Goal: Contribute content: Contribute content

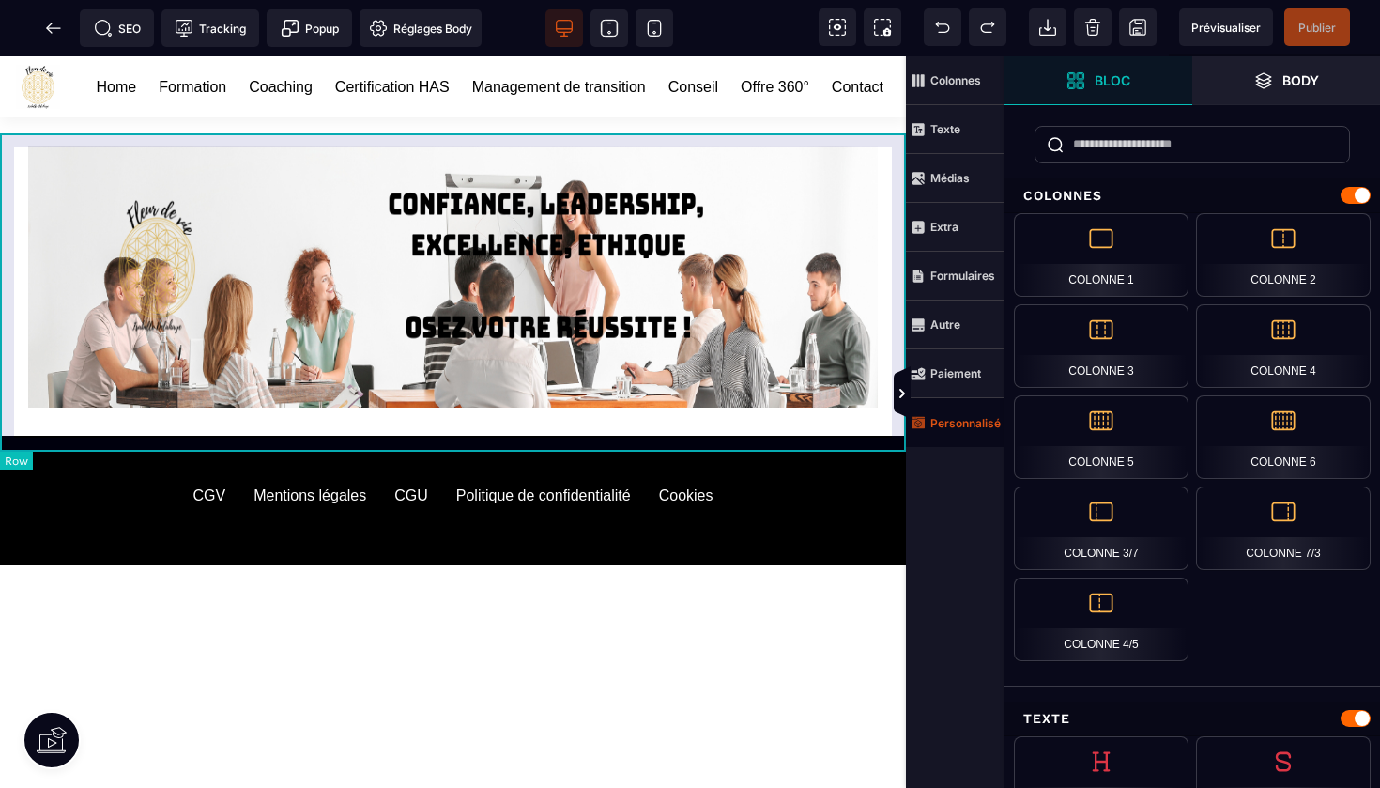
click at [985, 431] on span "Personnalisé" at bounding box center [955, 422] width 99 height 49
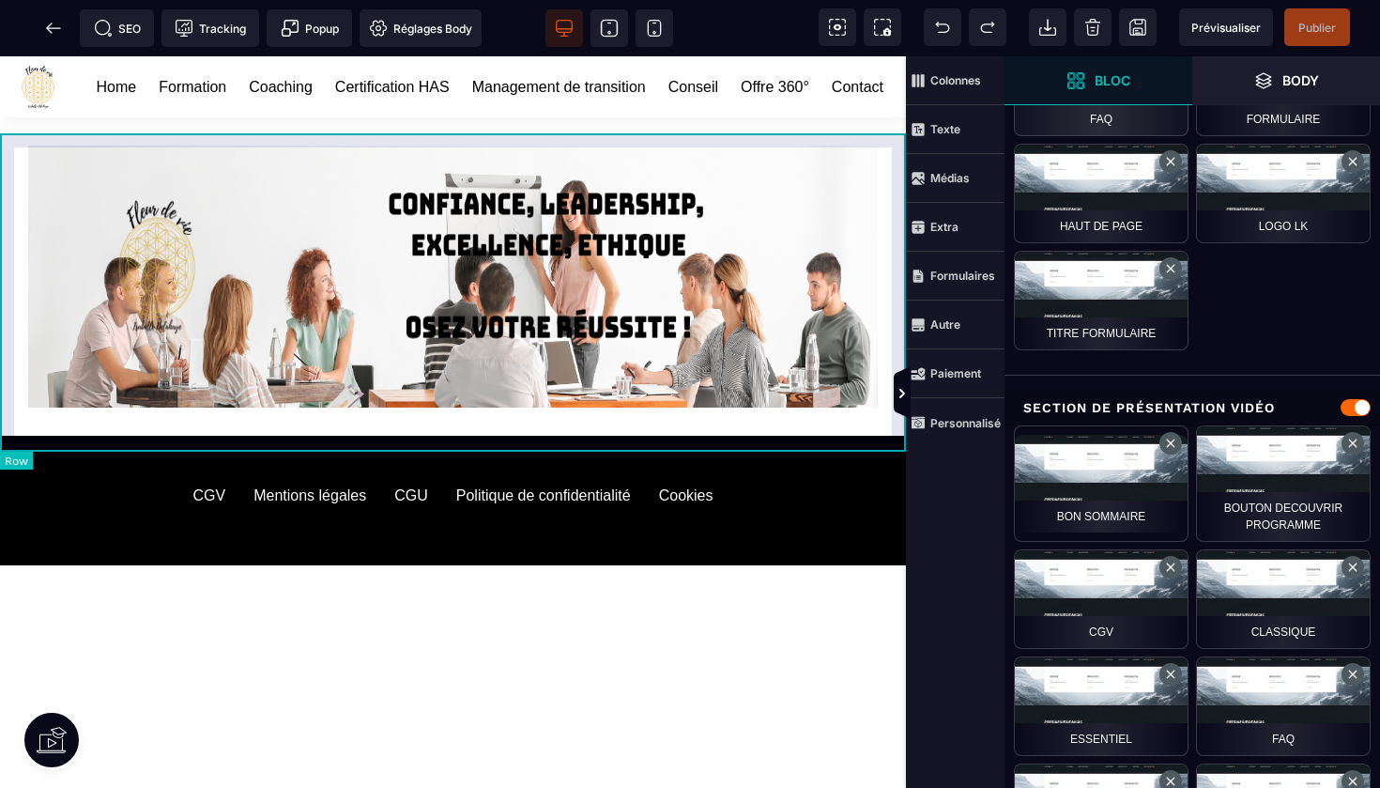
scroll to position [497, 0]
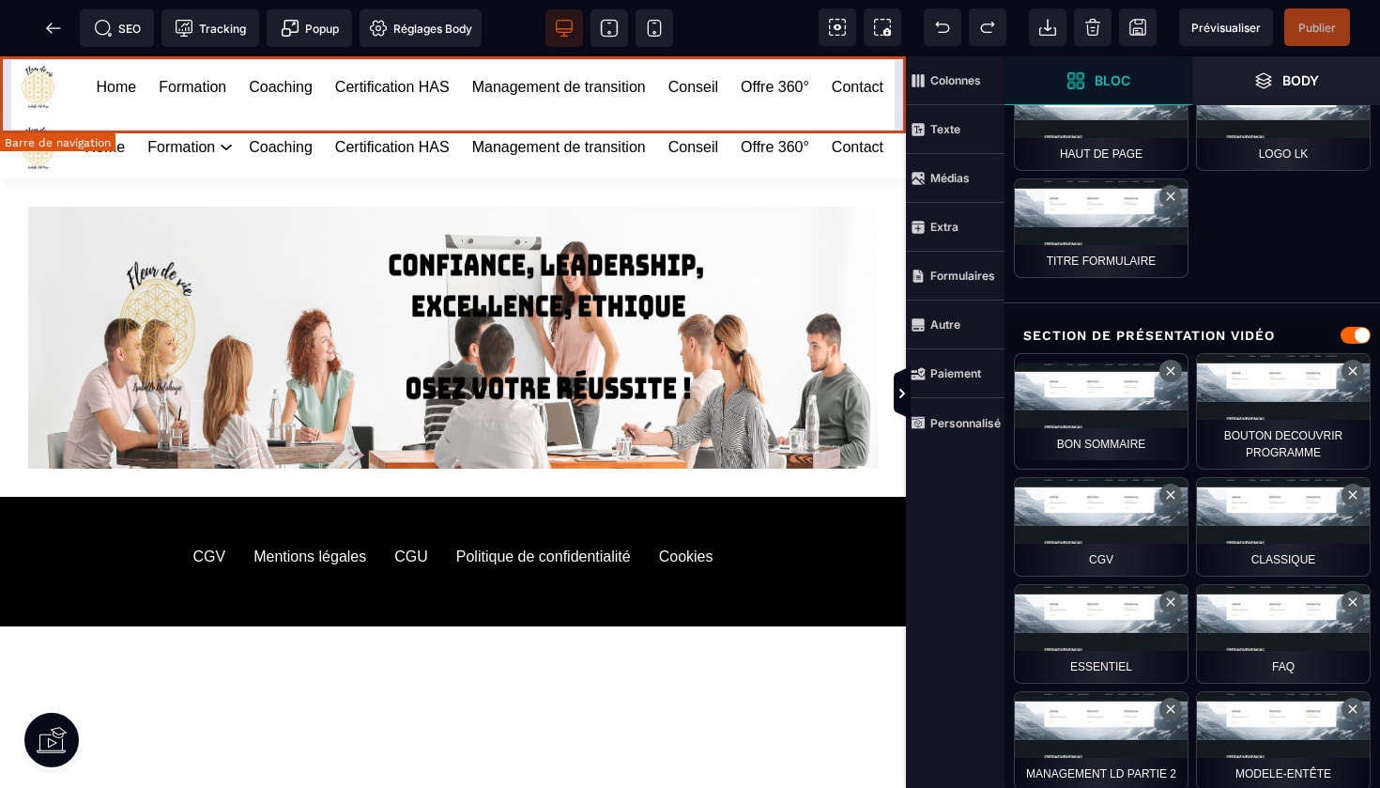
click at [904, 79] on div "Home Formation Coaching Certification HAS Management de transition Conseil Offr…" at bounding box center [453, 86] width 906 height 61
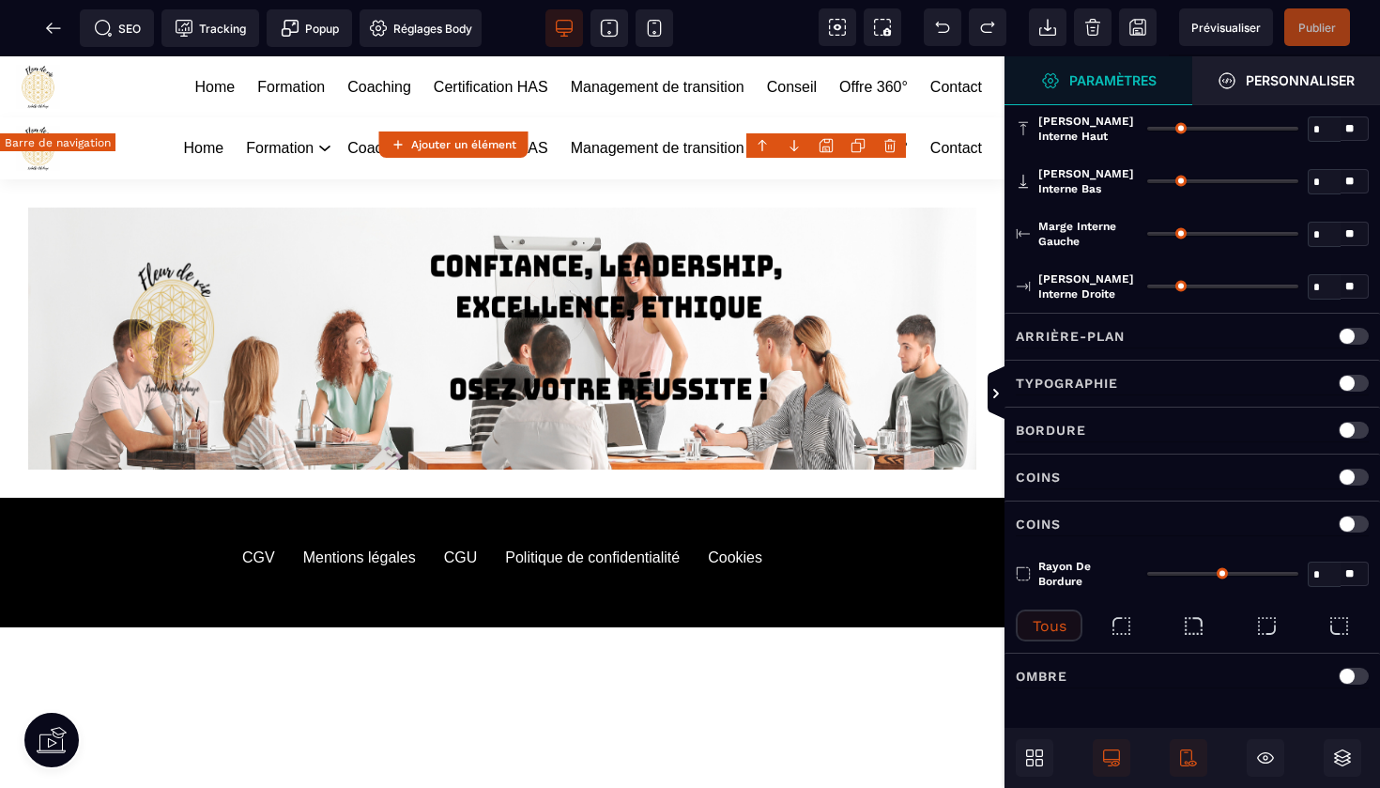
type input "*"
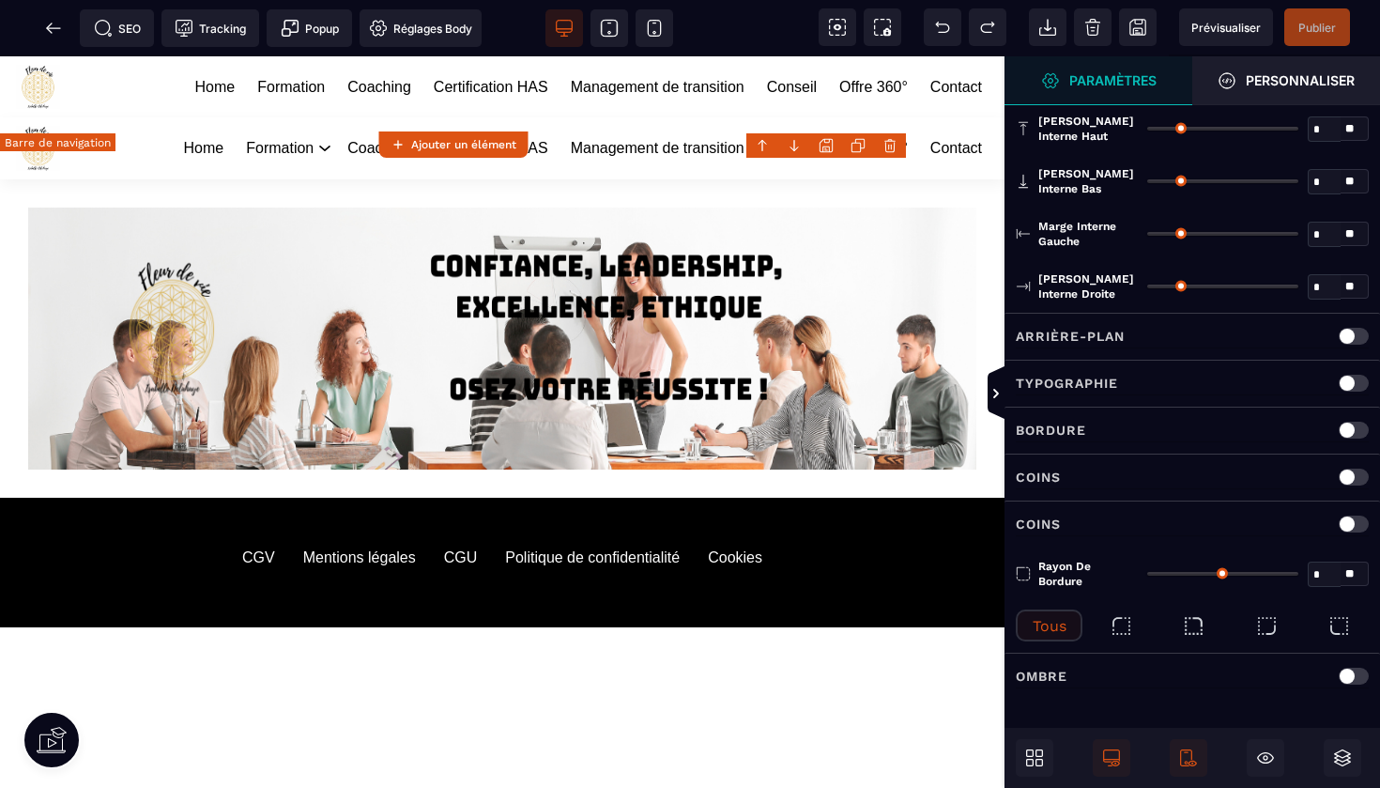
type input "**"
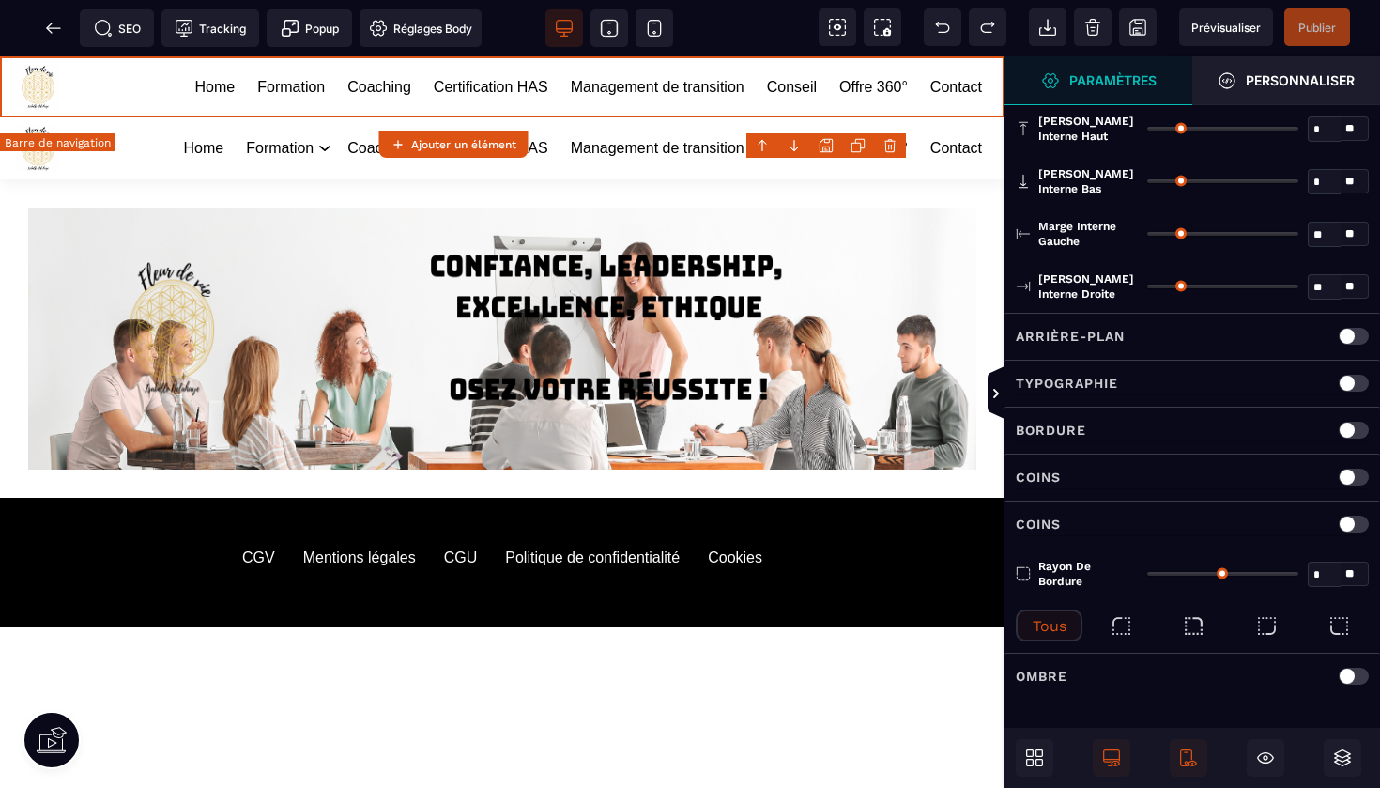
scroll to position [0, 0]
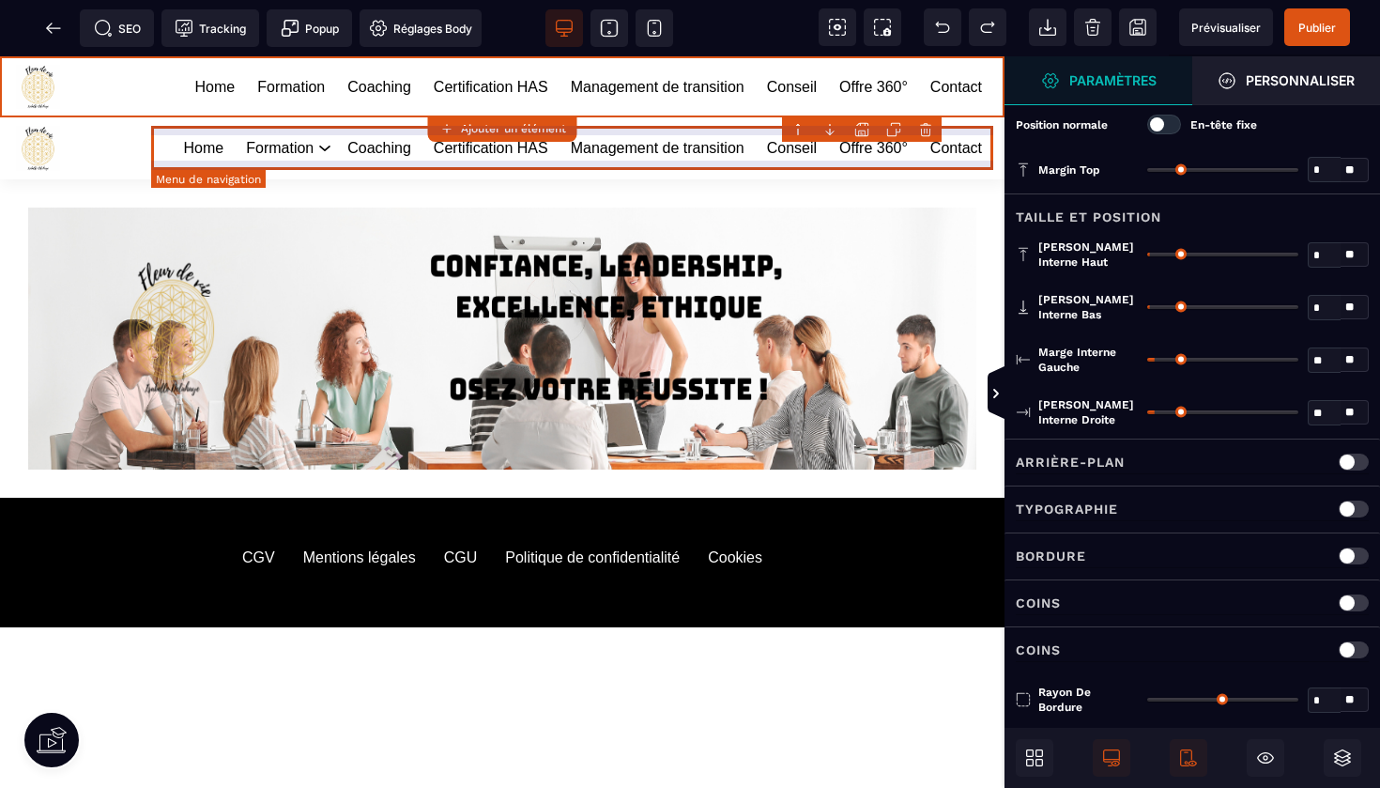
click at [927, 125] on body "B I U S A ******* Ajouter un élément" at bounding box center [690, 394] width 1380 height 788
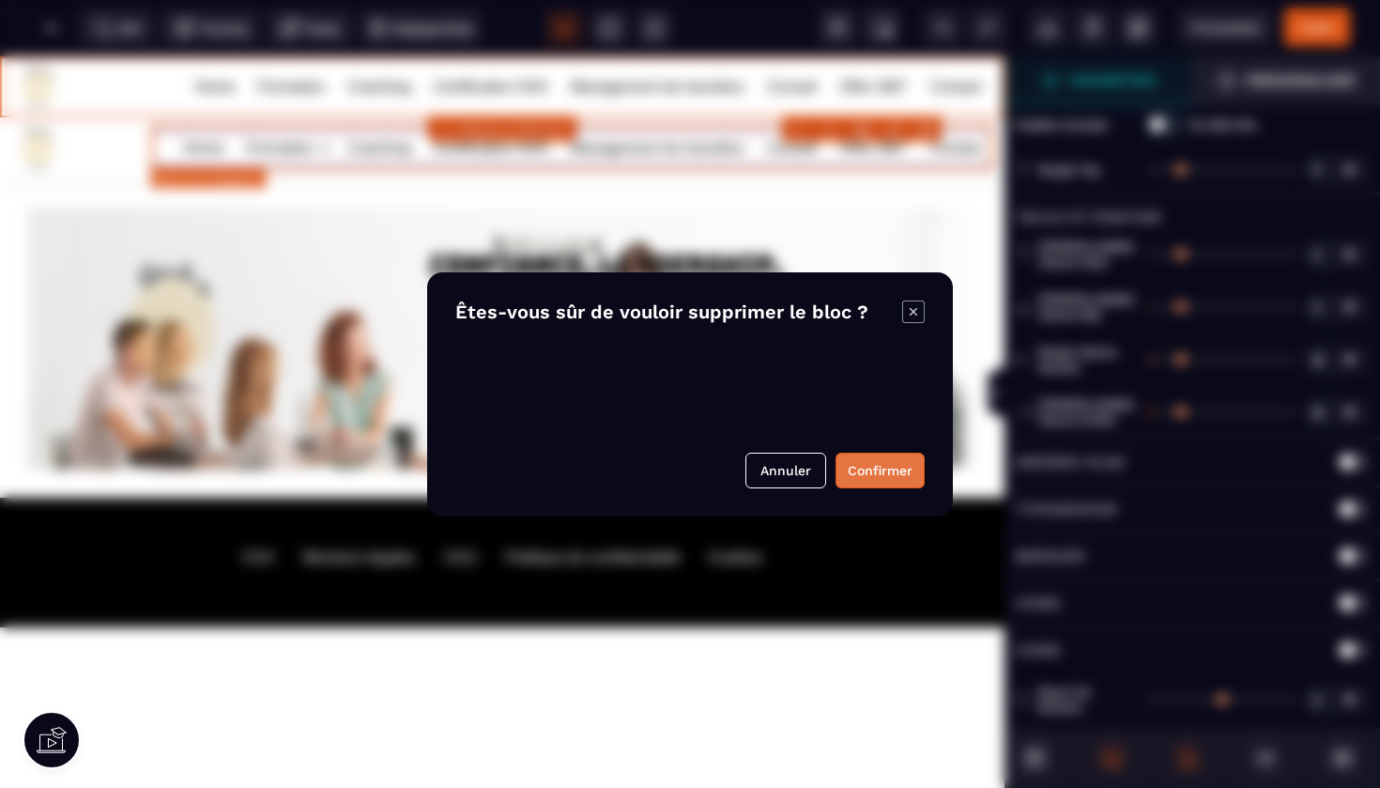
click at [878, 470] on button "Confirmer" at bounding box center [880, 471] width 89 height 36
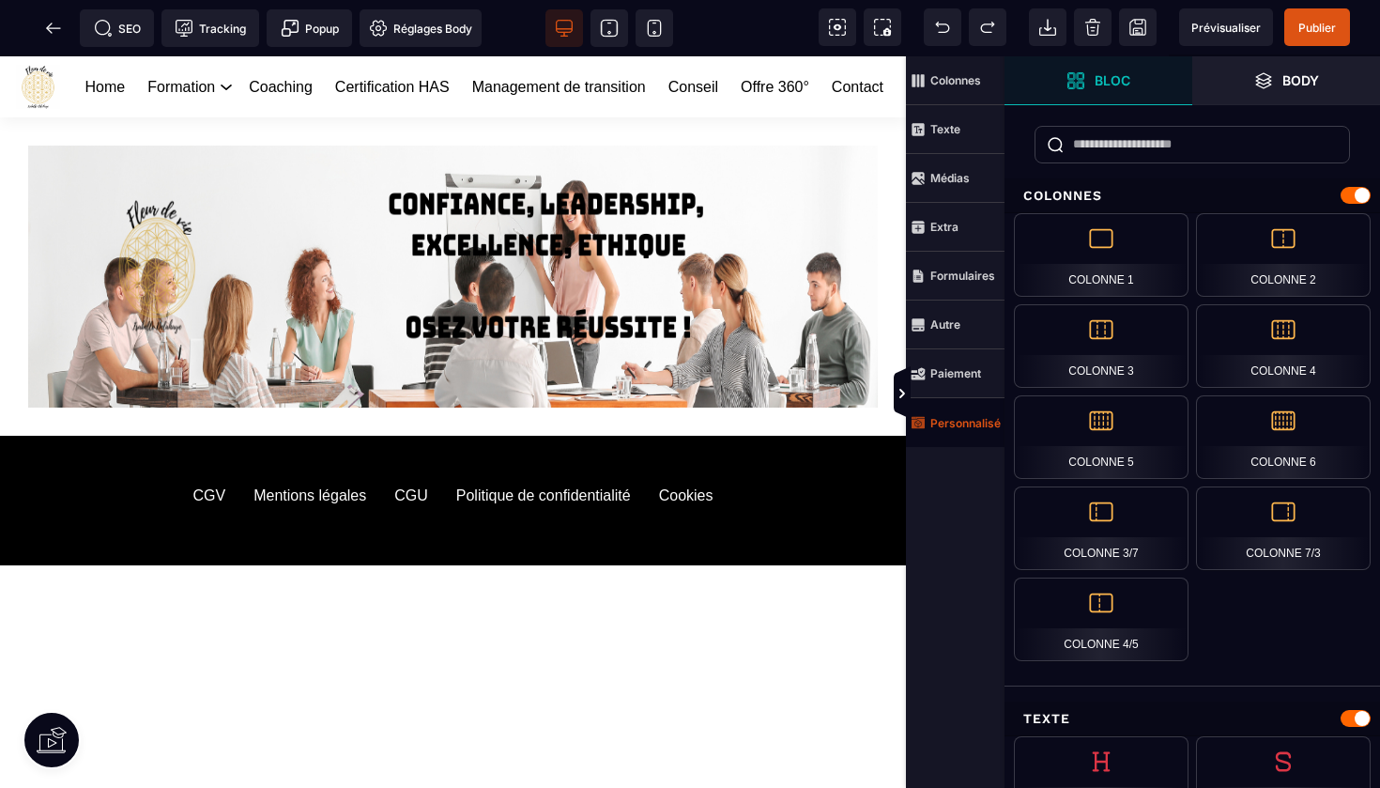
click at [954, 417] on strong "Personnalisé" at bounding box center [966, 423] width 70 height 14
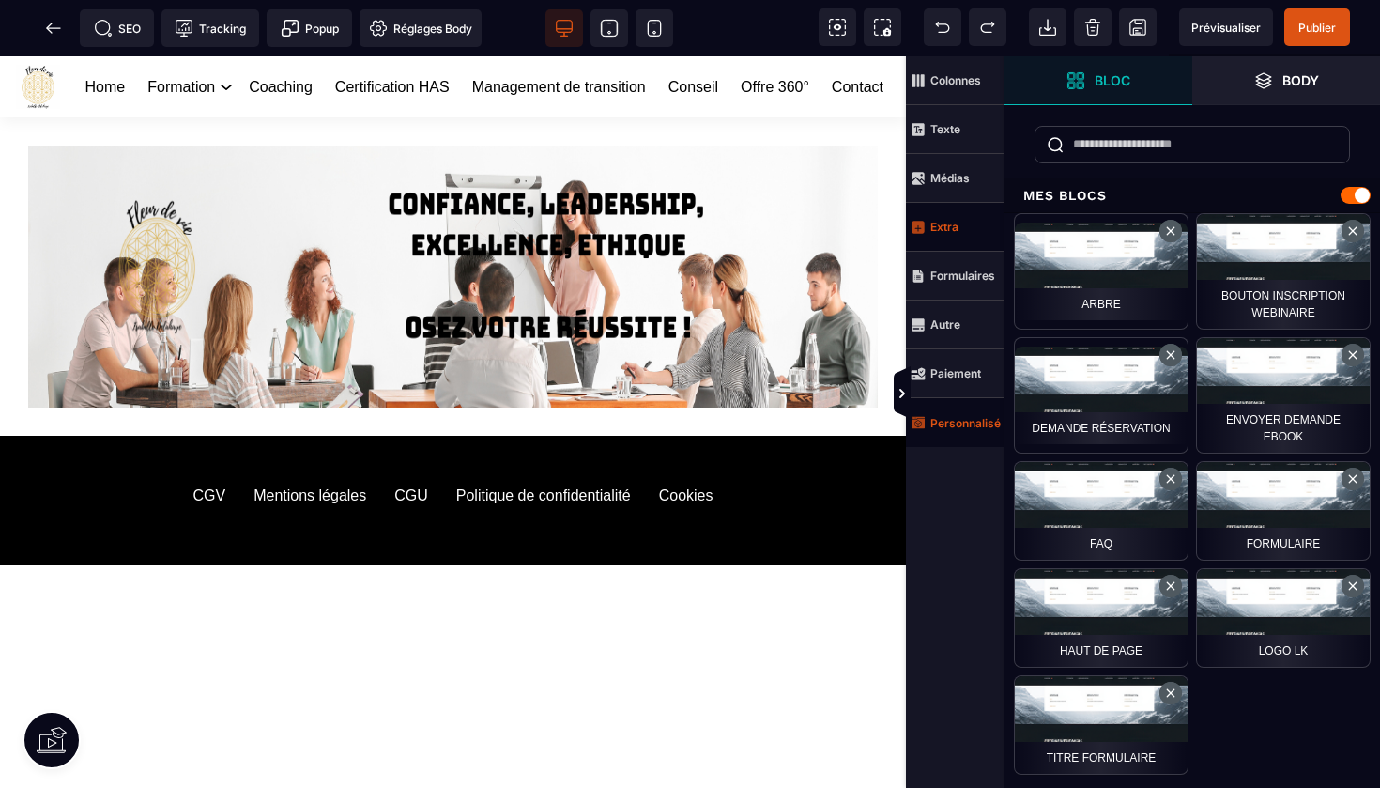
click at [944, 236] on span "Extra" at bounding box center [955, 227] width 99 height 49
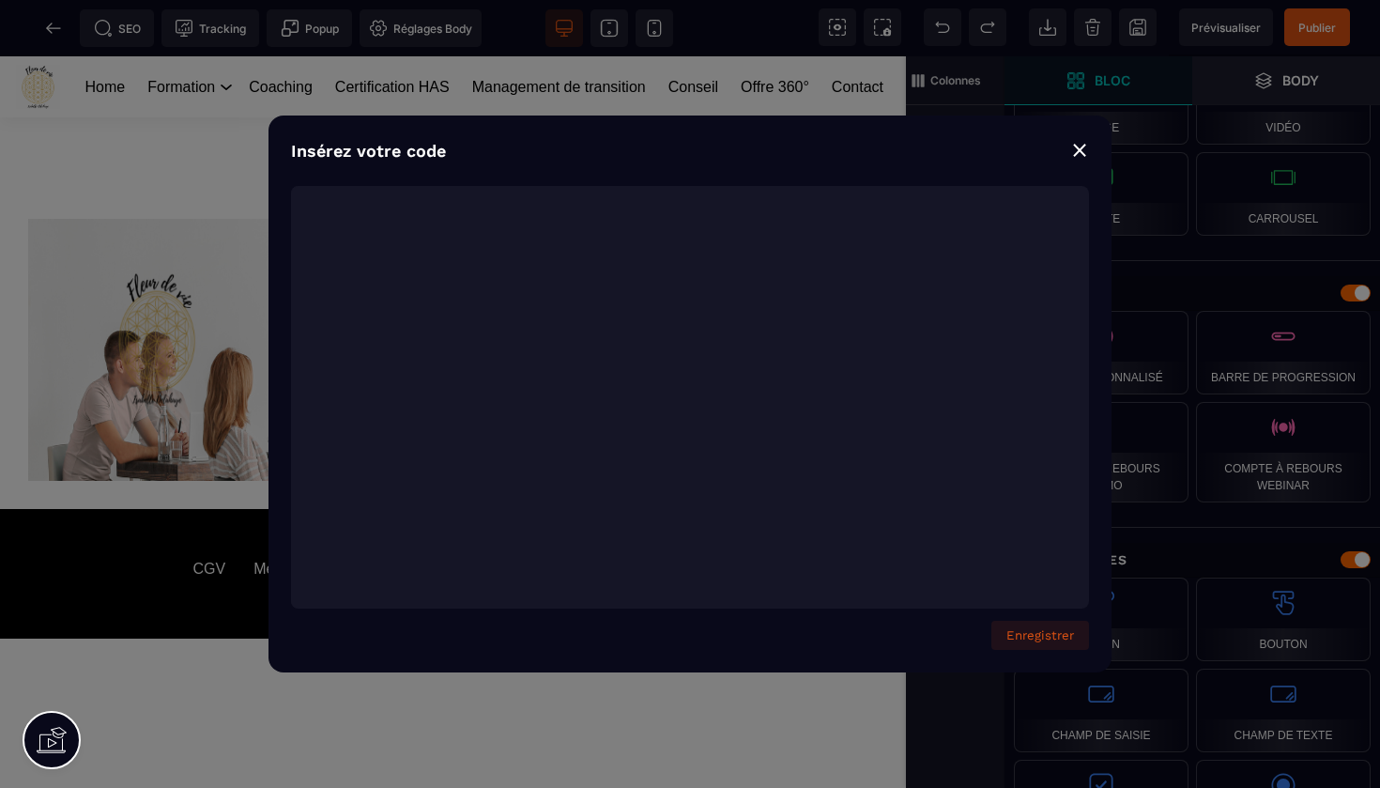
scroll to position [4028, 0]
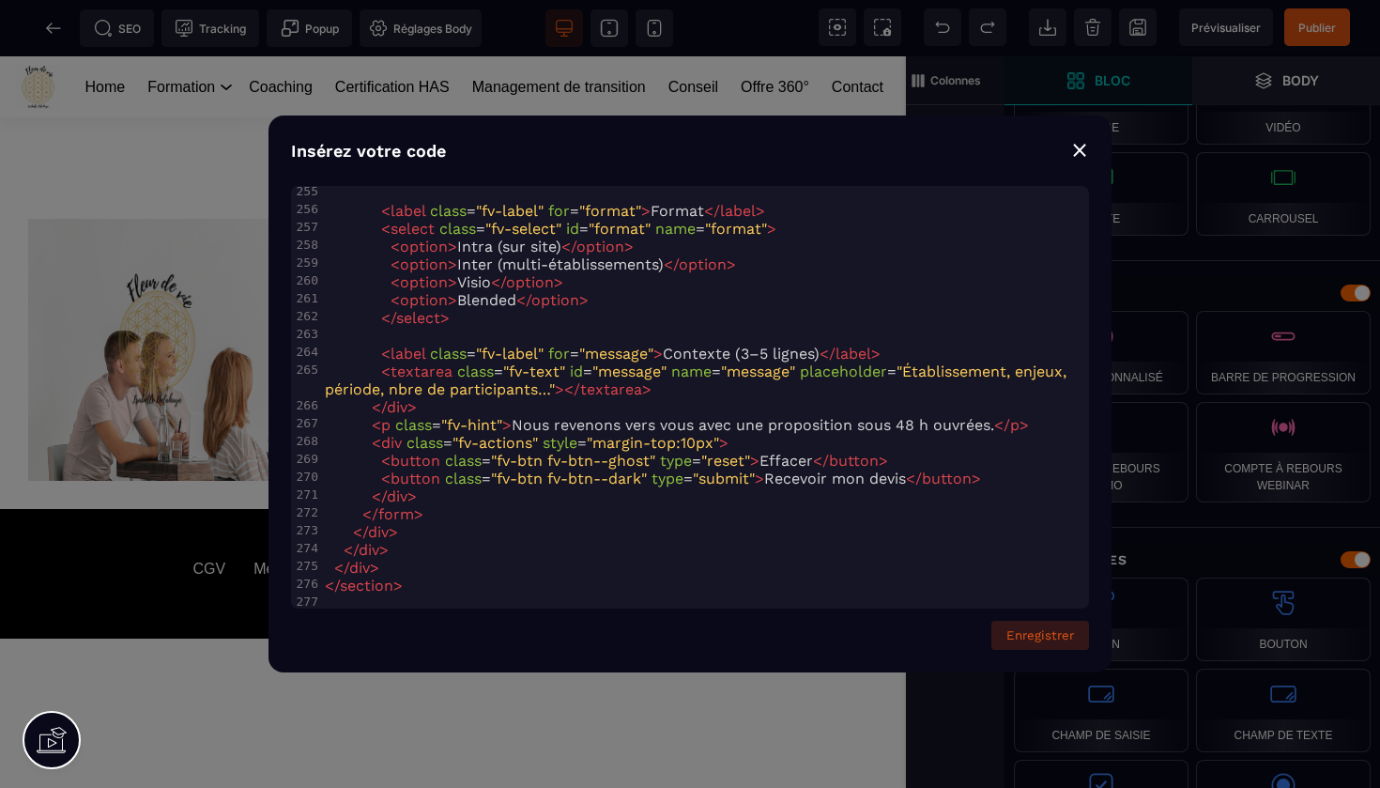
click at [1052, 636] on button "Enregistrer" at bounding box center [1041, 635] width 98 height 29
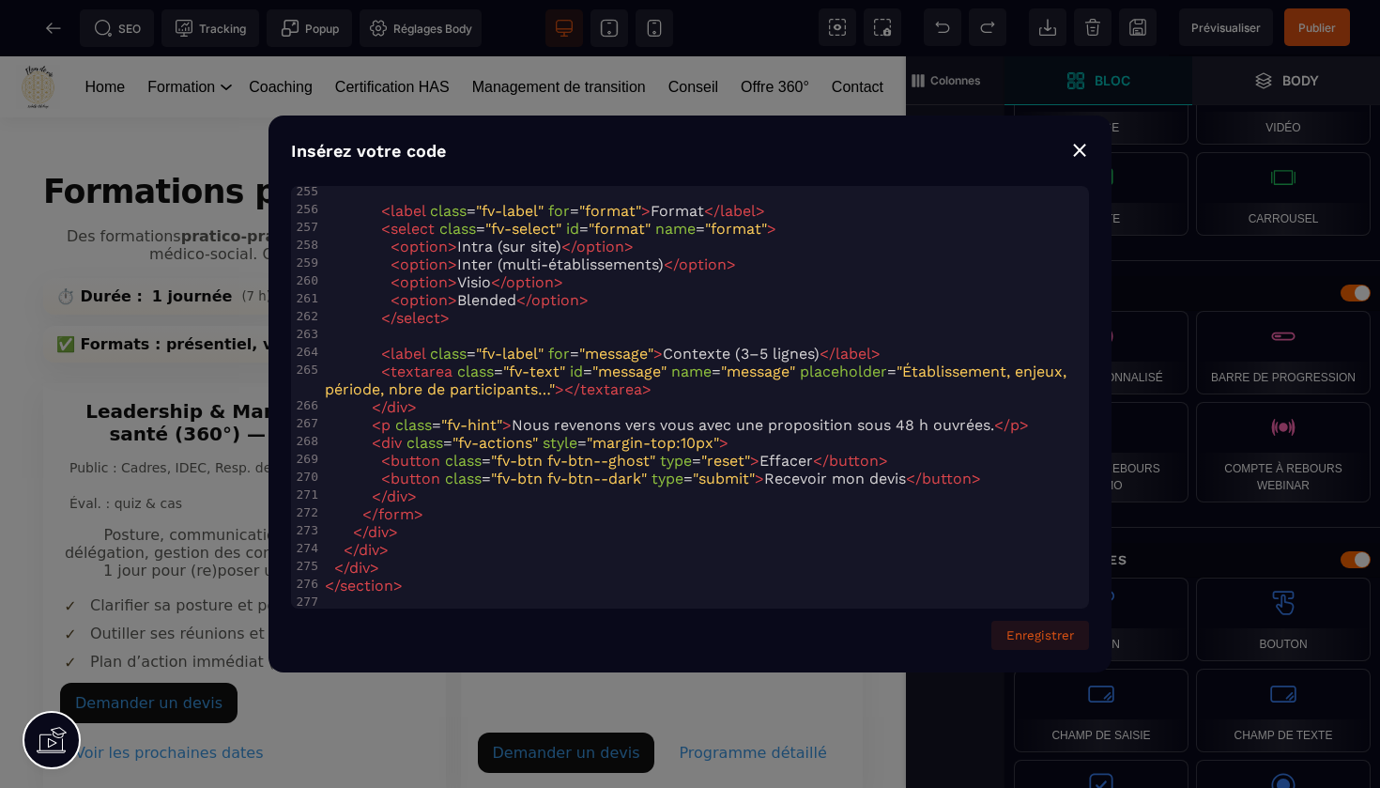
click at [1087, 149] on div "⨯" at bounding box center [1079, 149] width 19 height 26
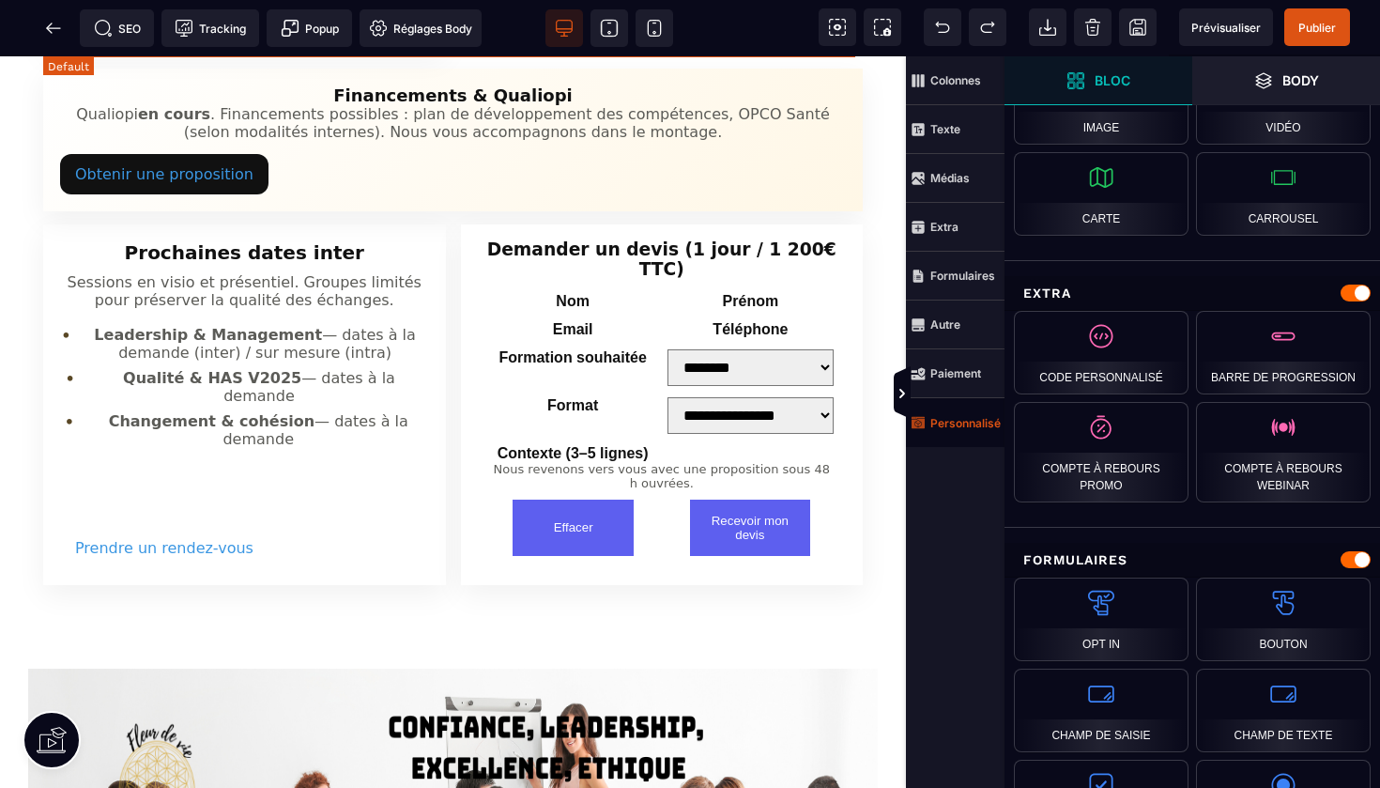
scroll to position [1434, 0]
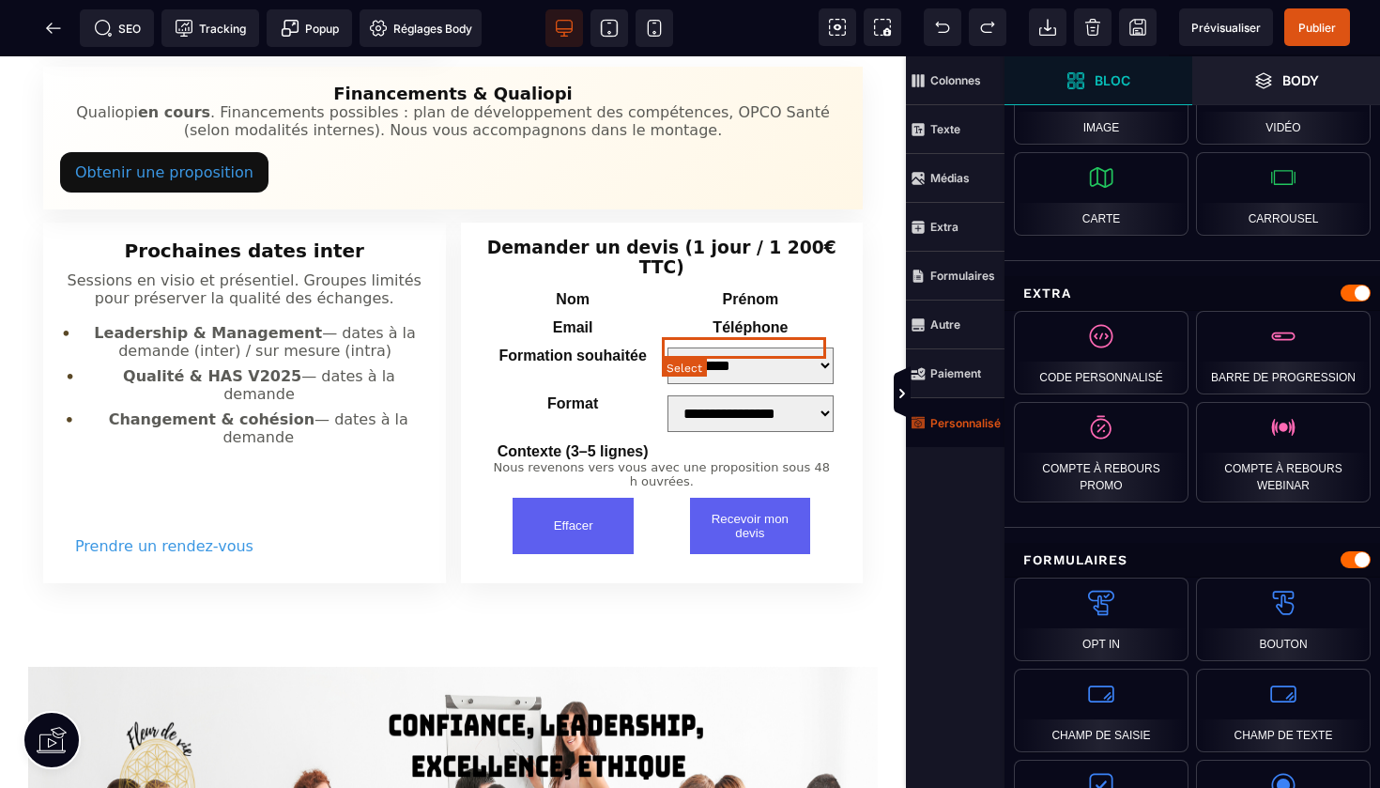
click at [738, 344] on form "**********" at bounding box center [662, 422] width 373 height 291
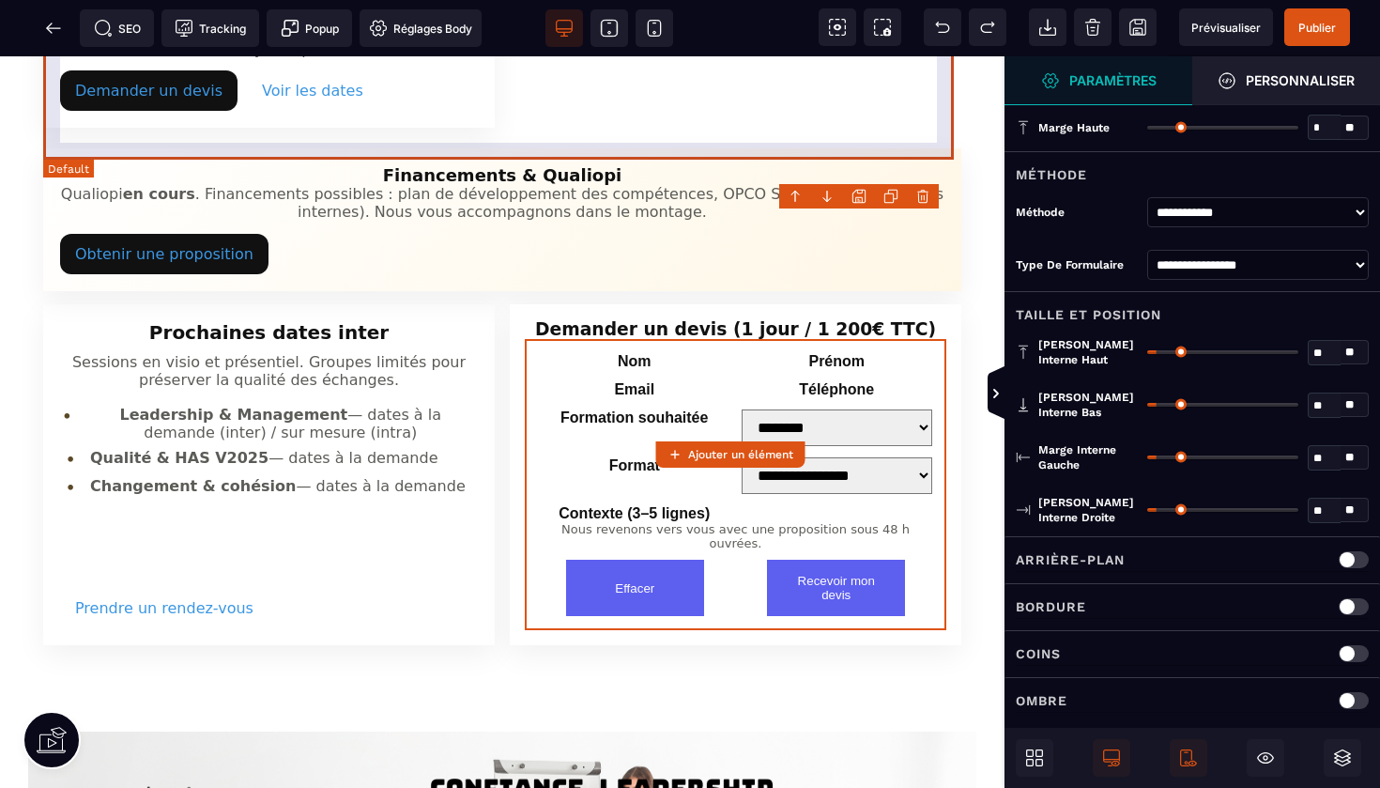
scroll to position [1309, 0]
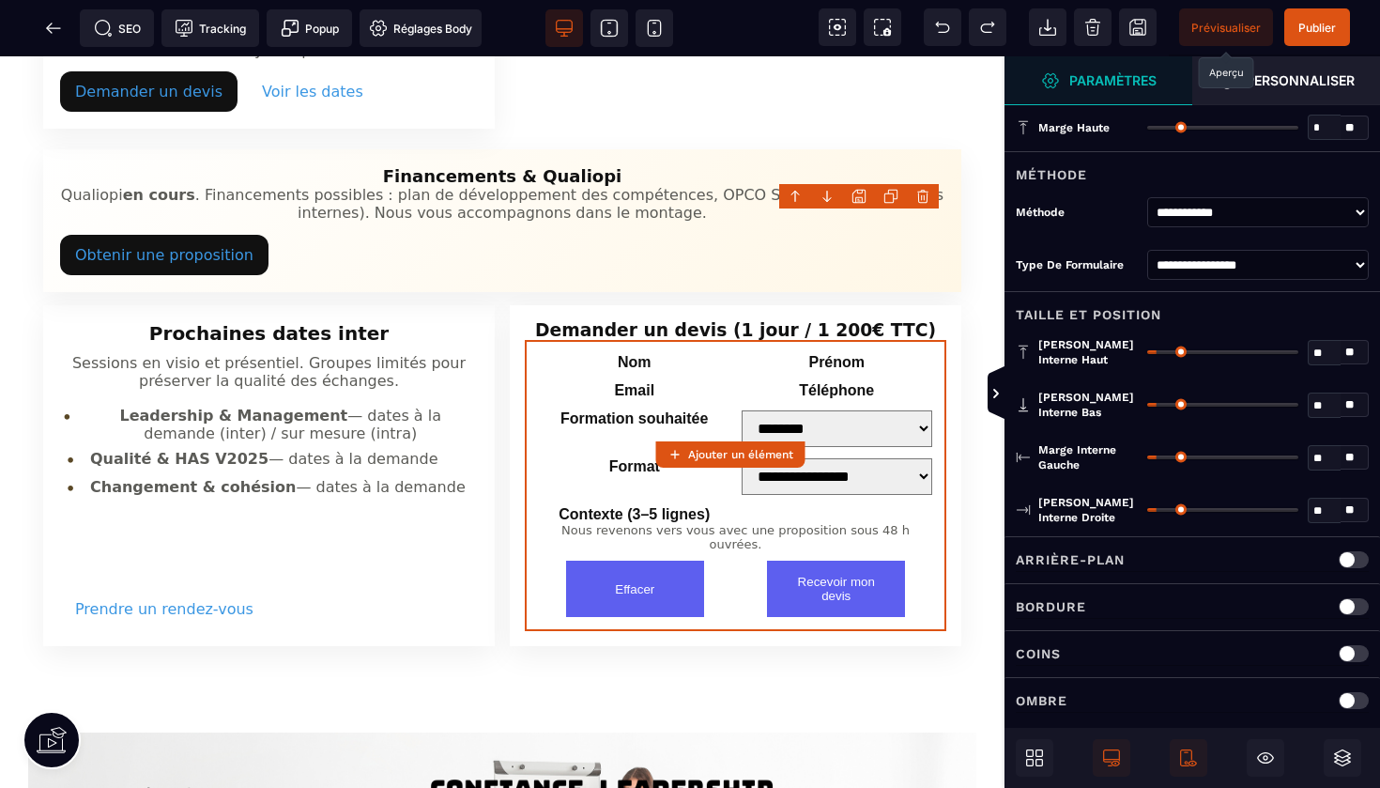
click at [1228, 30] on span "Prévisualiser" at bounding box center [1226, 28] width 69 height 14
click at [1229, 31] on span "Prévisualiser" at bounding box center [1226, 28] width 69 height 14
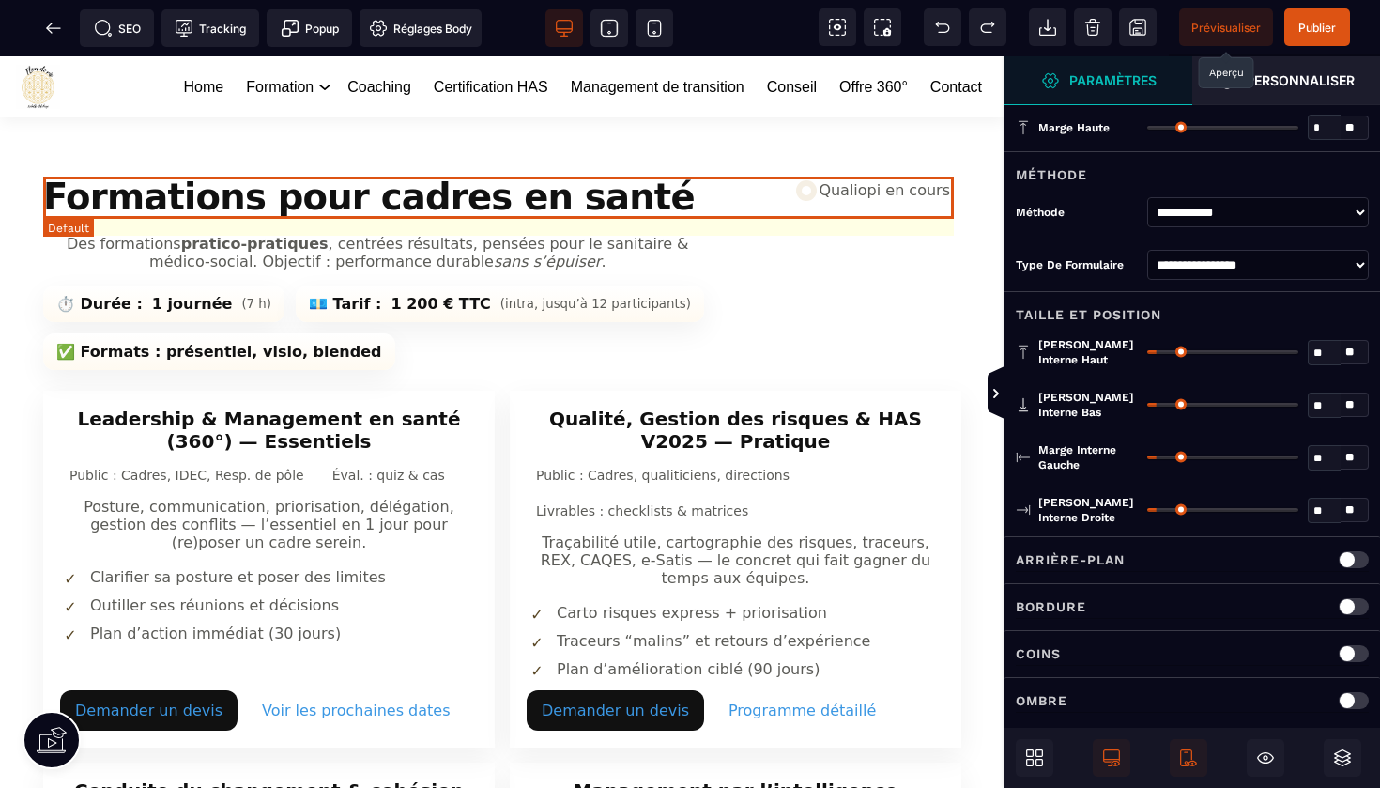
scroll to position [0, 0]
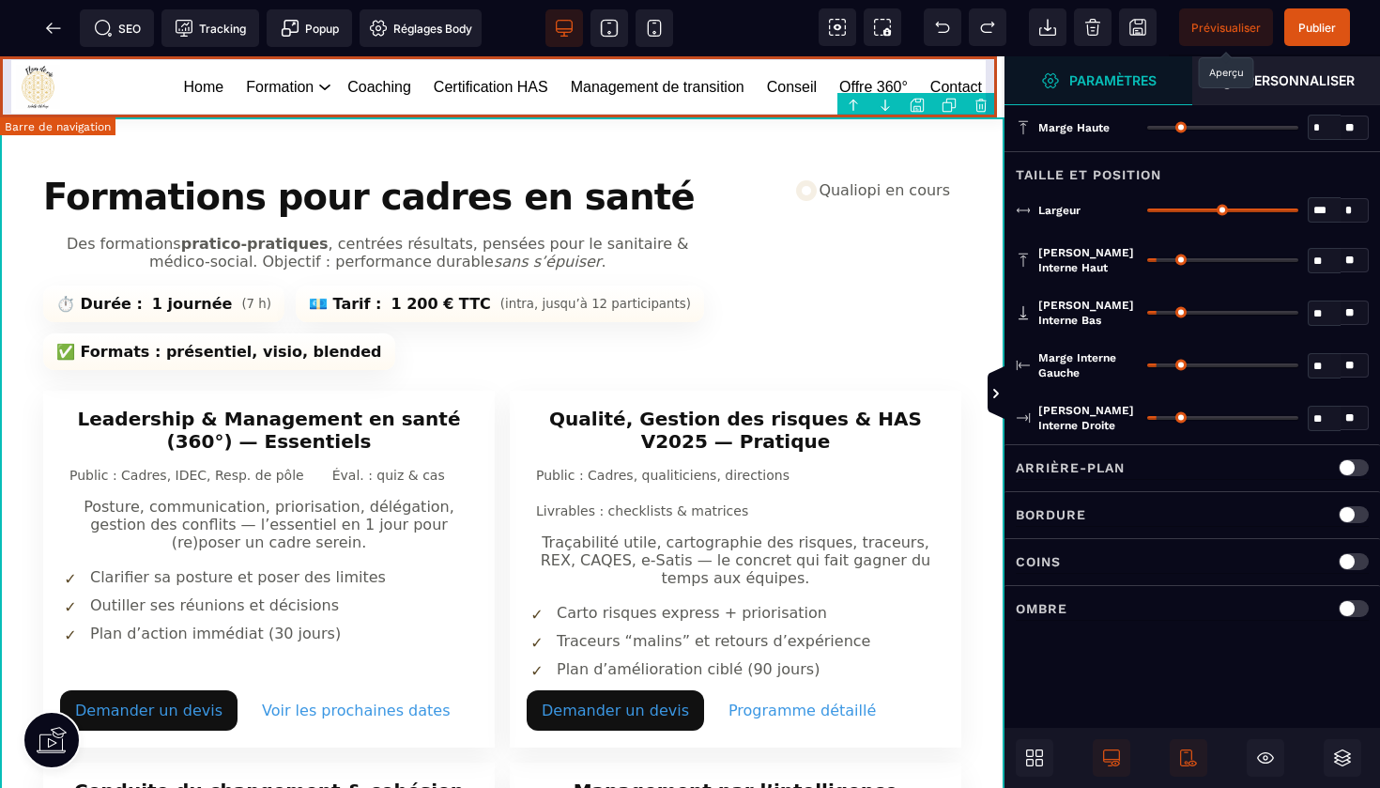
click at [982, 106] on body "B I U S A ******* Ajouter une colonne" at bounding box center [690, 394] width 1380 height 788
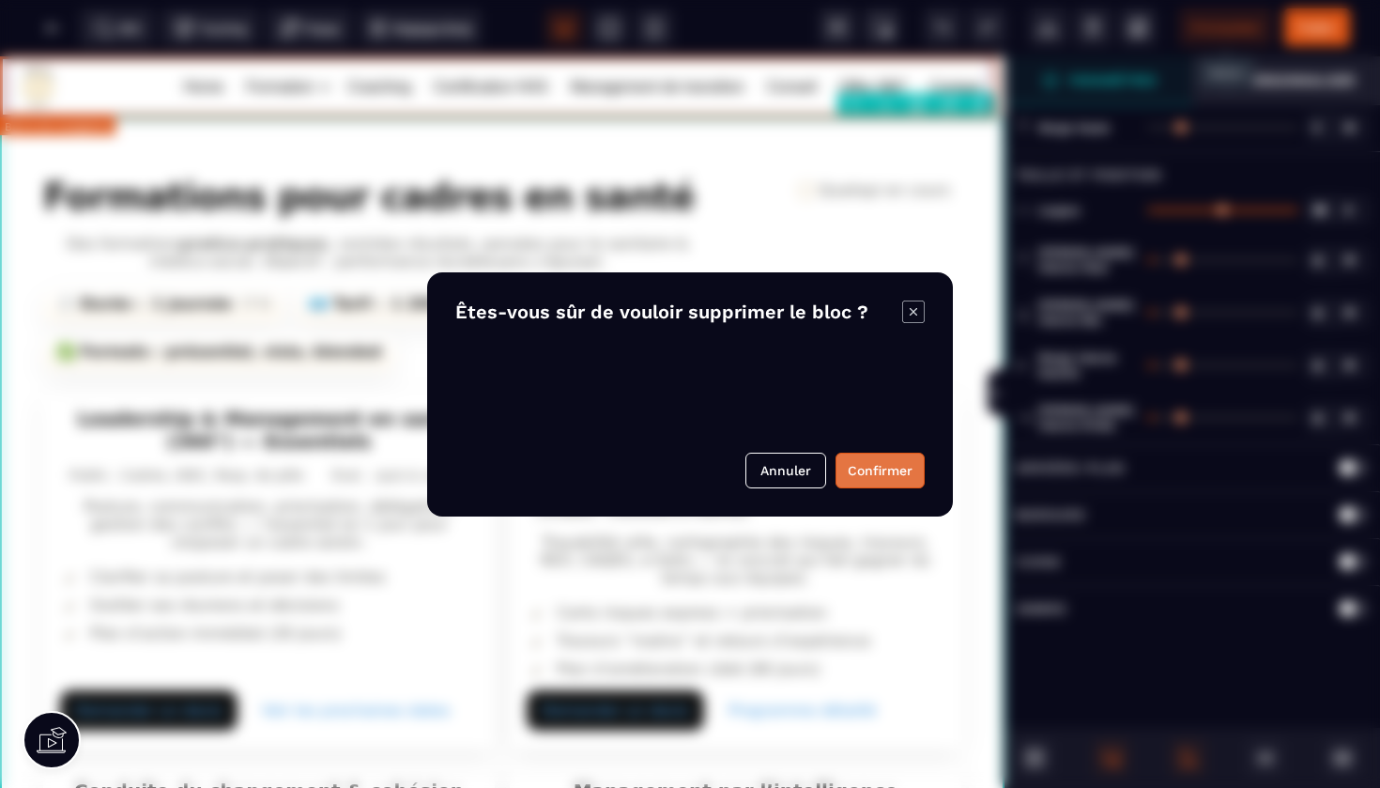
click at [854, 472] on button "Confirmer" at bounding box center [880, 471] width 89 height 36
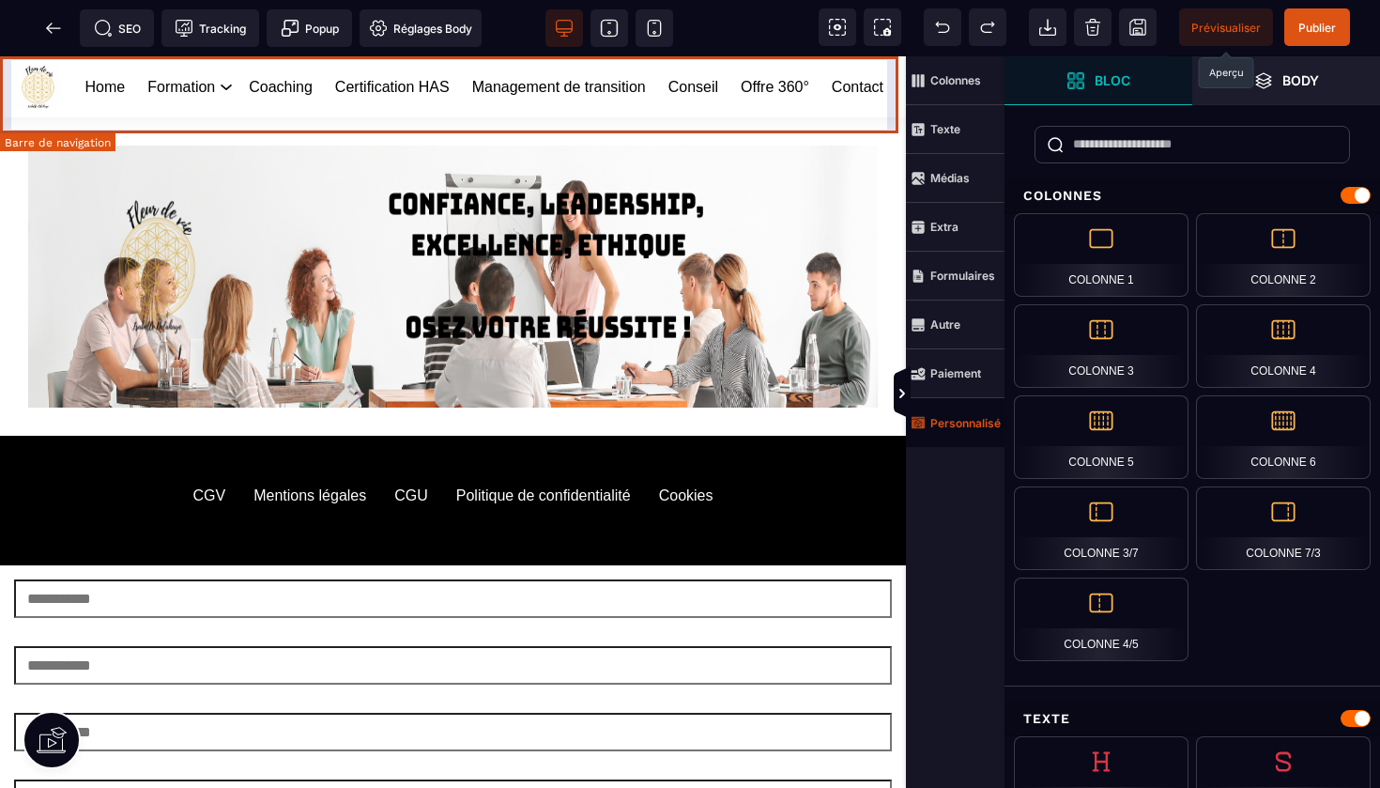
click at [769, 117] on div "Home Formation Management et leadership Gestion des risques en santé Management…" at bounding box center [453, 86] width 906 height 61
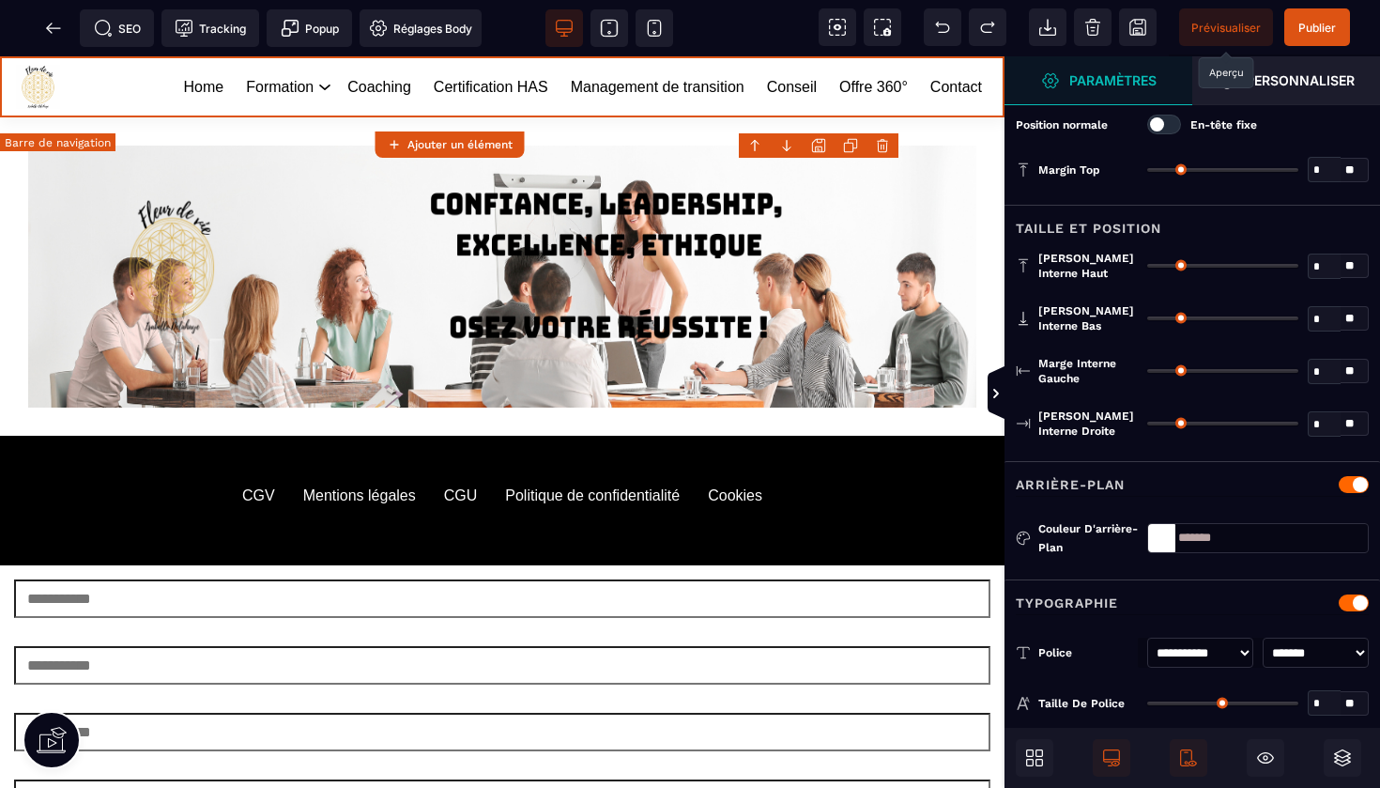
type input "*"
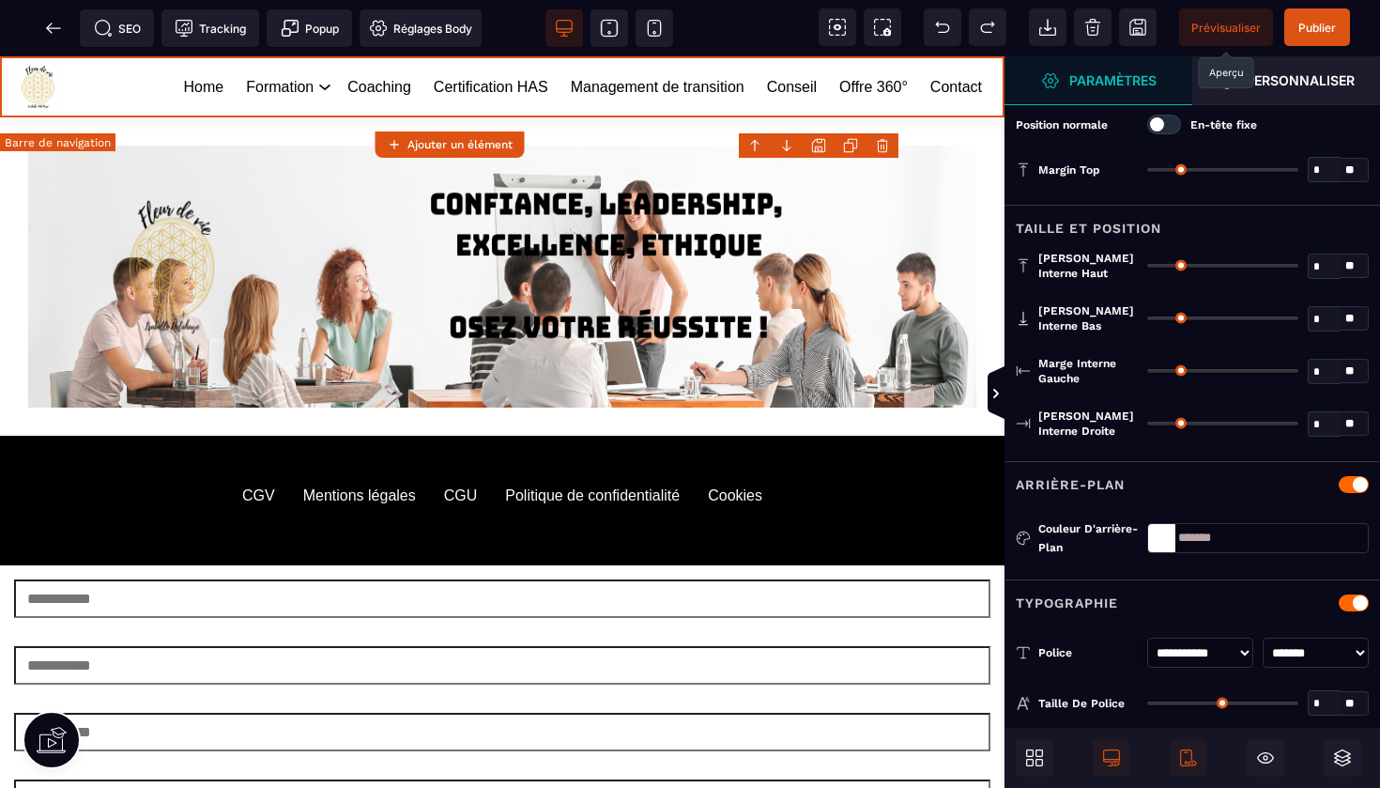
type input "**"
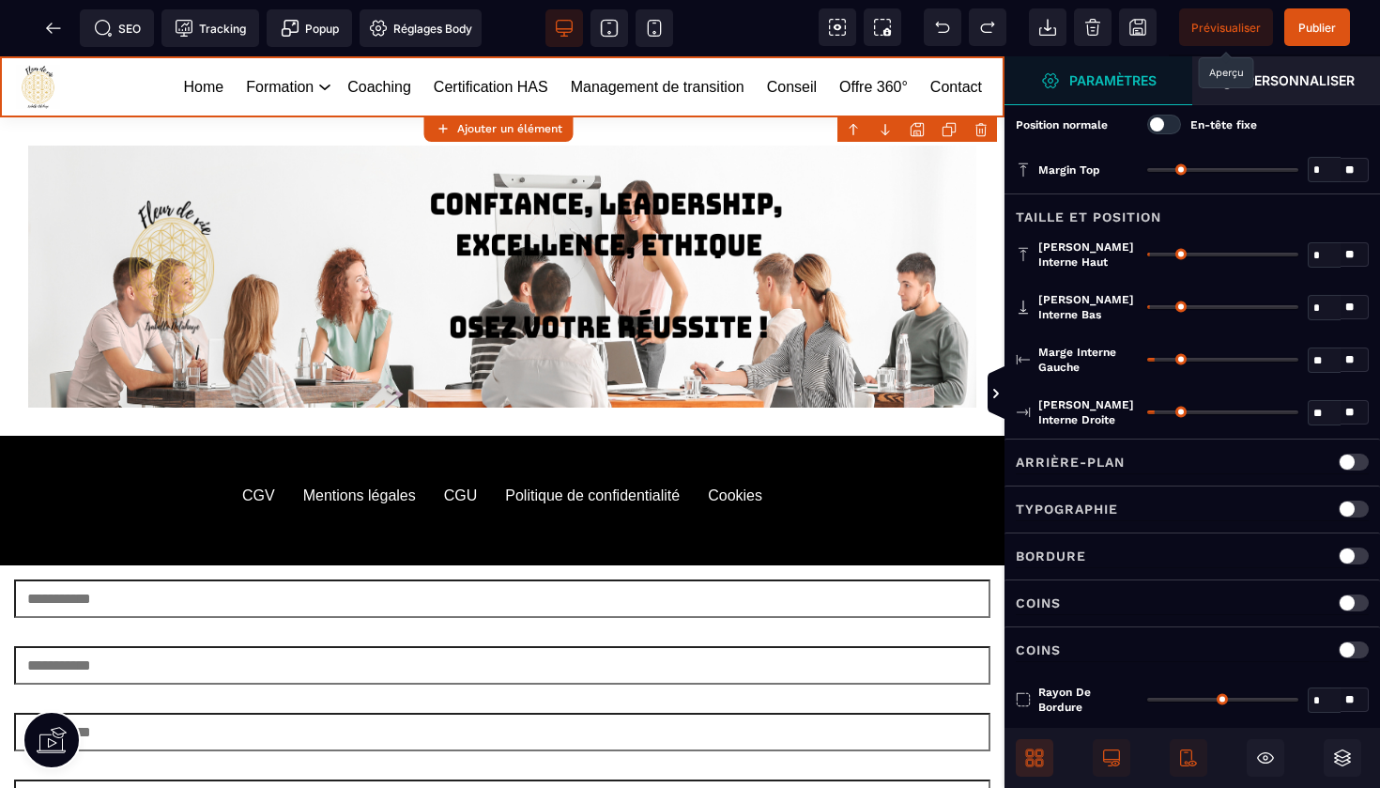
click at [1042, 759] on icon at bounding box center [1040, 763] width 8 height 8
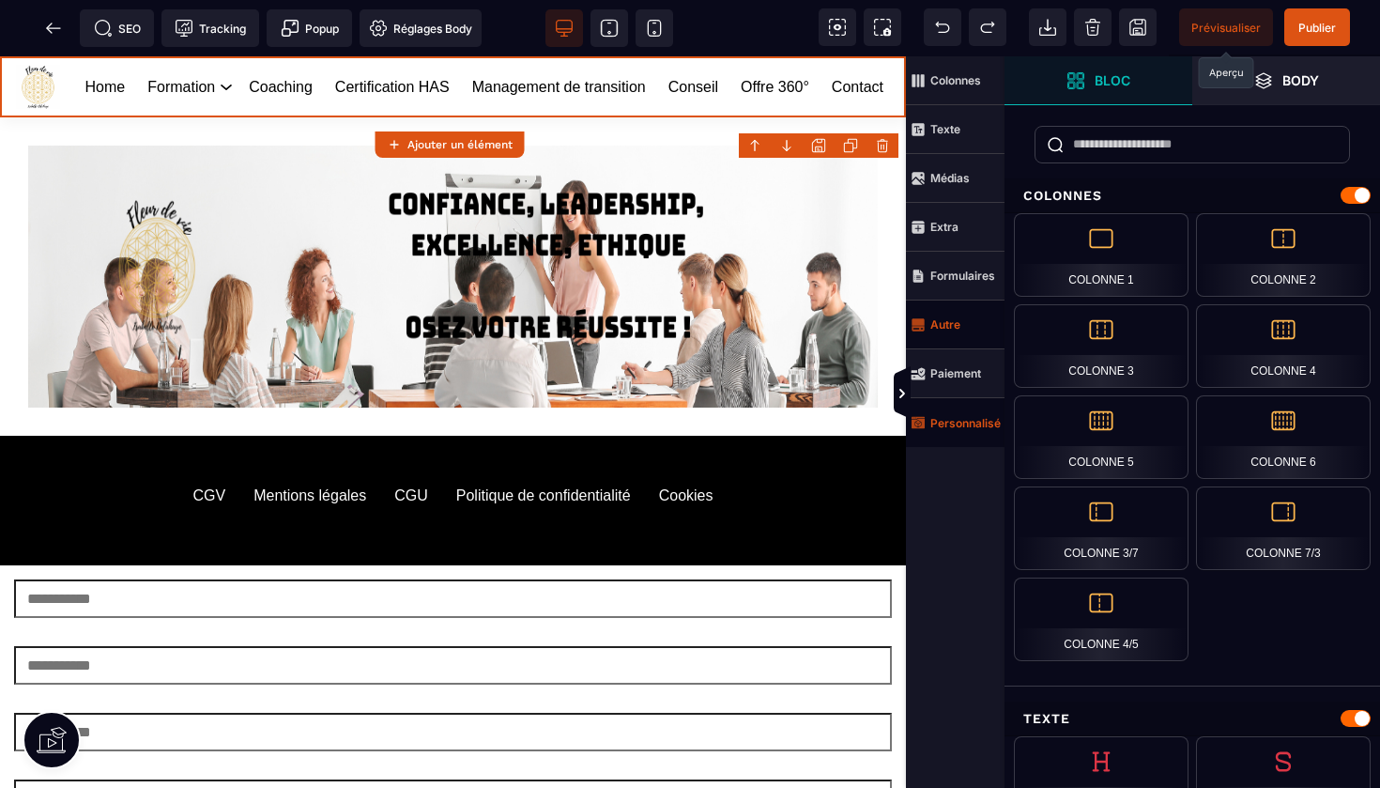
click at [944, 323] on strong "Autre" at bounding box center [946, 324] width 30 height 14
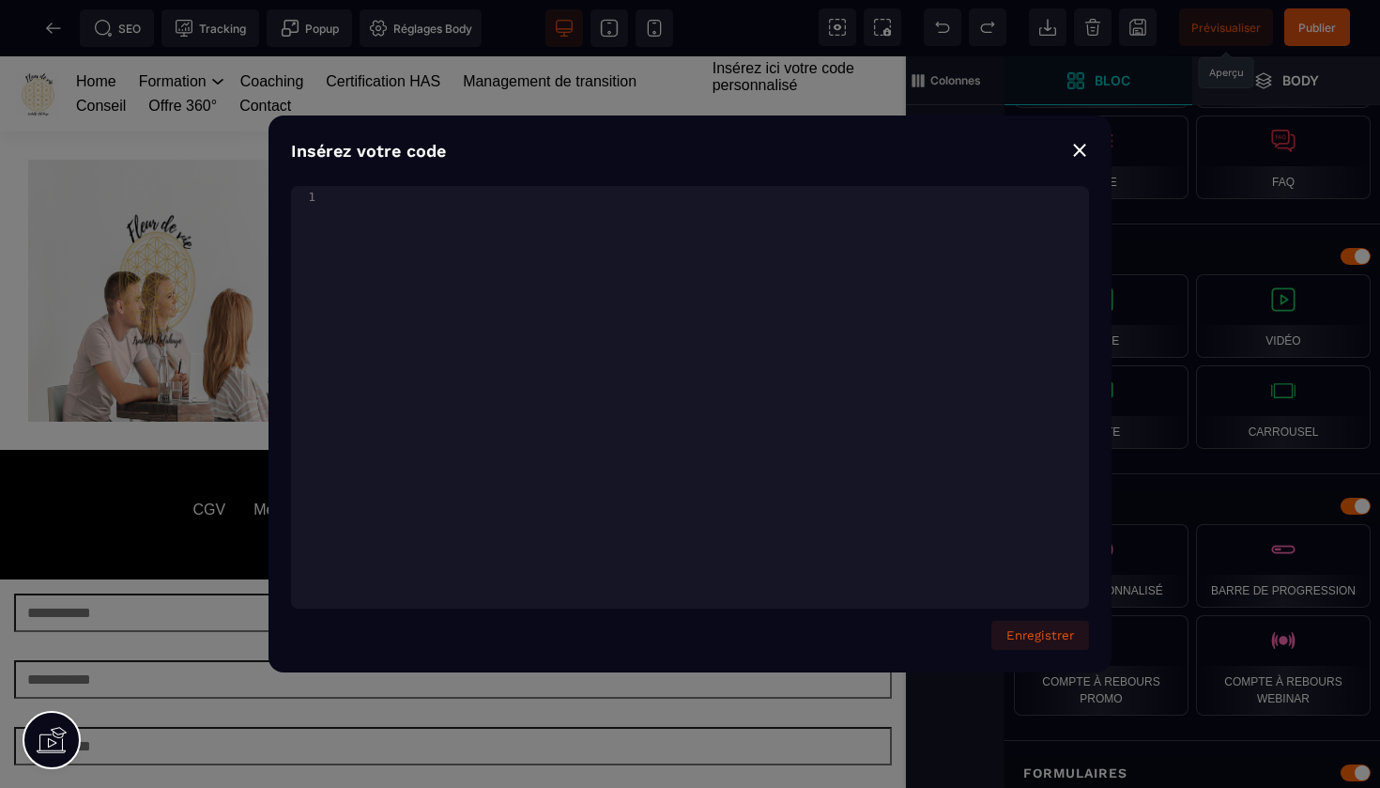
scroll to position [4028, 0]
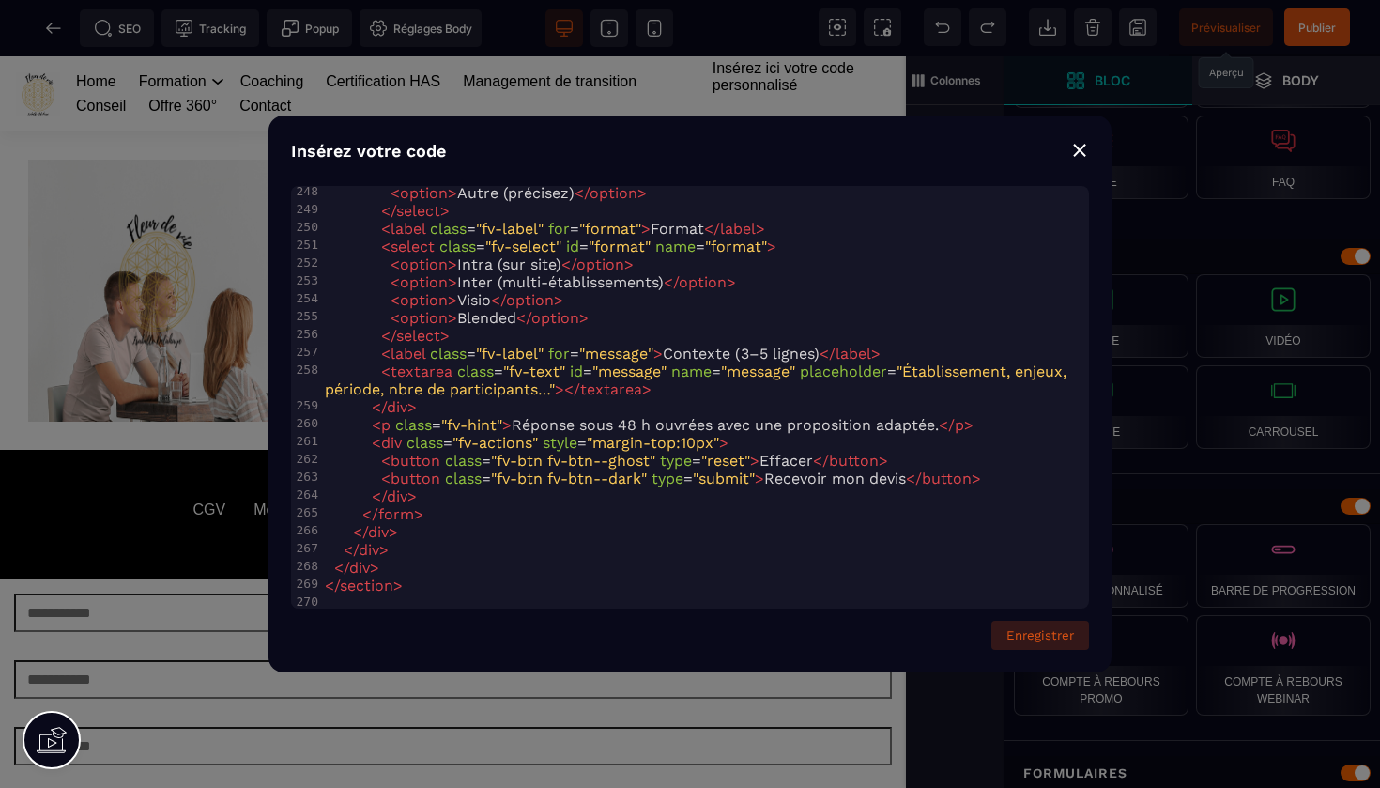
click at [1049, 638] on button "Enregistrer" at bounding box center [1041, 635] width 98 height 29
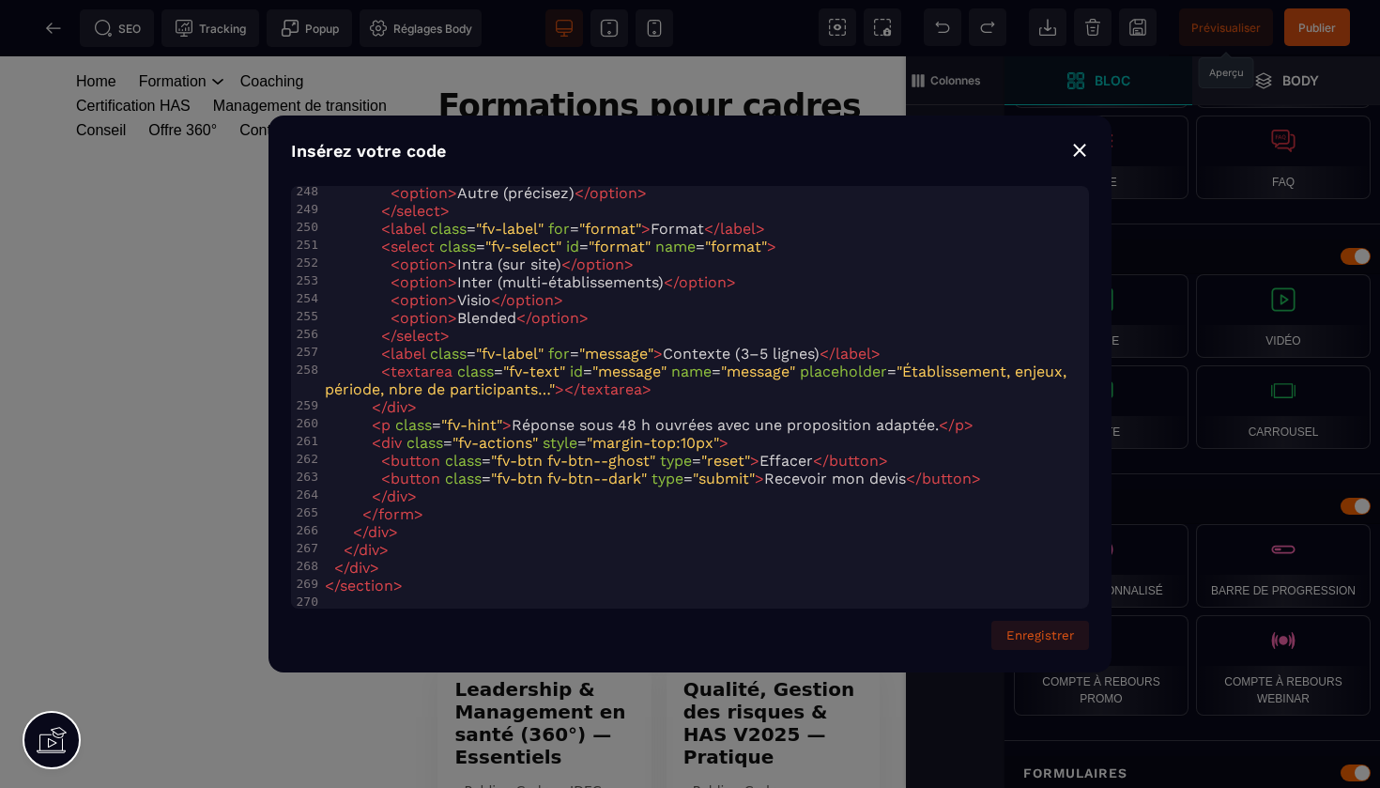
click at [1084, 151] on div "⨯" at bounding box center [1079, 149] width 19 height 26
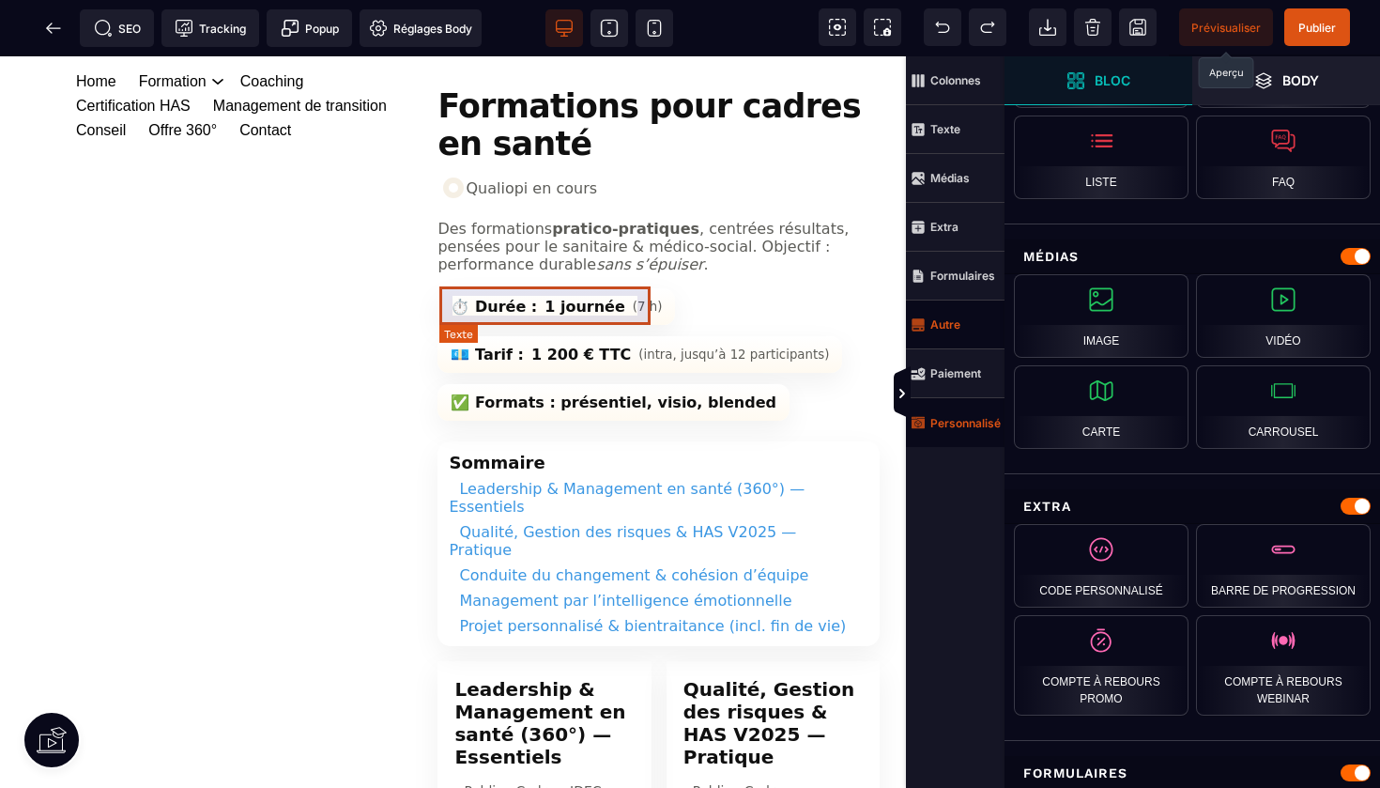
scroll to position [0, 0]
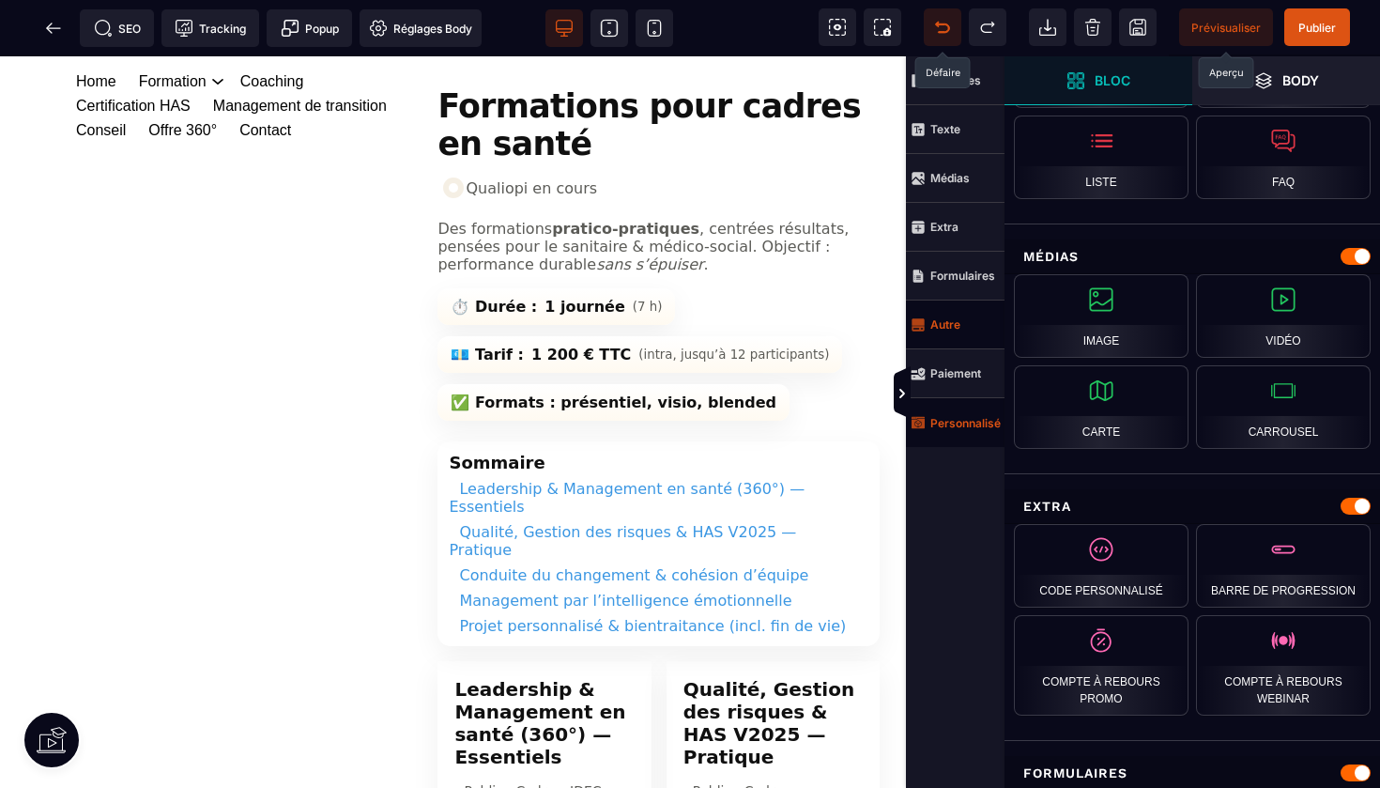
click at [946, 29] on icon at bounding box center [942, 27] width 19 height 19
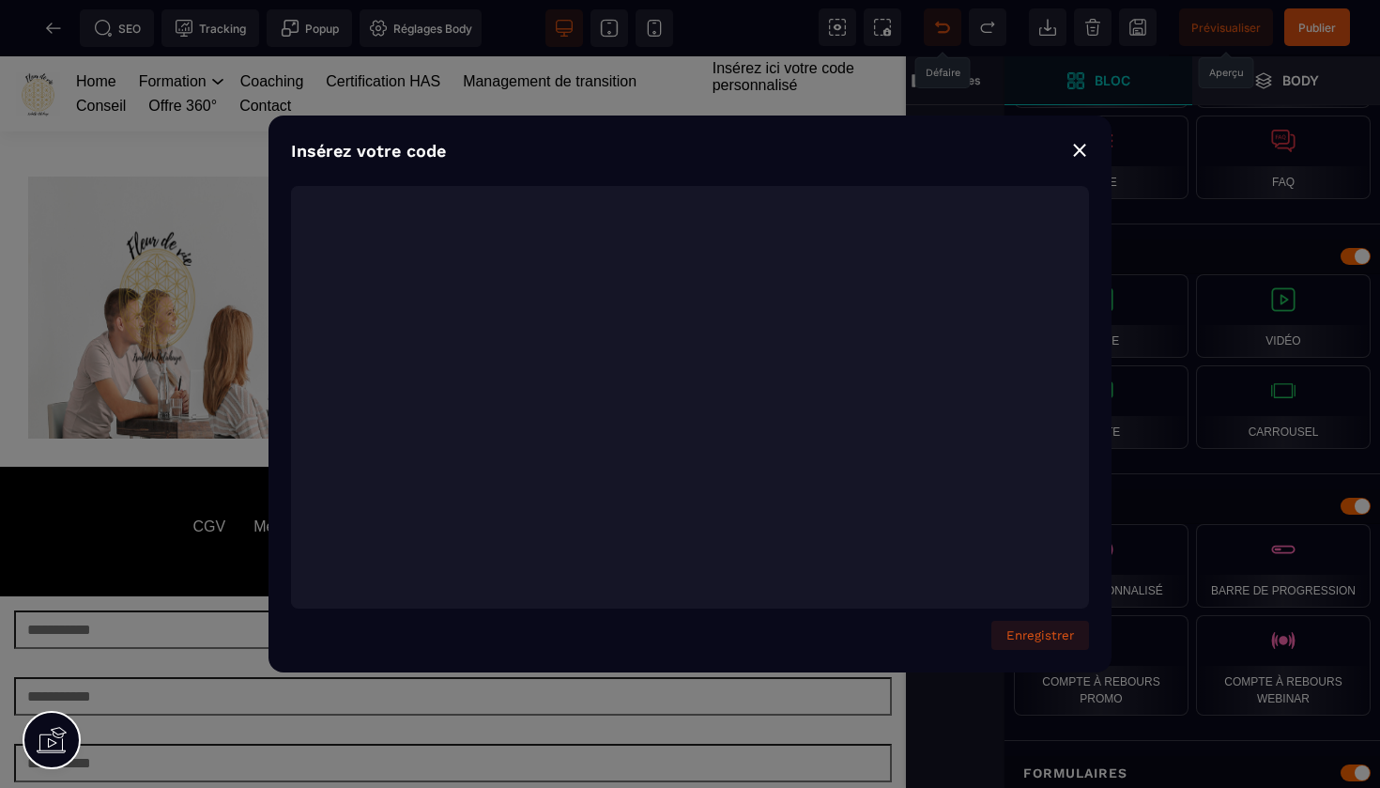
scroll to position [4028, 0]
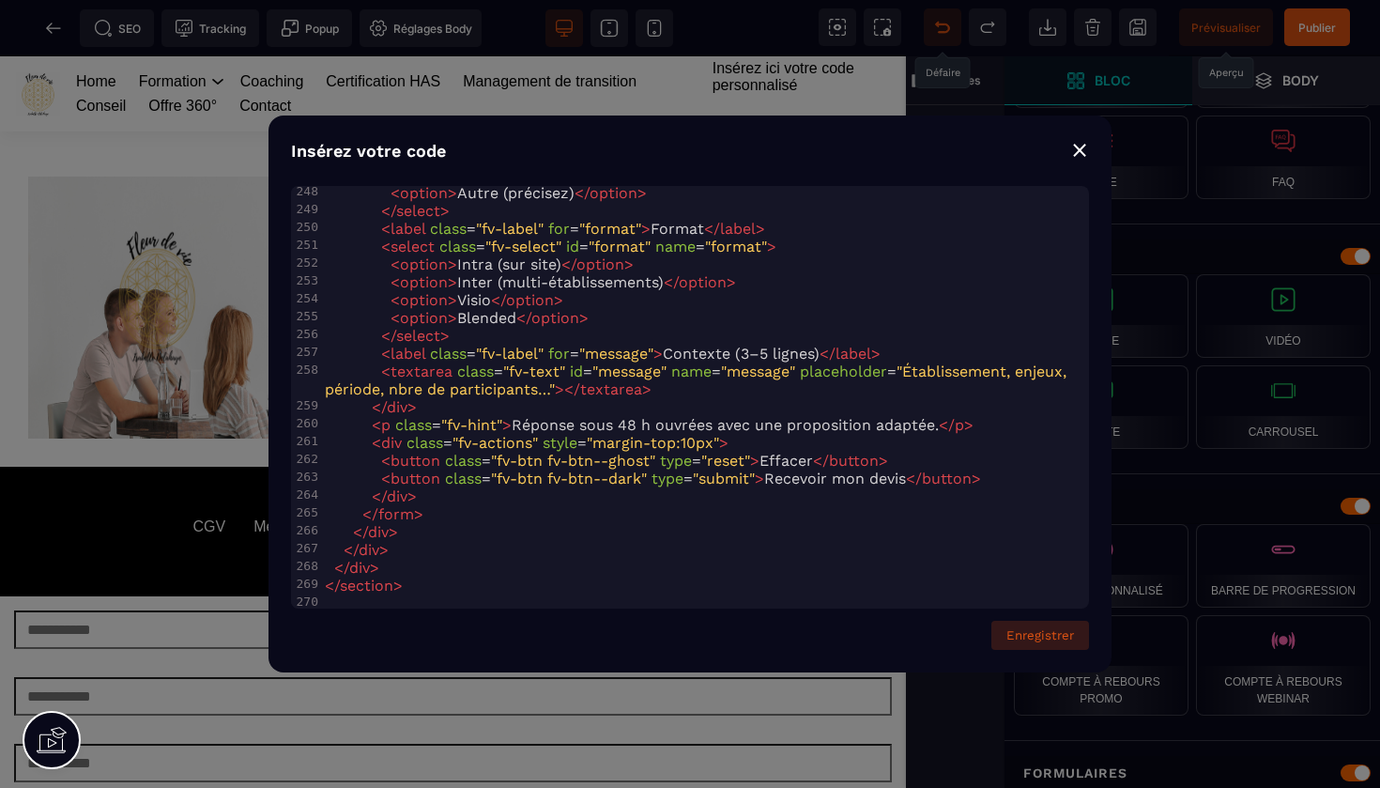
click at [1042, 635] on button "Enregistrer" at bounding box center [1041, 635] width 98 height 29
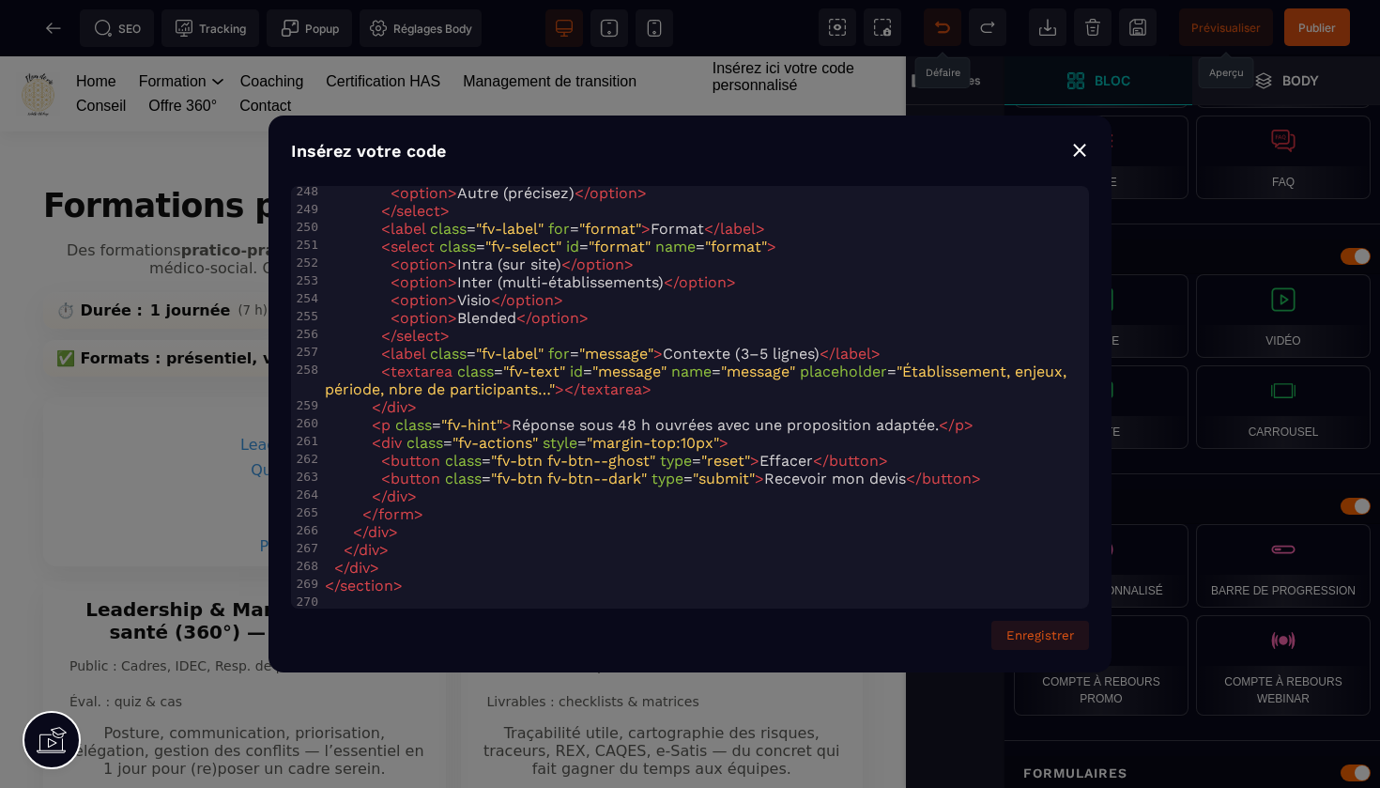
click at [1084, 156] on div "⨯" at bounding box center [1079, 149] width 19 height 26
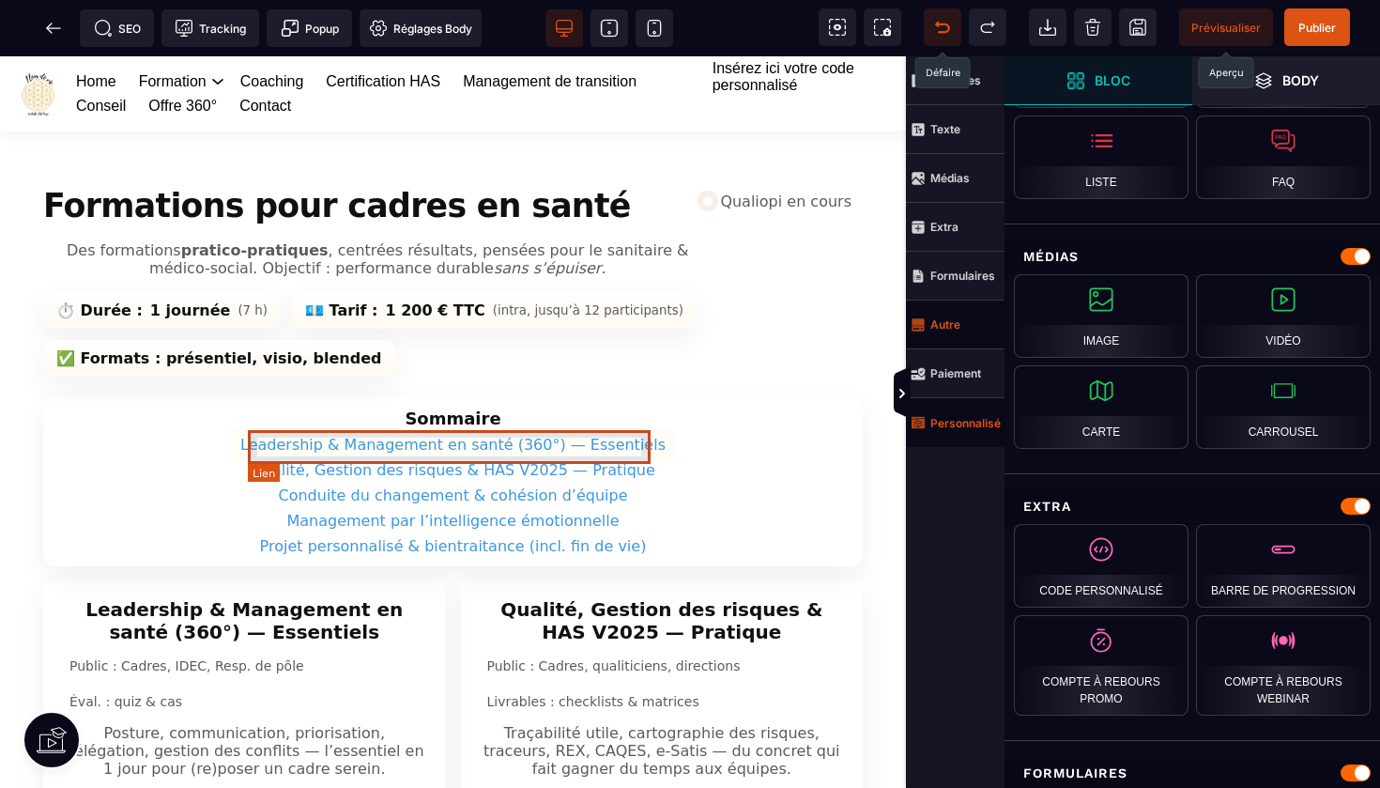
scroll to position [0, 0]
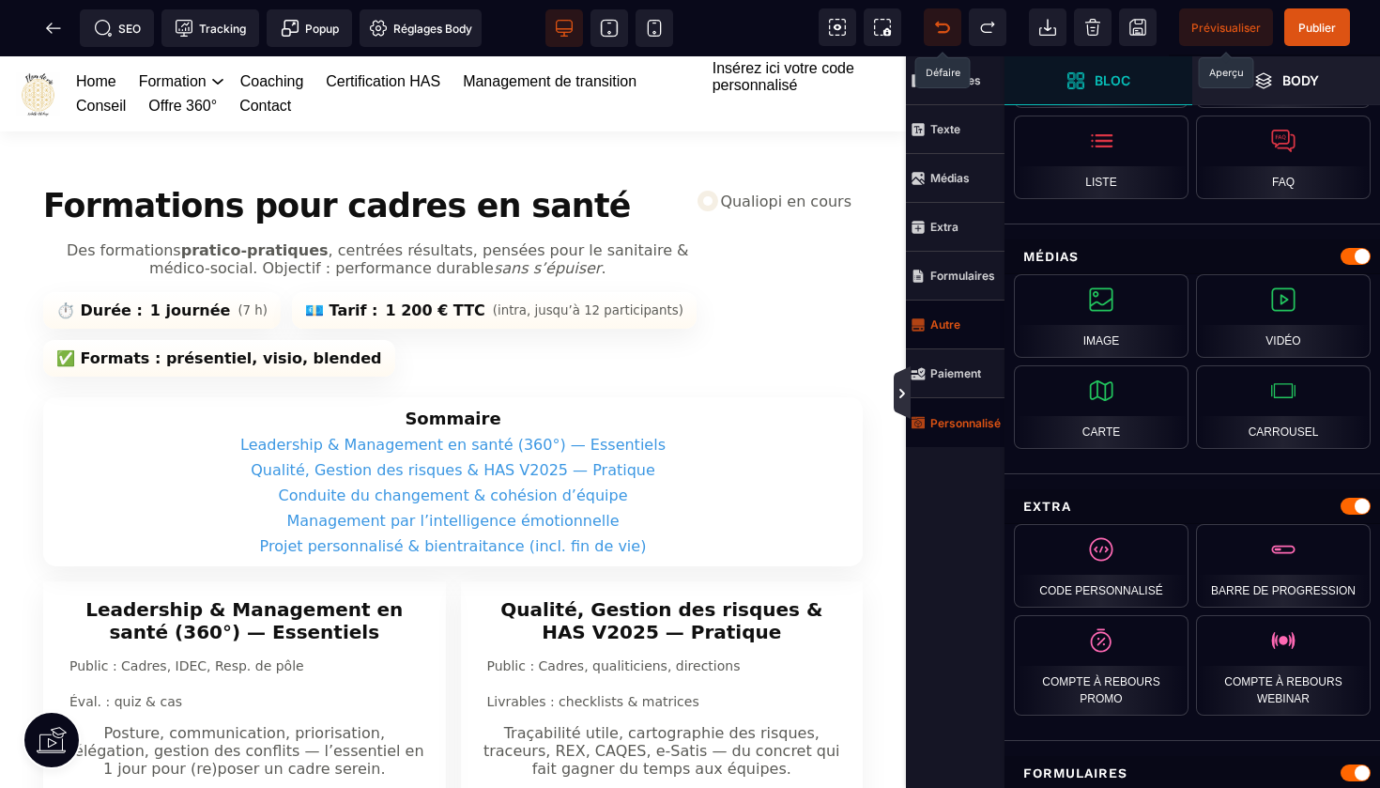
click at [906, 398] on icon at bounding box center [902, 393] width 15 height 15
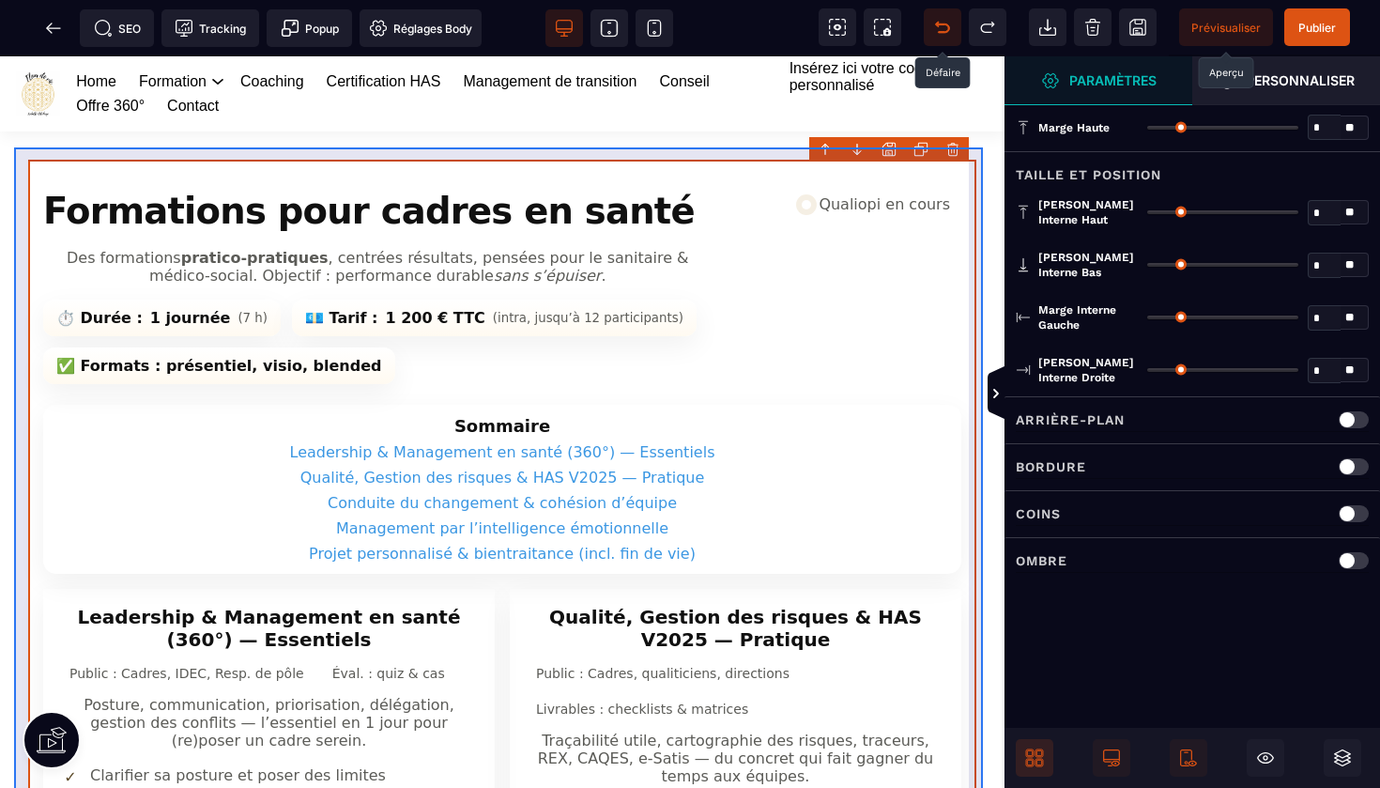
click at [951, 147] on body "B I U S A ******* Ajouter un élément" at bounding box center [690, 394] width 1380 height 788
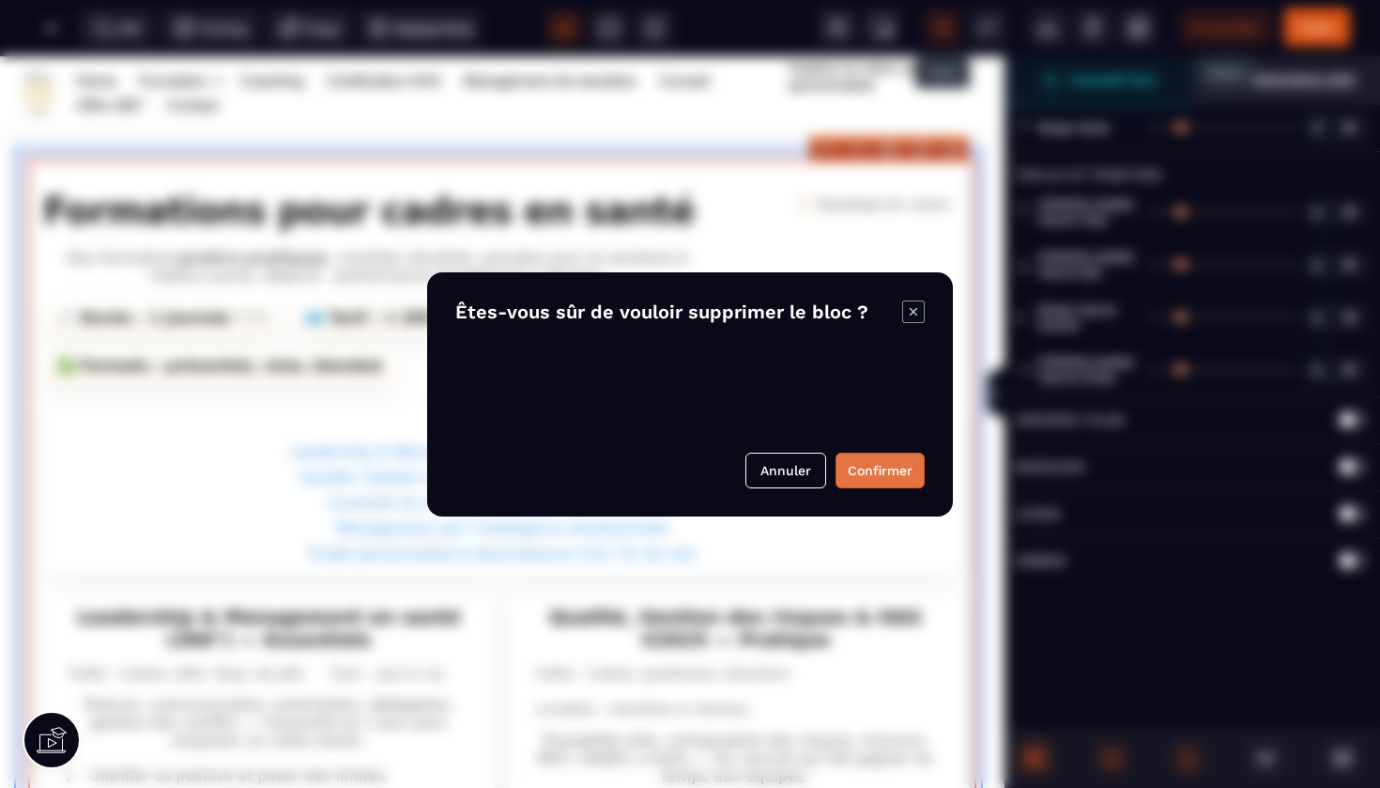
click at [877, 469] on button "Confirmer" at bounding box center [880, 471] width 89 height 36
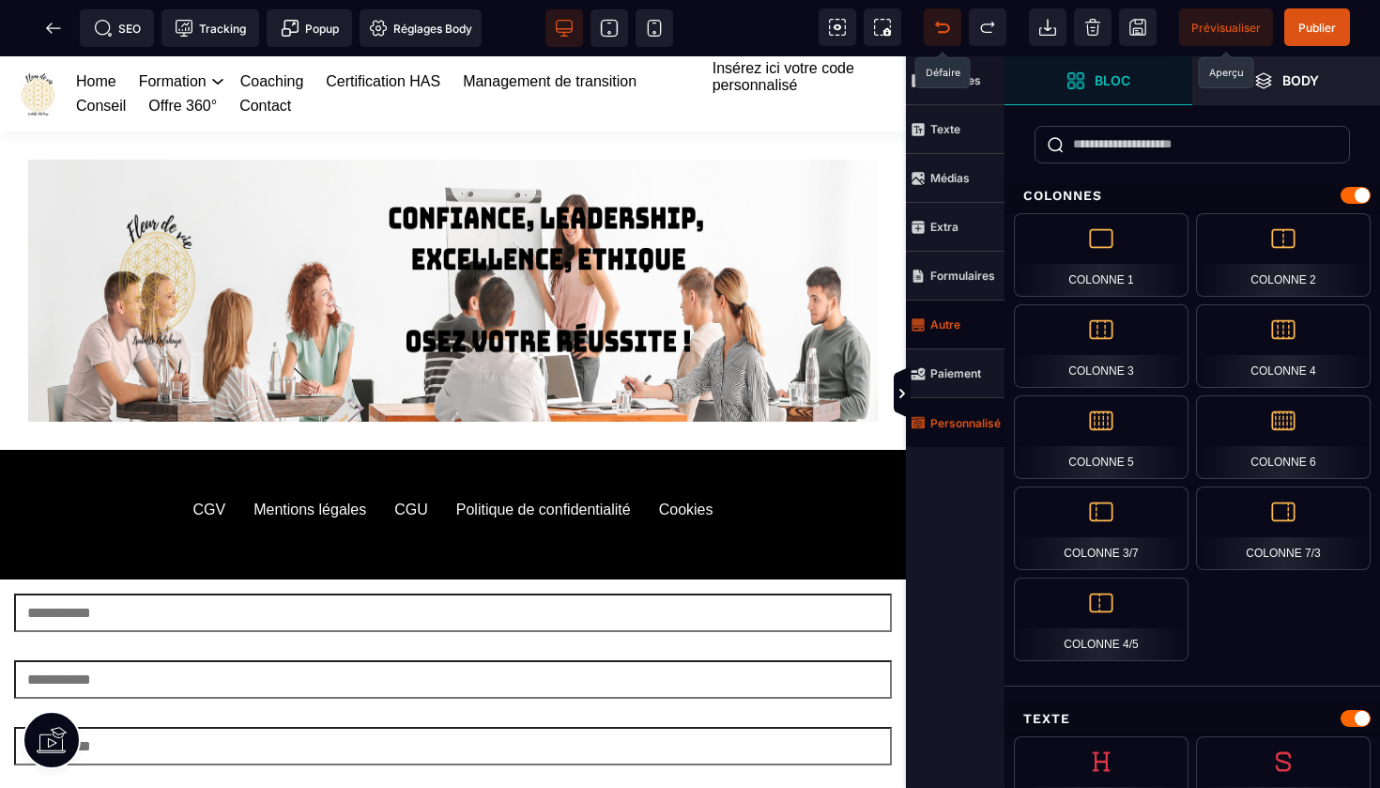
click at [964, 416] on strong "Personnalisé" at bounding box center [966, 423] width 70 height 14
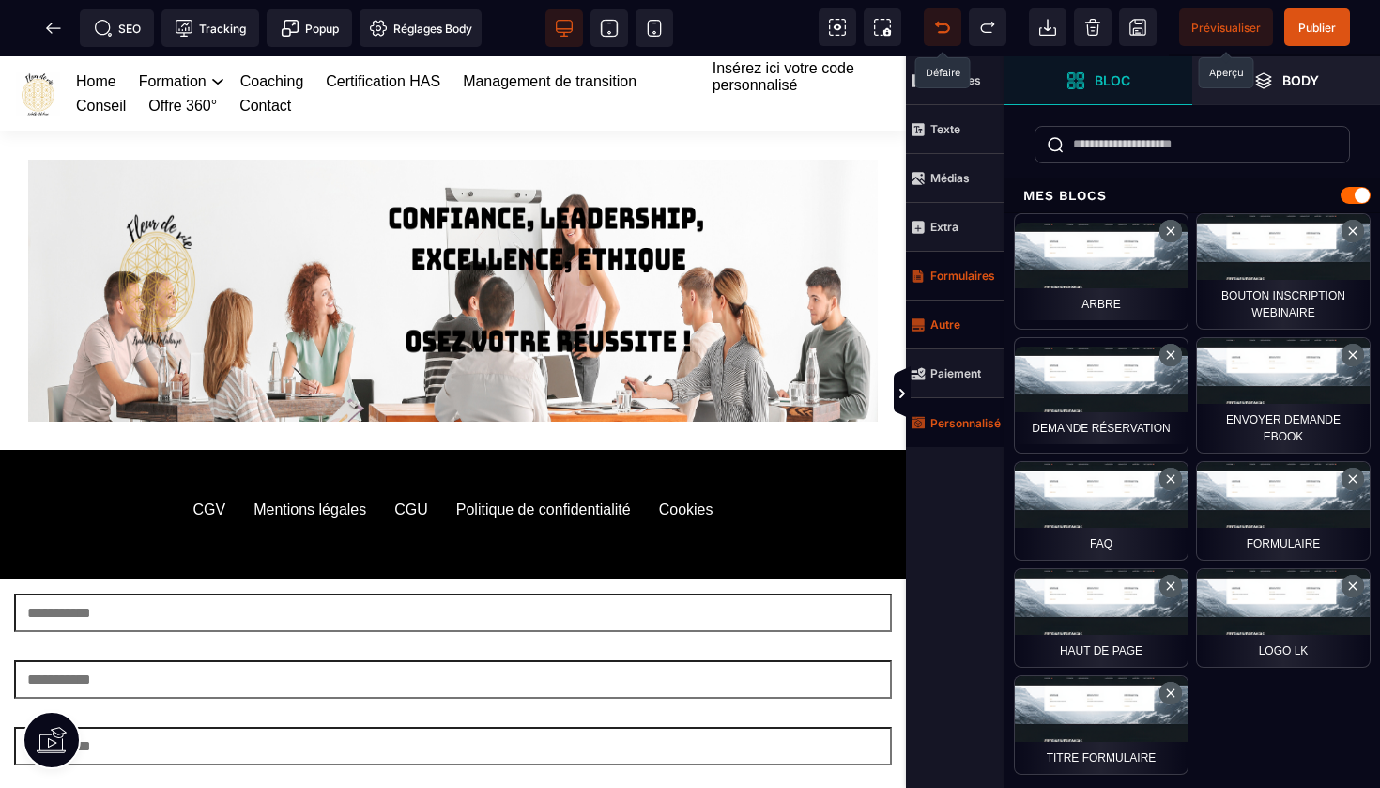
click at [980, 272] on strong "Formulaires" at bounding box center [963, 276] width 65 height 14
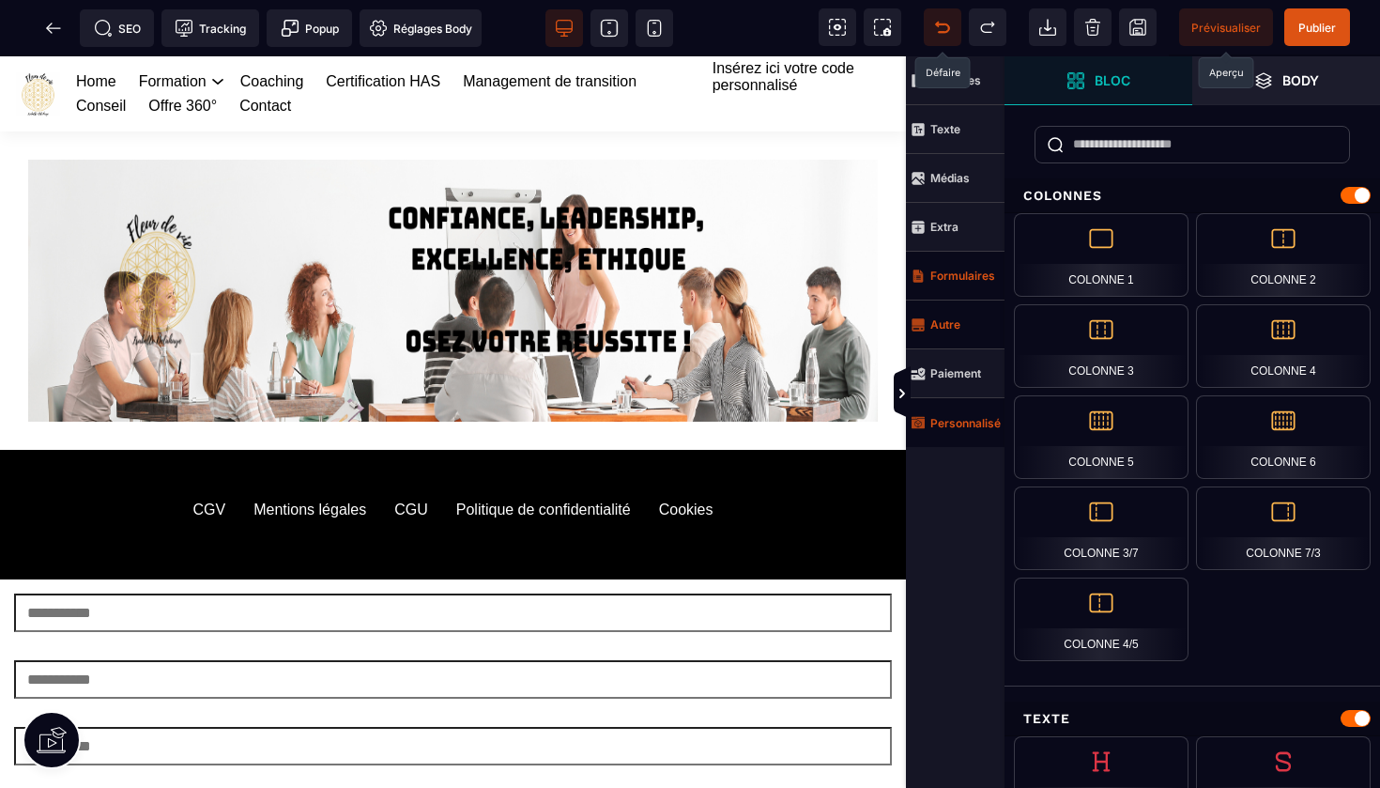
scroll to position [1365, 0]
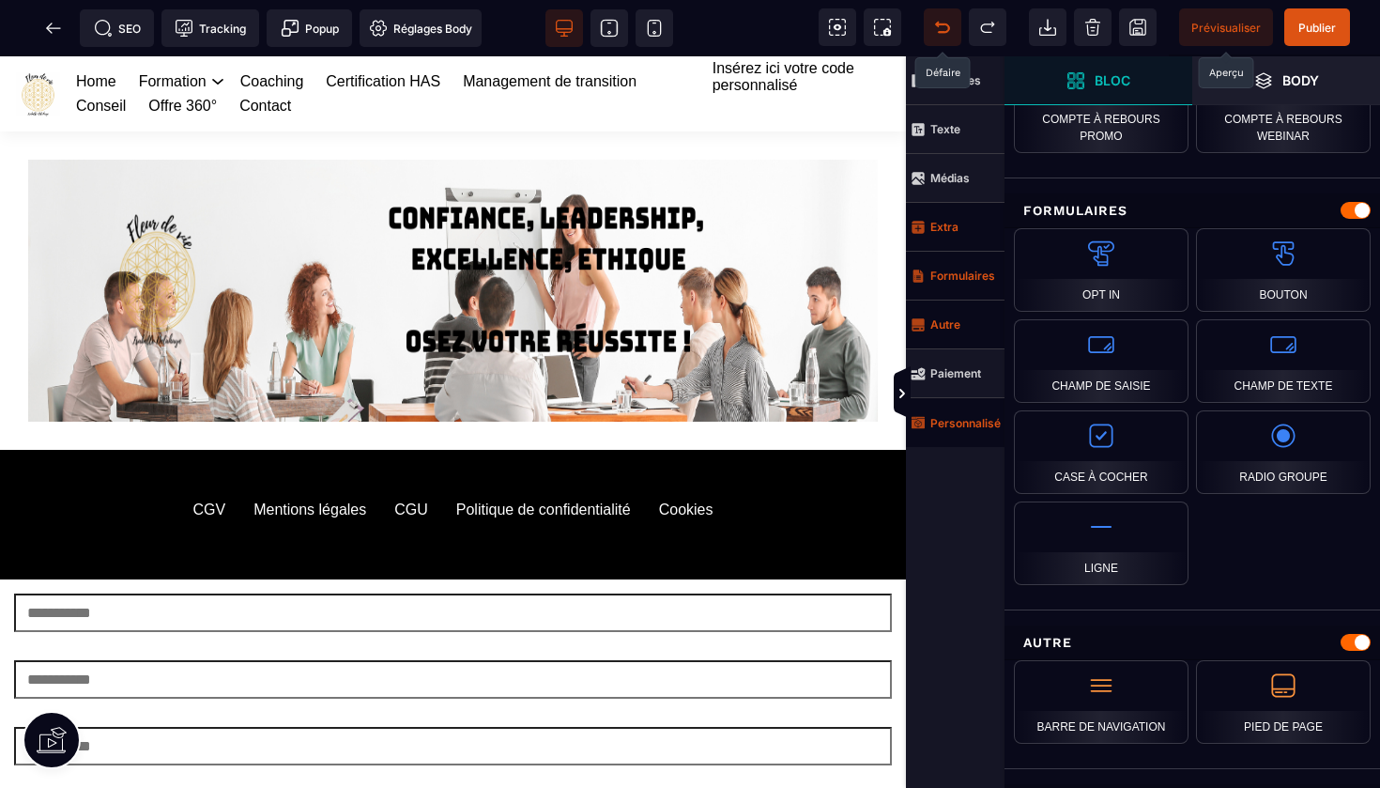
click at [968, 232] on span "Extra" at bounding box center [955, 227] width 99 height 49
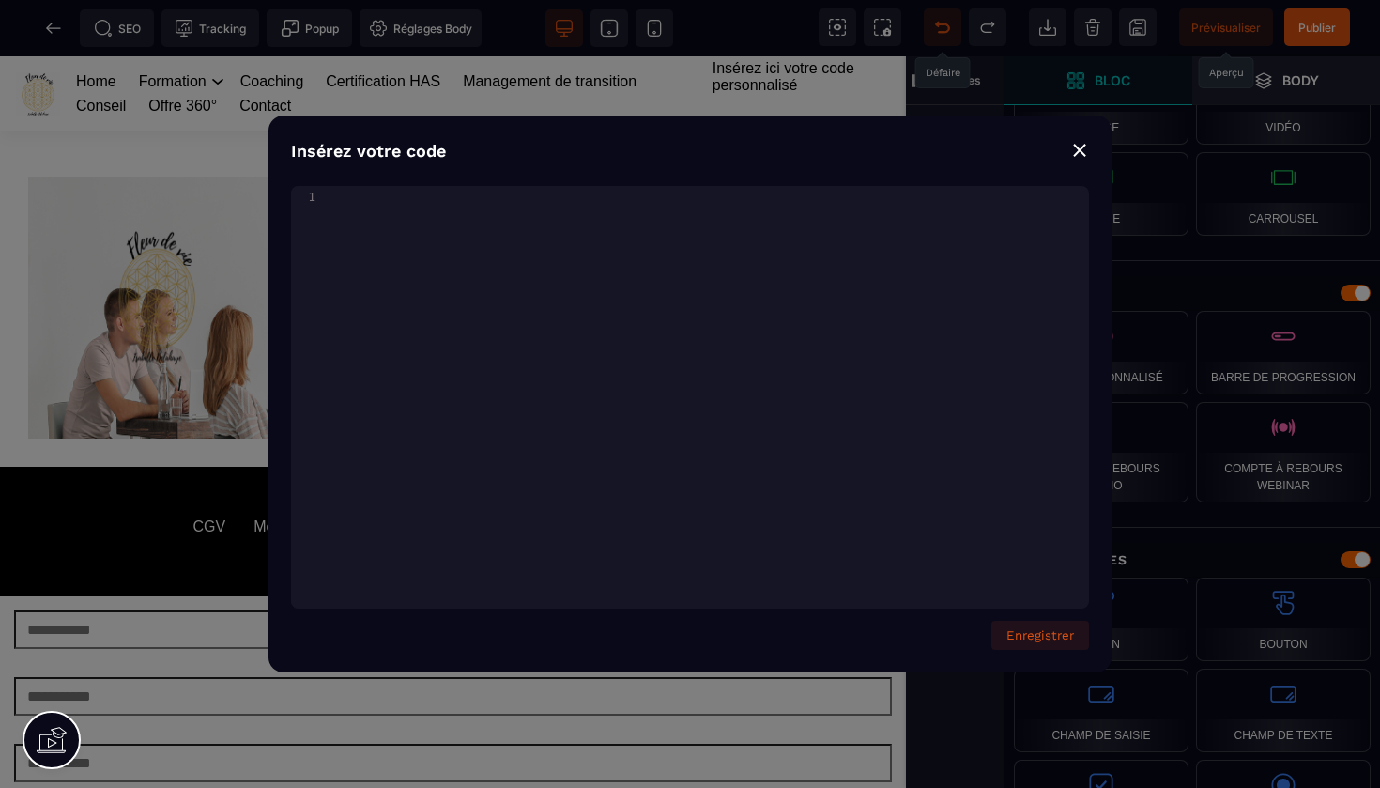
scroll to position [6577, 0]
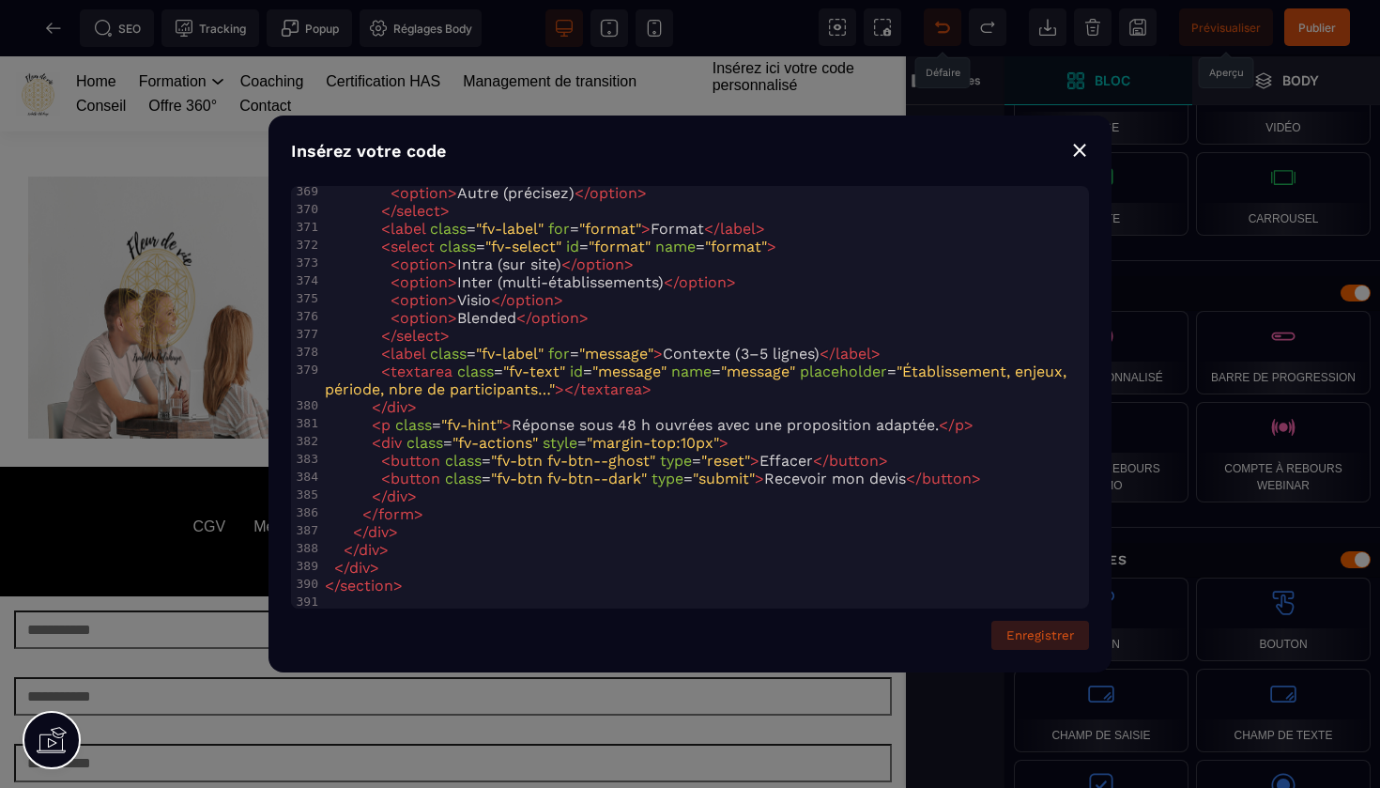
click at [1045, 634] on button "Enregistrer" at bounding box center [1041, 635] width 98 height 29
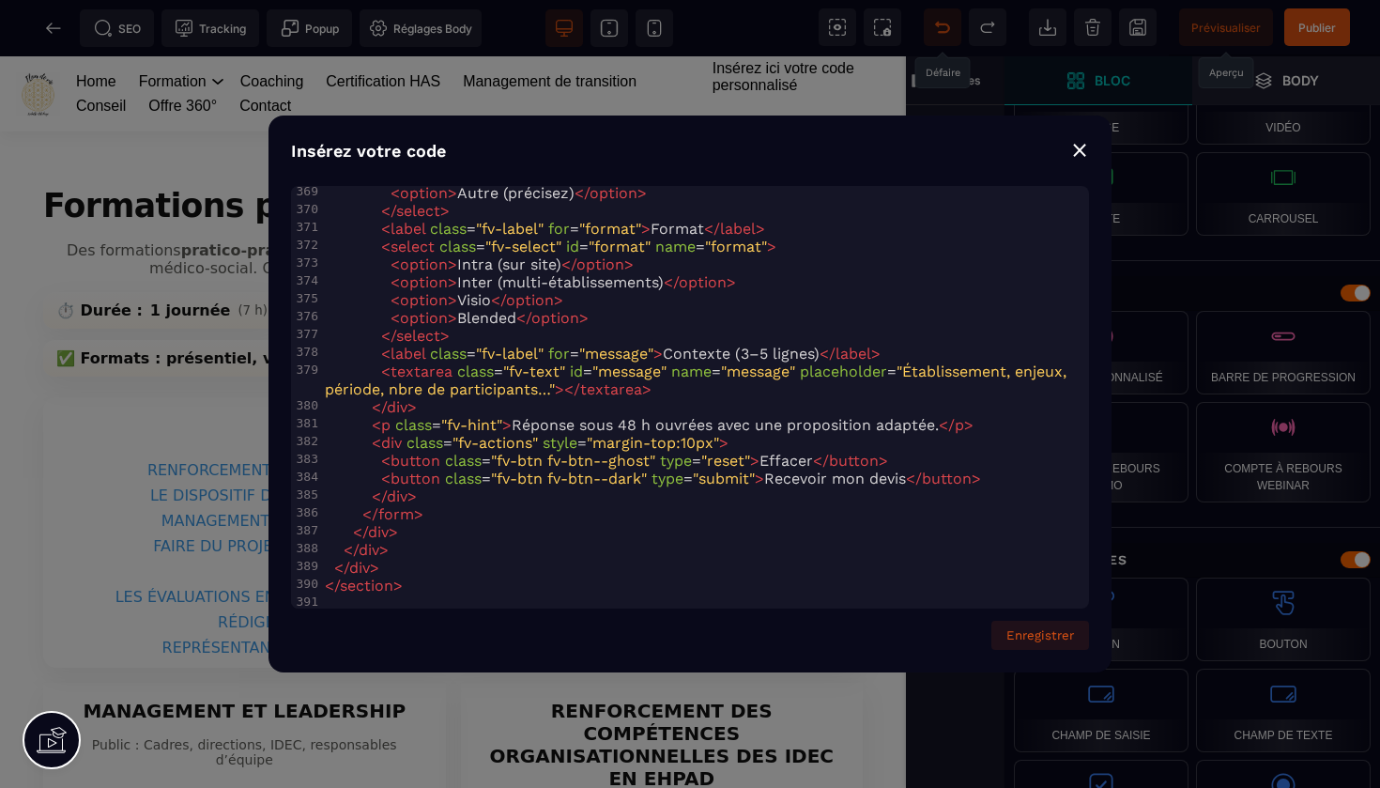
click at [1084, 150] on div "⨯" at bounding box center [1079, 149] width 19 height 26
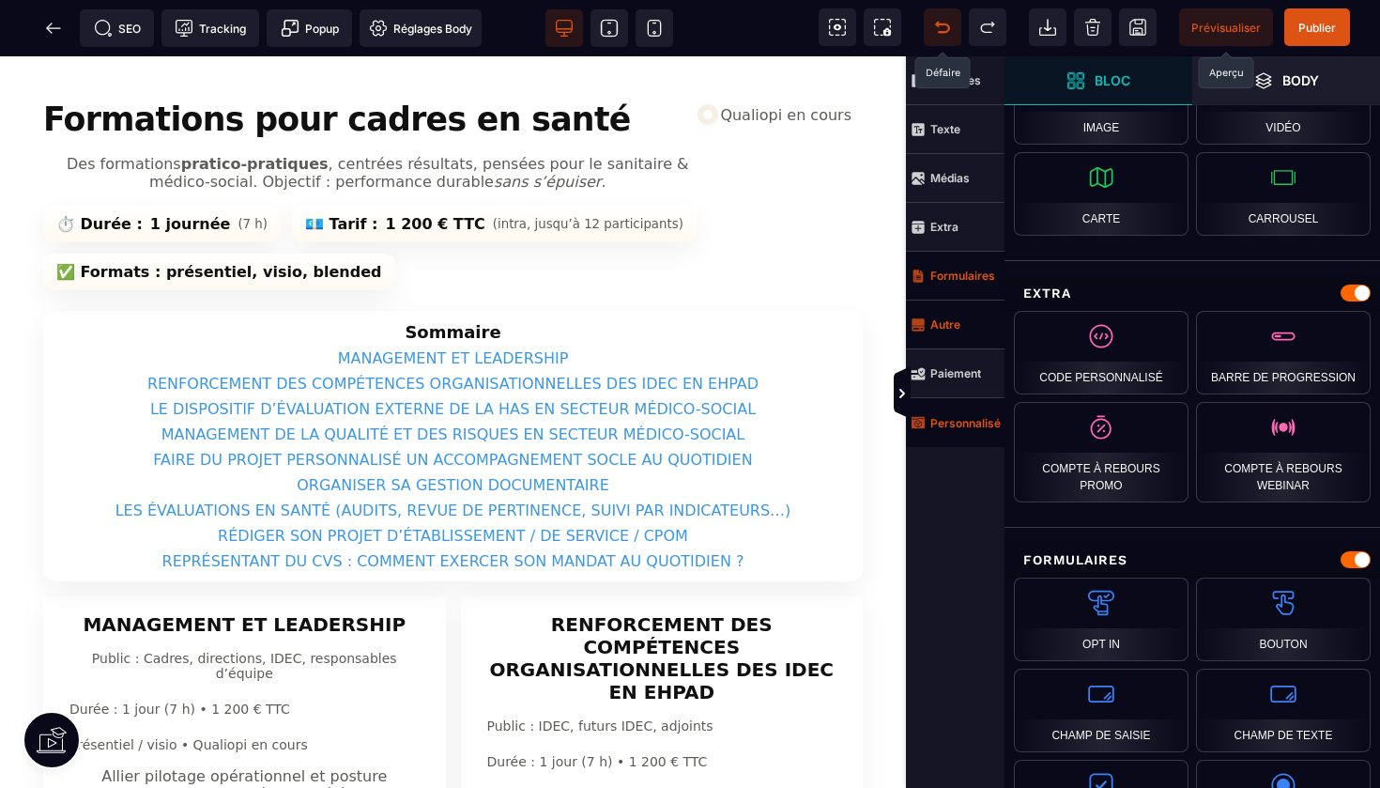
scroll to position [134, 0]
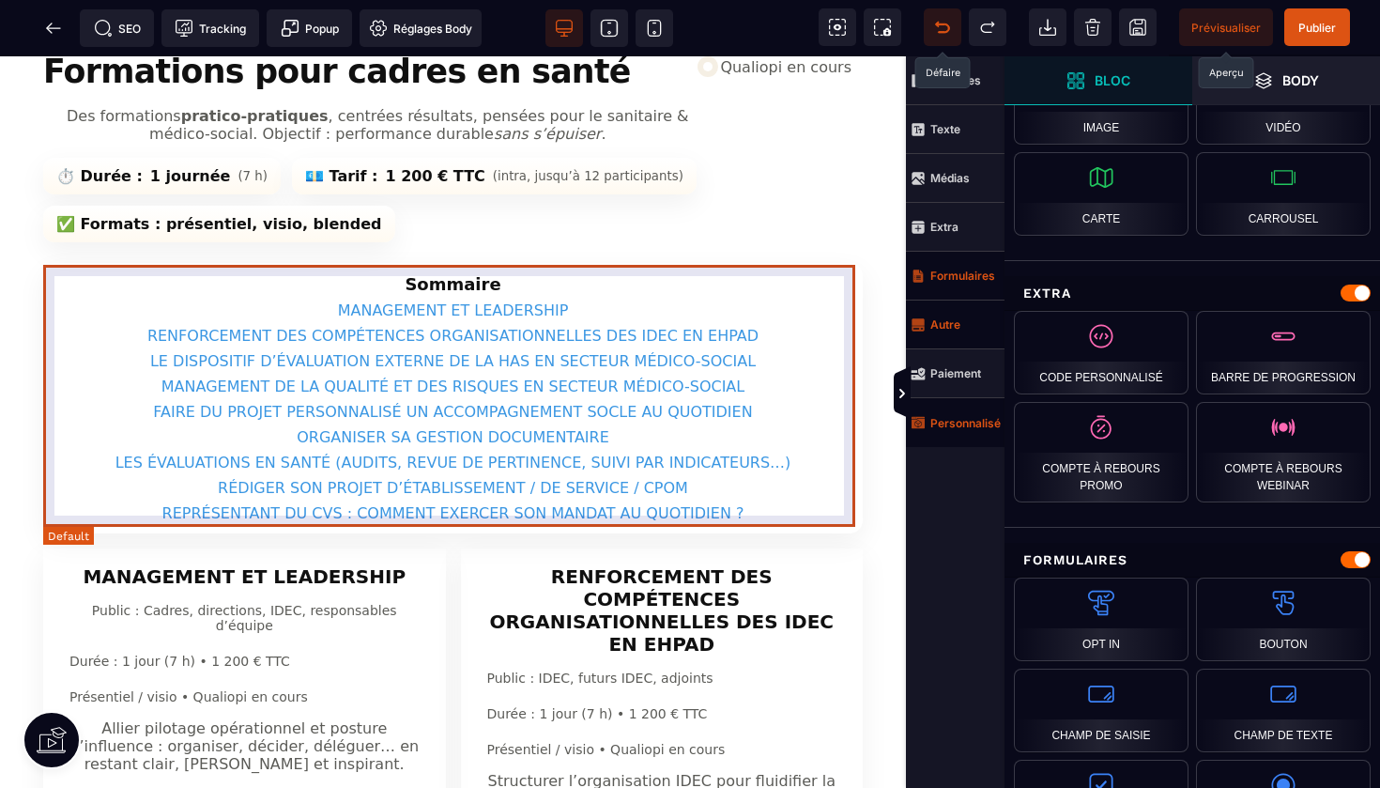
click at [714, 270] on nav "Sommaire MANAGEMENT ET LEADERSHIP RENFORCEMENT DES COMPÉTENCES ORGANISATIONNELL…" at bounding box center [453, 398] width 820 height 270
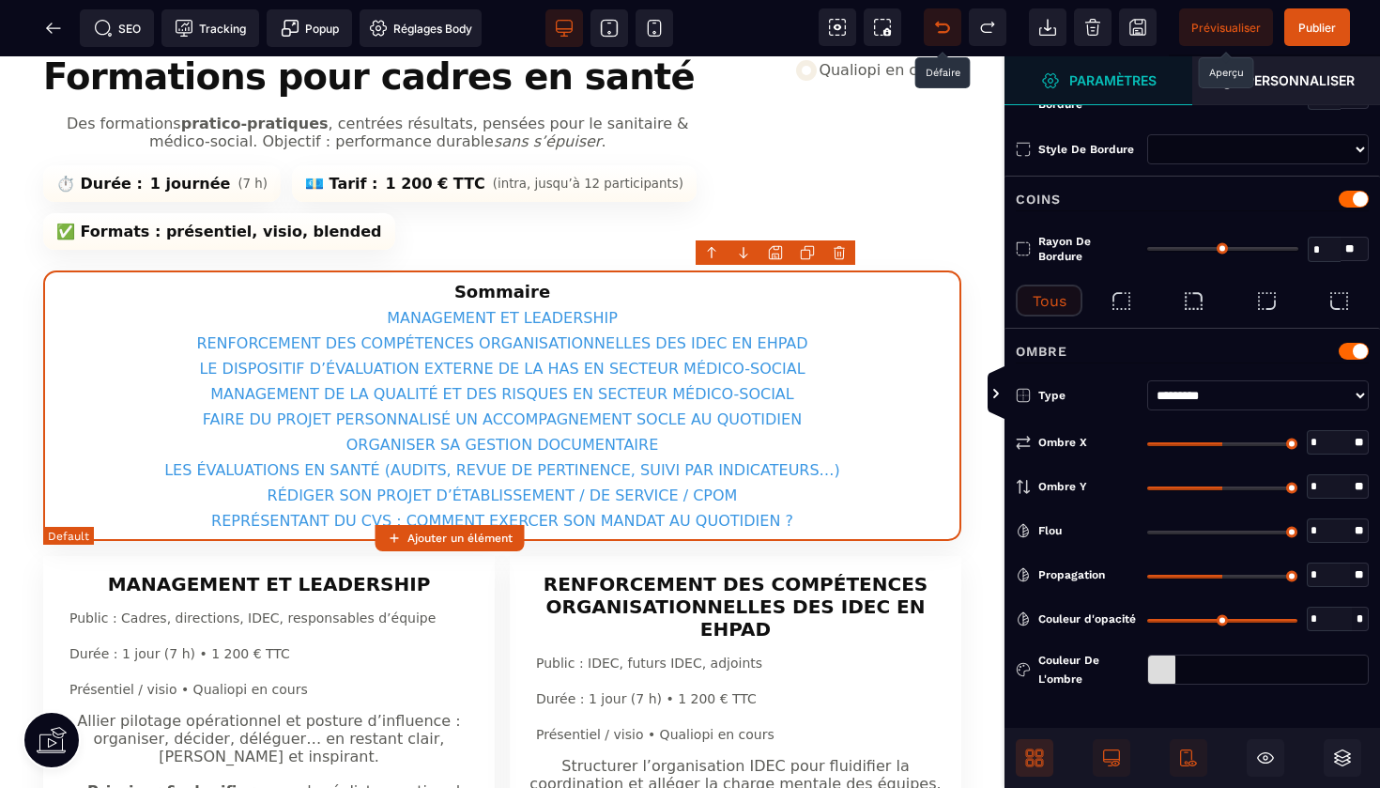
type input "*"
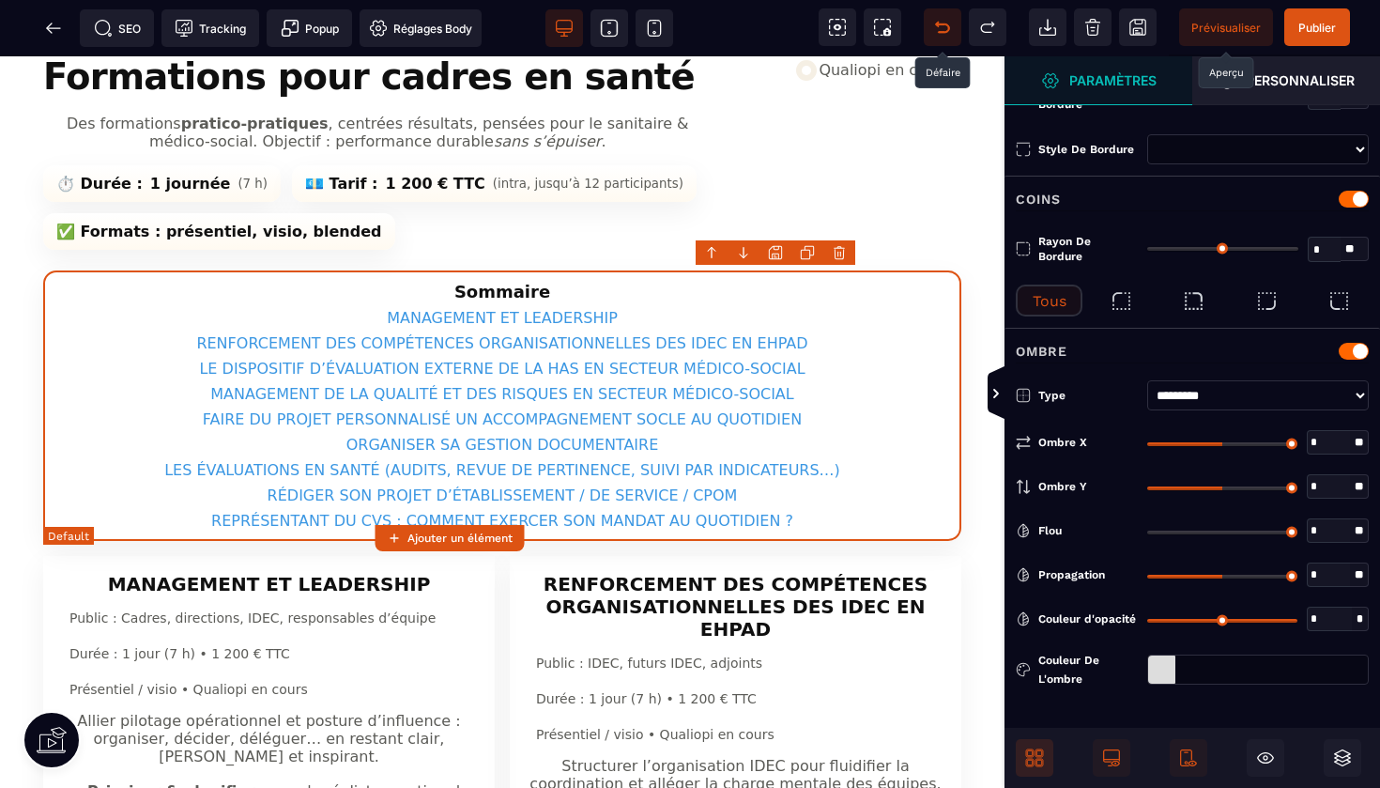
scroll to position [0, 0]
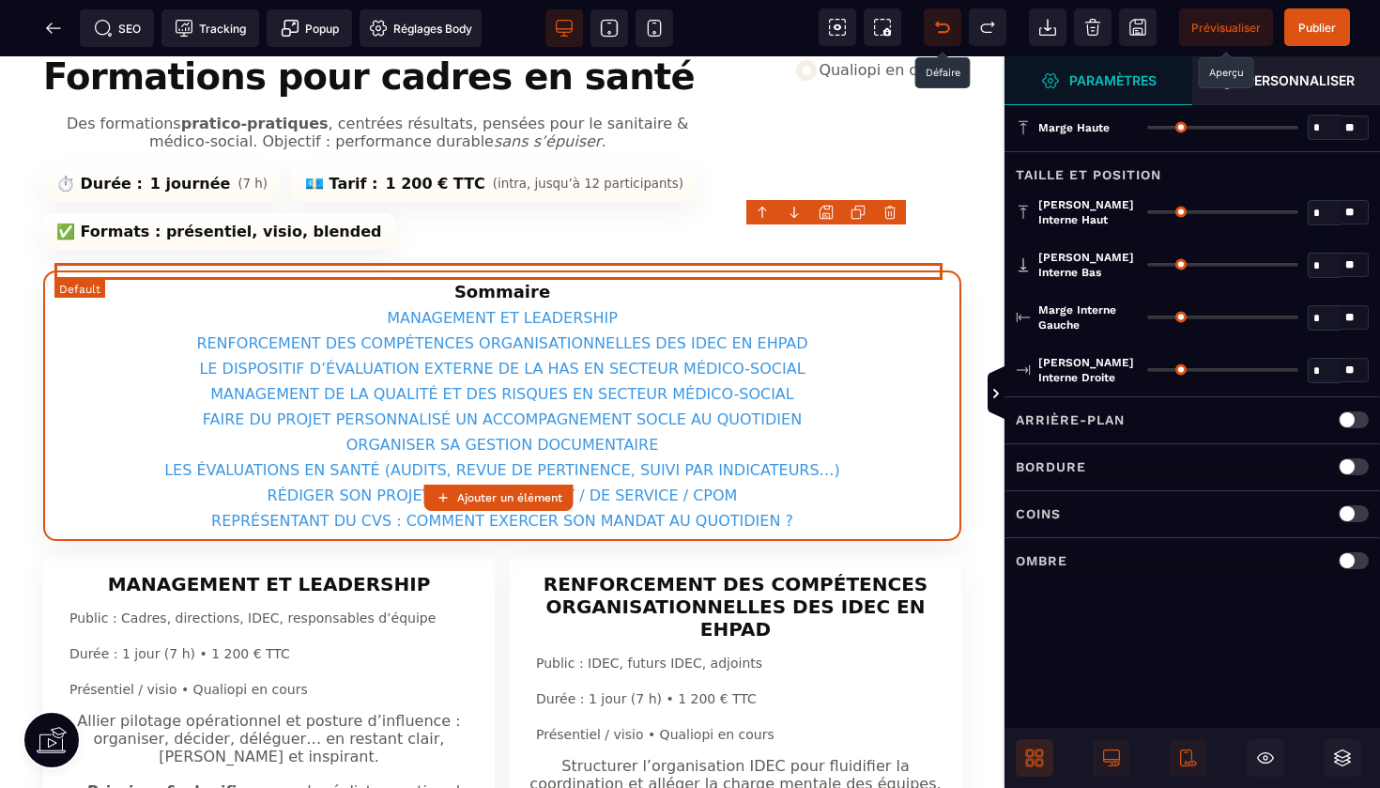
click at [778, 309] on li "MANAGEMENT ET LEADERSHIP" at bounding box center [502, 318] width 896 height 18
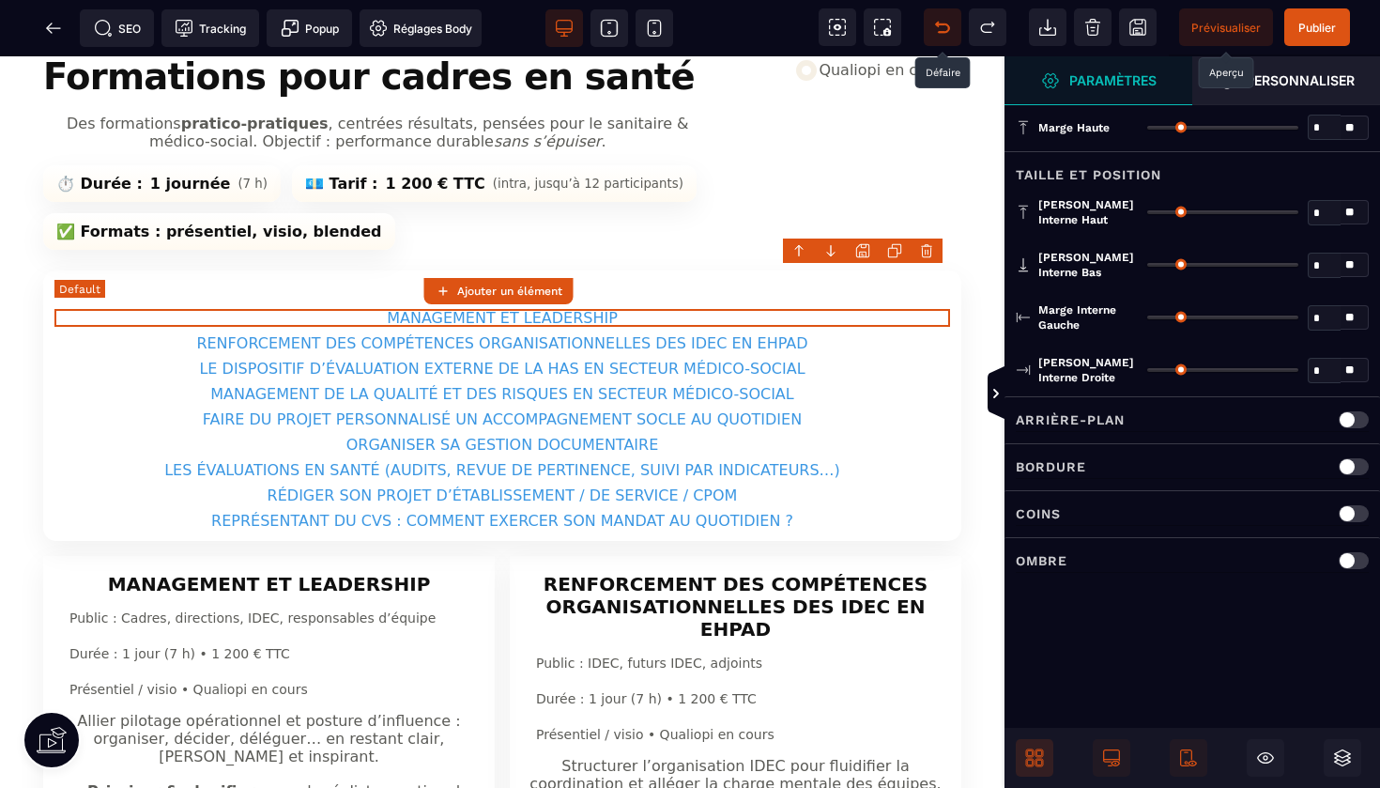
click at [660, 309] on li "MANAGEMENT ET LEADERSHIP" at bounding box center [502, 318] width 896 height 18
click at [1037, 766] on icon at bounding box center [1040, 763] width 8 height 8
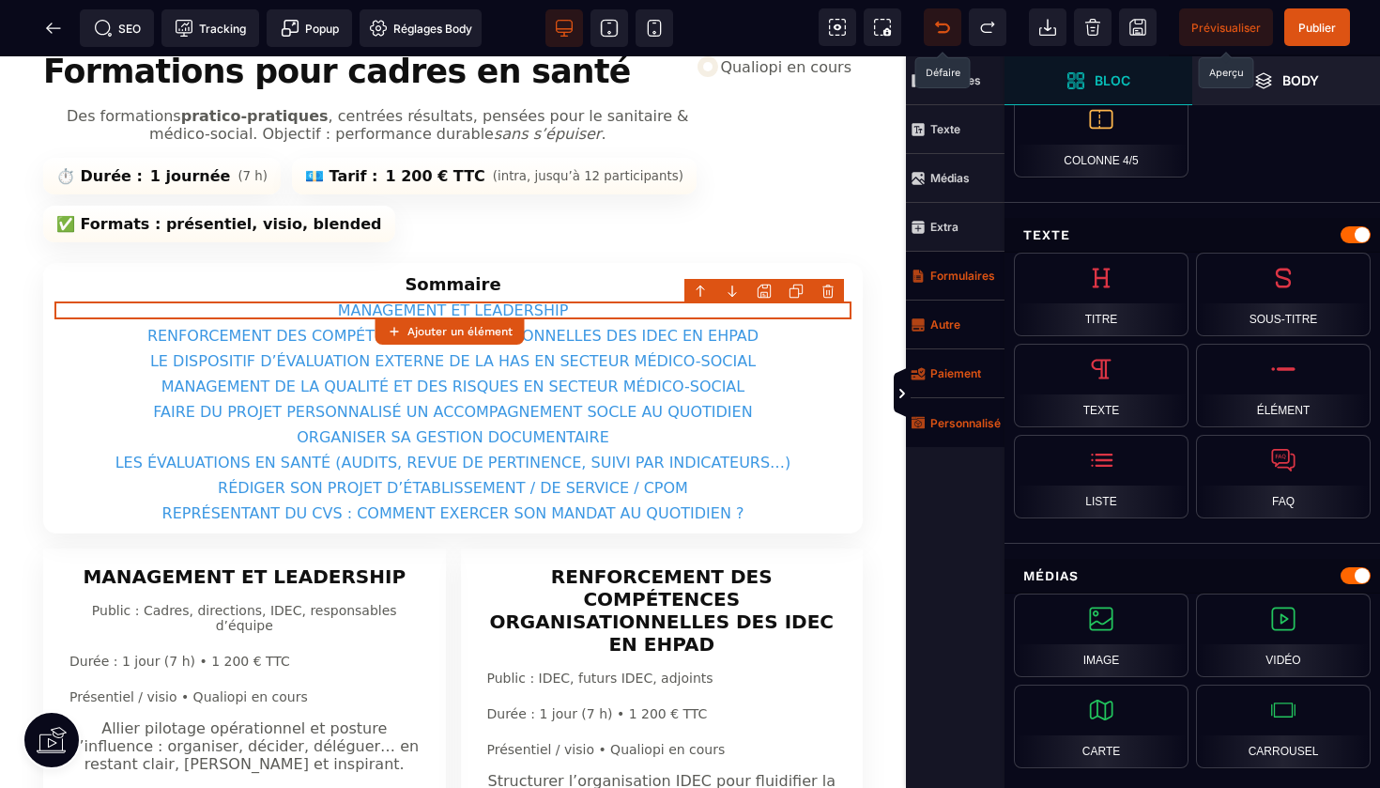
scroll to position [484, 0]
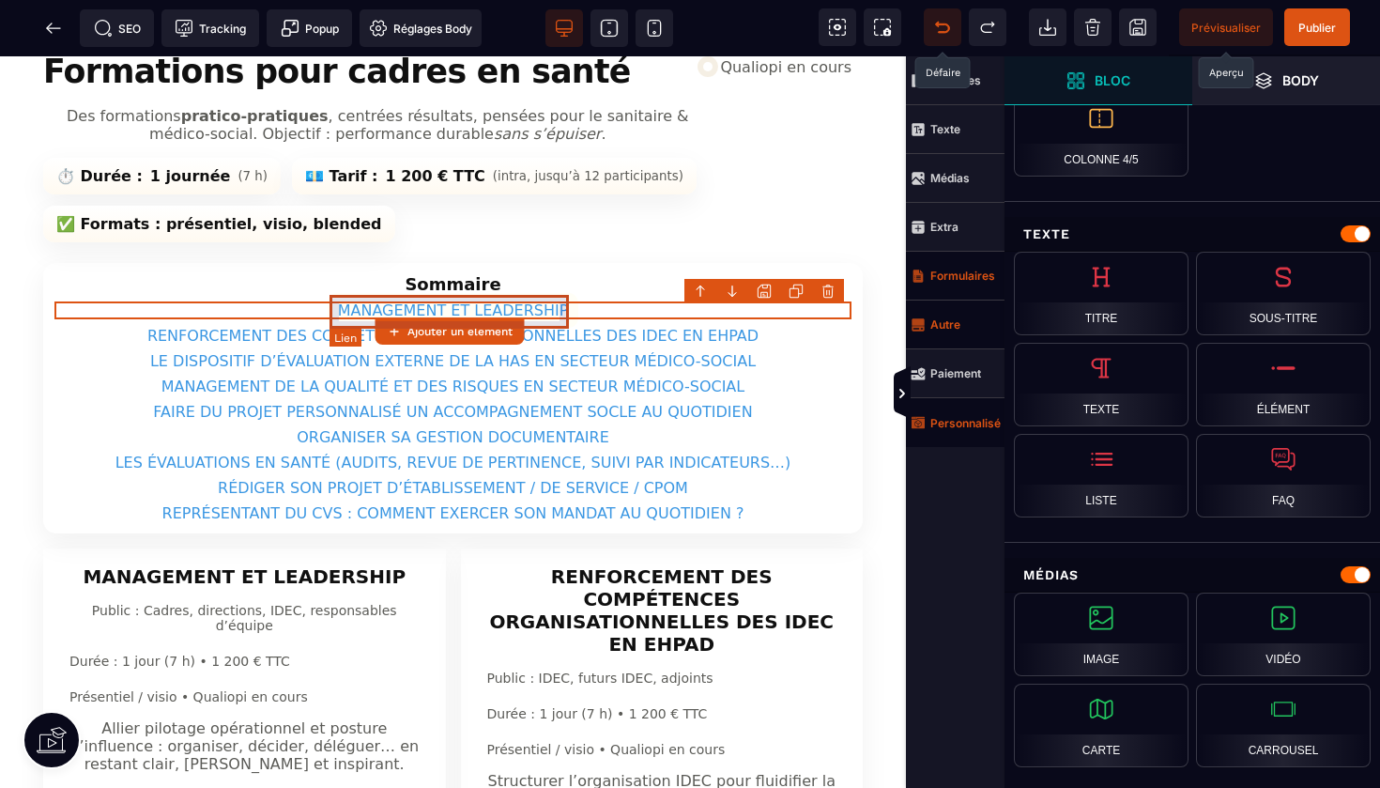
click at [511, 307] on link "MANAGEMENT ET LEADERSHIP" at bounding box center [454, 310] width 252 height 35
select select
select select "***"
select select
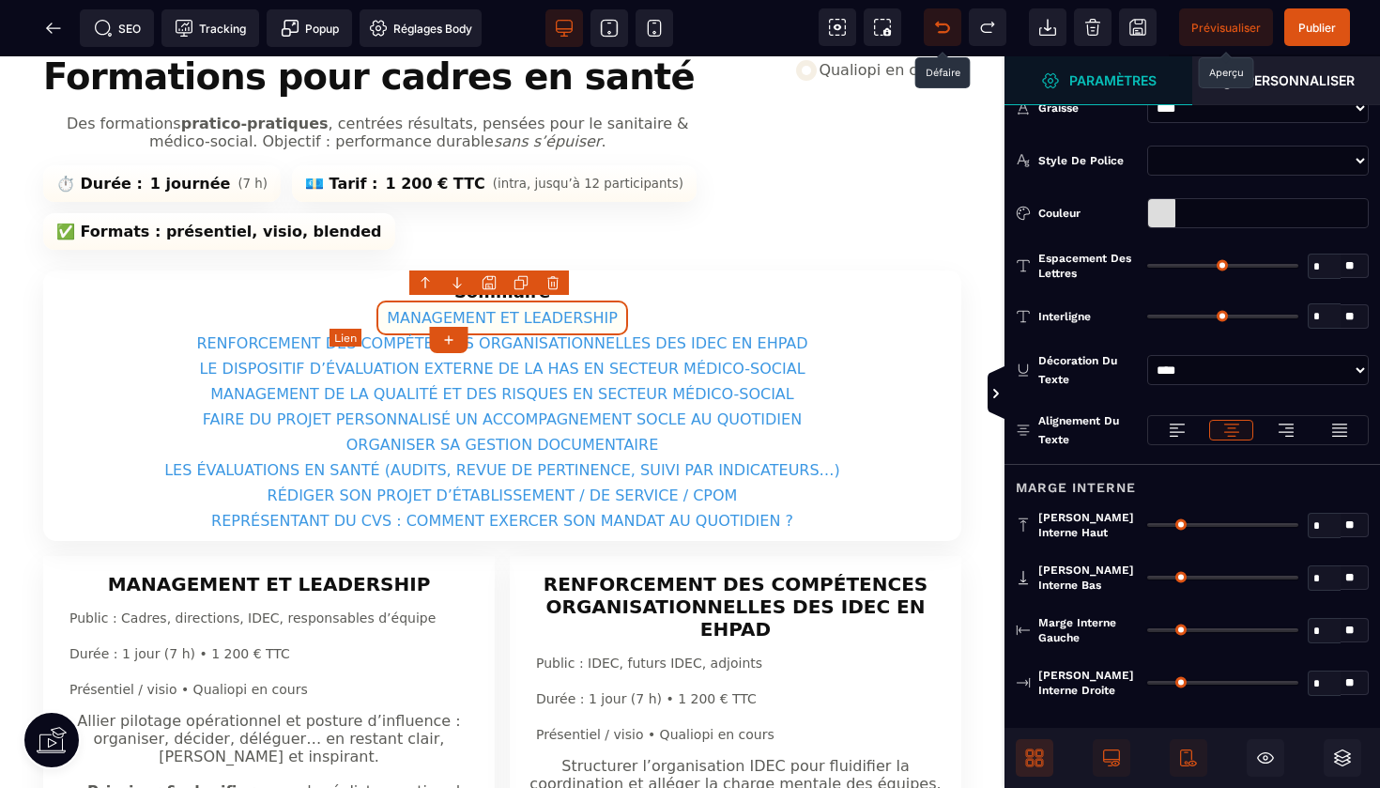
scroll to position [0, 0]
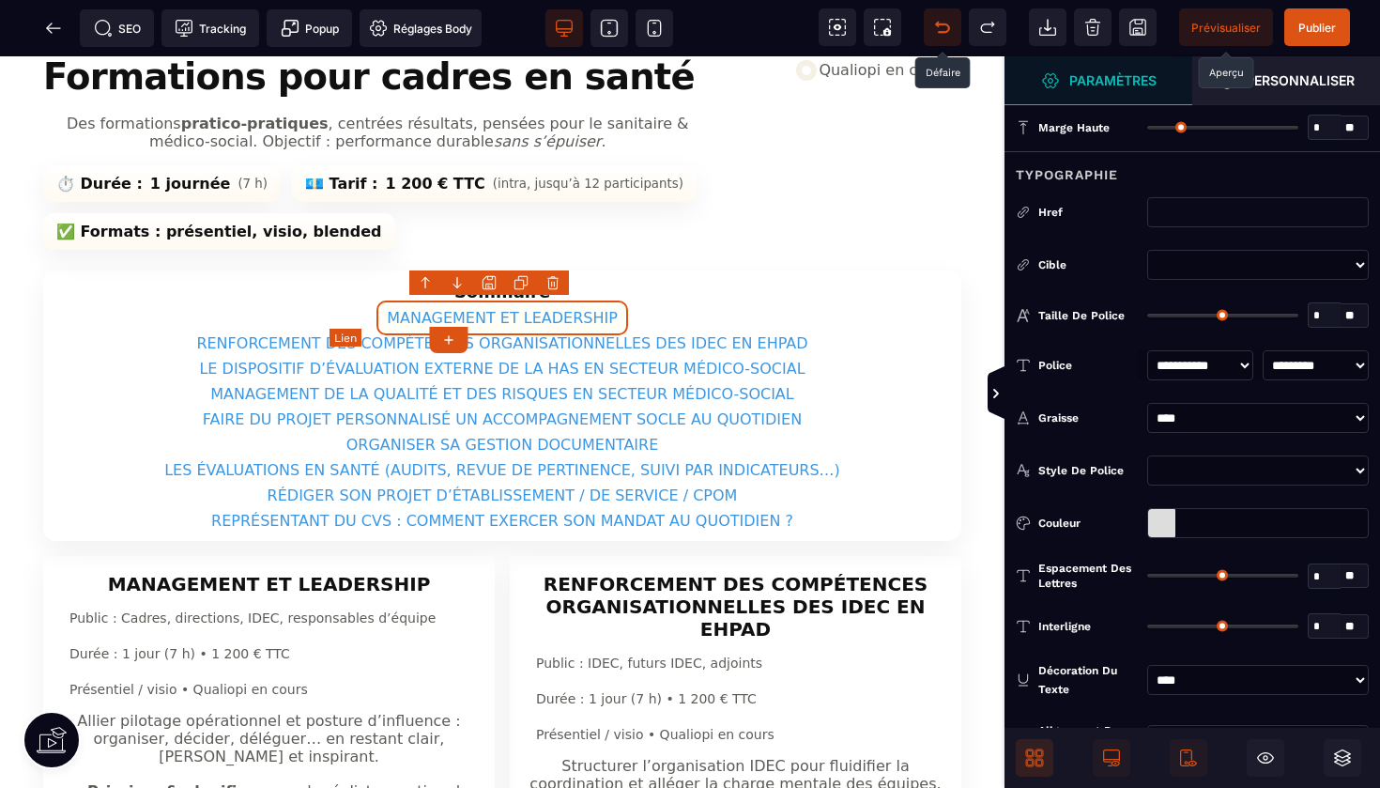
type input "*"
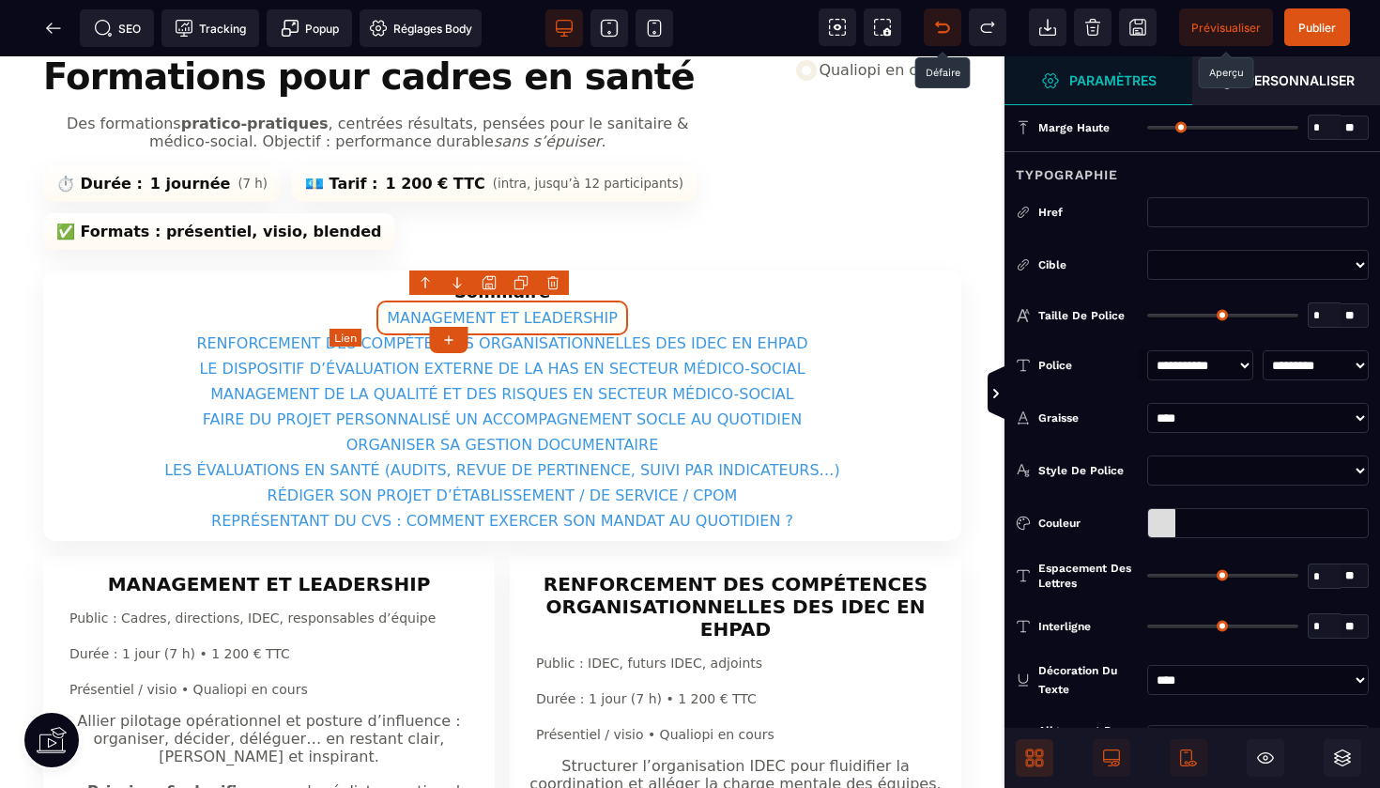
type input "*"
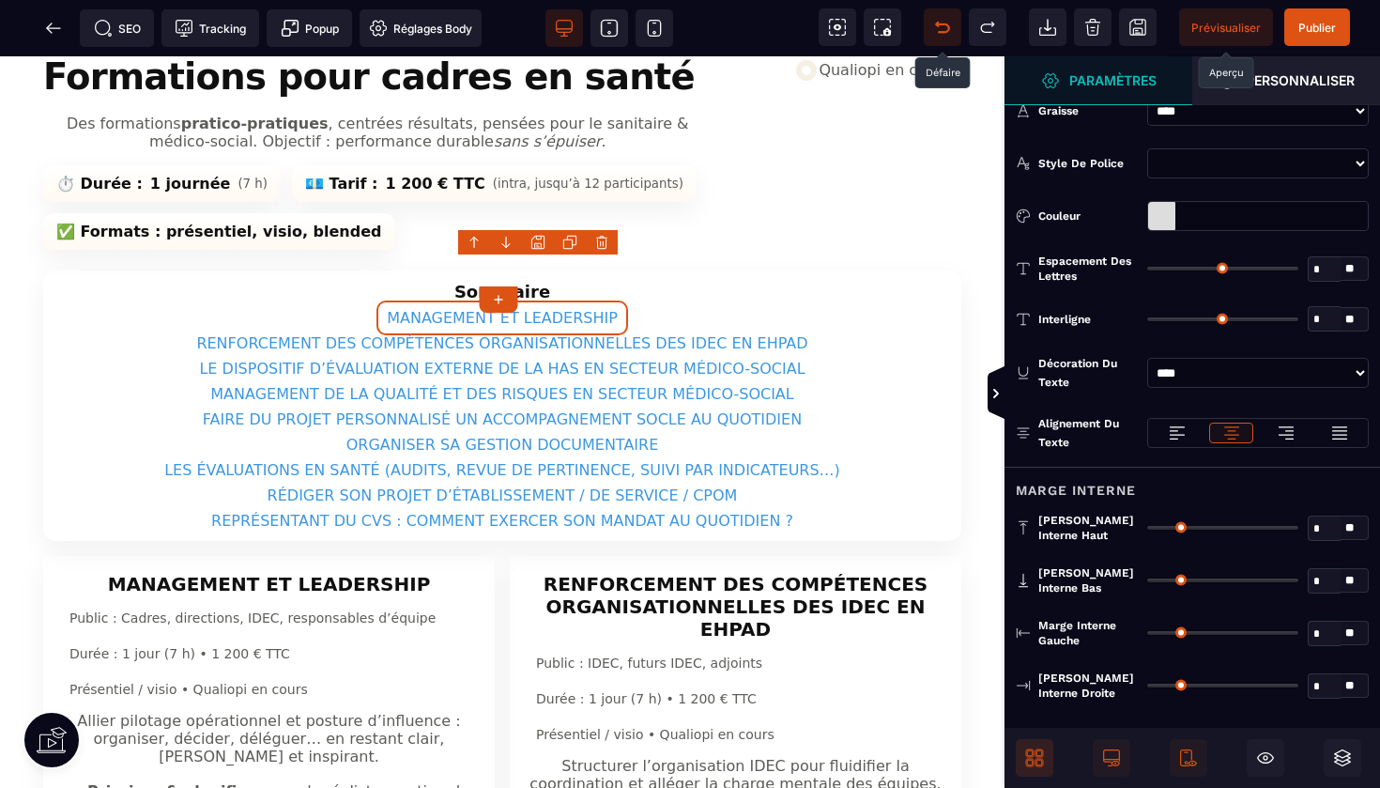
scroll to position [136, 0]
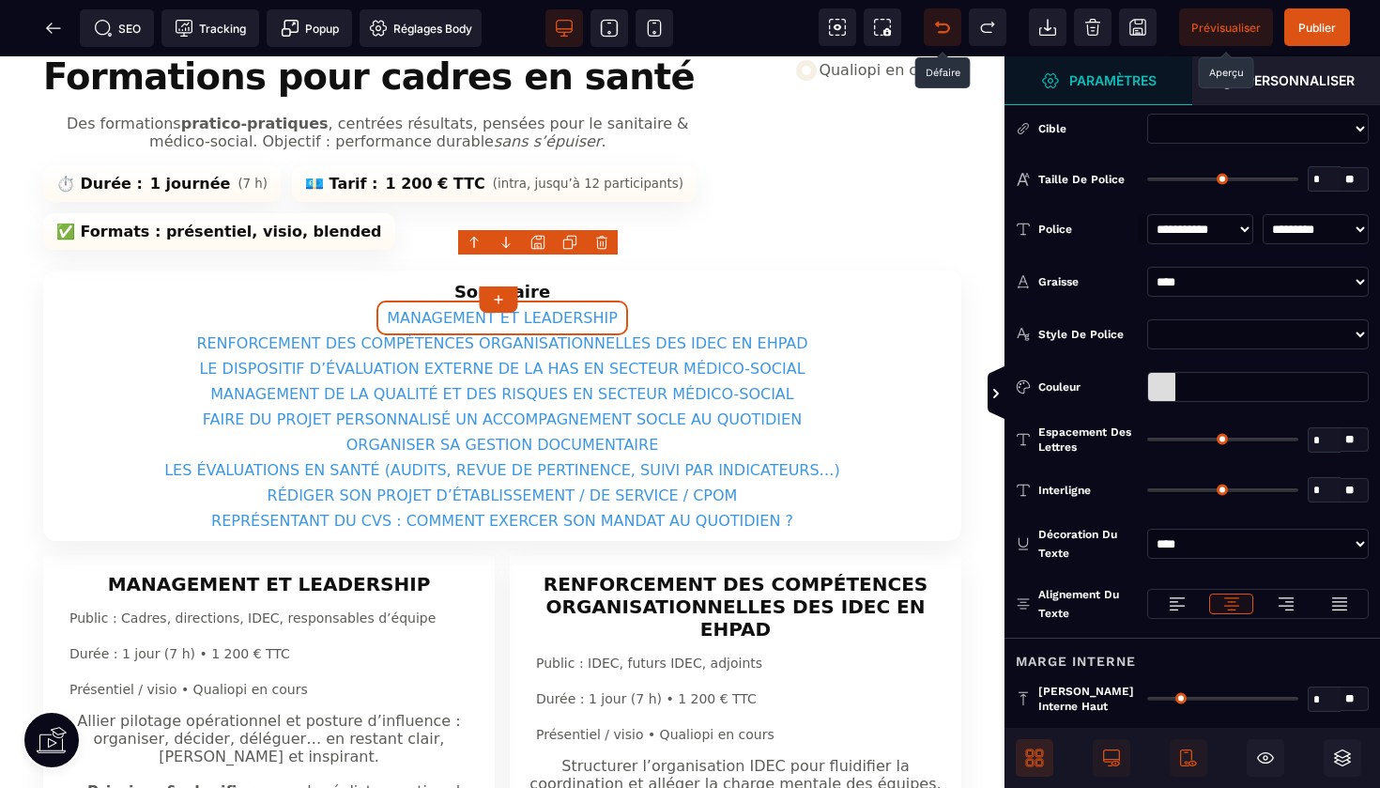
click at [1159, 390] on div at bounding box center [1161, 387] width 27 height 28
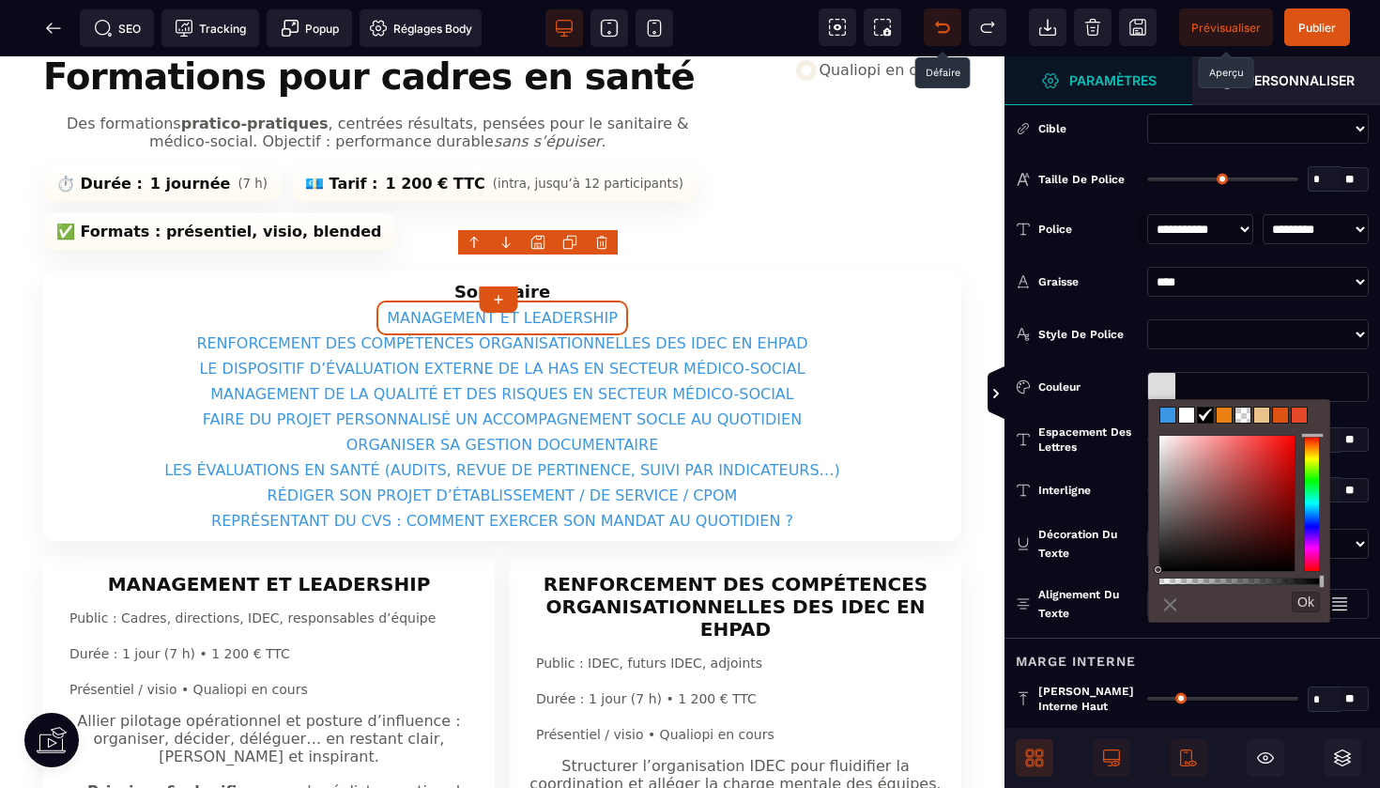
click at [1227, 415] on span at bounding box center [1224, 415] width 15 height 15
type input "*******"
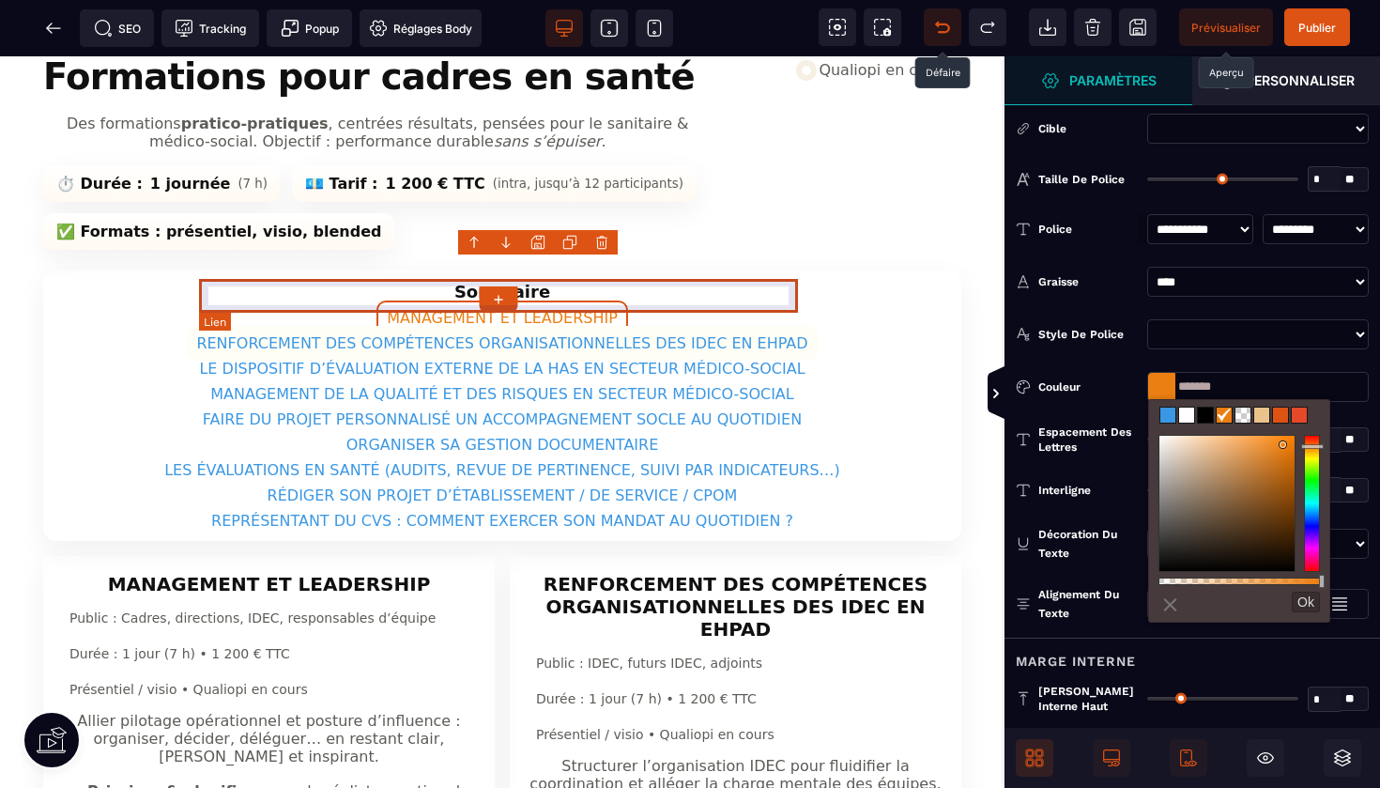
click at [761, 326] on link "RENFORCEMENT DES COMPÉTENCES ORGANISATIONNELLES DES IDEC EN EHPAD" at bounding box center [502, 343] width 632 height 35
select select
select select "***"
select select
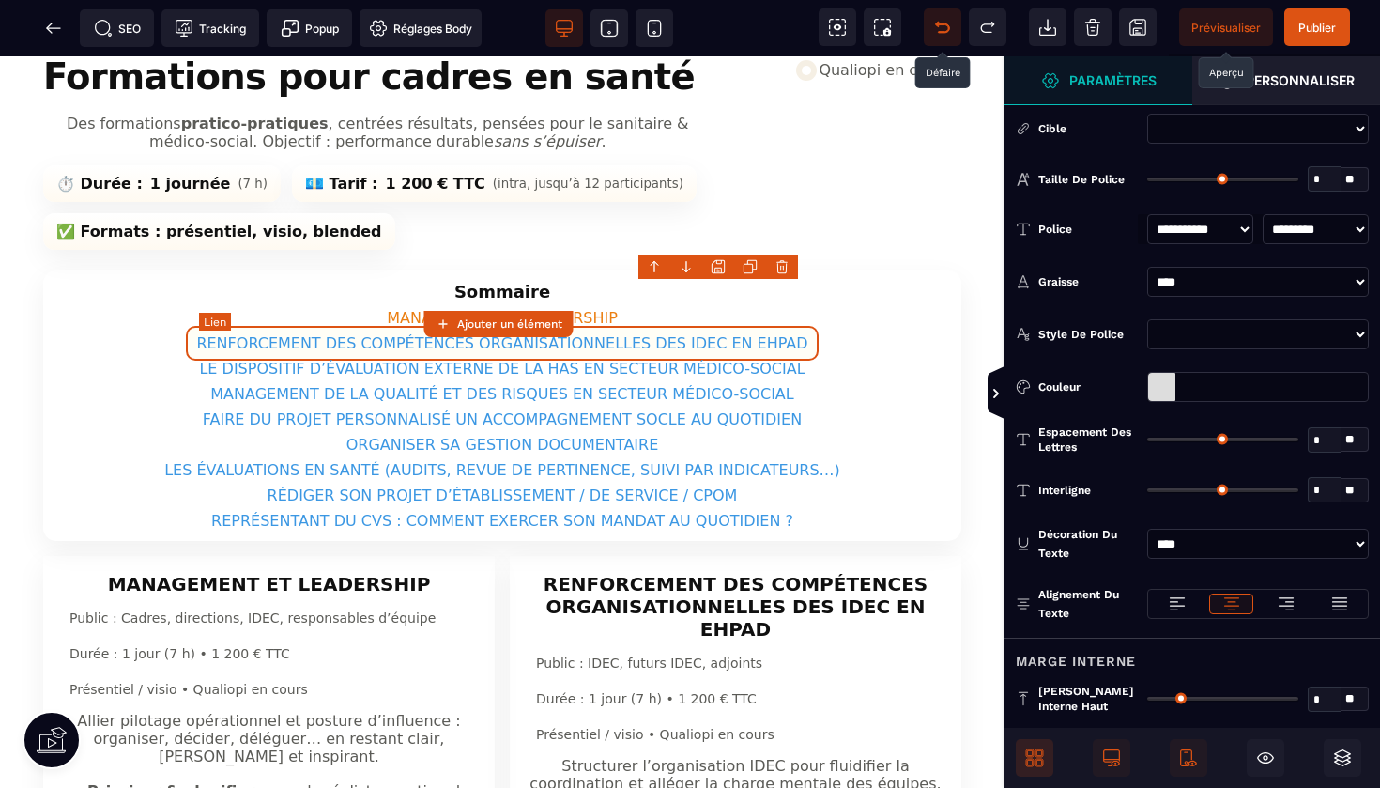
scroll to position [0, 0]
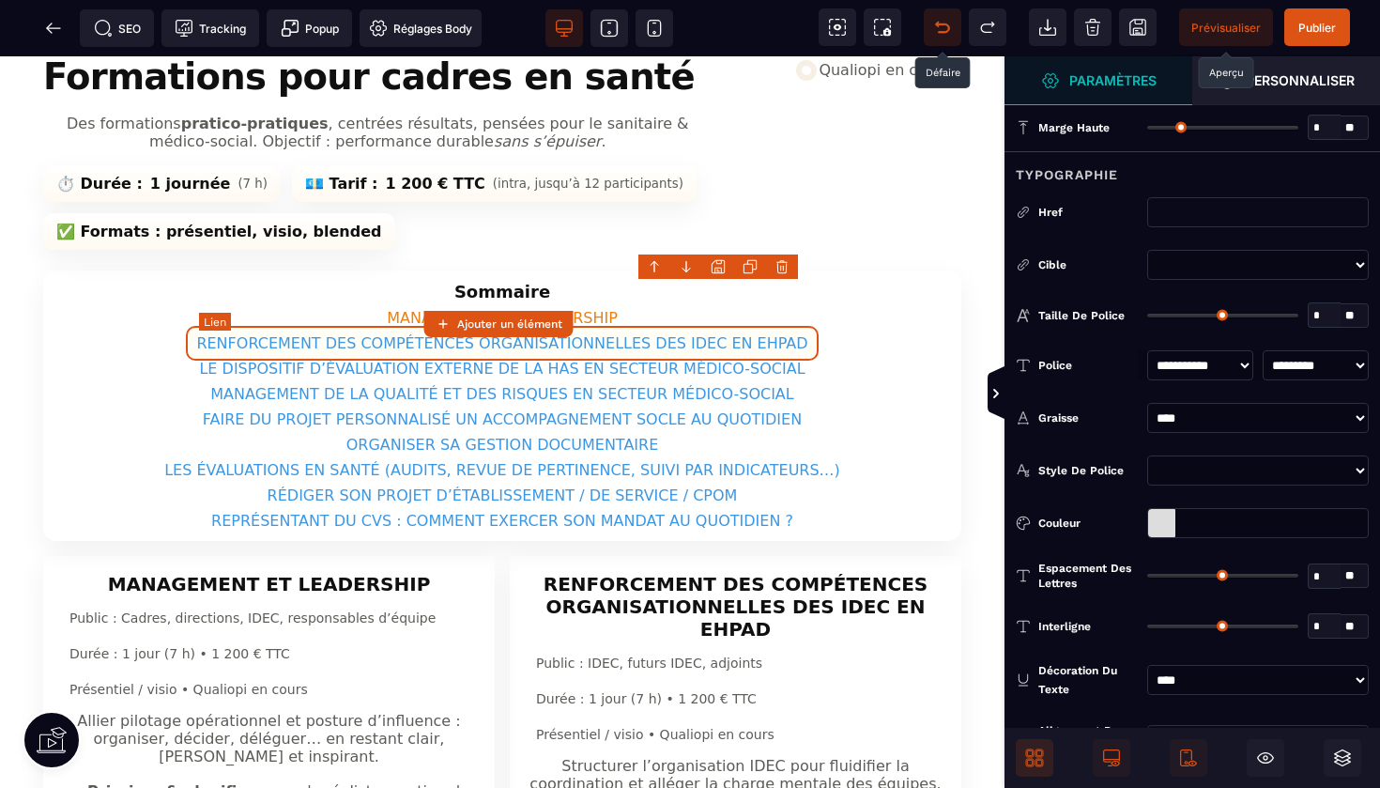
type input "*"
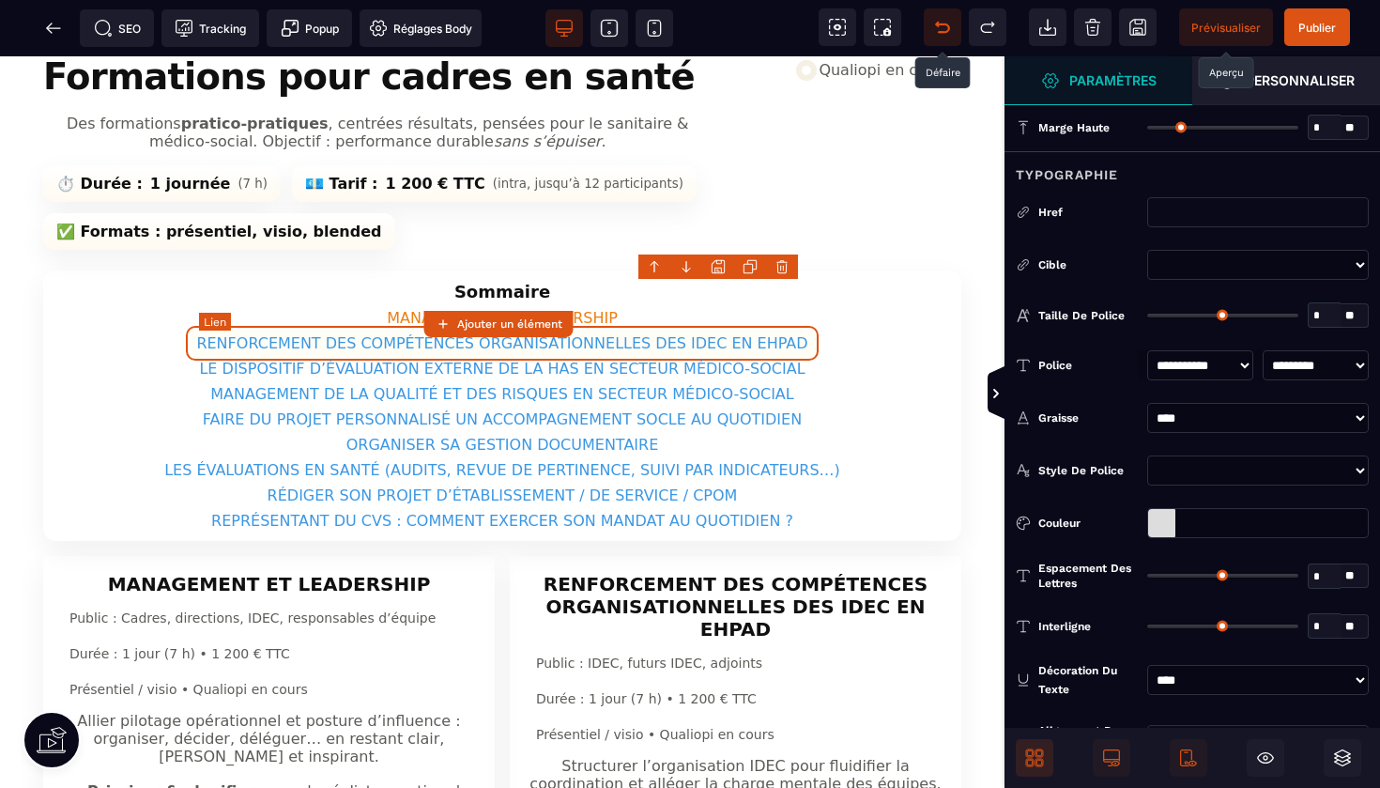
type input "*"
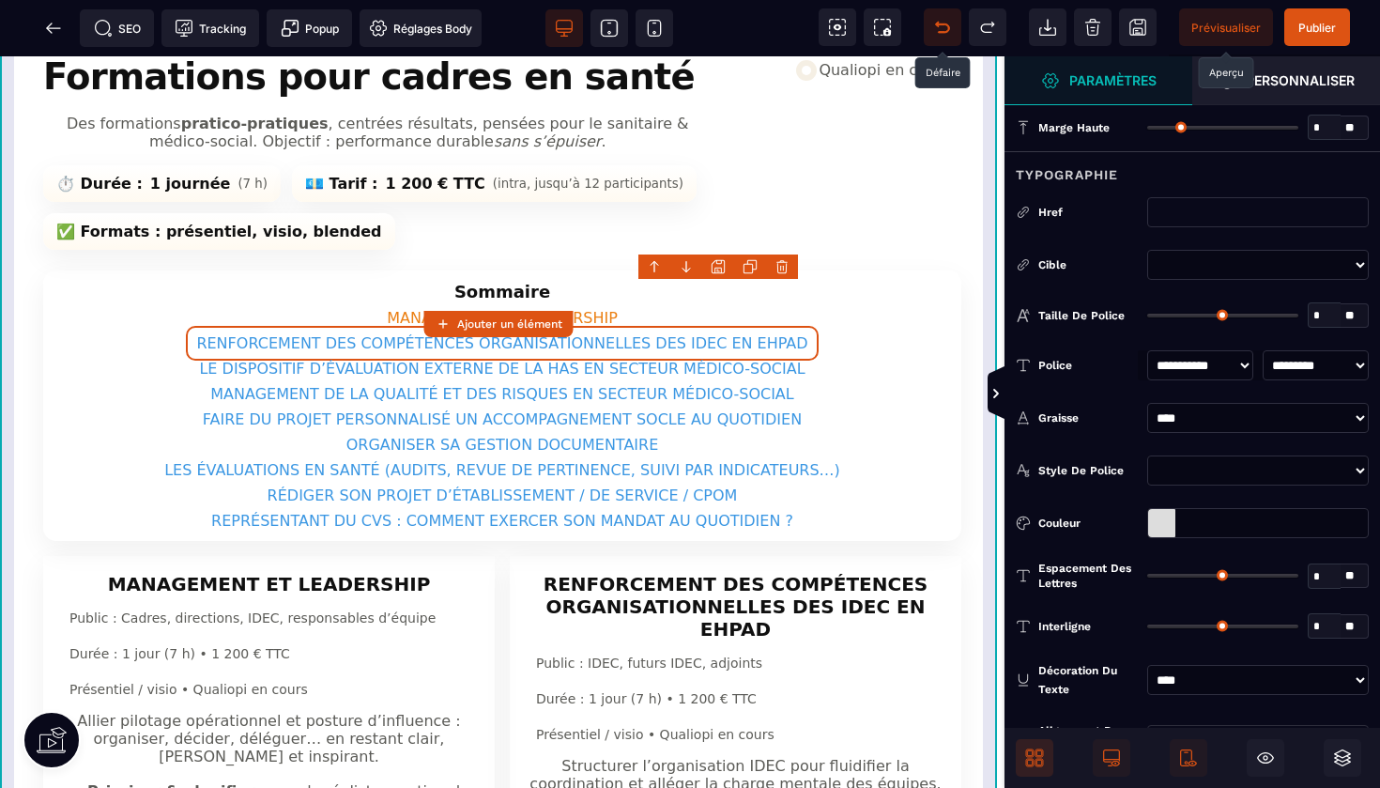
click at [1163, 521] on div at bounding box center [1161, 523] width 27 height 28
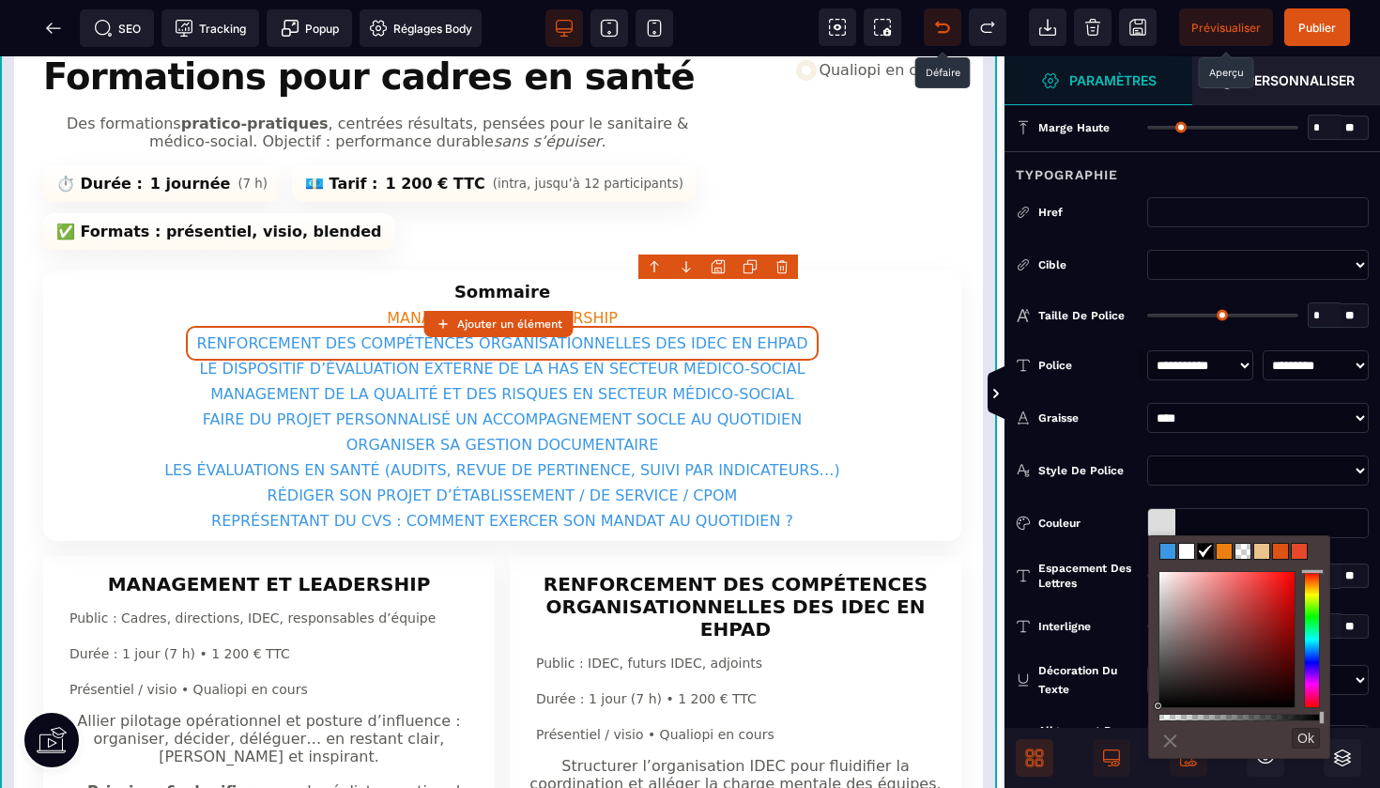
click at [1228, 556] on span at bounding box center [1224, 551] width 15 height 15
type input "*******"
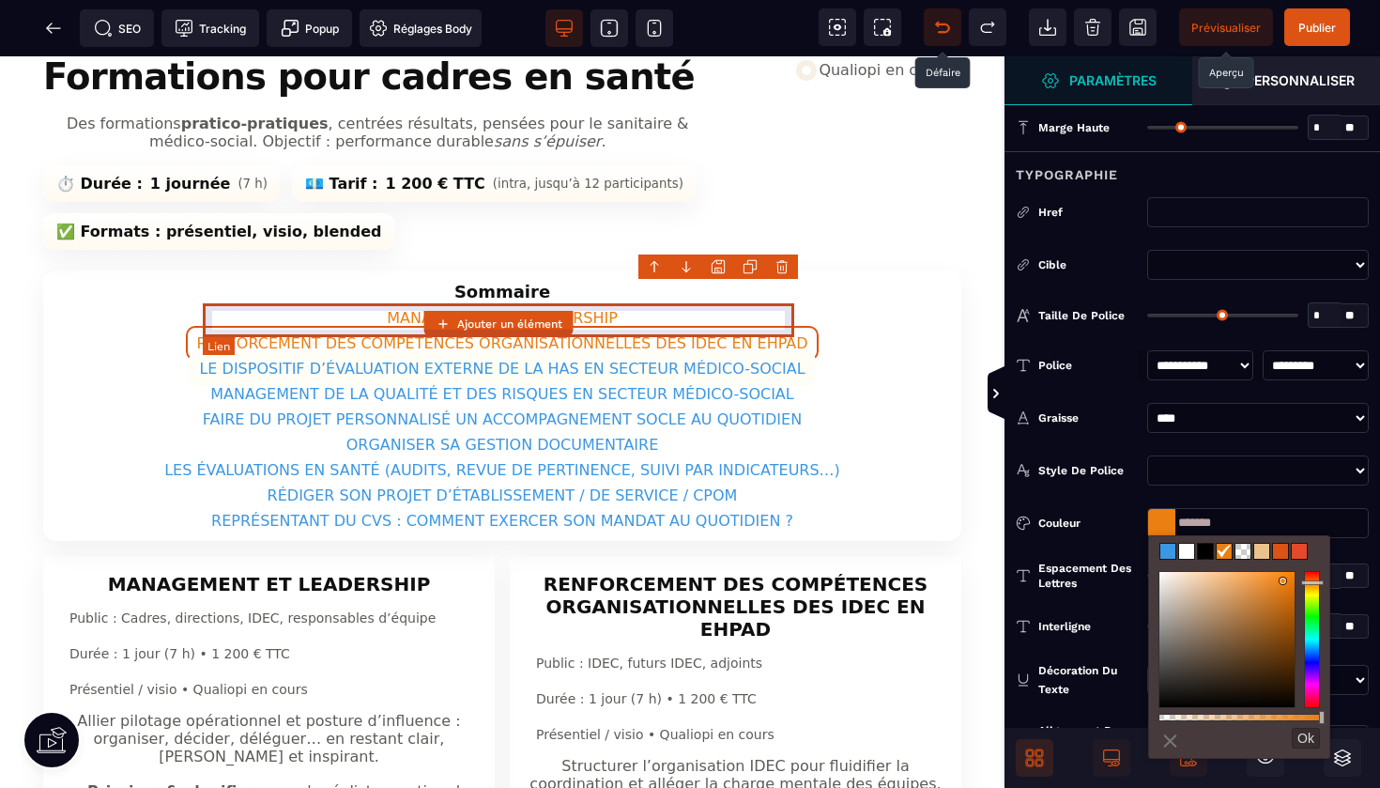
click at [757, 351] on link "LE DISPOSITIF D’ÉVALUATION EXTERNE DE LA HAS EN SECTEUR MÉDICO-SOCIAL" at bounding box center [502, 368] width 626 height 35
select select
select select "***"
select select
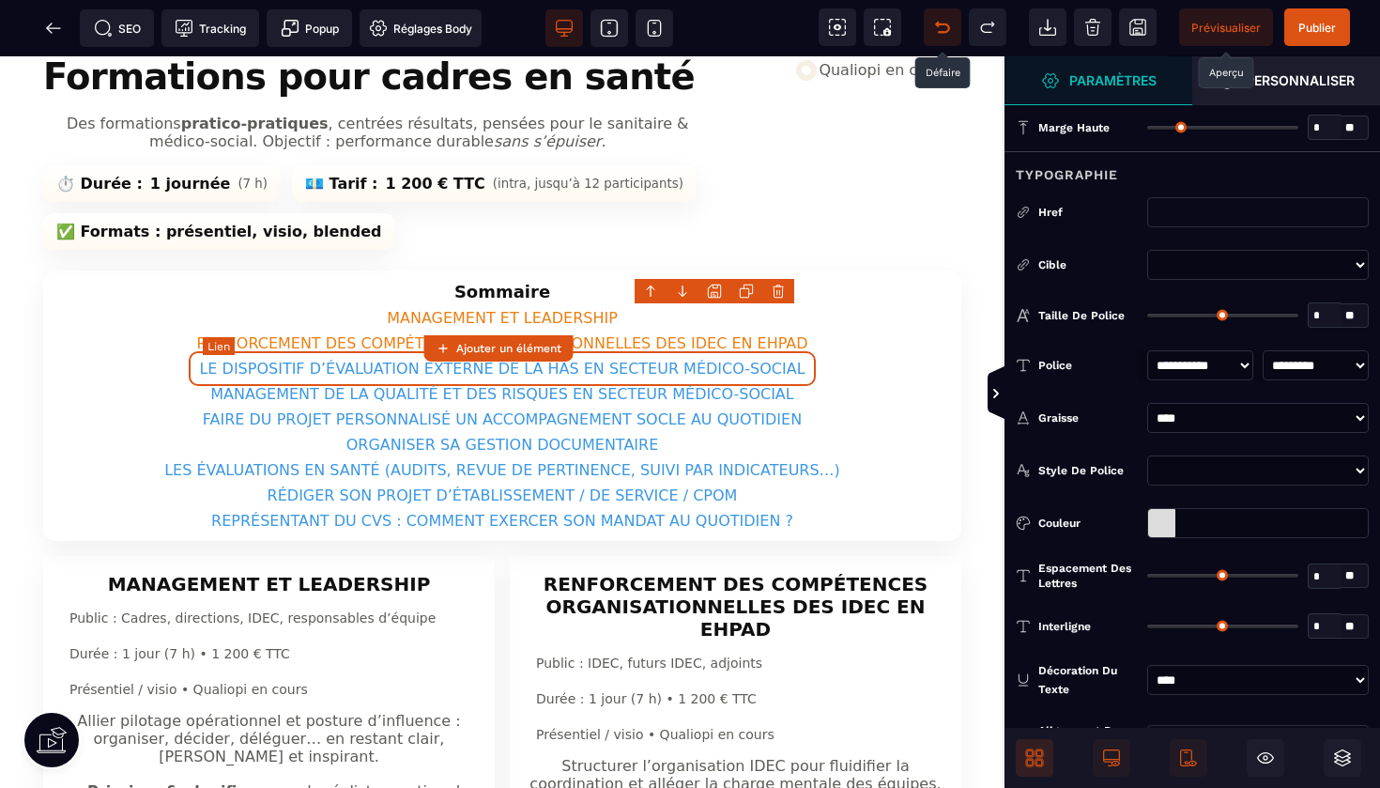
type input "*"
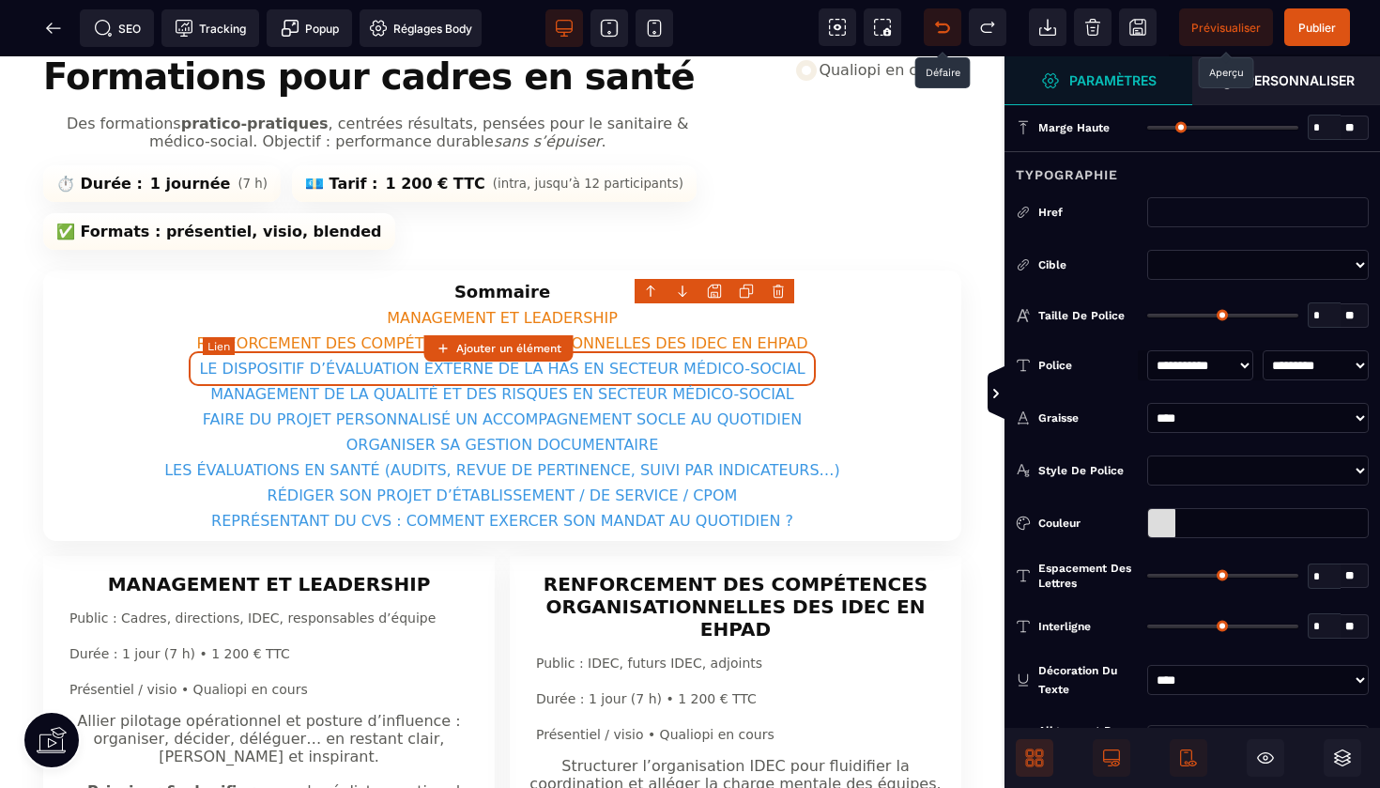
type input "*"
click at [1161, 526] on div at bounding box center [1161, 523] width 27 height 28
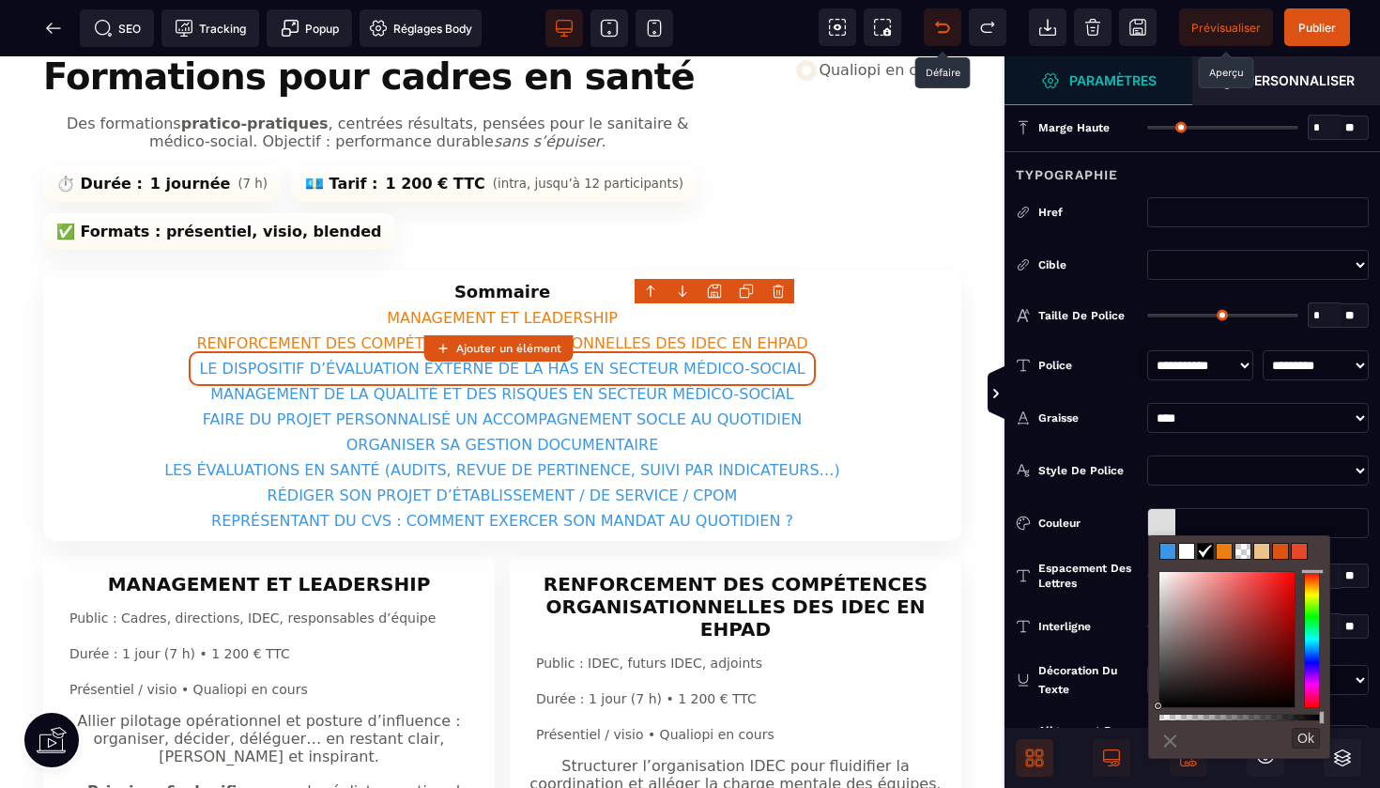
click at [1228, 552] on span at bounding box center [1224, 551] width 15 height 15
type input "*******"
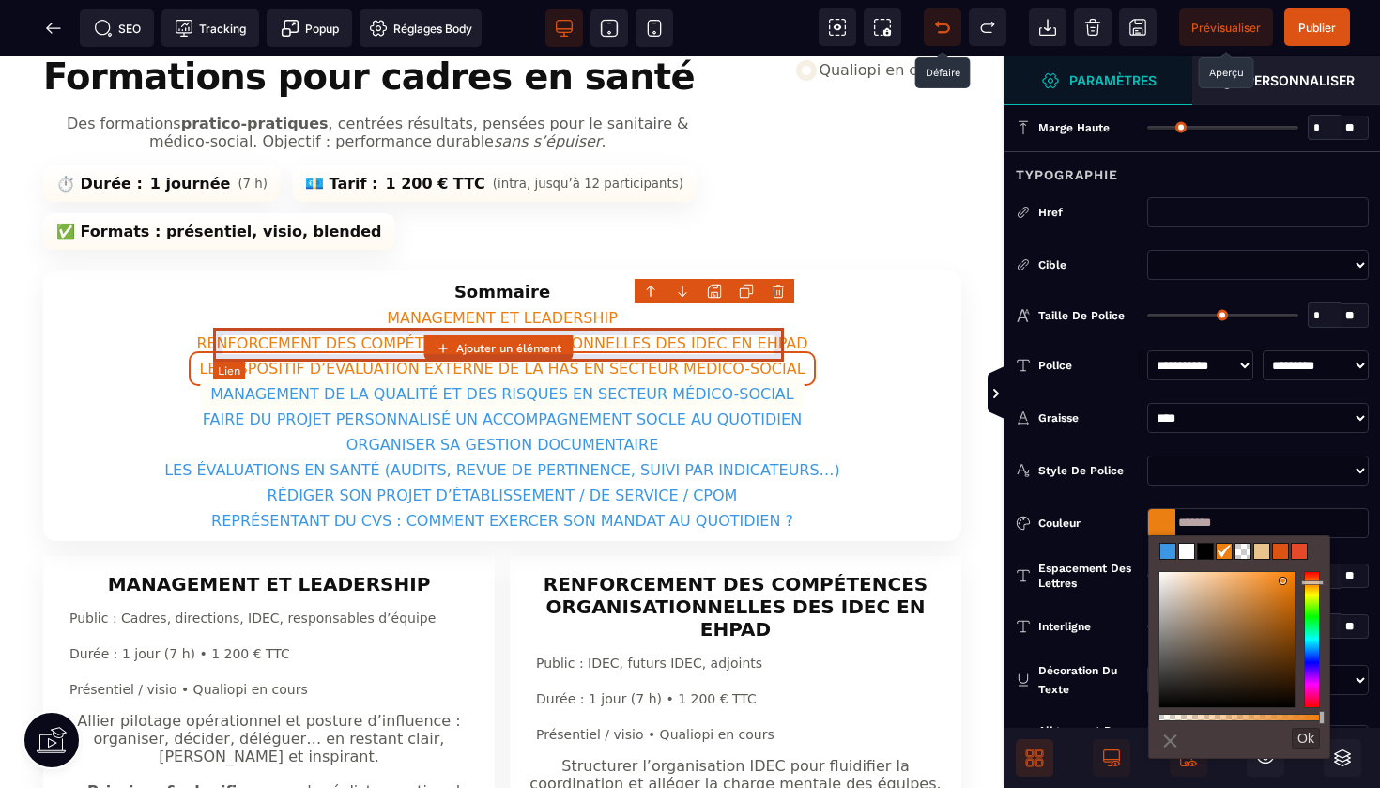
click at [748, 377] on link "MANAGEMENT DE LA QUALITÉ ET DES RISQUES EN SECTEUR MÉDICO-SOCIAL" at bounding box center [502, 394] width 604 height 35
select select
select select "***"
select select
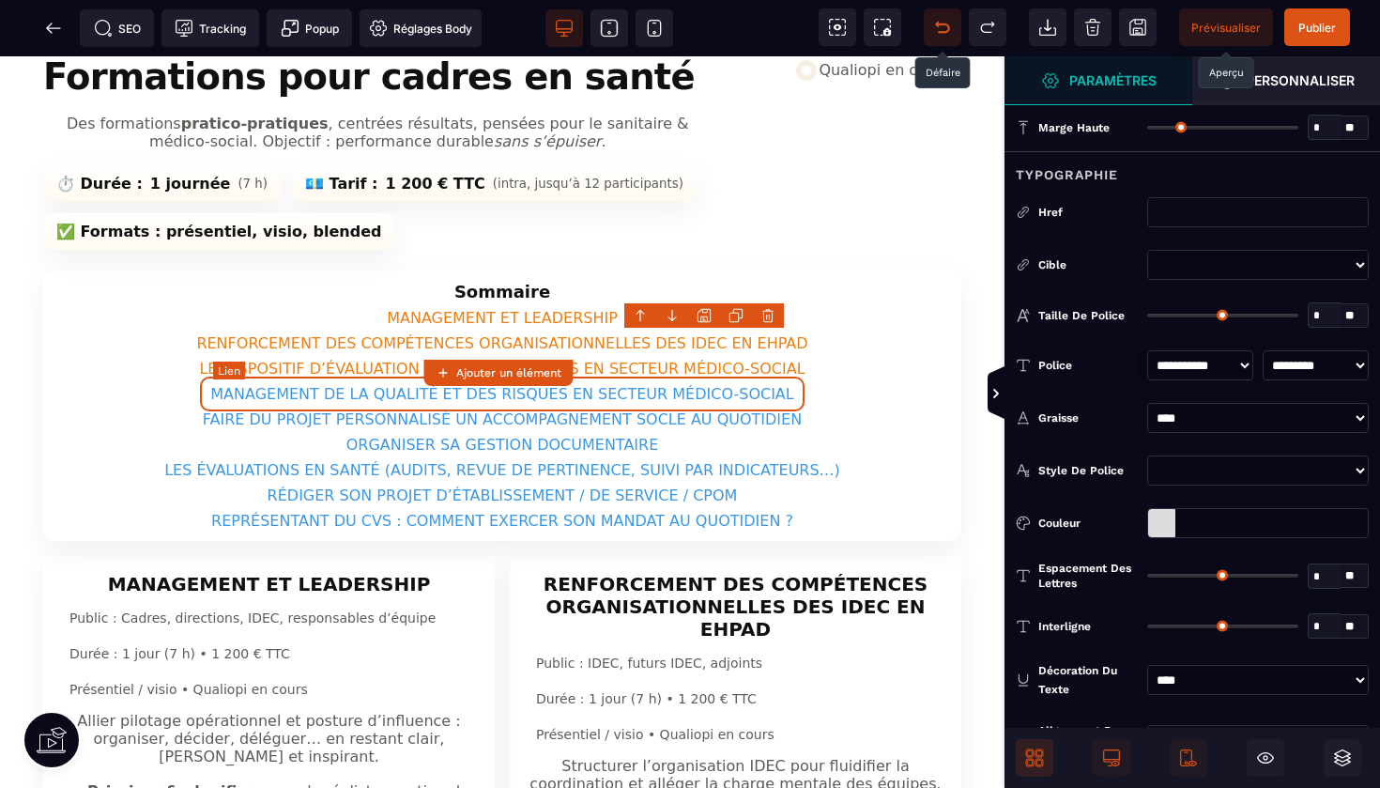
type input "*"
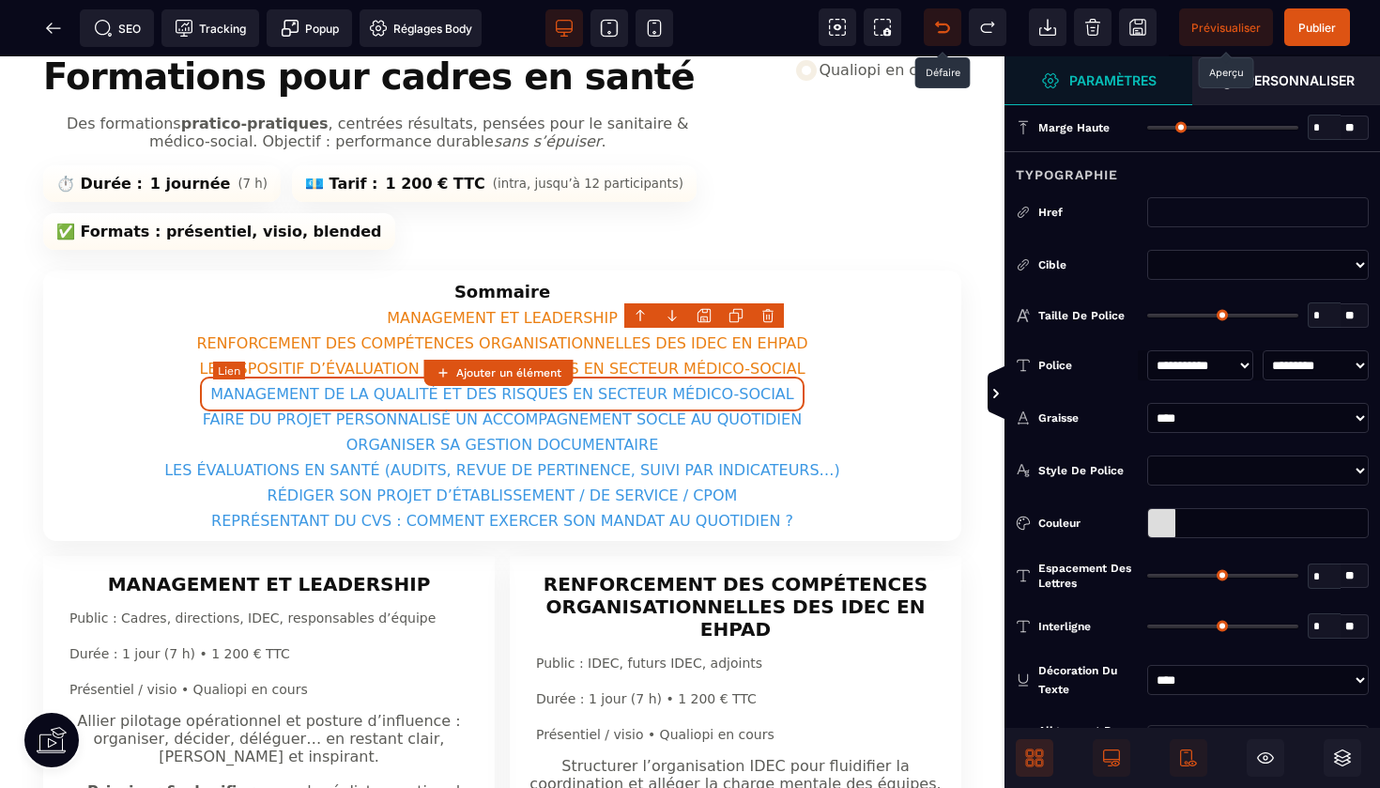
type input "*"
click at [1161, 527] on div at bounding box center [1161, 523] width 27 height 28
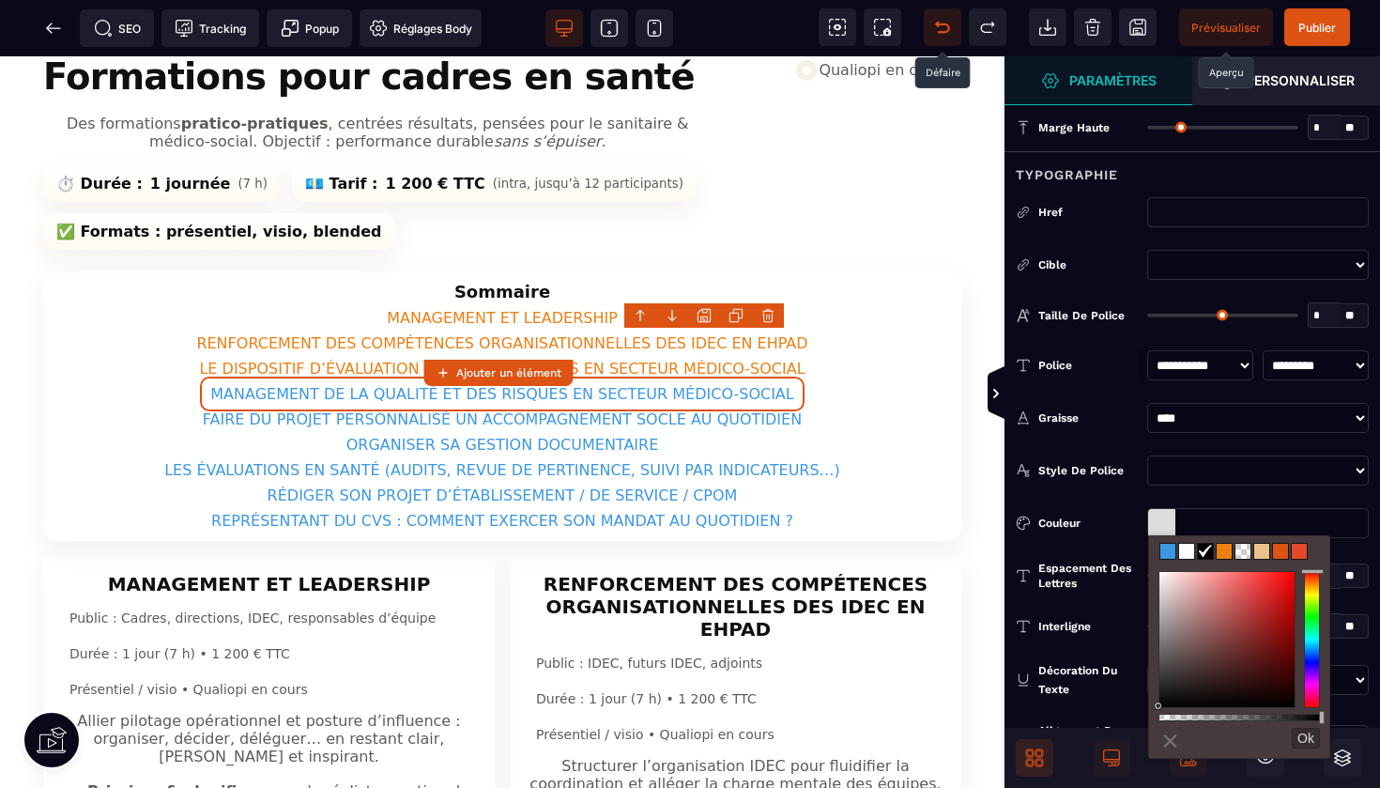
click at [1223, 555] on span at bounding box center [1224, 551] width 15 height 15
type input "*******"
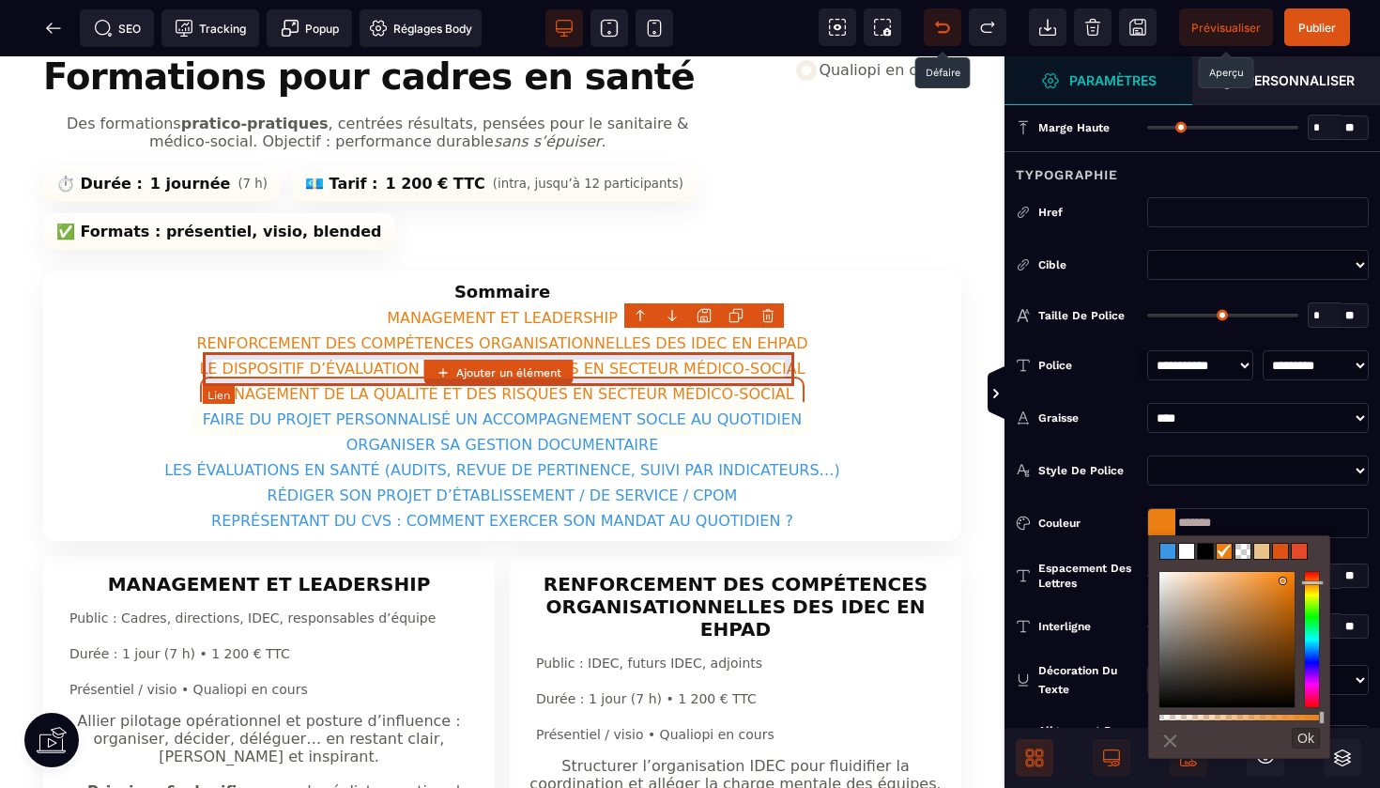
click at [773, 402] on link "FAIRE DU PROJET PERSONNALISÉ UN ACCOMPAGNEMENT SOCLE AU QUOTIDIEN" at bounding box center [502, 419] width 620 height 35
select select
select select "***"
select select
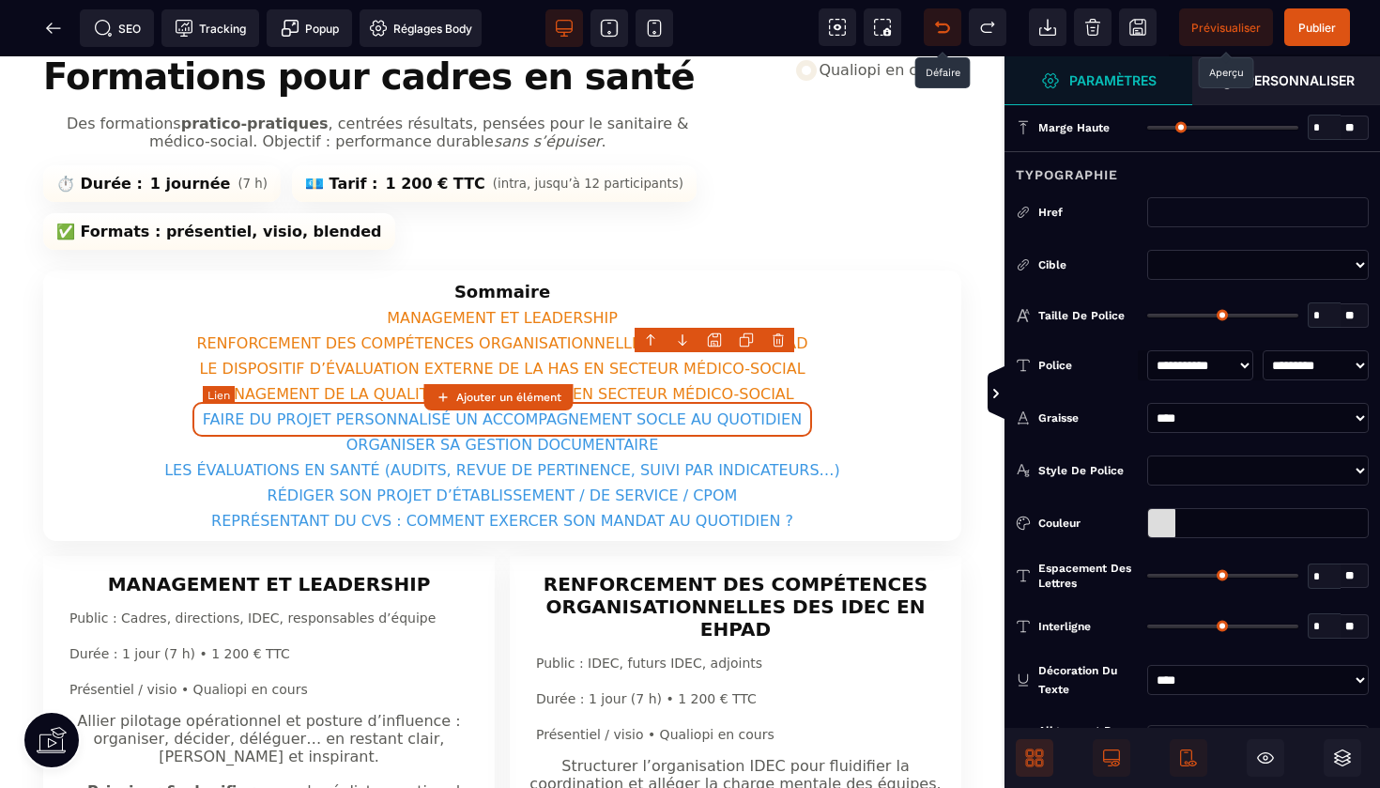
type input "*"
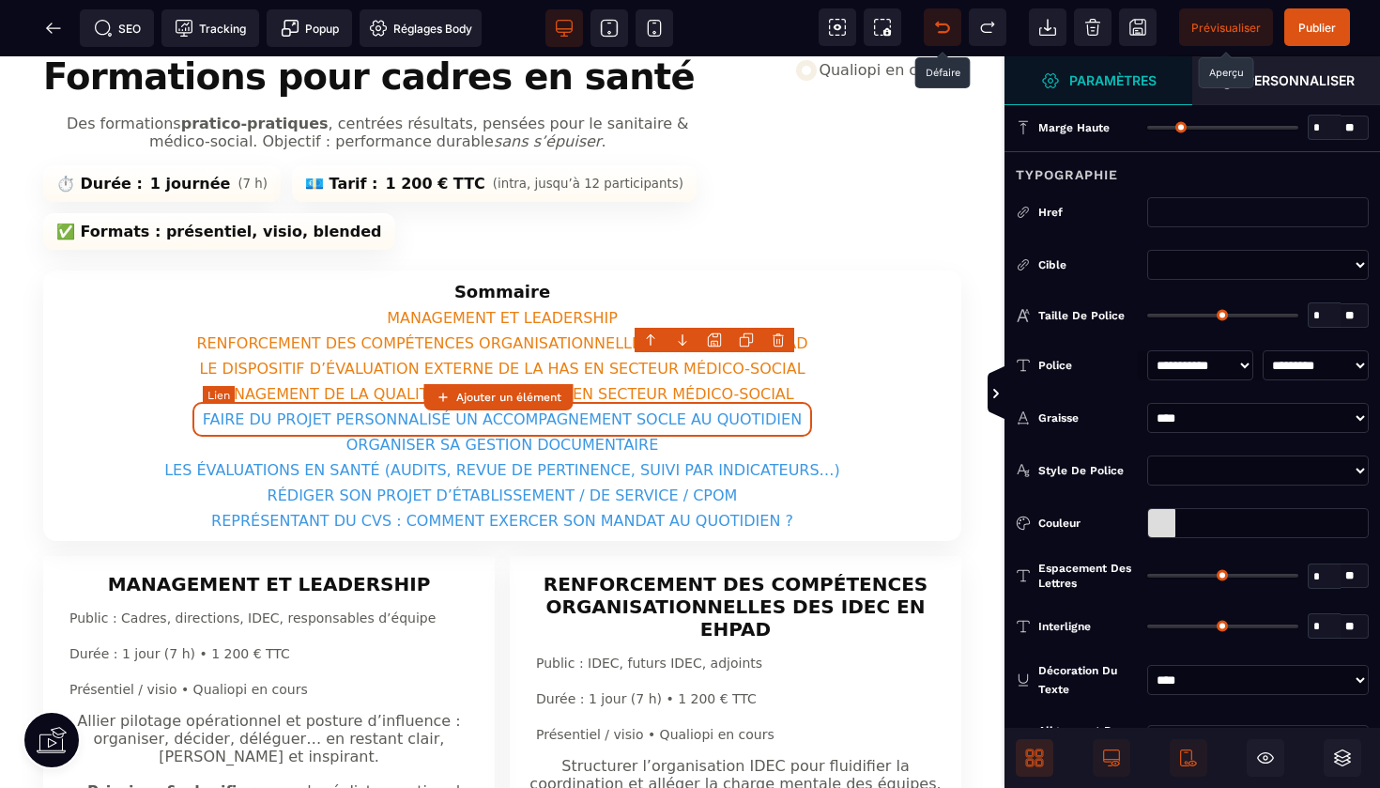
type input "*"
click at [1163, 519] on div at bounding box center [1161, 523] width 27 height 28
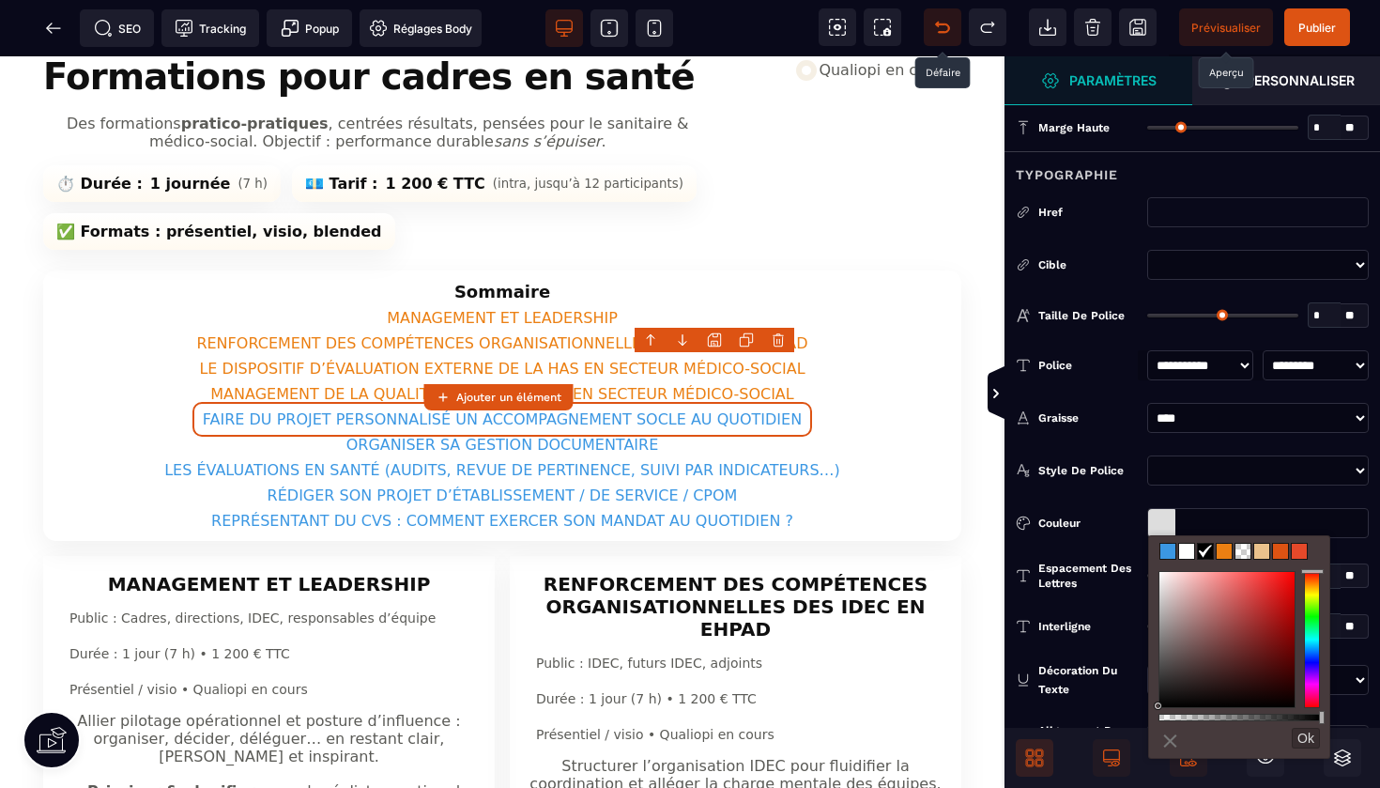
click at [1226, 556] on span at bounding box center [1224, 551] width 15 height 15
type input "*******"
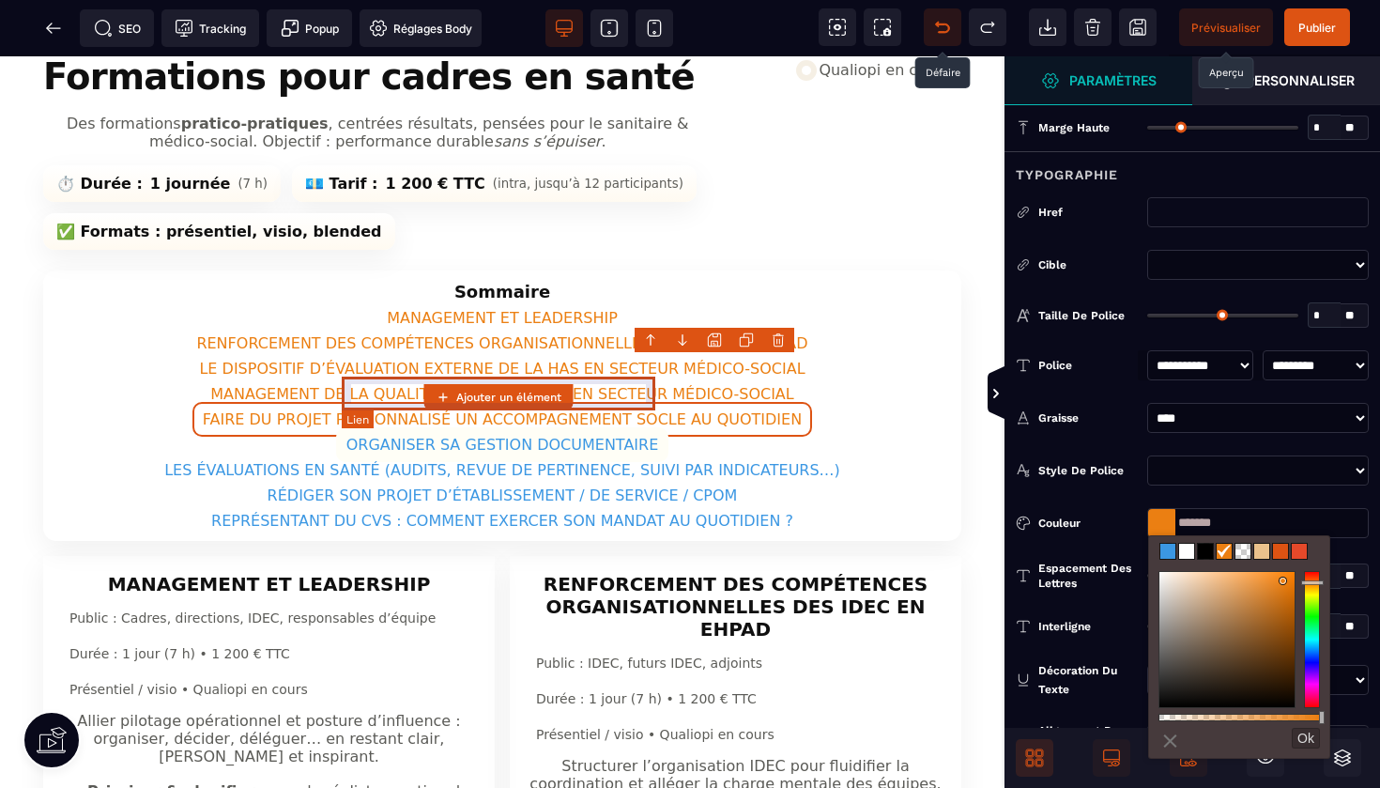
click at [632, 427] on link "ORGANISER SA GESTION DOCUMENTAIRE" at bounding box center [502, 444] width 333 height 35
select select
select select "***"
select select
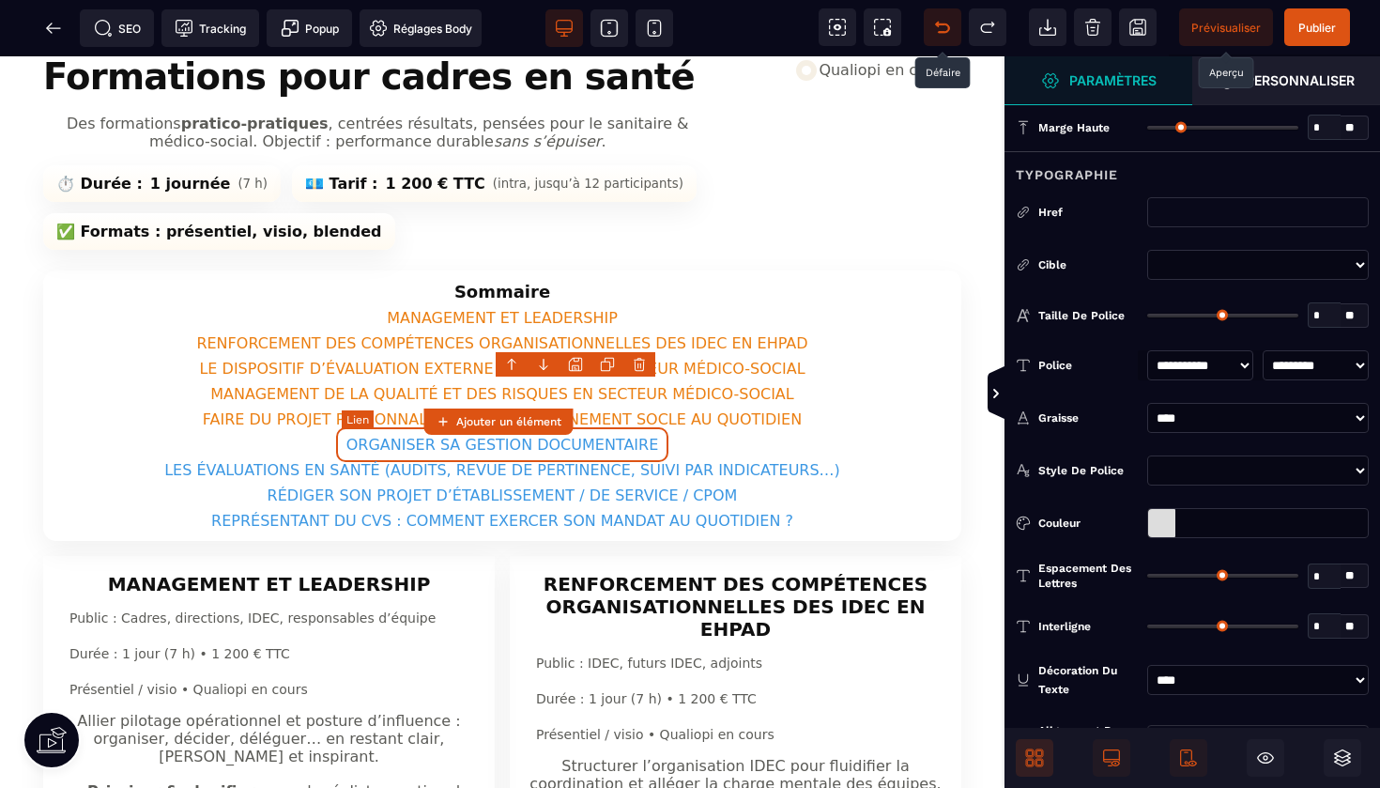
type input "*"
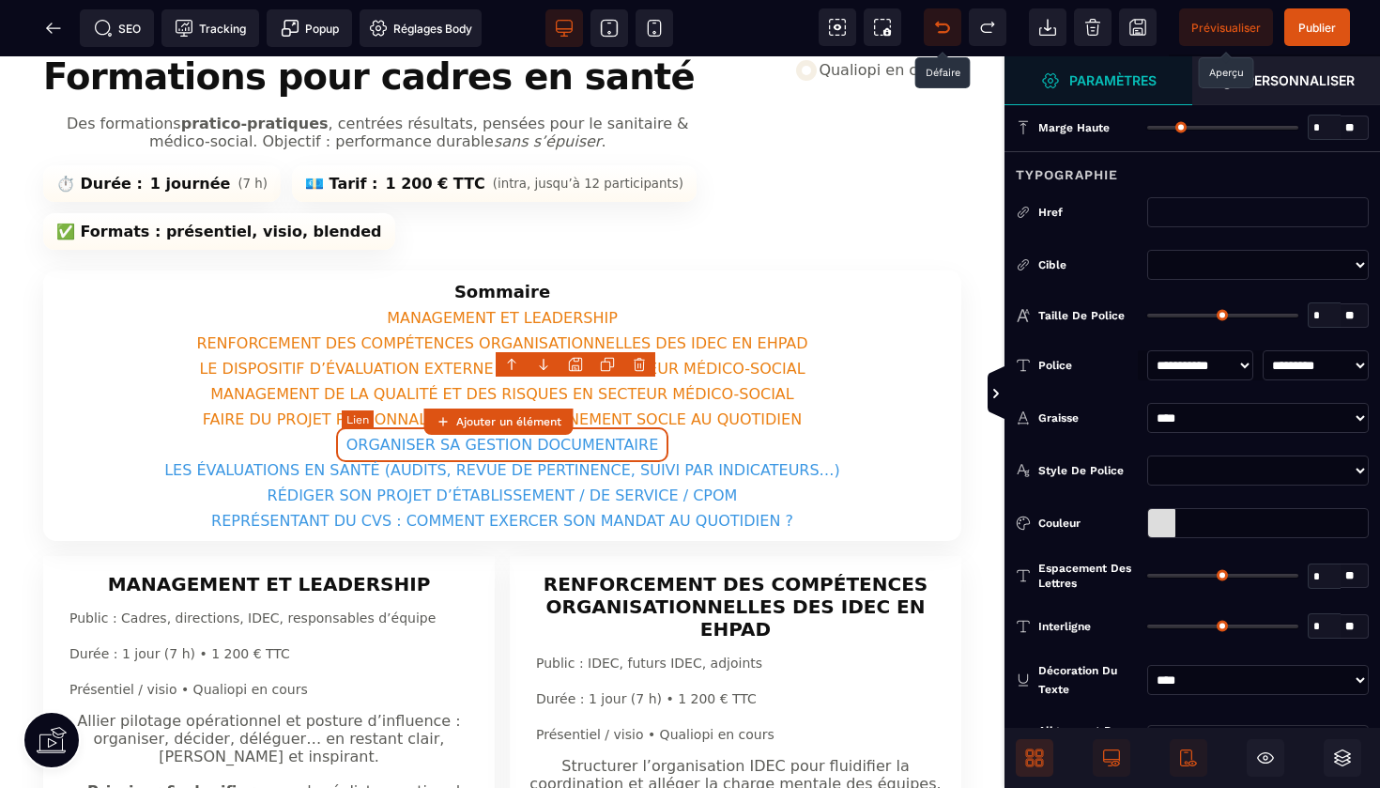
type input "*"
click at [1166, 528] on div at bounding box center [1161, 523] width 27 height 28
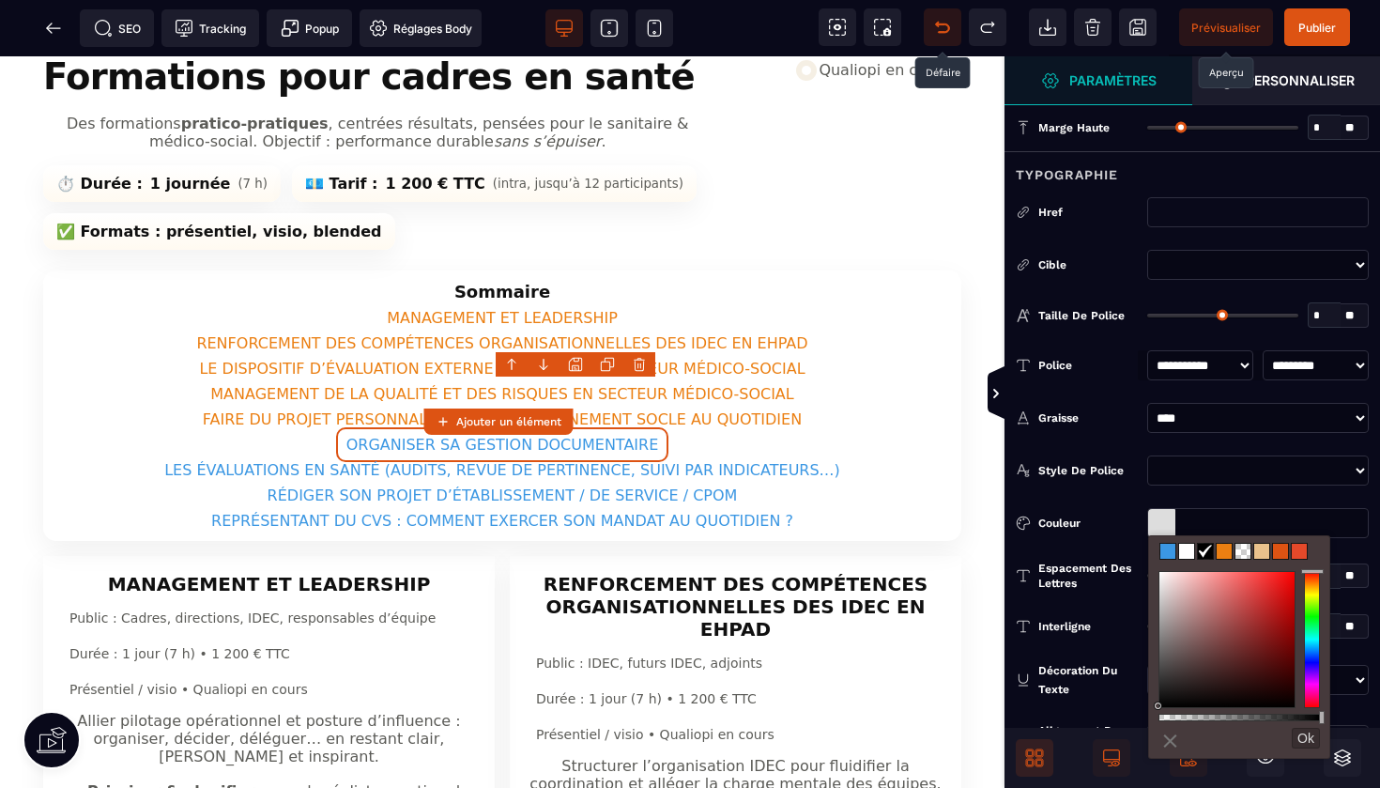
click at [1224, 551] on span at bounding box center [1224, 551] width 15 height 15
type input "*******"
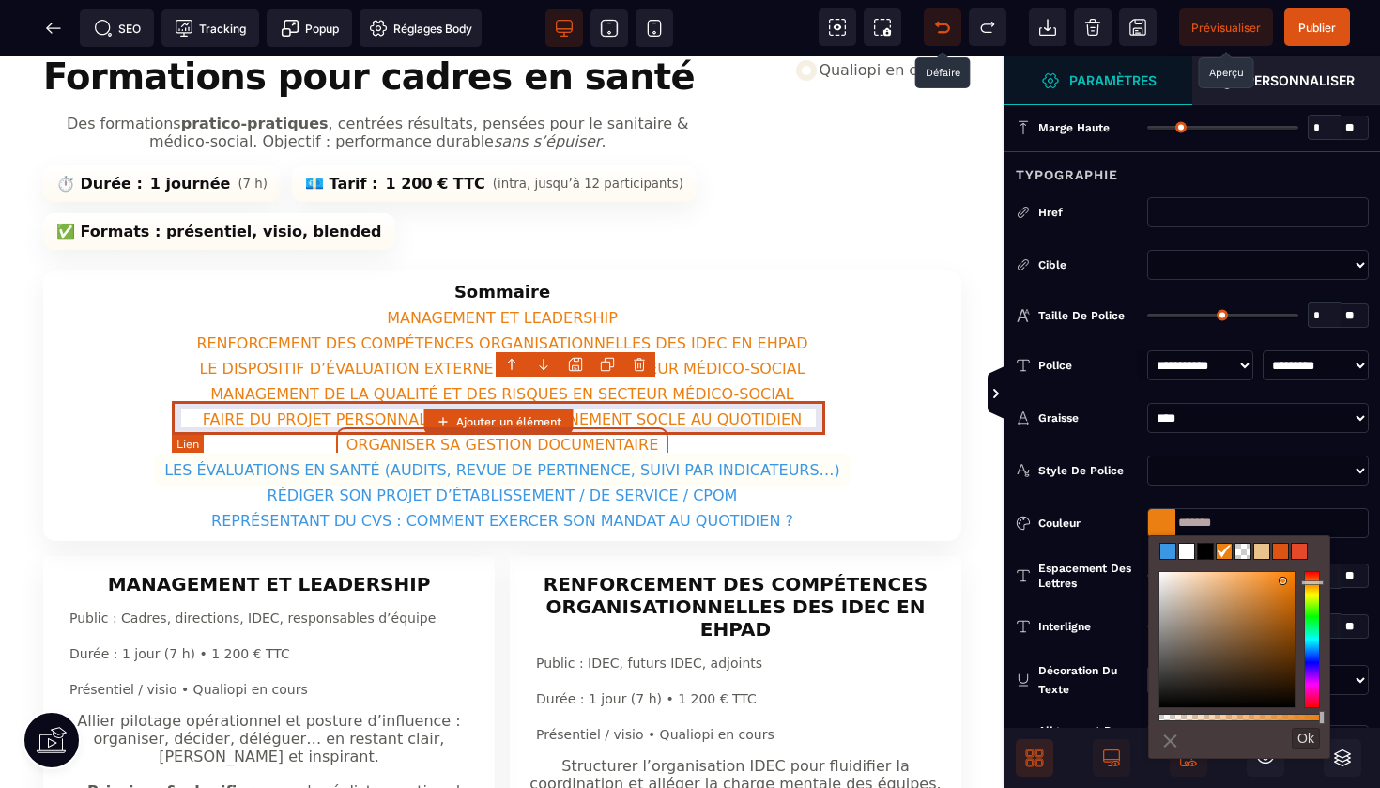
click at [773, 453] on link "LES ÉVALUATIONS EN SANTÉ (AUDITS, REVUE DE PERTINENCE, SUIVI PAR INDICATEURS…)" at bounding box center [502, 470] width 697 height 35
select select
select select "***"
select select
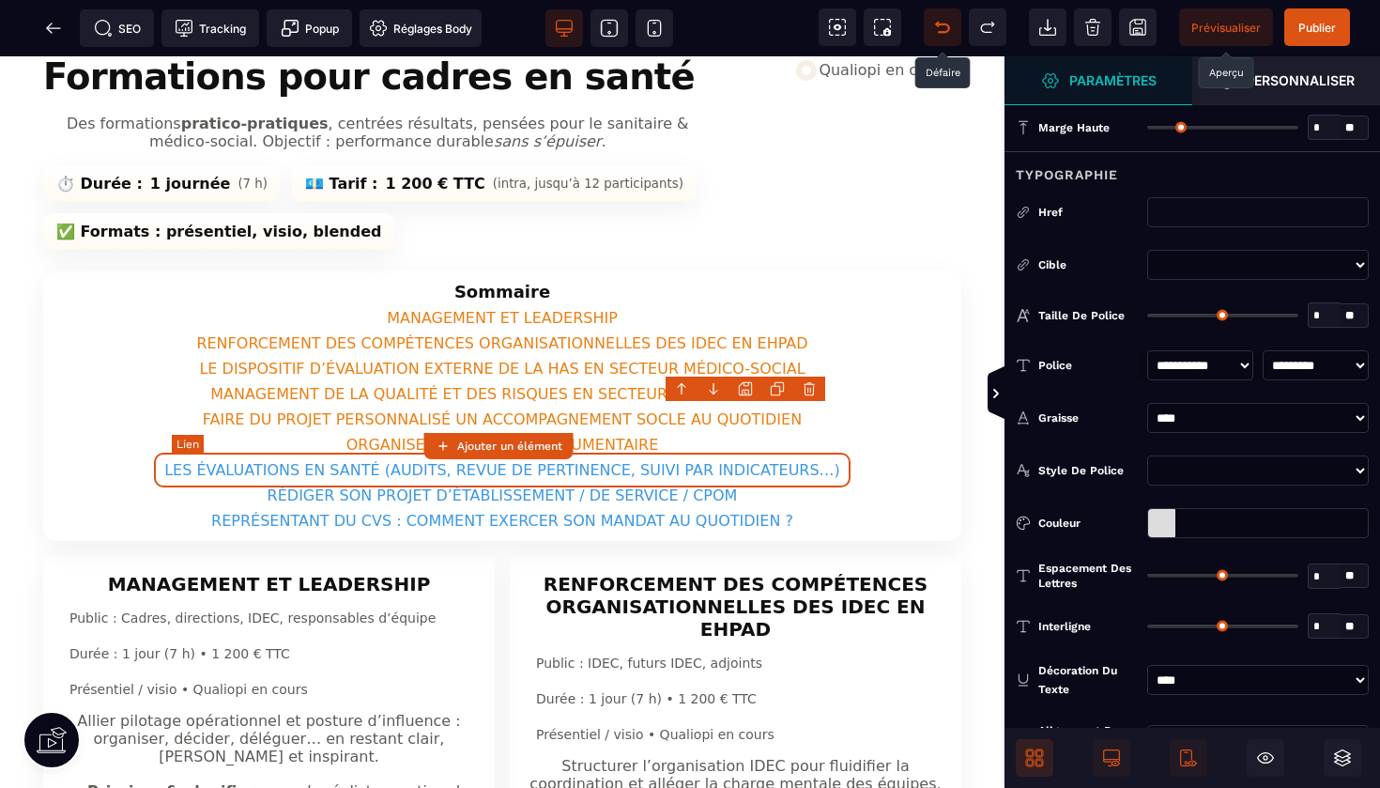
type input "*"
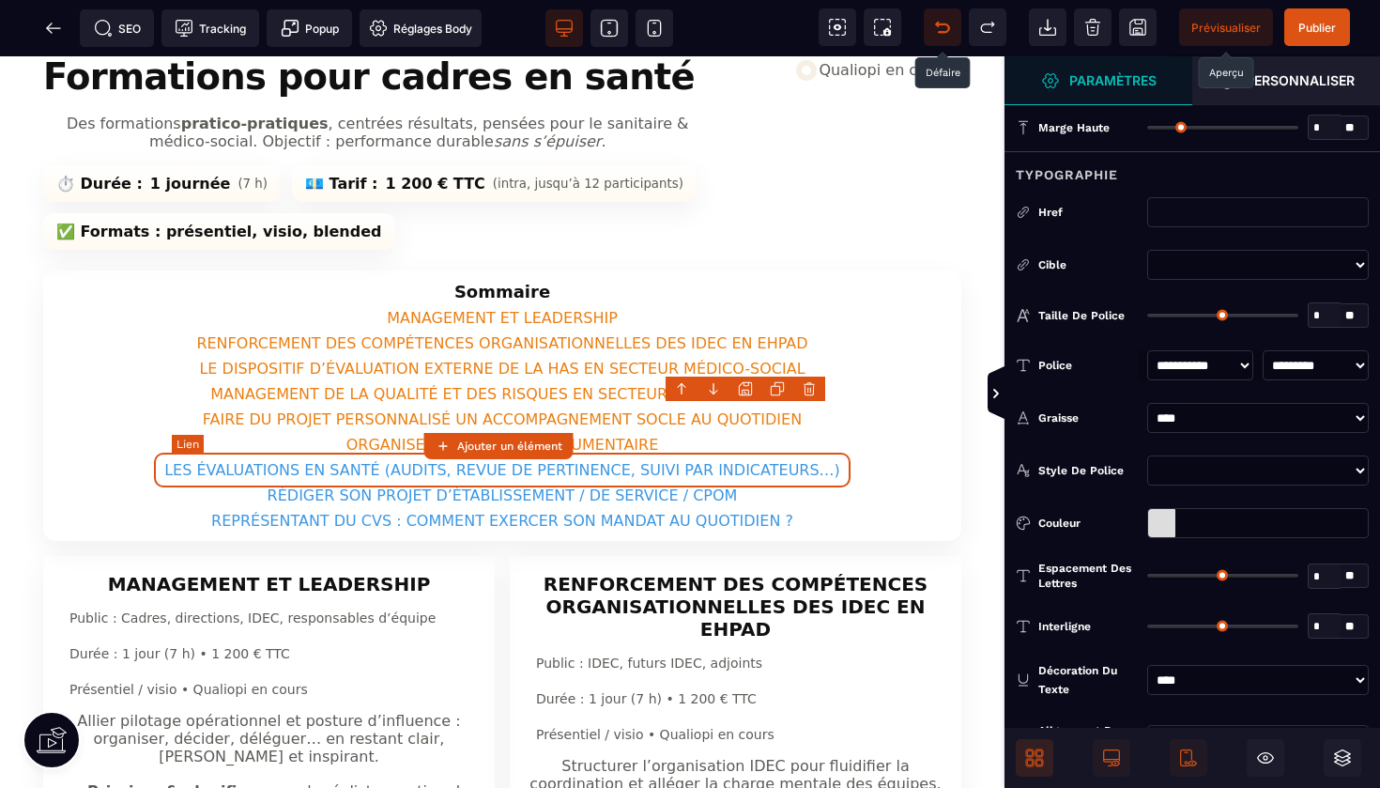
type input "*"
click at [1163, 522] on div at bounding box center [1161, 523] width 27 height 28
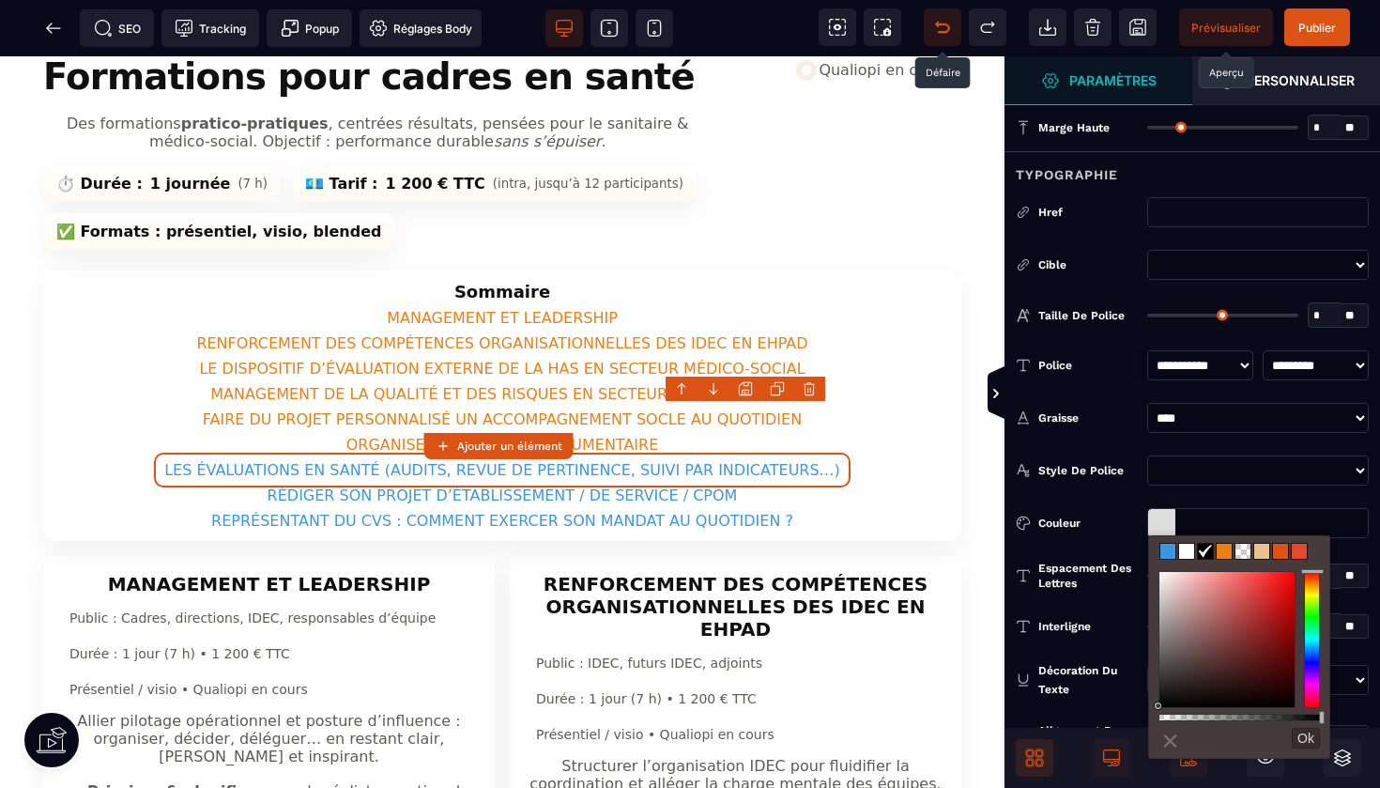
click at [1223, 552] on span at bounding box center [1224, 551] width 15 height 15
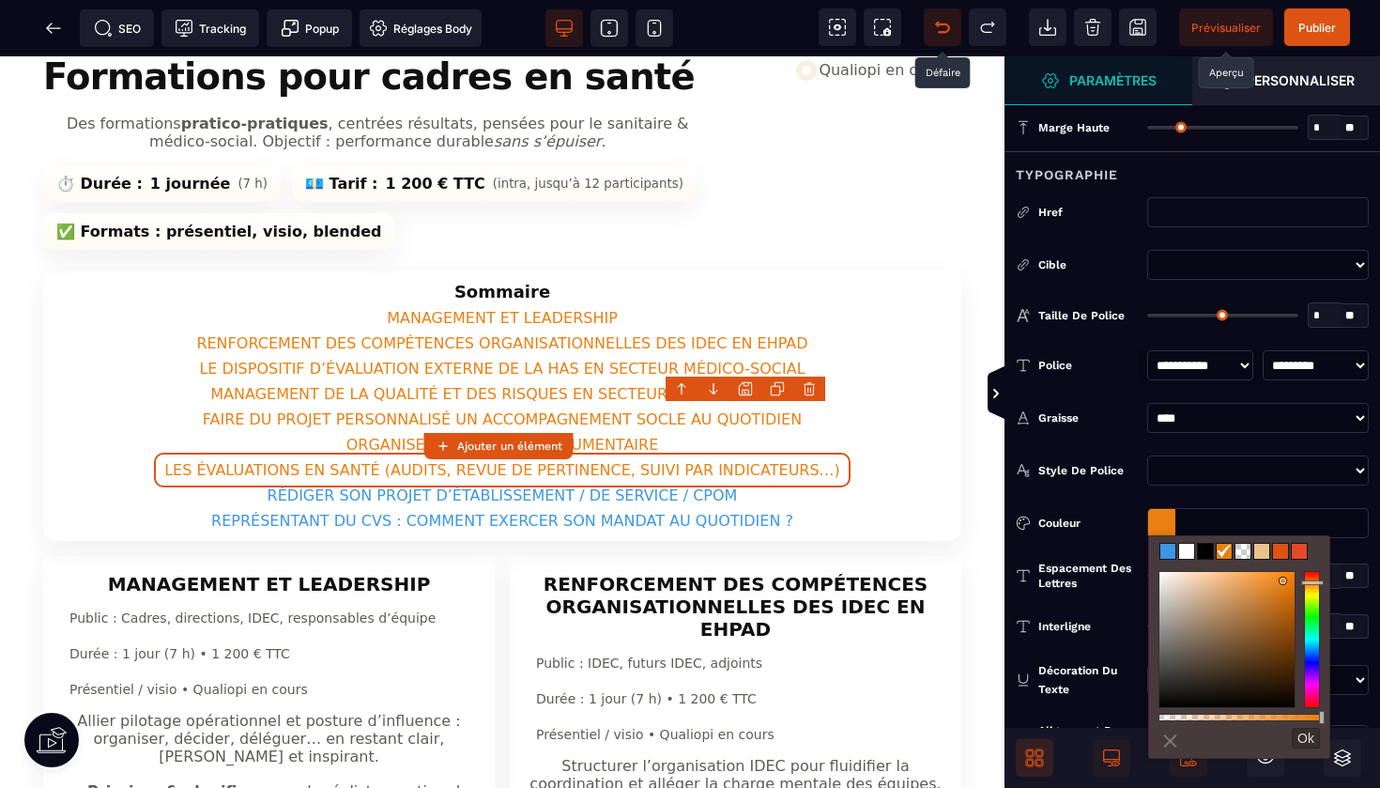
type input "*******"
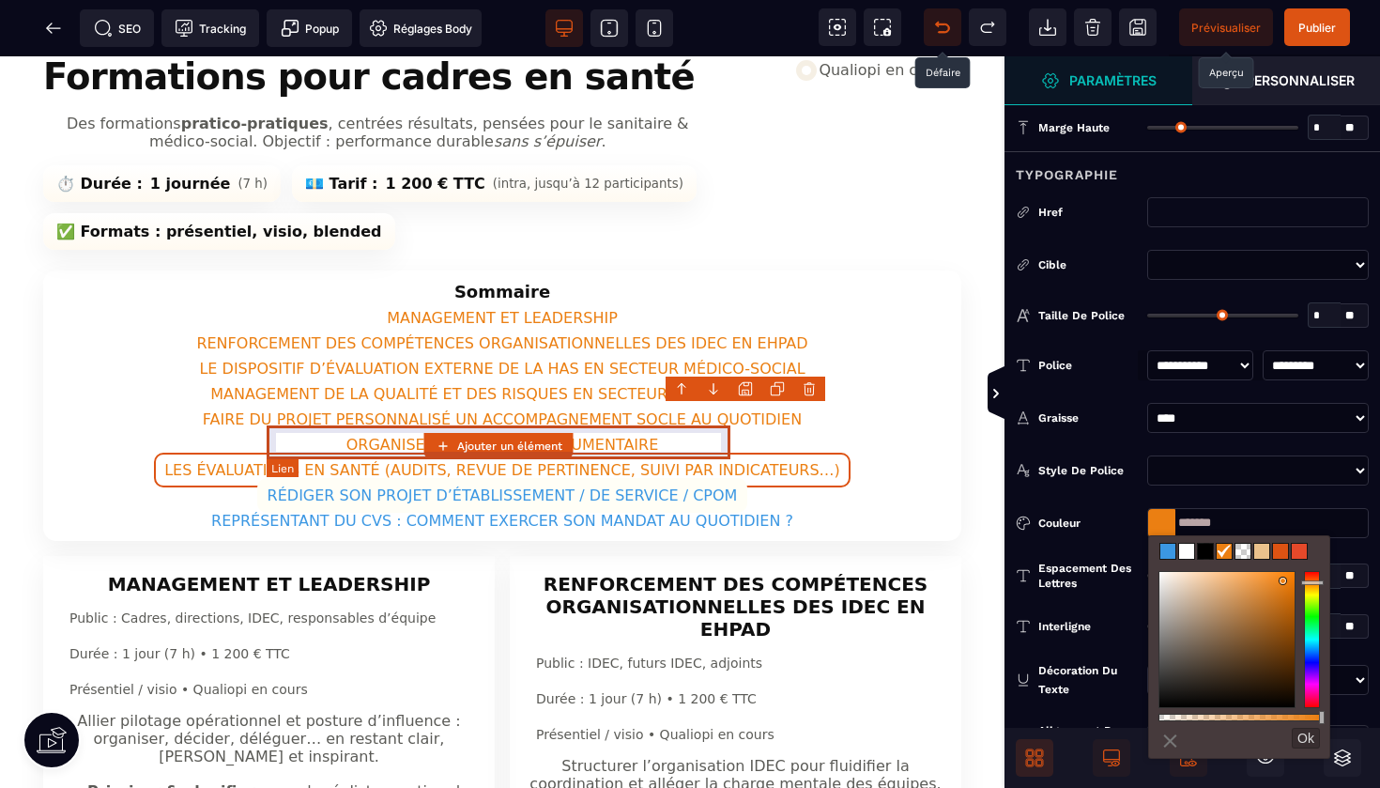
click at [700, 478] on link "RÉDIGER SON PROJET D’ÉTABLISSEMENT / DE SERVICE / CPOM" at bounding box center [502, 495] width 491 height 35
select select
select select "***"
select select
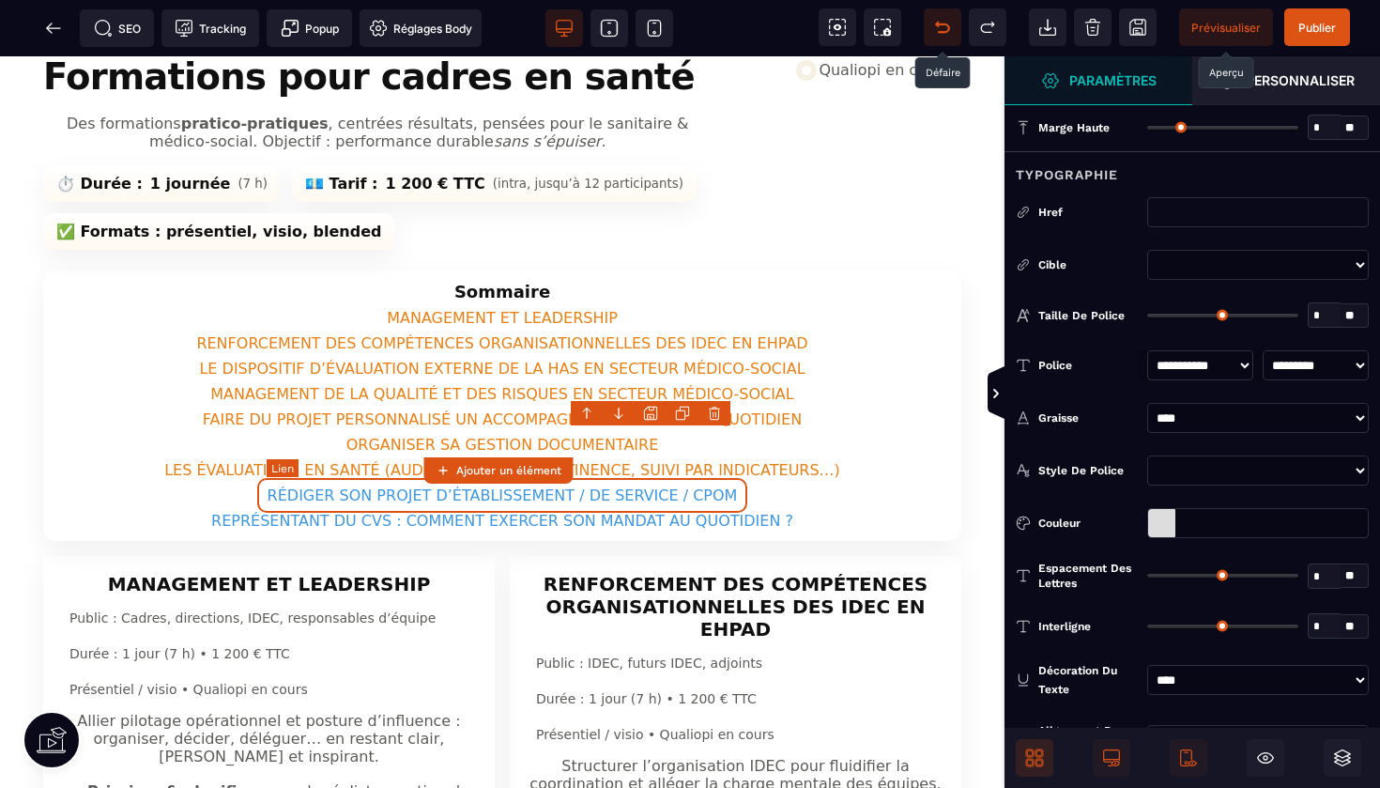
type input "*"
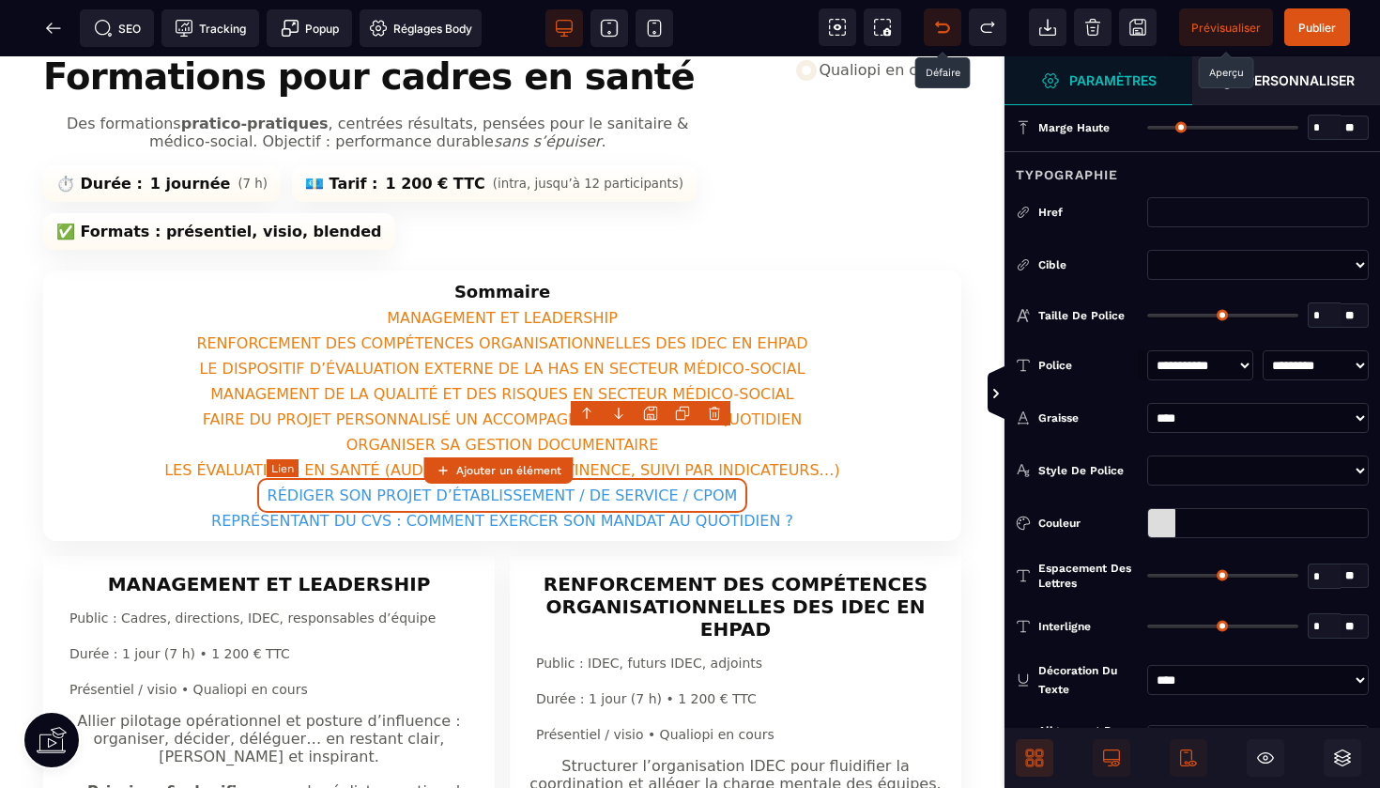
type input "*"
click at [1163, 519] on div at bounding box center [1161, 523] width 27 height 28
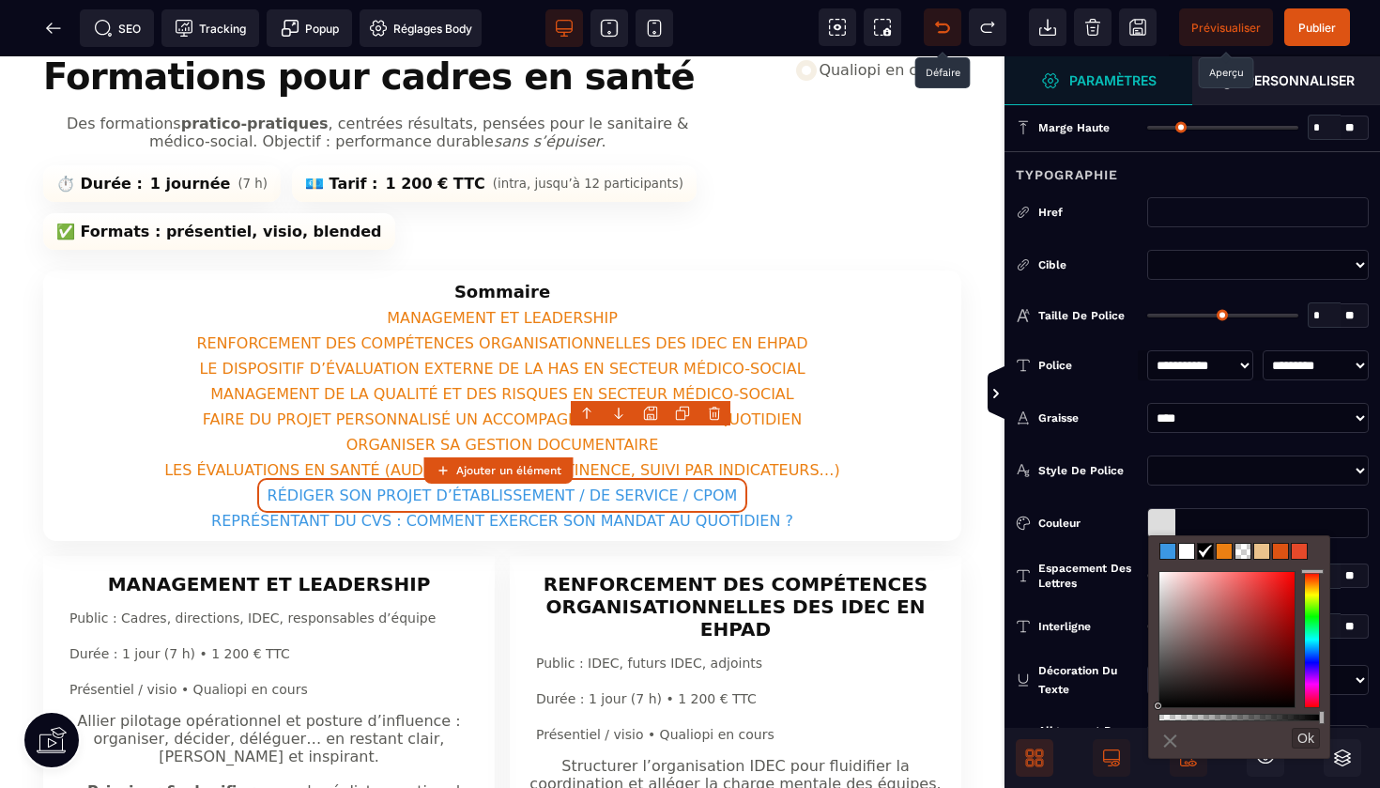
click at [1223, 554] on span at bounding box center [1224, 551] width 15 height 15
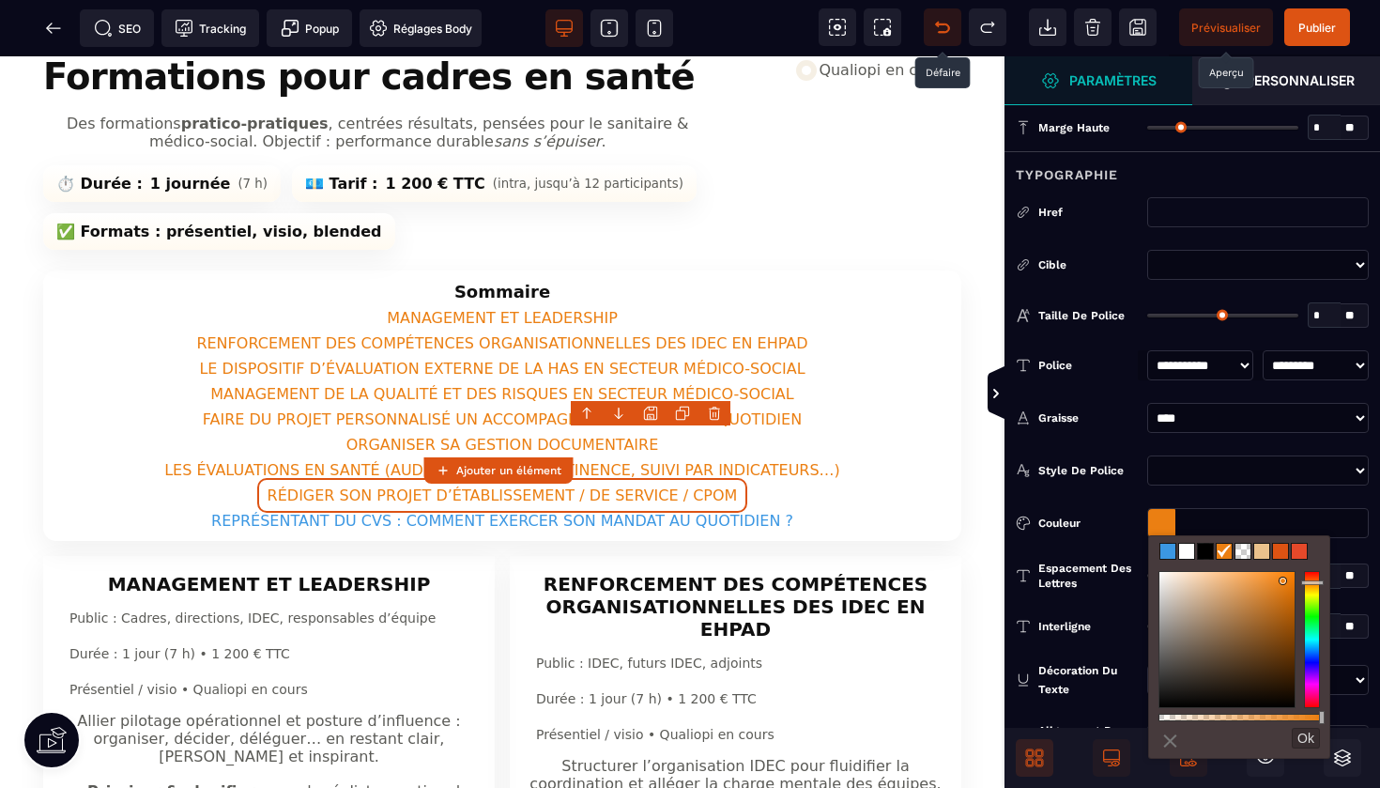
type input "*******"
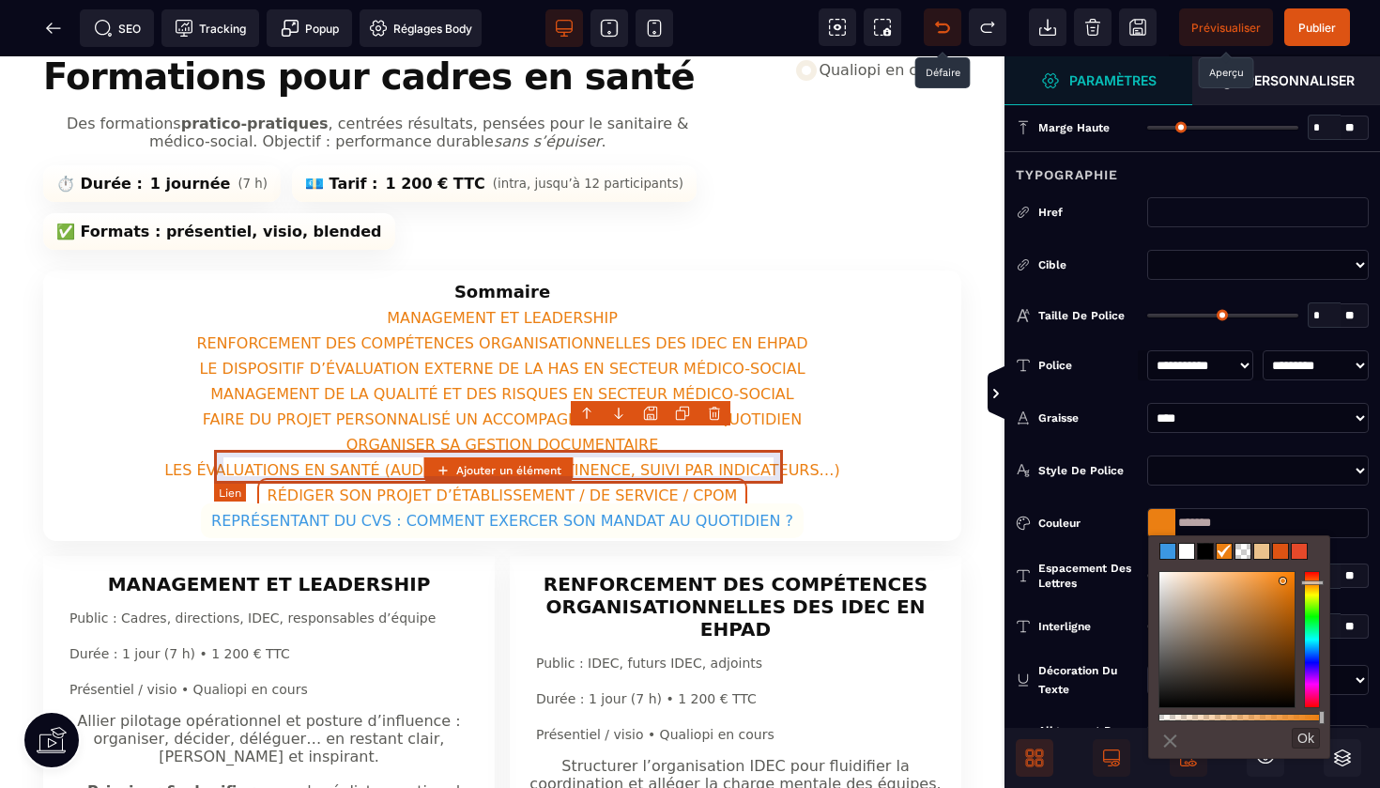
click at [738, 503] on link "REPRÉSENTANT DU CVS : COMMENT EXERCER SON MANDAT AU QUOTIDIEN ?" at bounding box center [502, 520] width 603 height 35
select select
select select "***"
select select
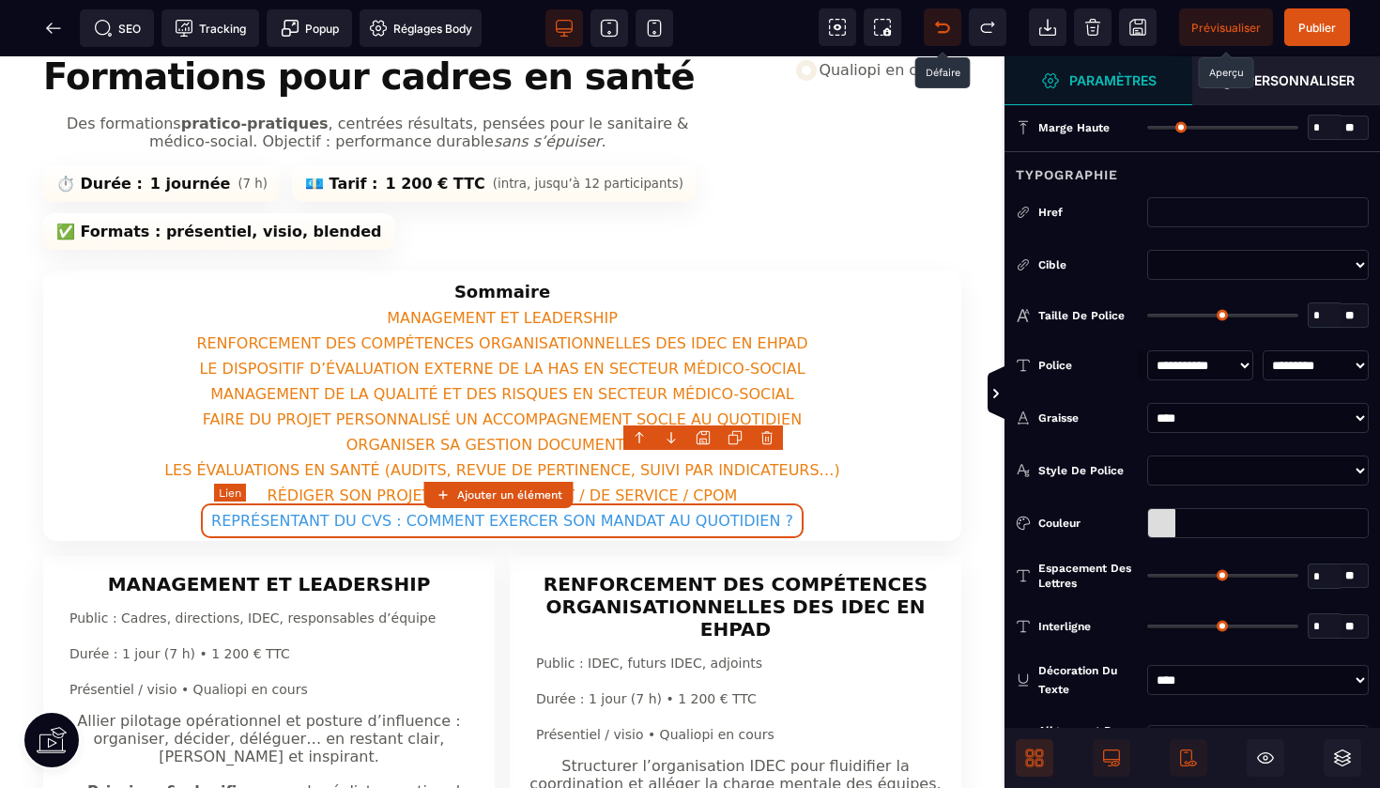
type input "*"
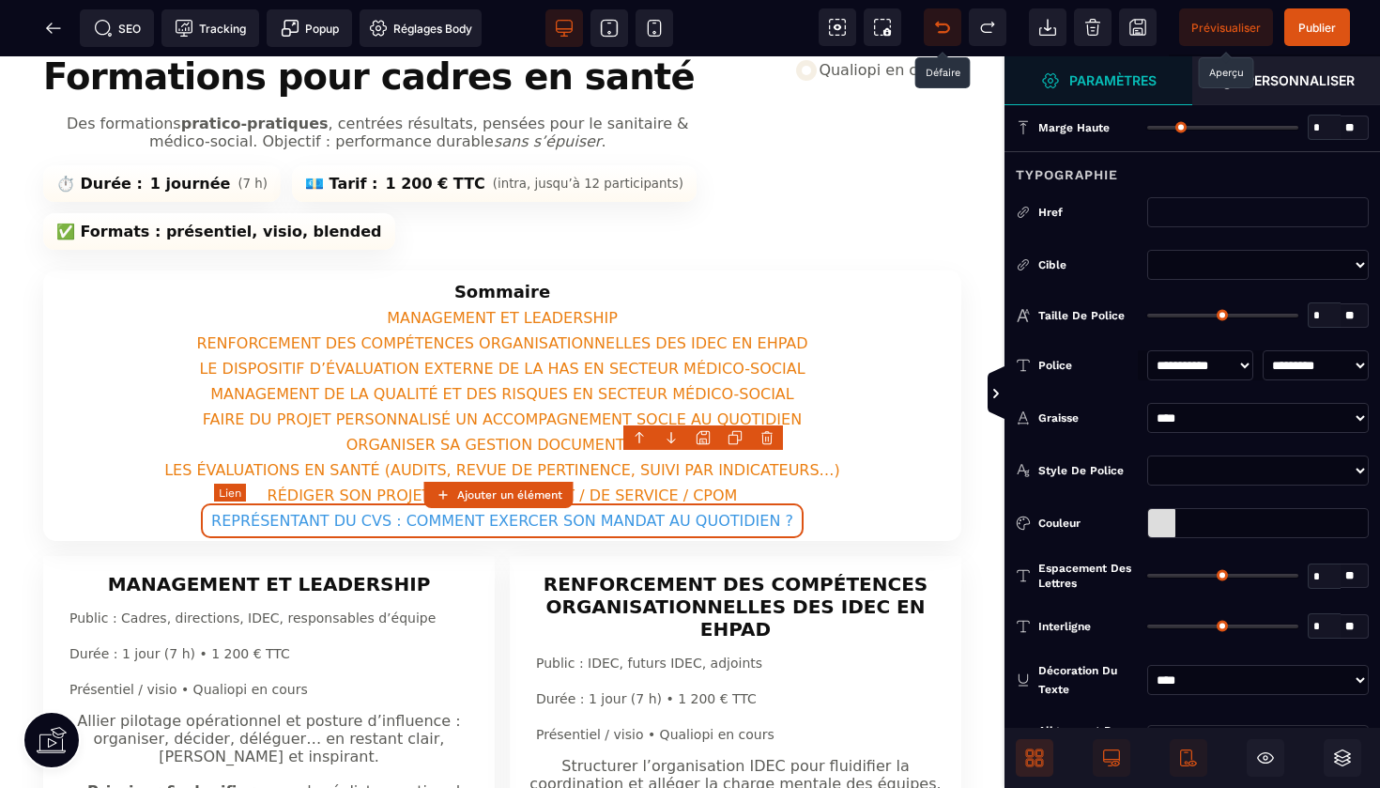
type input "*"
click at [1167, 525] on div at bounding box center [1161, 523] width 27 height 28
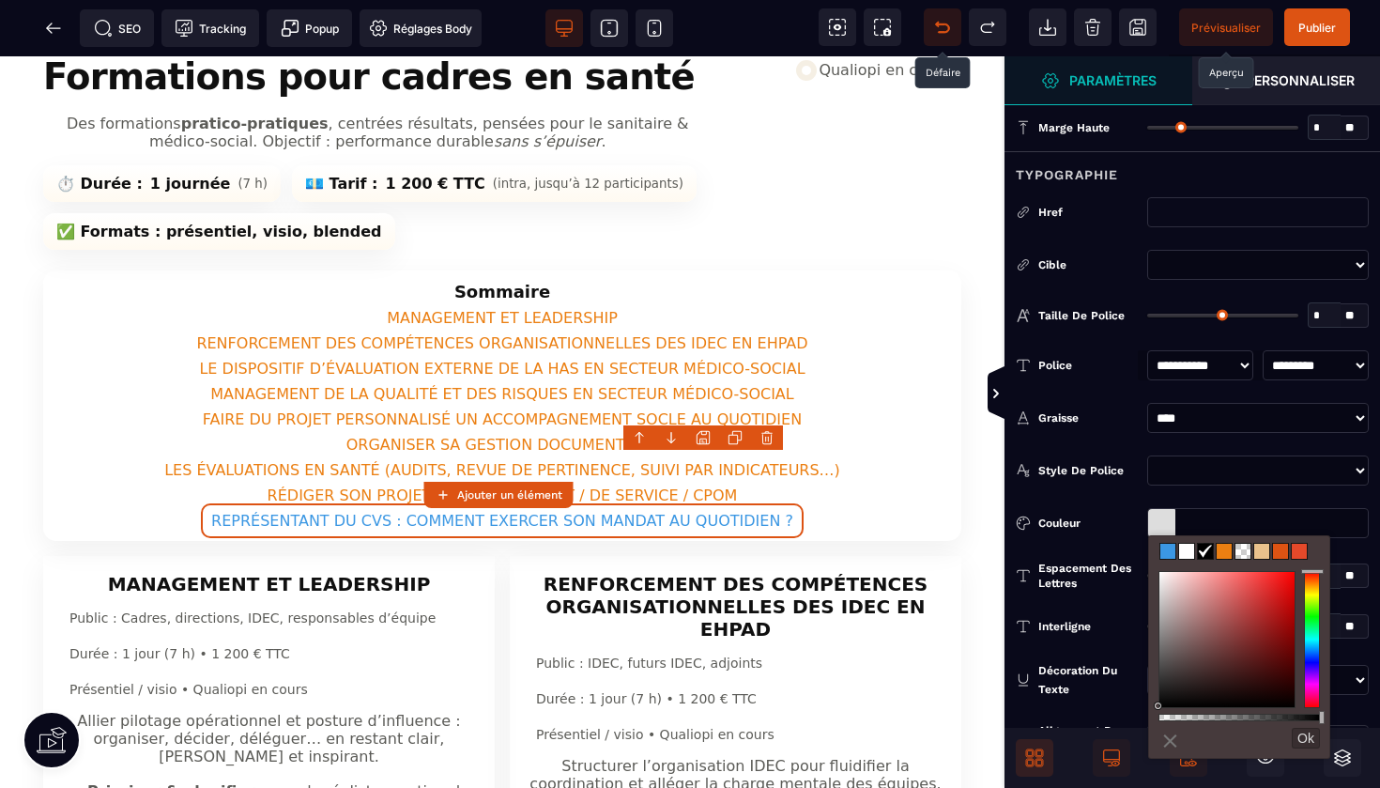
click at [1227, 555] on span at bounding box center [1224, 551] width 15 height 15
type input "*******"
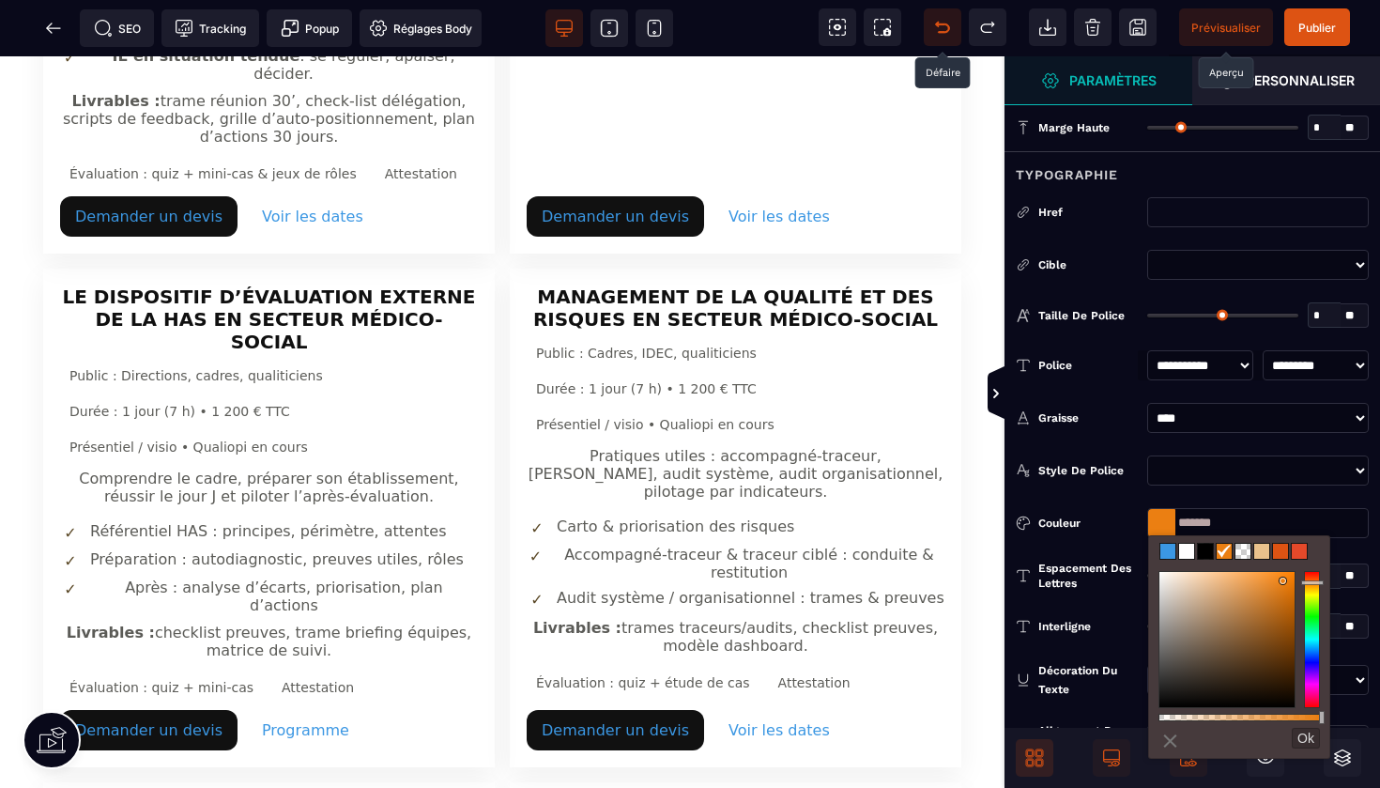
scroll to position [1100, 0]
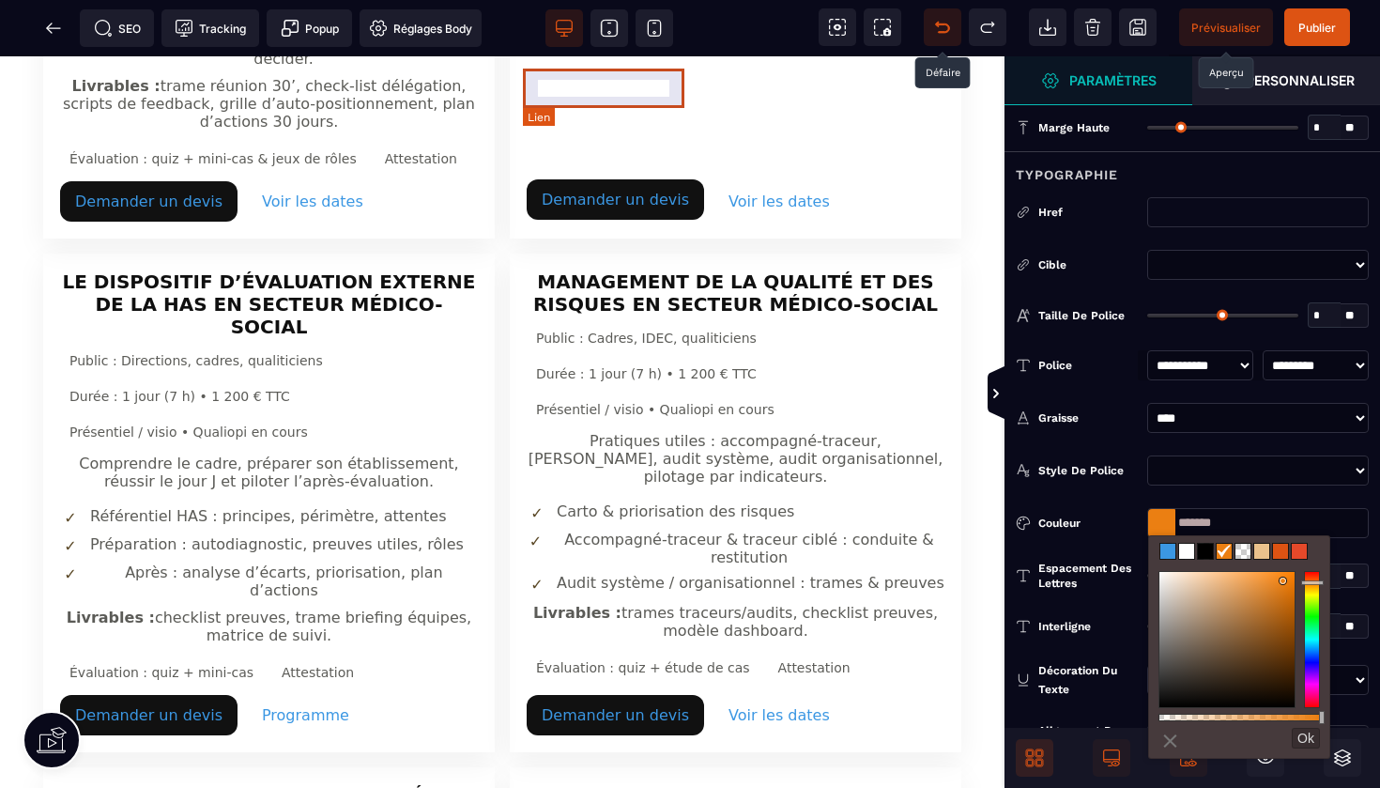
click at [657, 179] on link "Demander un devis" at bounding box center [615, 199] width 177 height 40
select select
select select "***"
select select
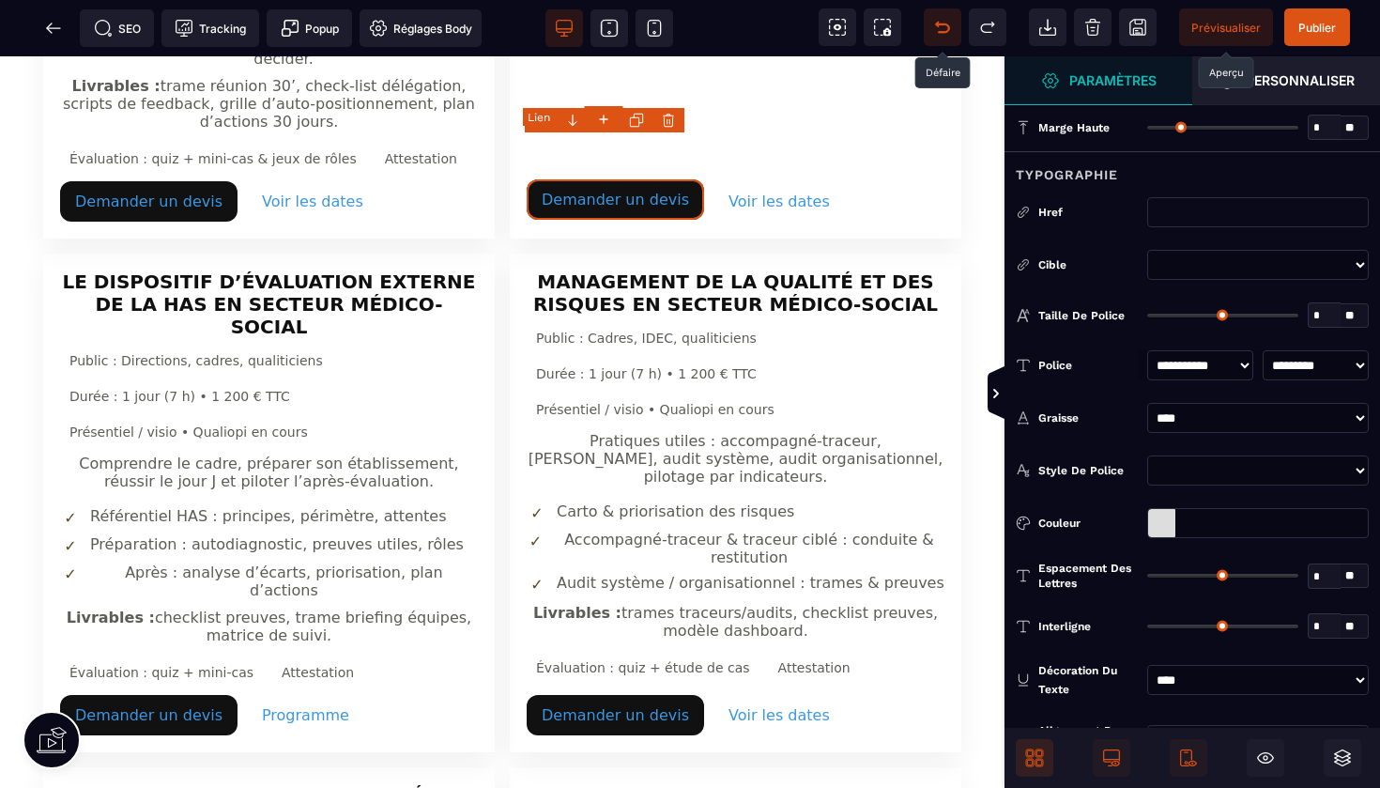
type input "*"
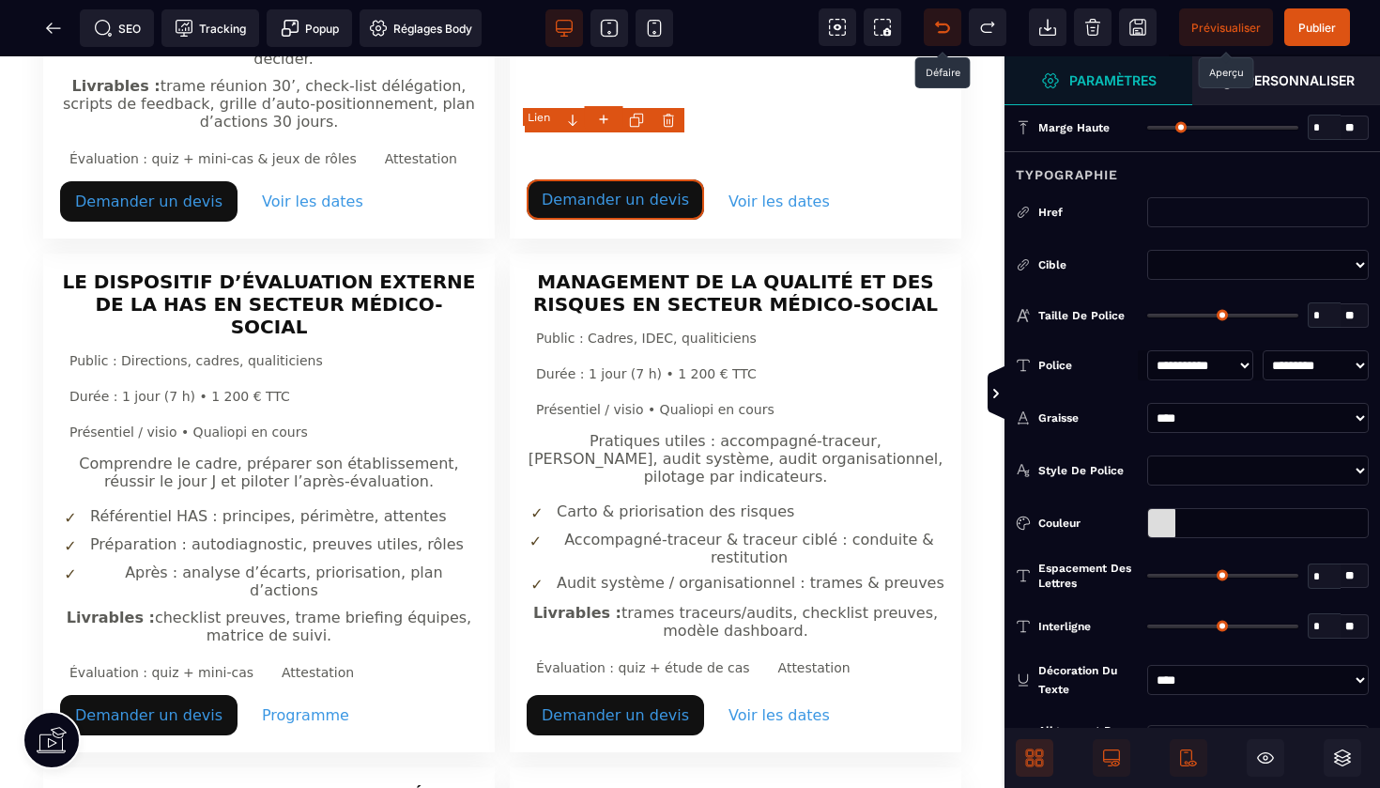
type input "*"
click at [1162, 515] on div at bounding box center [1161, 523] width 27 height 28
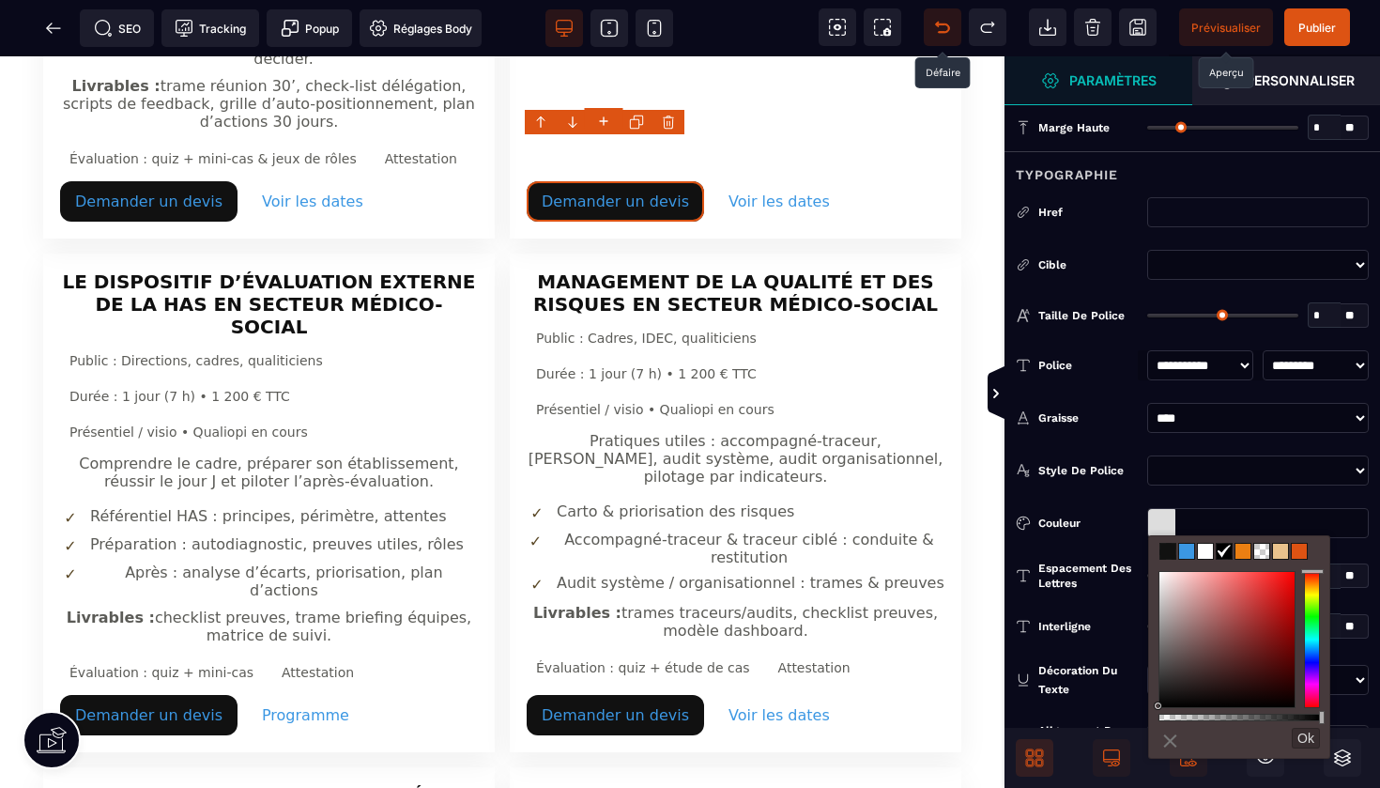
click at [1245, 554] on span at bounding box center [1243, 551] width 15 height 15
type input "*******"
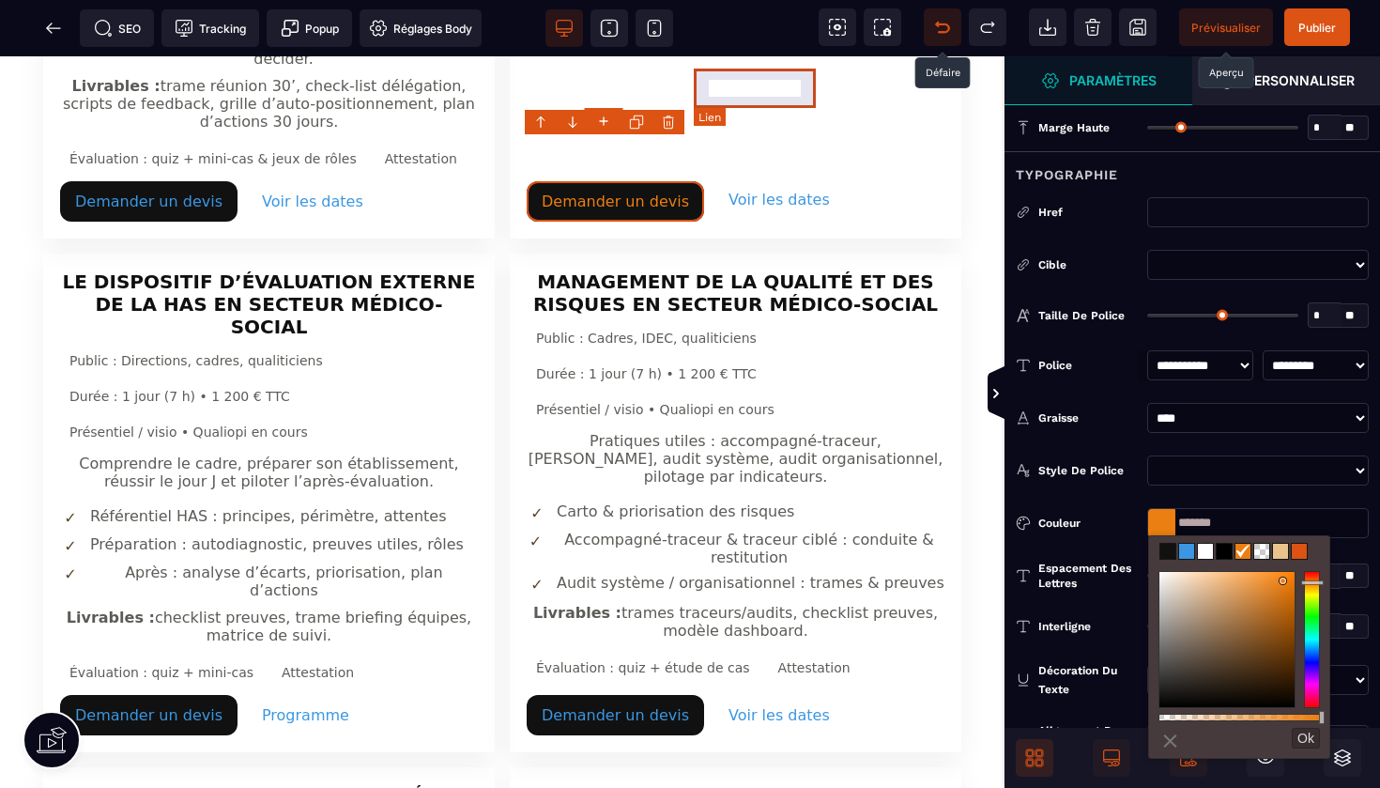
click at [756, 179] on link "Voir les dates" at bounding box center [779, 199] width 131 height 40
select select
select select "***"
select select
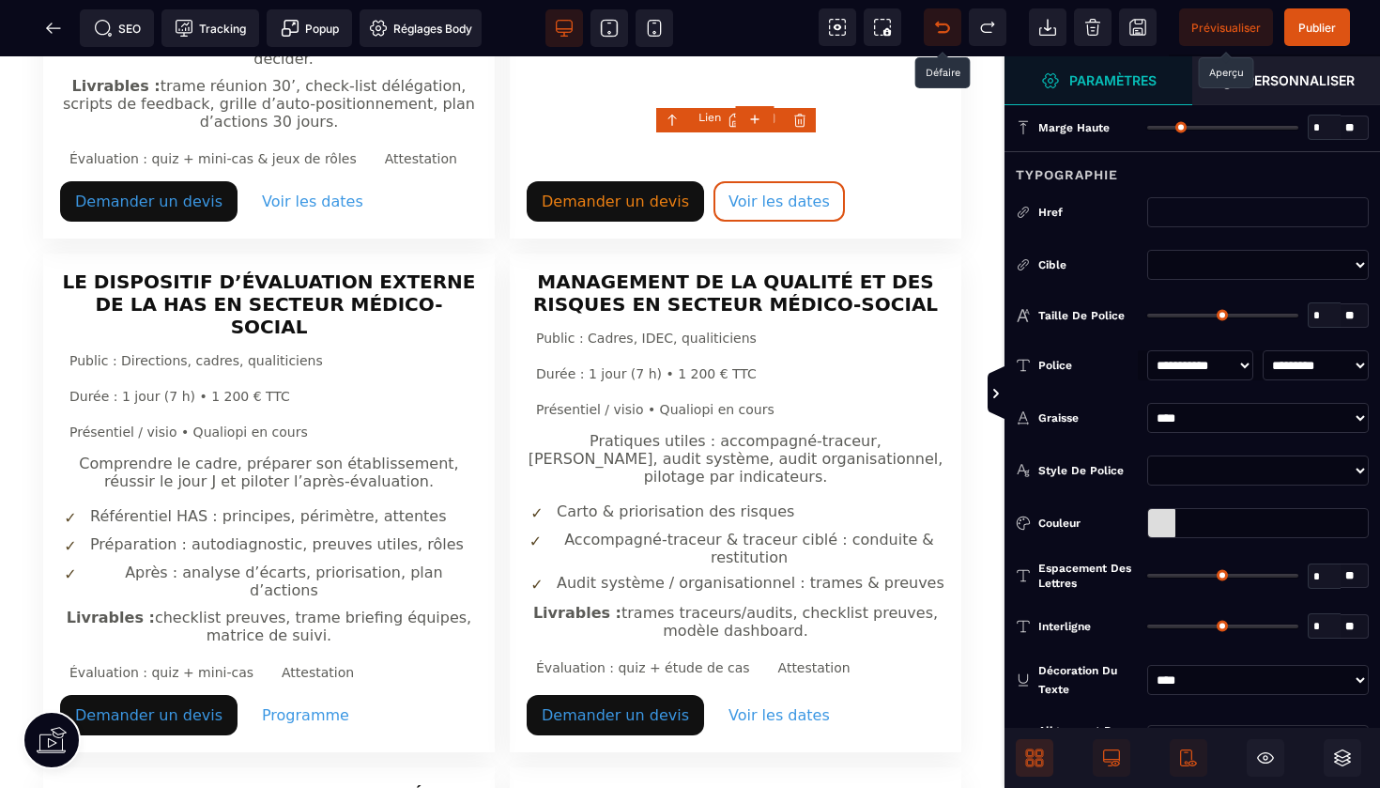
type input "*"
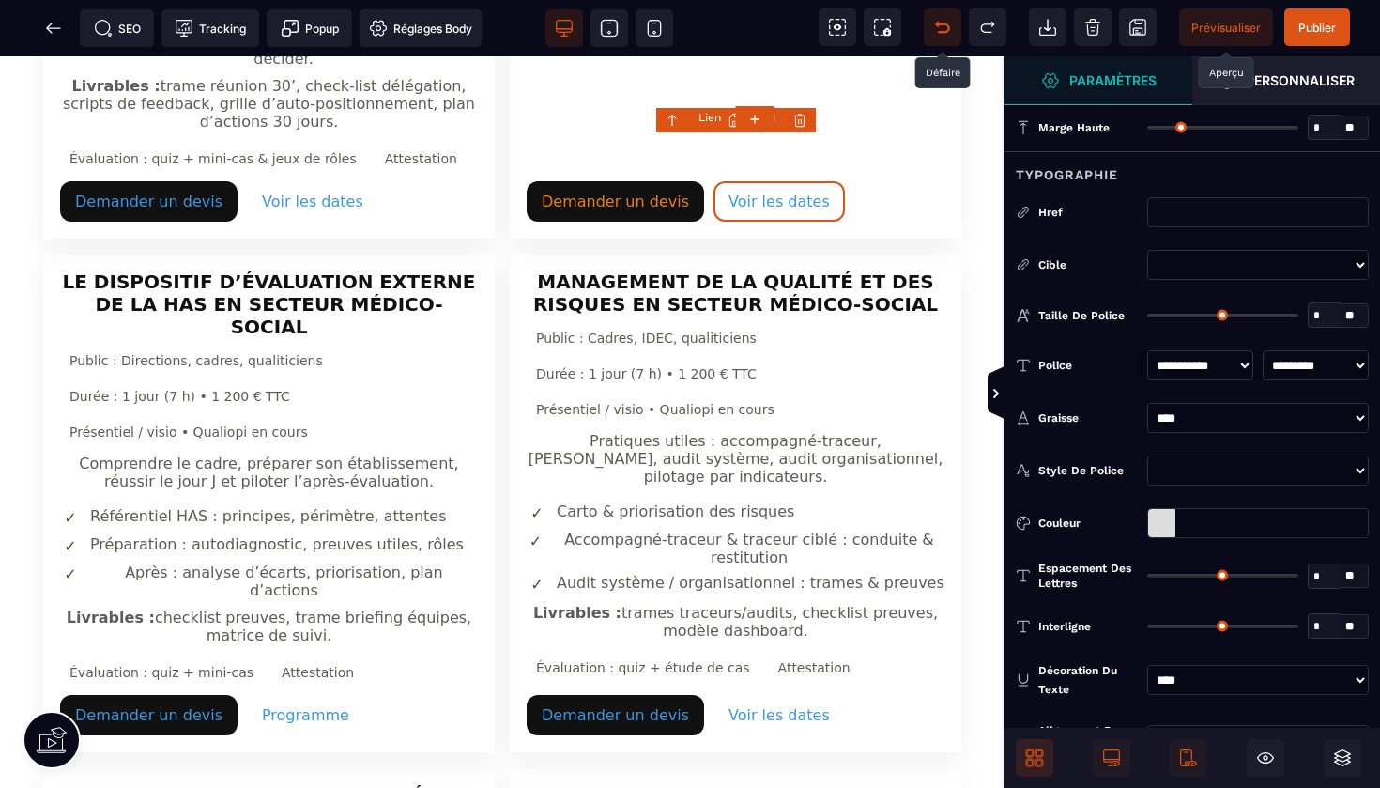
type input "*"
click at [1157, 523] on div at bounding box center [1161, 523] width 27 height 28
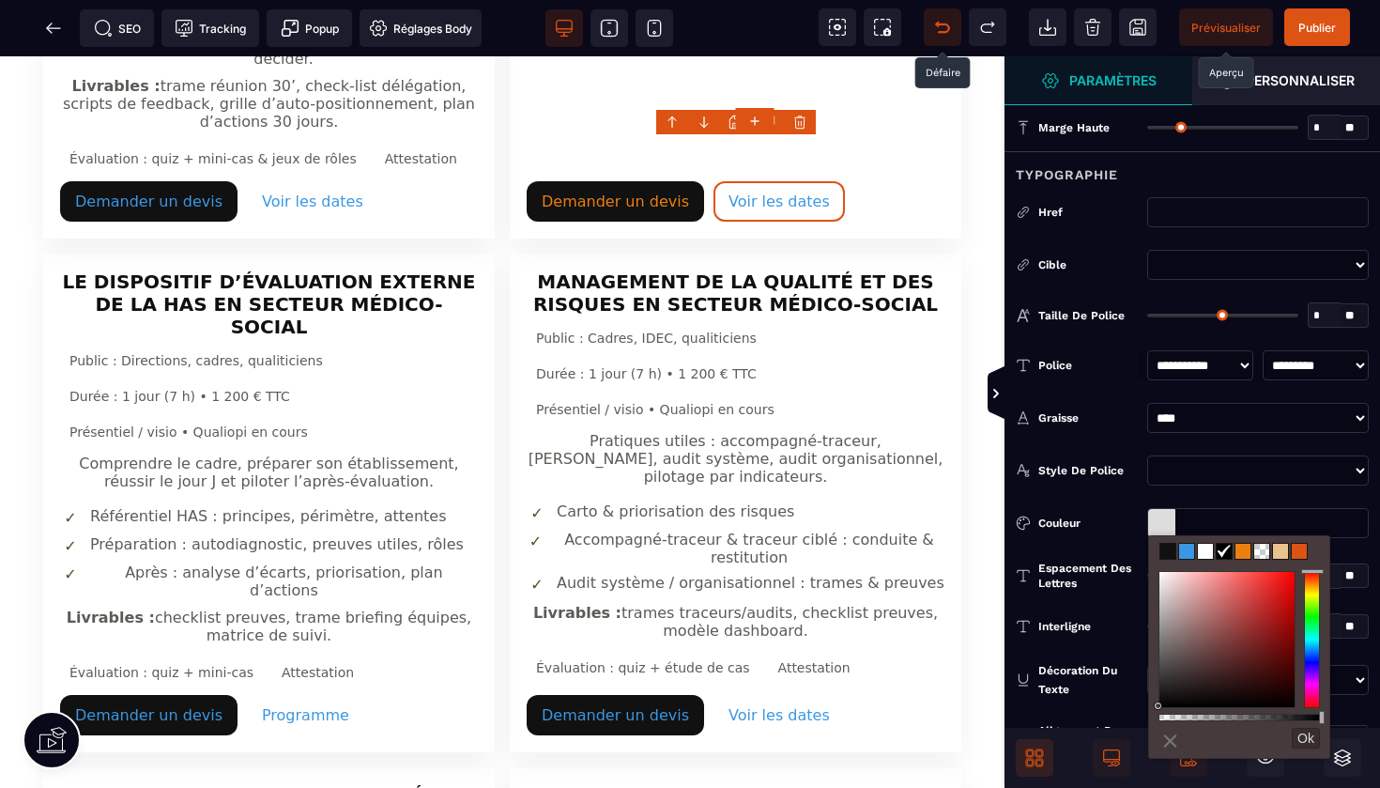
click at [1247, 555] on span at bounding box center [1243, 551] width 15 height 15
type input "*******"
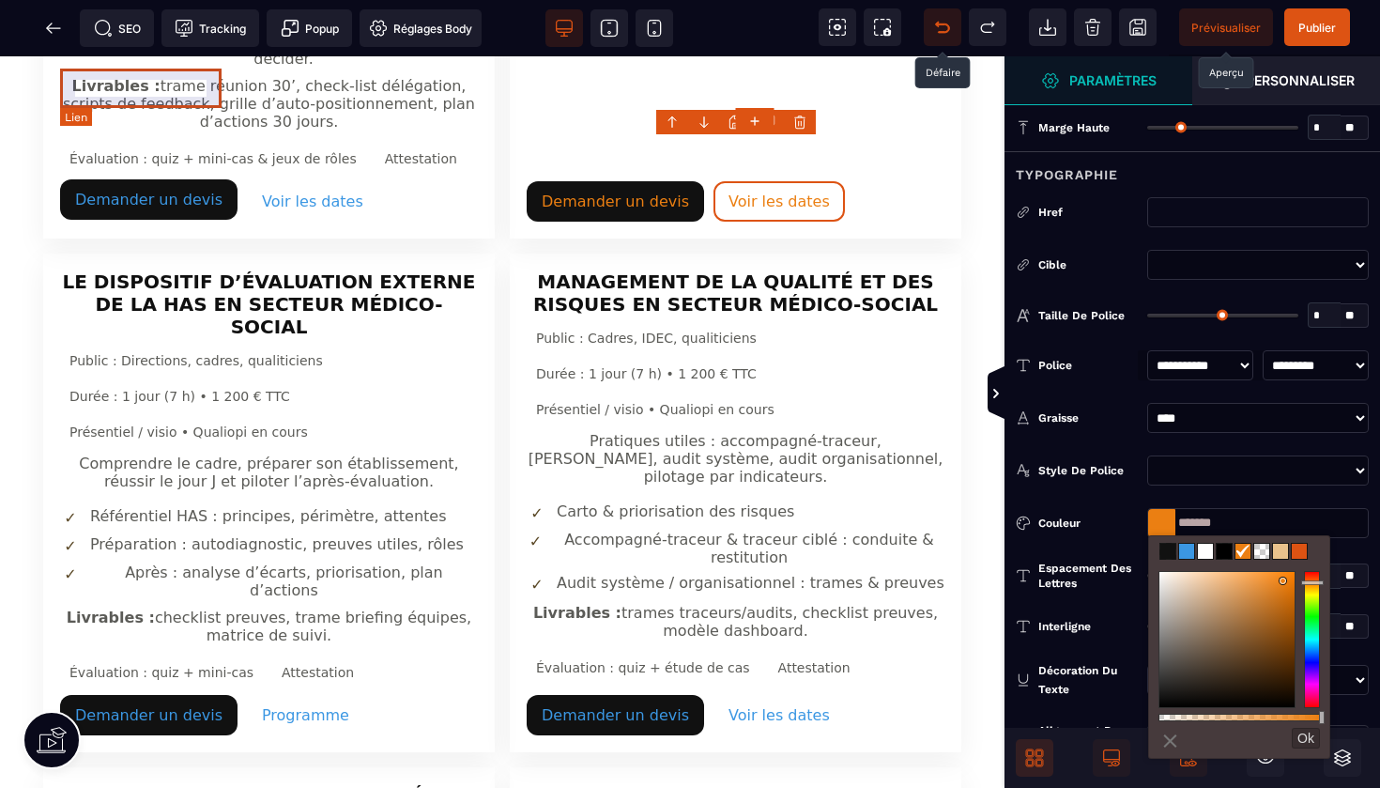
click at [163, 179] on link "Demander un devis" at bounding box center [148, 199] width 177 height 40
select select
select select "***"
select select
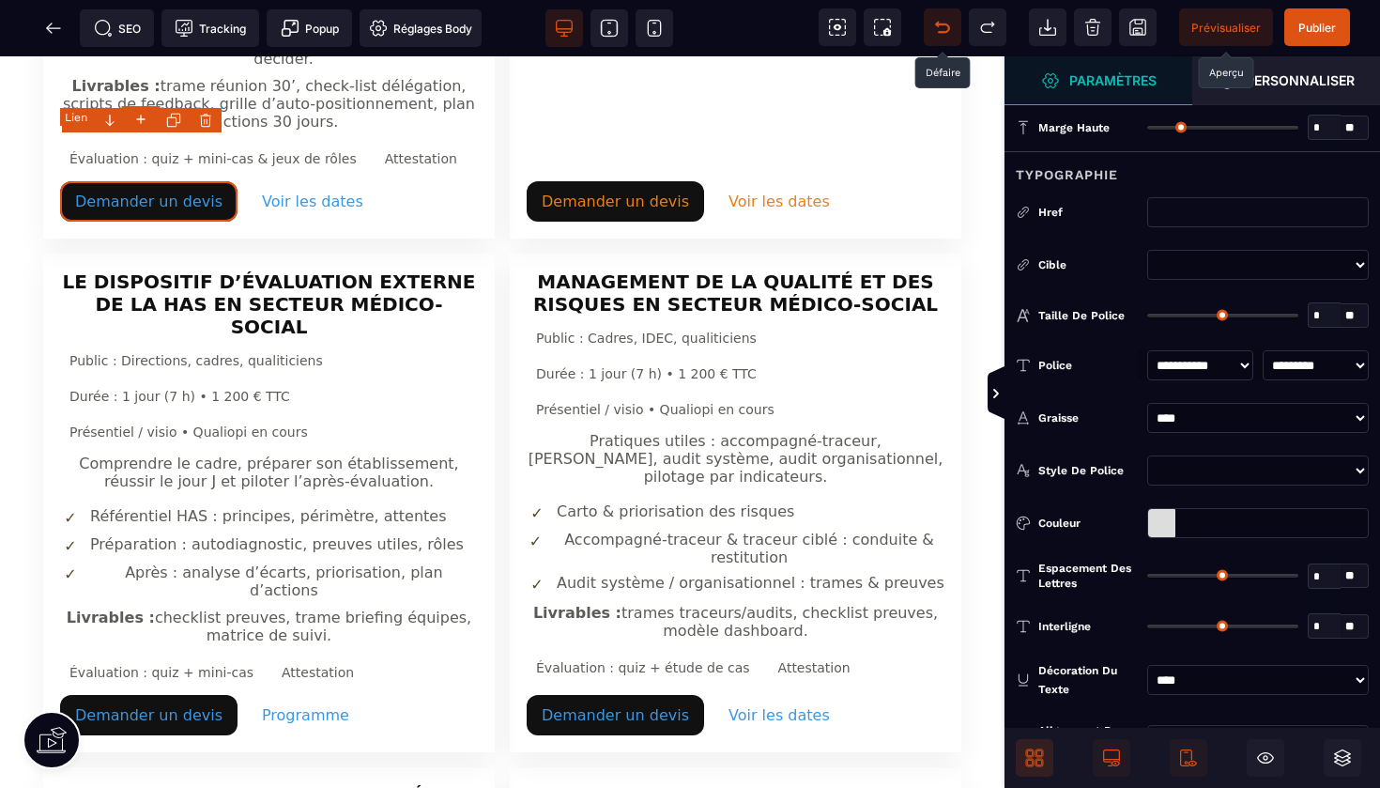
type input "*"
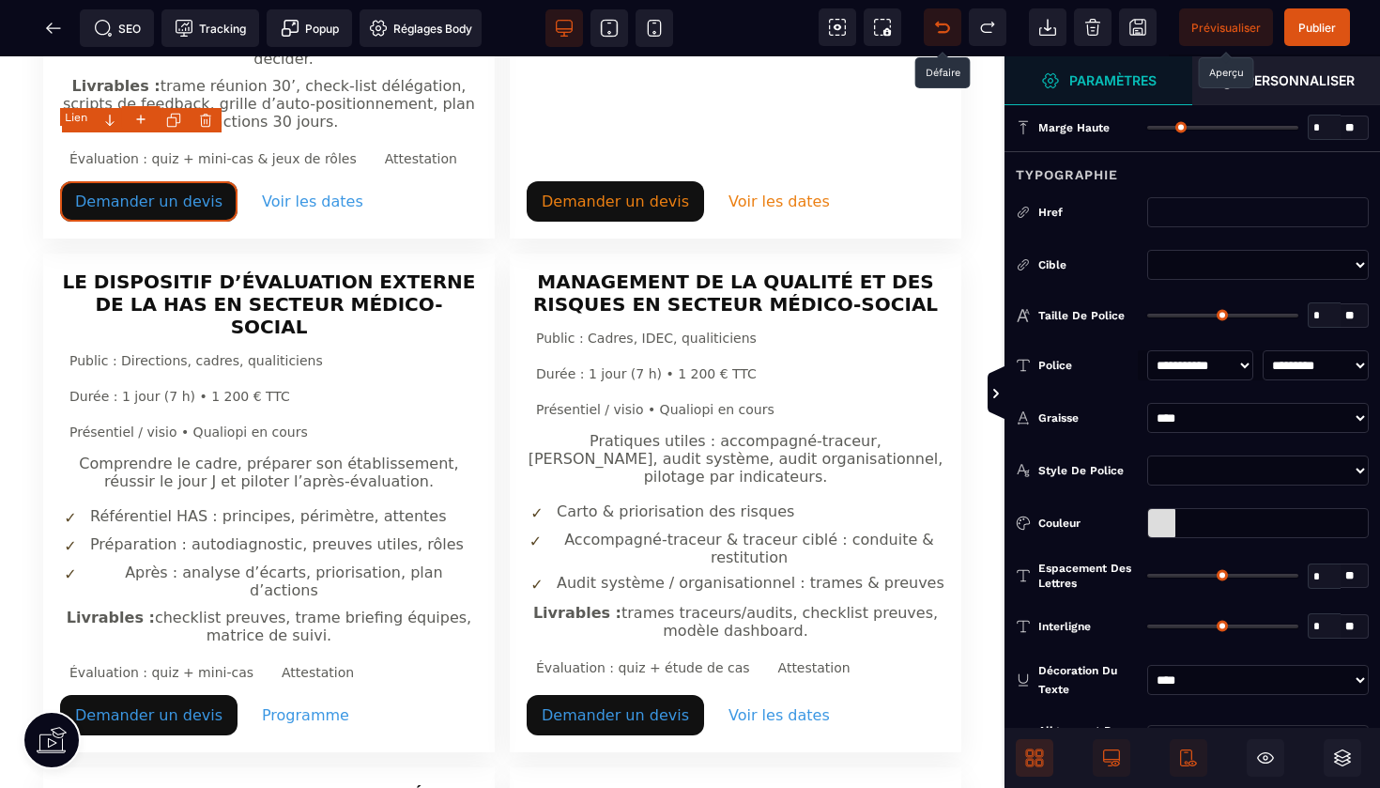
type input "*"
click at [1158, 525] on div at bounding box center [1161, 523] width 27 height 28
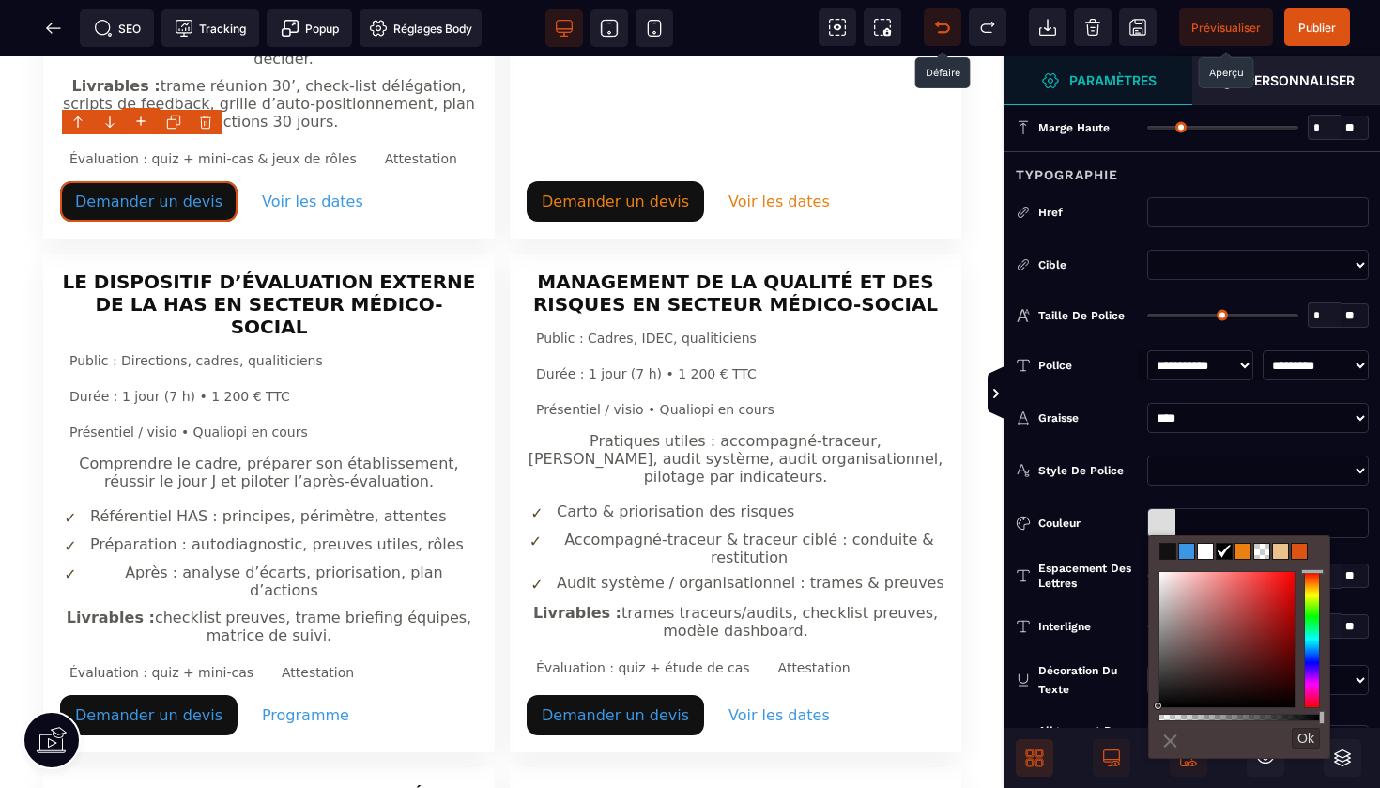
click at [1240, 554] on span at bounding box center [1243, 551] width 15 height 15
type input "*******"
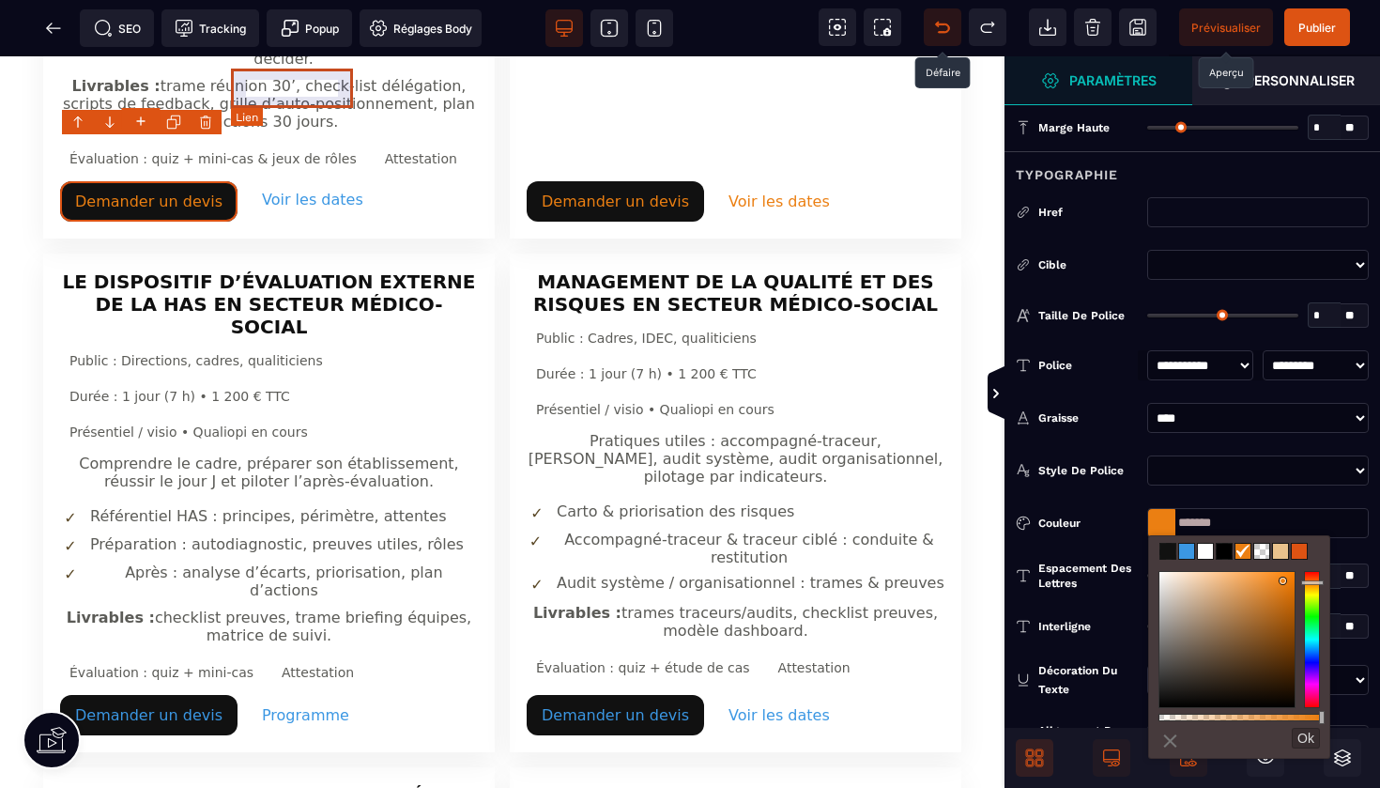
click at [286, 179] on link "Voir les dates" at bounding box center [312, 199] width 131 height 40
select select
select select "***"
select select
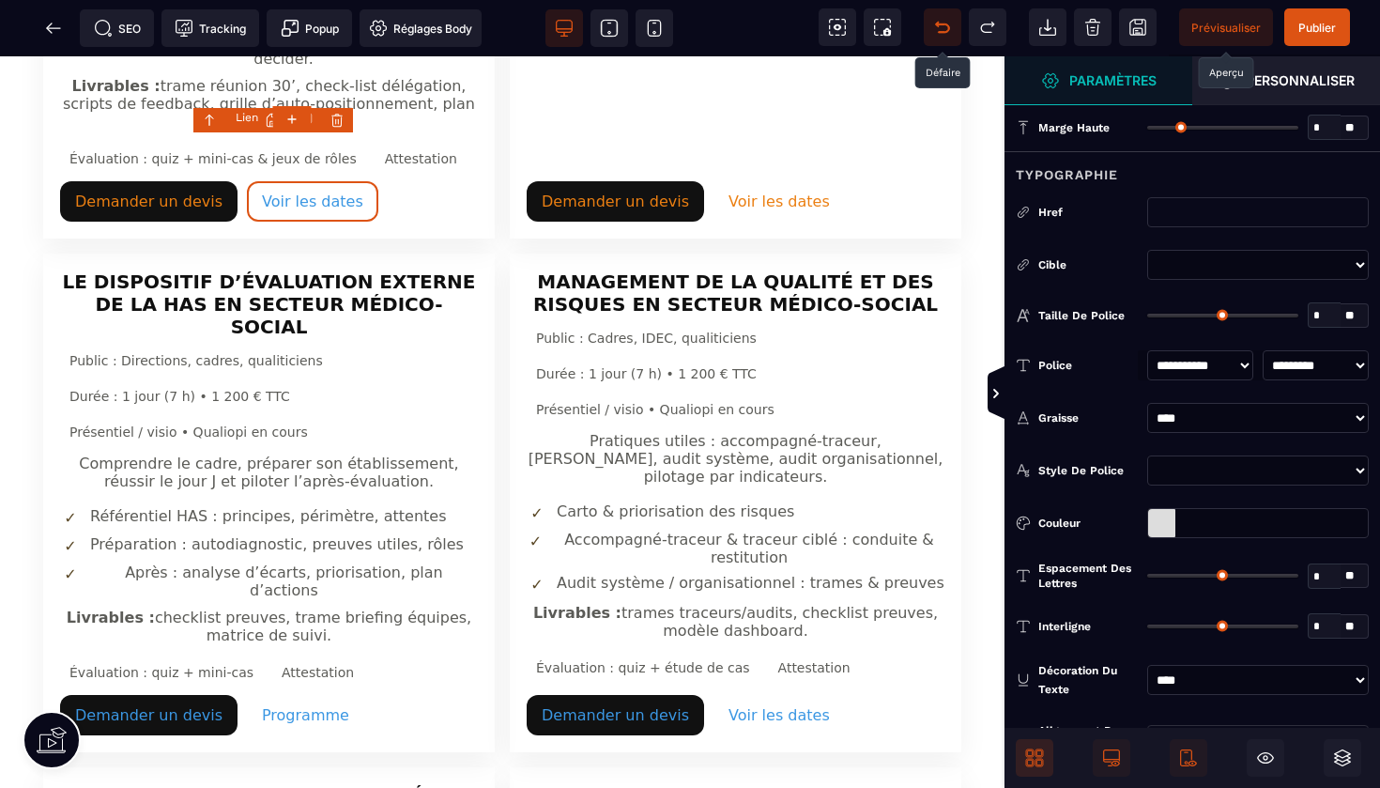
type input "*"
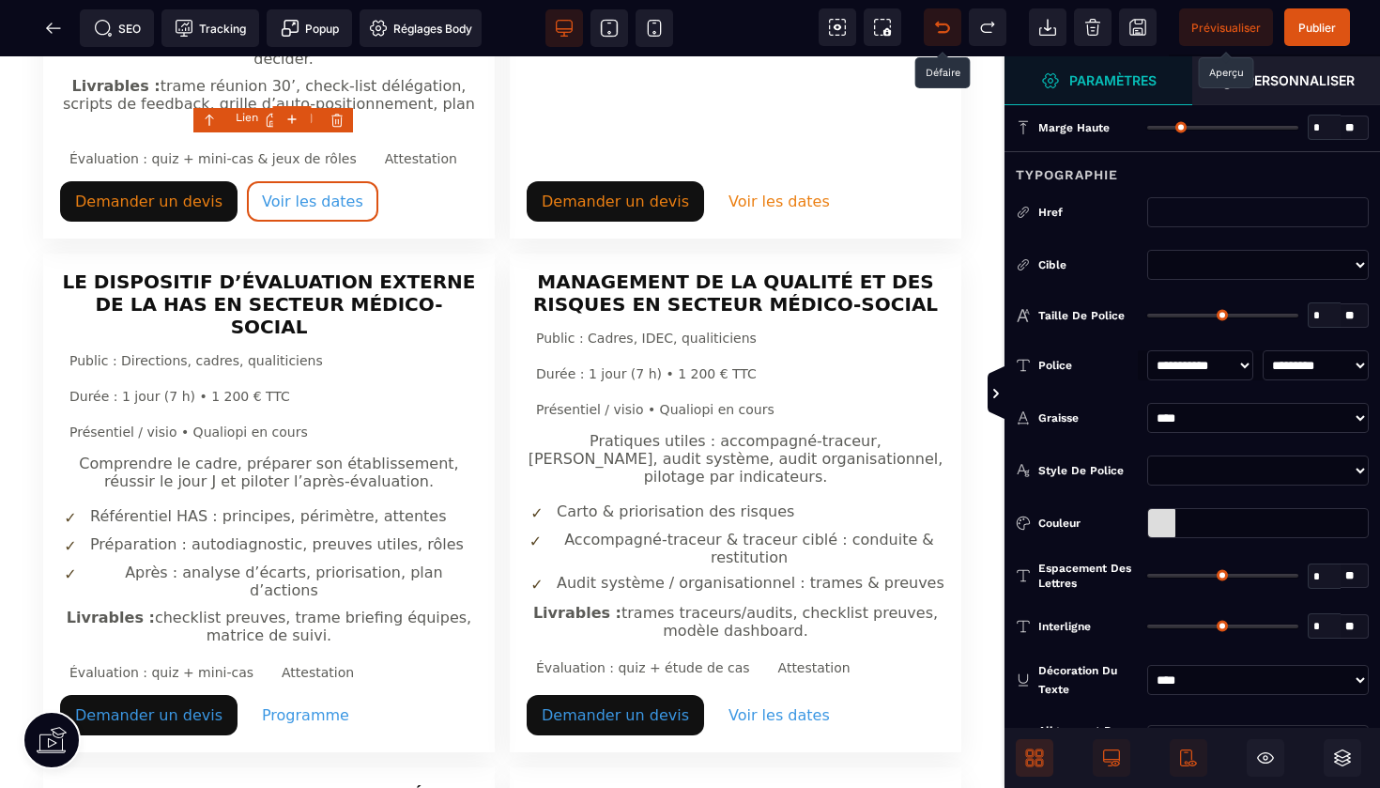
type input "*"
click at [1161, 523] on div at bounding box center [1161, 523] width 27 height 28
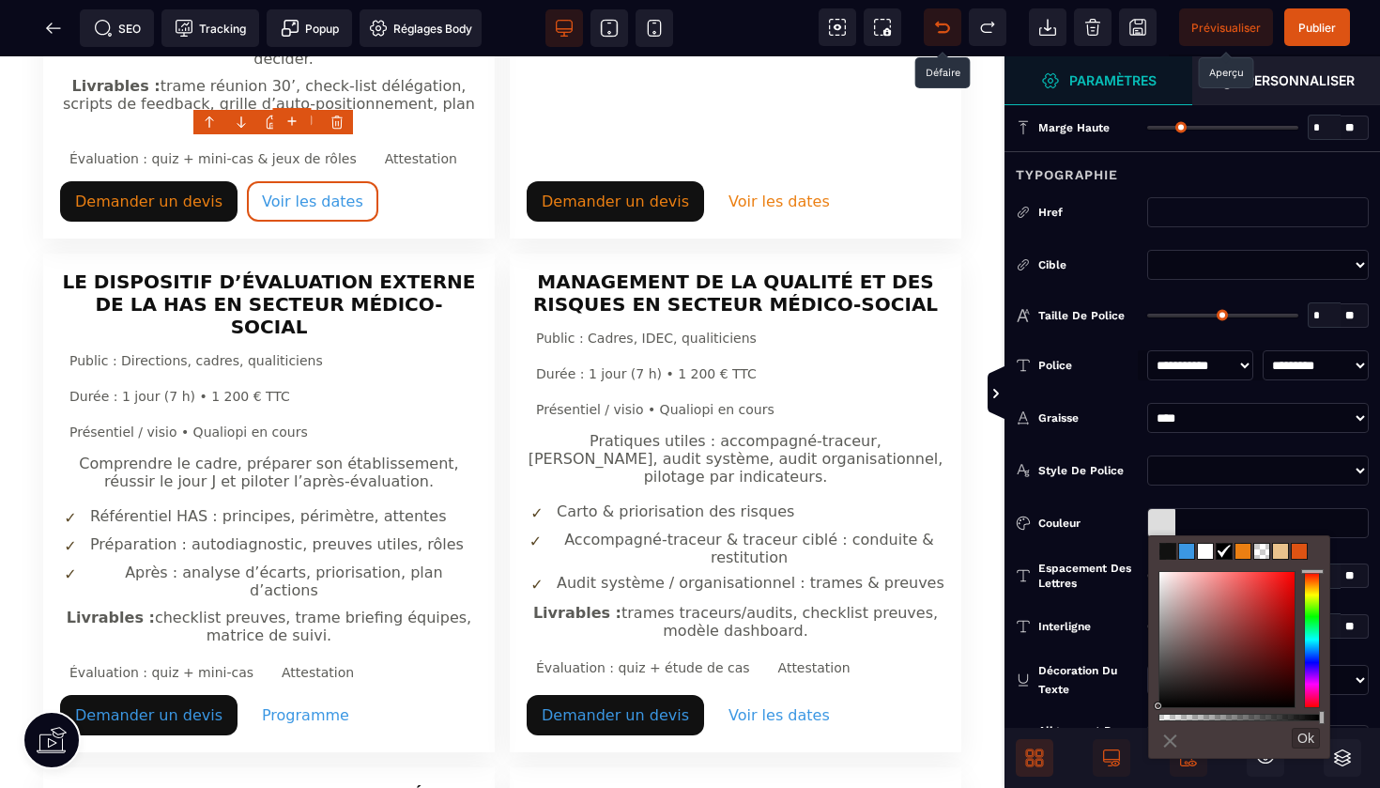
click at [1241, 551] on span at bounding box center [1243, 551] width 15 height 15
type input "*******"
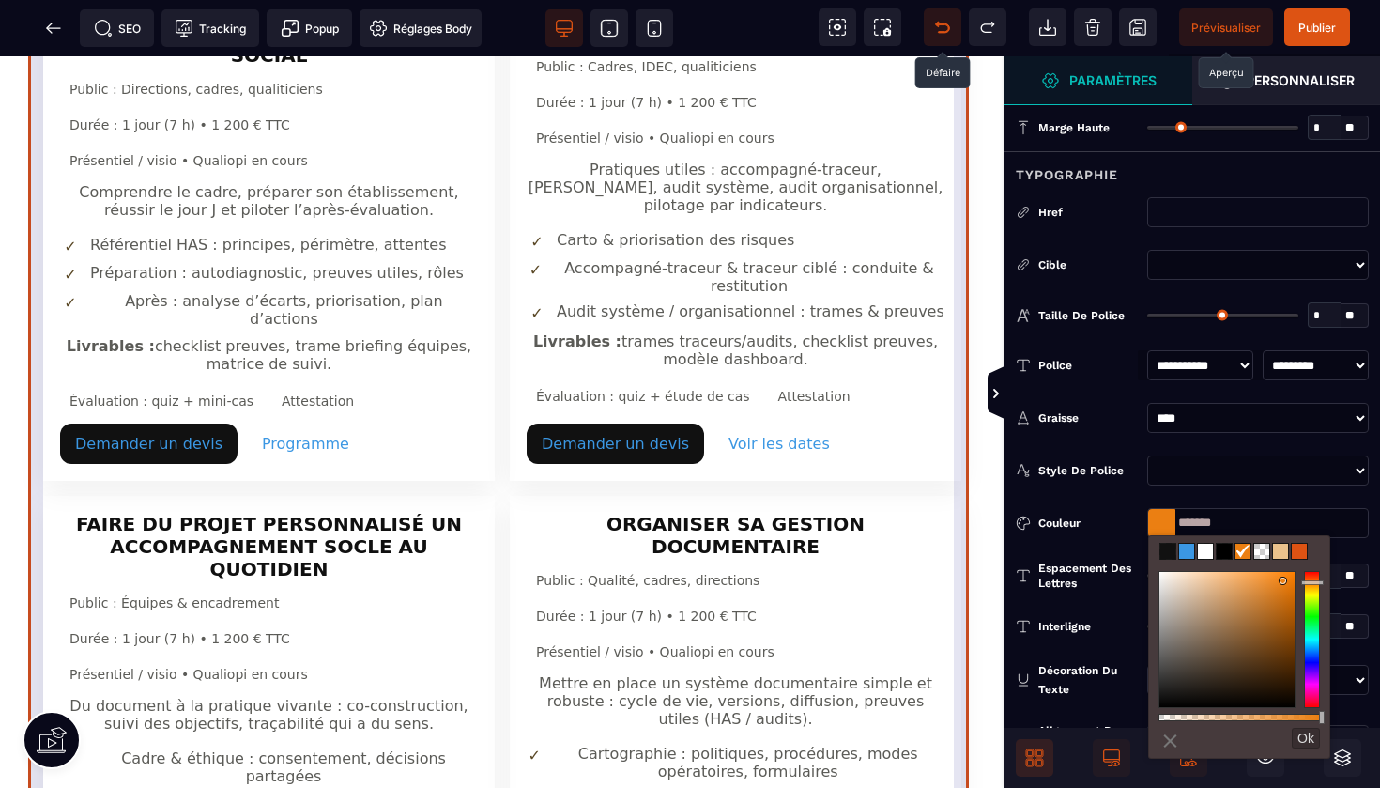
scroll to position [1382, 0]
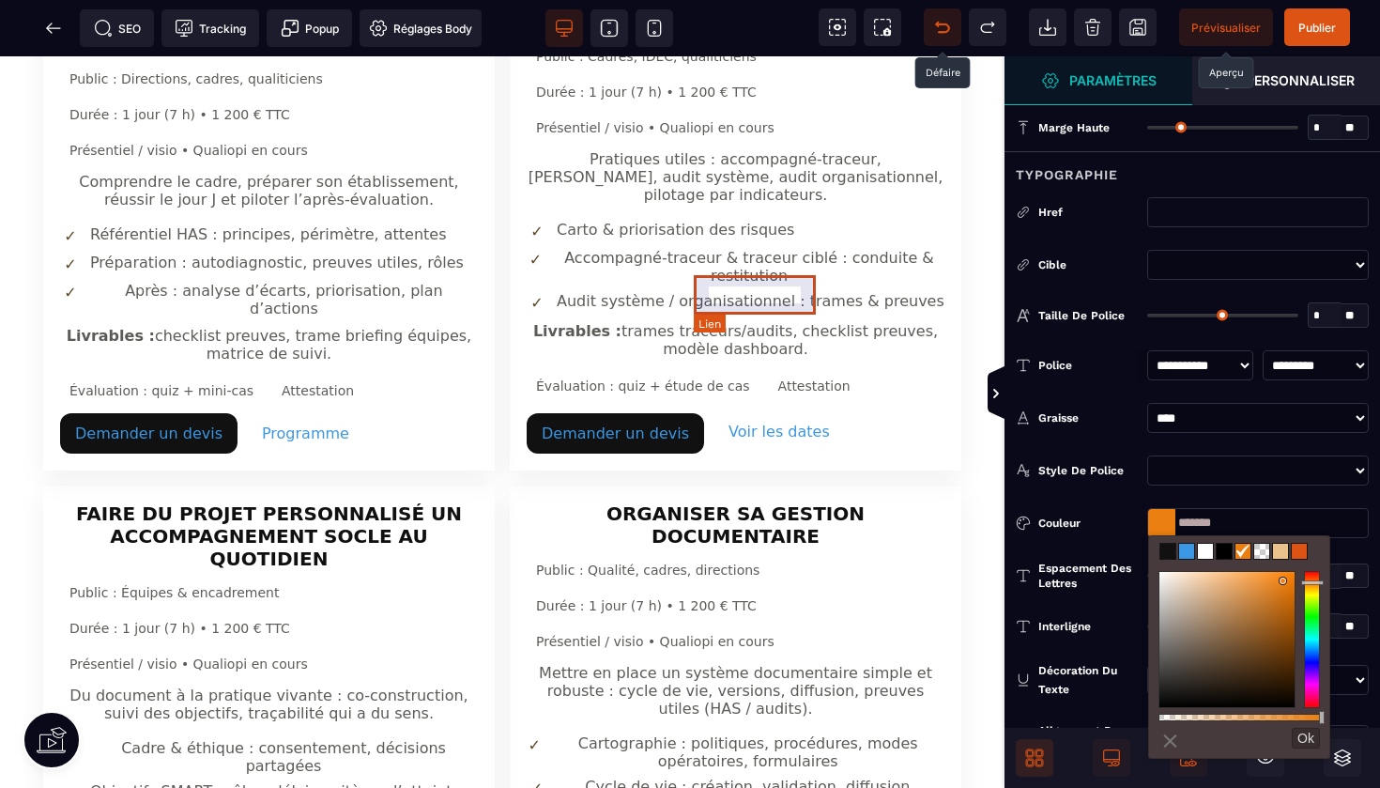
click at [754, 411] on link "Voir les dates" at bounding box center [779, 431] width 131 height 40
select select
select select "***"
select select
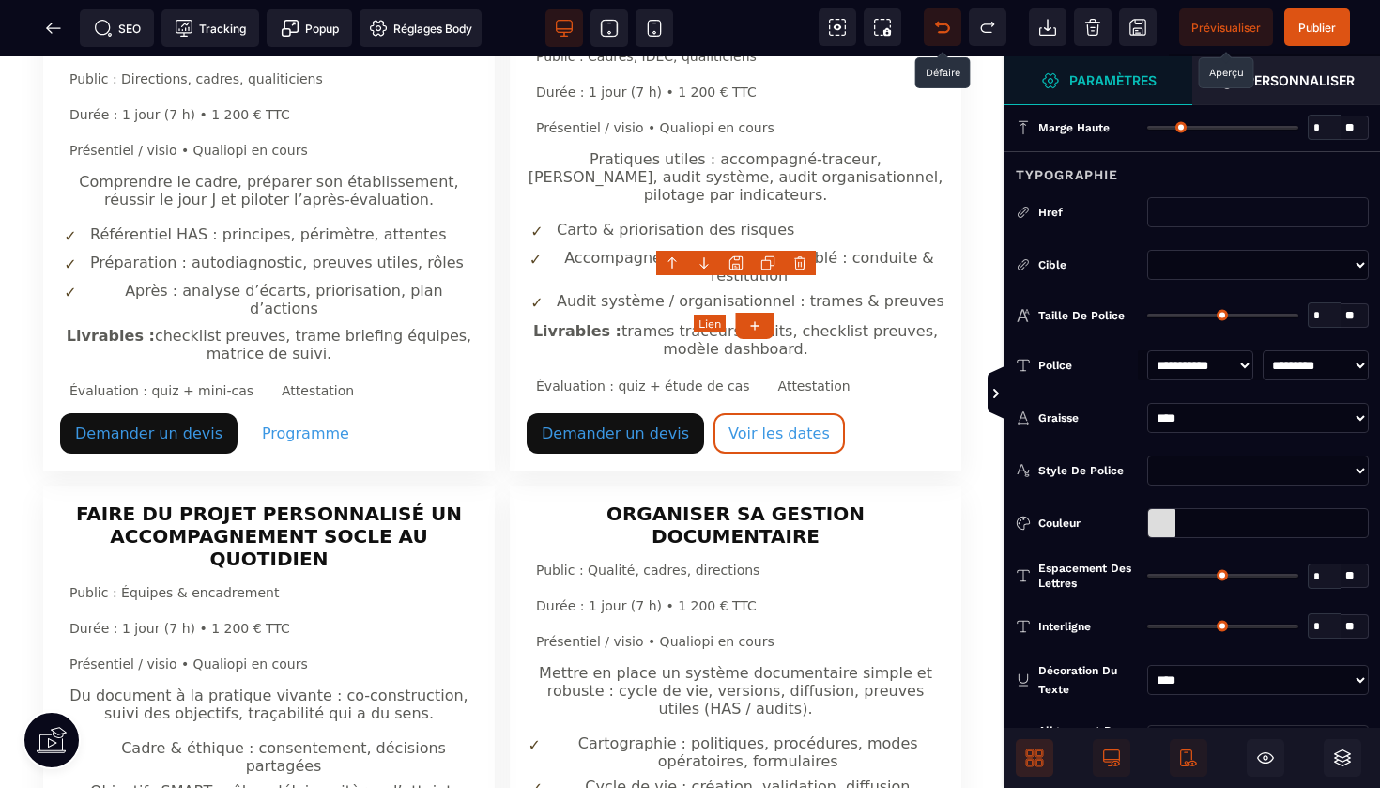
type input "*"
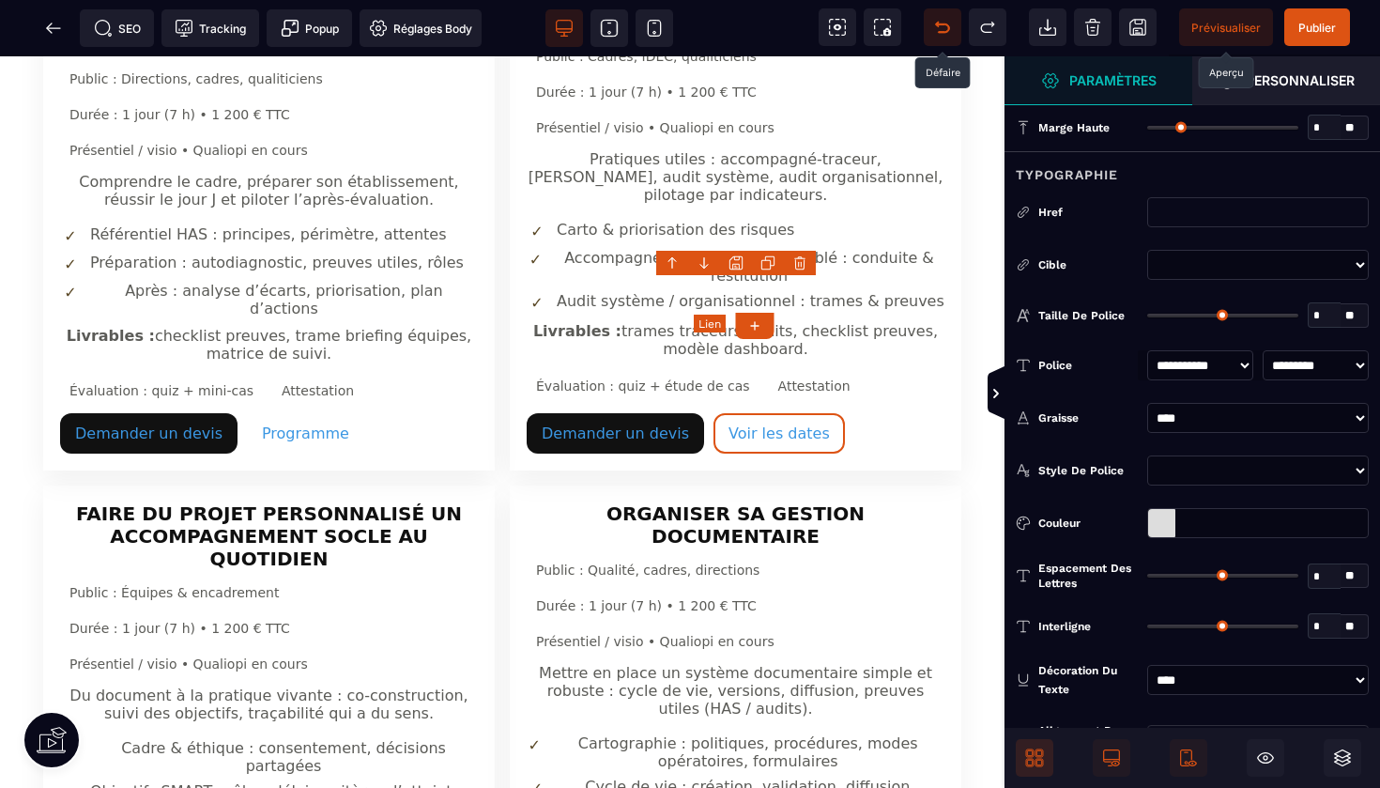
type input "*"
click at [1161, 512] on div at bounding box center [1161, 523] width 27 height 28
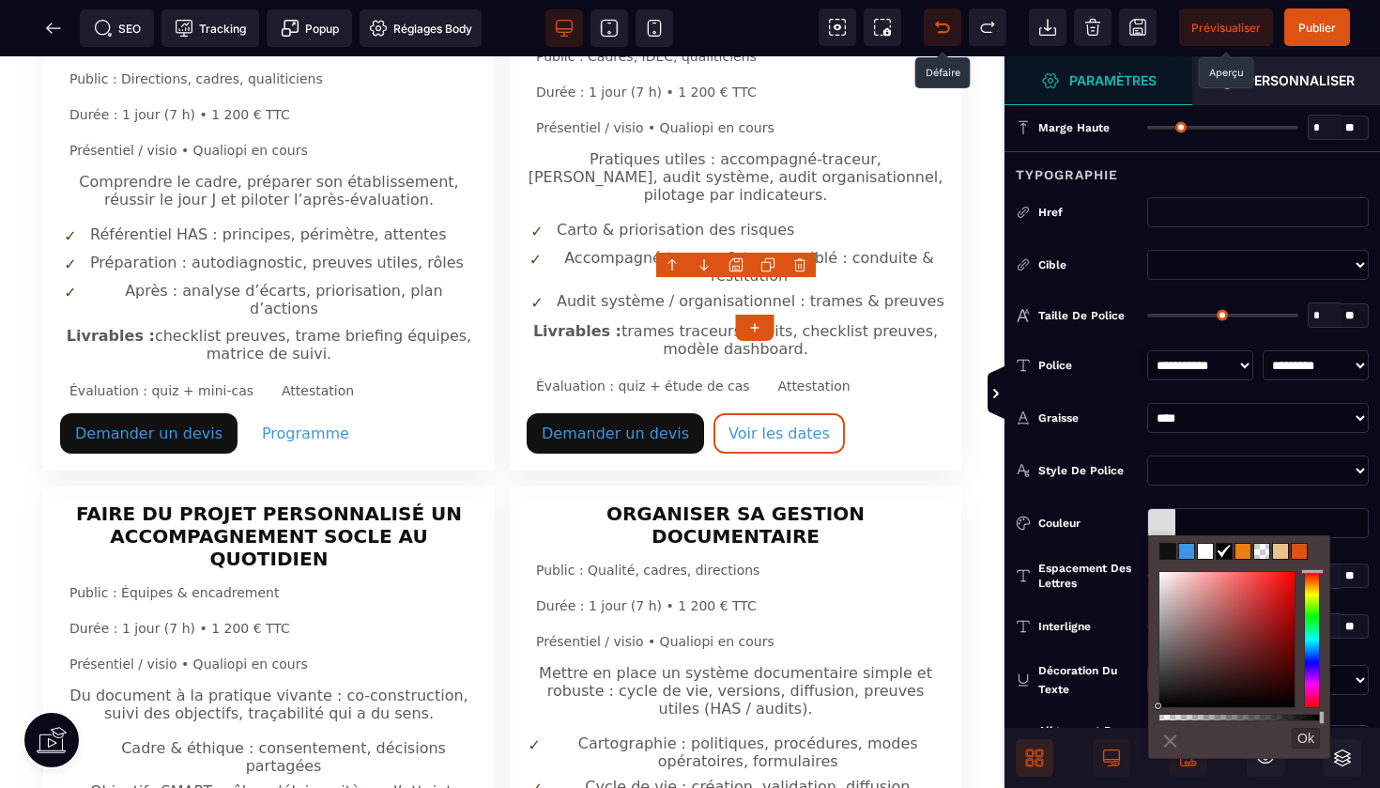
click at [1248, 556] on span at bounding box center [1243, 551] width 15 height 15
type input "*******"
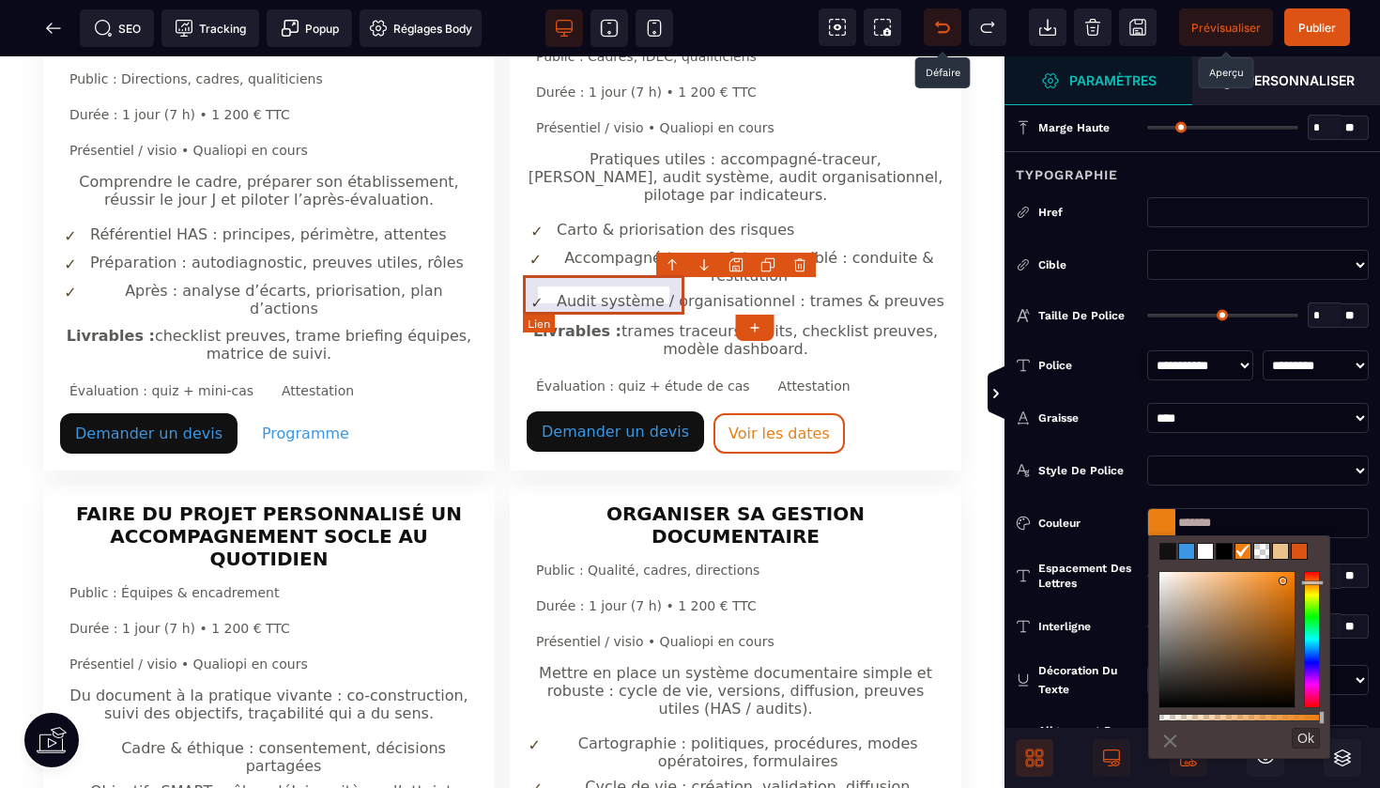
click at [626, 411] on link "Demander un devis" at bounding box center [615, 431] width 177 height 40
select select
select select "***"
select select
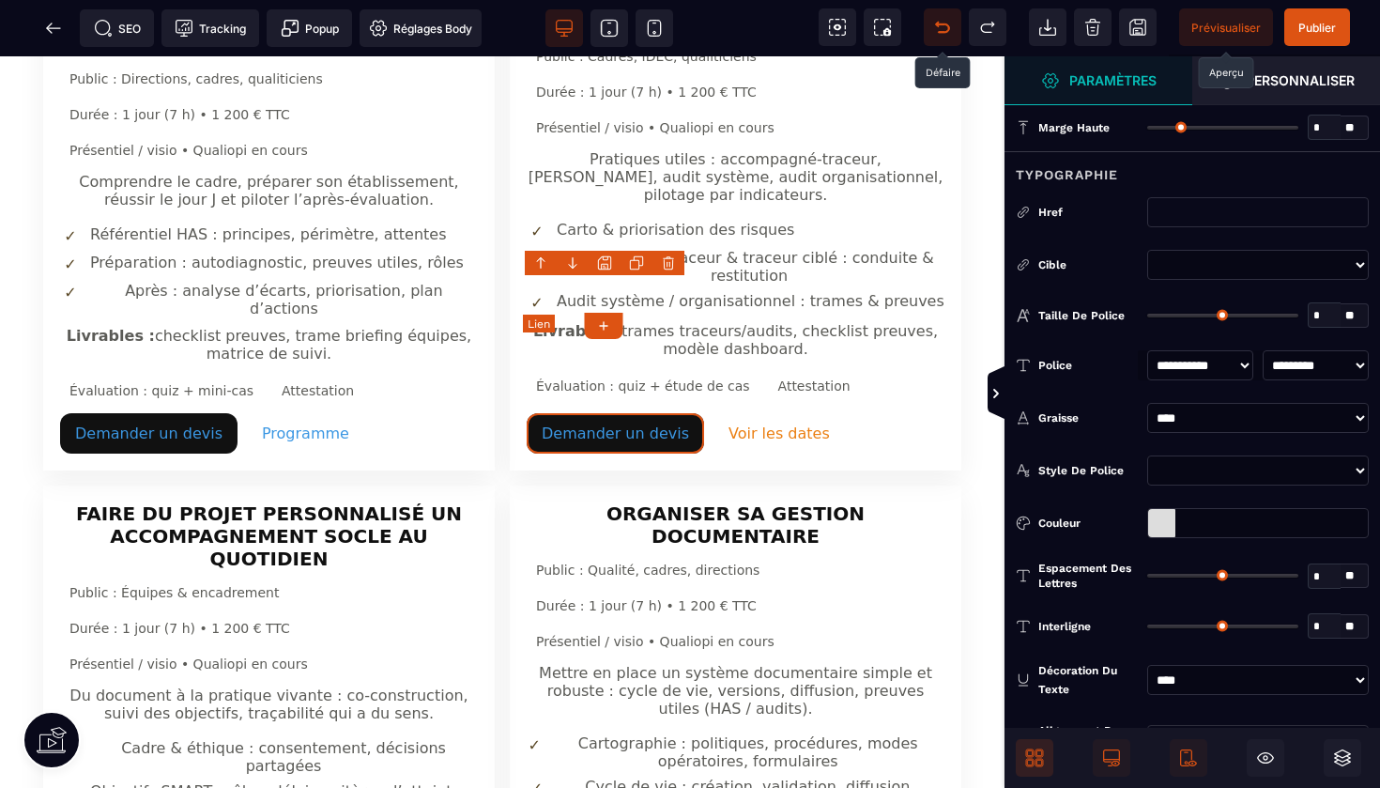
type input "*"
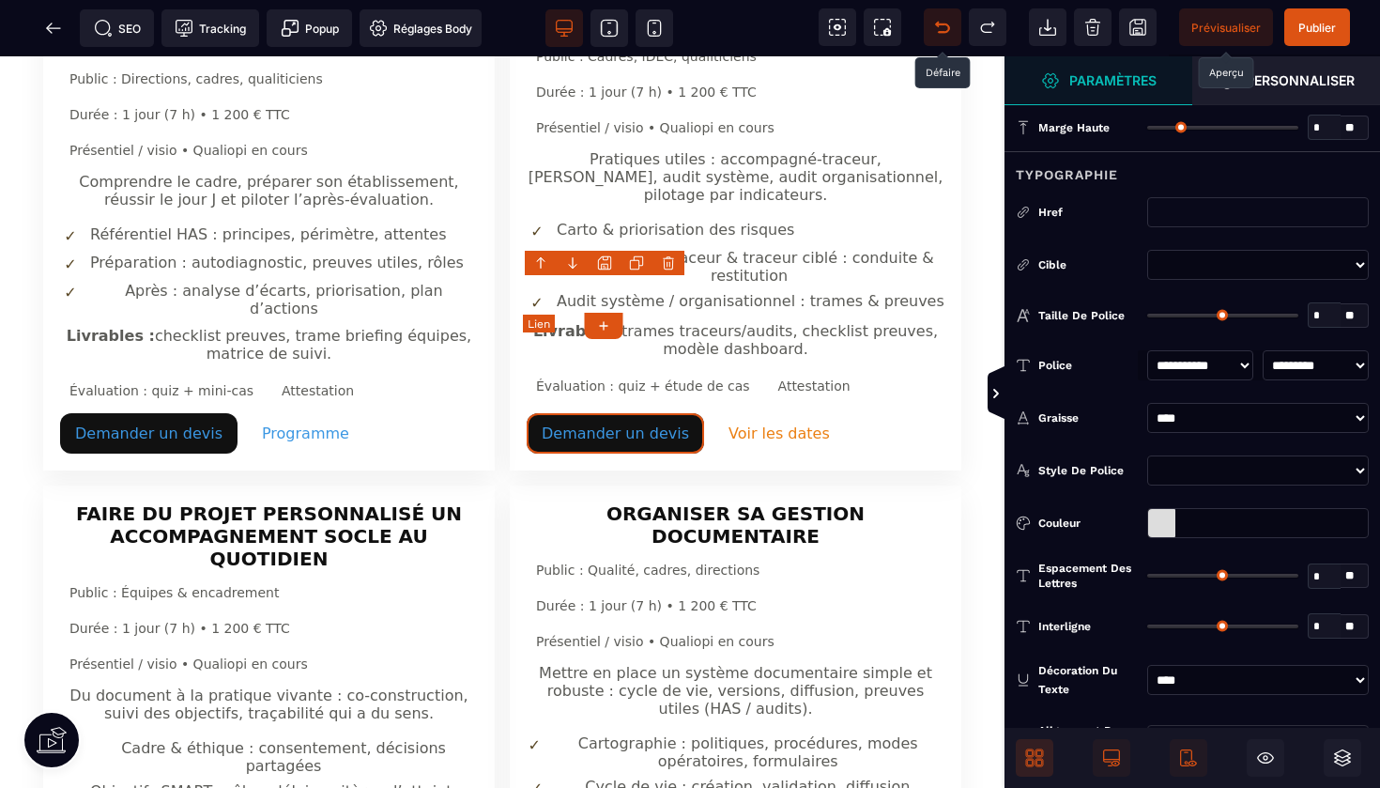
type input "*"
click at [1169, 520] on div at bounding box center [1161, 523] width 27 height 28
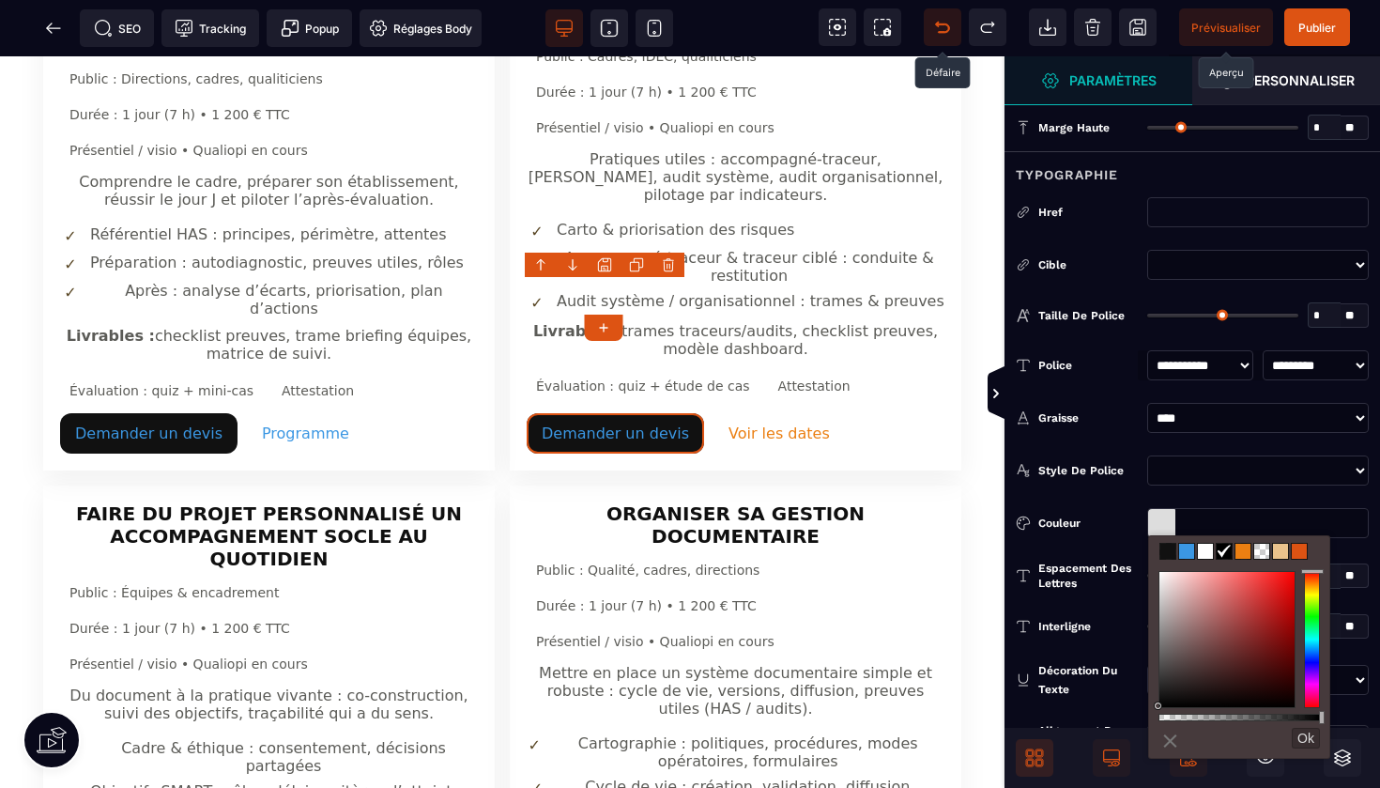
click at [1240, 549] on span at bounding box center [1243, 551] width 15 height 15
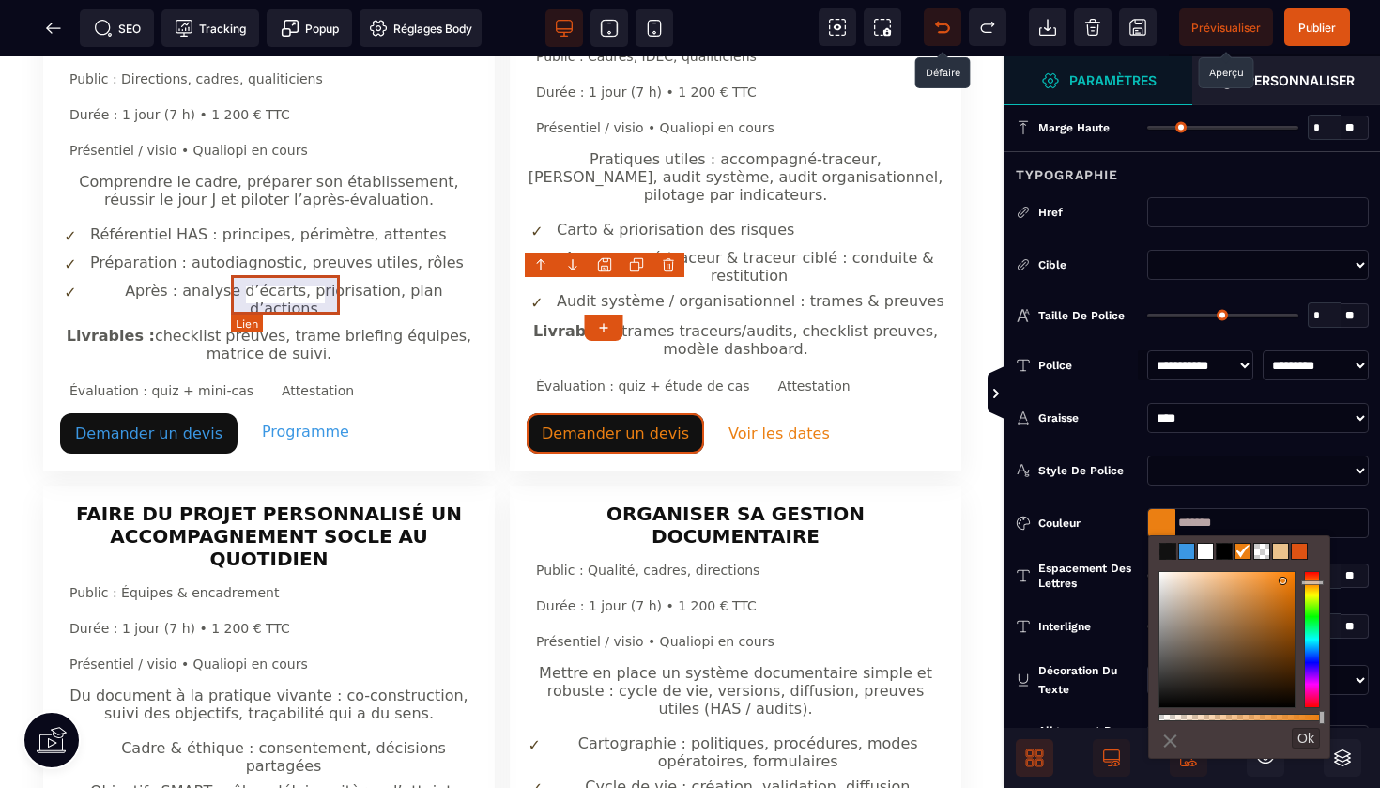
click at [280, 411] on link "Programme" at bounding box center [305, 431] width 117 height 40
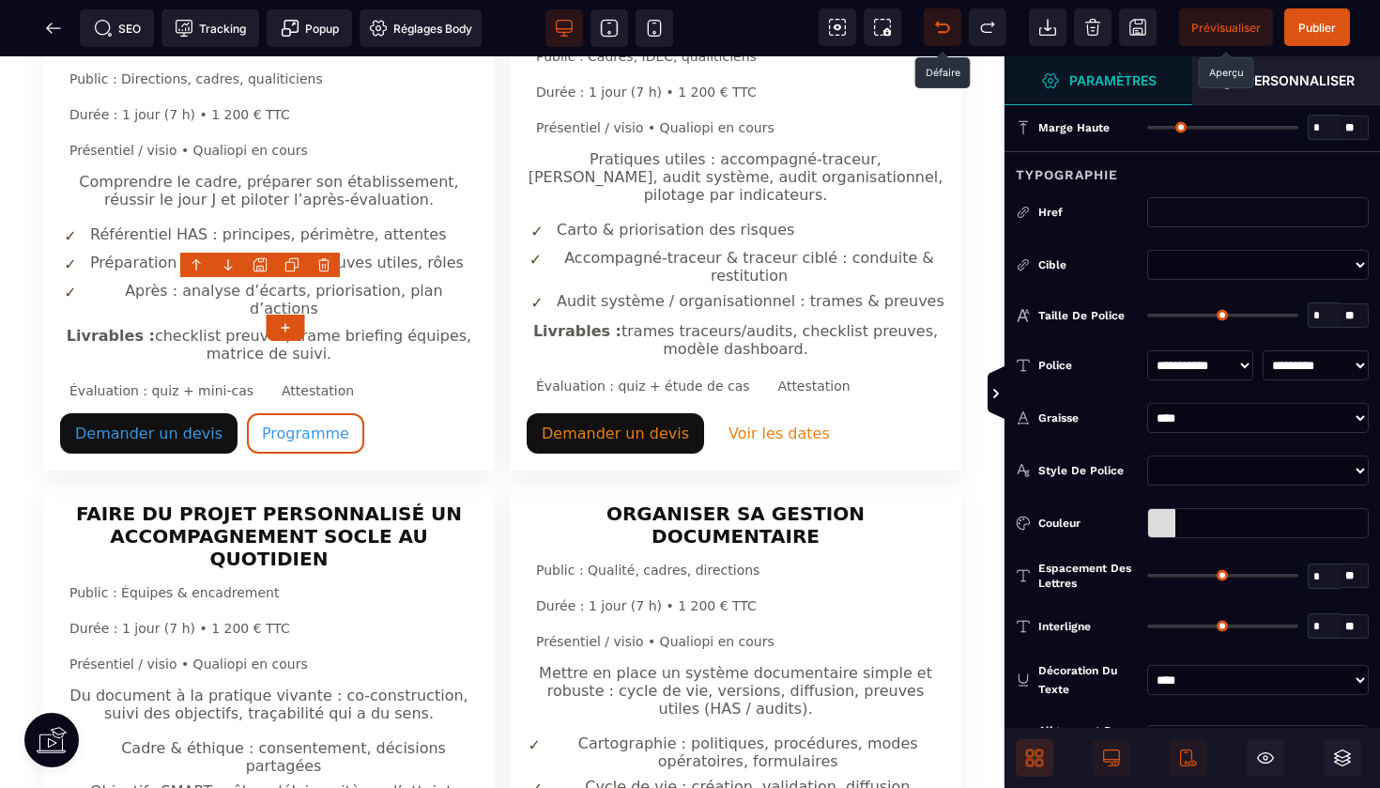
click at [1165, 521] on div at bounding box center [1161, 523] width 27 height 28
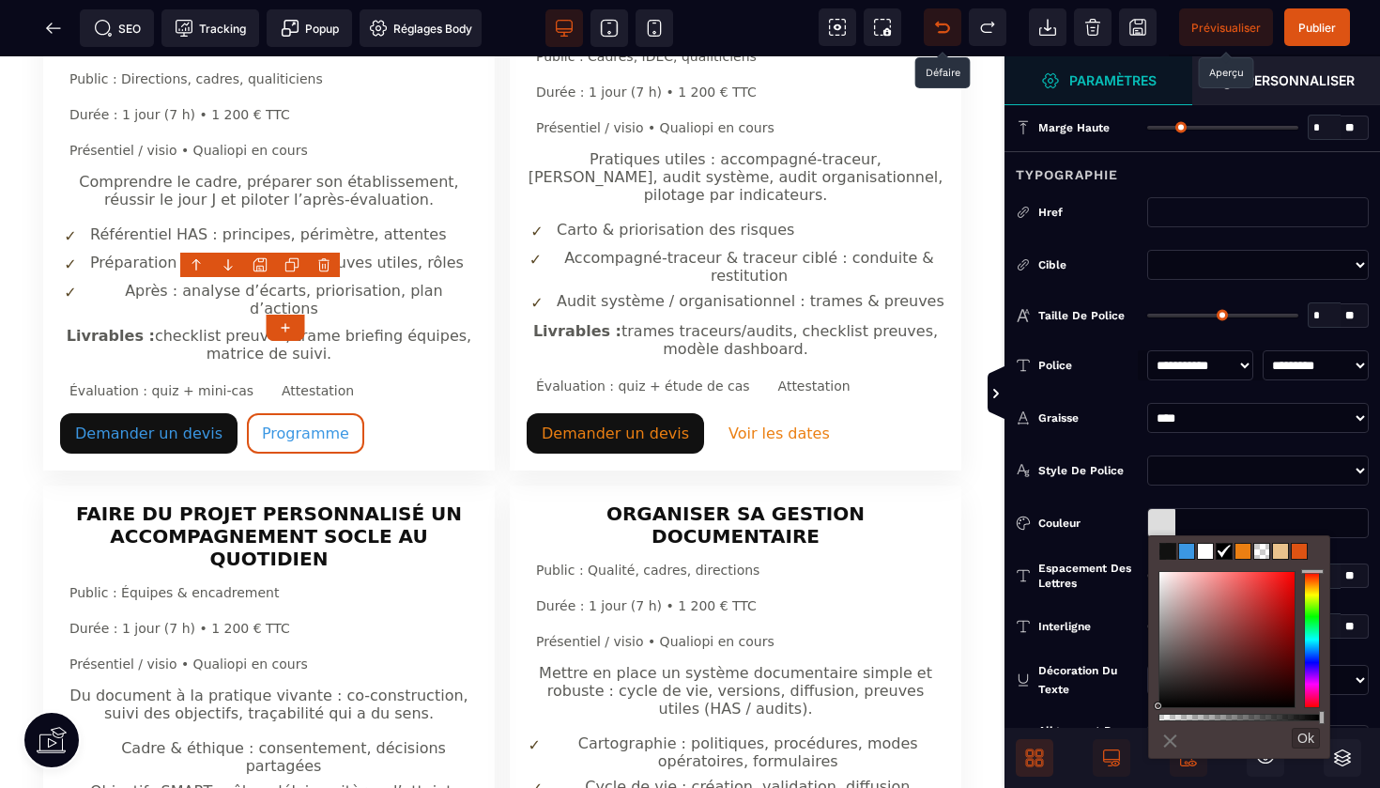
click at [1242, 552] on span at bounding box center [1243, 551] width 15 height 15
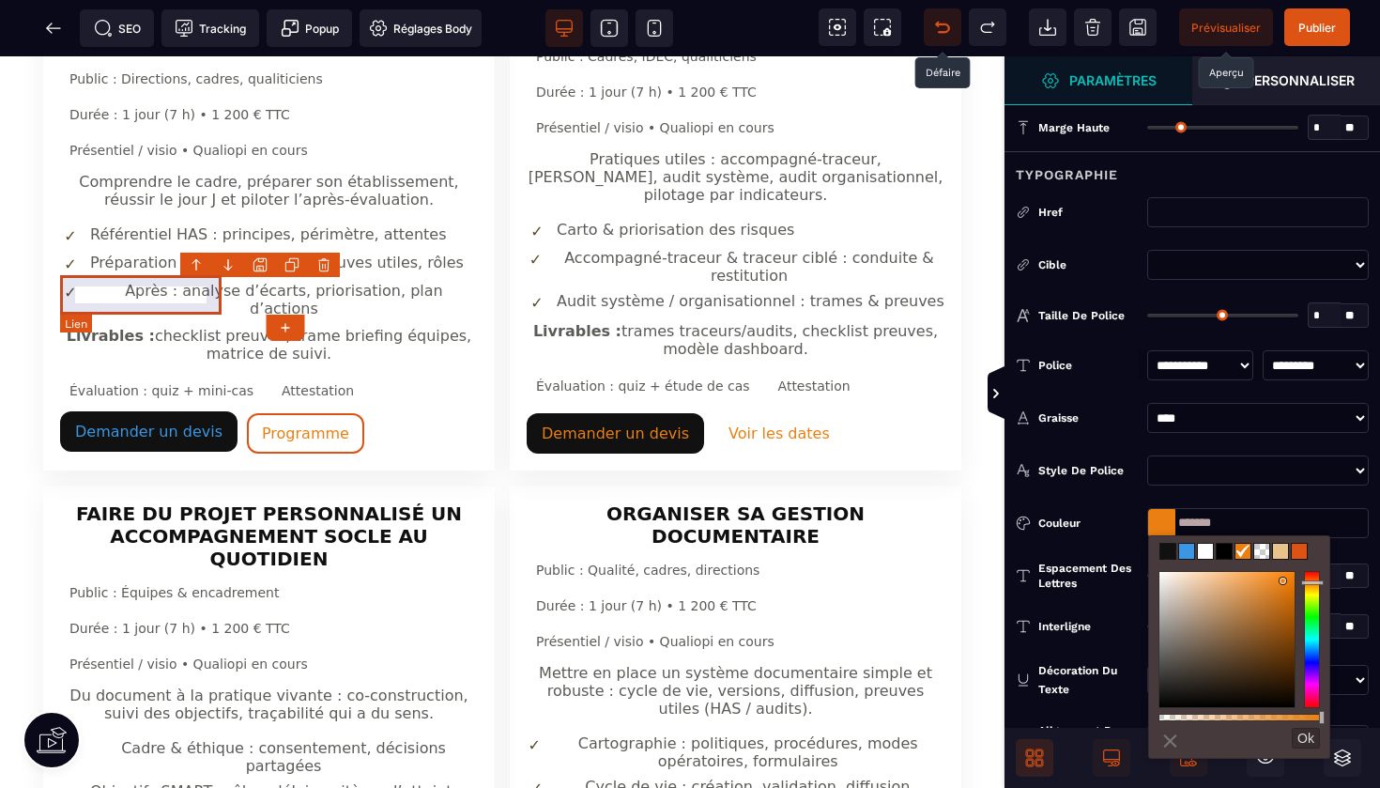
click at [179, 411] on link "Demander un devis" at bounding box center [148, 431] width 177 height 40
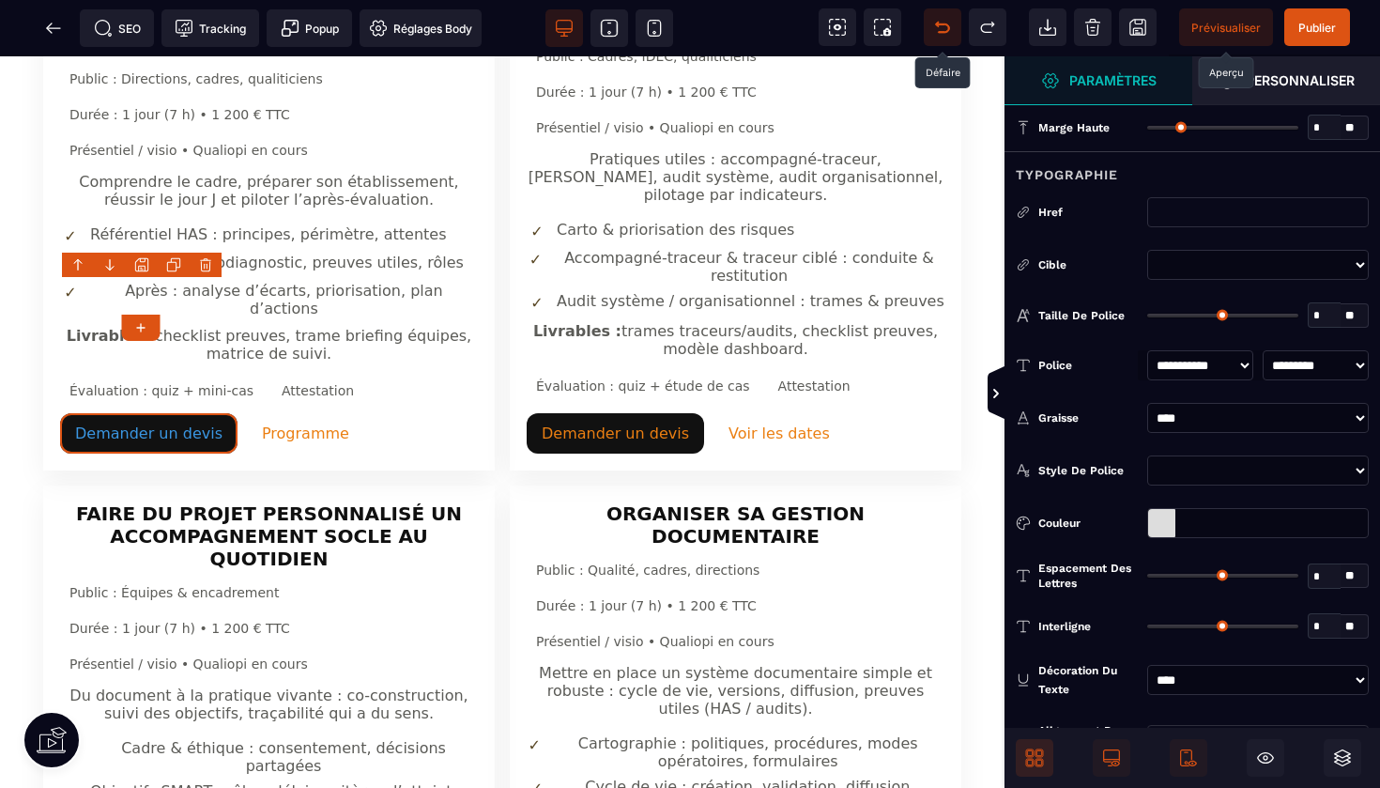
click at [1168, 529] on div at bounding box center [1161, 523] width 27 height 28
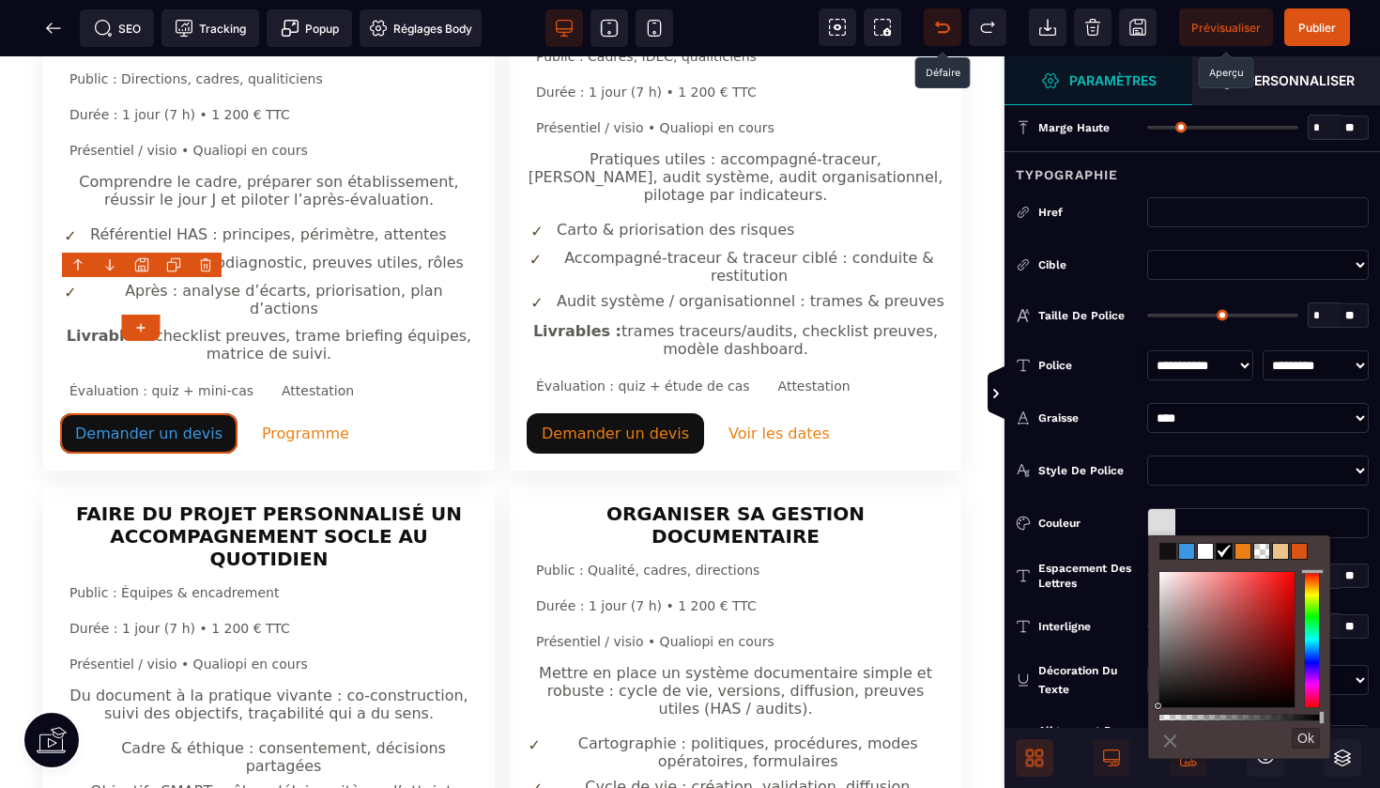
click at [1246, 554] on span at bounding box center [1243, 551] width 15 height 15
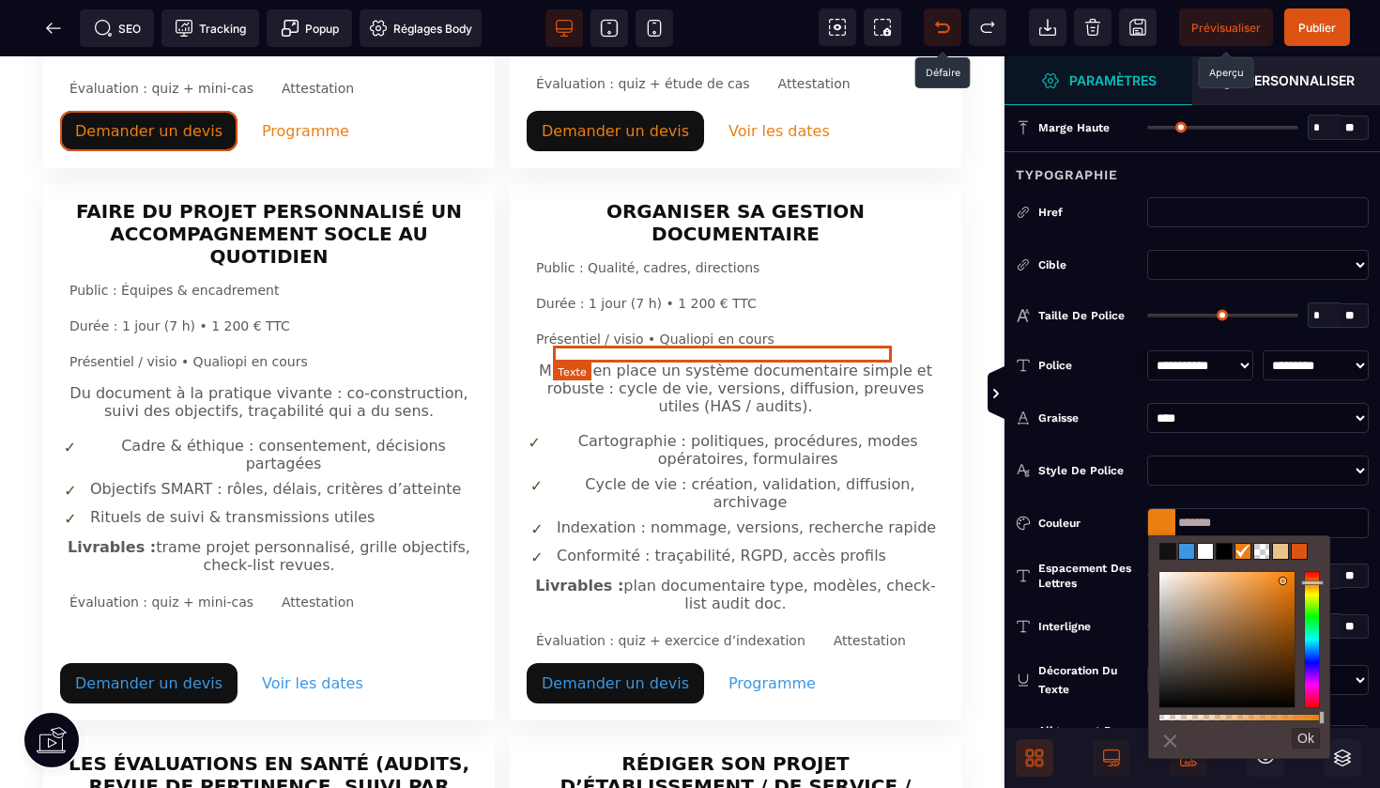
scroll to position [1719, 0]
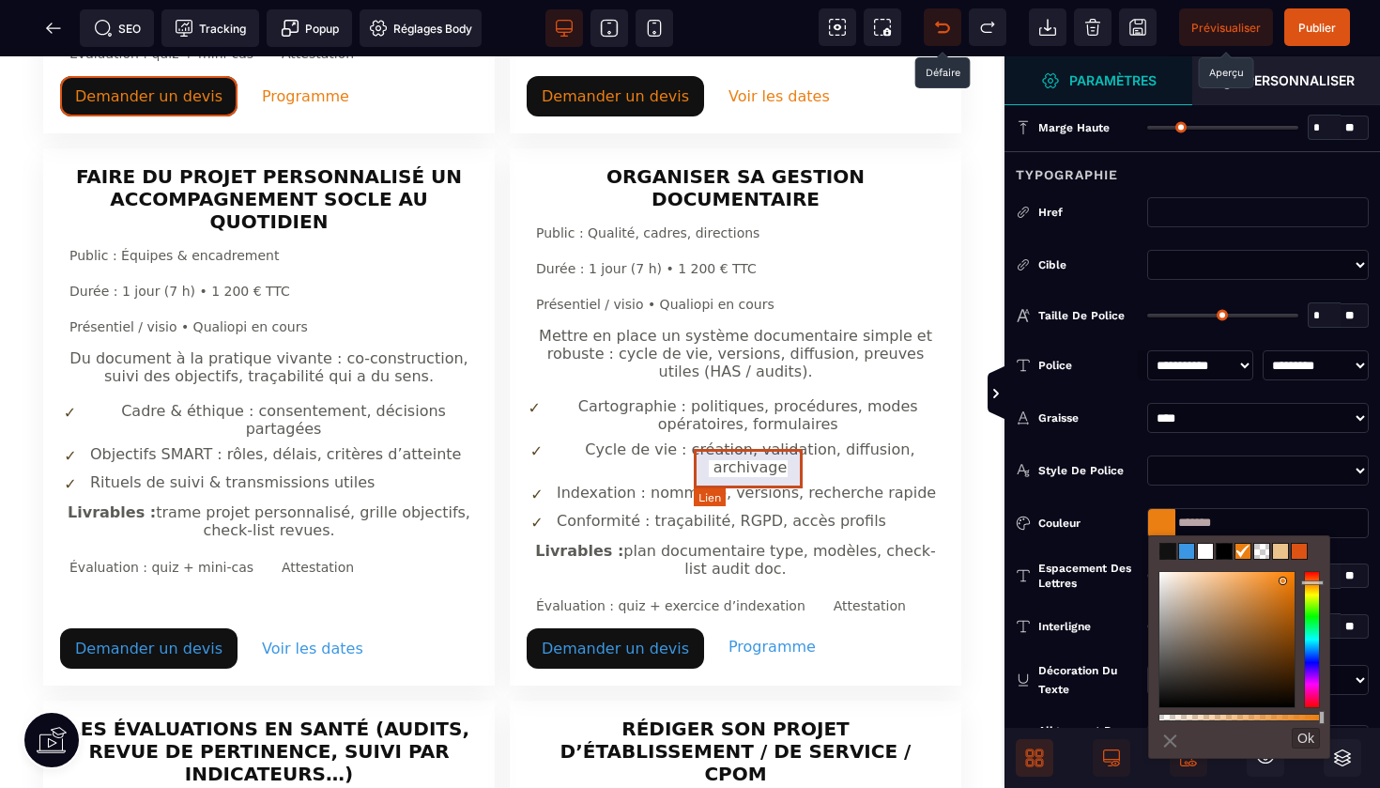
click at [742, 626] on link "Programme" at bounding box center [772, 646] width 117 height 40
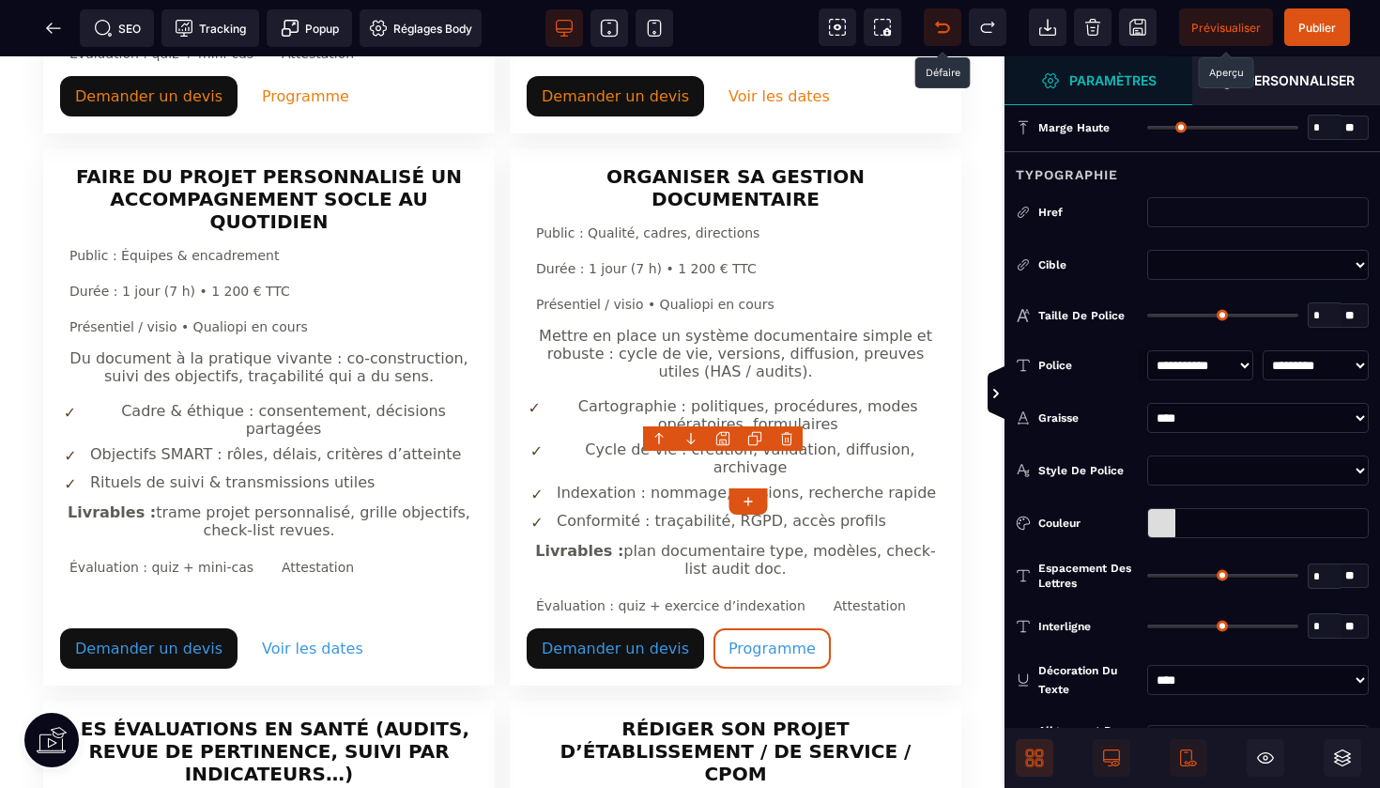
click at [1170, 528] on div at bounding box center [1161, 523] width 27 height 28
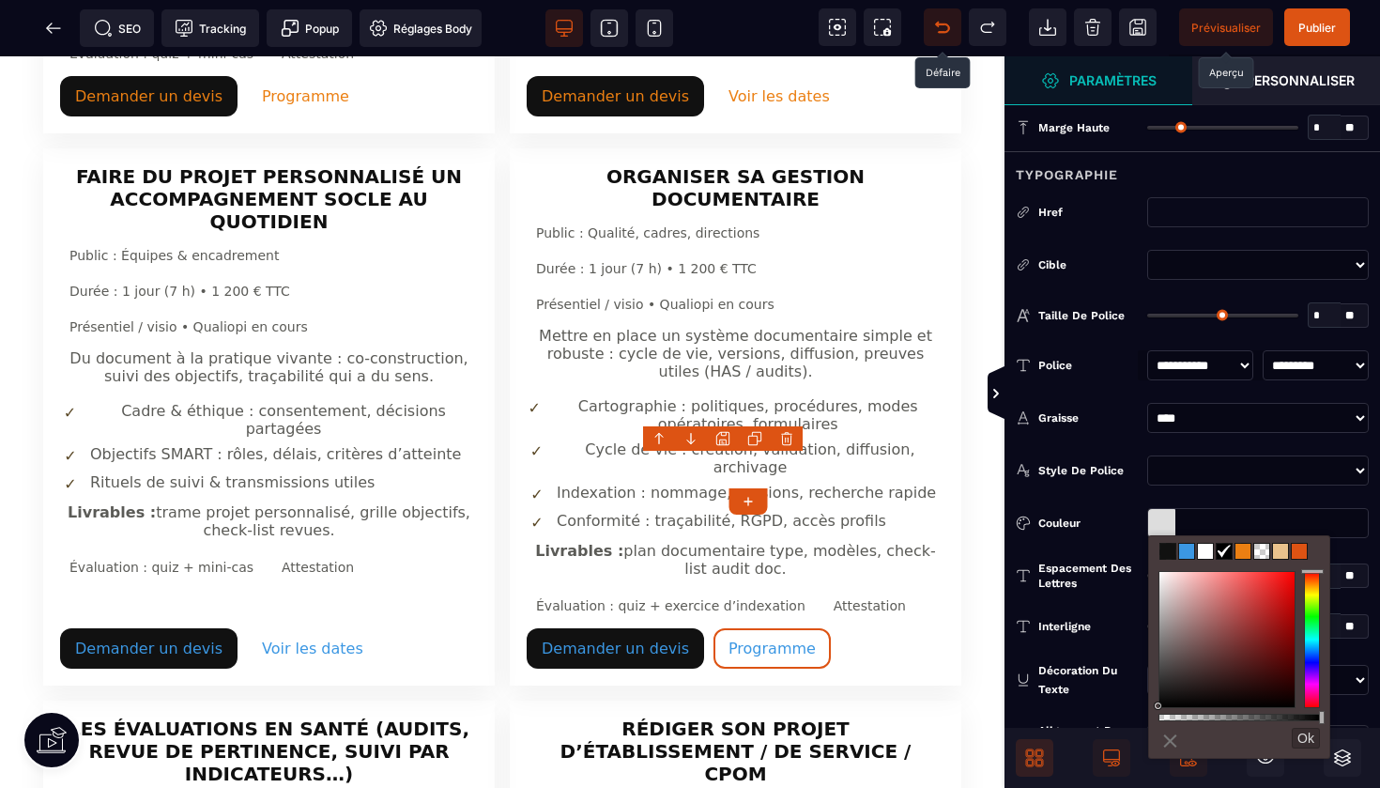
click at [1239, 550] on span at bounding box center [1243, 551] width 15 height 15
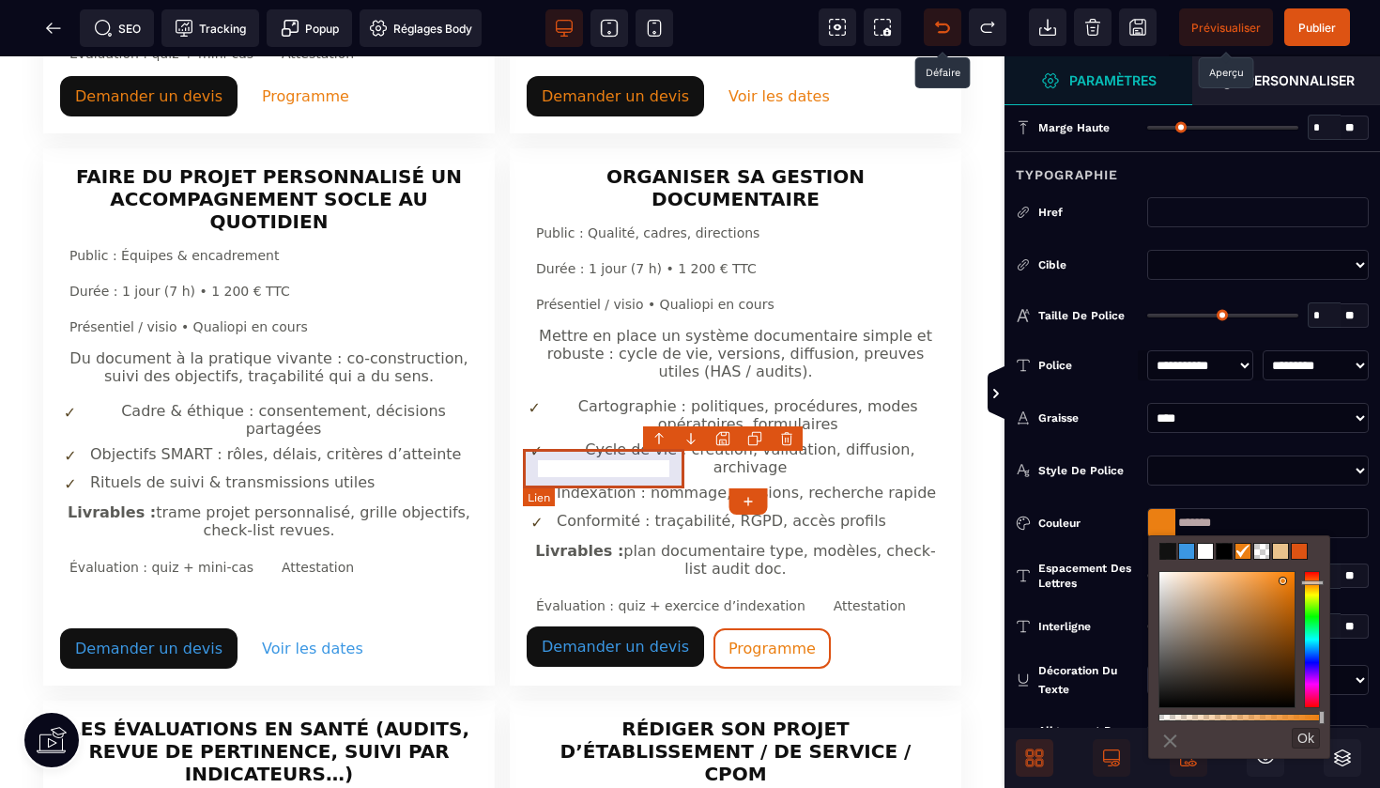
click at [650, 626] on link "Demander un devis" at bounding box center [615, 646] width 177 height 40
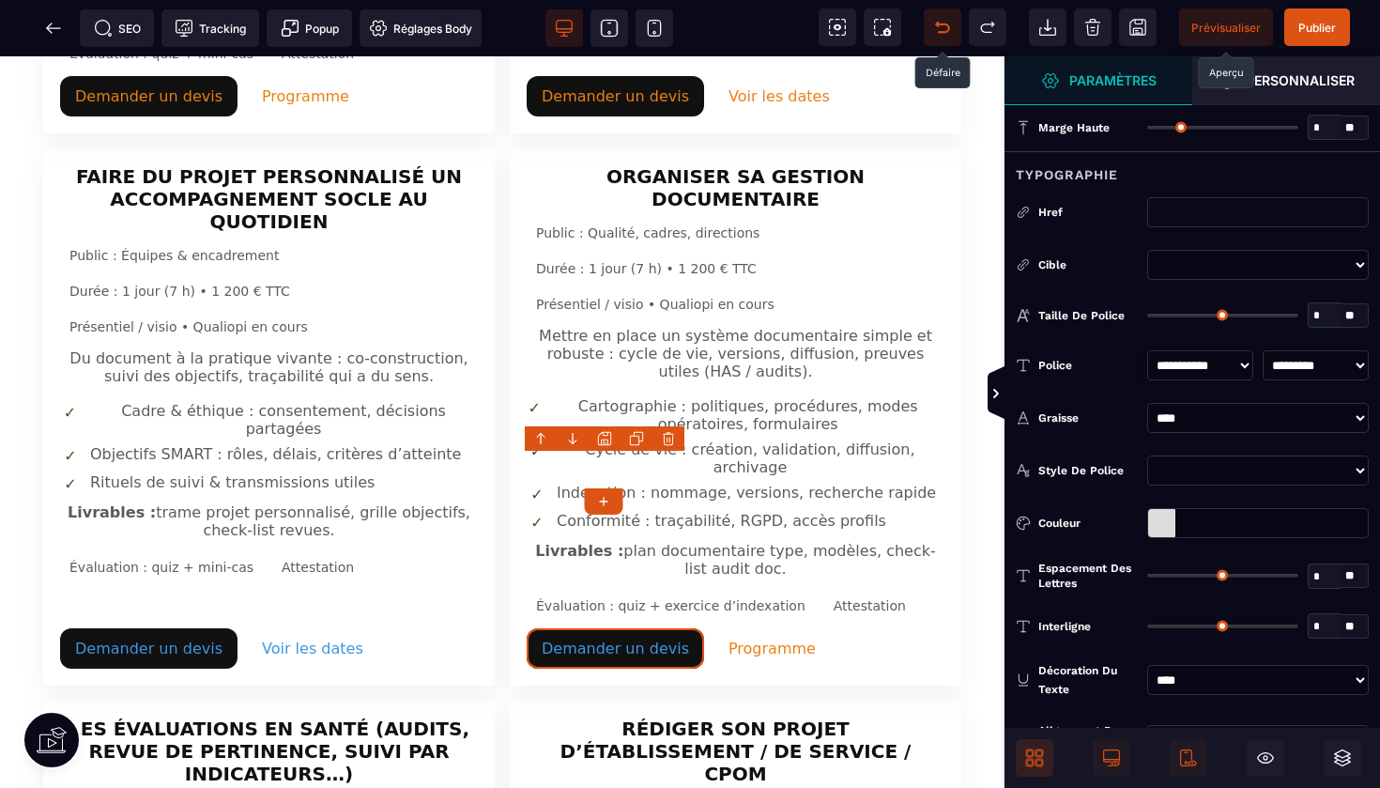
click at [1160, 518] on div at bounding box center [1161, 523] width 27 height 28
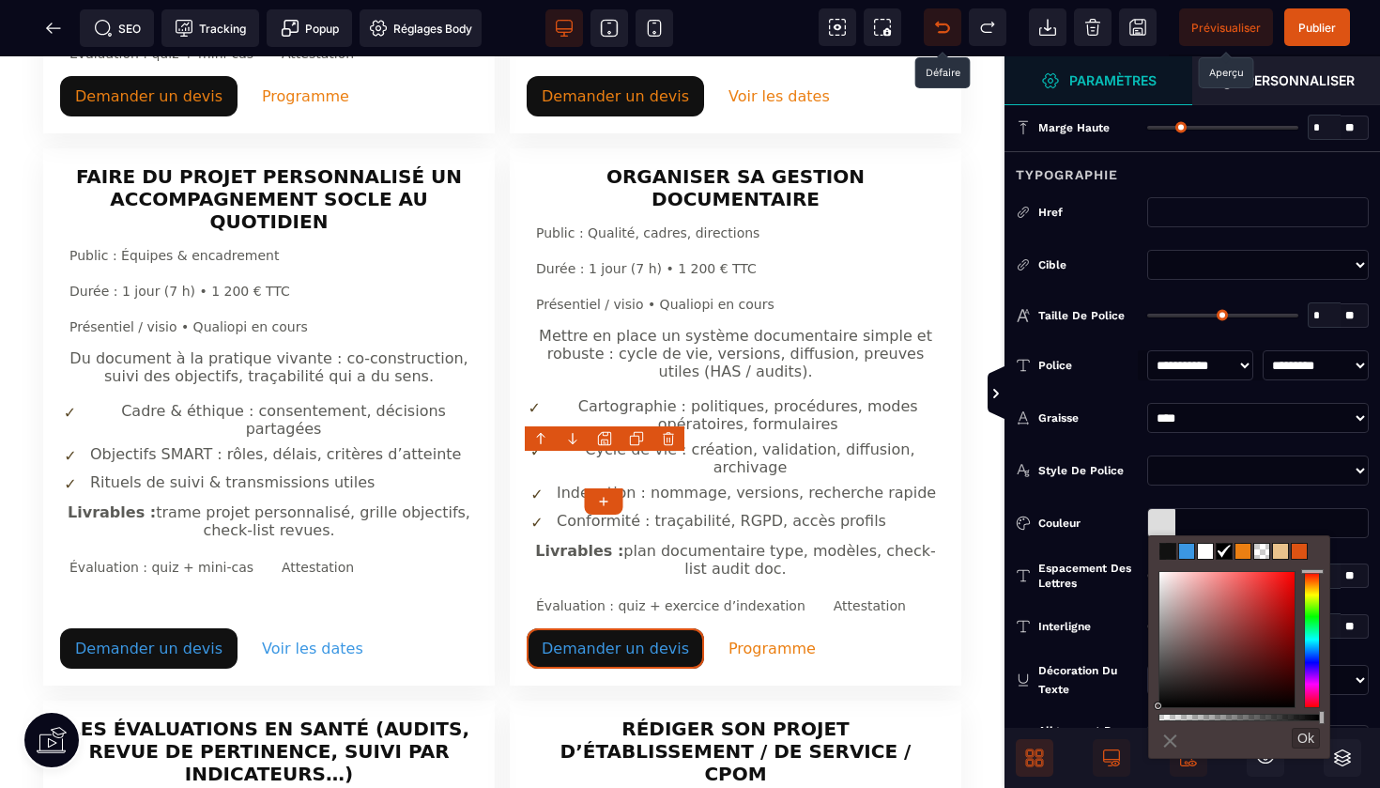
click at [1241, 550] on span at bounding box center [1243, 551] width 15 height 15
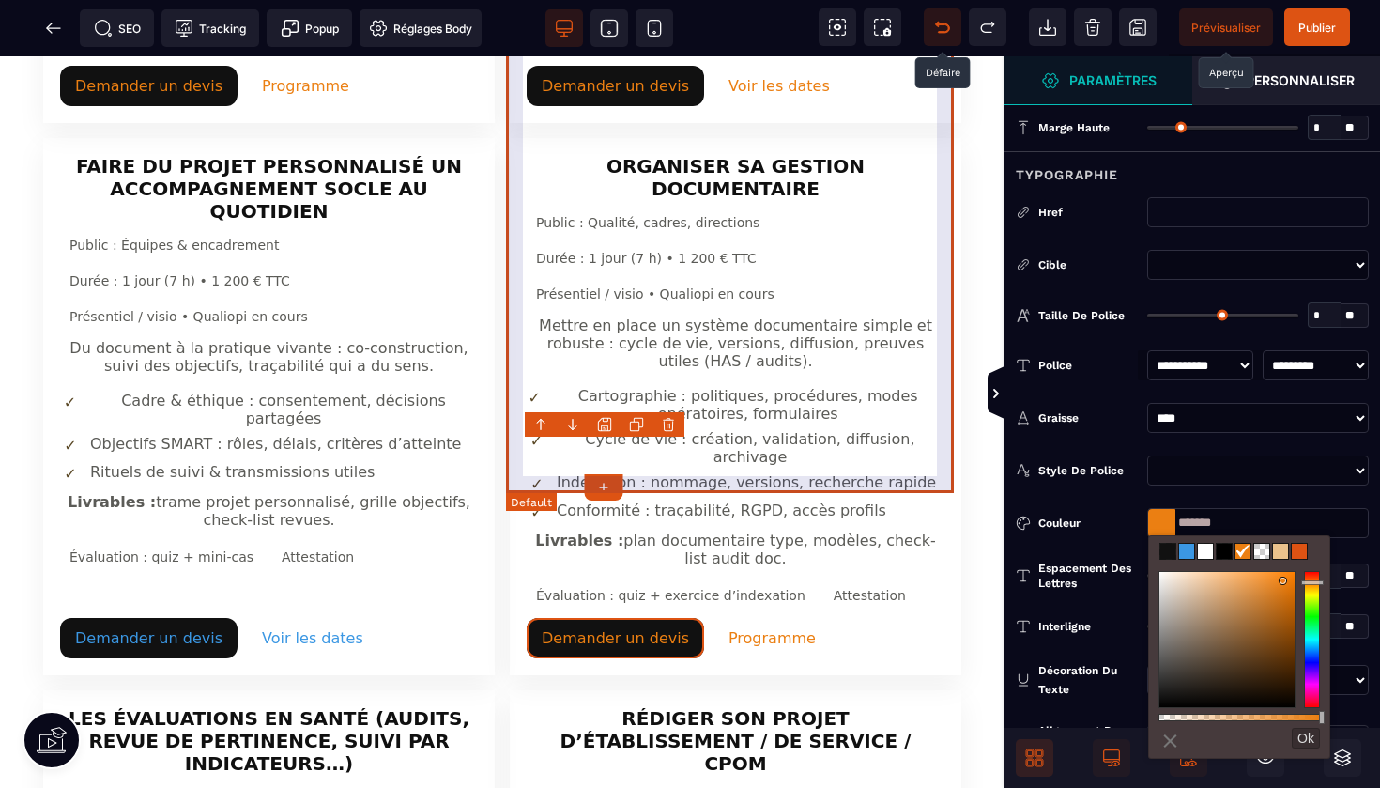
scroll to position [1733, 0]
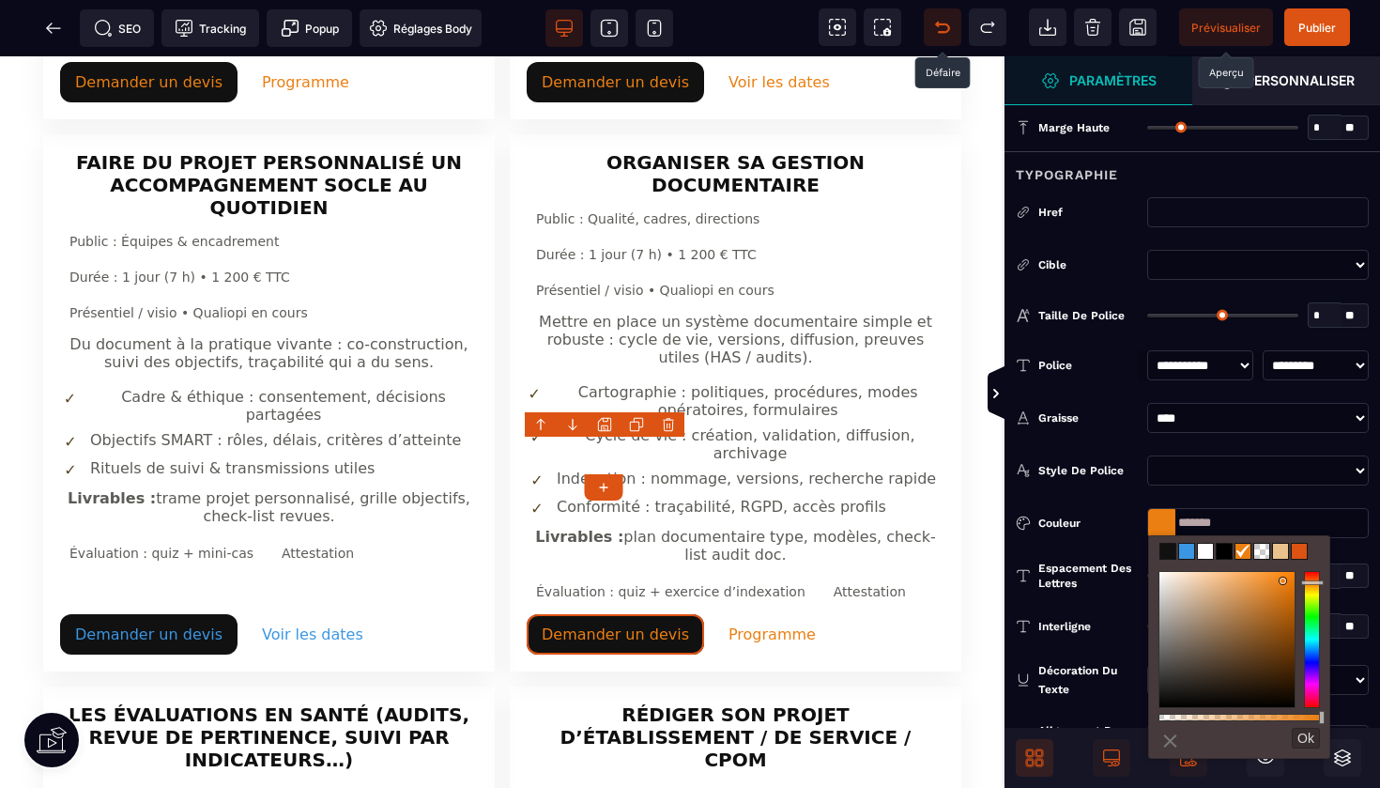
click at [1227, 522] on input "*******" at bounding box center [1258, 523] width 222 height 30
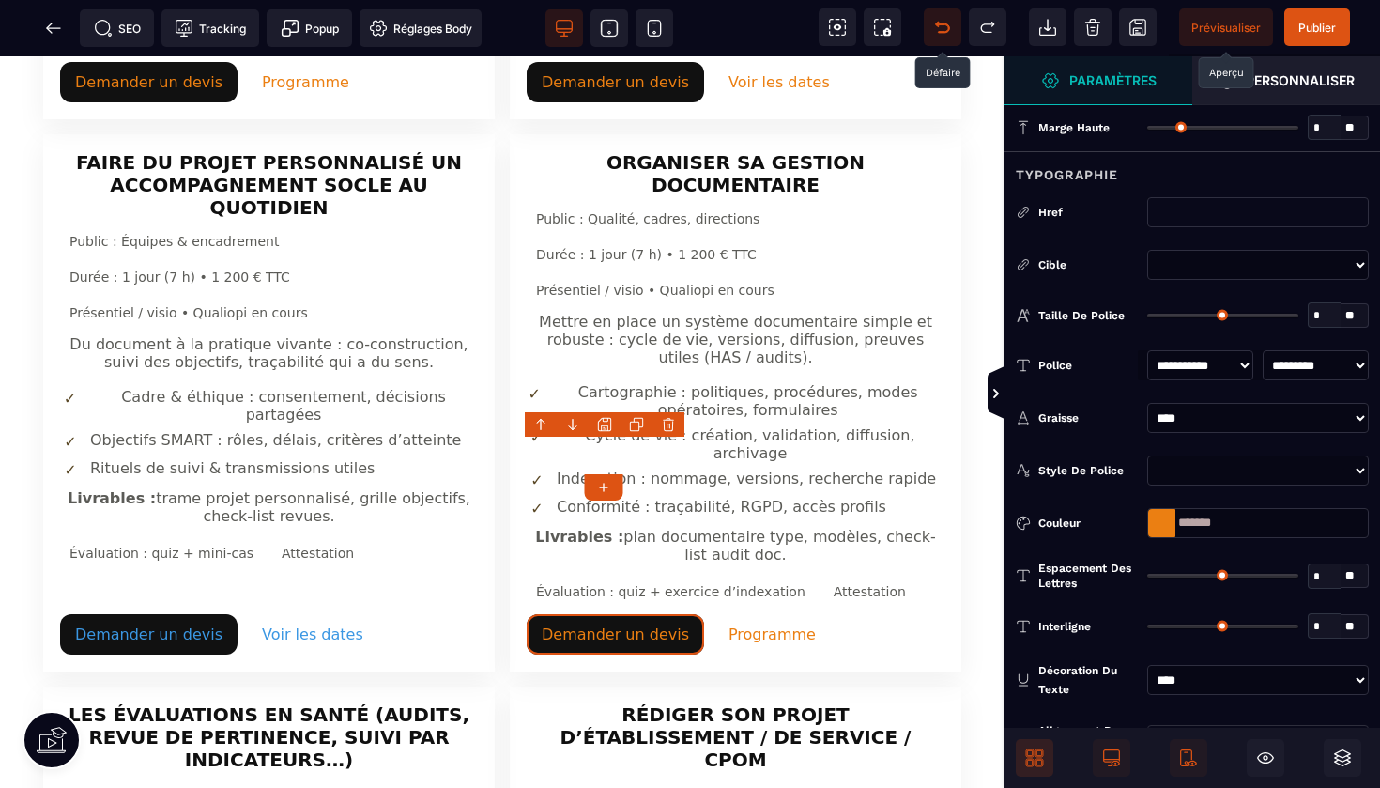
drag, startPoint x: 1227, startPoint y: 522, endPoint x: 1152, endPoint y: 522, distance: 75.1
click at [1152, 522] on div "*******" at bounding box center [1258, 523] width 222 height 30
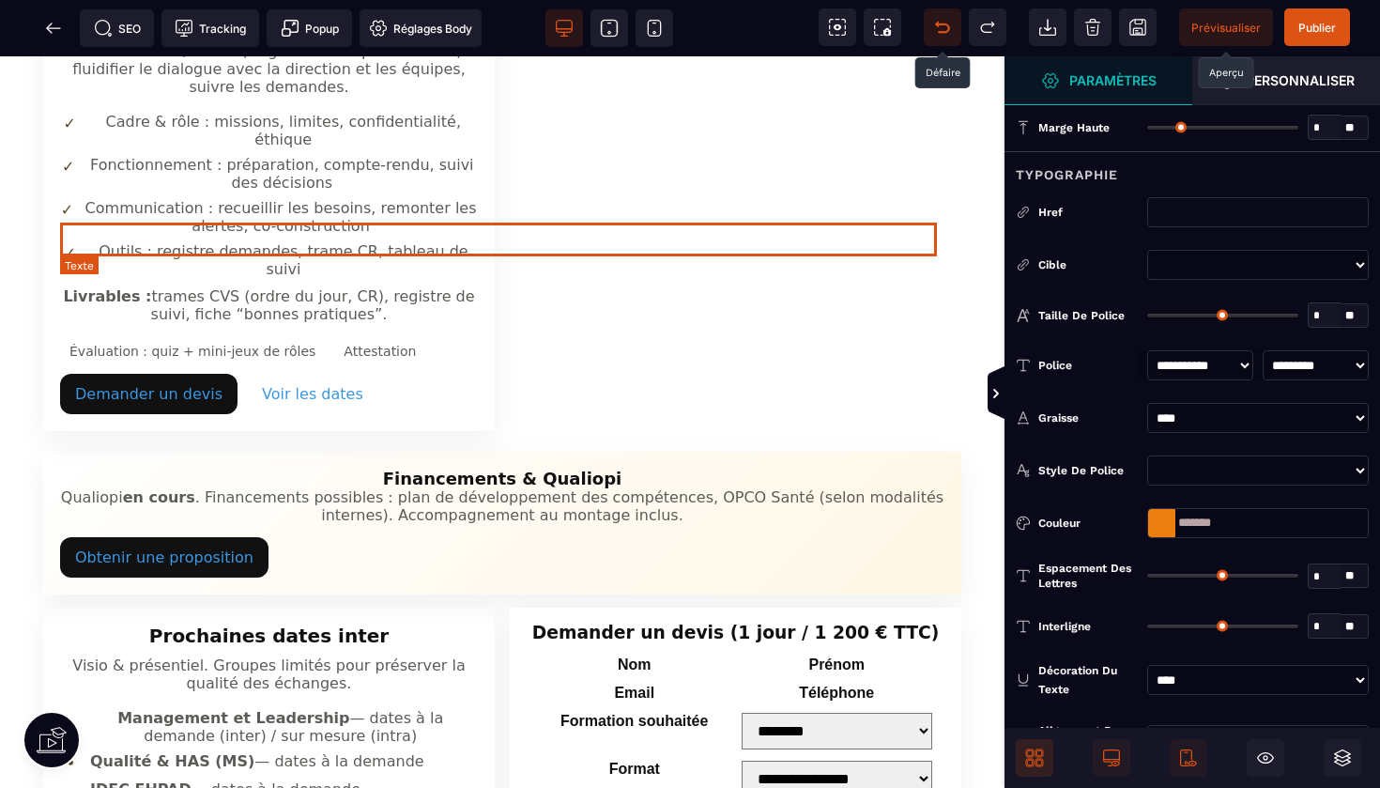
scroll to position [3192, 0]
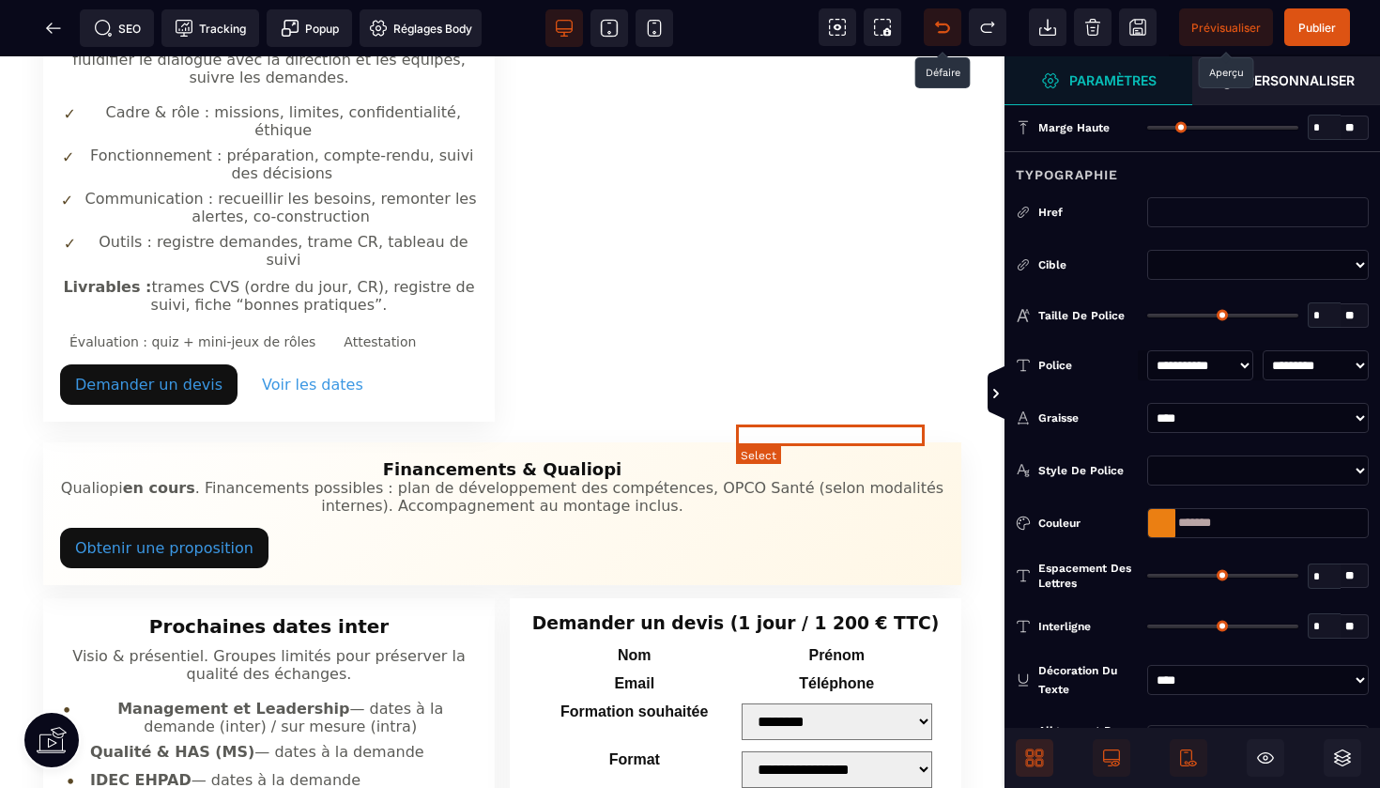
click at [749, 703] on select "**********" at bounding box center [838, 721] width 192 height 37
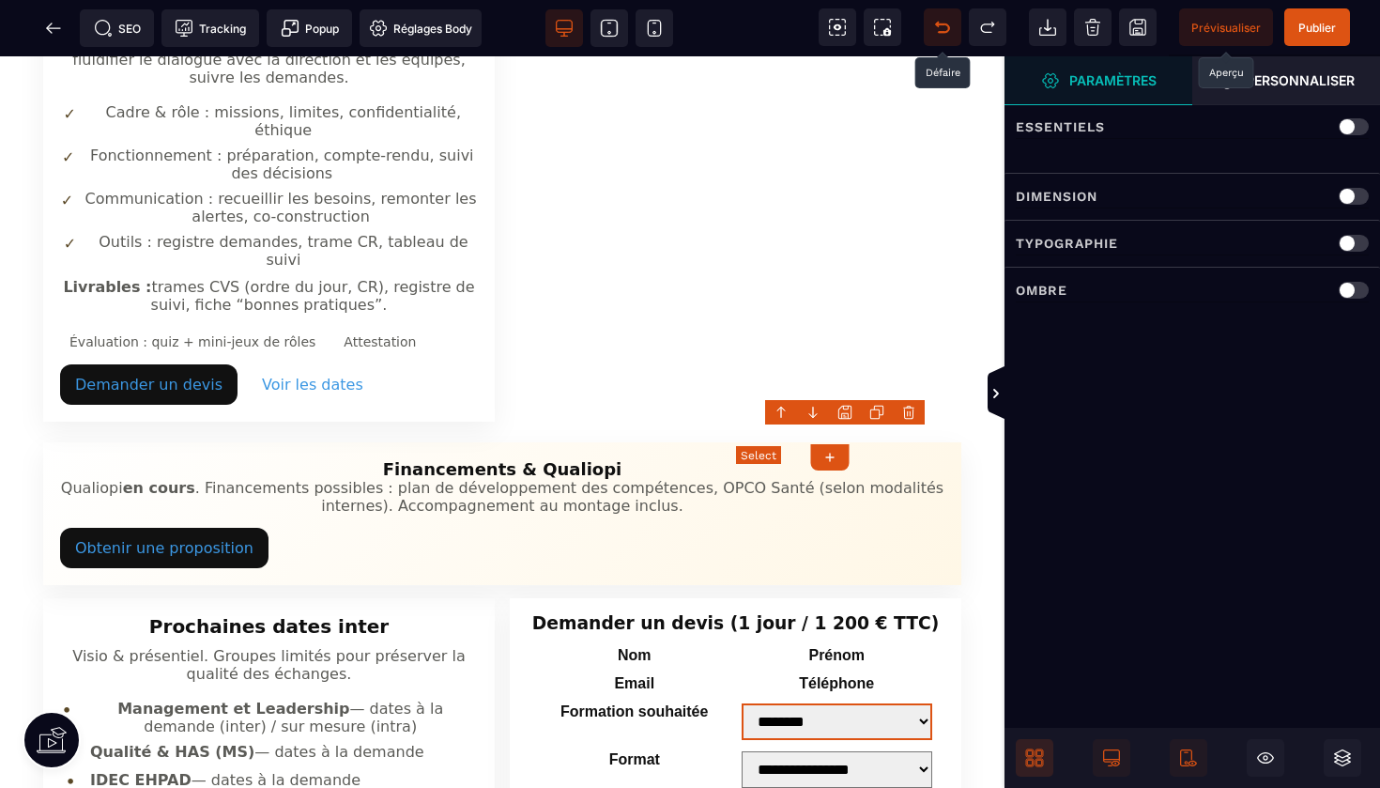
click at [774, 703] on select "**********" at bounding box center [838, 721] width 192 height 37
click at [1216, 23] on span "Prévisualiser" at bounding box center [1226, 28] width 69 height 14
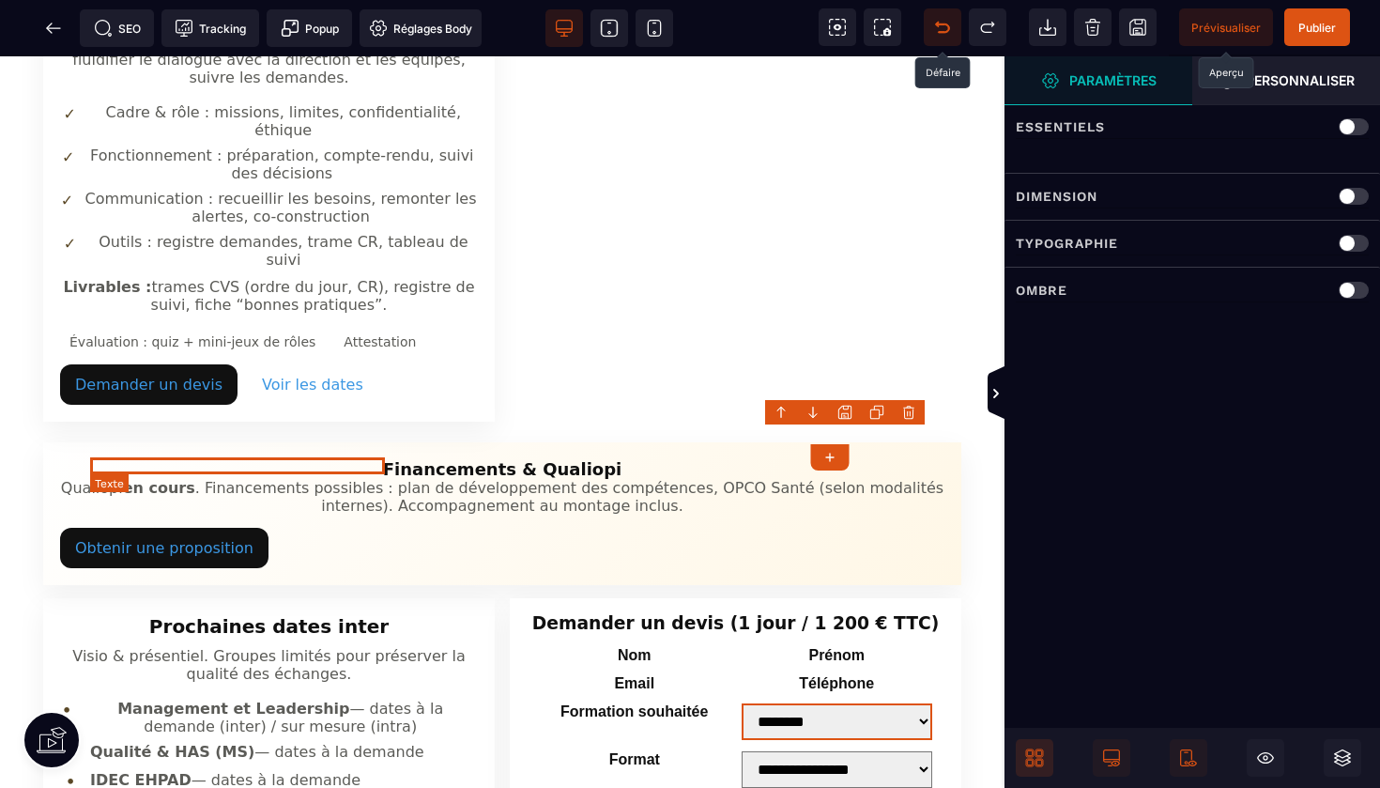
click at [293, 743] on span "Qualité & HAS (MS) — dates à la demande" at bounding box center [257, 752] width 334 height 18
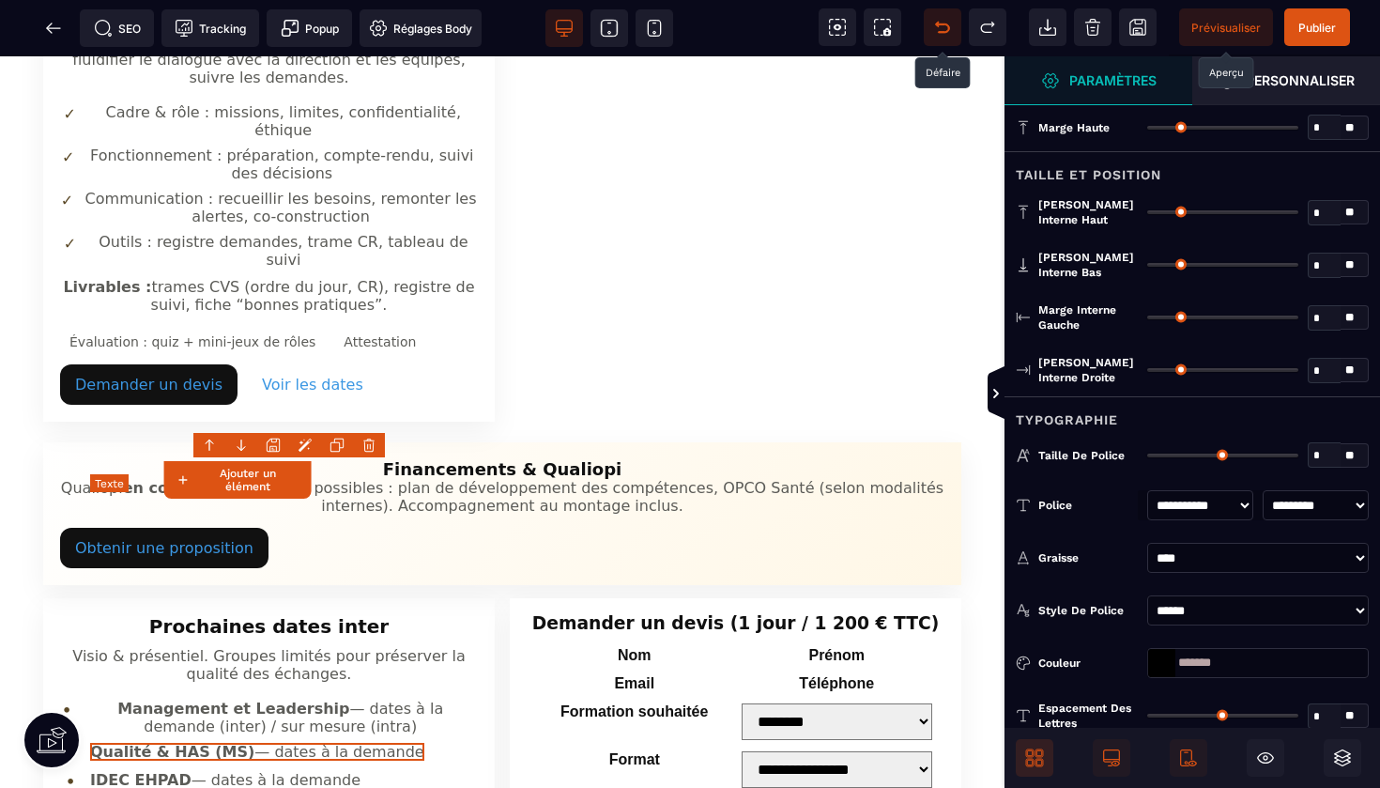
click at [293, 462] on button "Ajouter un élément" at bounding box center [236, 480] width 147 height 38
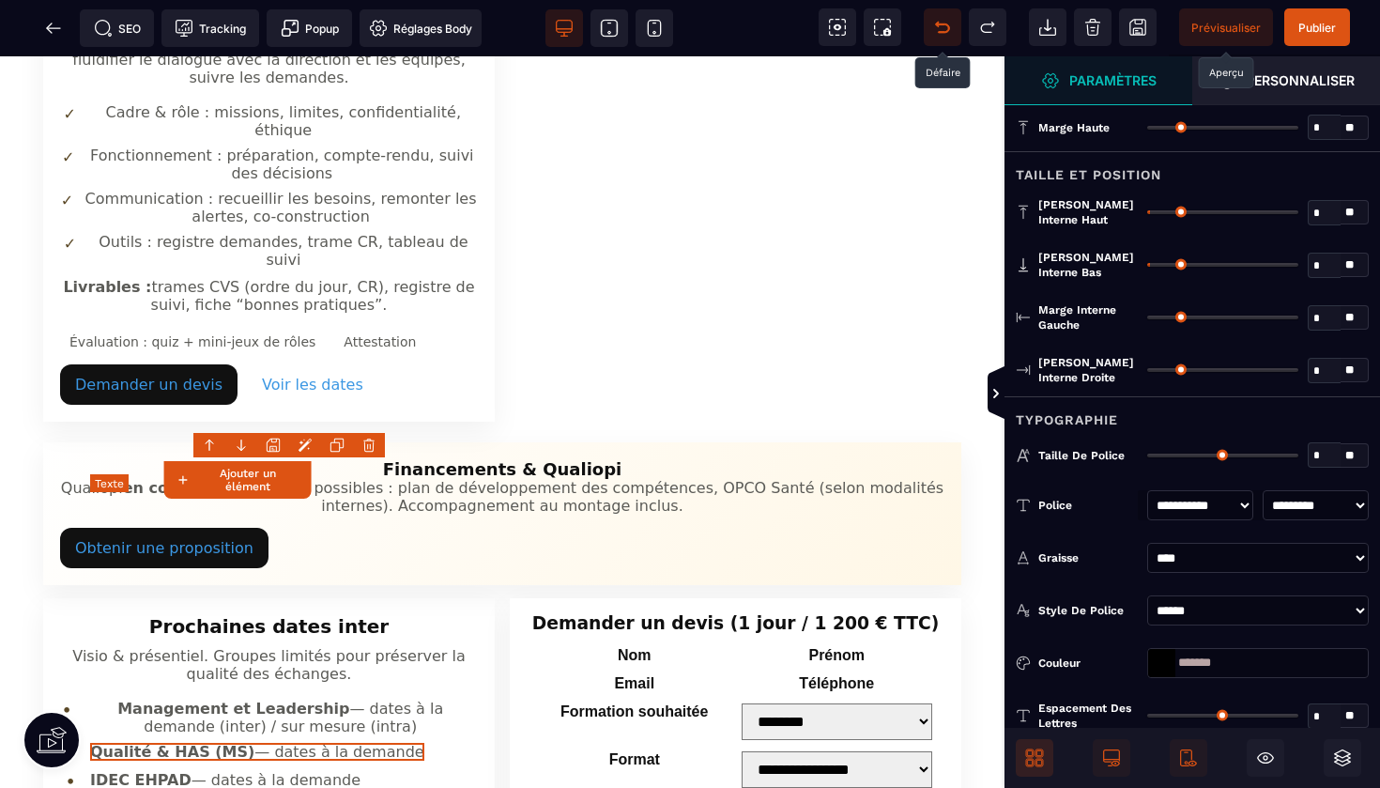
click at [361, 743] on span "Qualité & HAS (MS) — dates à la demande" at bounding box center [257, 752] width 334 height 18
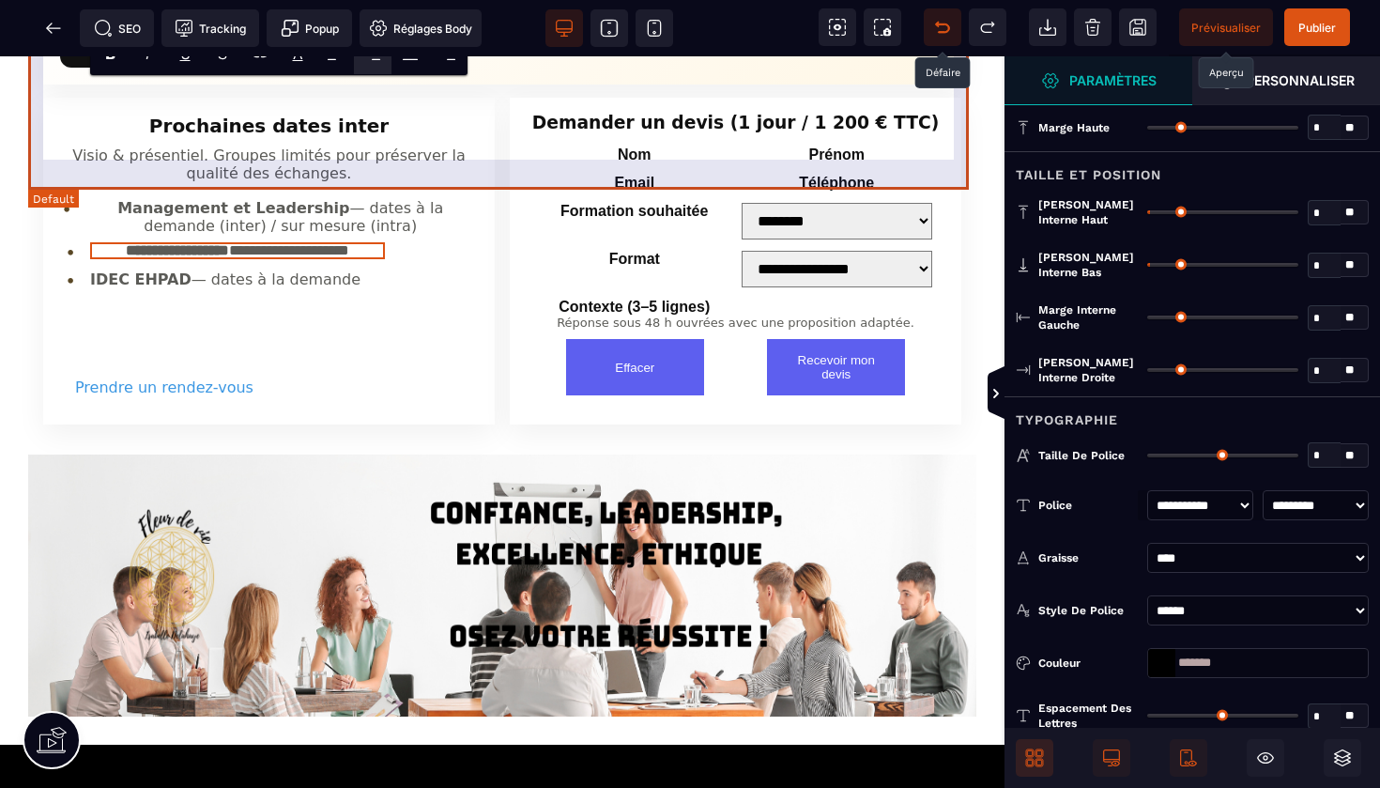
scroll to position [3717, 0]
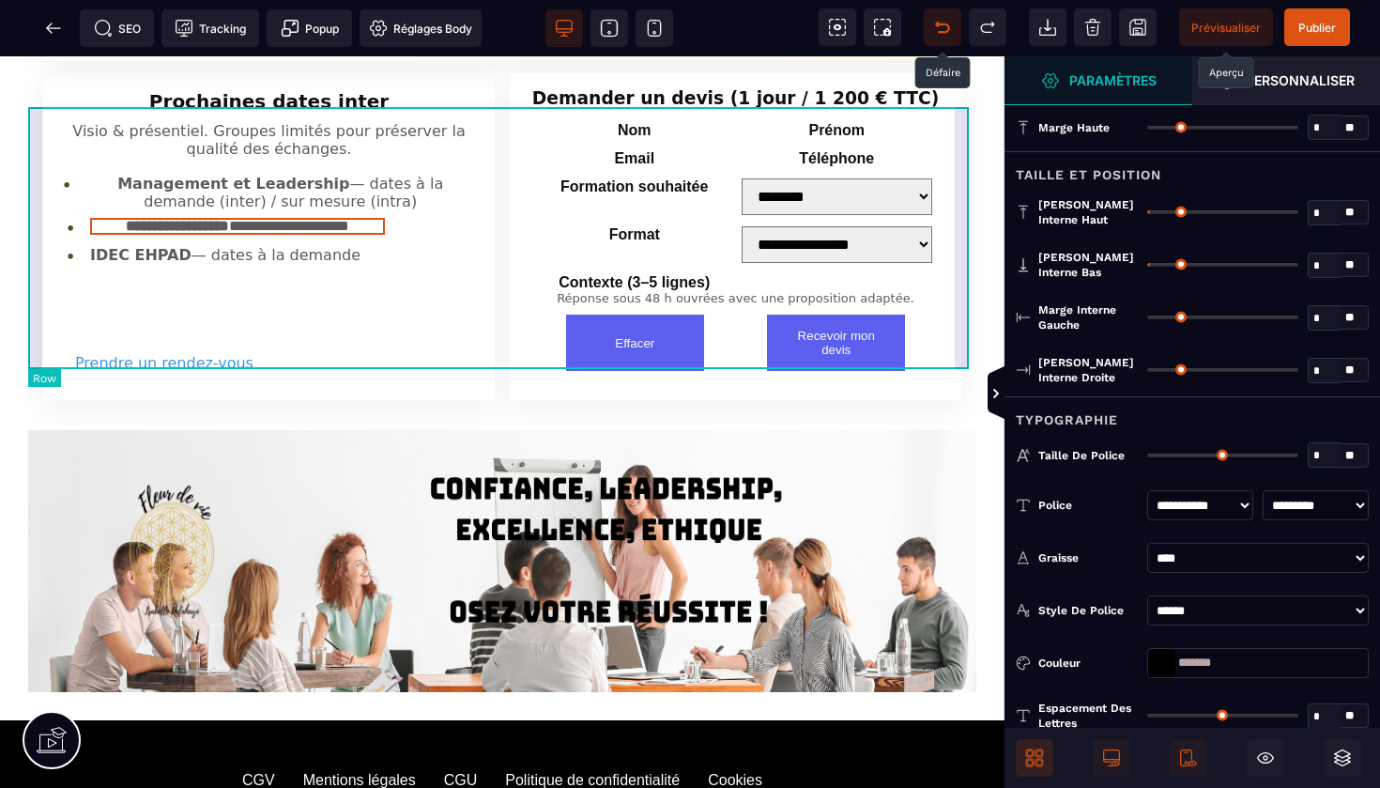
click at [883, 430] on div at bounding box center [502, 561] width 948 height 262
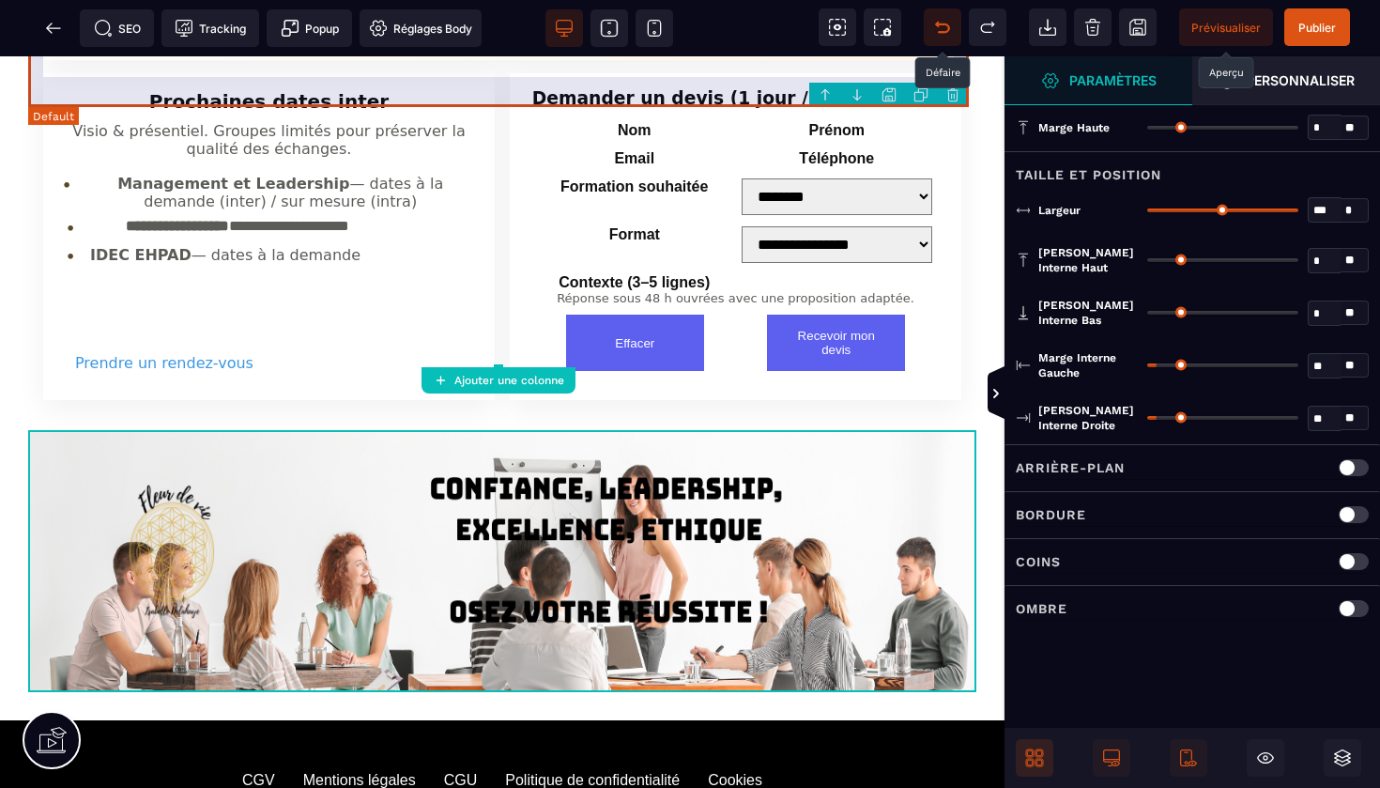
click at [959, 92] on body "B I U S A ******* Ajouter une colonne" at bounding box center [690, 394] width 1380 height 788
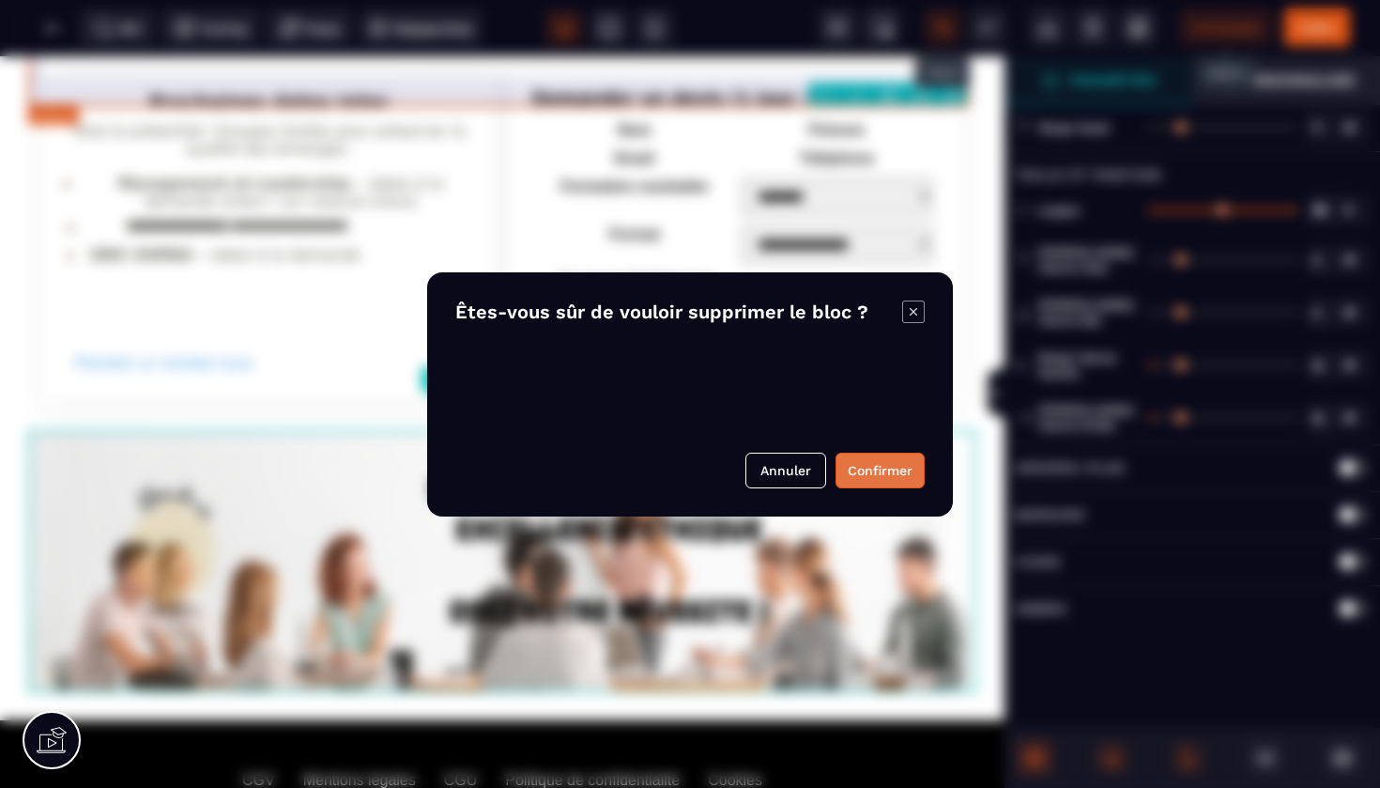
click at [876, 469] on button "Confirmer" at bounding box center [880, 471] width 89 height 36
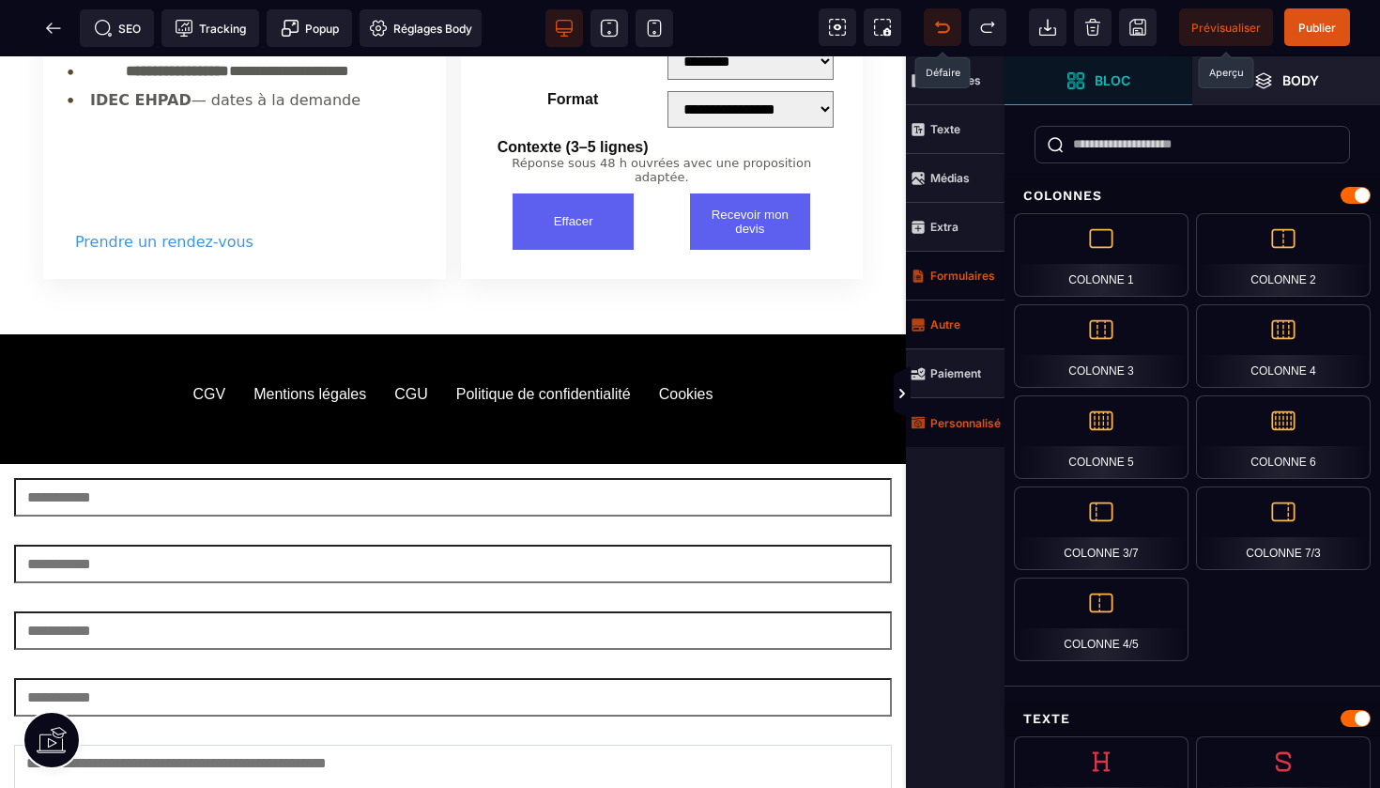
scroll to position [3956, 0]
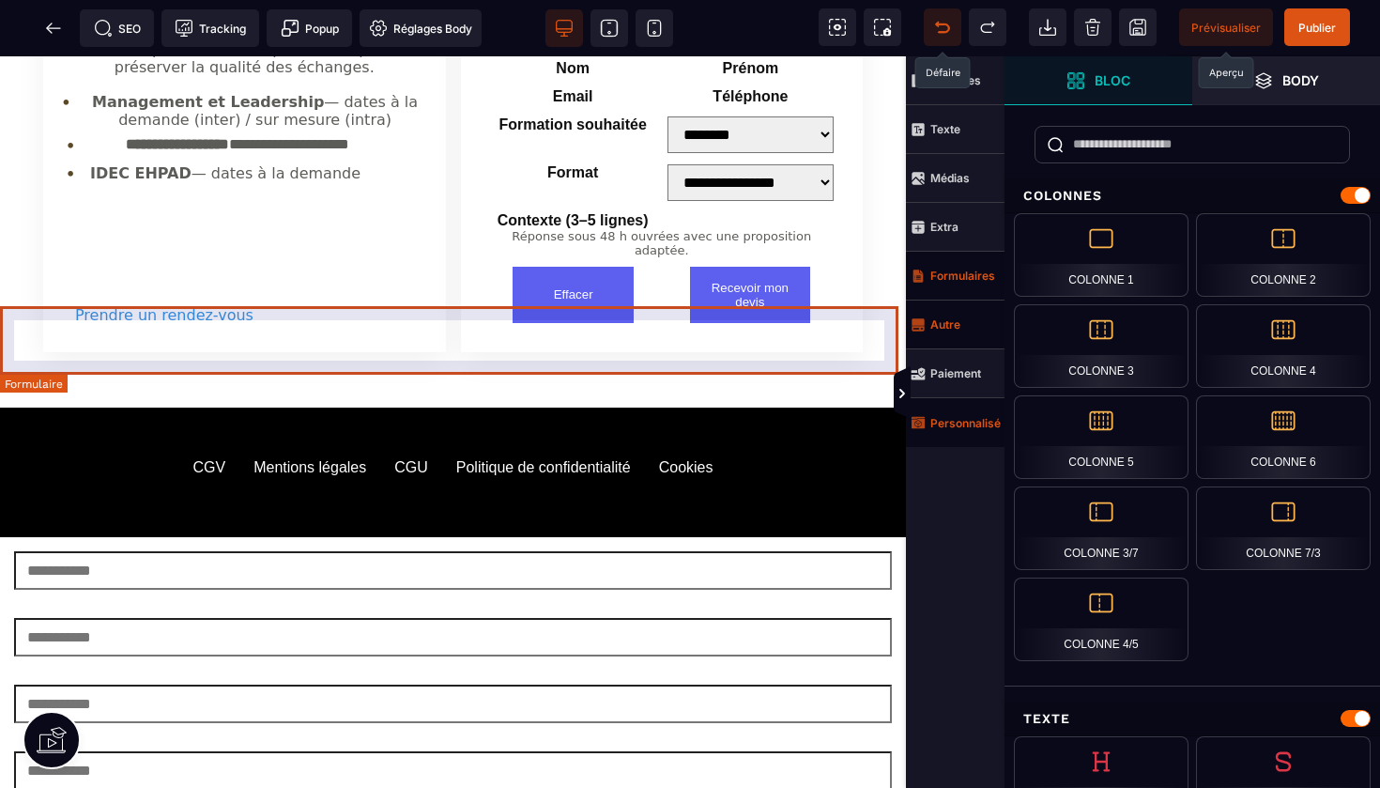
drag, startPoint x: 696, startPoint y: 504, endPoint x: 666, endPoint y: 315, distance: 191.1
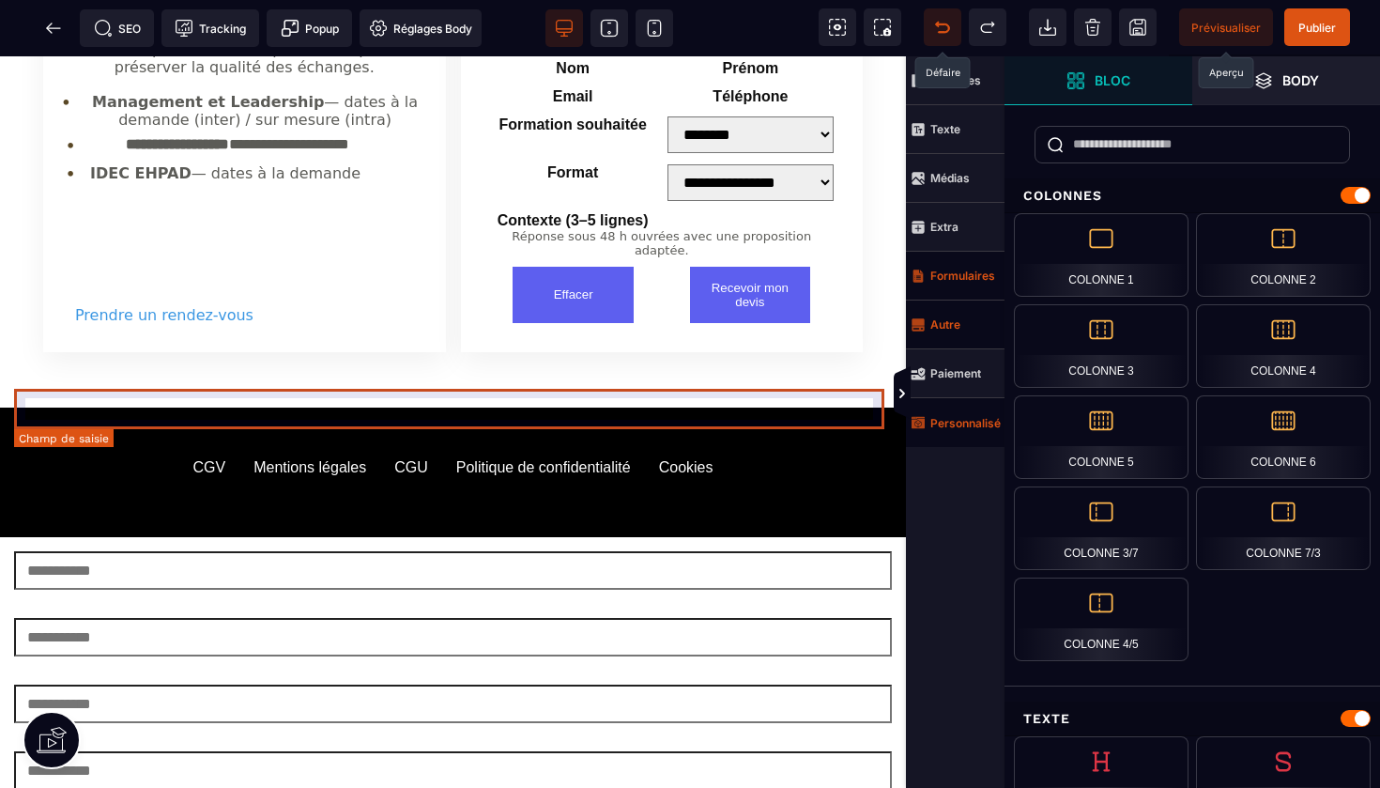
click at [655, 618] on input "Prénom" at bounding box center [453, 637] width 878 height 38
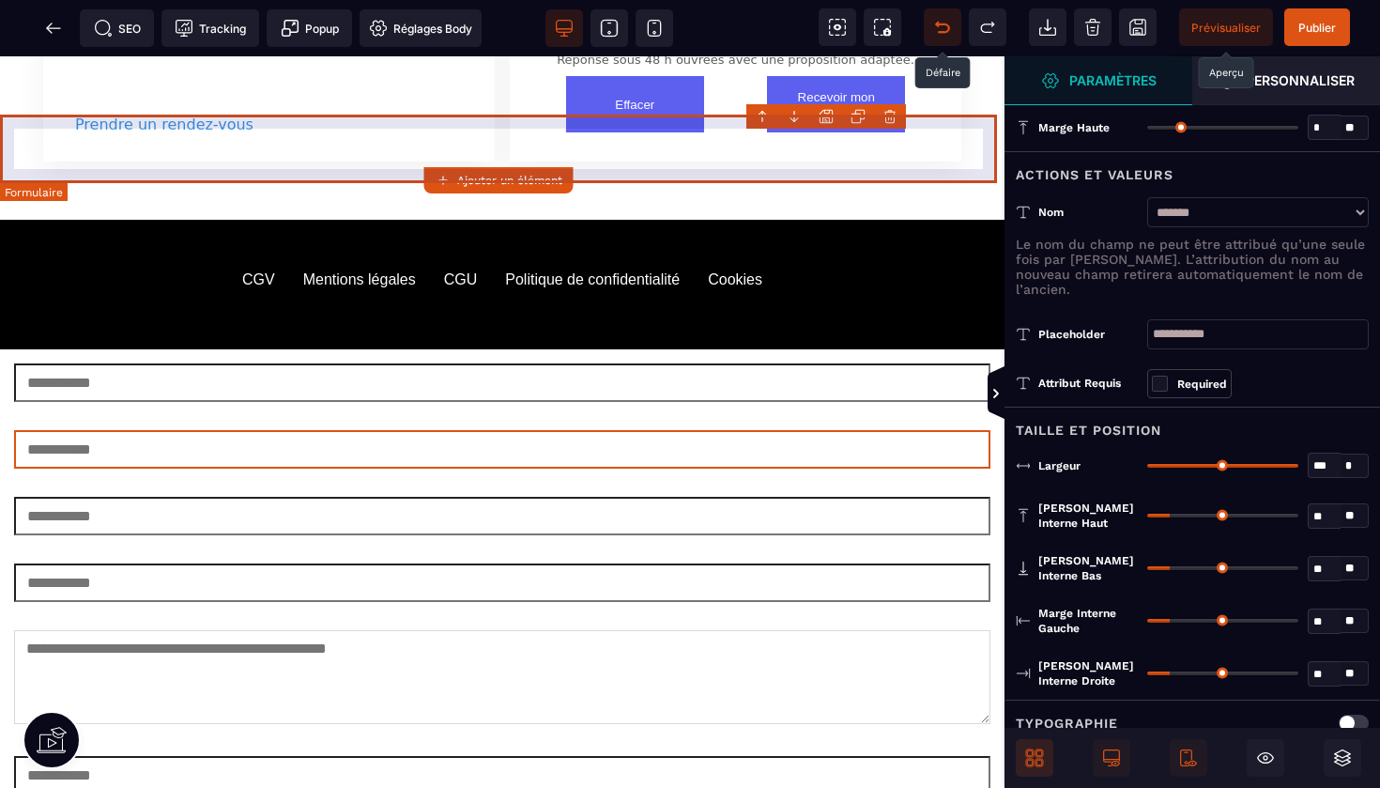
click at [892, 115] on body "B I U S A ******* Ajouter un élément" at bounding box center [690, 394] width 1380 height 788
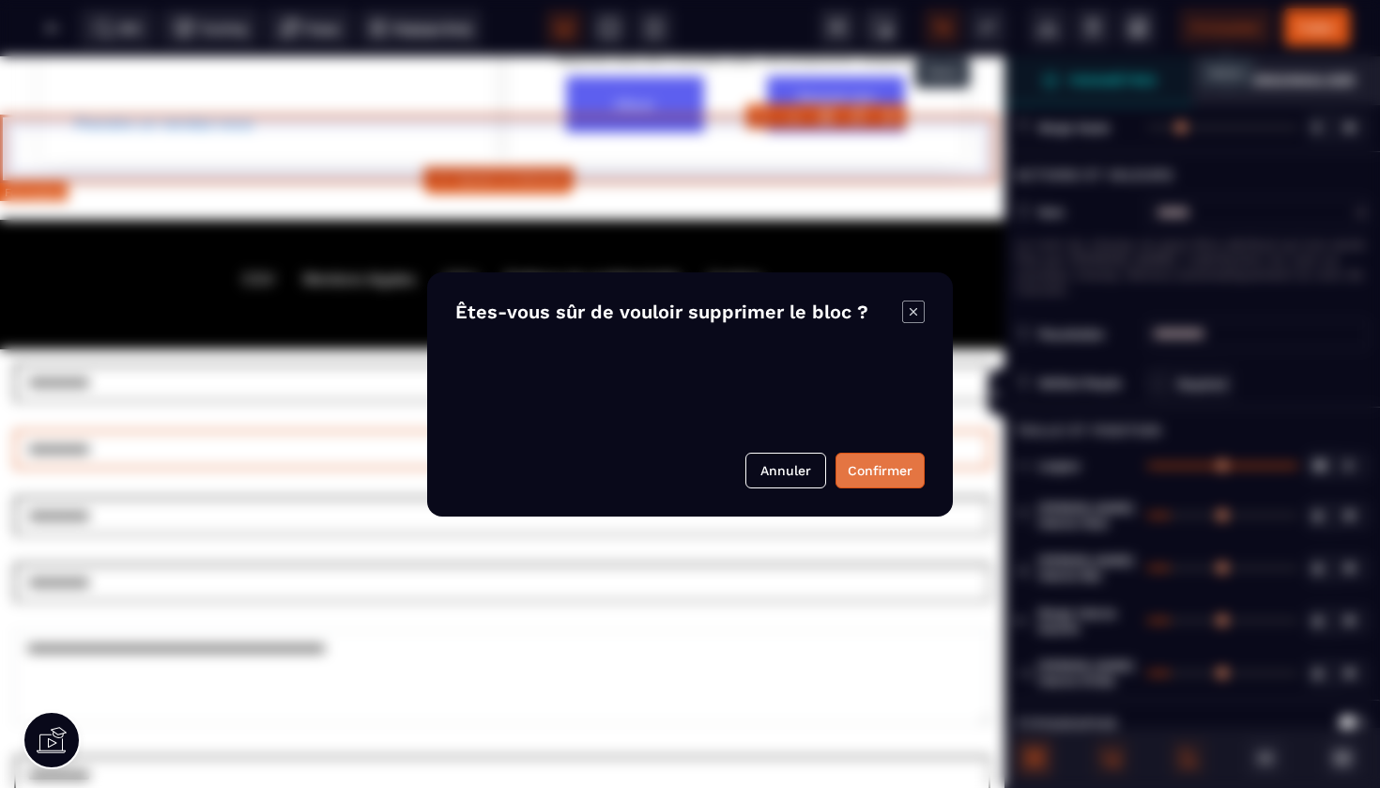
click at [871, 476] on button "Confirmer" at bounding box center [880, 471] width 89 height 36
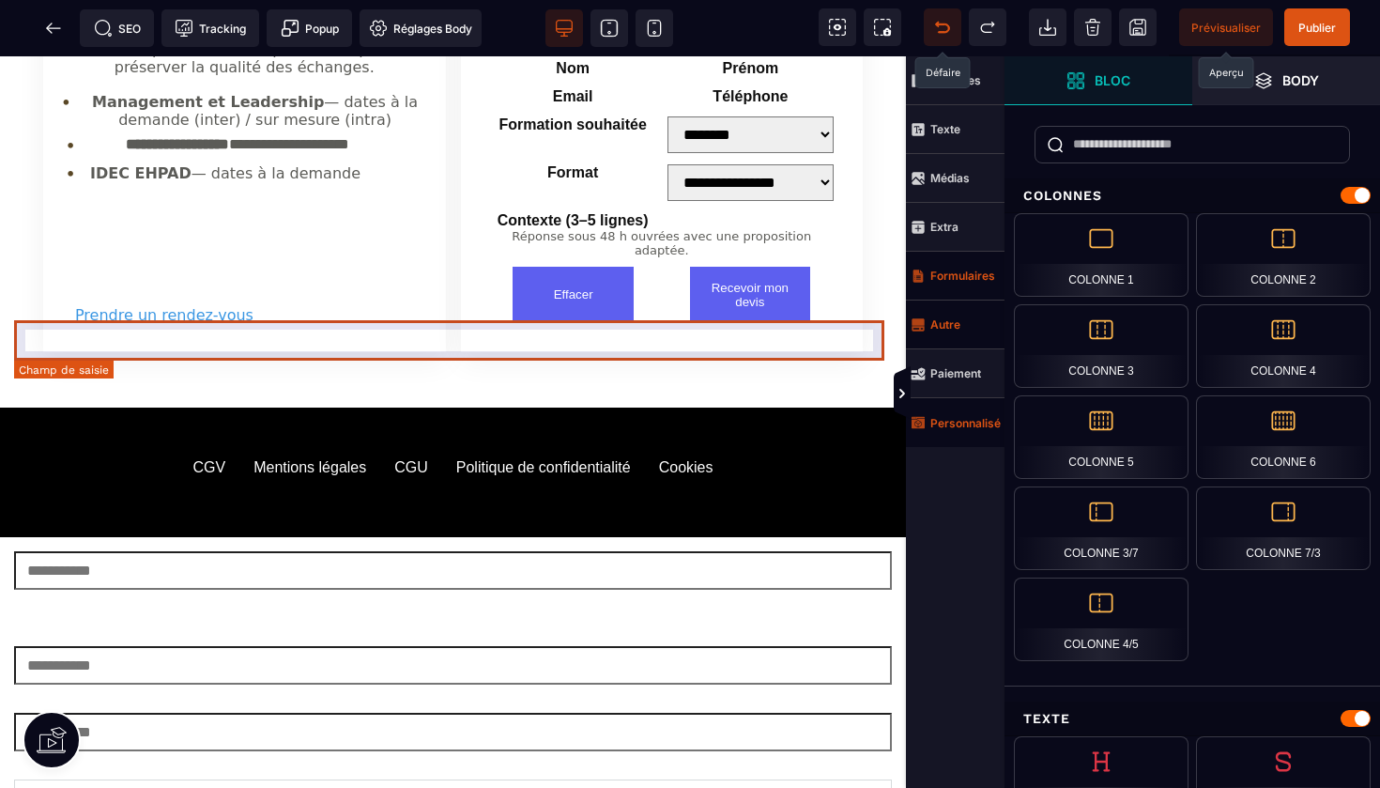
click at [835, 551] on input "Nom" at bounding box center [453, 570] width 878 height 38
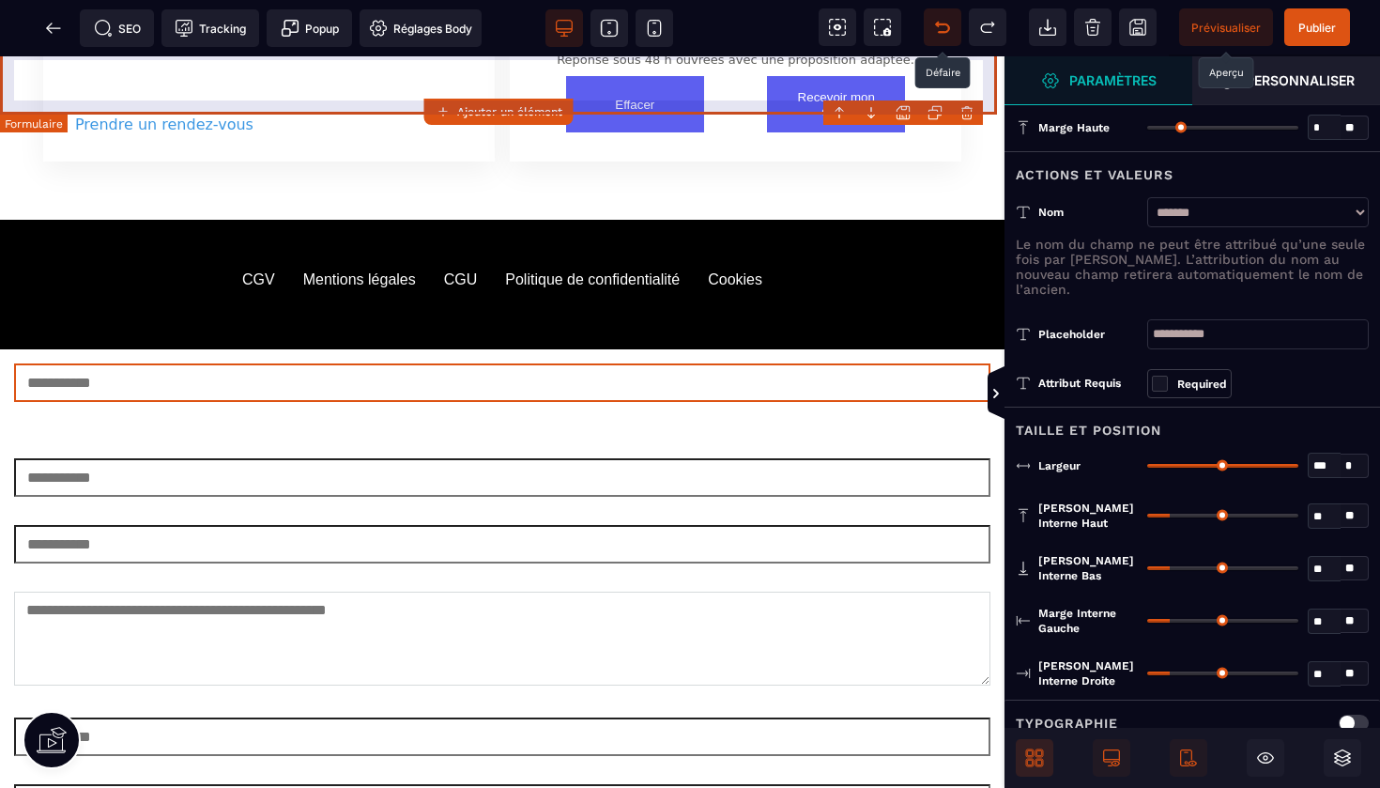
click at [970, 115] on body "B I U S A ******* Ajouter un élément" at bounding box center [690, 394] width 1380 height 788
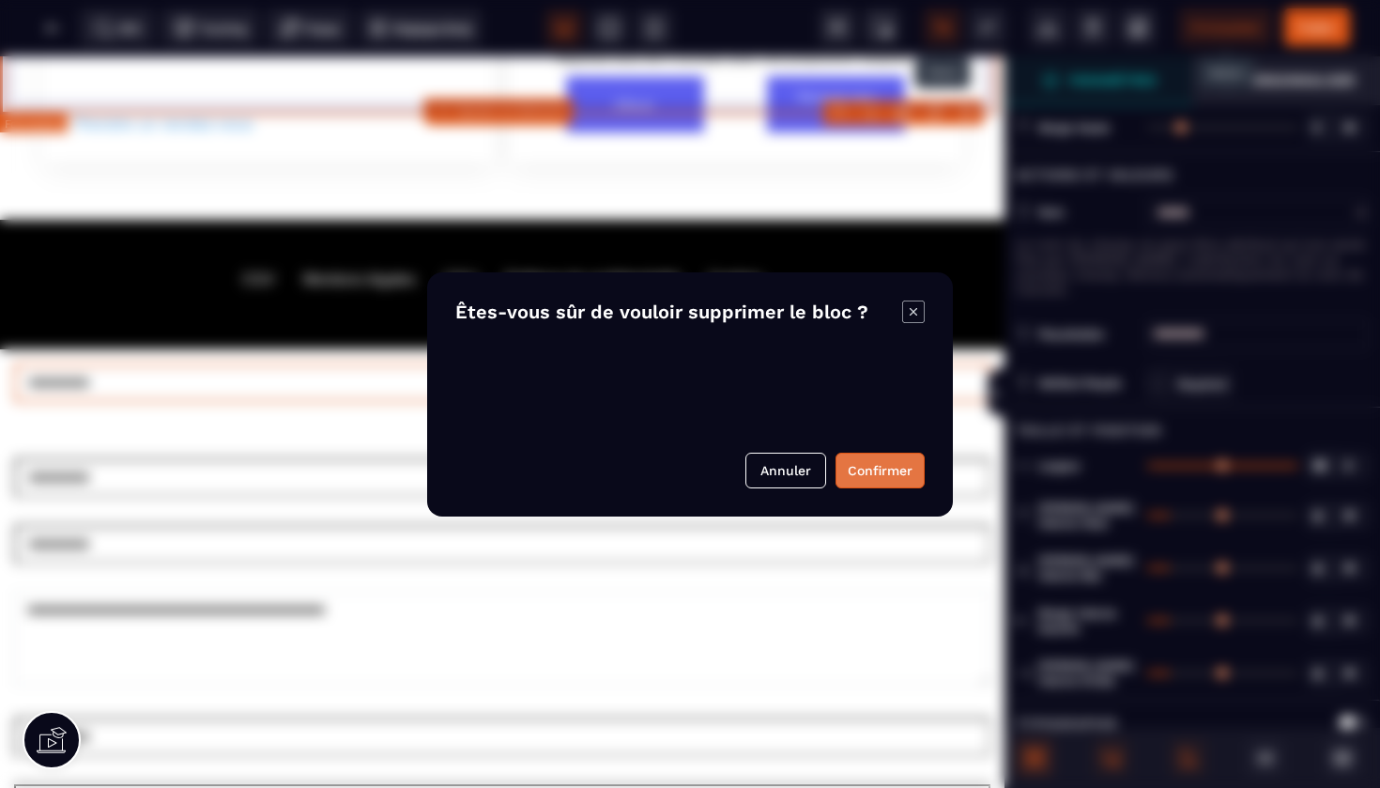
click at [884, 471] on button "Confirmer" at bounding box center [880, 471] width 89 height 36
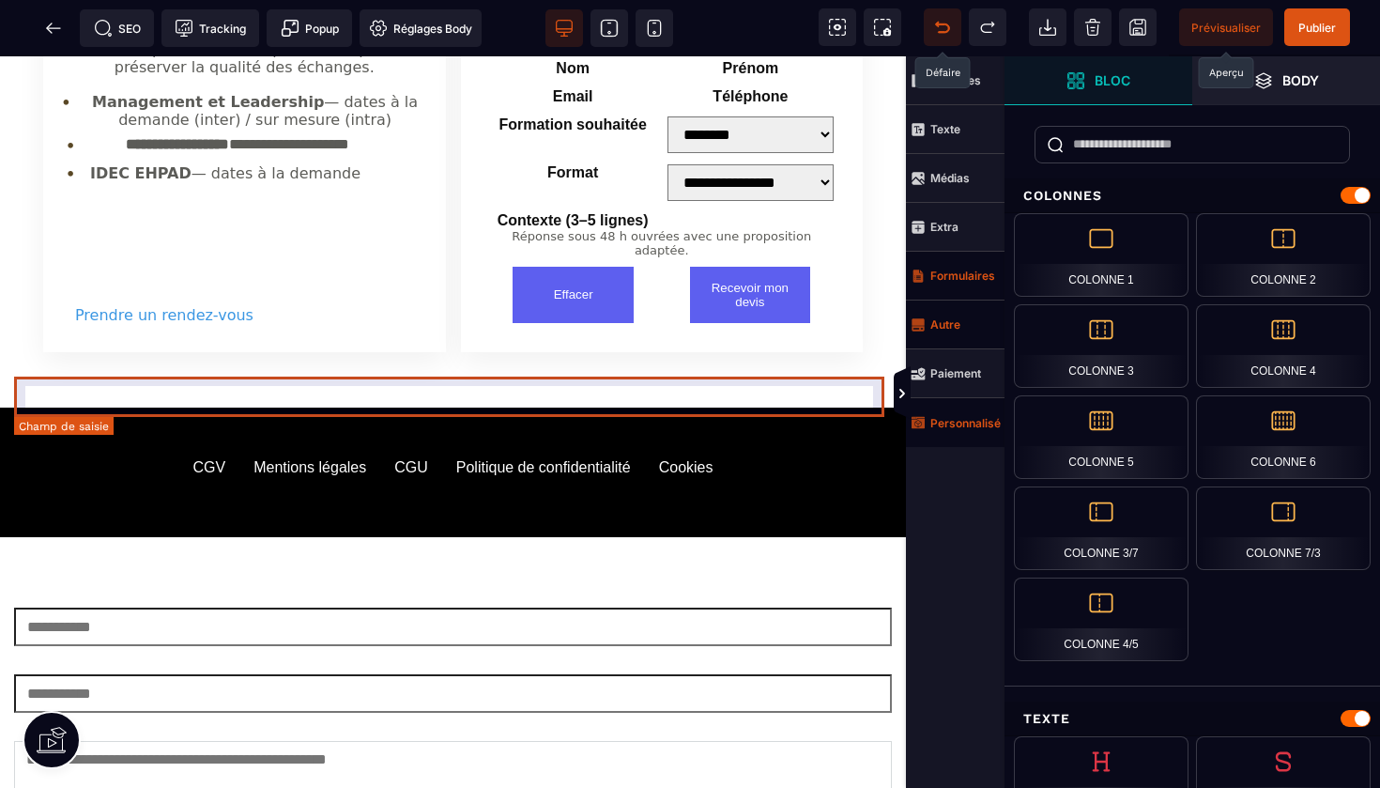
click at [836, 608] on input "Email" at bounding box center [453, 627] width 878 height 38
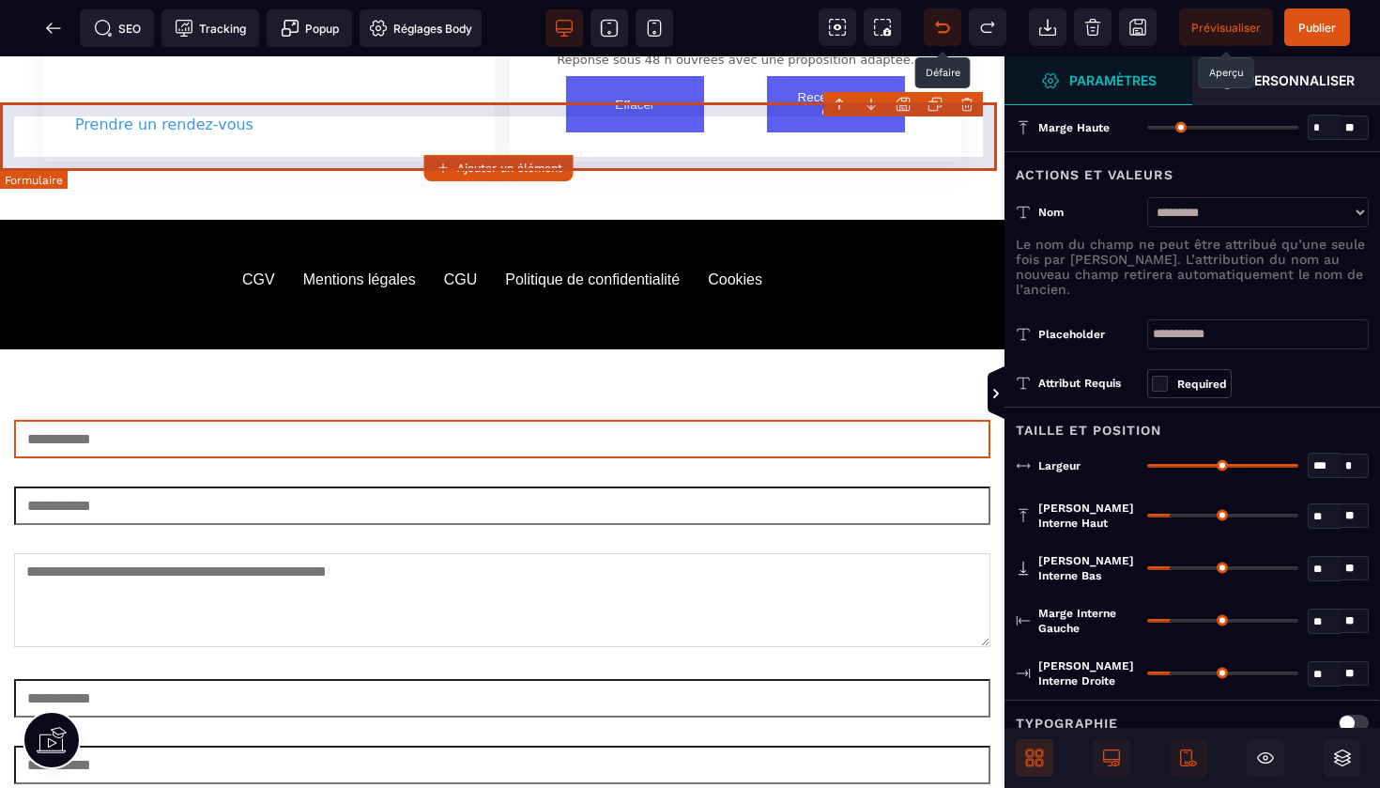
click at [973, 111] on body "B I U S A ******* Ajouter un élément" at bounding box center [690, 394] width 1380 height 788
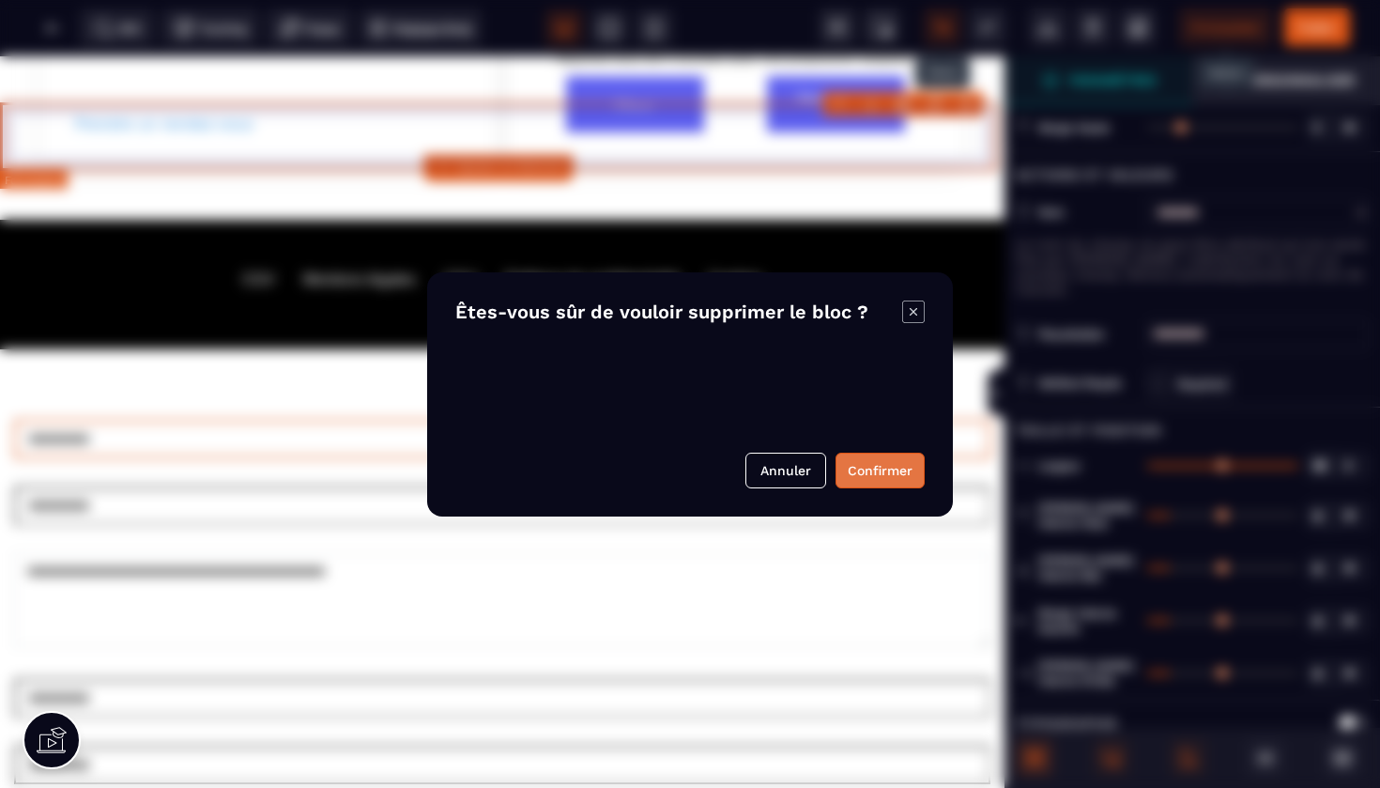
click at [883, 460] on button "Confirmer" at bounding box center [880, 471] width 89 height 36
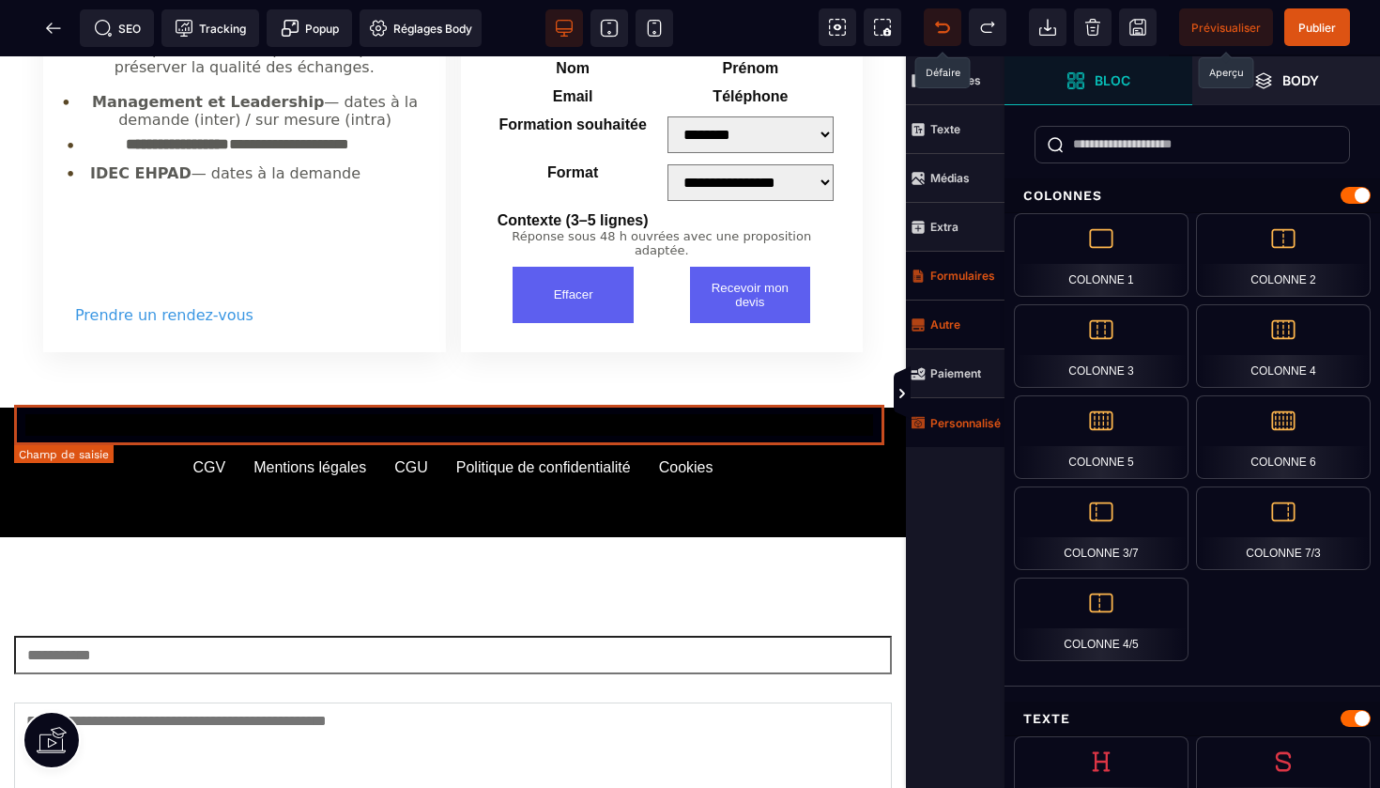
click at [845, 636] on input "Téléphone" at bounding box center [453, 655] width 878 height 38
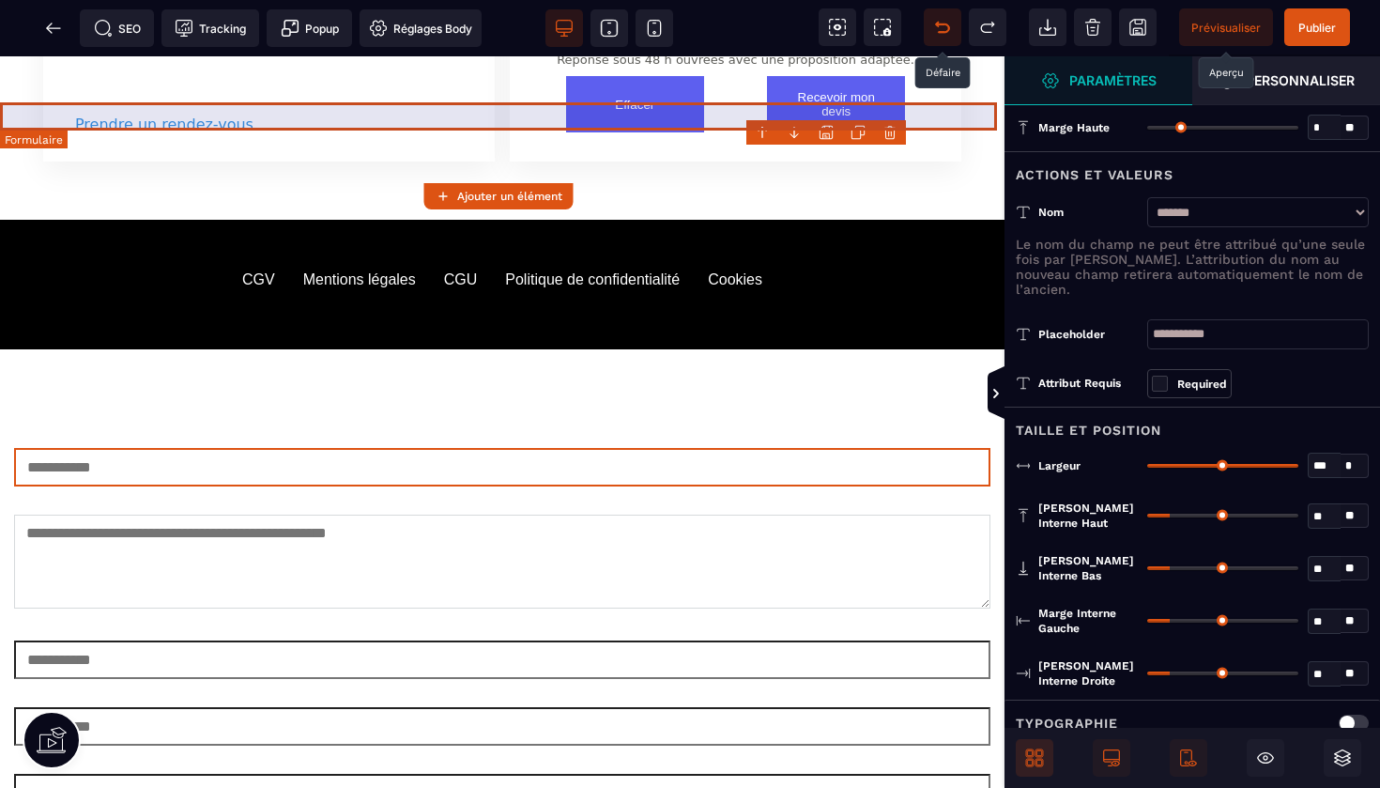
click at [894, 134] on body "B I U S A ******* Ajouter un élément" at bounding box center [690, 394] width 1380 height 788
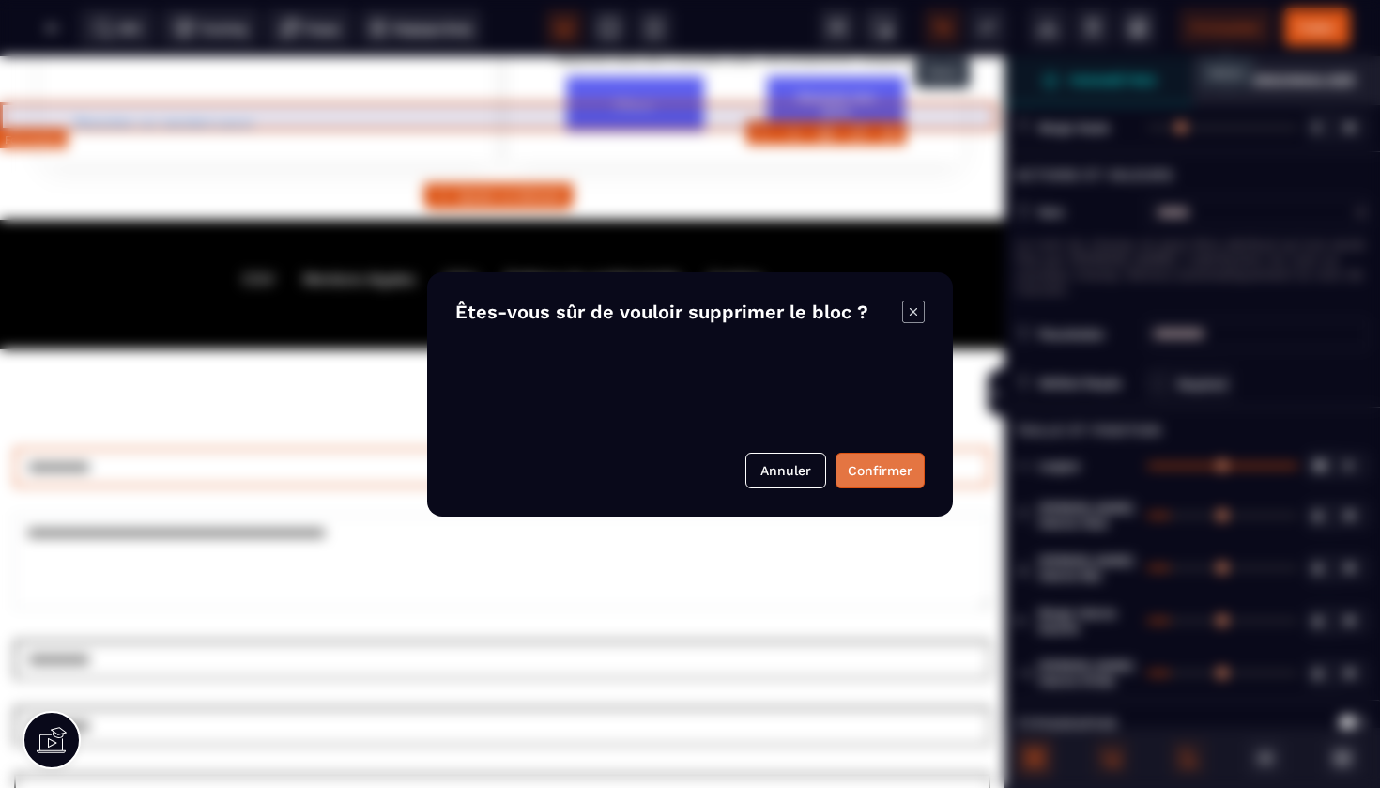
click at [889, 470] on button "Confirmer" at bounding box center [880, 471] width 89 height 36
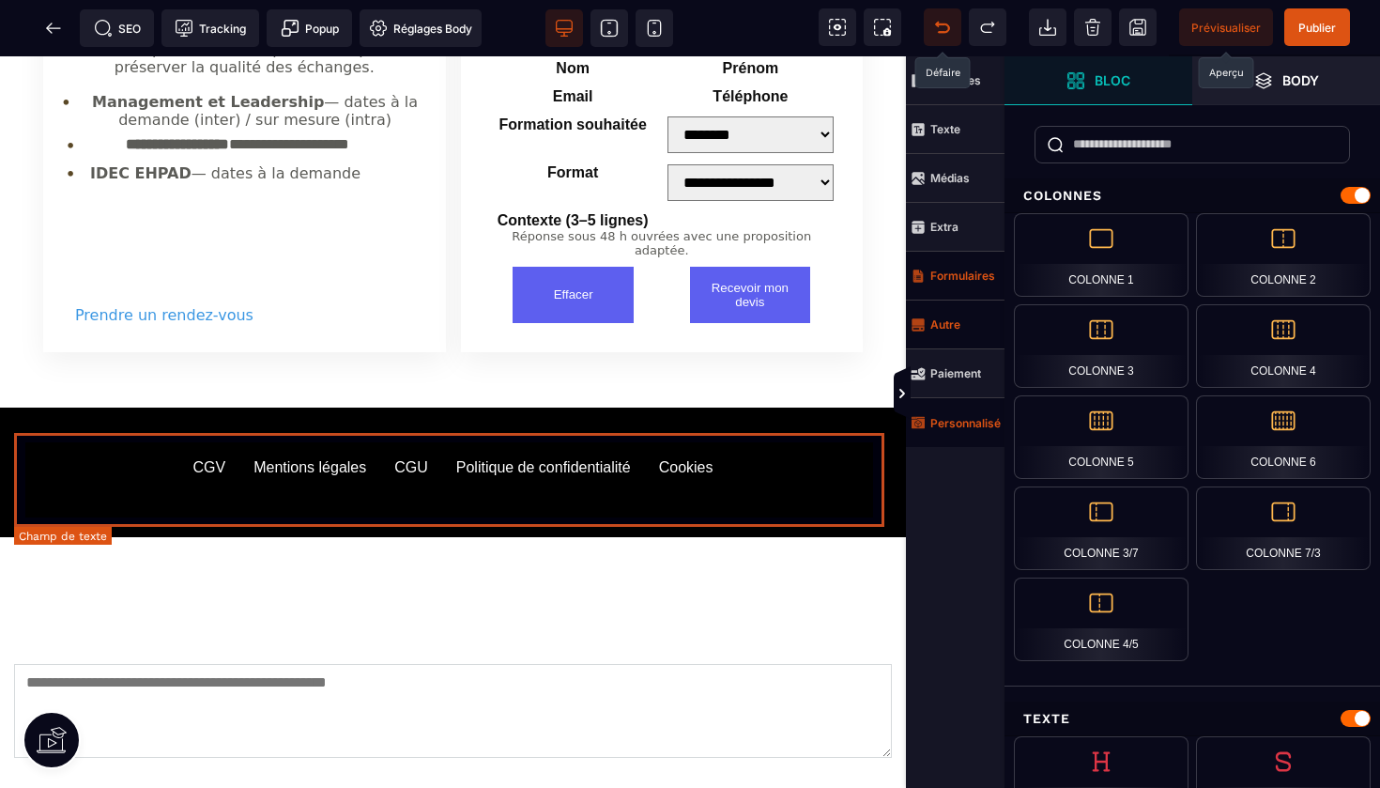
click at [789, 664] on textarea "Contexte (3–5 lignes)" at bounding box center [453, 711] width 878 height 94
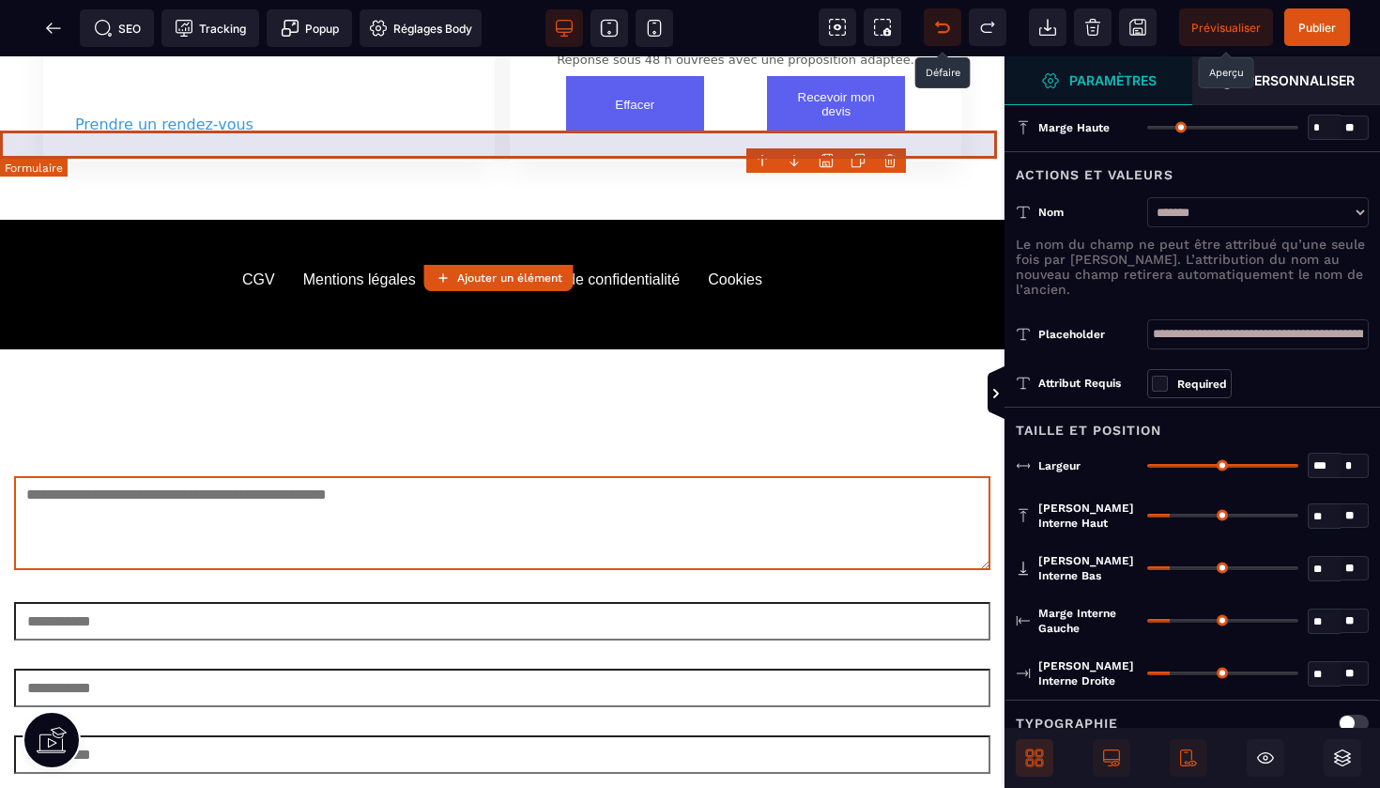
click at [890, 152] on body "B I U S A ******* Ajouter un élément" at bounding box center [690, 394] width 1380 height 788
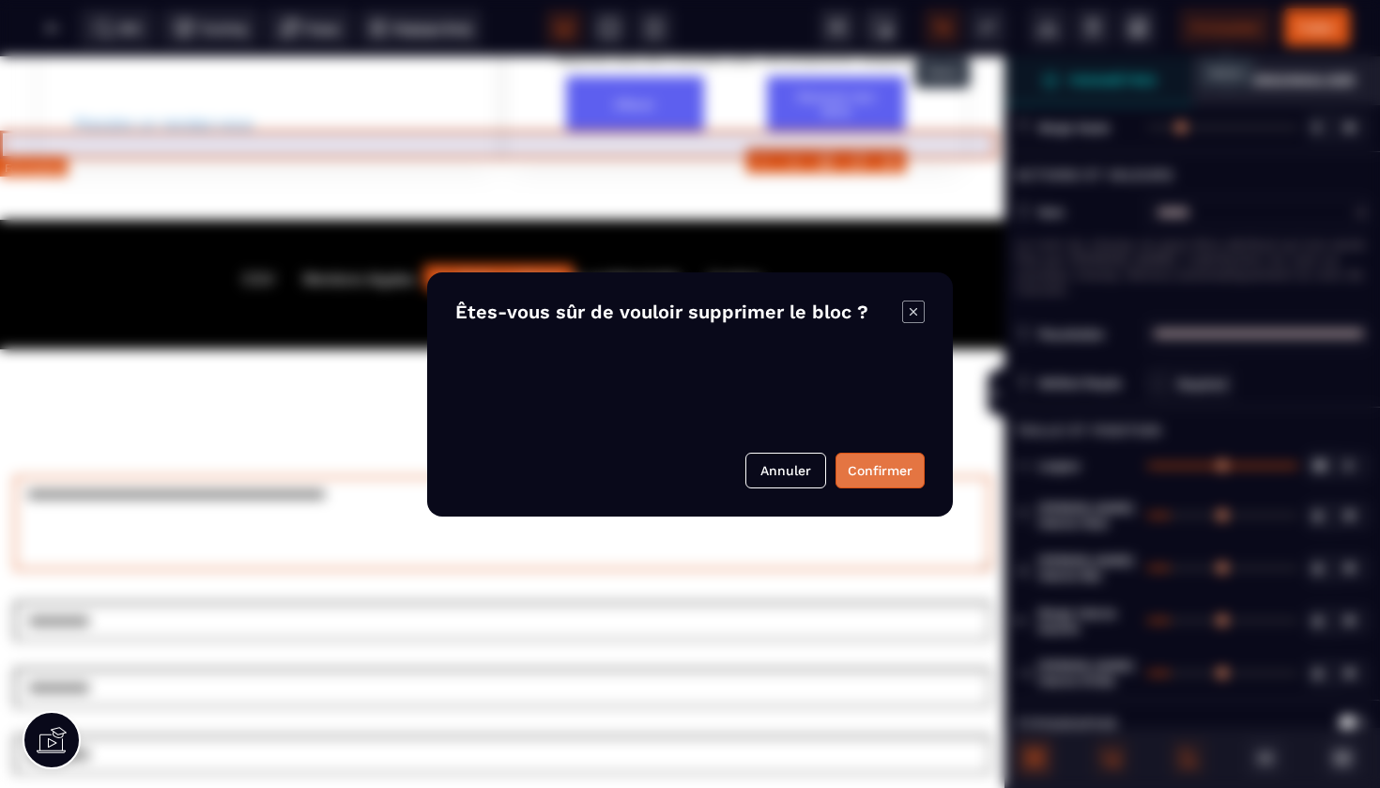
click at [866, 470] on button "Confirmer" at bounding box center [880, 471] width 89 height 36
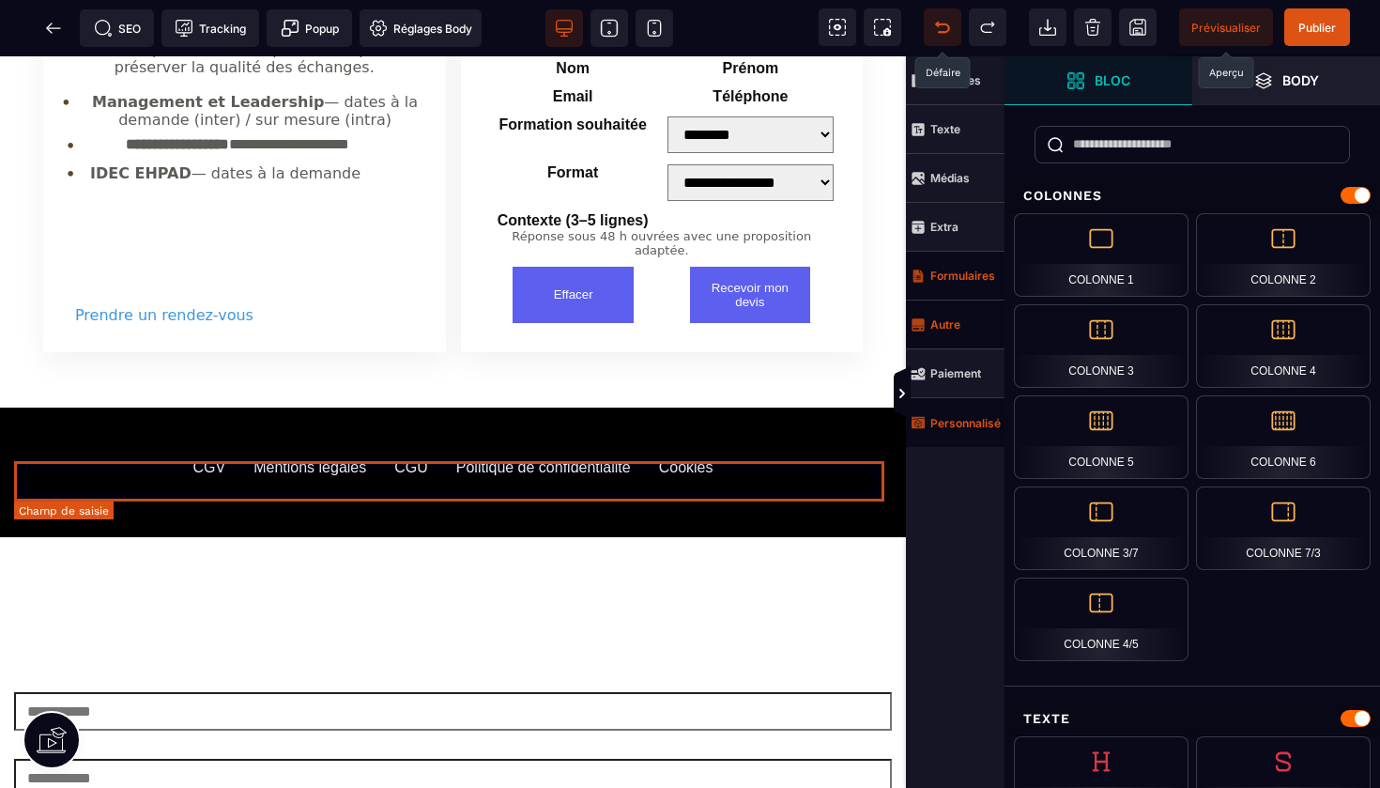
click at [792, 692] on input "text" at bounding box center [453, 711] width 878 height 38
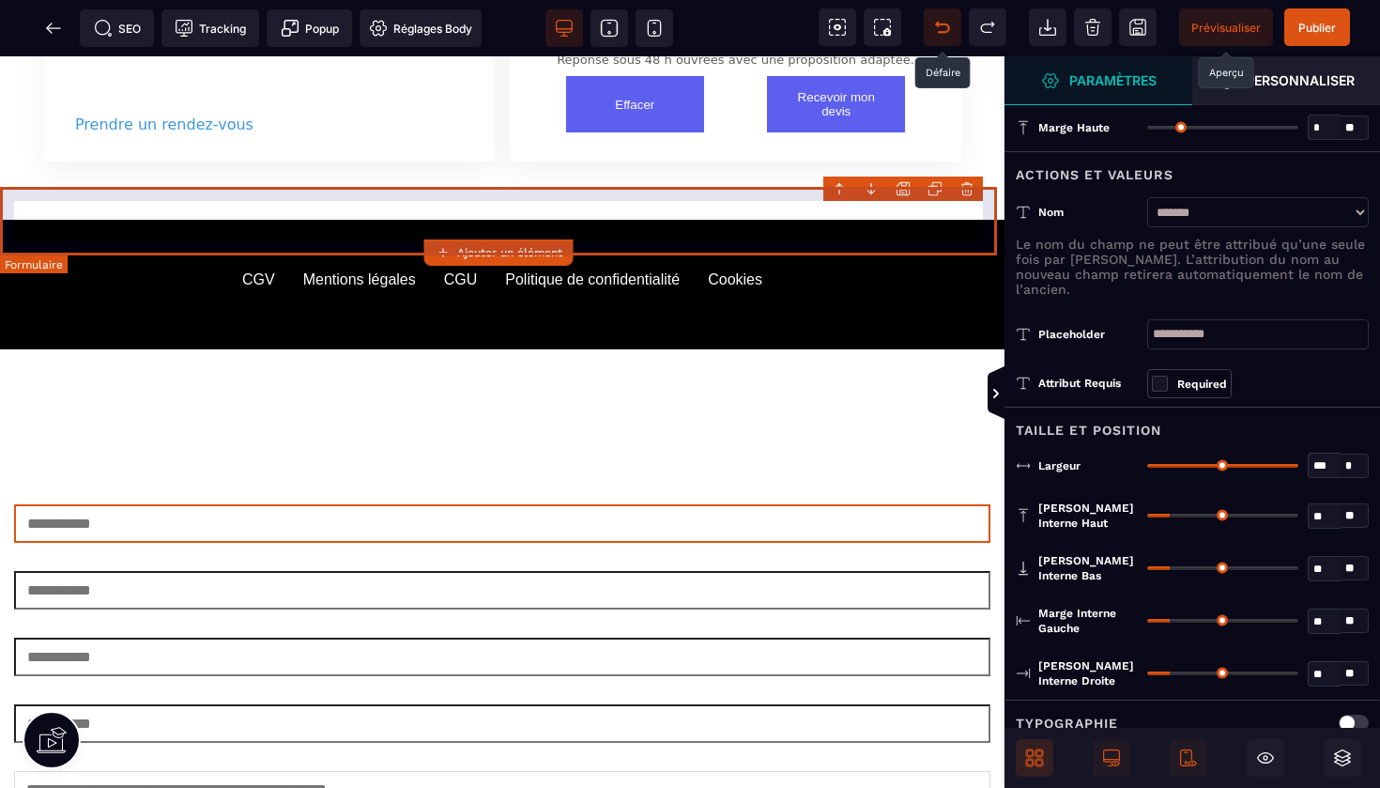
click at [970, 182] on body "B I U S A ******* Ajouter un élément" at bounding box center [690, 394] width 1380 height 788
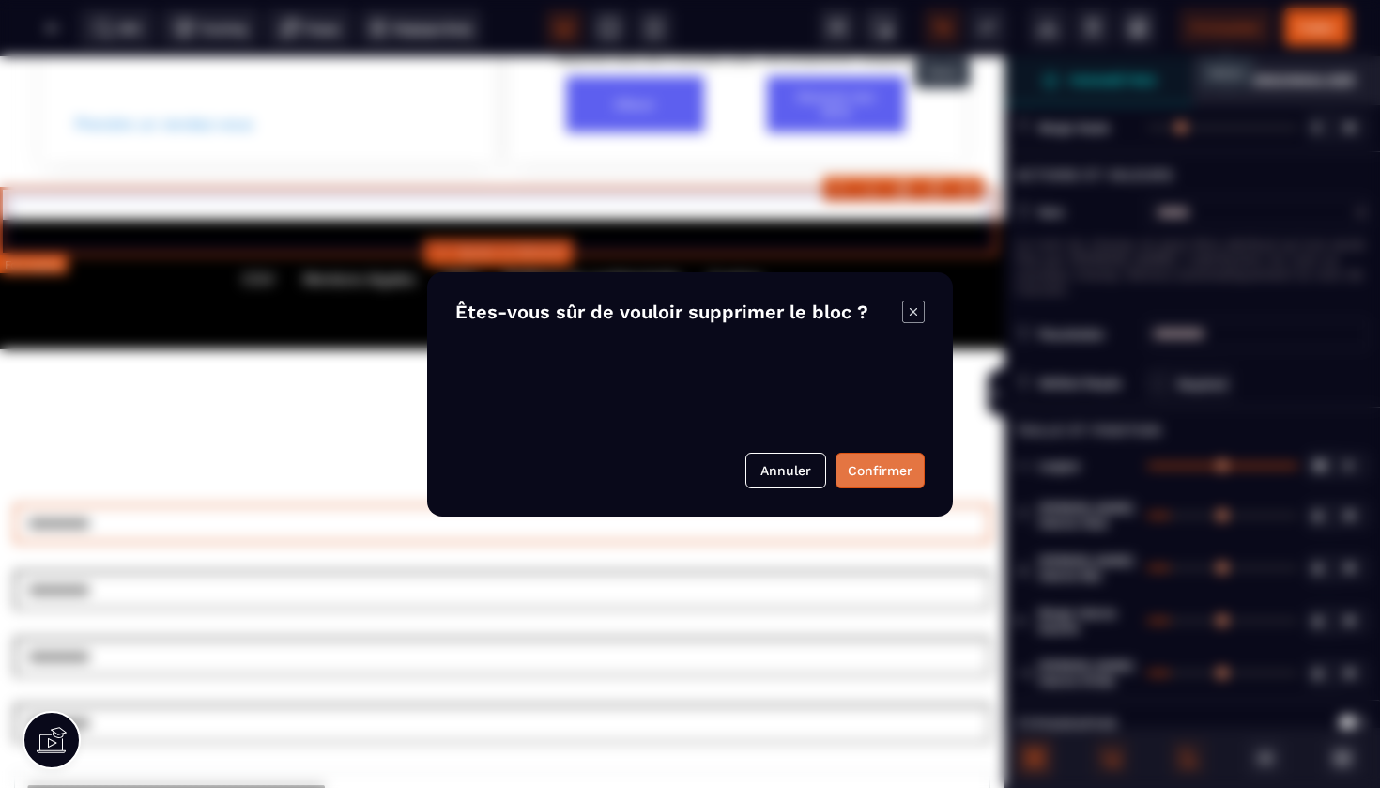
click at [868, 469] on button "Confirmer" at bounding box center [880, 471] width 89 height 36
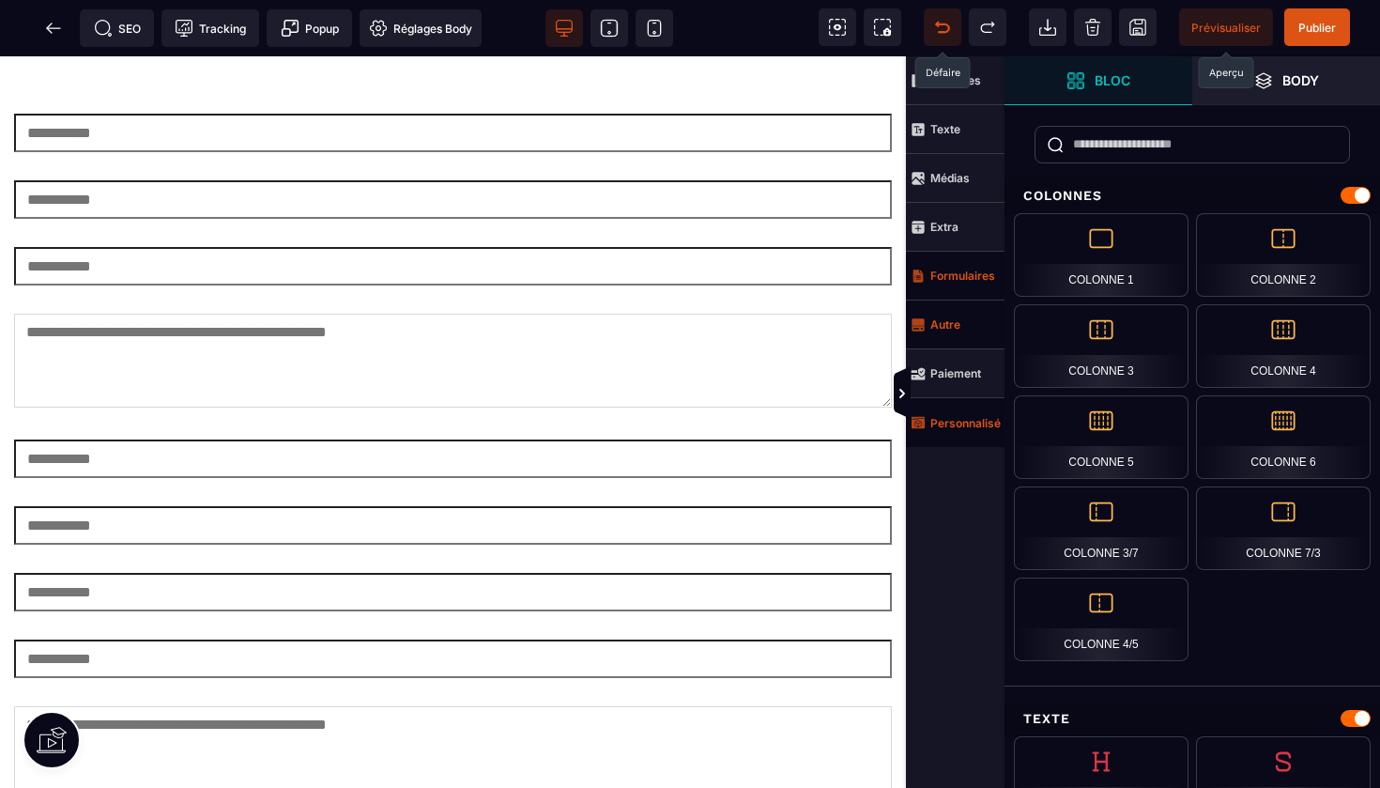
scroll to position [4596, 0]
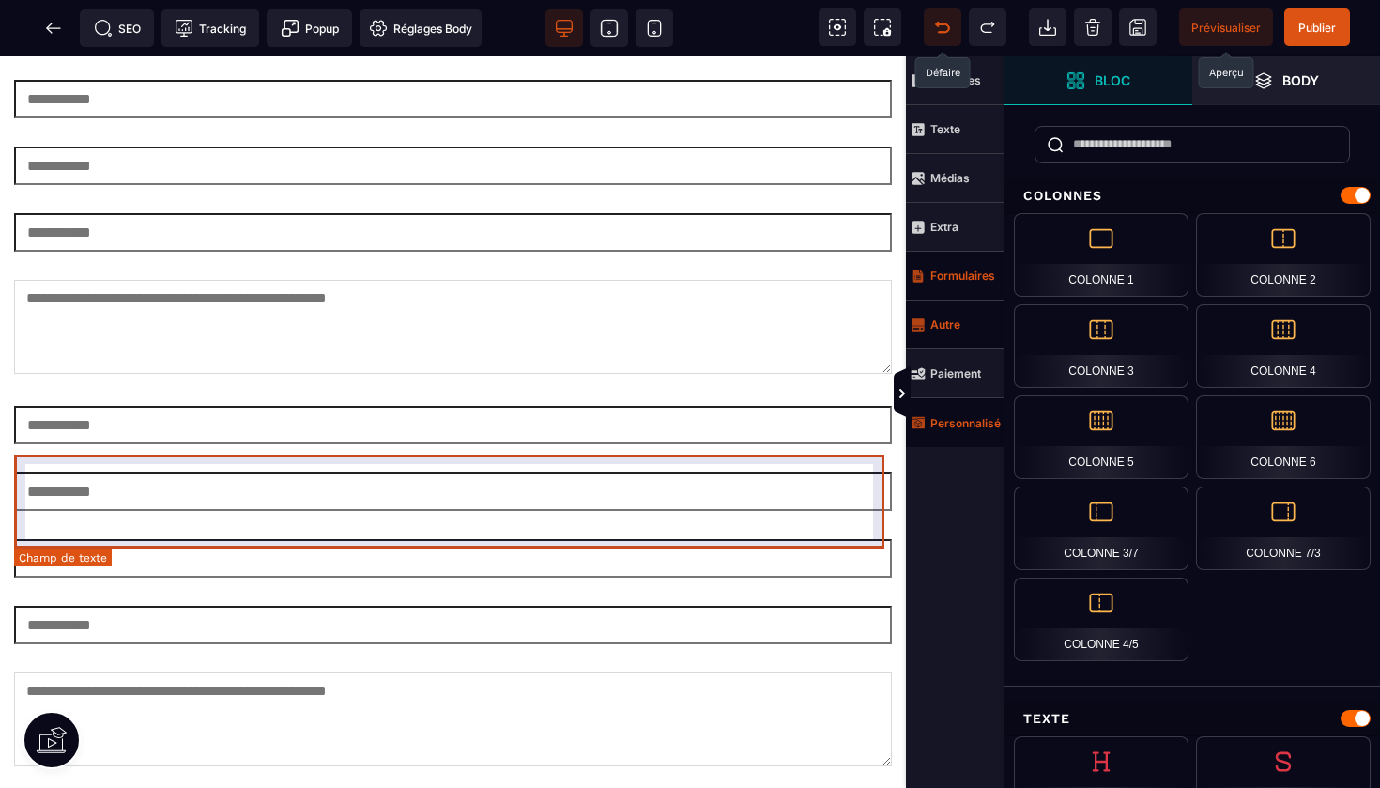
click at [798, 672] on textarea at bounding box center [453, 719] width 878 height 94
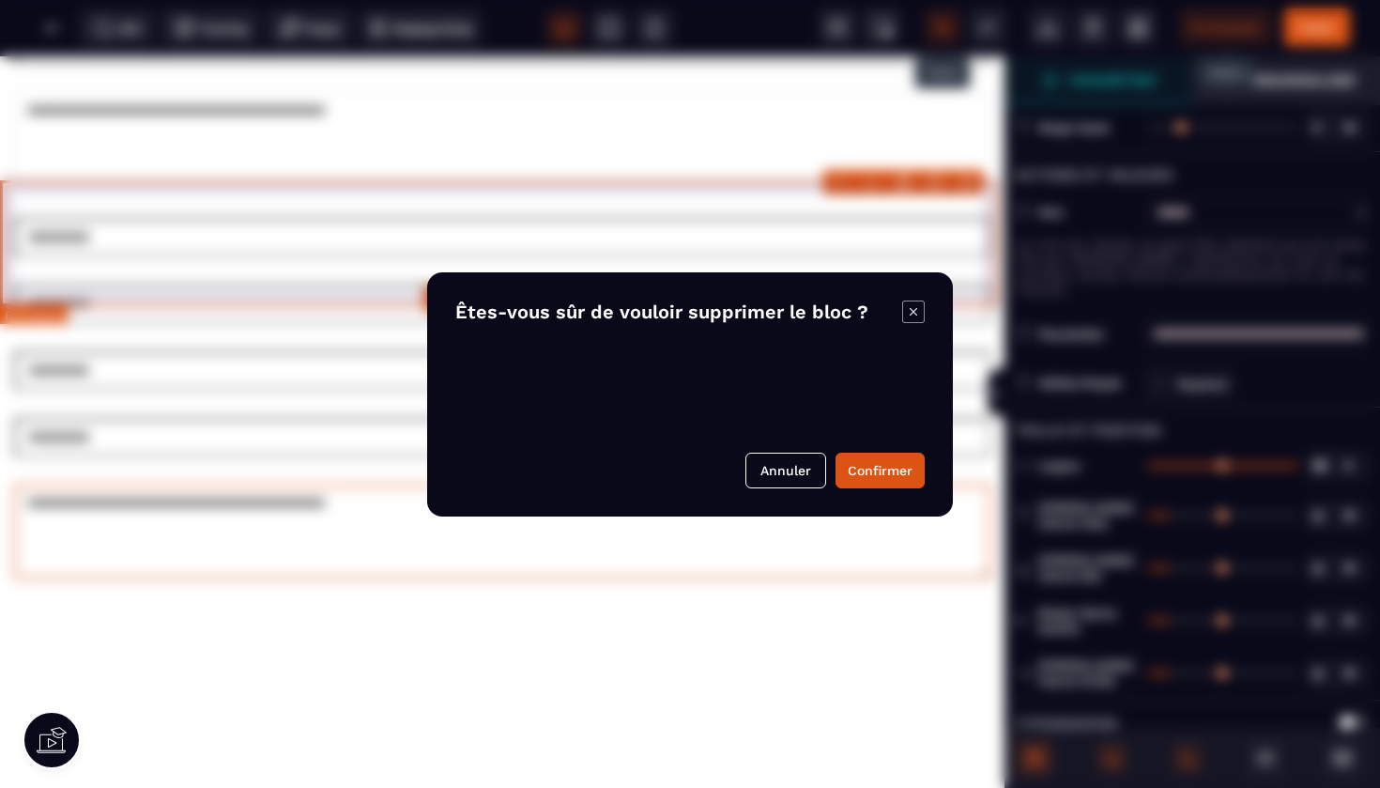
click at [969, 182] on body "B I U S A ******* Ajouter un élément" at bounding box center [690, 394] width 1380 height 788
click at [863, 468] on button "Confirmer" at bounding box center [880, 471] width 89 height 36
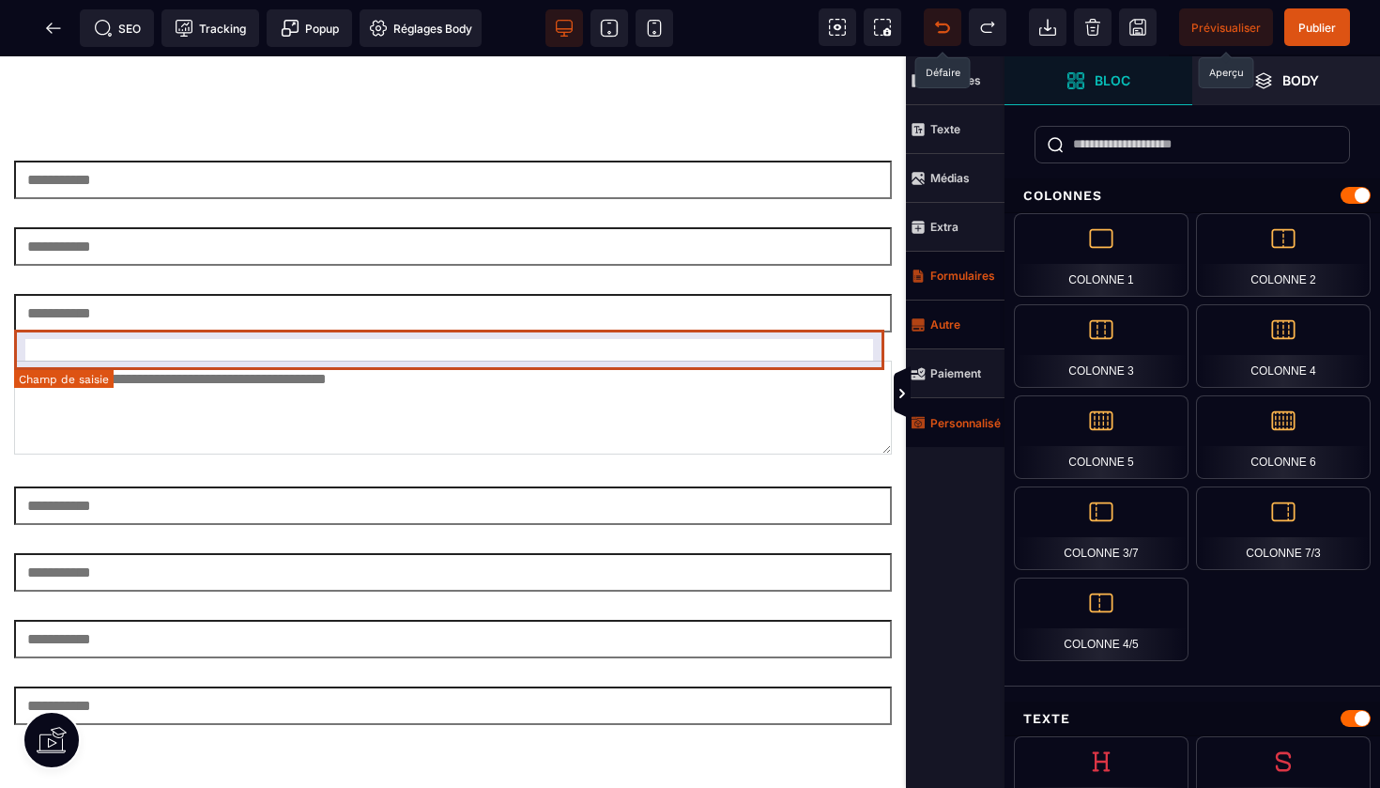
click at [821, 553] on input "text" at bounding box center [453, 572] width 878 height 38
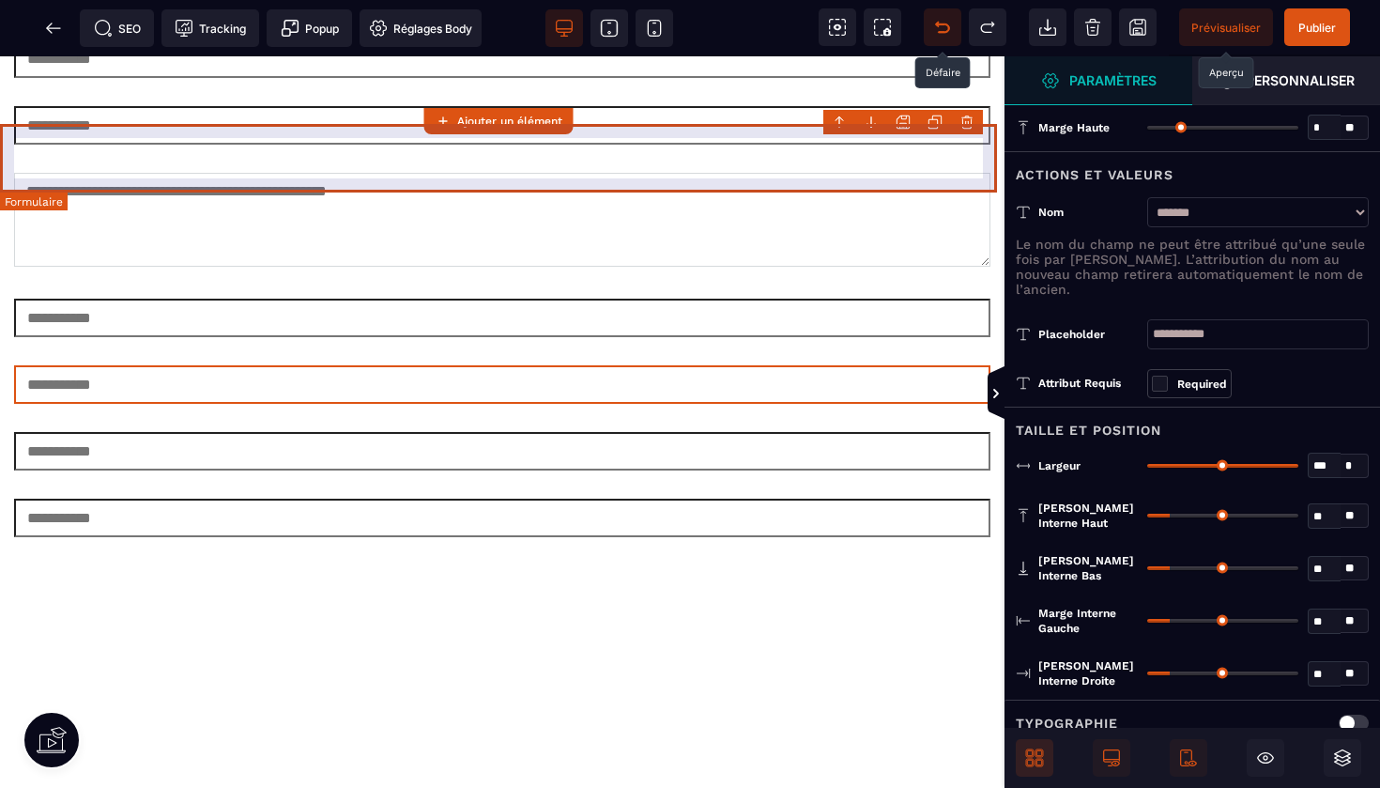
click at [965, 125] on body "B I U S A ******* Ajouter un élément" at bounding box center [690, 394] width 1380 height 788
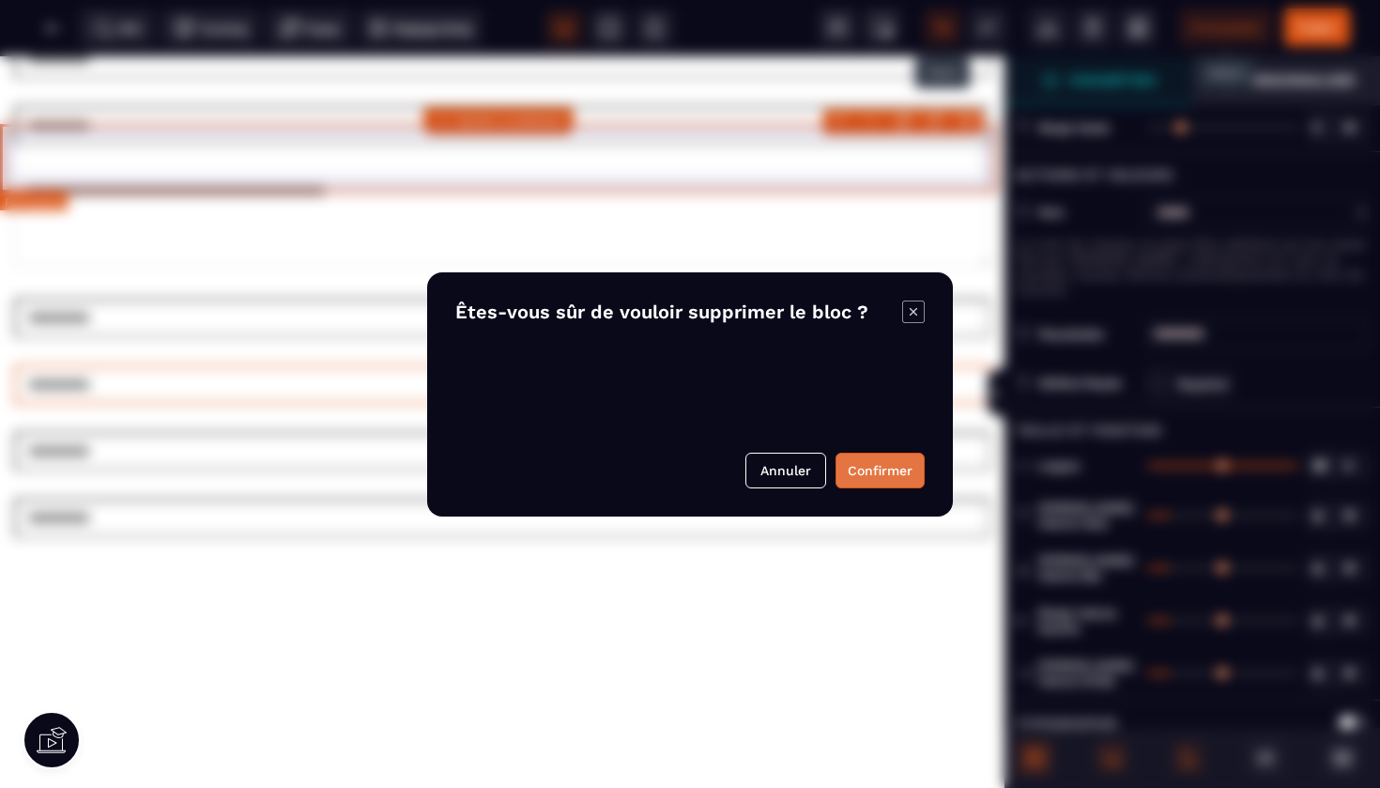
click at [869, 469] on button "Confirmer" at bounding box center [880, 471] width 89 height 36
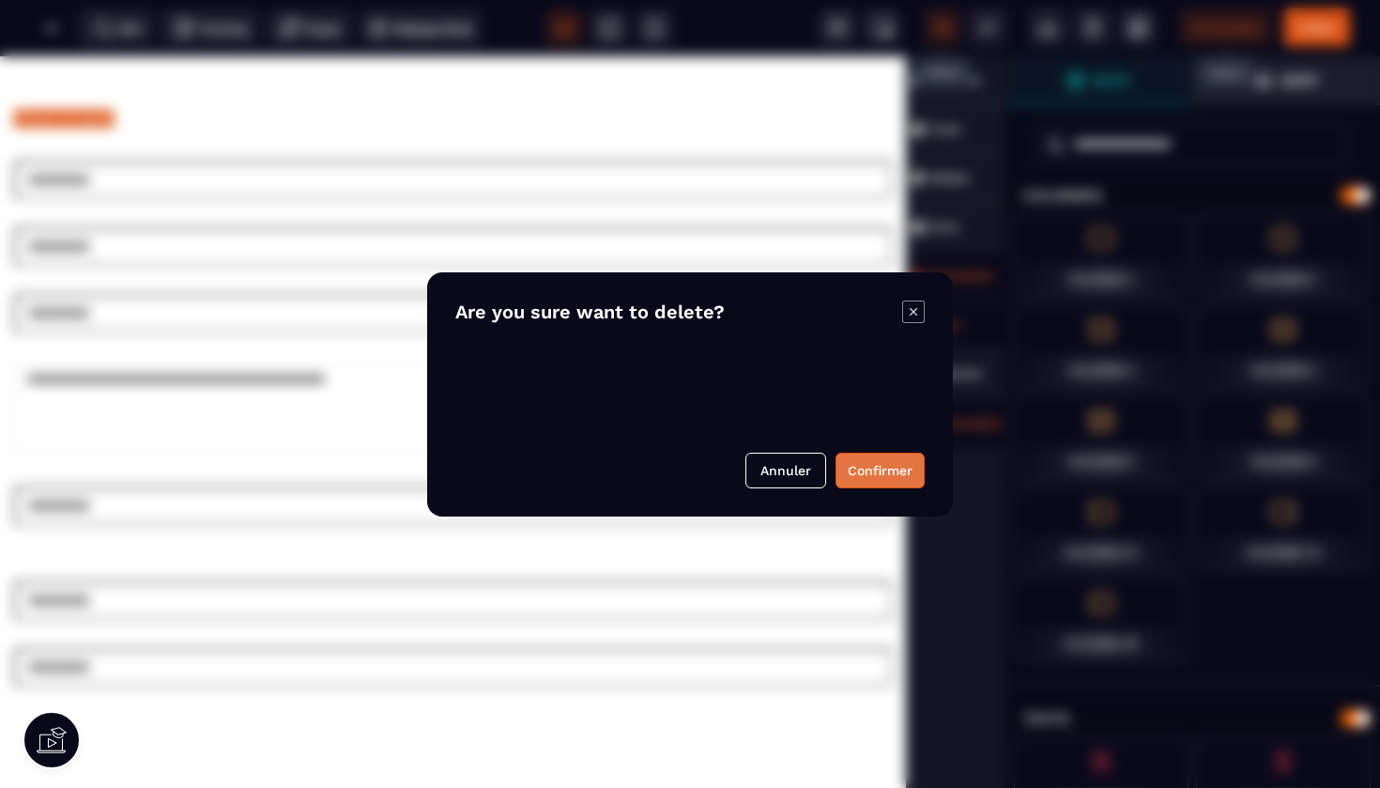
scroll to position [4475, 0]
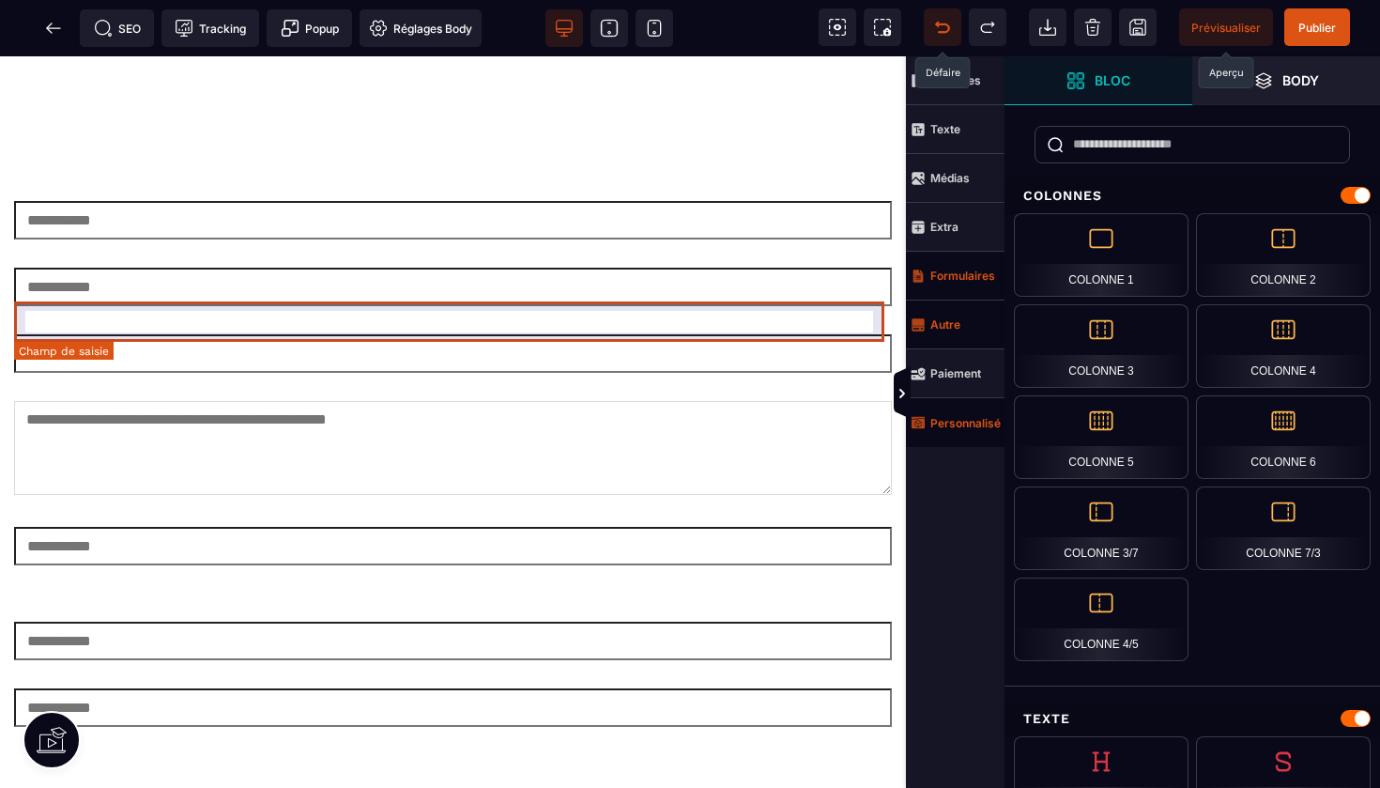
click at [825, 527] on input "text" at bounding box center [453, 546] width 878 height 38
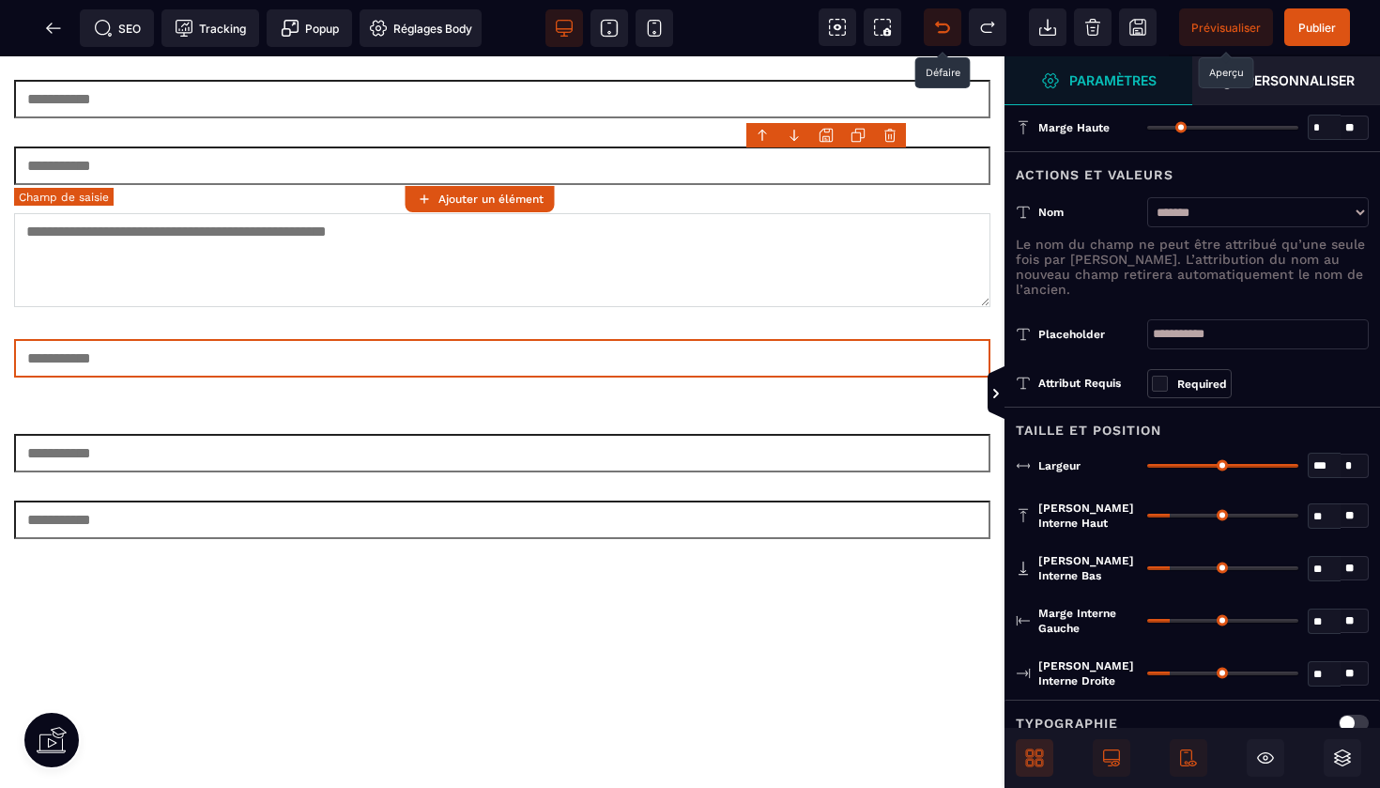
scroll to position [4471, 0]
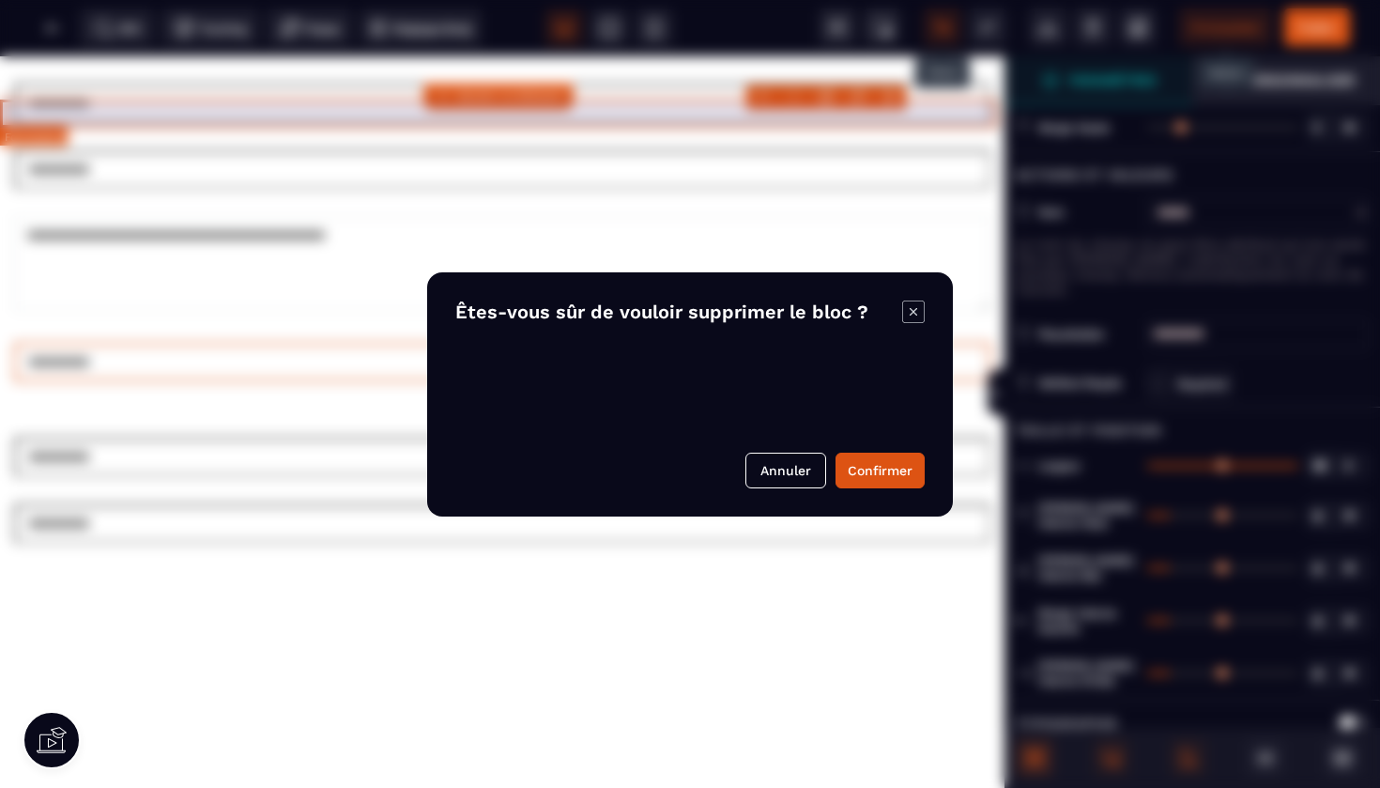
click at [893, 98] on body "B I U S A ******* Ajouter un élément" at bounding box center [690, 394] width 1380 height 788
click at [879, 471] on button "Confirmer" at bounding box center [880, 471] width 89 height 36
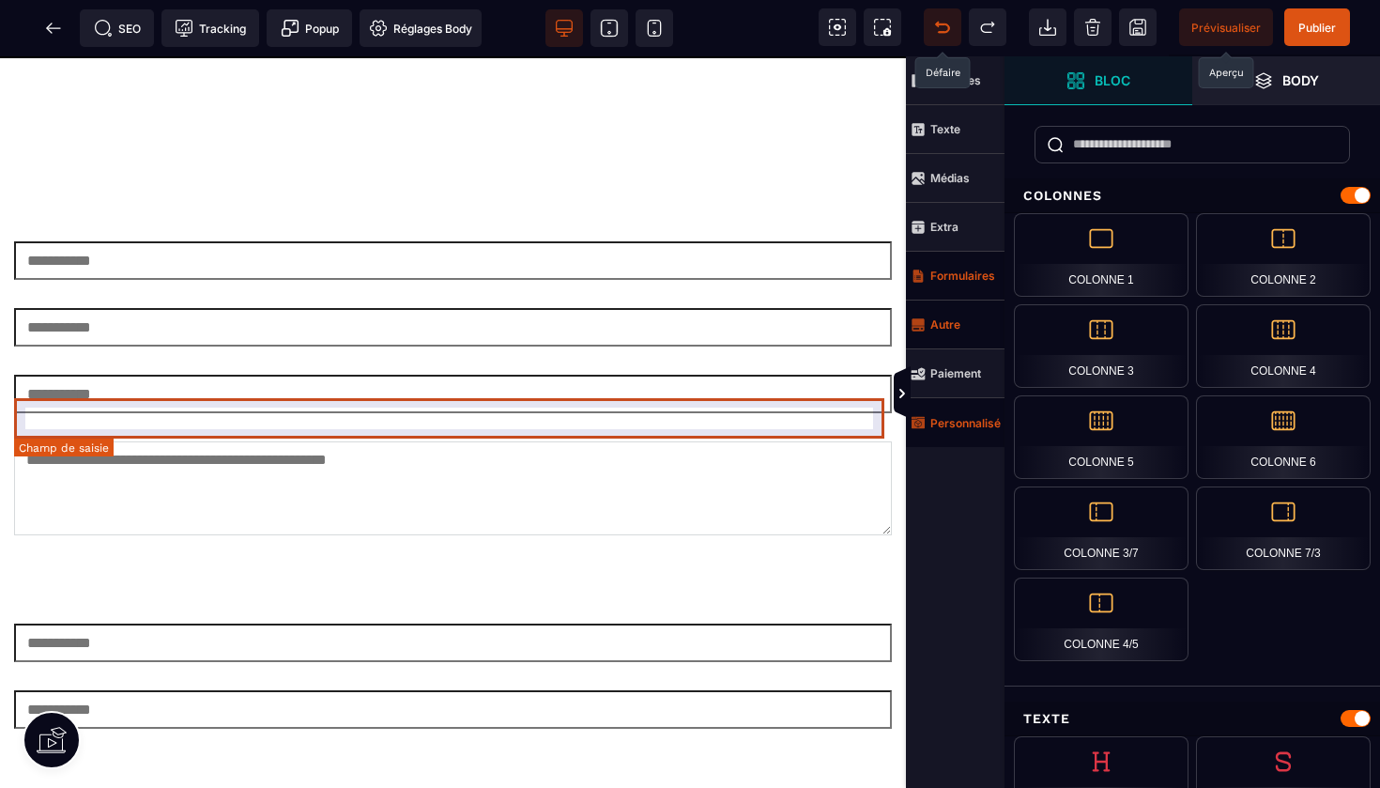
click at [812, 623] on input "email" at bounding box center [453, 642] width 878 height 38
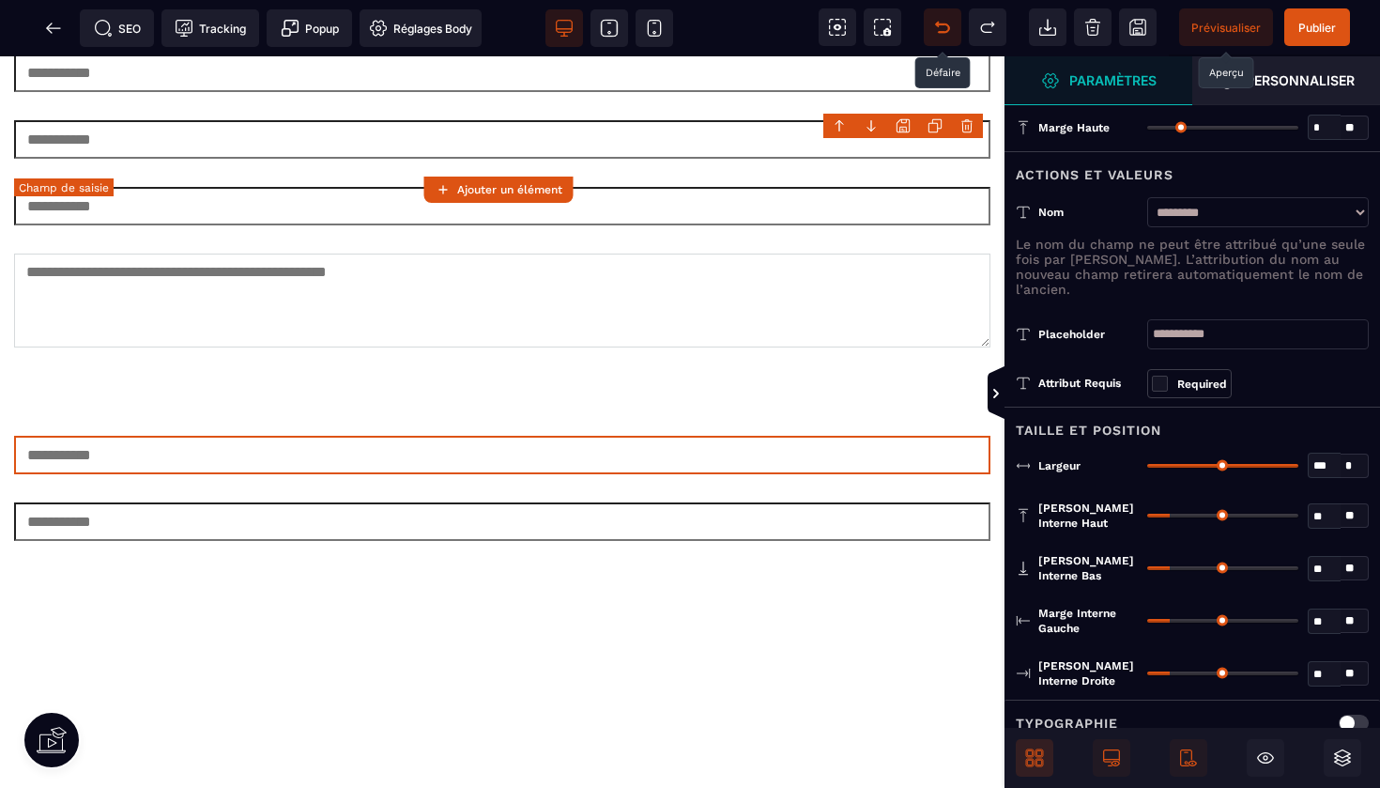
click at [971, 125] on body "B I U S A ******* Ajouter un élément" at bounding box center [690, 394] width 1380 height 788
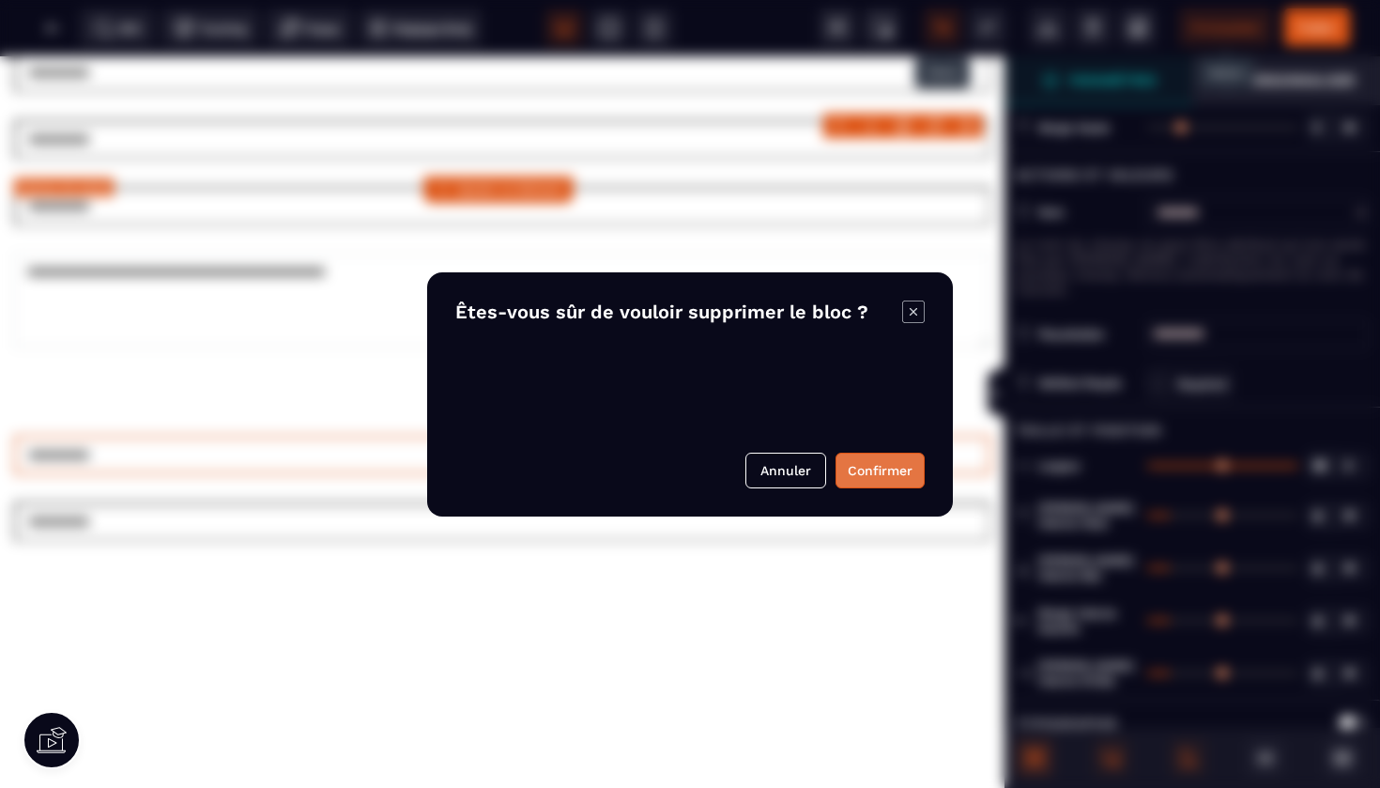
click at [885, 468] on button "Confirmer" at bounding box center [880, 471] width 89 height 36
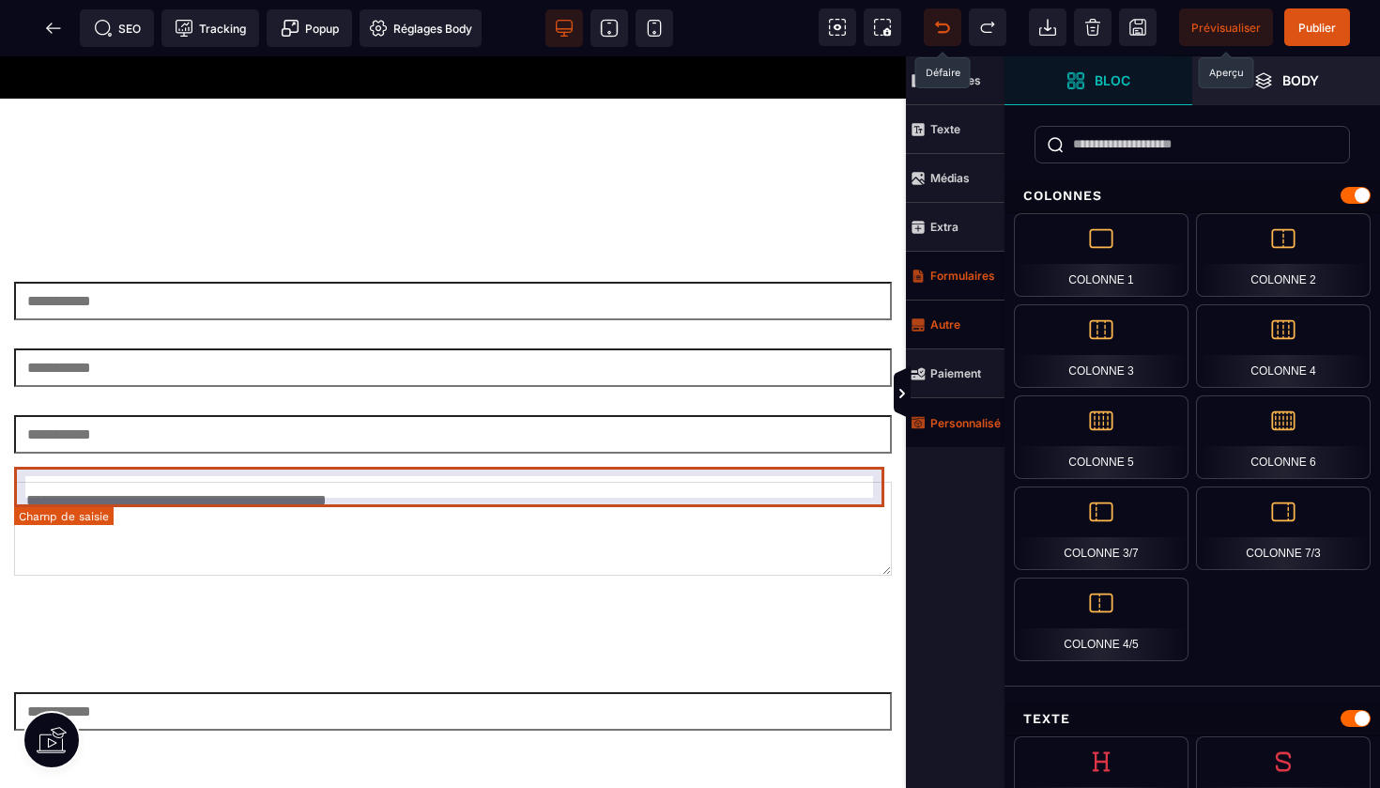
click at [794, 692] on input "tel" at bounding box center [453, 711] width 878 height 38
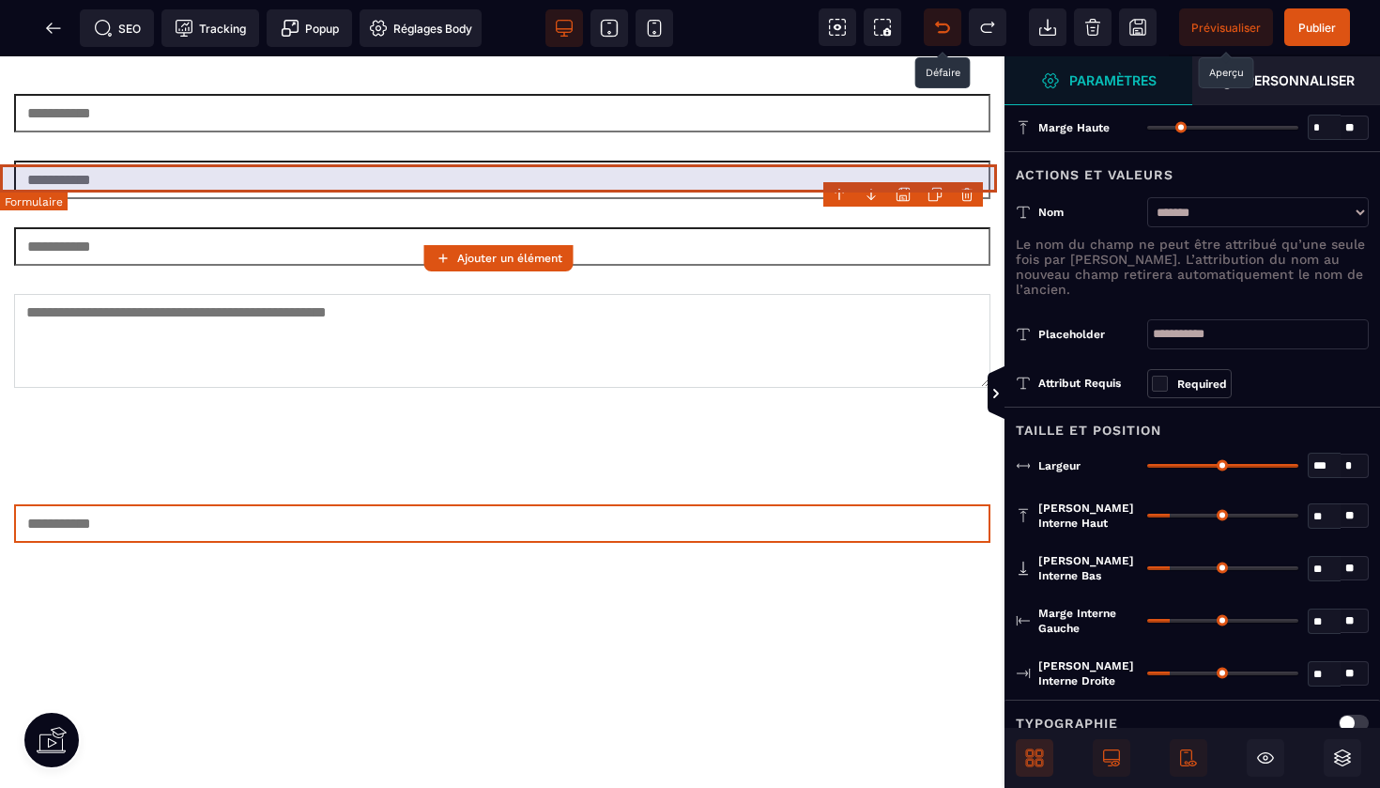
click at [964, 192] on body "B I U S A ******* Ajouter un élément" at bounding box center [690, 394] width 1380 height 788
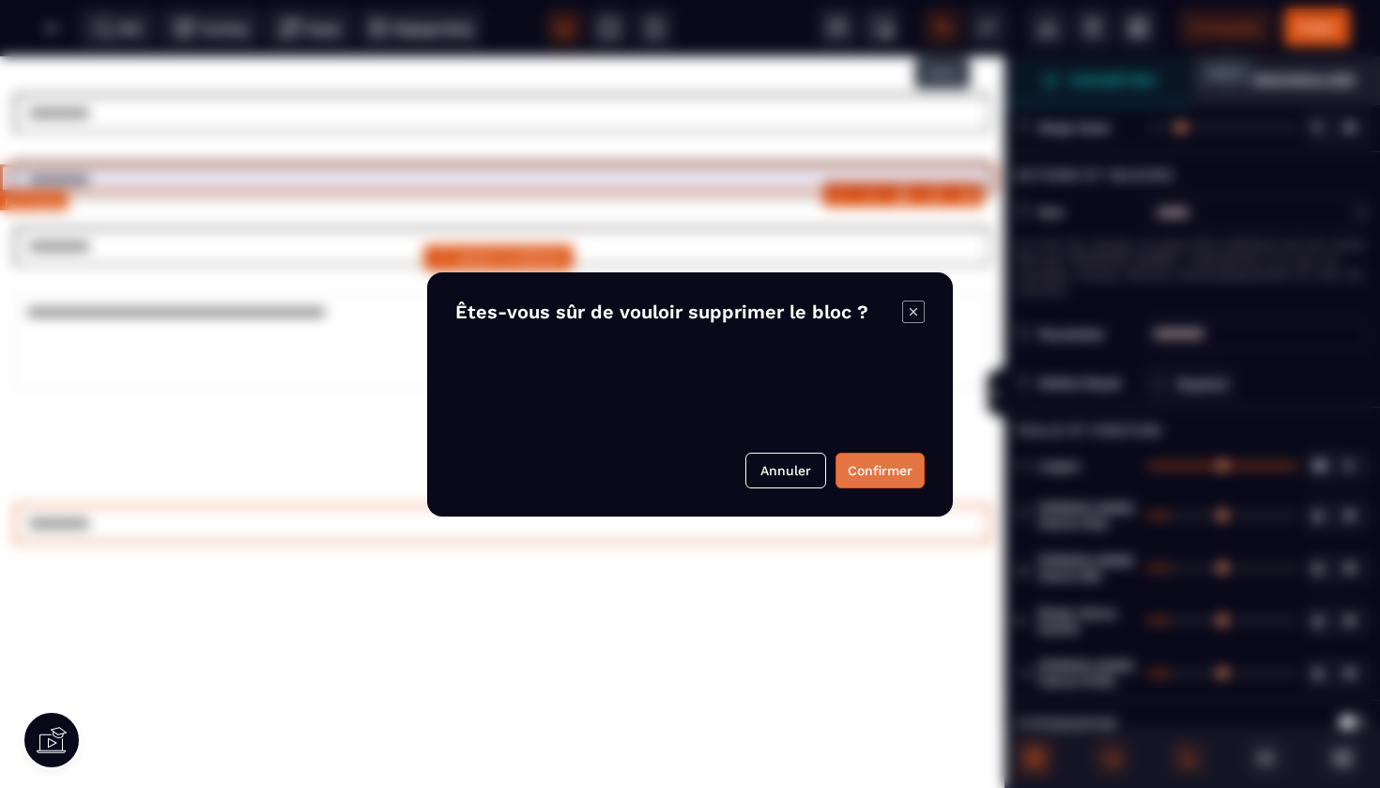
click at [876, 469] on button "Confirmer" at bounding box center [880, 471] width 89 height 36
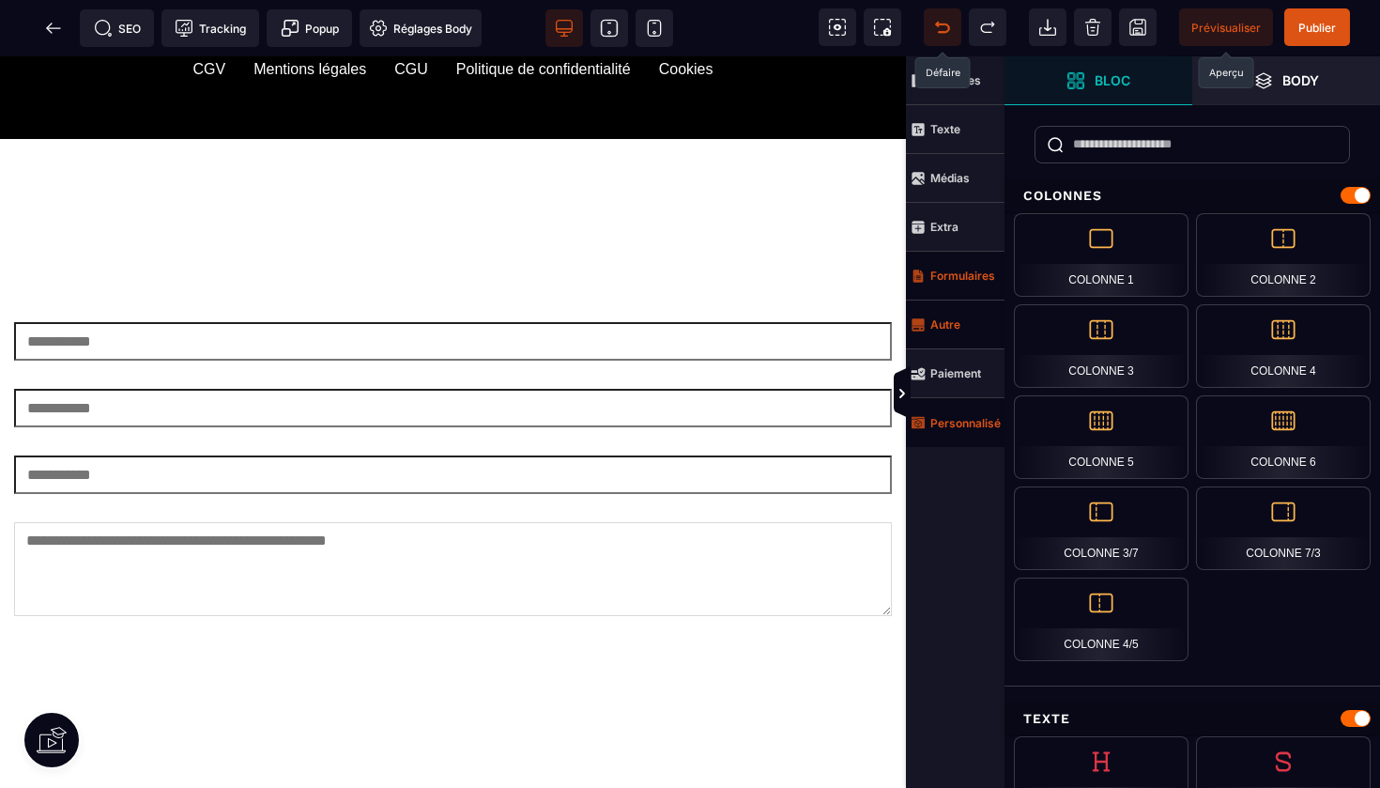
scroll to position [4315, 0]
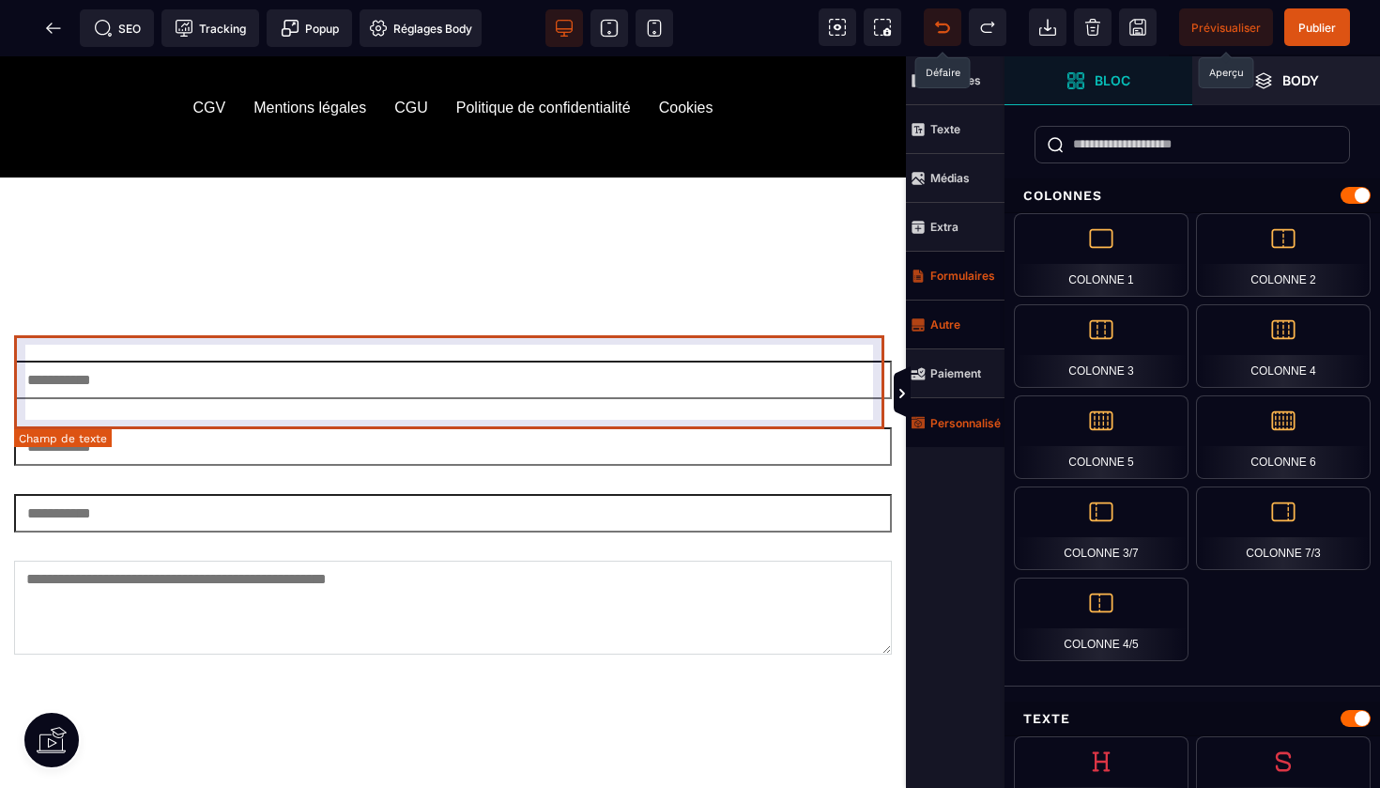
click at [787, 561] on textarea at bounding box center [453, 608] width 878 height 94
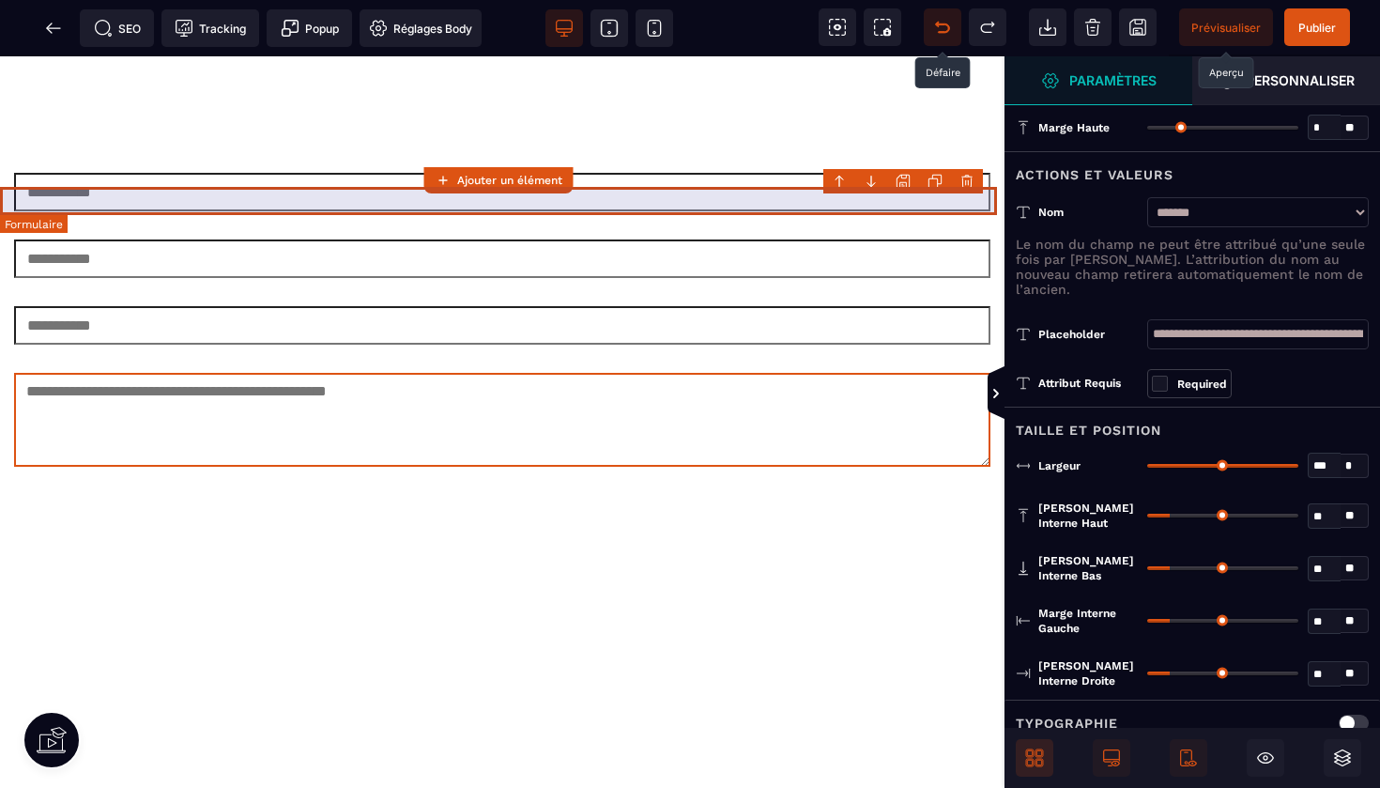
click at [964, 184] on body "B I U S A ******* Ajouter un élément" at bounding box center [690, 394] width 1380 height 788
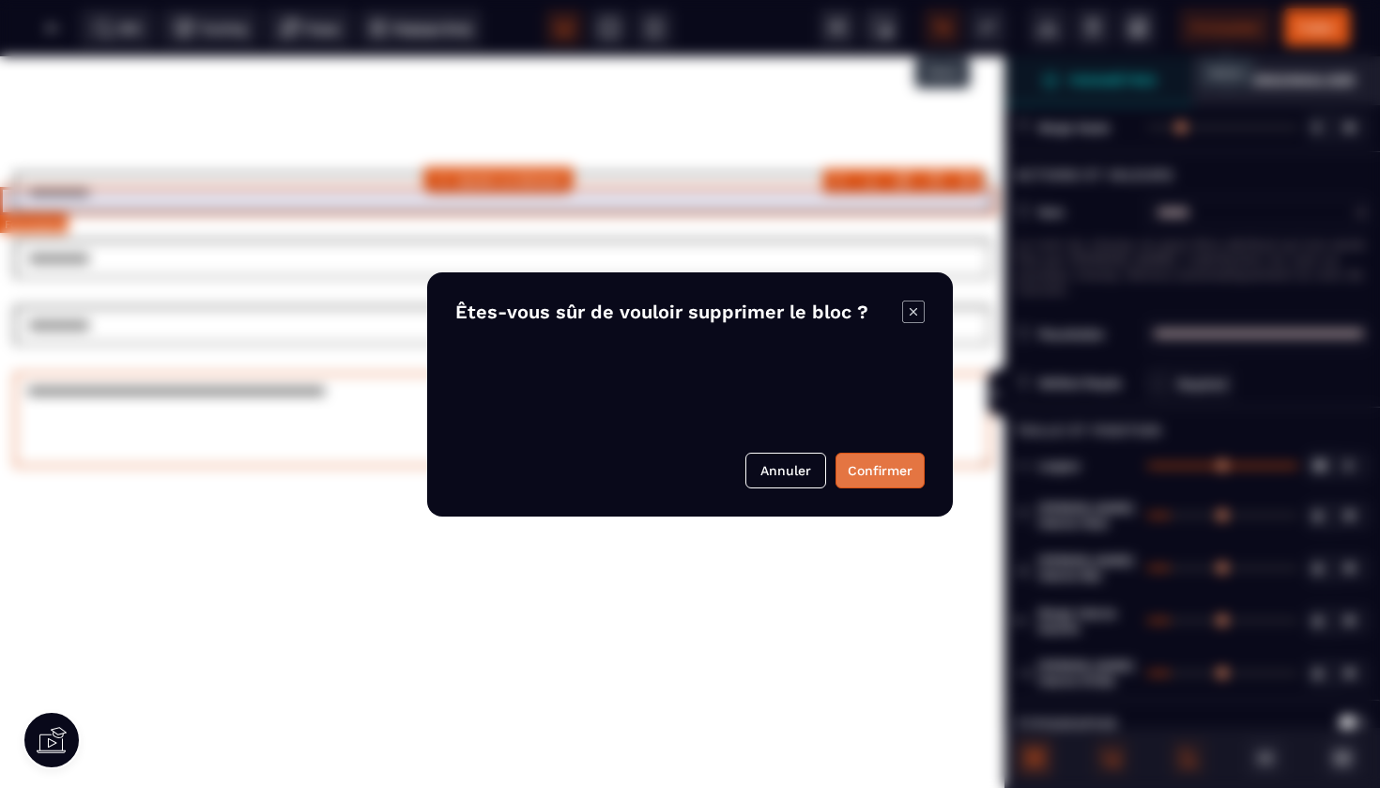
click at [864, 466] on button "Confirmer" at bounding box center [880, 471] width 89 height 36
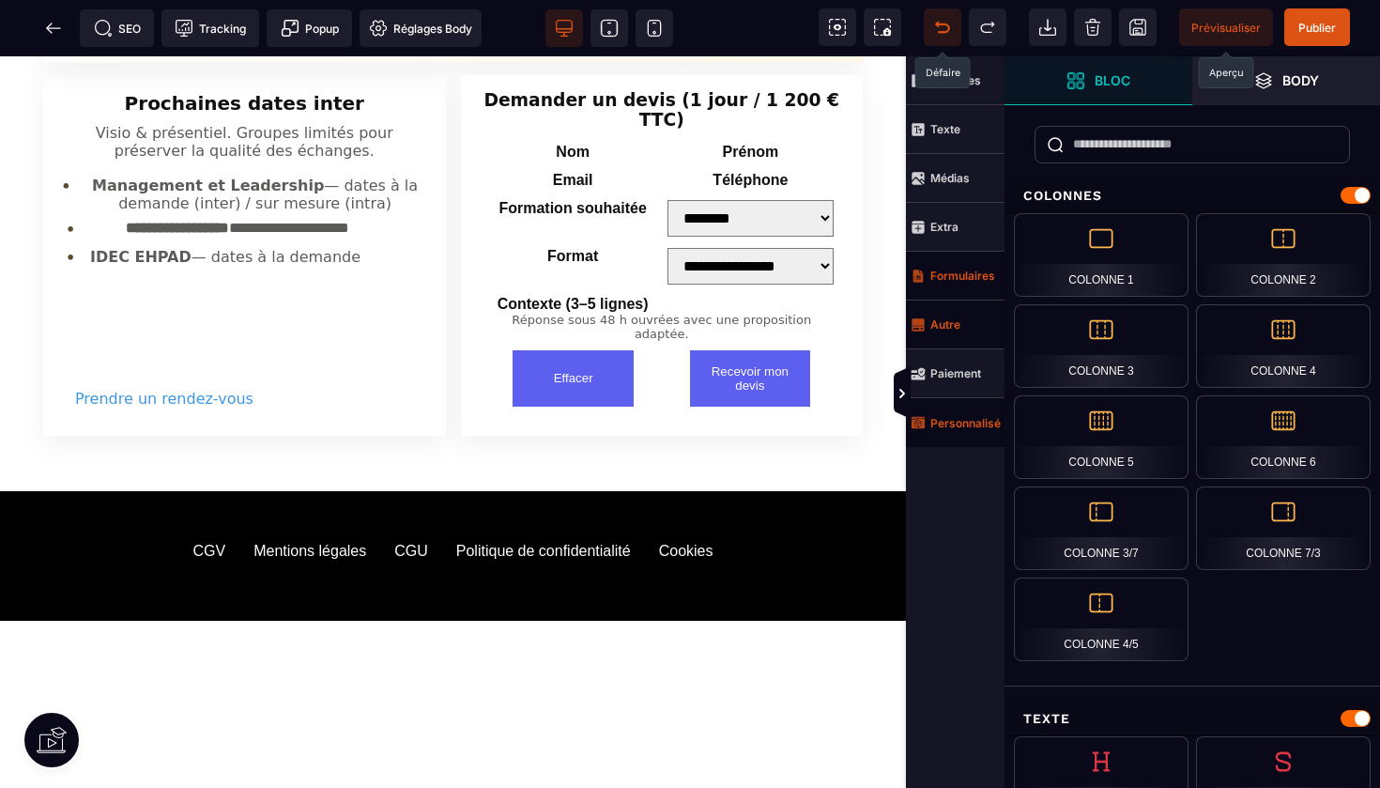
scroll to position [3910, 0]
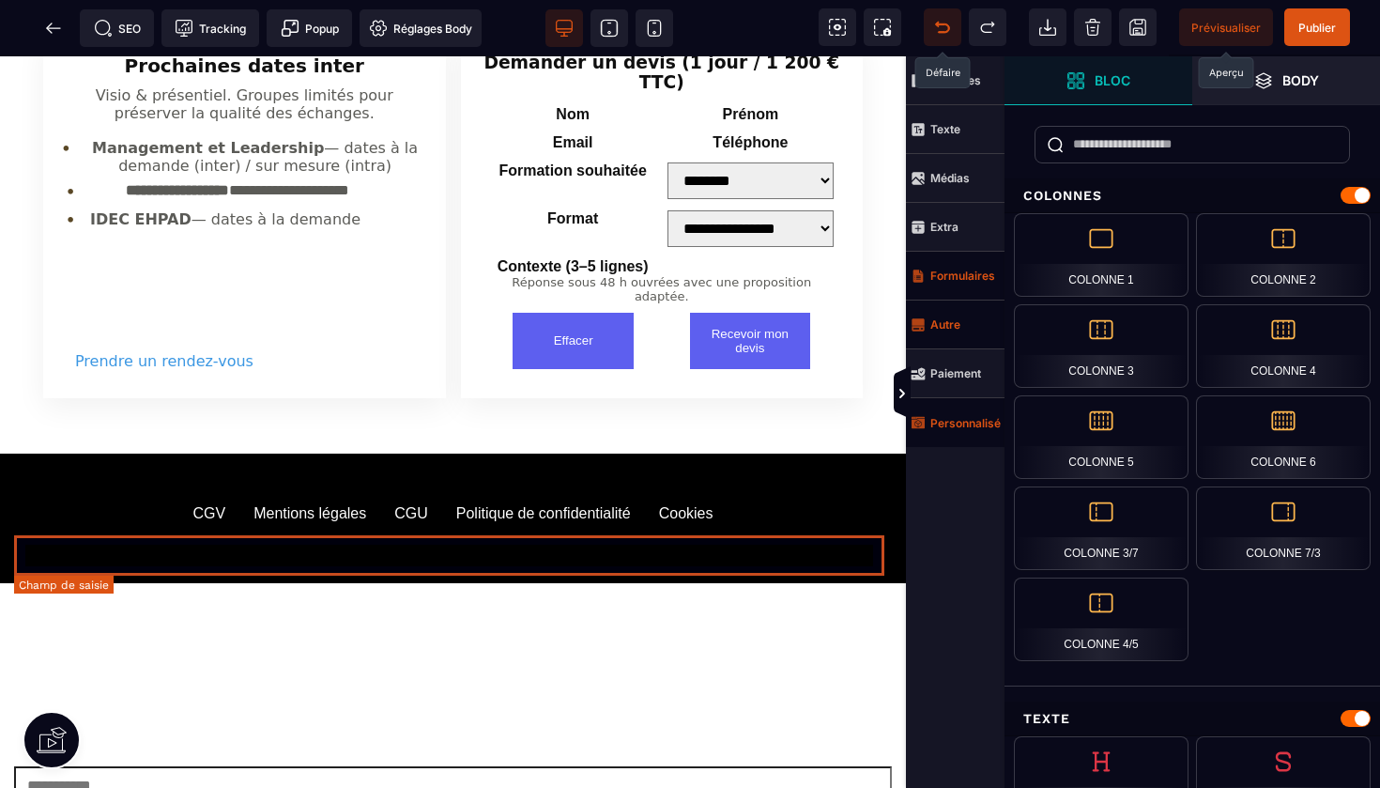
click at [823, 766] on input "text" at bounding box center [453, 785] width 878 height 38
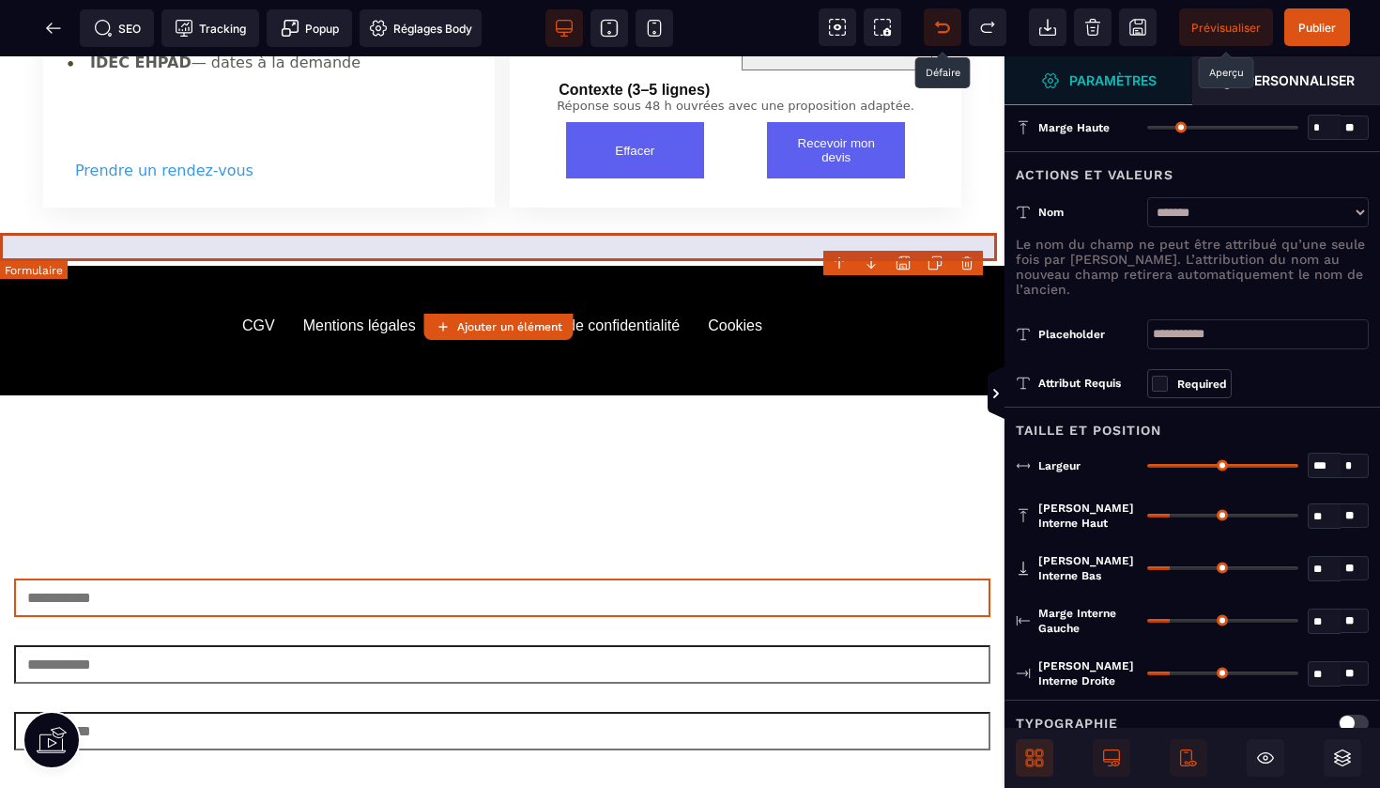
click at [966, 266] on body "B I U S A ******* Ajouter un élément" at bounding box center [690, 394] width 1380 height 788
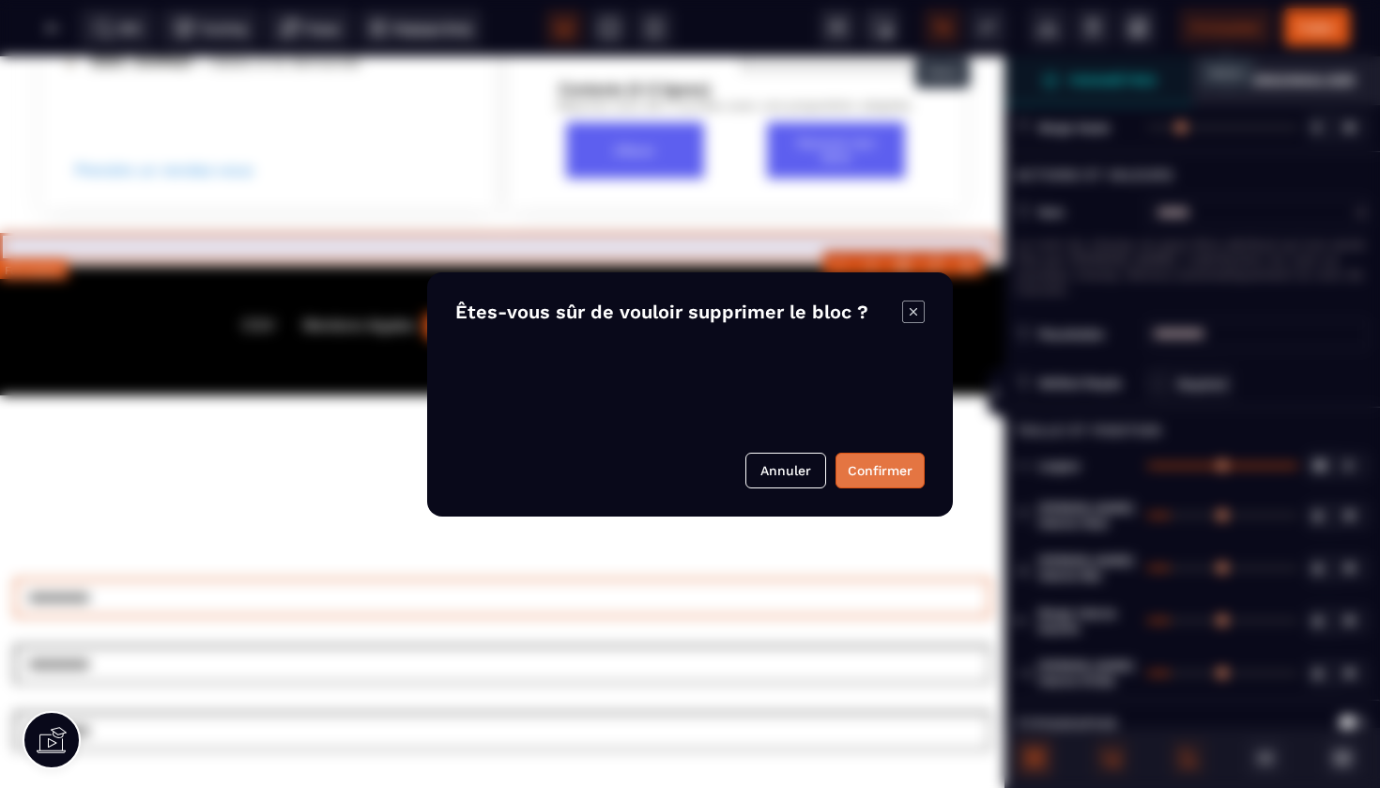
click at [884, 471] on button "Confirmer" at bounding box center [880, 471] width 89 height 36
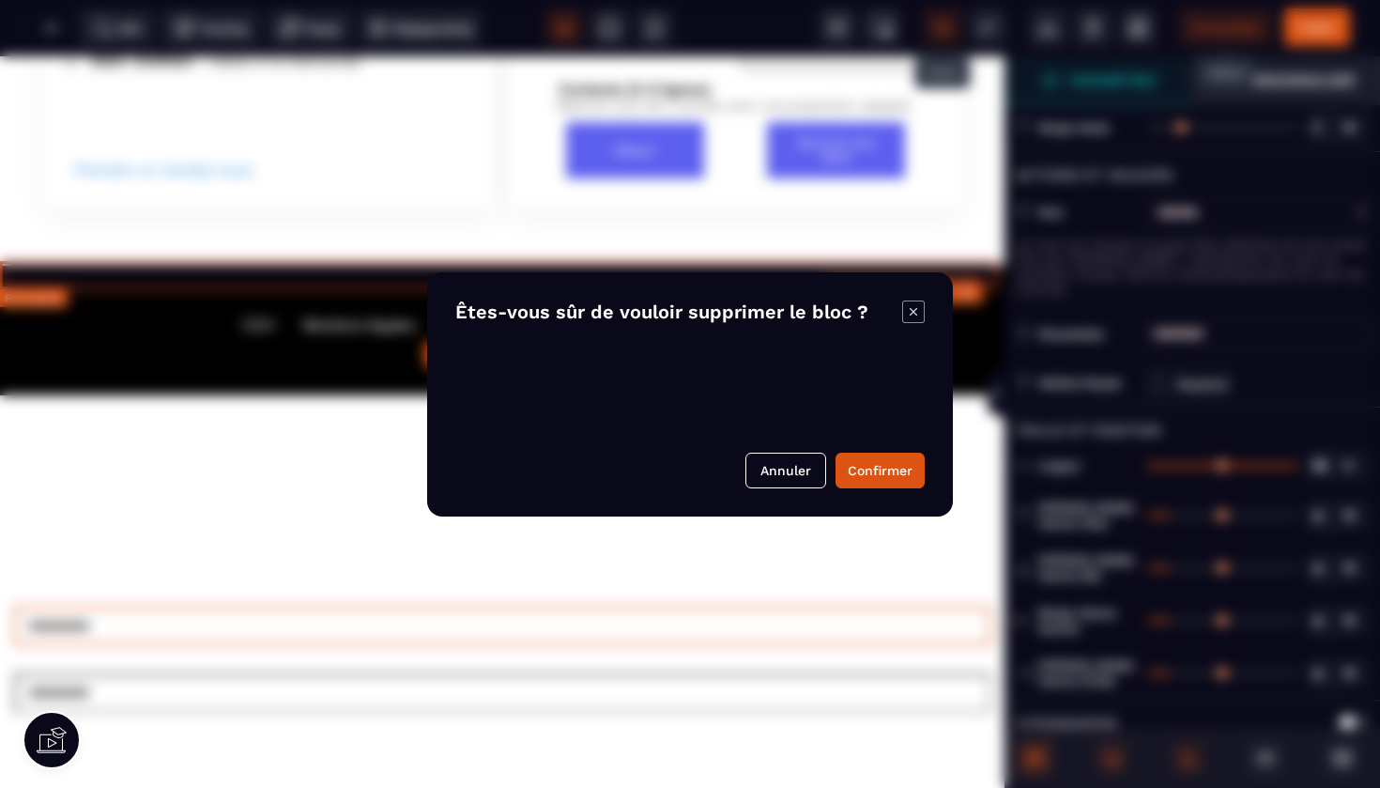
click at [970, 289] on body "B I U S A ******* Ajouter un élément" at bounding box center [690, 394] width 1380 height 788
click at [874, 476] on button "Confirmer" at bounding box center [880, 471] width 89 height 36
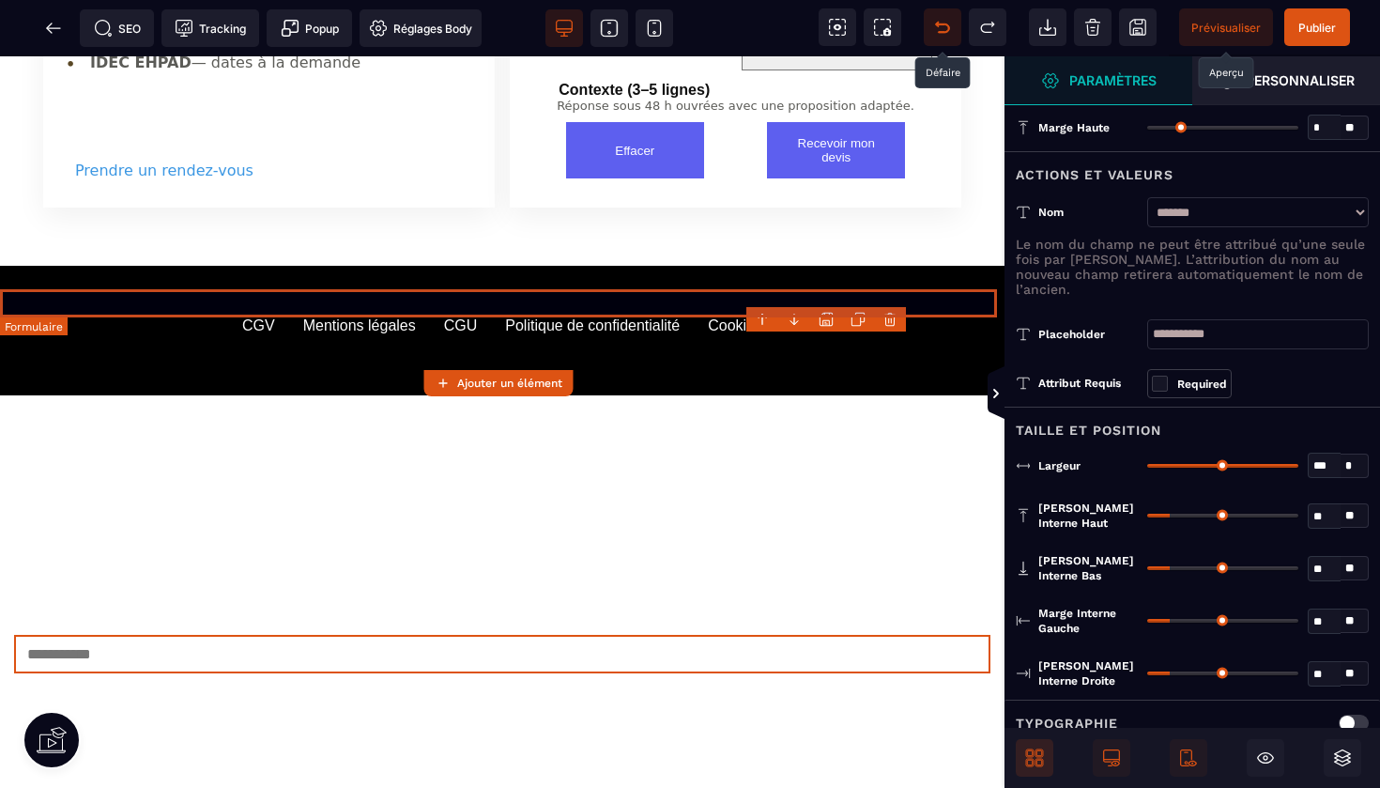
click at [891, 318] on body "B I U S A ******* Ajouter un élément" at bounding box center [690, 394] width 1380 height 788
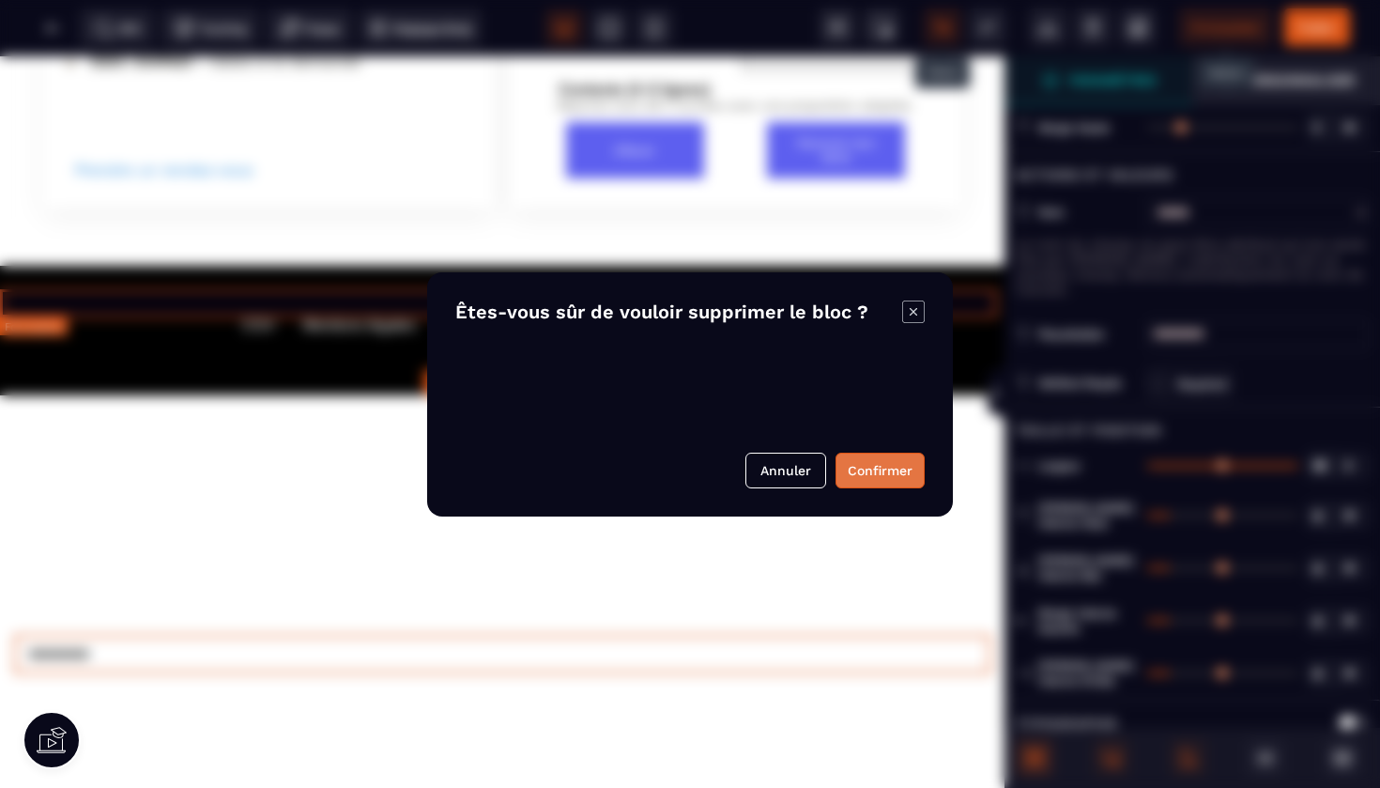
click at [866, 467] on button "Confirmer" at bounding box center [880, 471] width 89 height 36
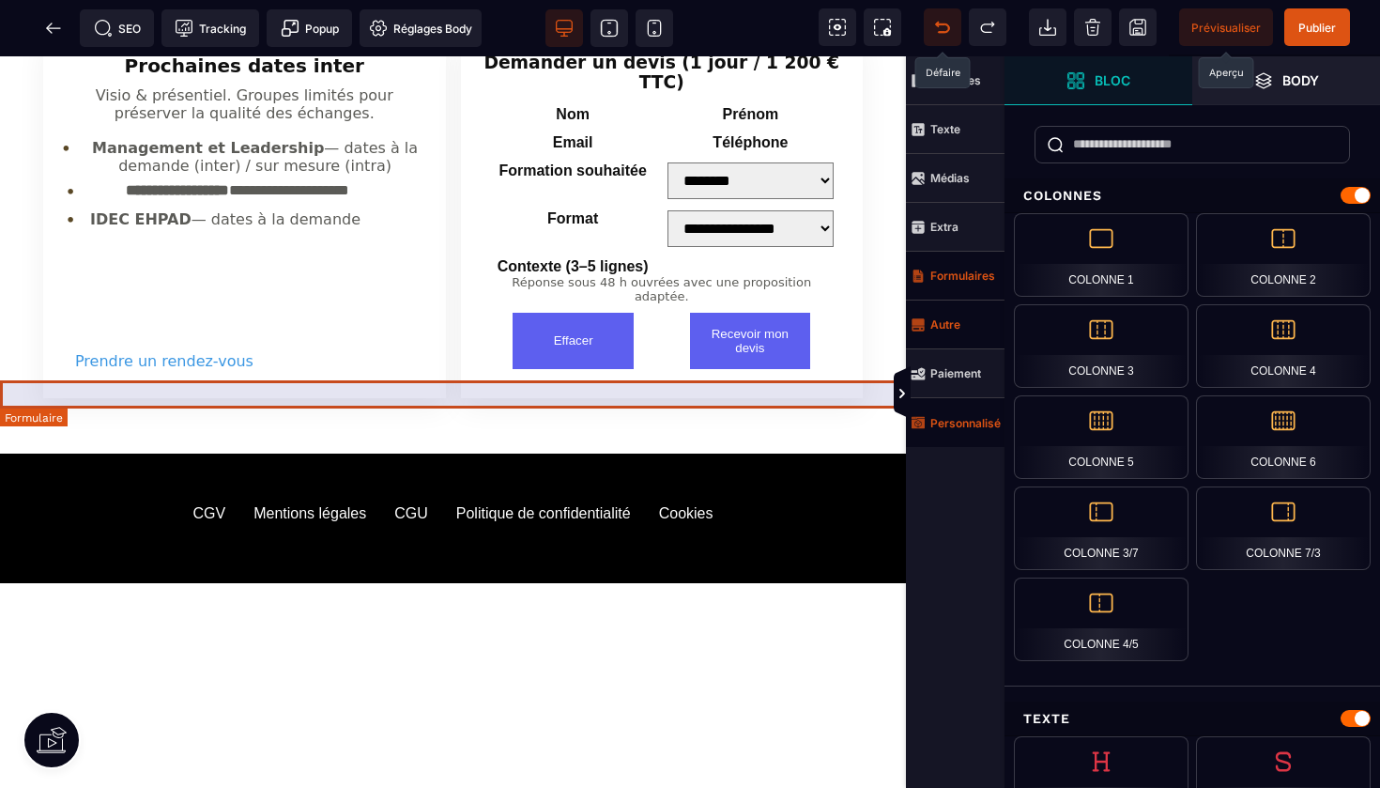
click at [784, 611] on form at bounding box center [453, 625] width 906 height 28
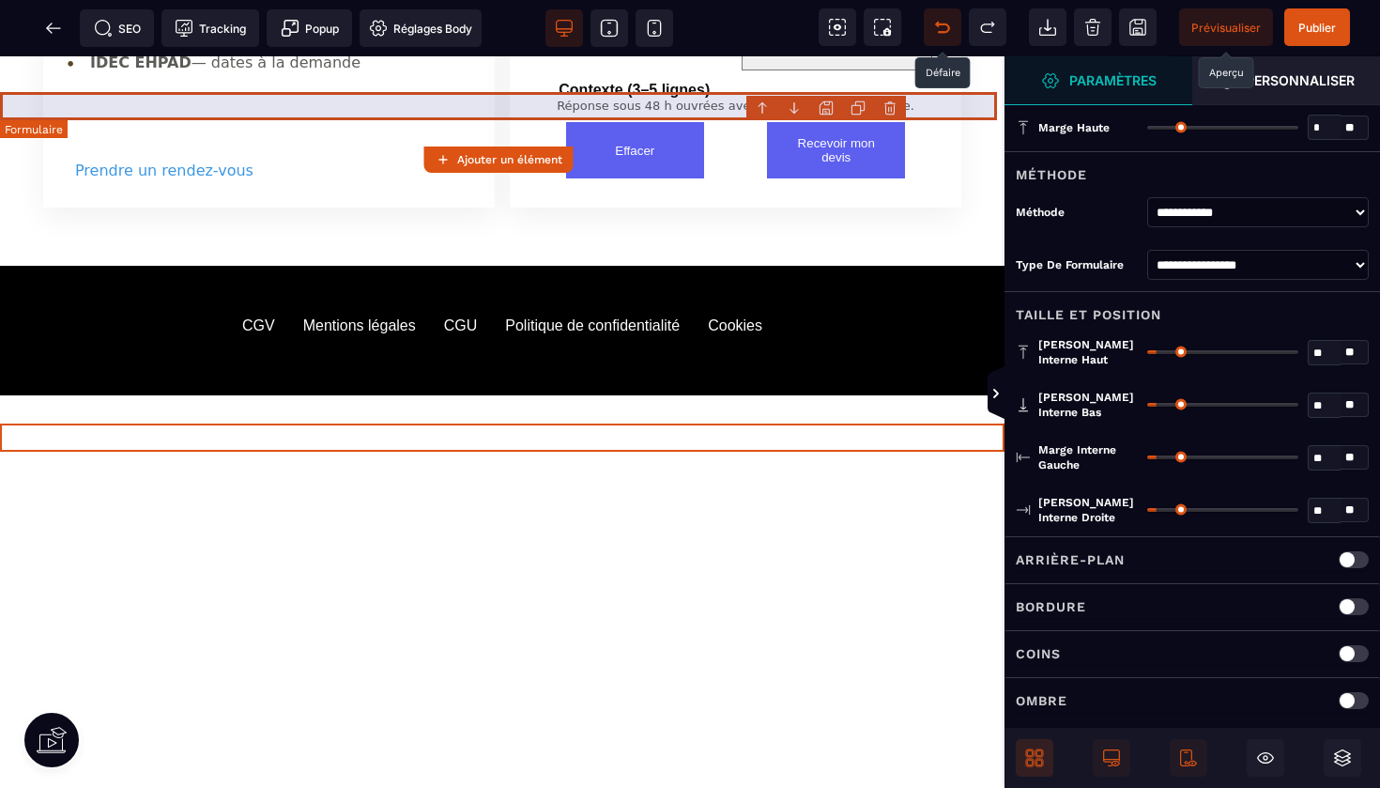
click at [894, 109] on body "B I U S A ******* Ajouter un élément" at bounding box center [690, 394] width 1380 height 788
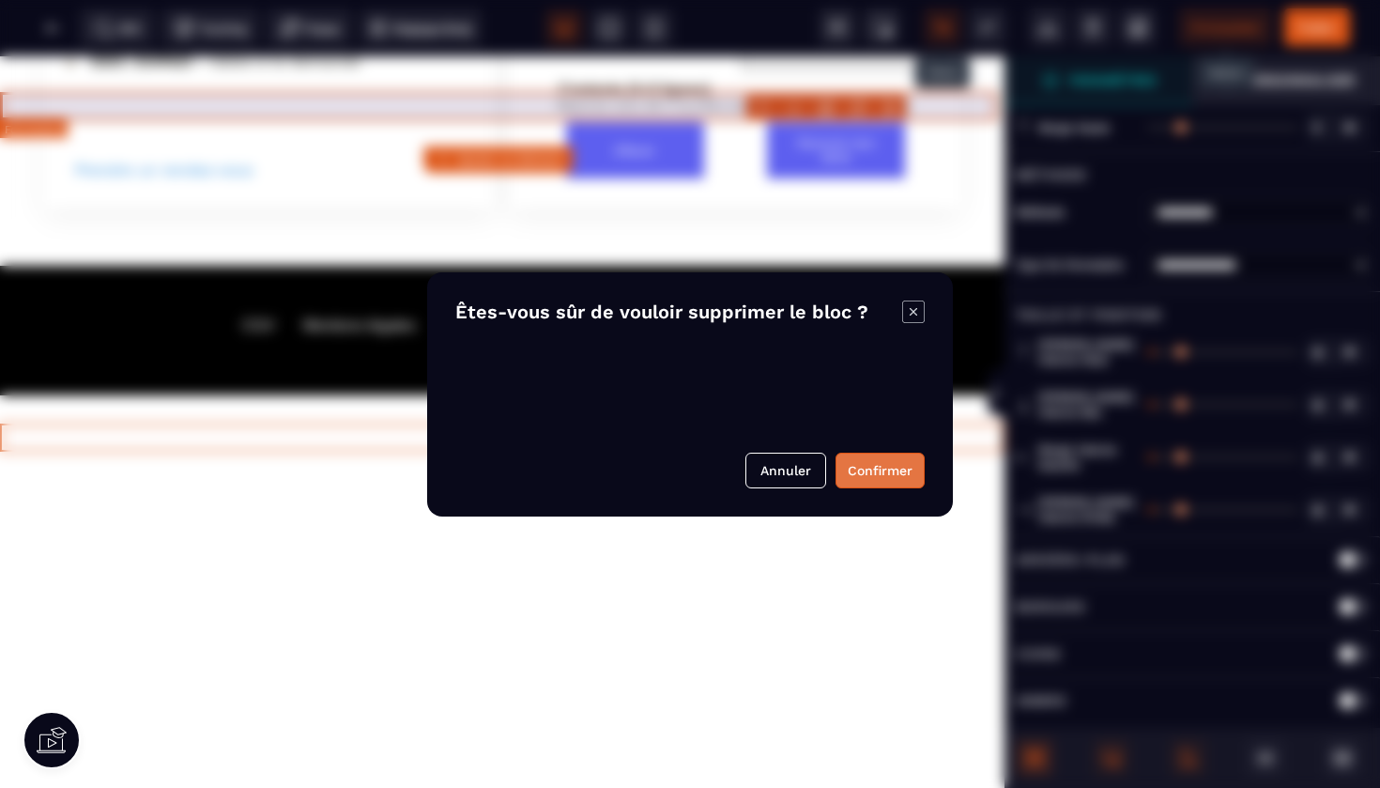
click at [861, 475] on button "Confirmer" at bounding box center [880, 471] width 89 height 36
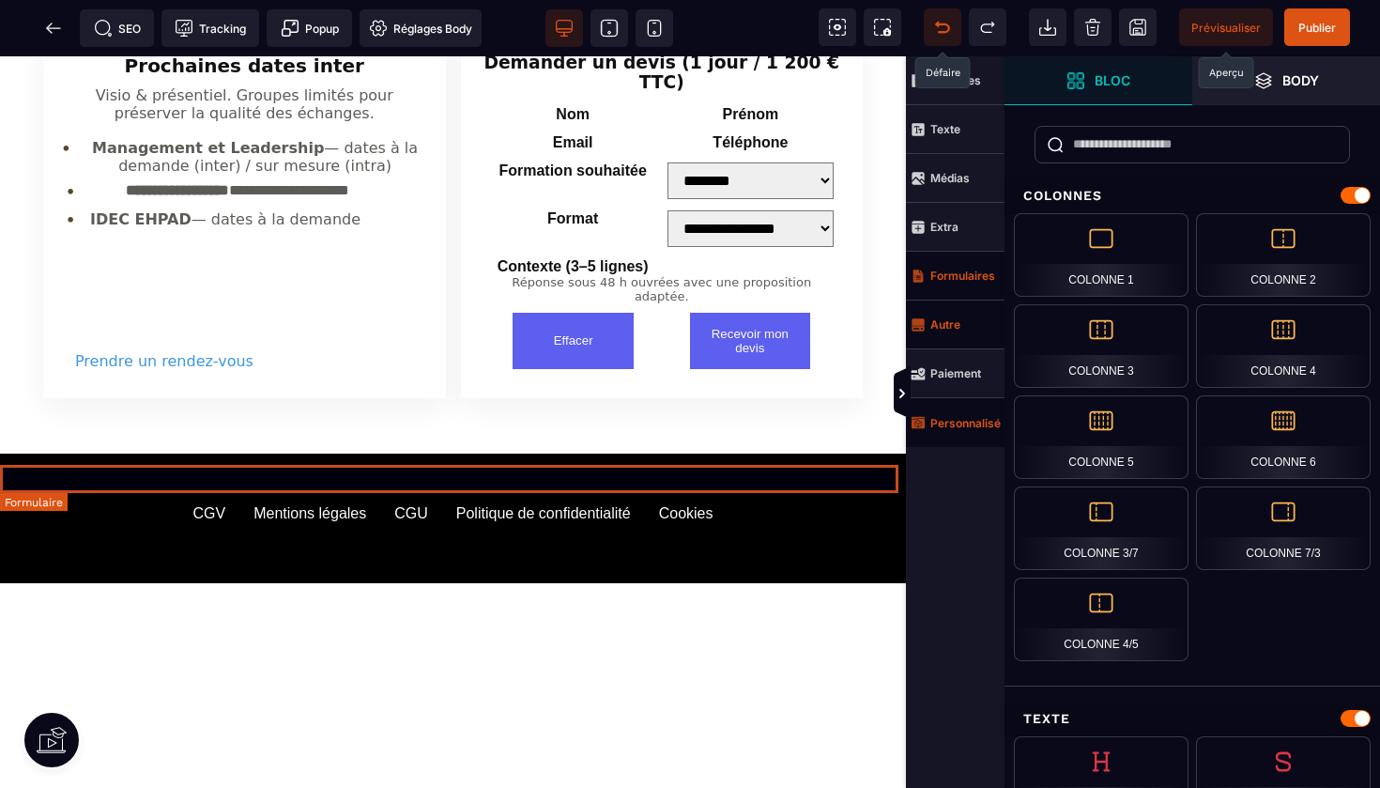
click at [793, 696] on form at bounding box center [453, 710] width 906 height 28
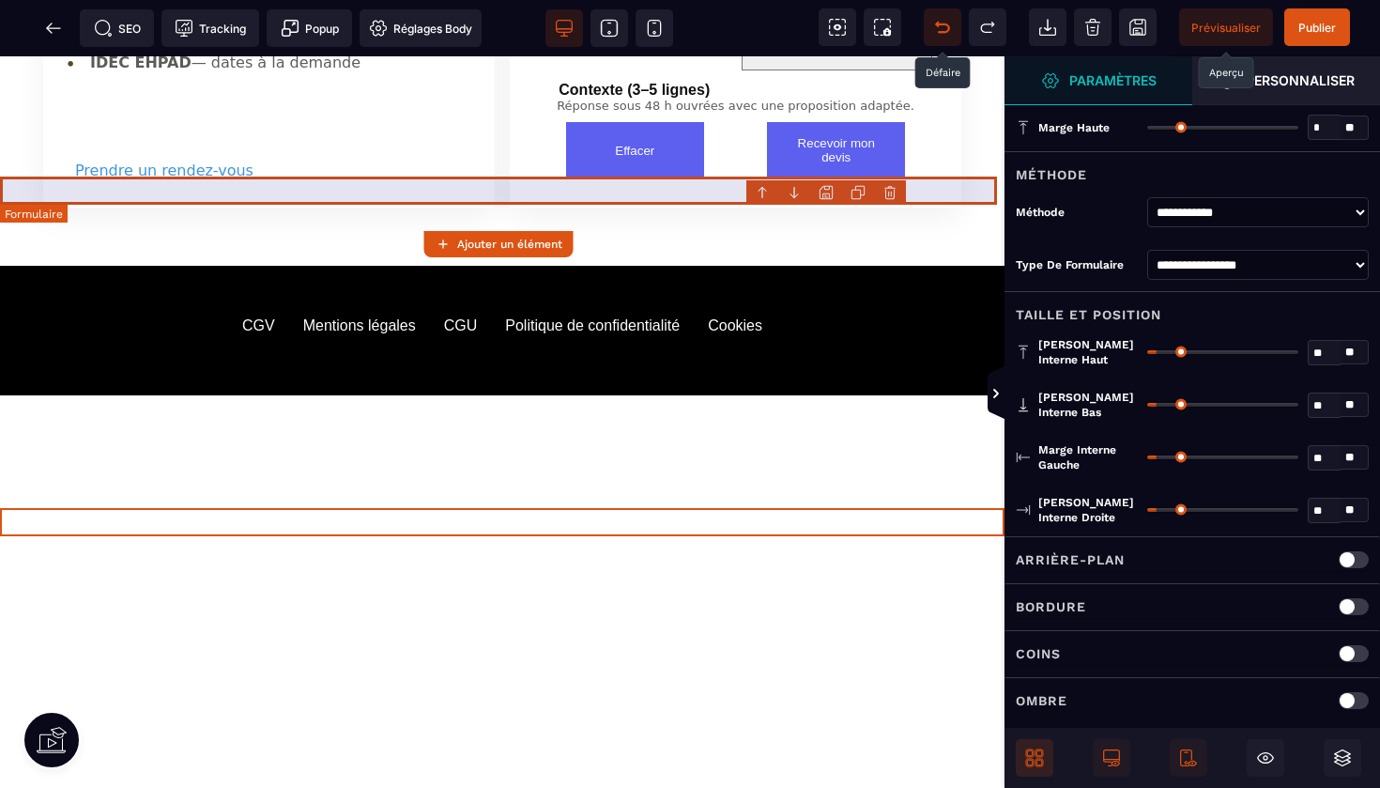
click at [889, 192] on body "B I U S A ******* Ajouter un élément" at bounding box center [690, 394] width 1380 height 788
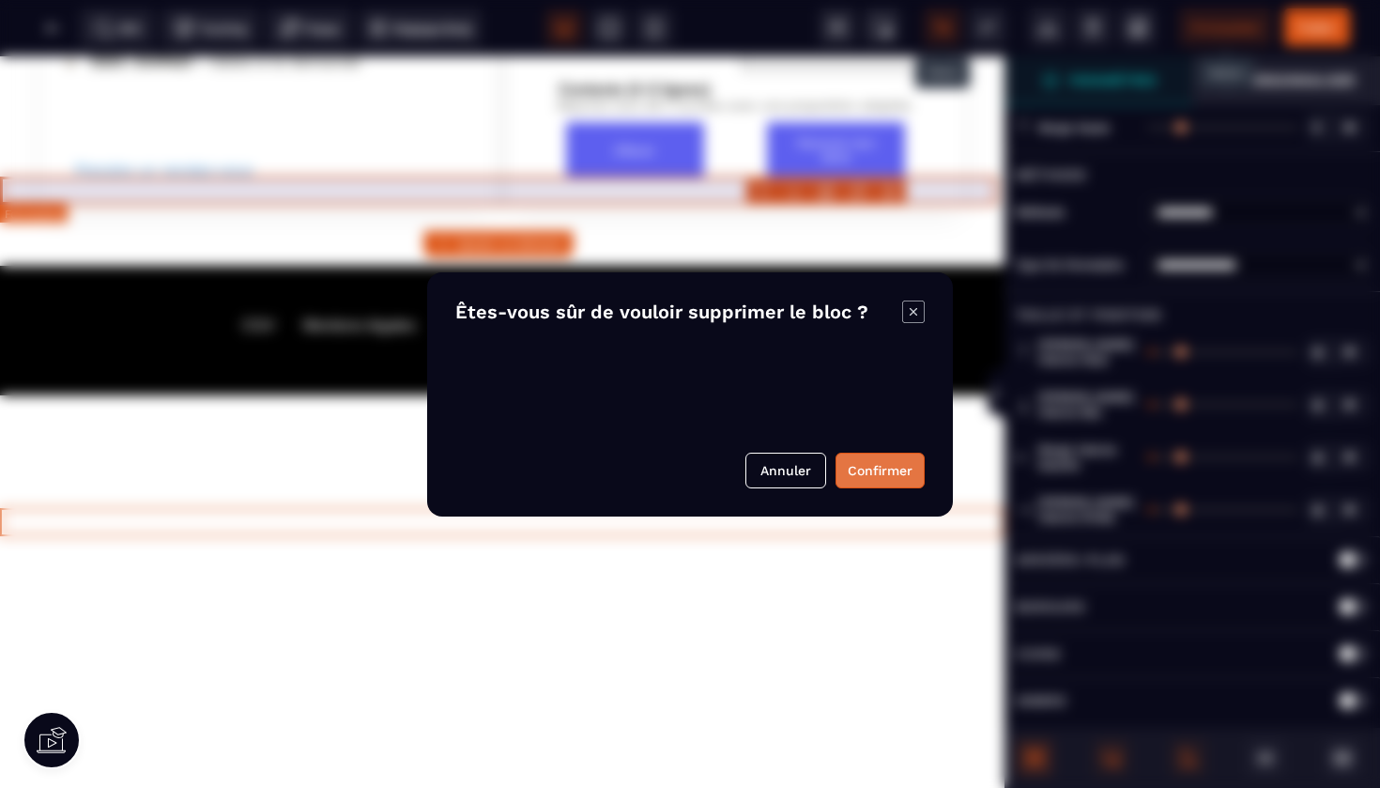
click at [869, 467] on button "Confirmer" at bounding box center [880, 471] width 89 height 36
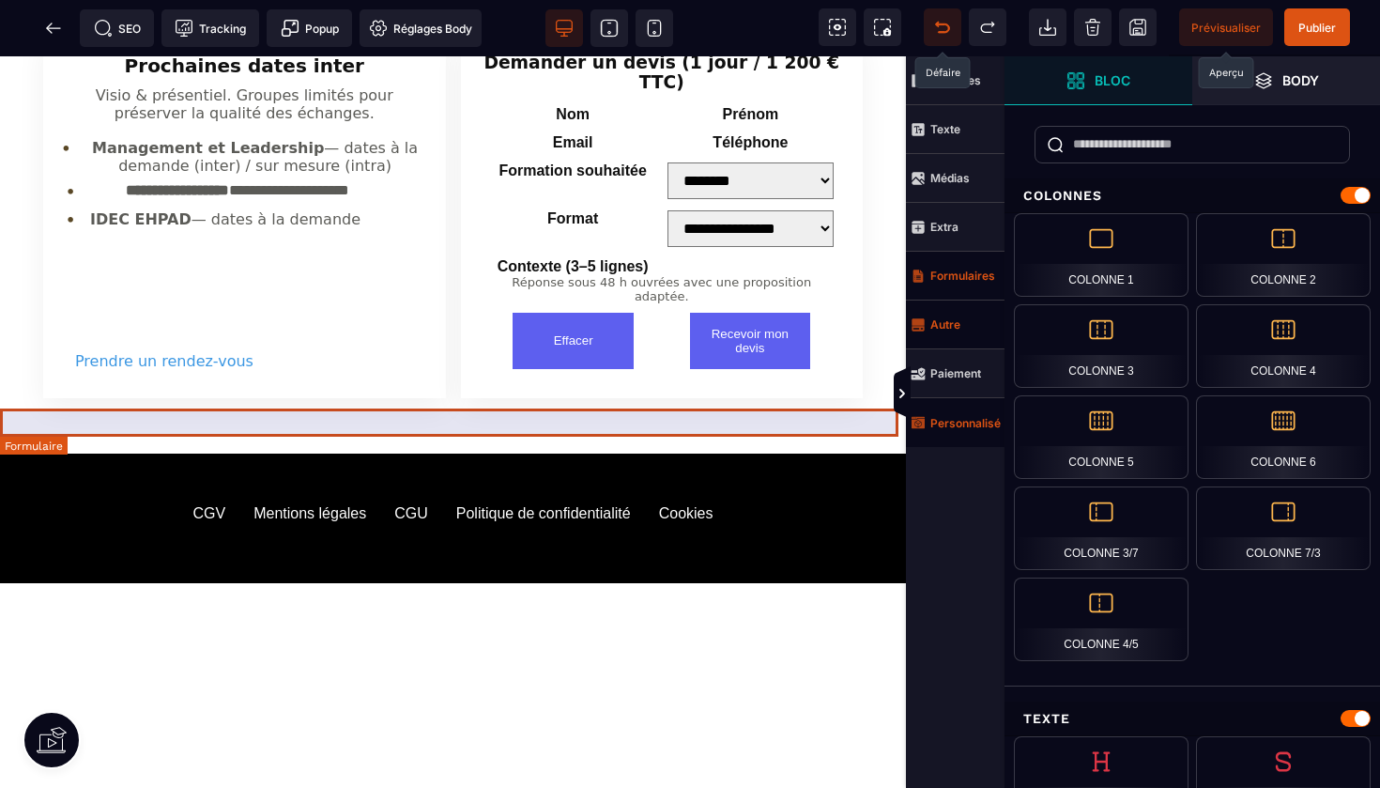
click at [773, 639] on form at bounding box center [453, 653] width 906 height 28
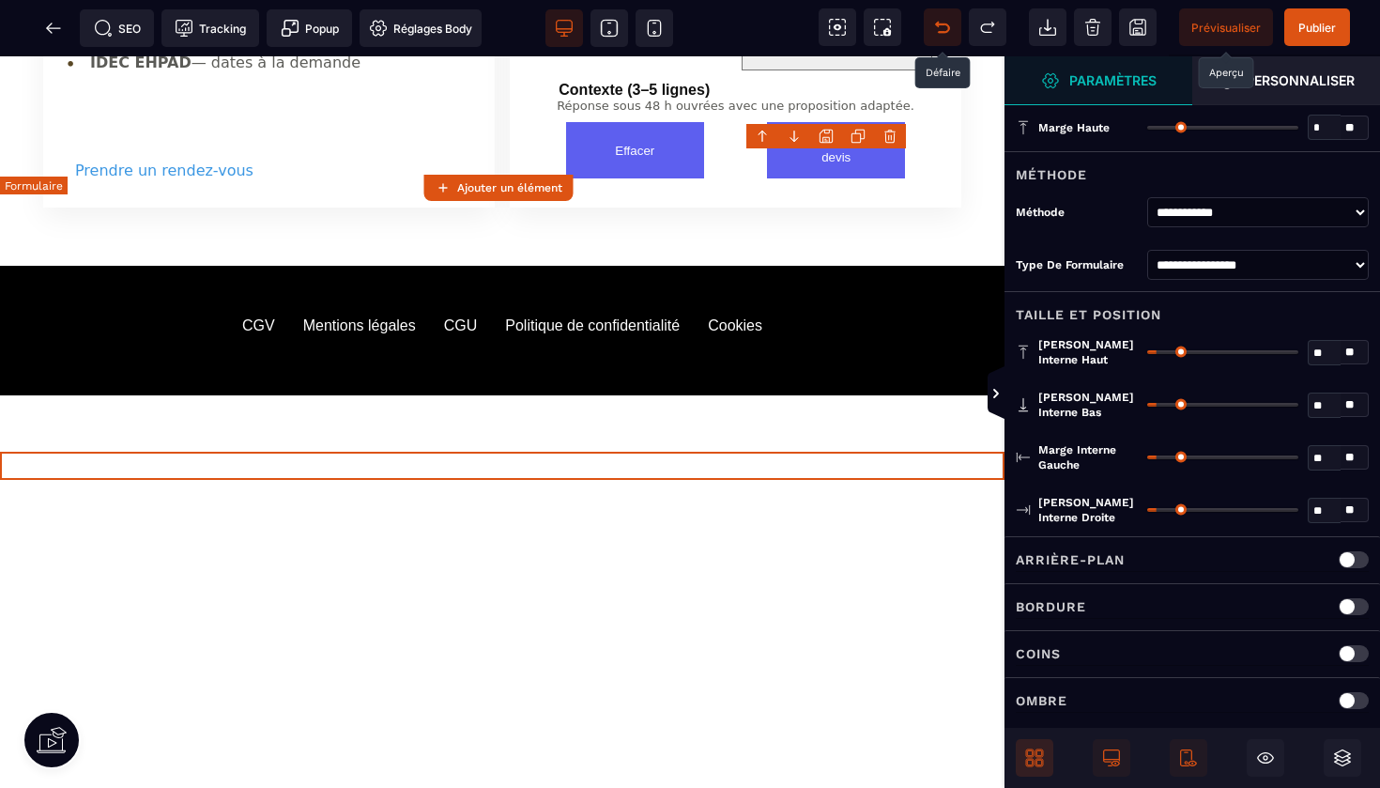
click at [895, 137] on body "B I U S A ******* Ajouter un élément" at bounding box center [690, 394] width 1380 height 788
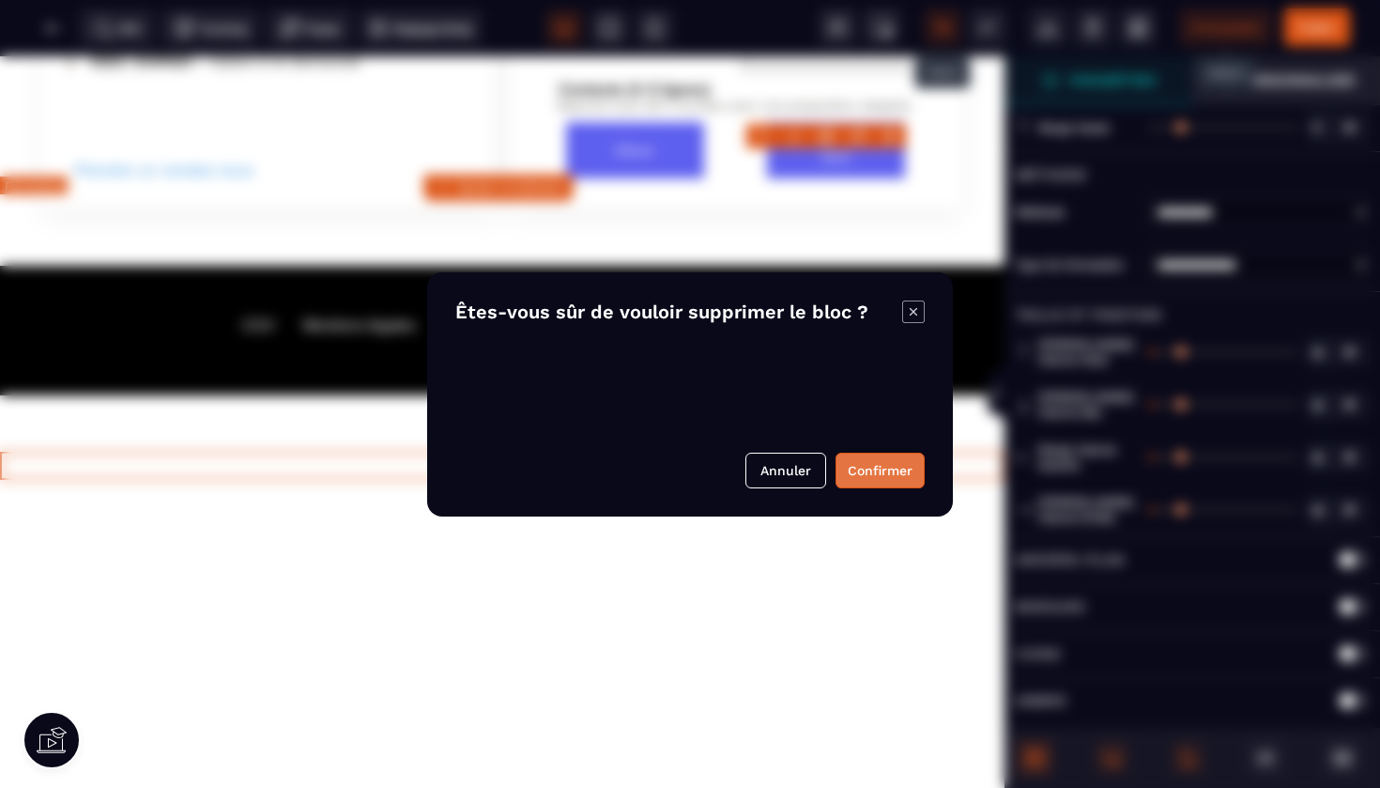
click at [864, 469] on button "Confirmer" at bounding box center [880, 471] width 89 height 36
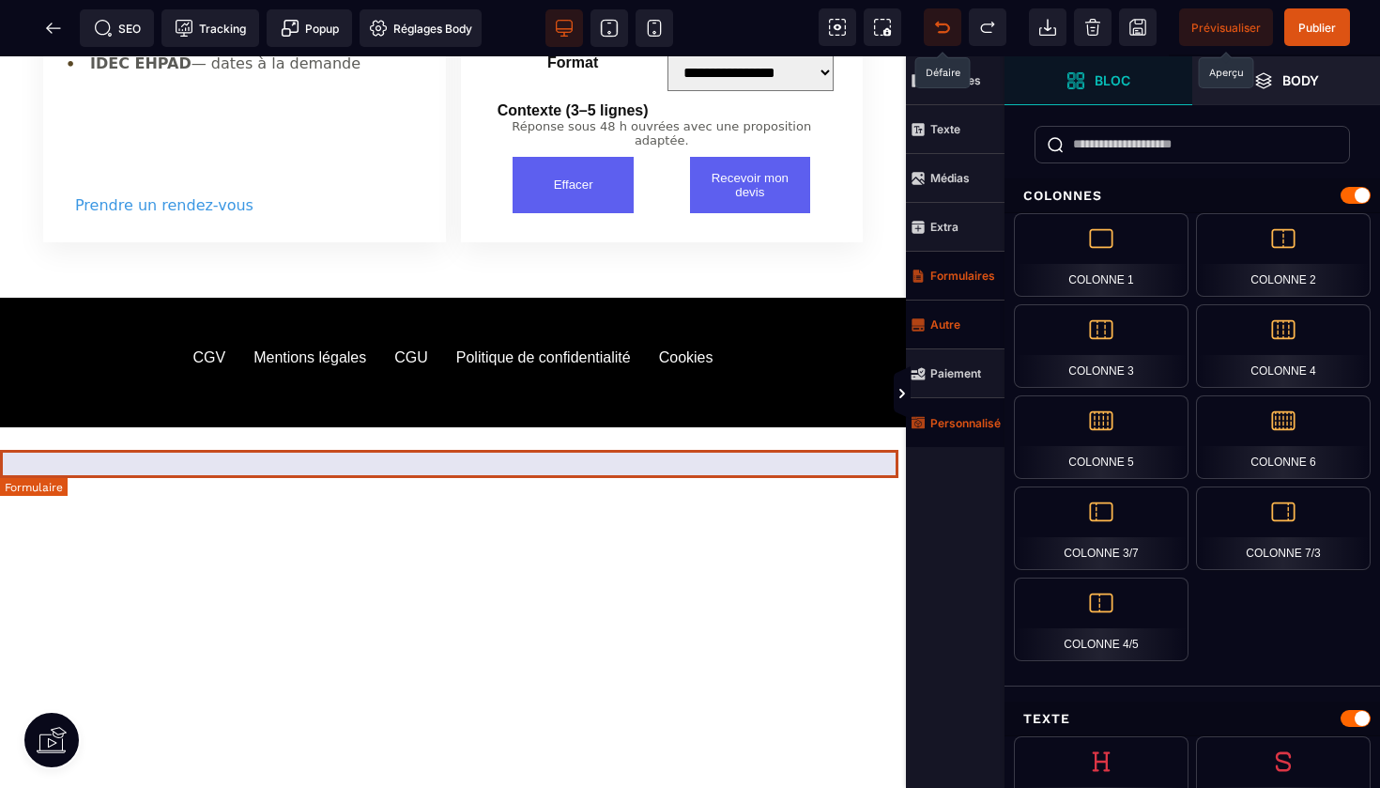
scroll to position [4068, 0]
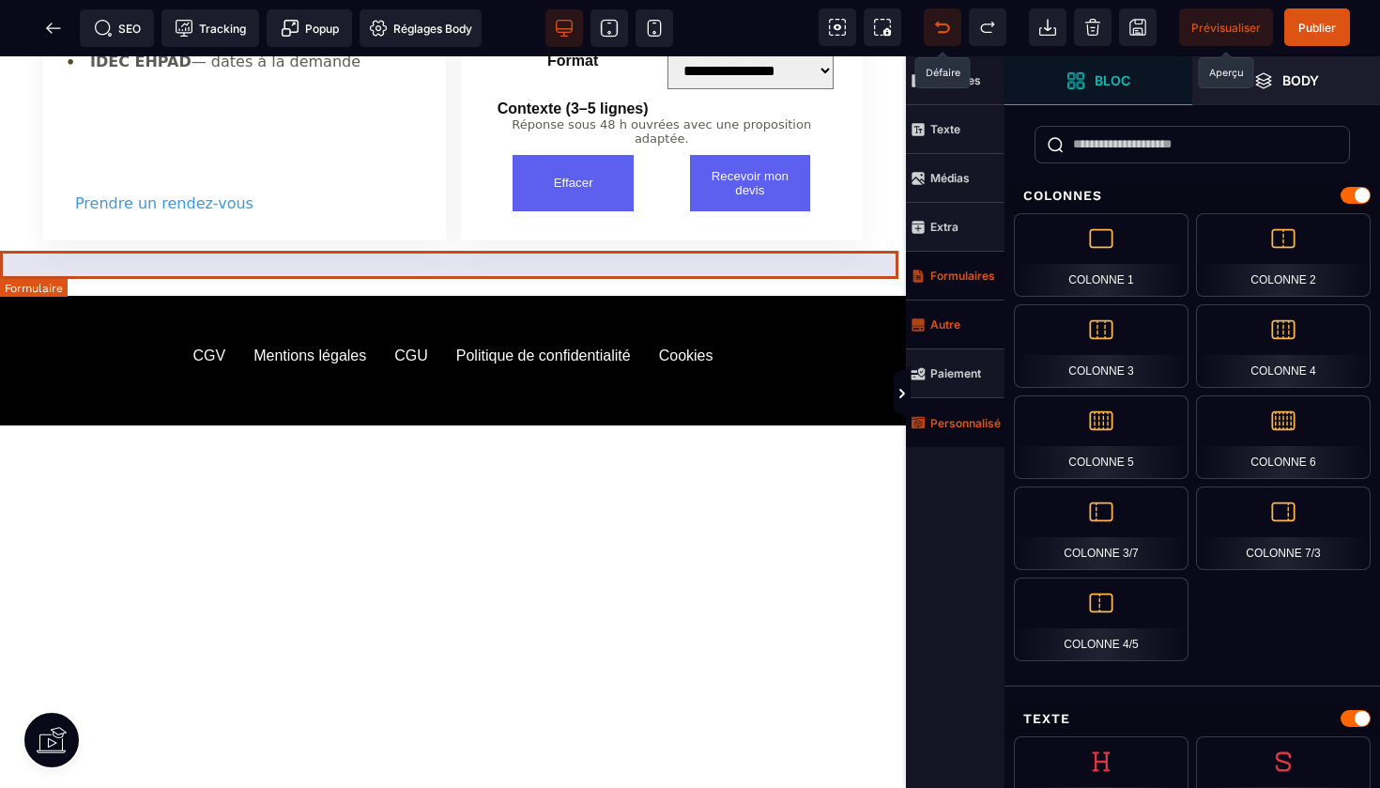
drag, startPoint x: 711, startPoint y: 717, endPoint x: 740, endPoint y: 246, distance: 472.3
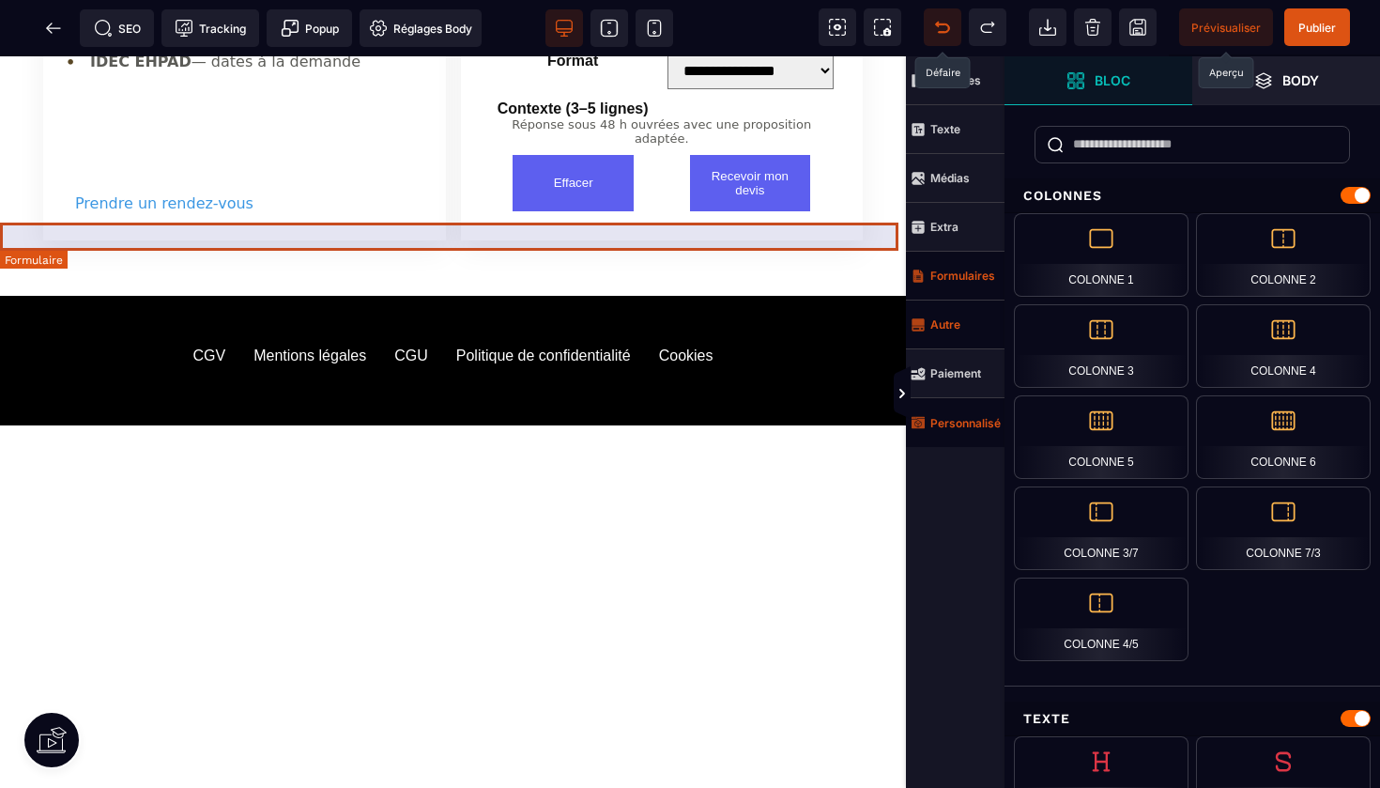
click at [740, 454] on form at bounding box center [453, 468] width 906 height 28
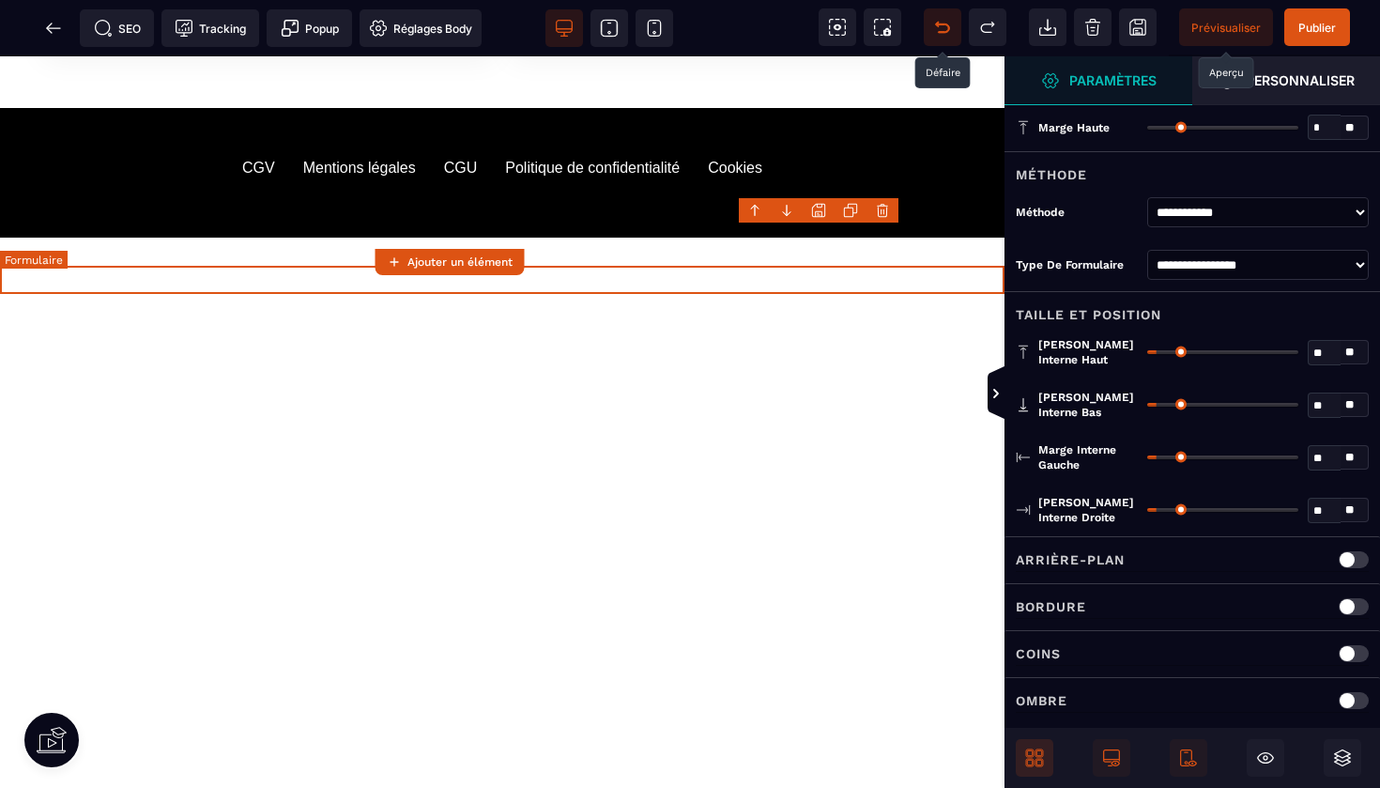
scroll to position [4051, 0]
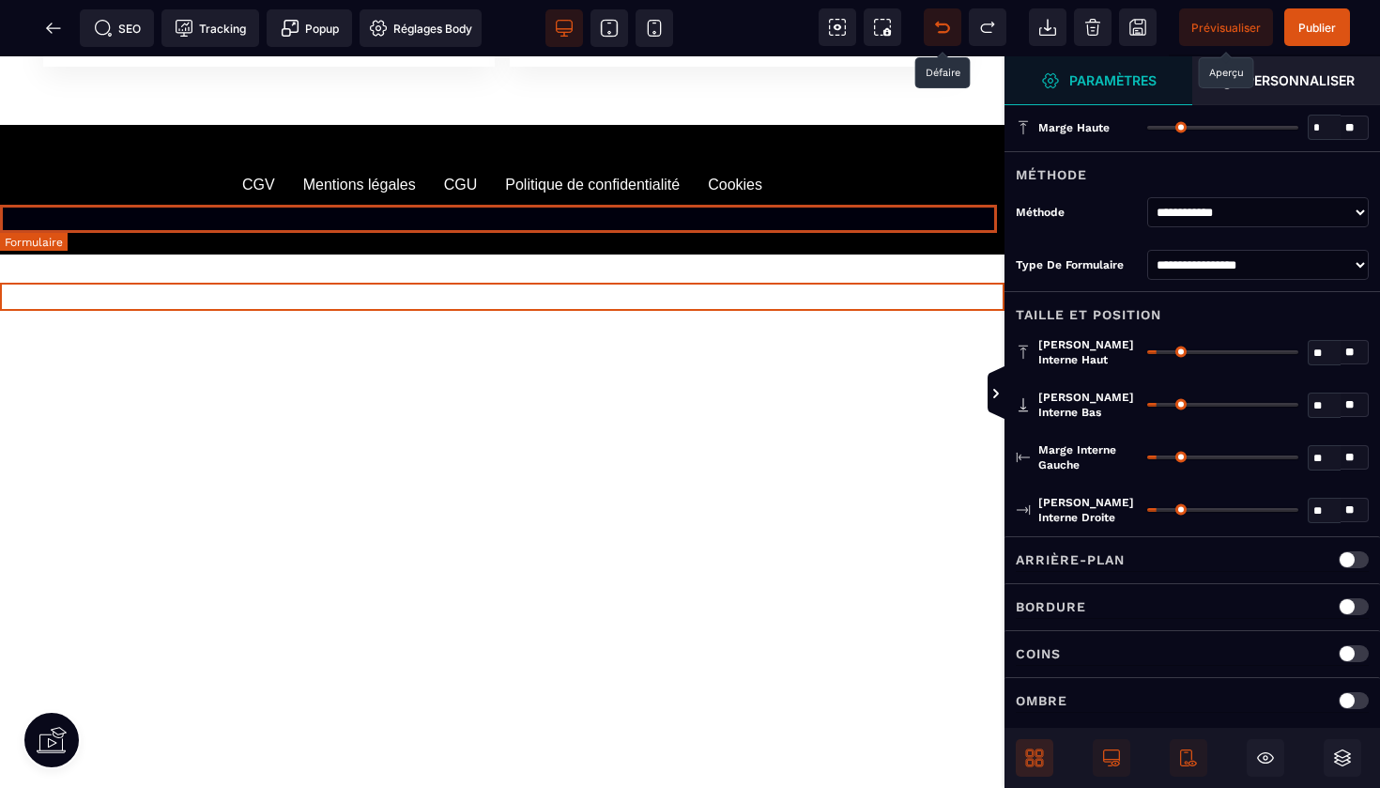
click at [787, 508] on form at bounding box center [502, 522] width 1005 height 28
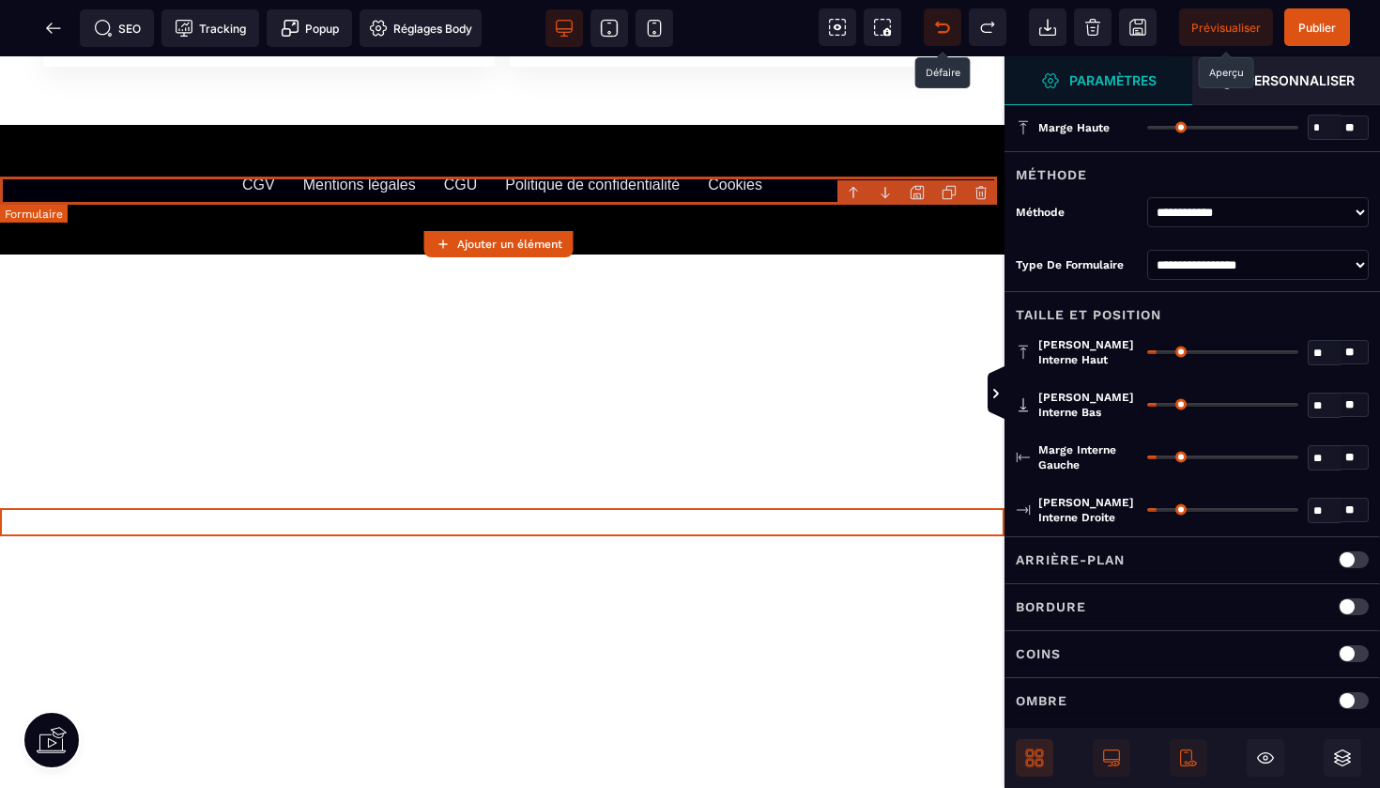
click at [984, 189] on body "B I U S A ******* Ajouter un élément" at bounding box center [690, 394] width 1380 height 788
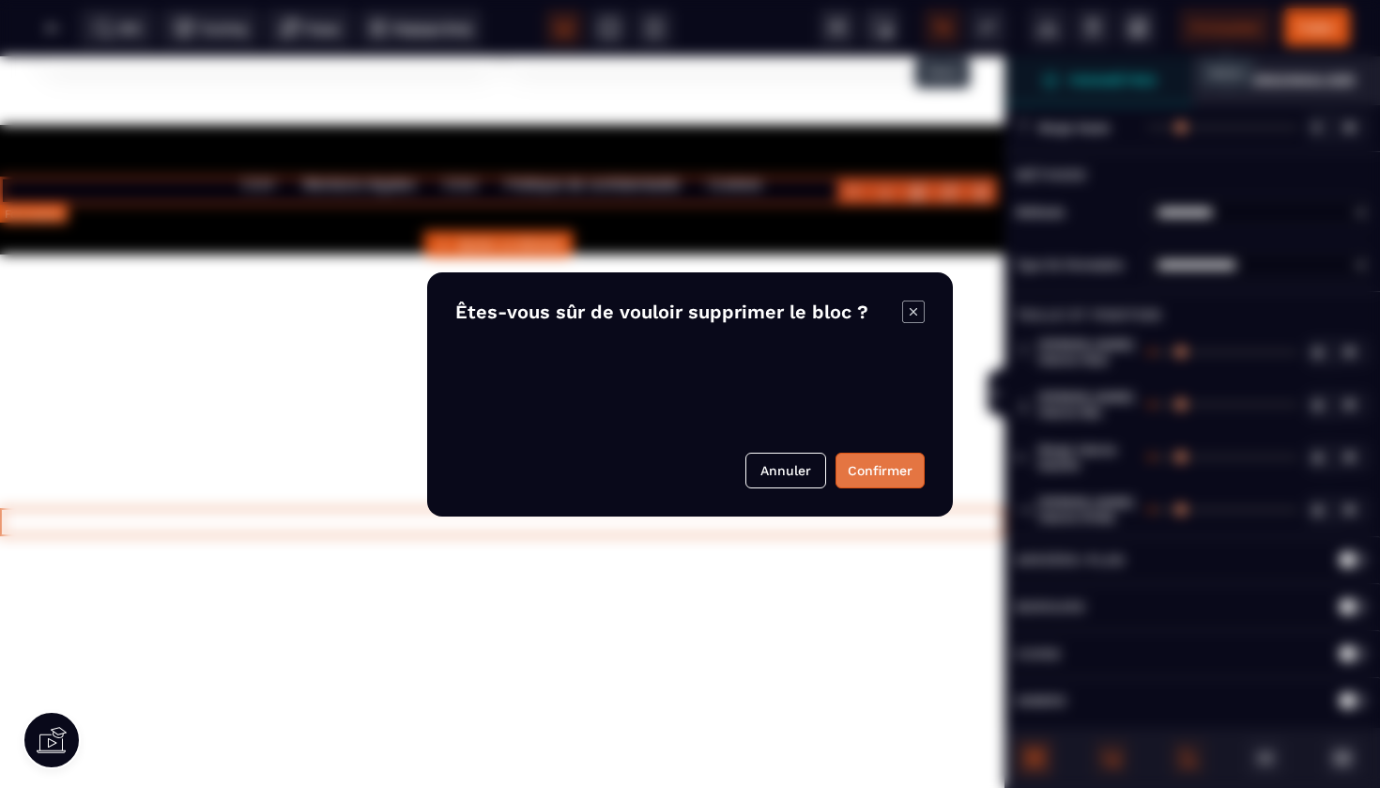
click at [869, 466] on button "Confirmer" at bounding box center [880, 471] width 89 height 36
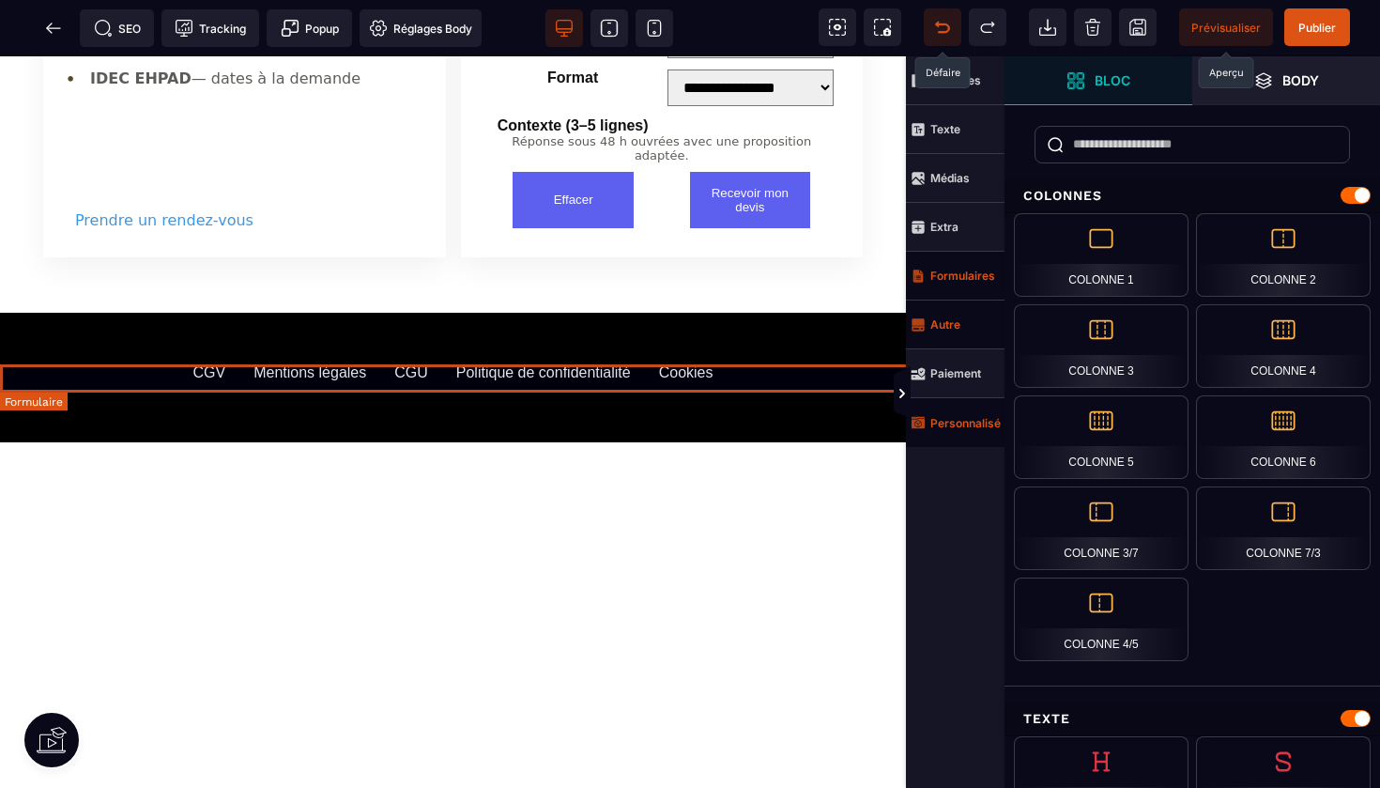
scroll to position [4022, 0]
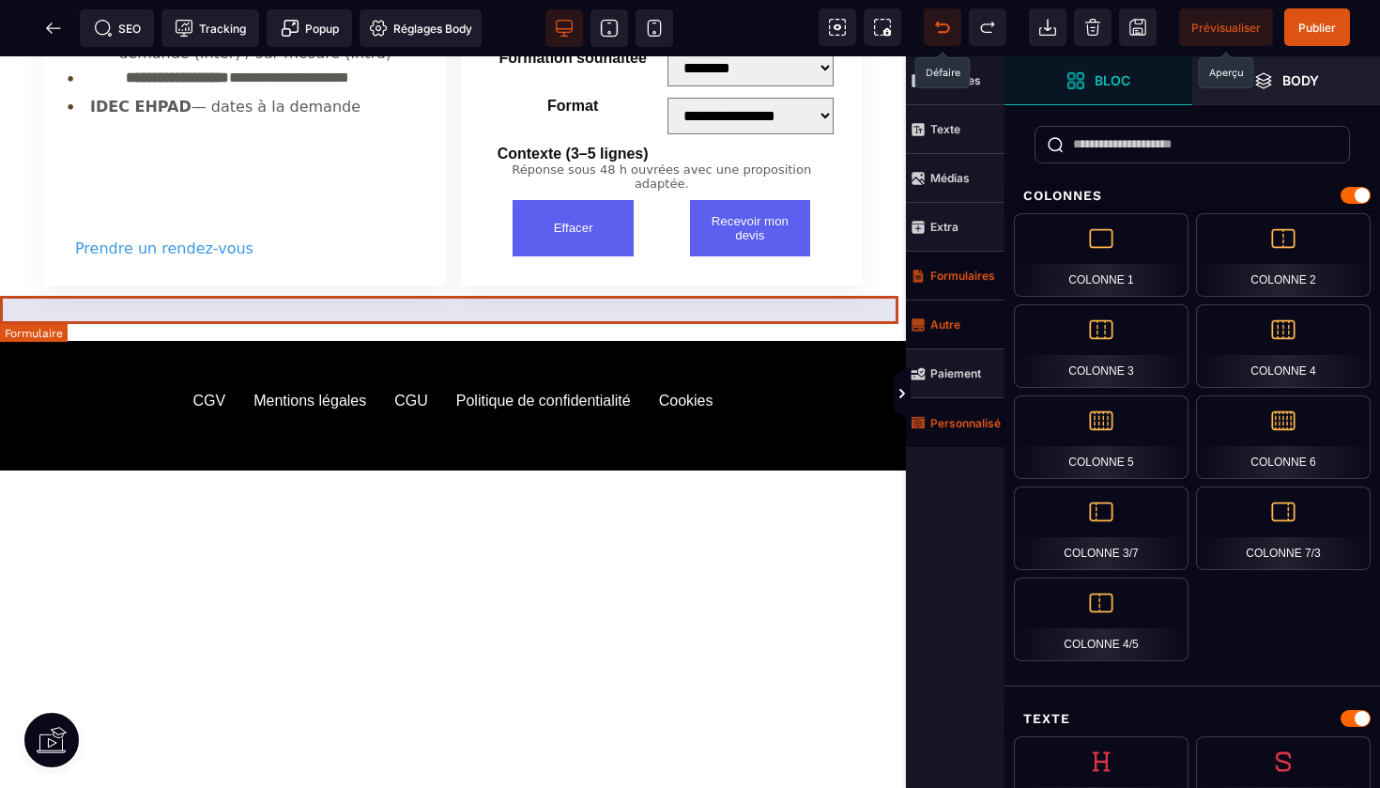
click at [816, 527] on form at bounding box center [453, 541] width 906 height 28
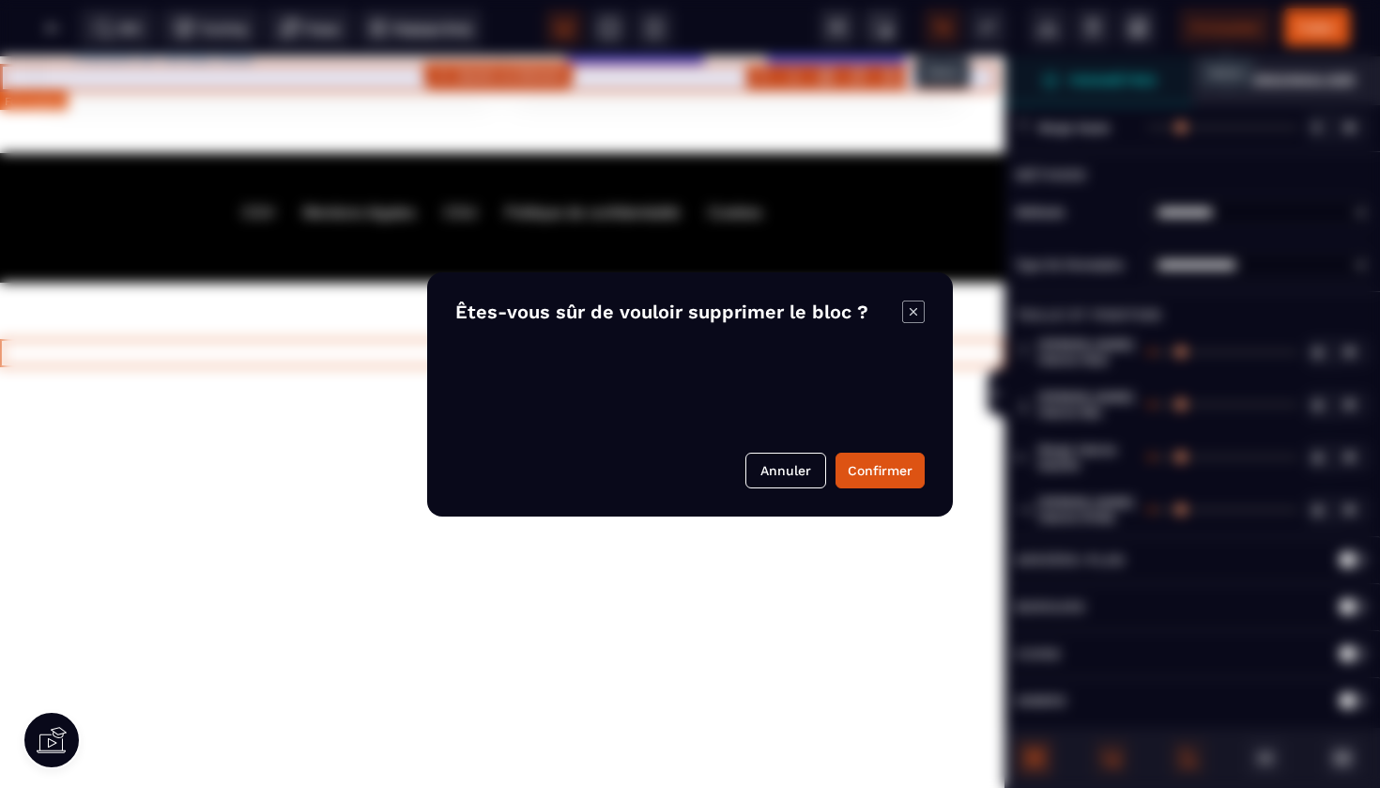
click at [891, 78] on body "B I U S A ******* Ajouter un élément" at bounding box center [690, 394] width 1380 height 788
click at [869, 450] on div "Êtes-vous sûr de vouloir supprimer le bloc ? Annuler Confirmer" at bounding box center [690, 394] width 526 height 244
click at [867, 472] on button "Confirmer" at bounding box center [880, 471] width 89 height 36
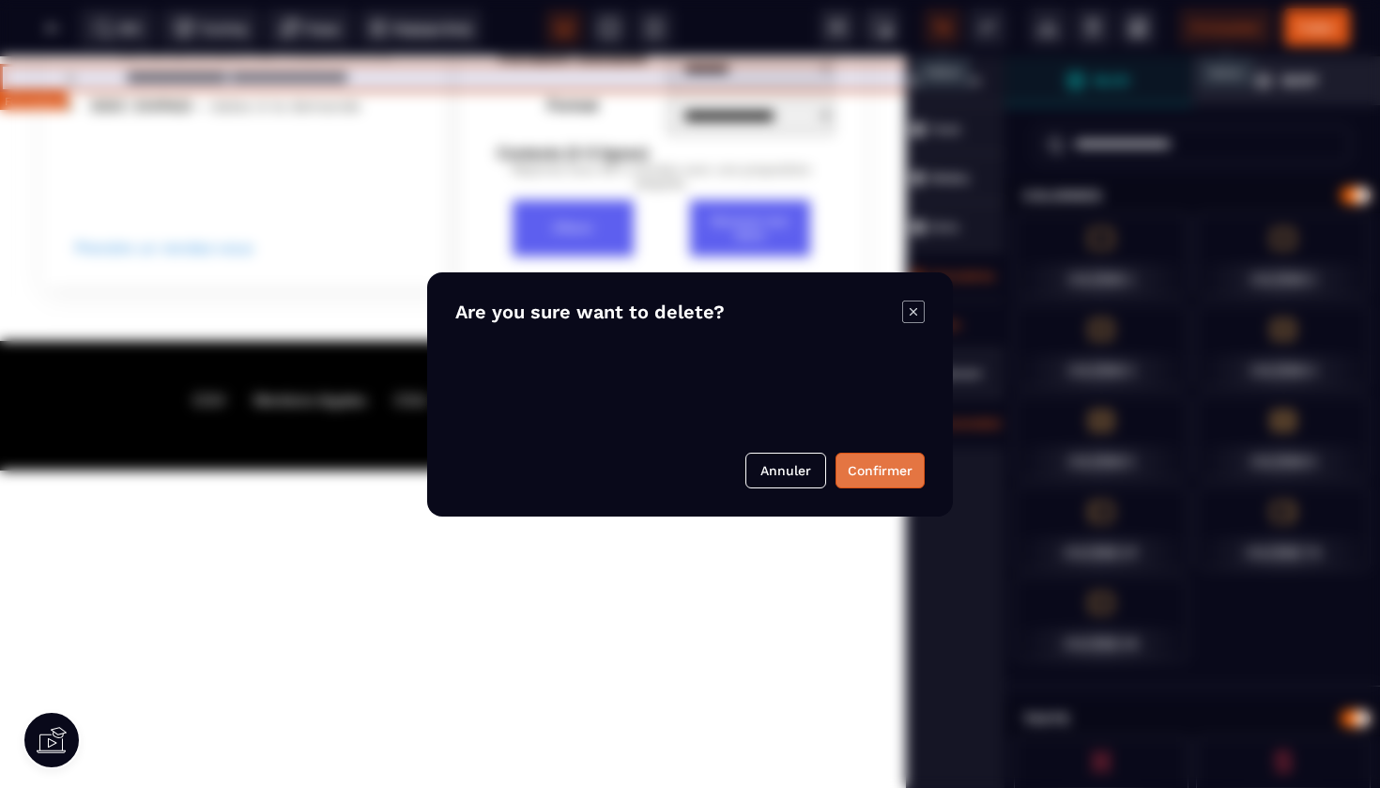
scroll to position [3994, 0]
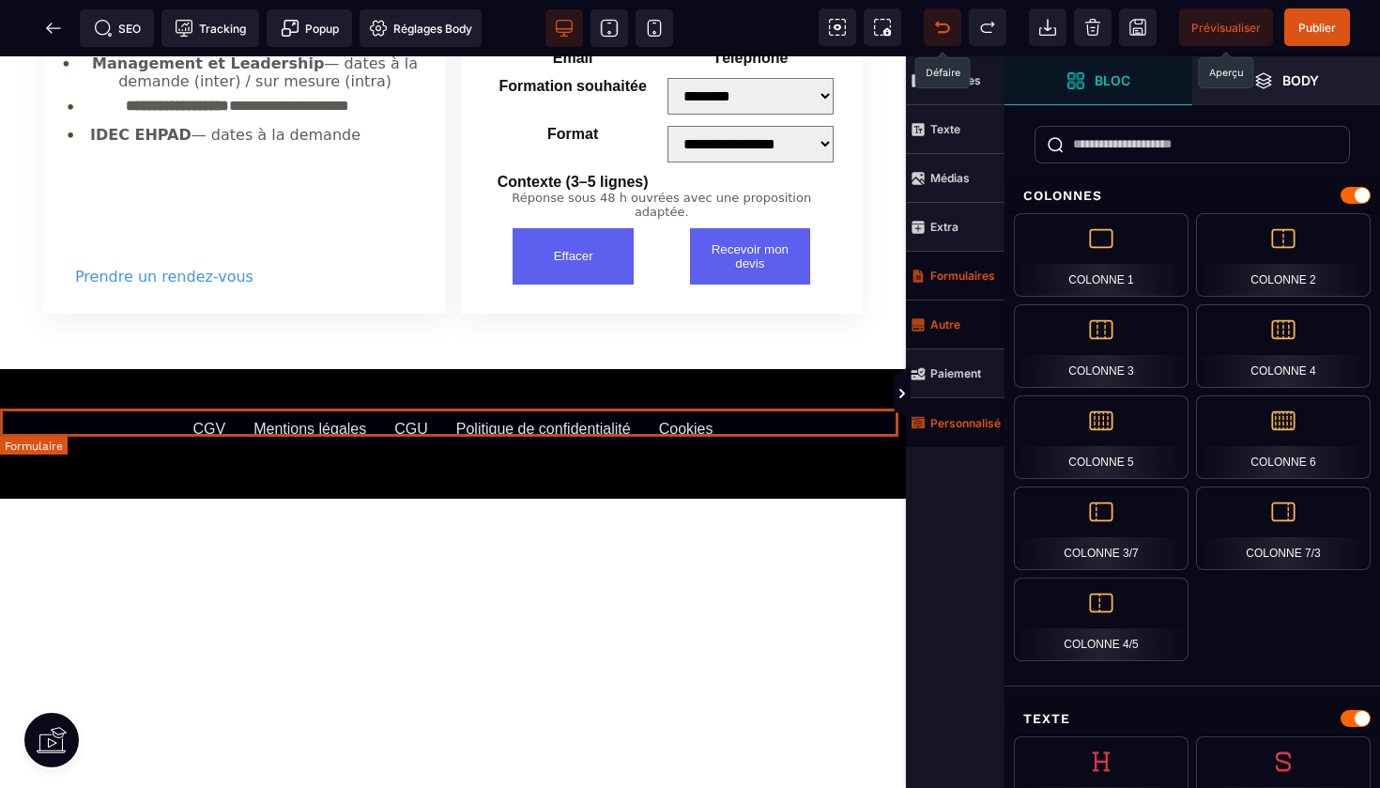
click at [834, 639] on form at bounding box center [453, 653] width 906 height 28
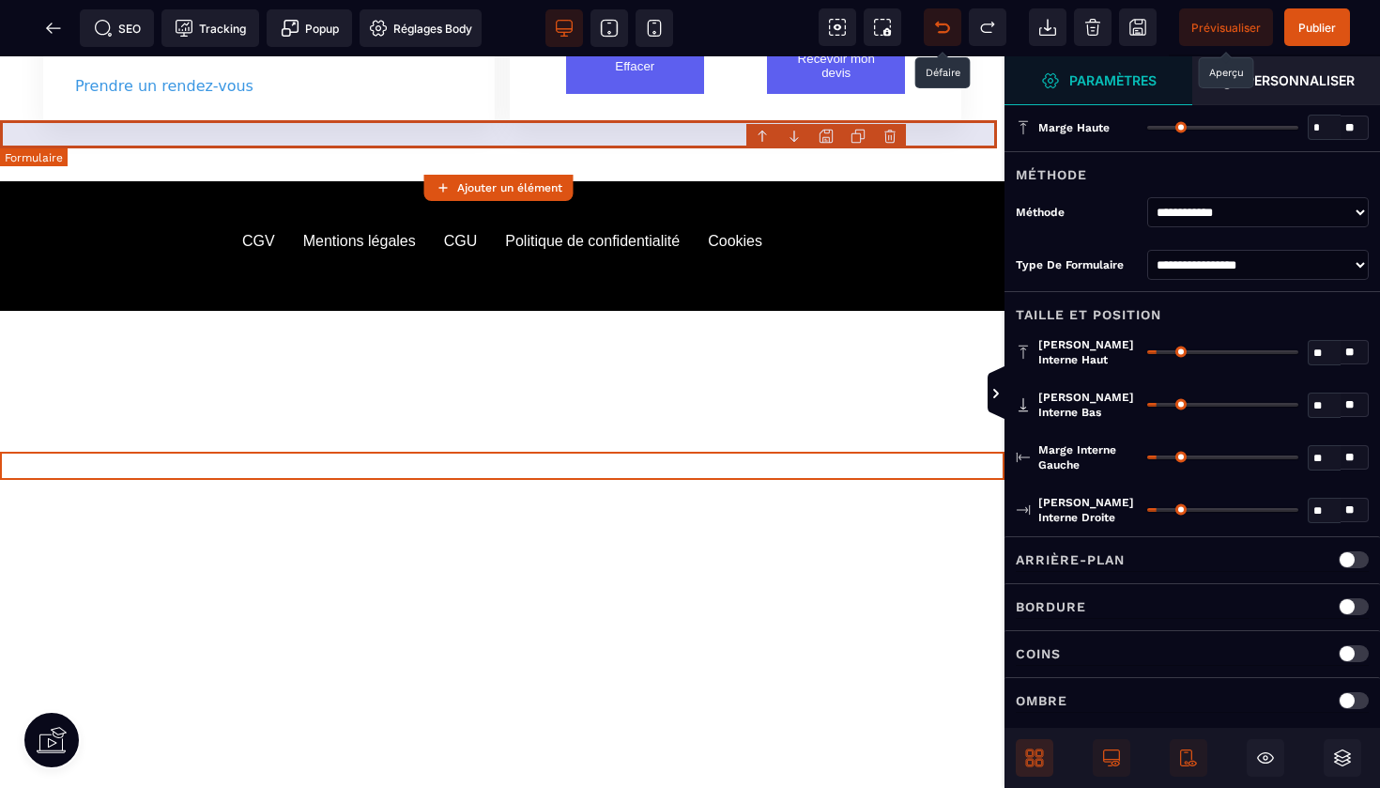
click at [892, 130] on body "B I U S A ******* Ajouter un élément" at bounding box center [690, 394] width 1380 height 788
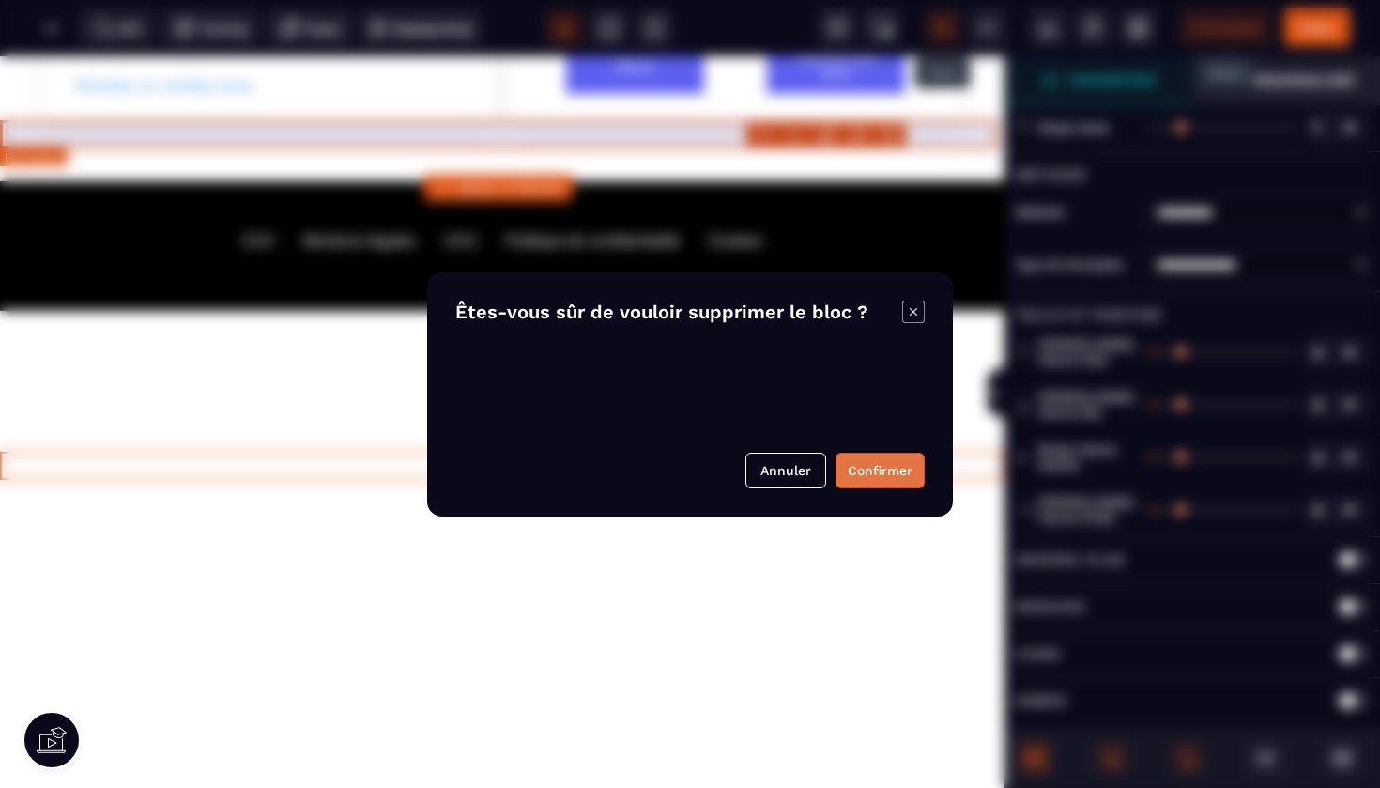
drag, startPoint x: 877, startPoint y: 468, endPoint x: 903, endPoint y: 84, distance: 384.9
click at [877, 468] on button "Confirmer" at bounding box center [880, 471] width 89 height 36
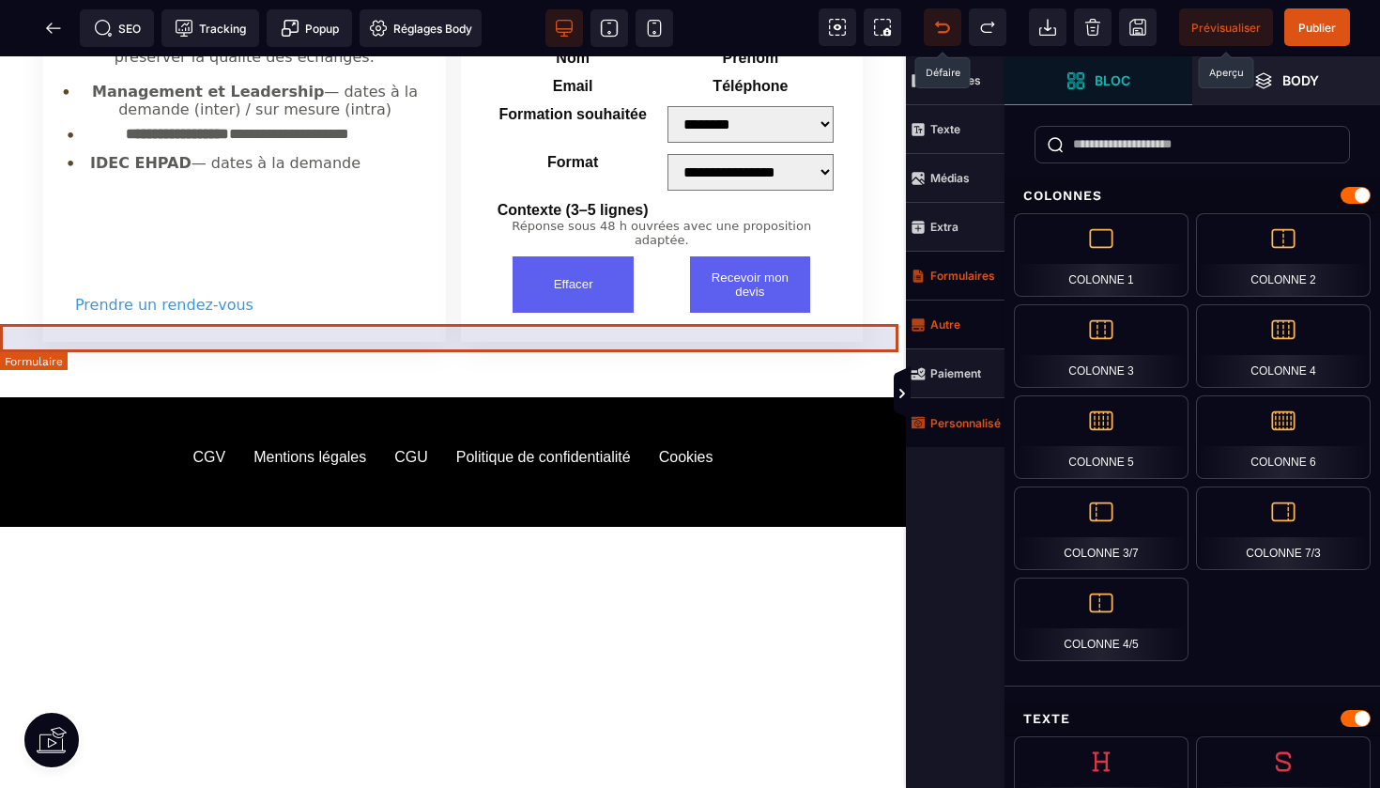
click at [832, 555] on form at bounding box center [453, 569] width 906 height 28
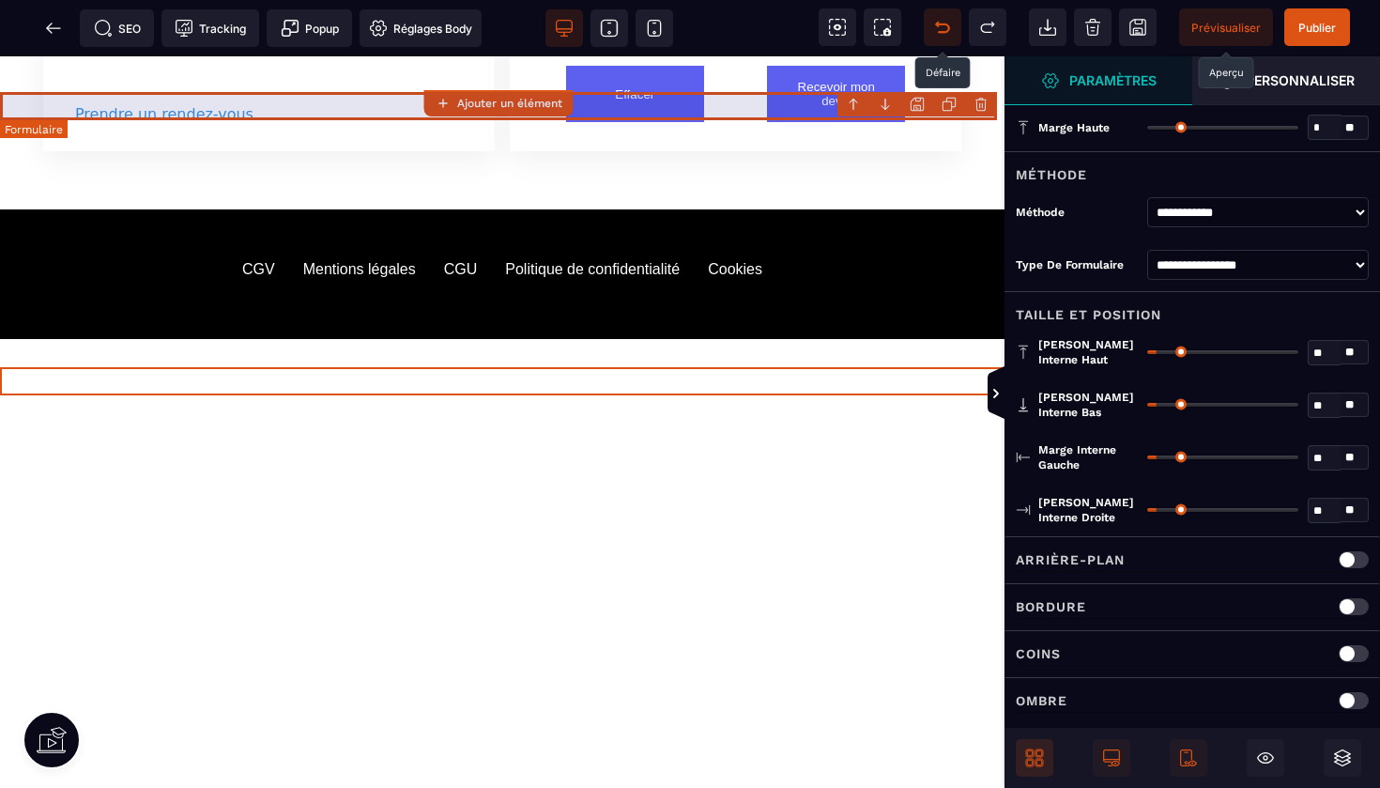
click at [981, 104] on body "B I U S A ******* Ajouter un élément" at bounding box center [690, 394] width 1380 height 788
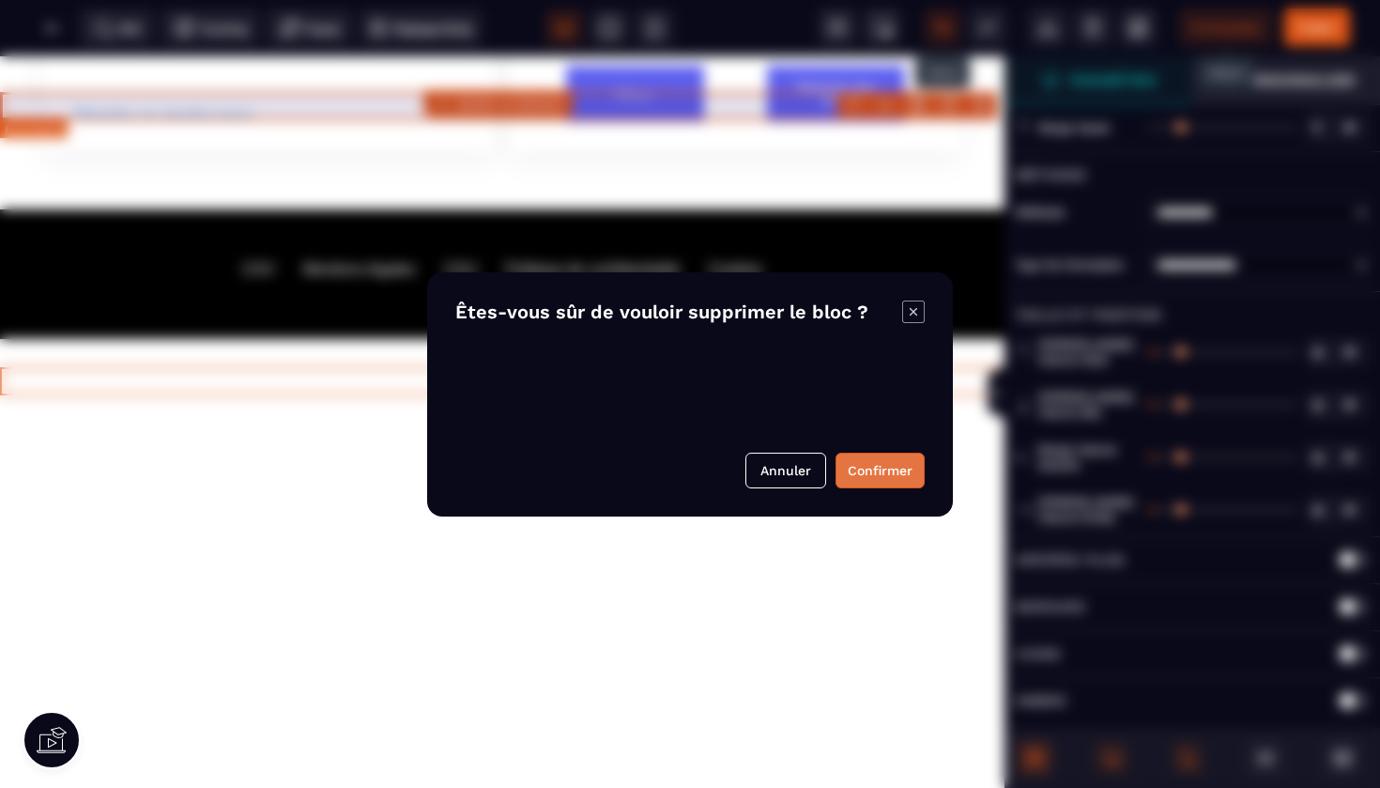
click at [867, 480] on button "Confirmer" at bounding box center [880, 471] width 89 height 36
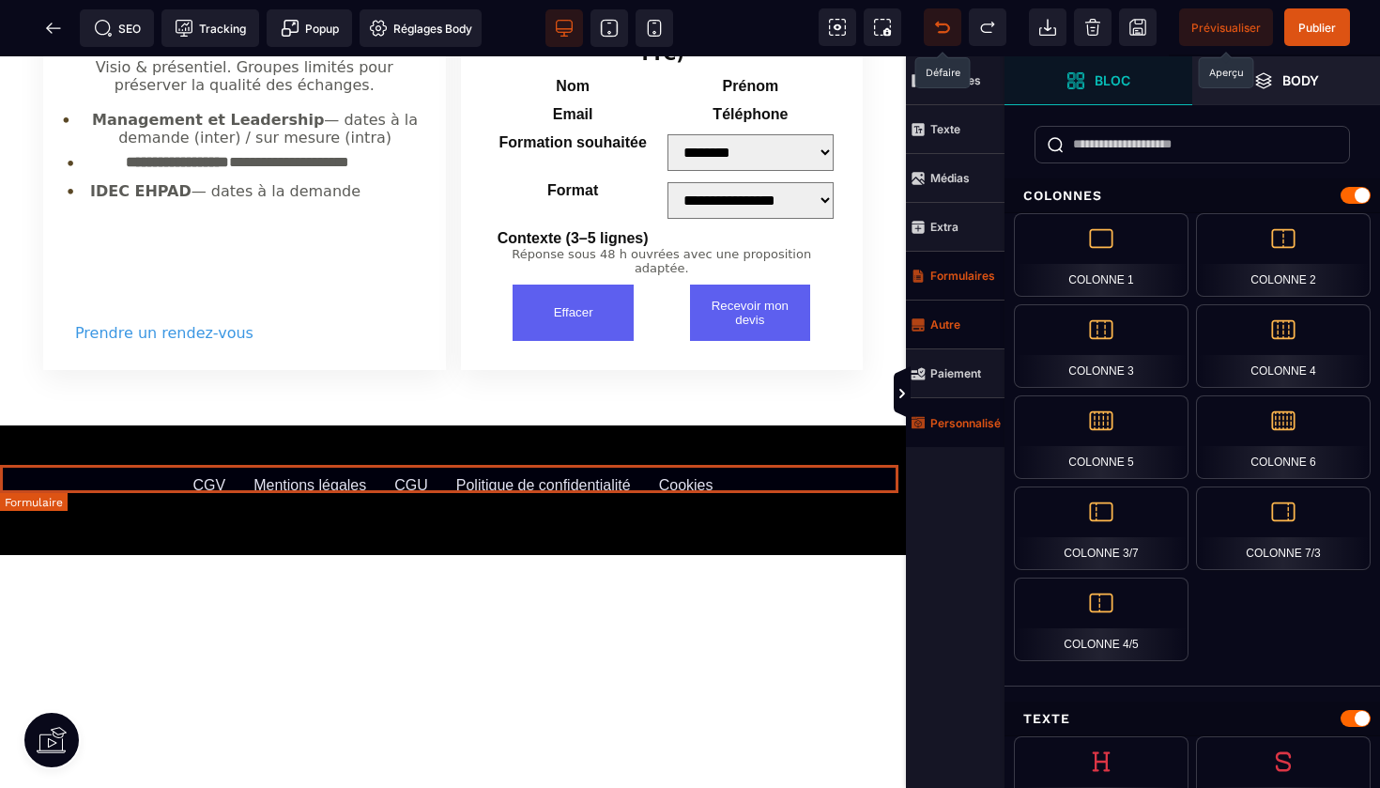
click at [785, 696] on form at bounding box center [453, 710] width 906 height 28
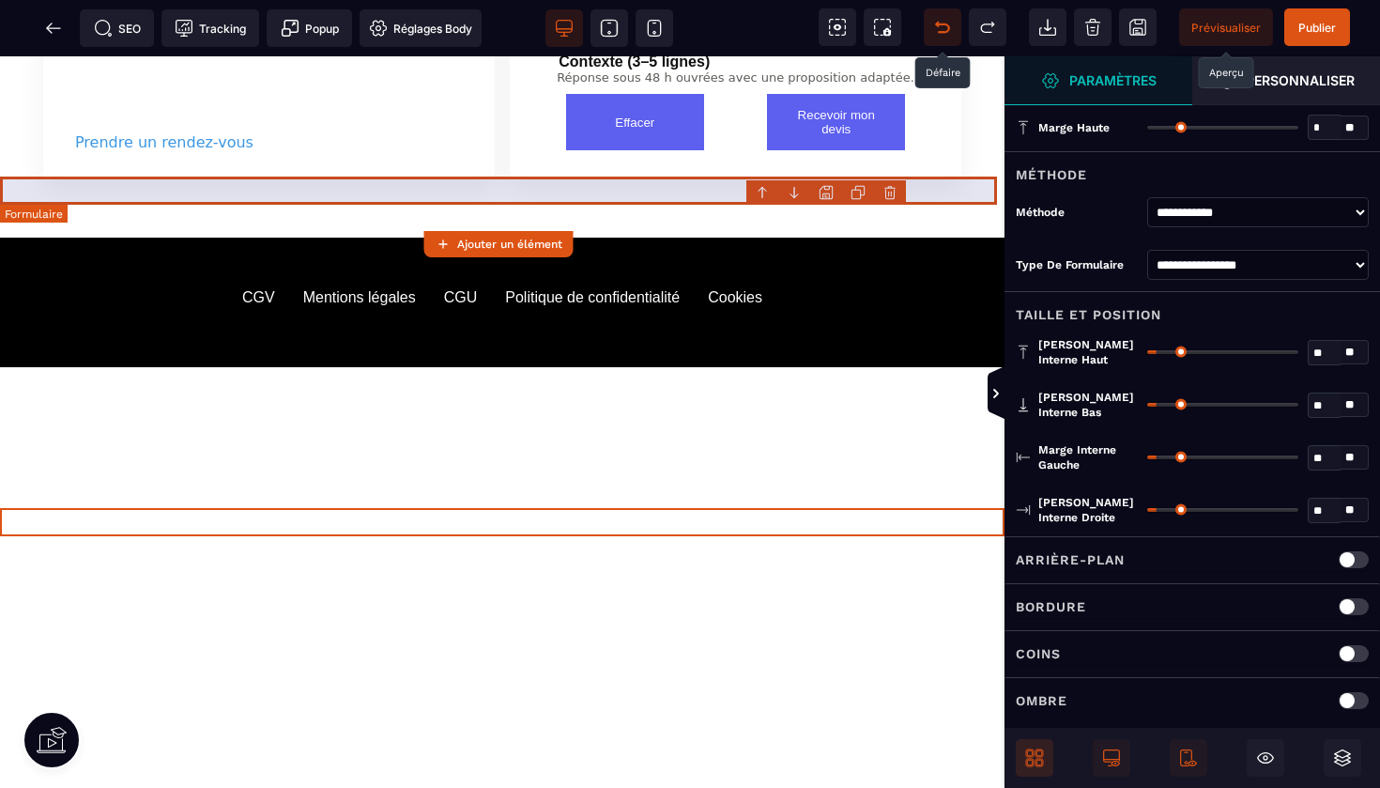
click at [893, 188] on body "B I U S A ******* Ajouter un élément" at bounding box center [690, 394] width 1380 height 788
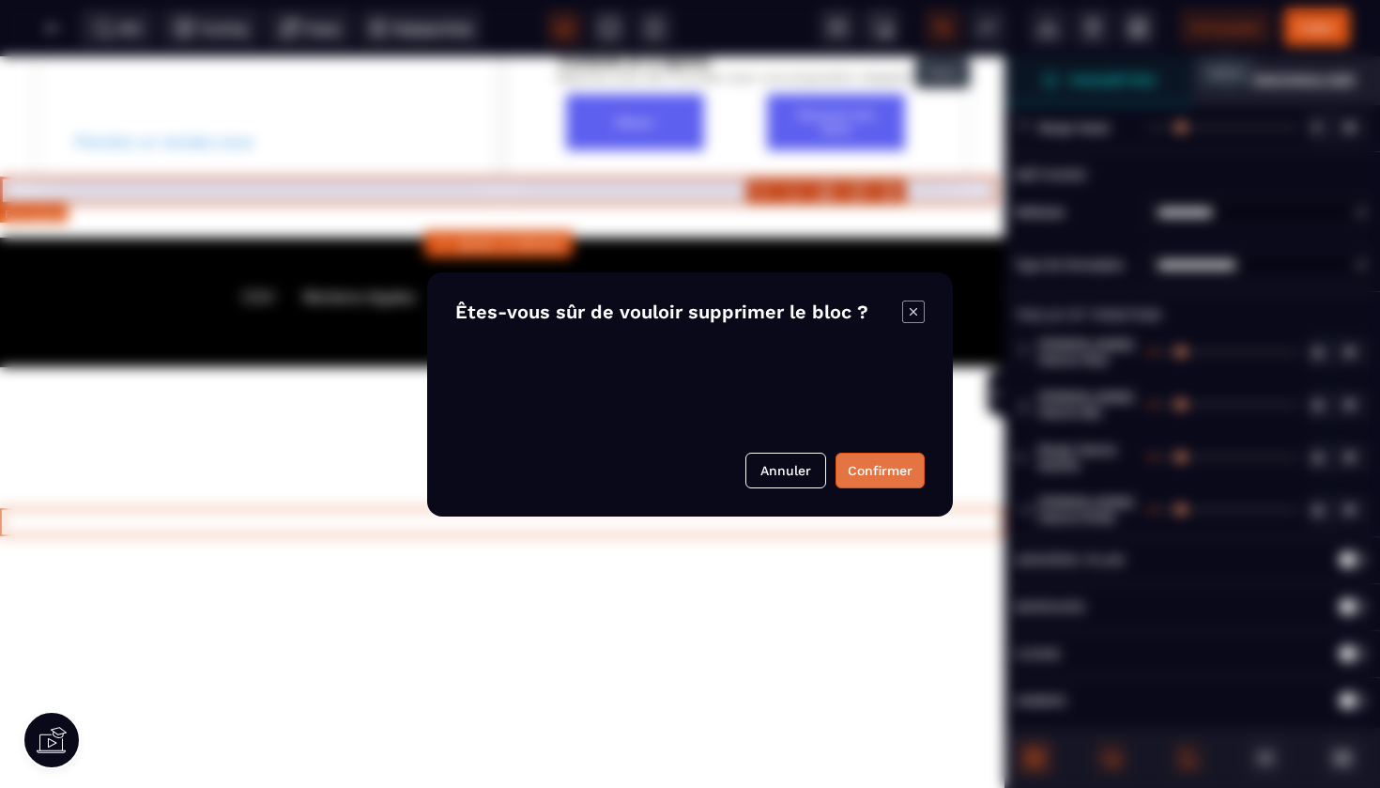
click at [887, 467] on button "Confirmer" at bounding box center [880, 471] width 89 height 36
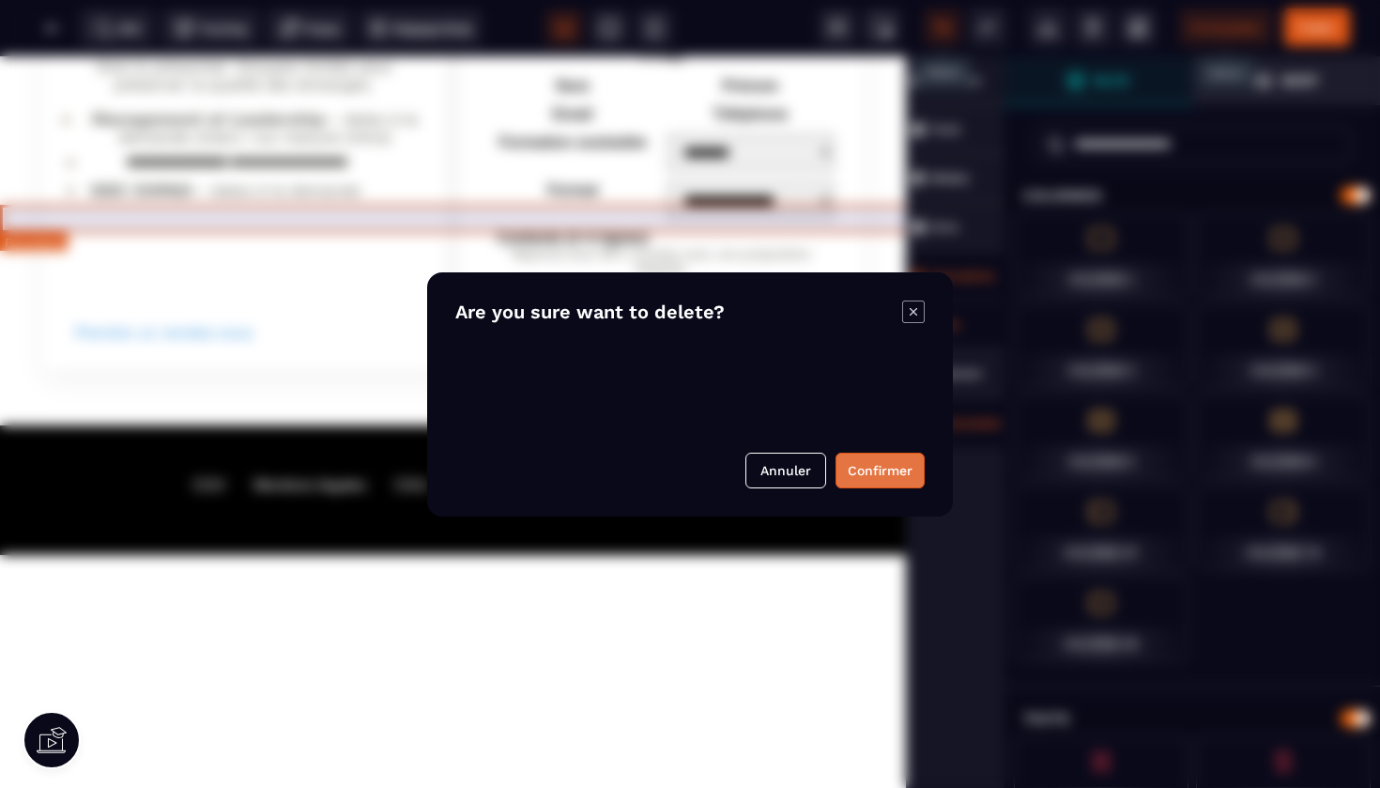
scroll to position [3910, 0]
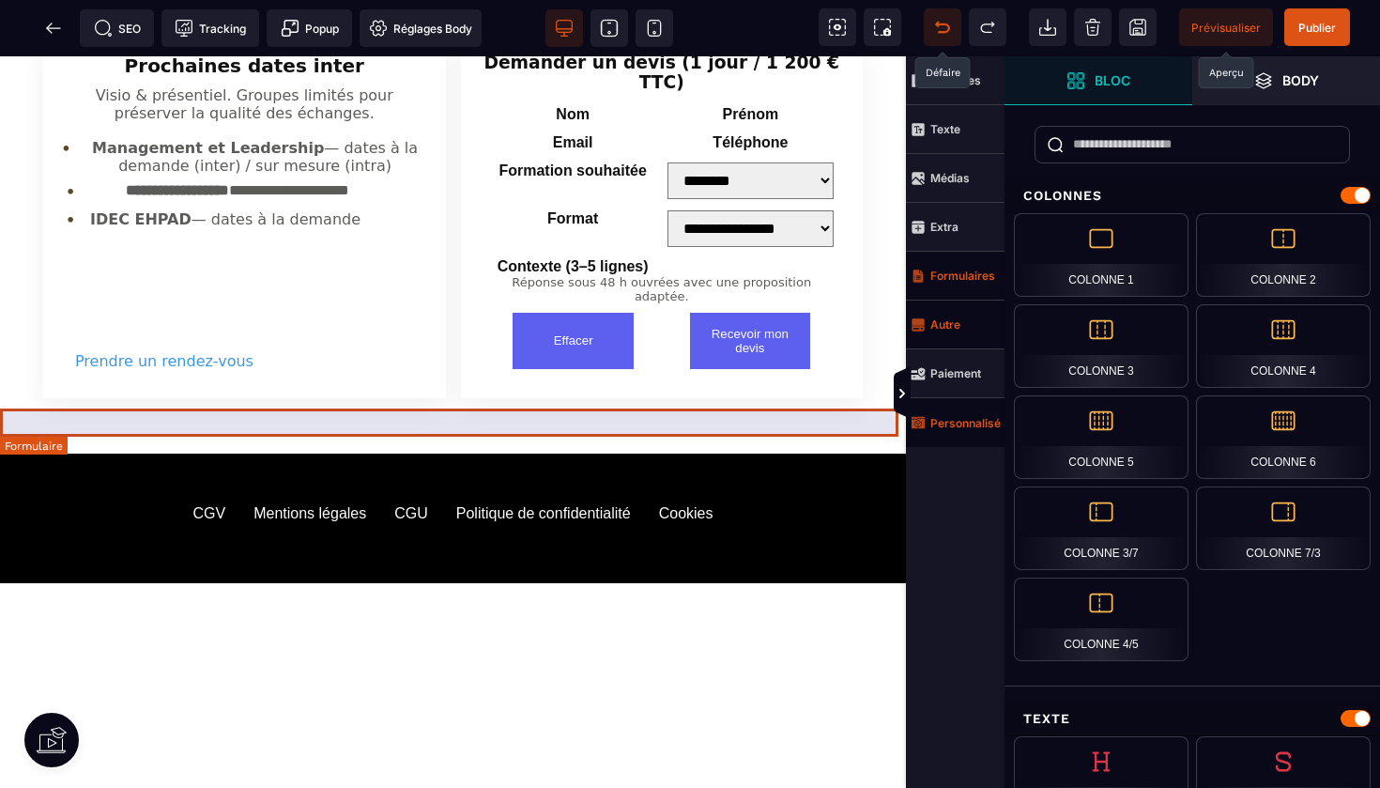
click at [827, 639] on form at bounding box center [453, 653] width 906 height 28
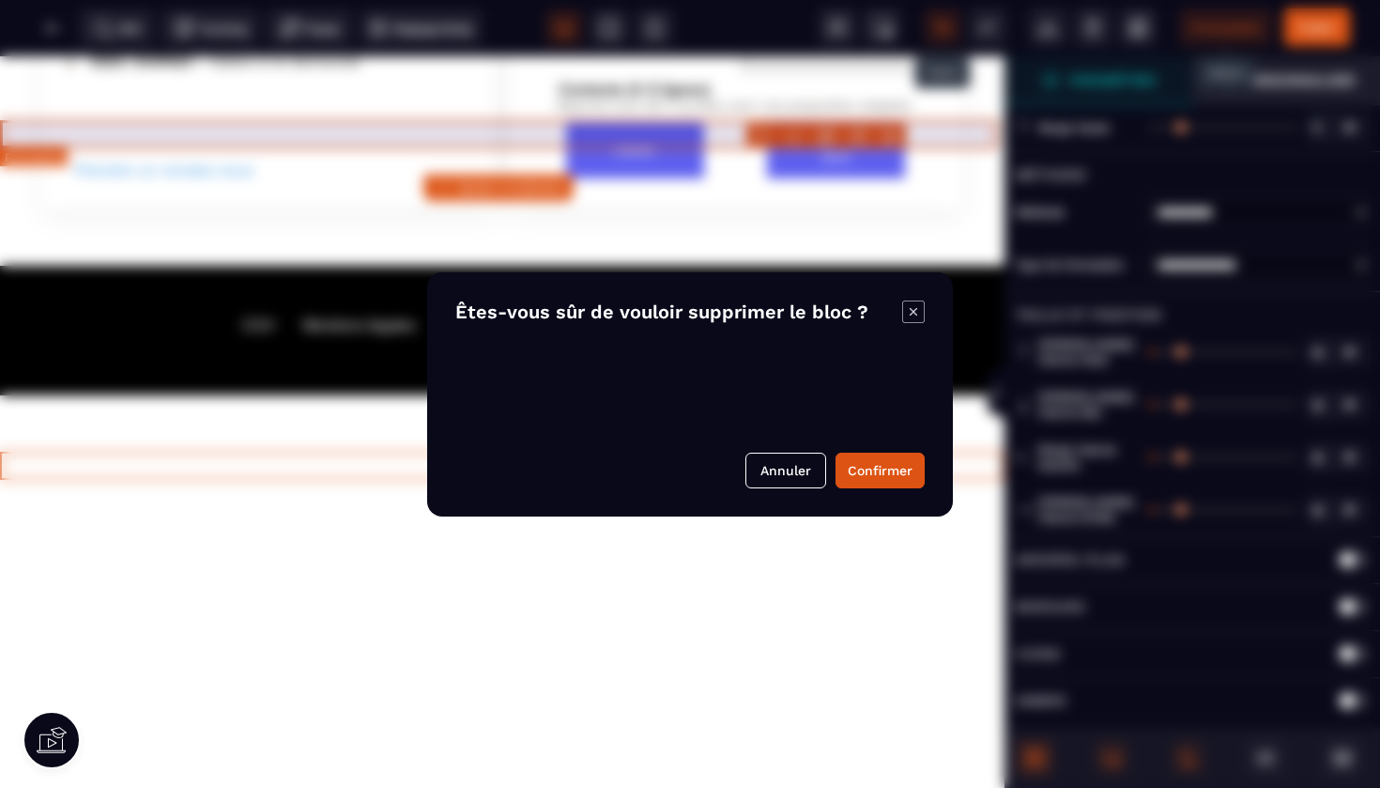
click at [889, 138] on body "B I U S A ******* Ajouter un élément" at bounding box center [690, 394] width 1380 height 788
click at [877, 471] on button "Confirmer" at bounding box center [880, 471] width 89 height 36
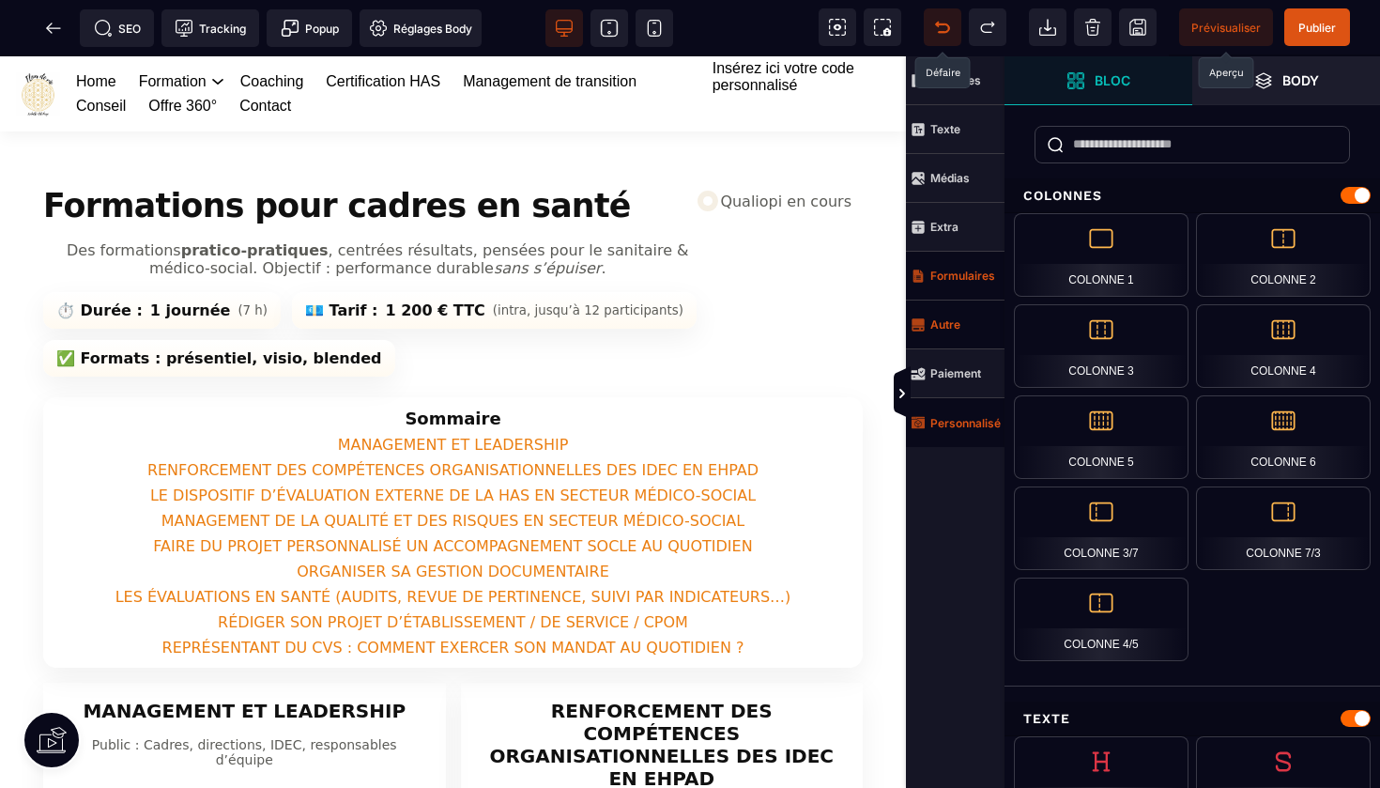
scroll to position [0, 0]
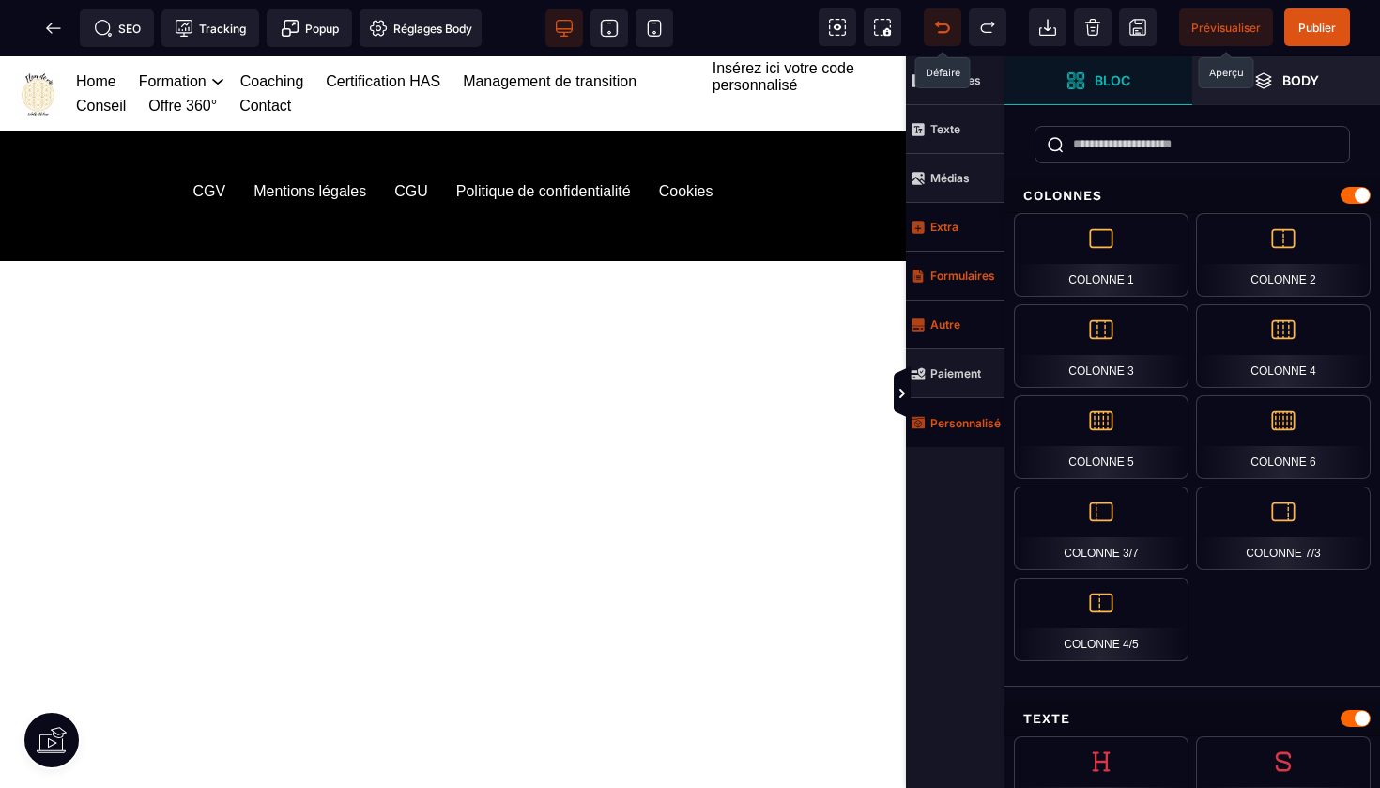
click at [950, 229] on strong "Extra" at bounding box center [945, 227] width 28 height 14
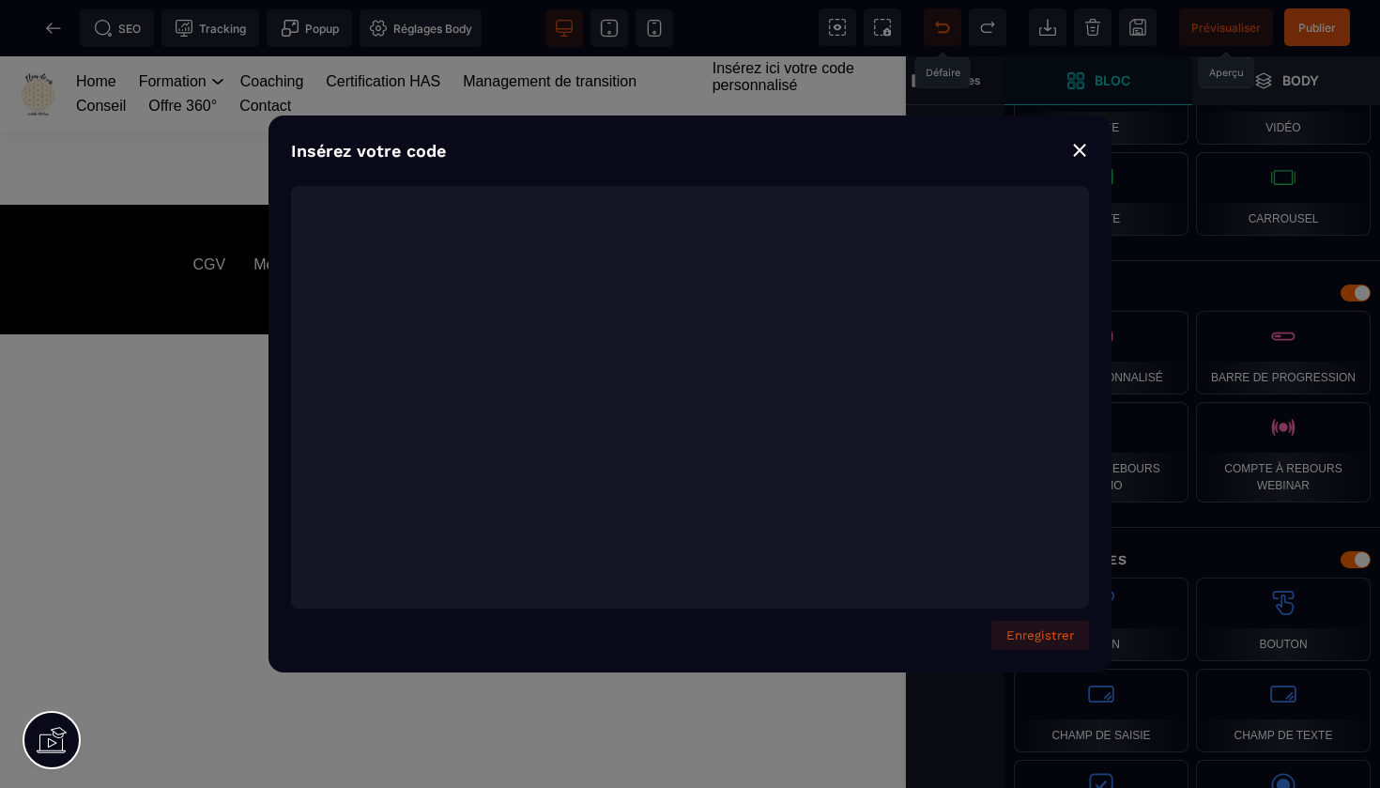
scroll to position [7084, 0]
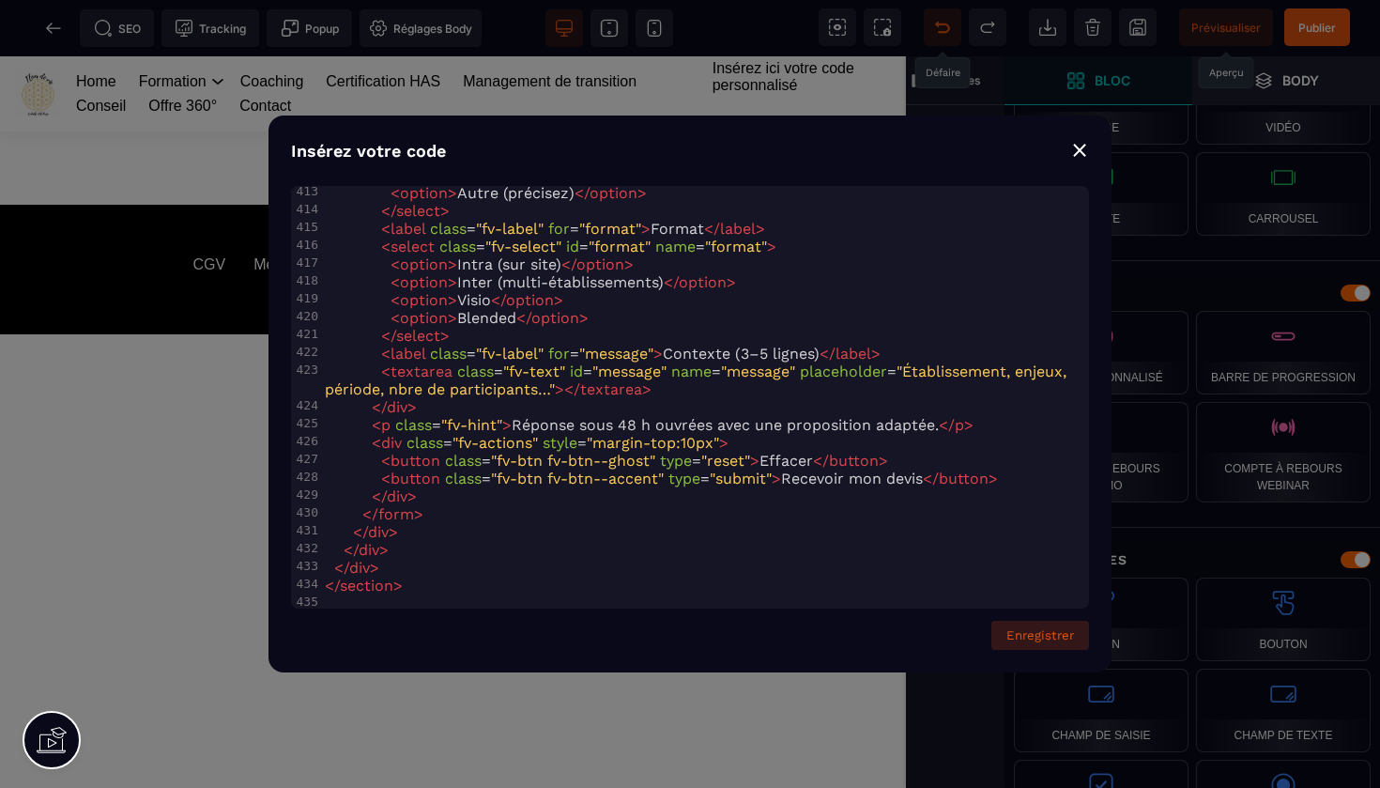
click at [1038, 634] on button "Enregistrer" at bounding box center [1041, 635] width 98 height 29
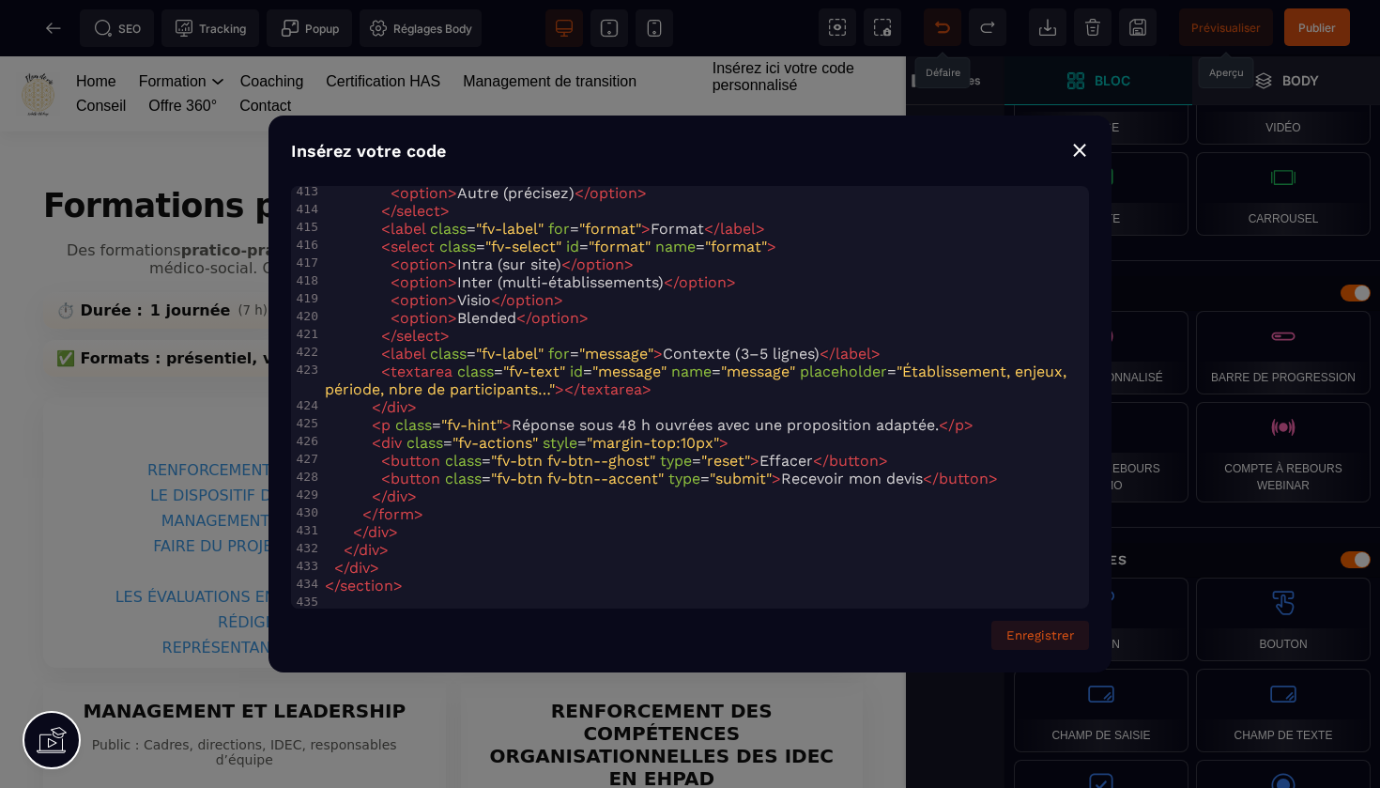
click at [1083, 155] on div "⨯" at bounding box center [1079, 149] width 19 height 26
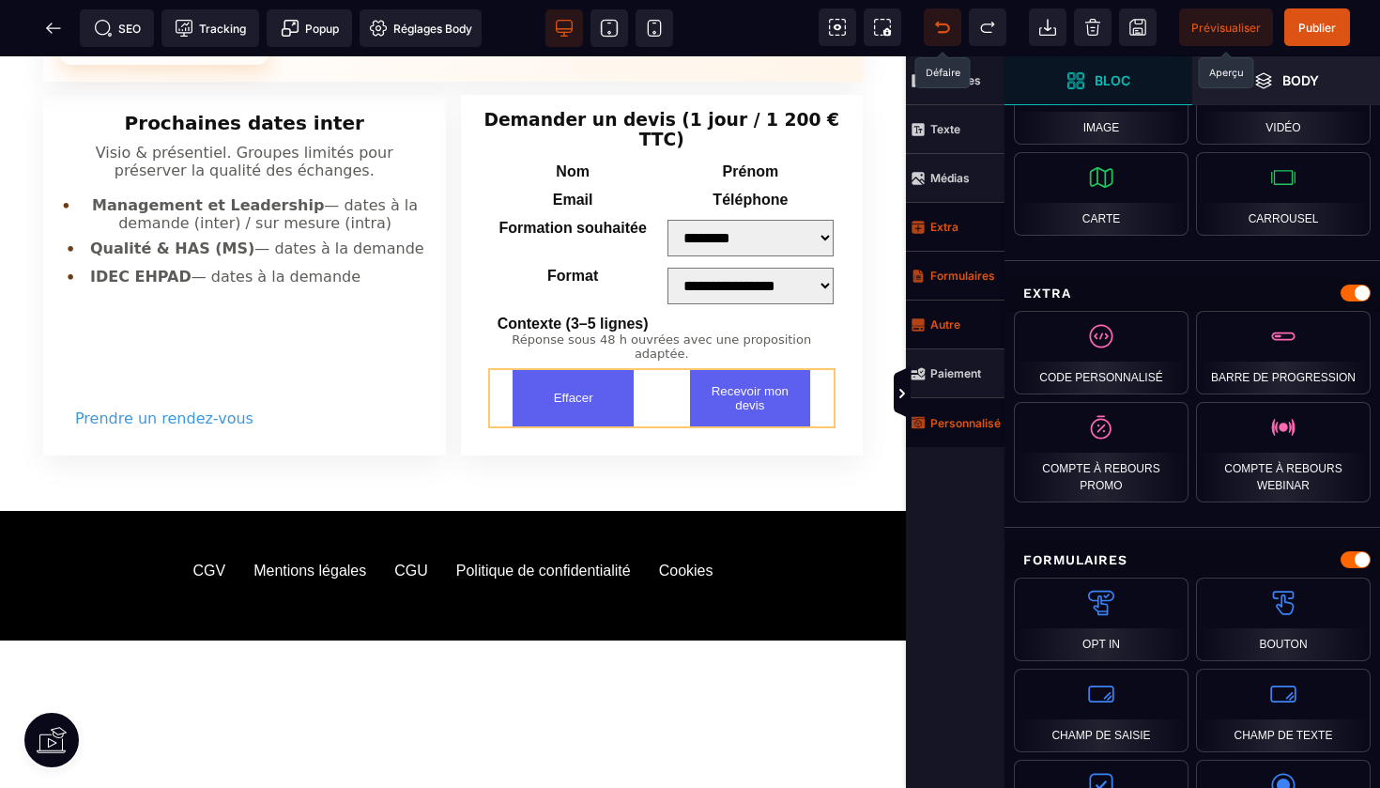
scroll to position [3729, 0]
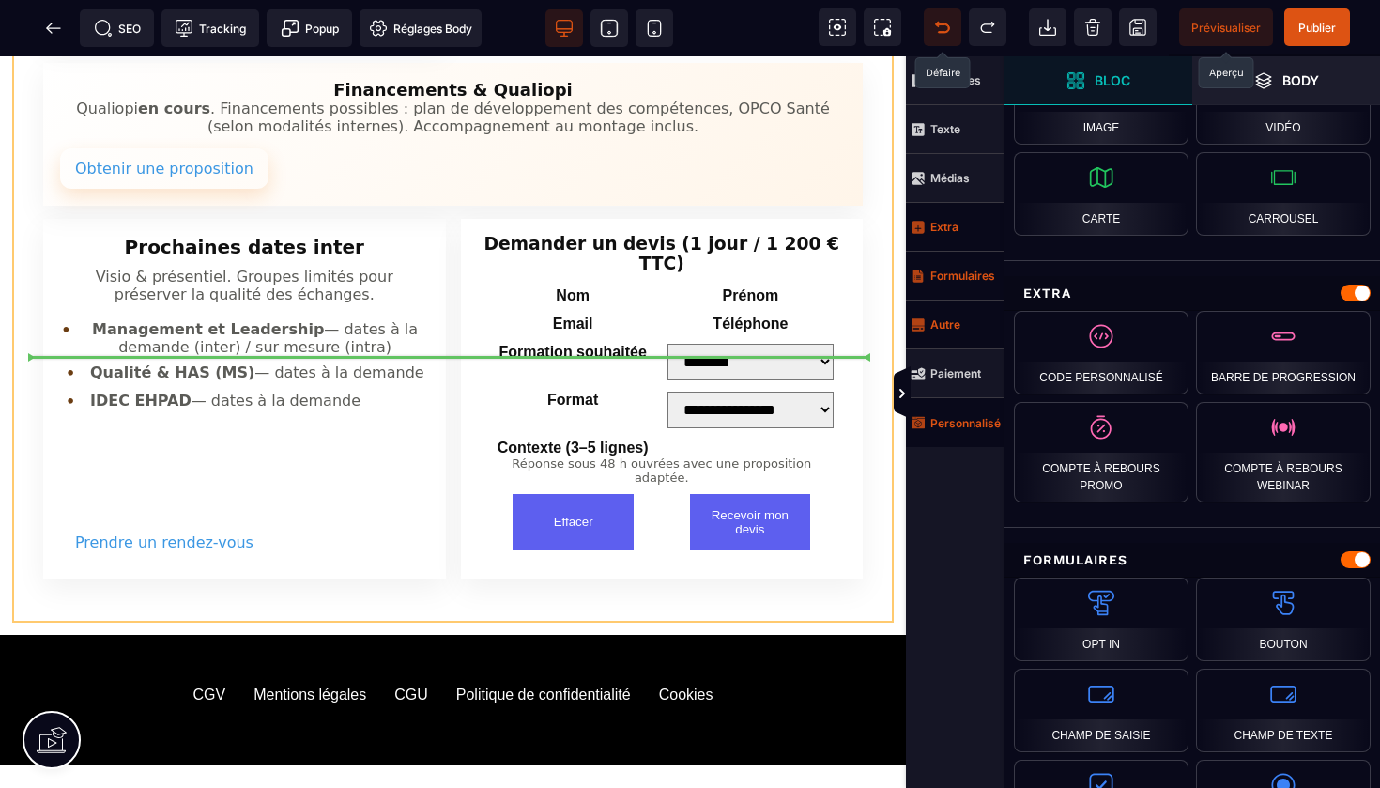
drag, startPoint x: 604, startPoint y: 392, endPoint x: 645, endPoint y: 363, distance: 50.0
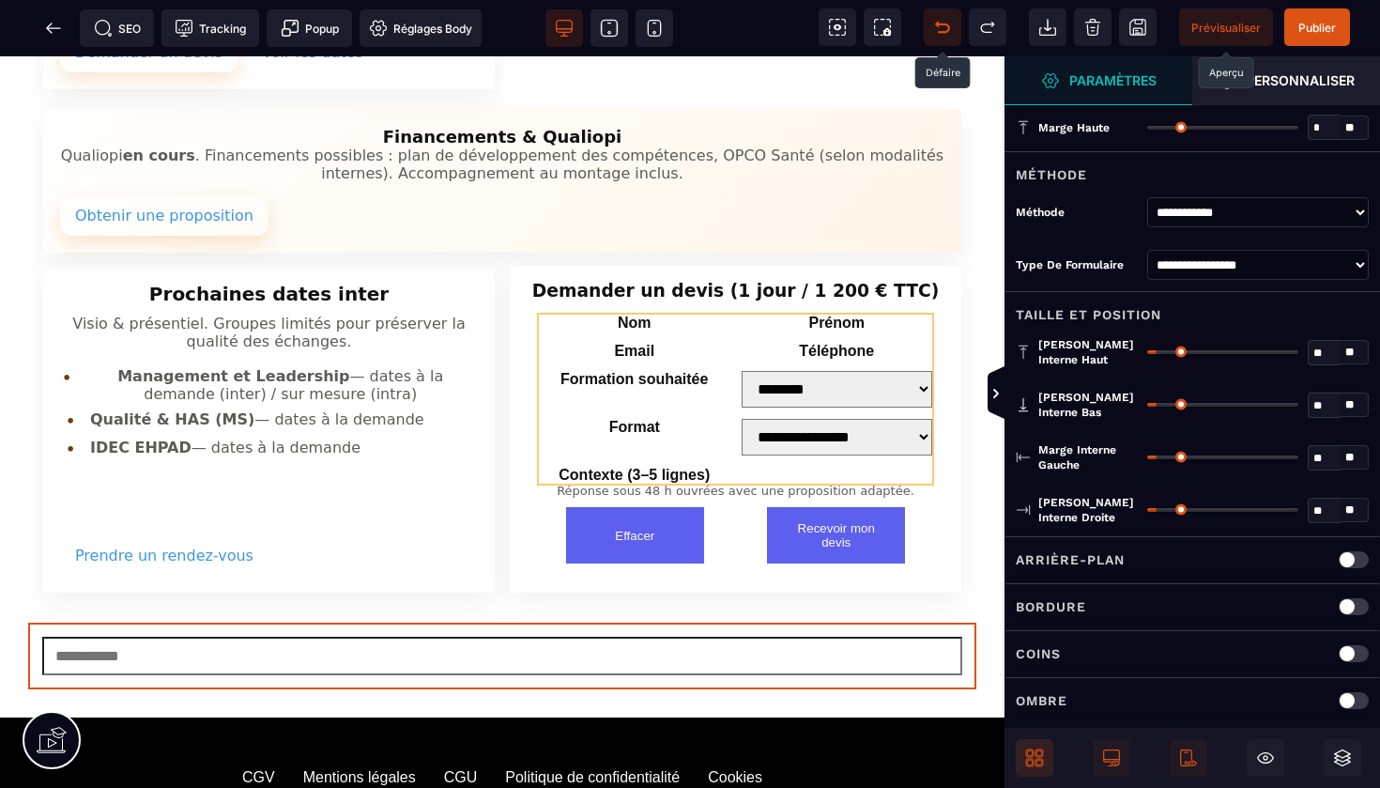
scroll to position [3489, 0]
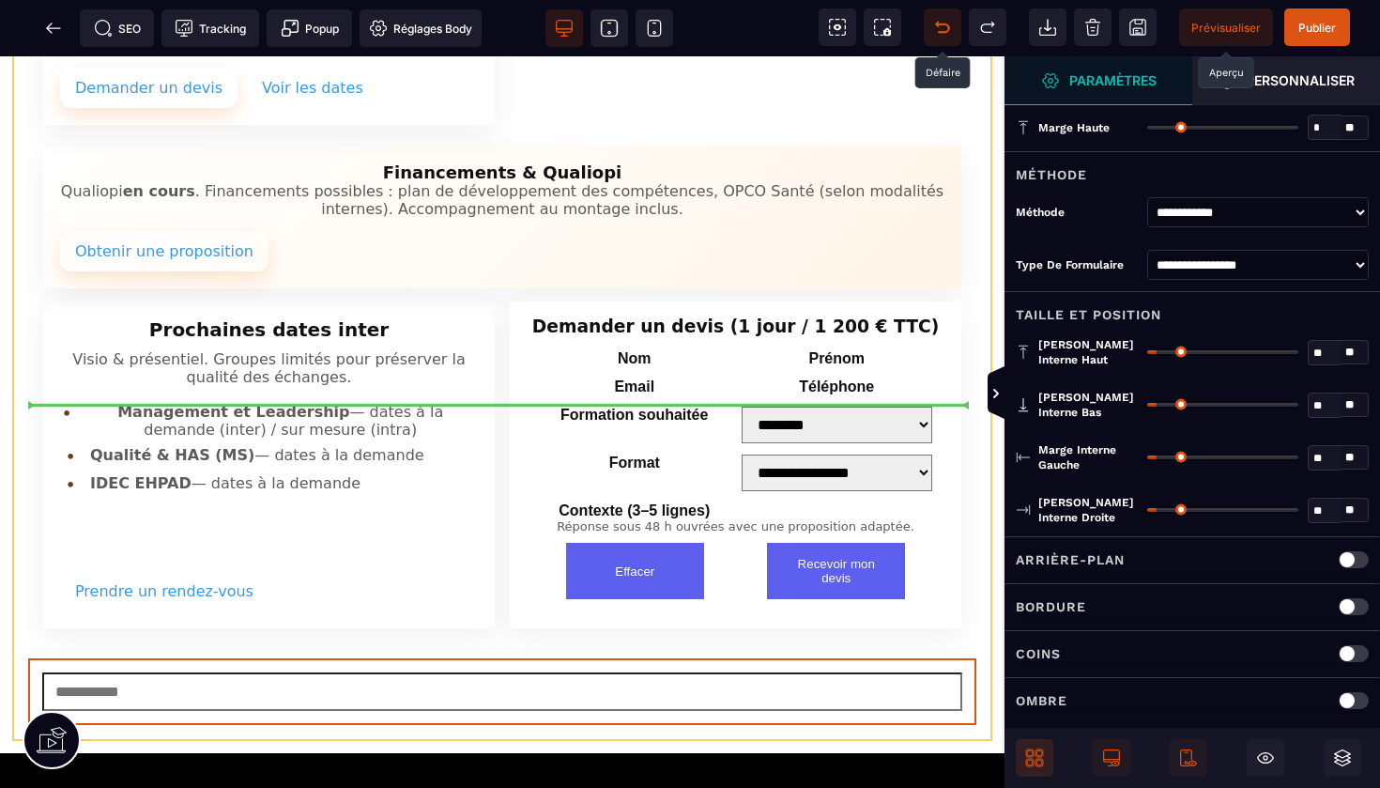
drag, startPoint x: 623, startPoint y: 476, endPoint x: 607, endPoint y: 407, distance: 71.5
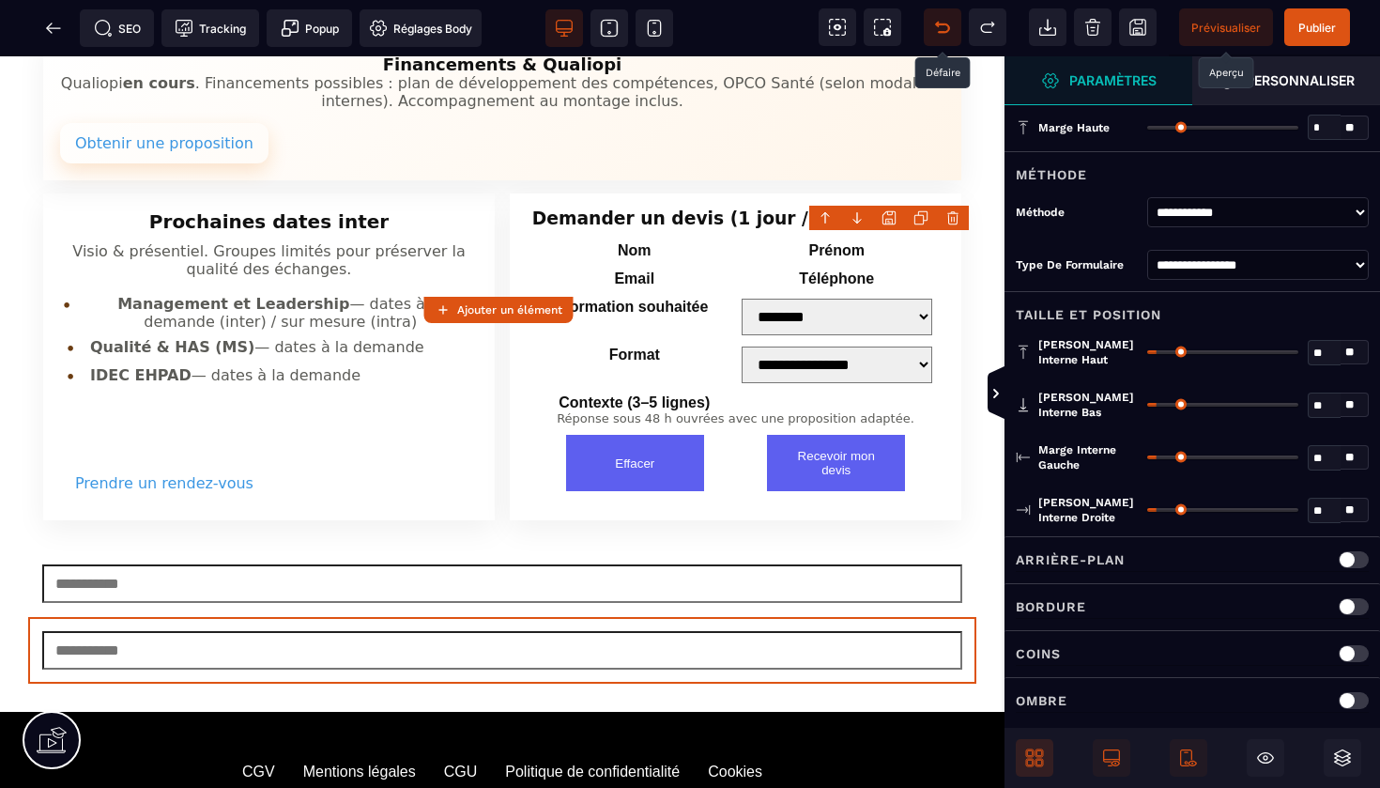
scroll to position [3708, 0]
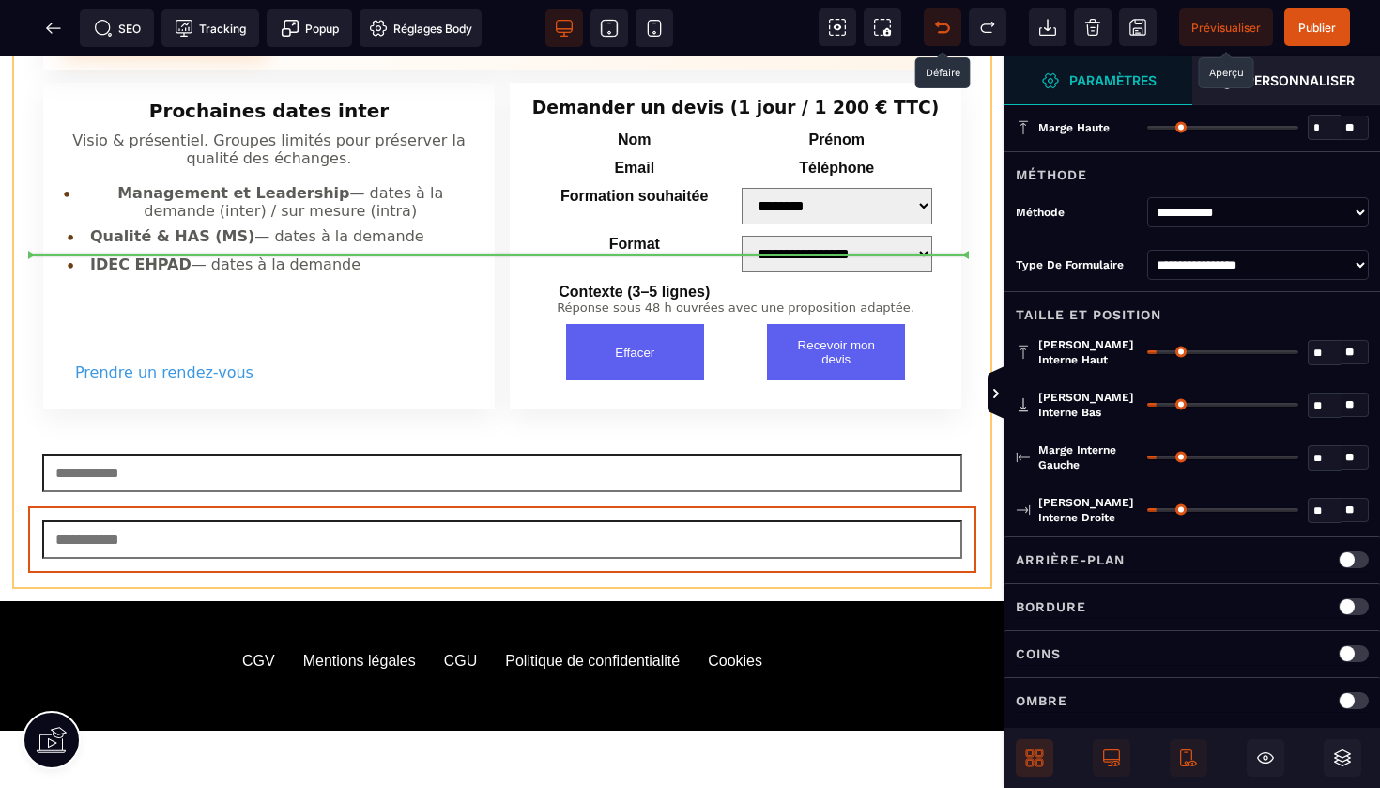
drag, startPoint x: 595, startPoint y: 605, endPoint x: 592, endPoint y: 254, distance: 350.2
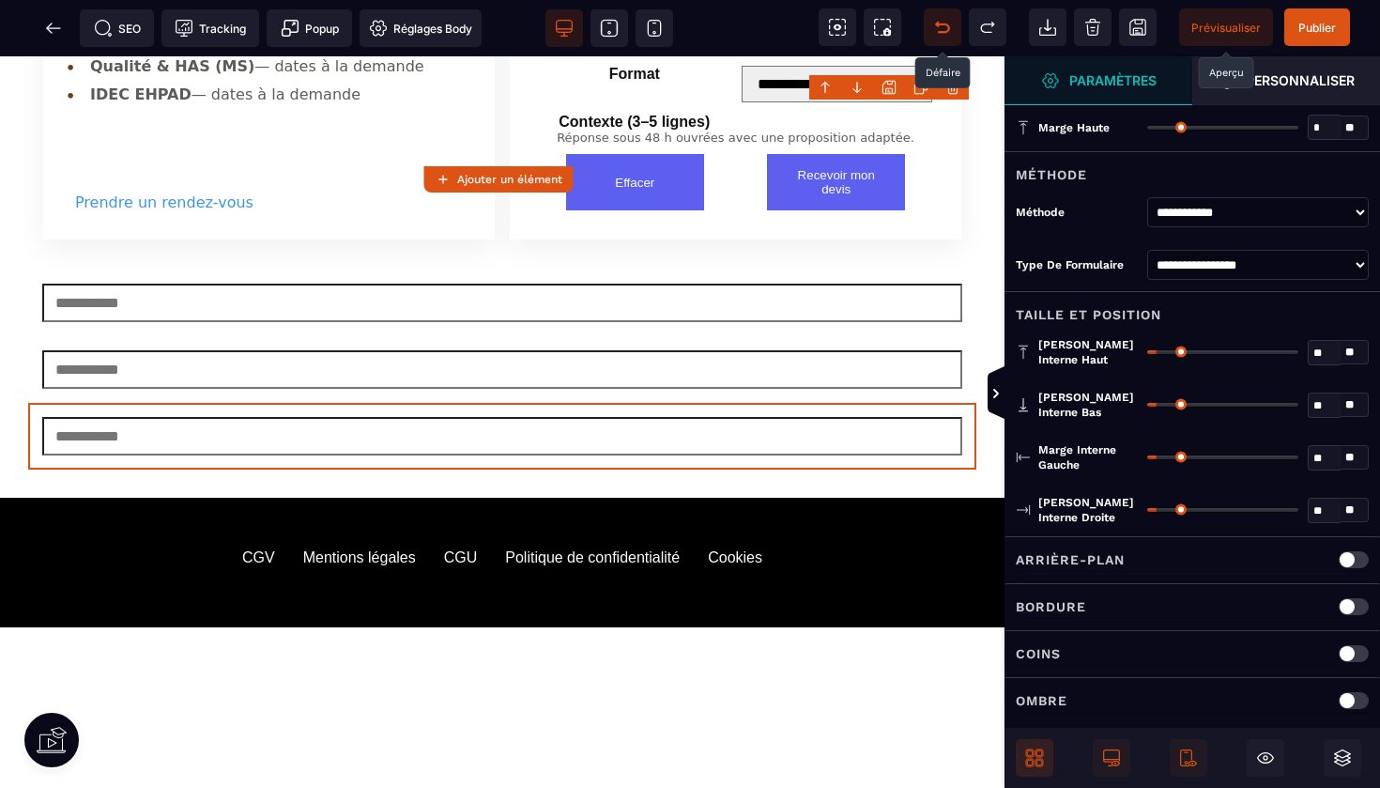
scroll to position [3899, 0]
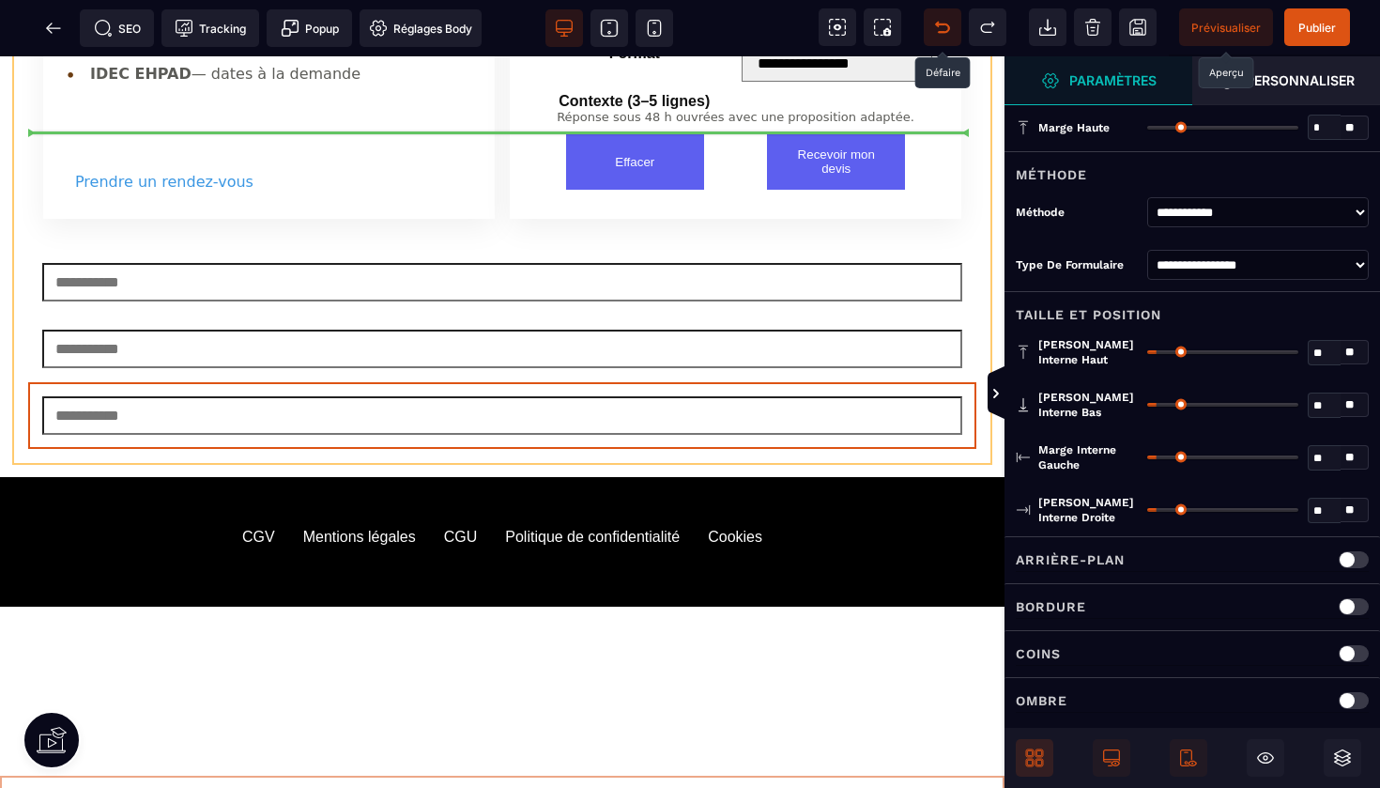
drag, startPoint x: 562, startPoint y: 491, endPoint x: 549, endPoint y: 141, distance: 350.5
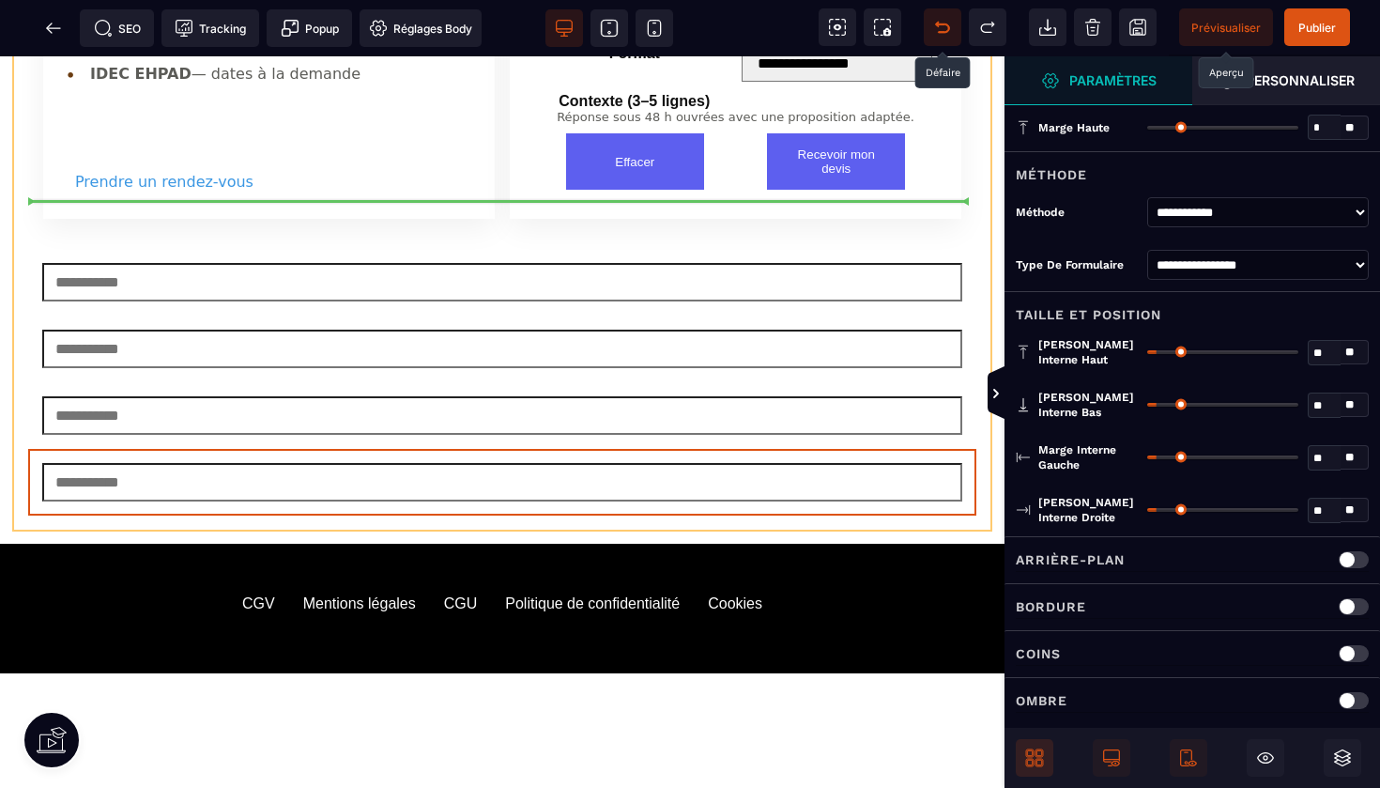
drag, startPoint x: 532, startPoint y: 557, endPoint x: 541, endPoint y: 204, distance: 353.1
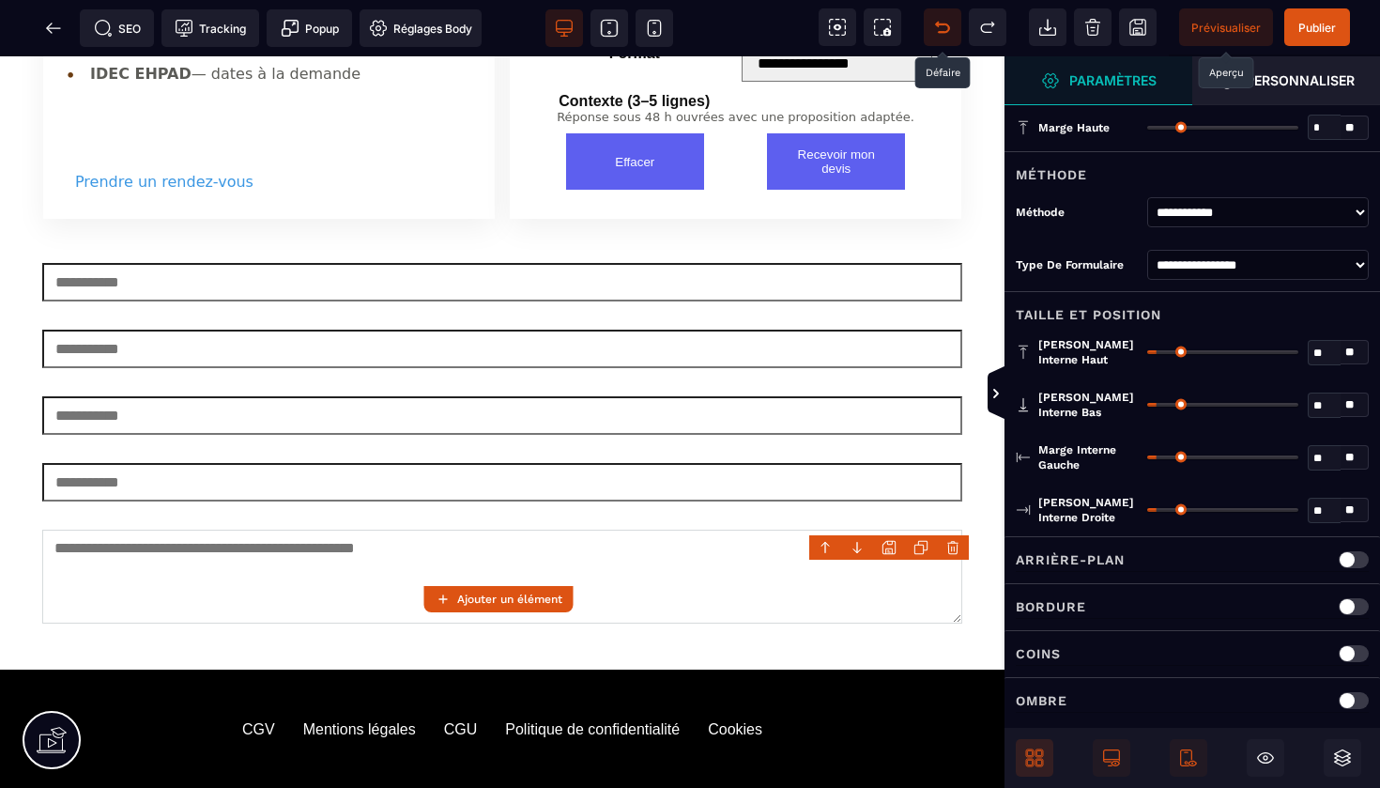
click at [1234, 22] on span "Prévisualiser" at bounding box center [1226, 28] width 69 height 14
click at [1223, 29] on span "Prévisualiser" at bounding box center [1226, 28] width 69 height 14
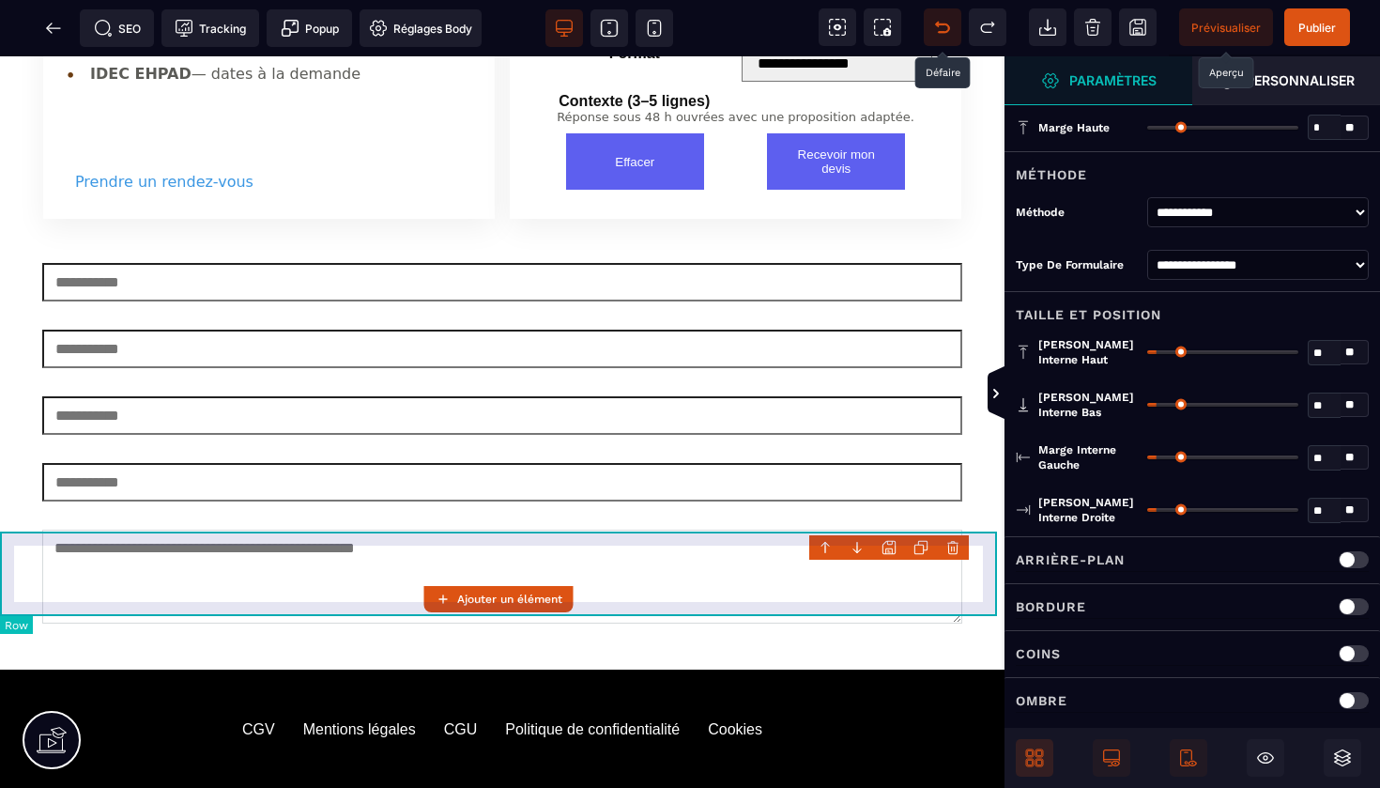
click at [955, 546] on body "B I U S A ******* Ajouter un élément Row" at bounding box center [690, 394] width 1380 height 788
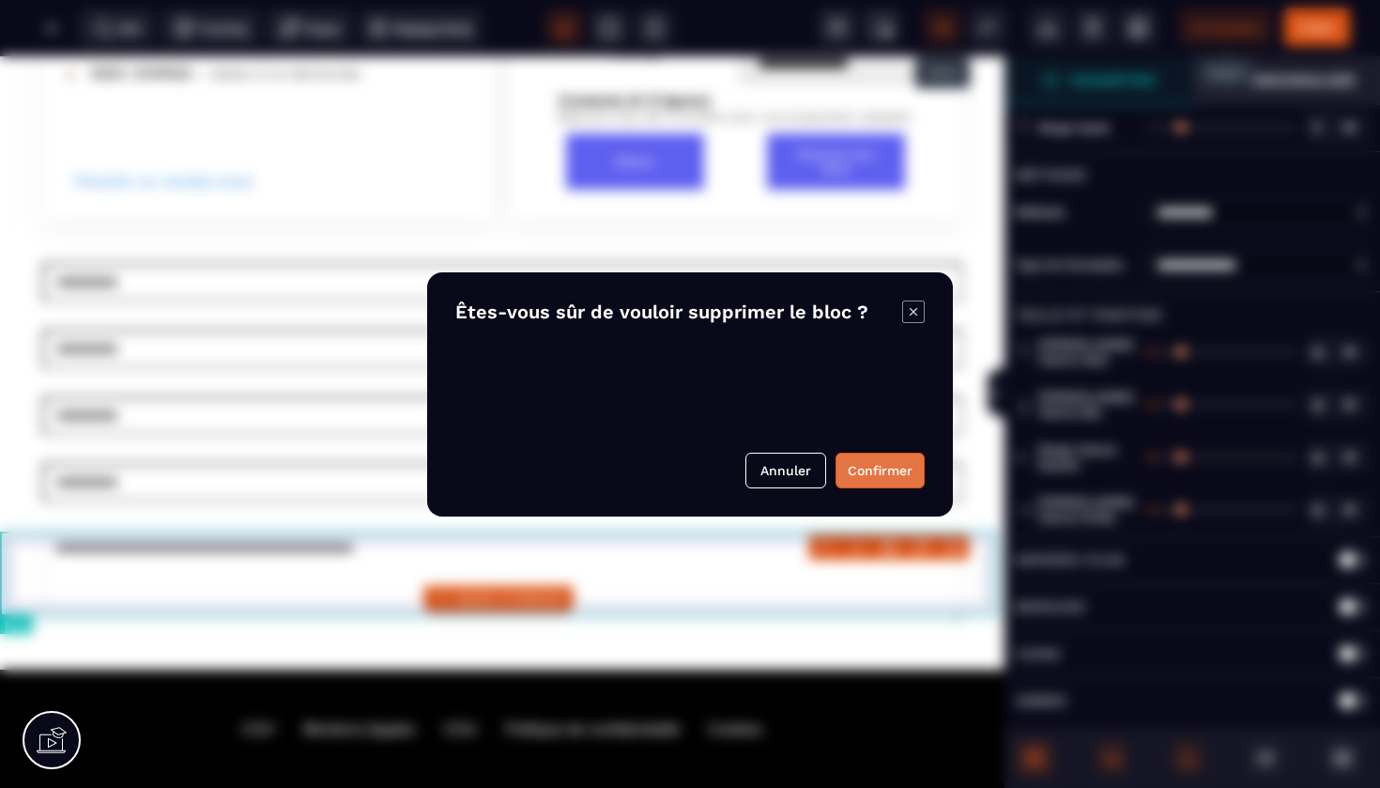
click at [880, 482] on button "Confirmer" at bounding box center [880, 471] width 89 height 36
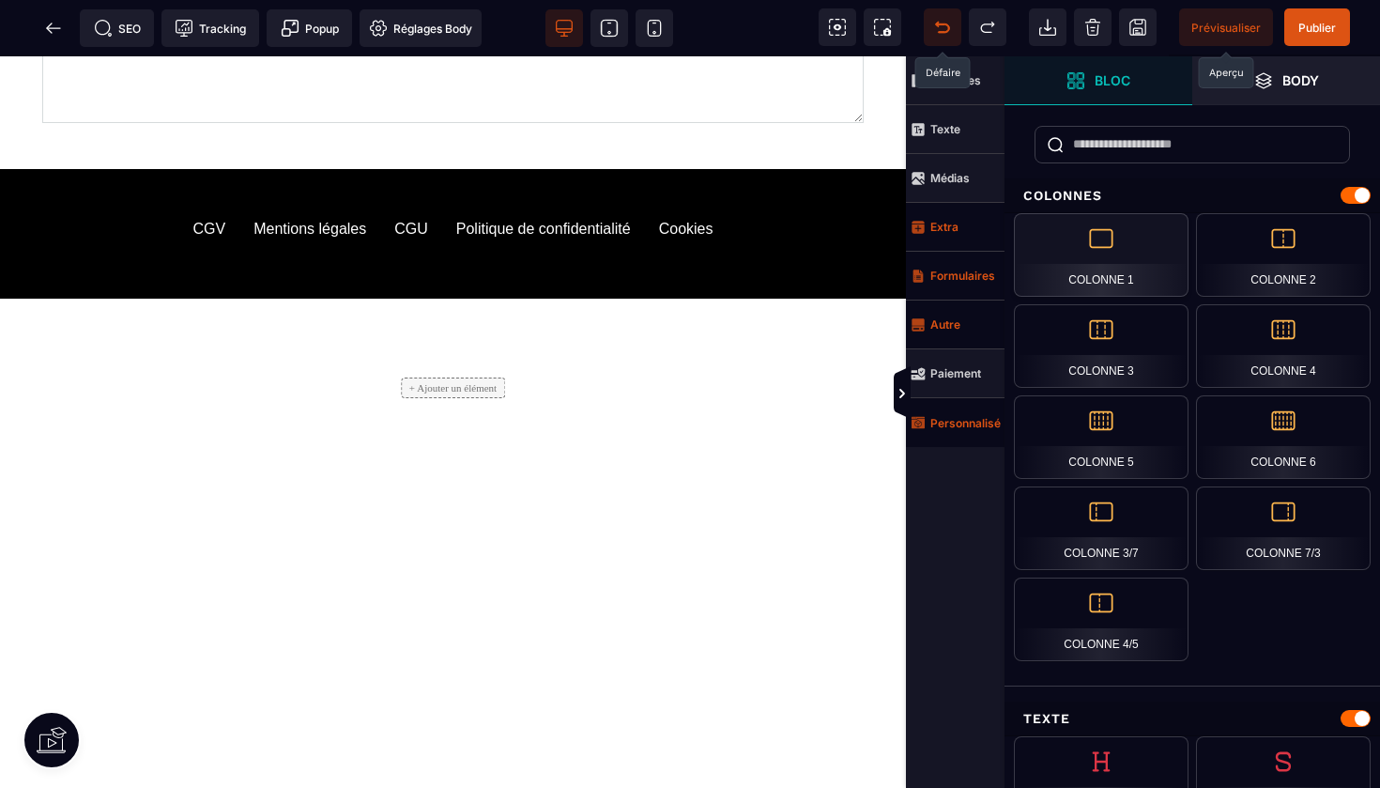
scroll to position [4586, 0]
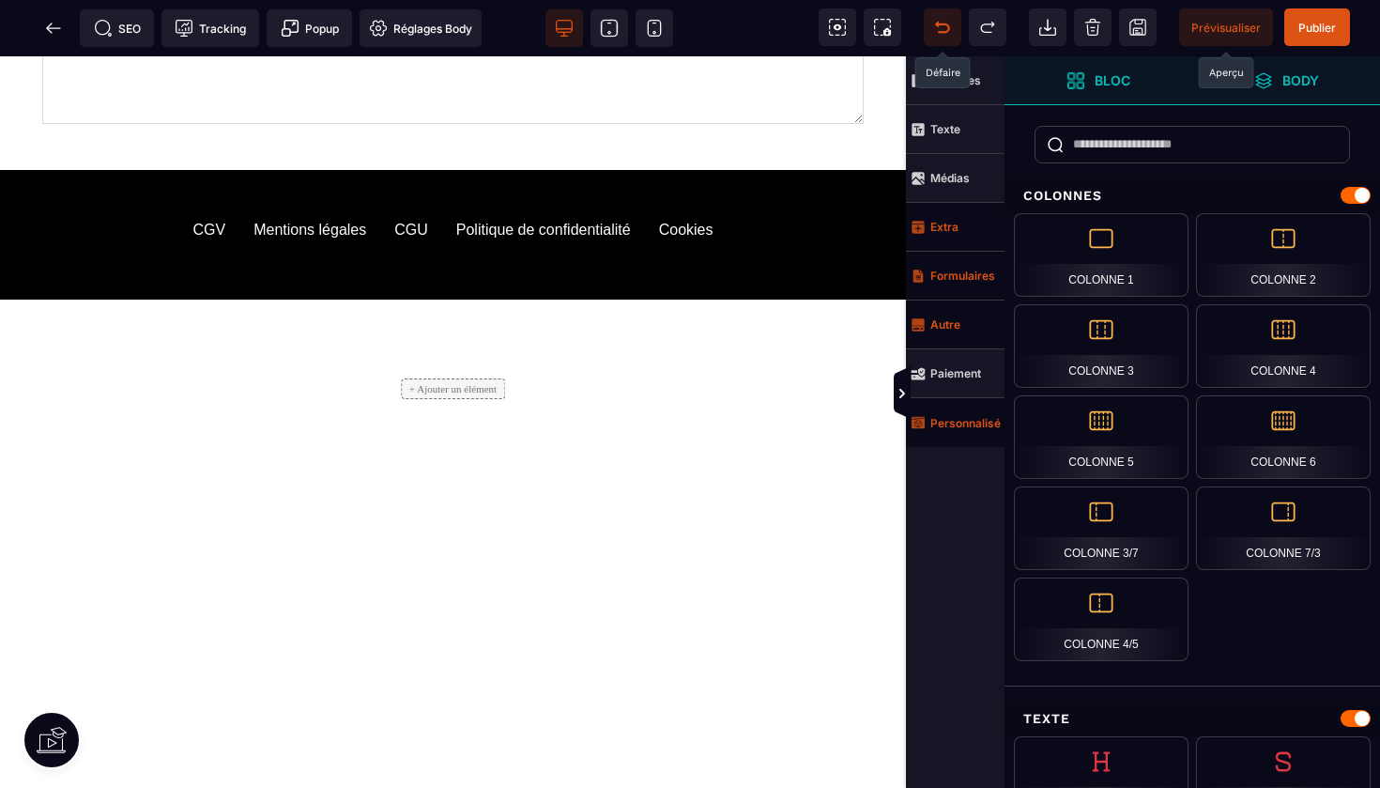
click at [1290, 75] on strong "Body" at bounding box center [1301, 80] width 37 height 14
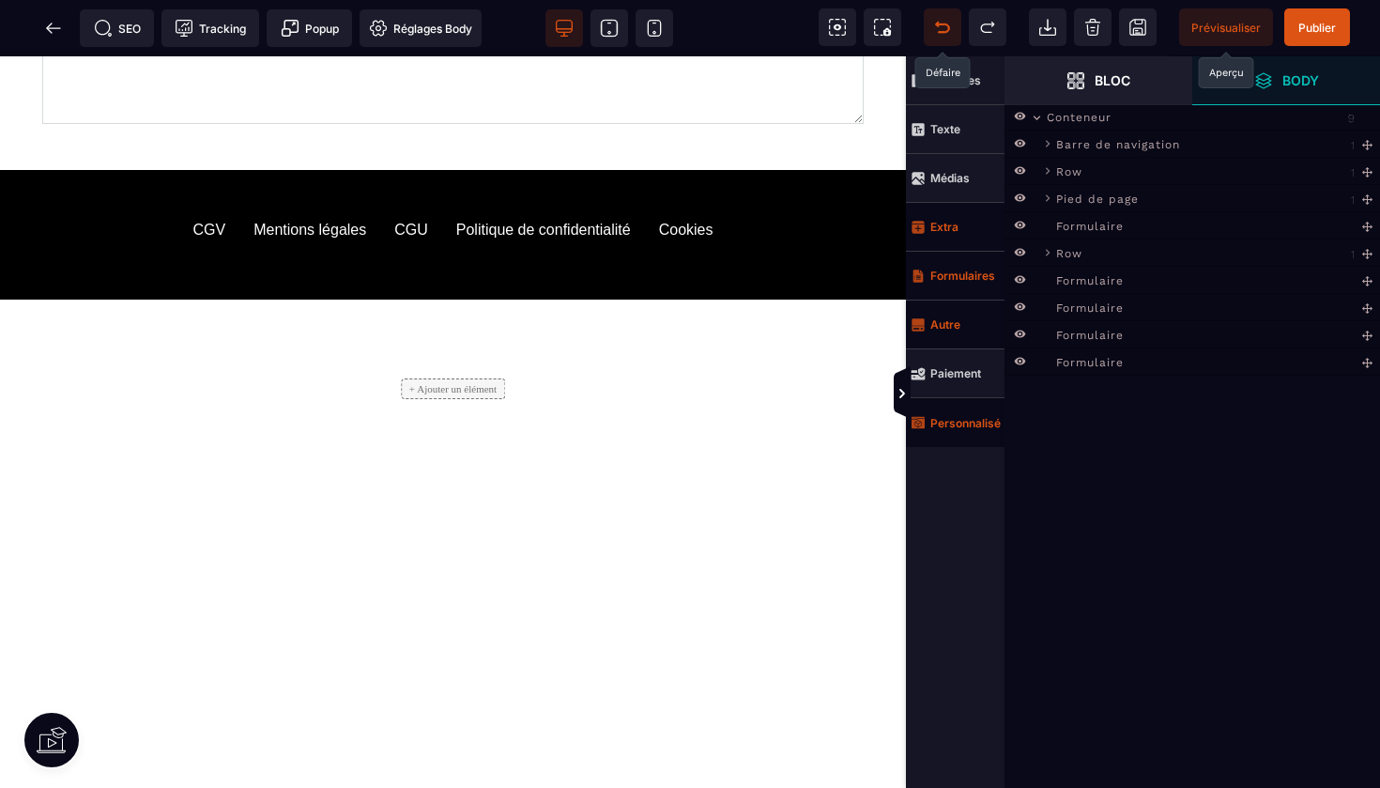
click at [1039, 116] on icon at bounding box center [1038, 117] width 8 height 5
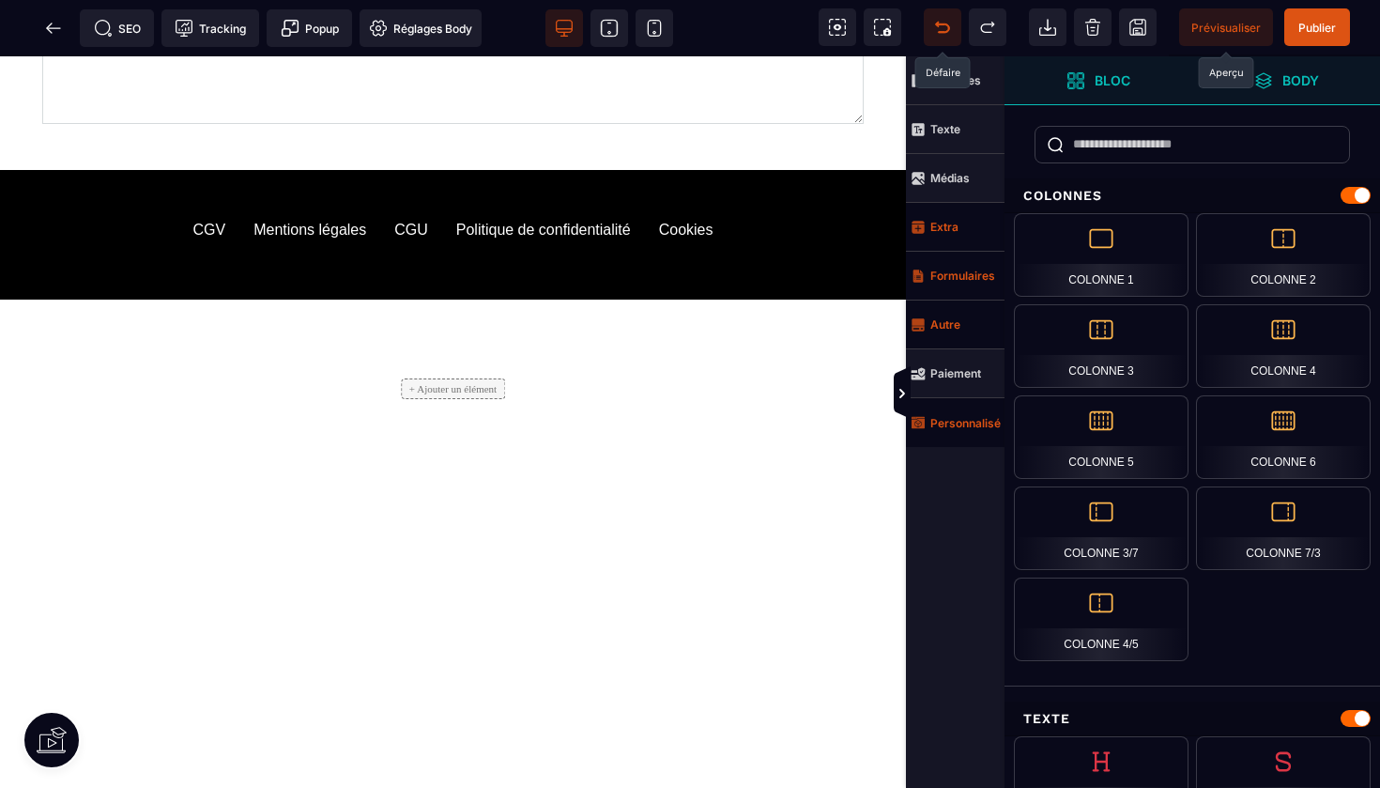
click at [1296, 87] on strong "Body" at bounding box center [1301, 80] width 37 height 14
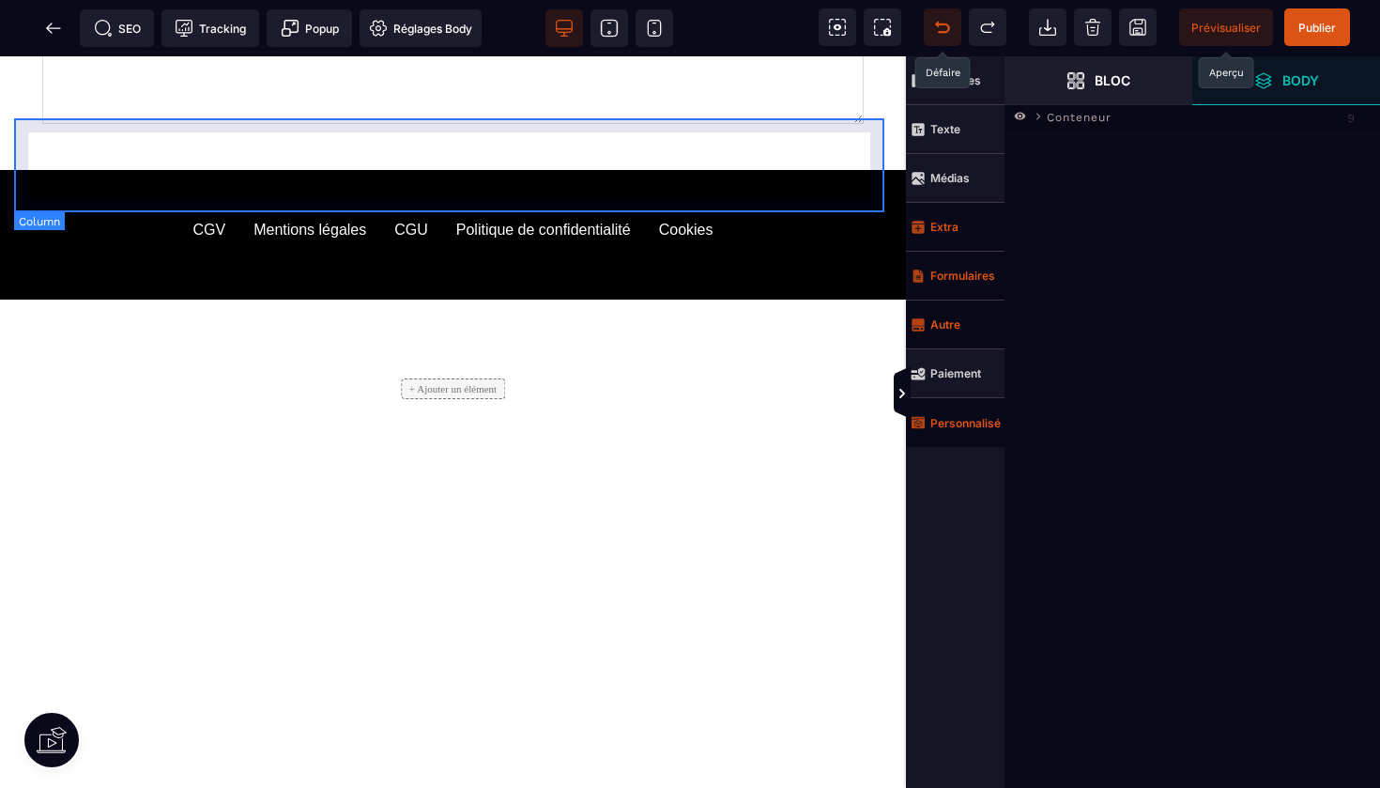
click at [757, 342] on div "+ Ajouter un élément" at bounding box center [453, 389] width 878 height 94
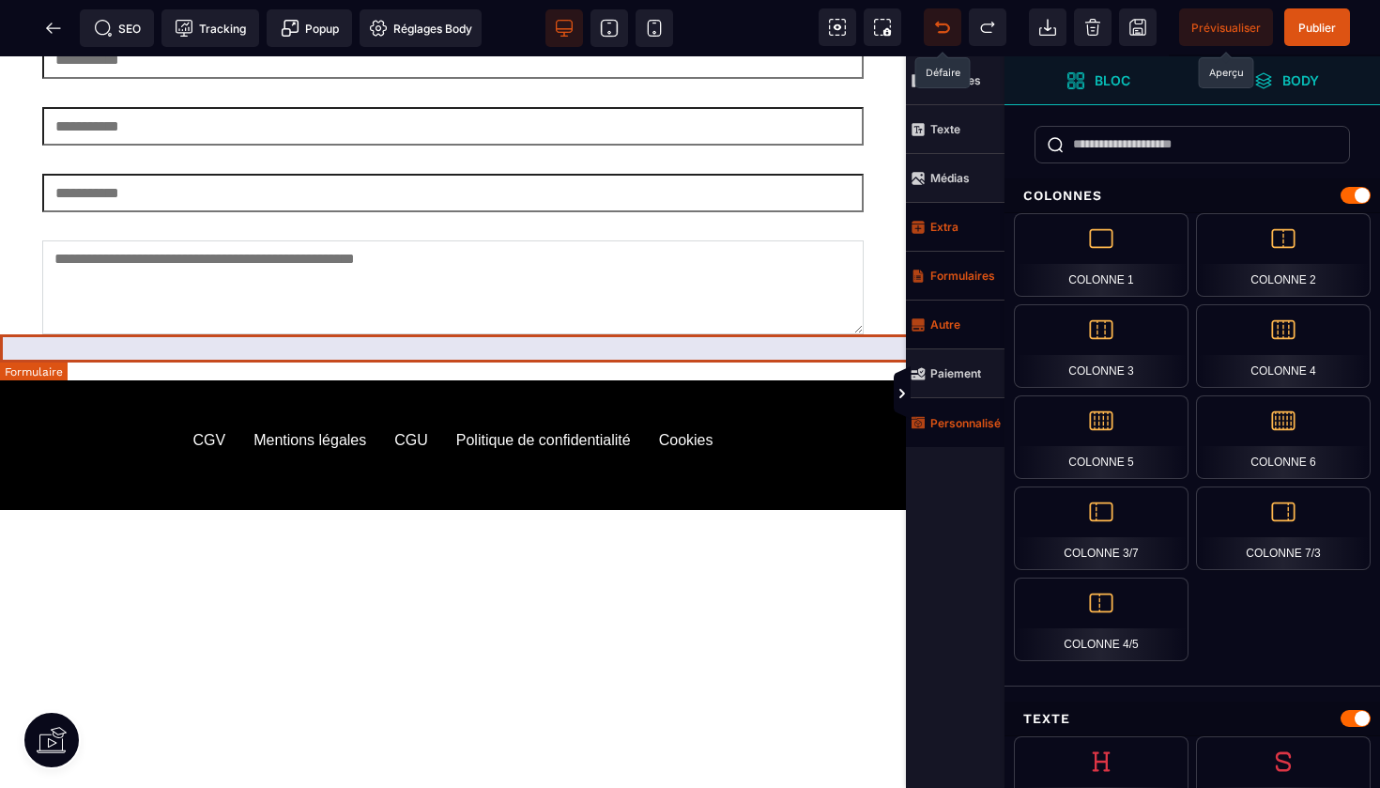
scroll to position [4282, 0]
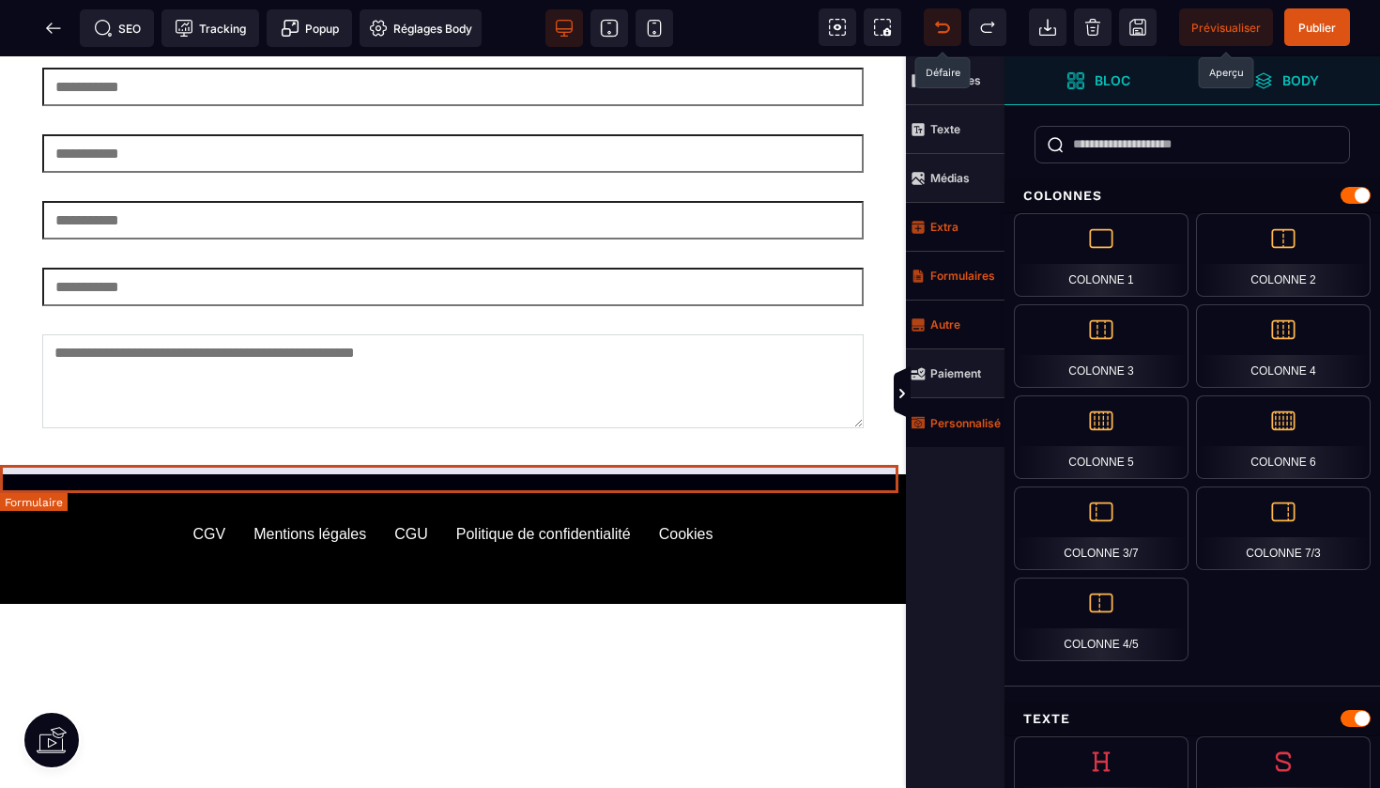
click at [727, 688] on form at bounding box center [453, 702] width 906 height 28
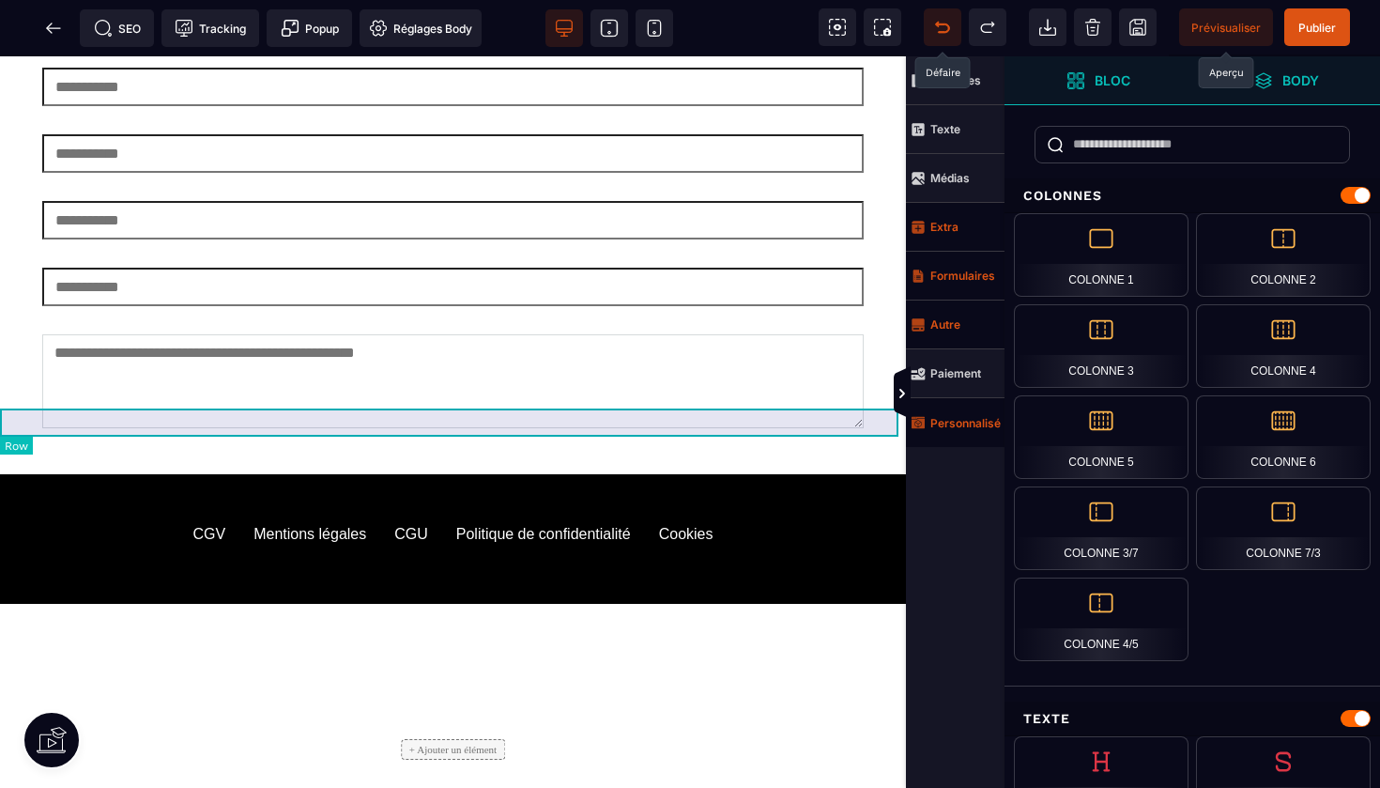
click at [823, 632] on div at bounding box center [453, 646] width 906 height 28
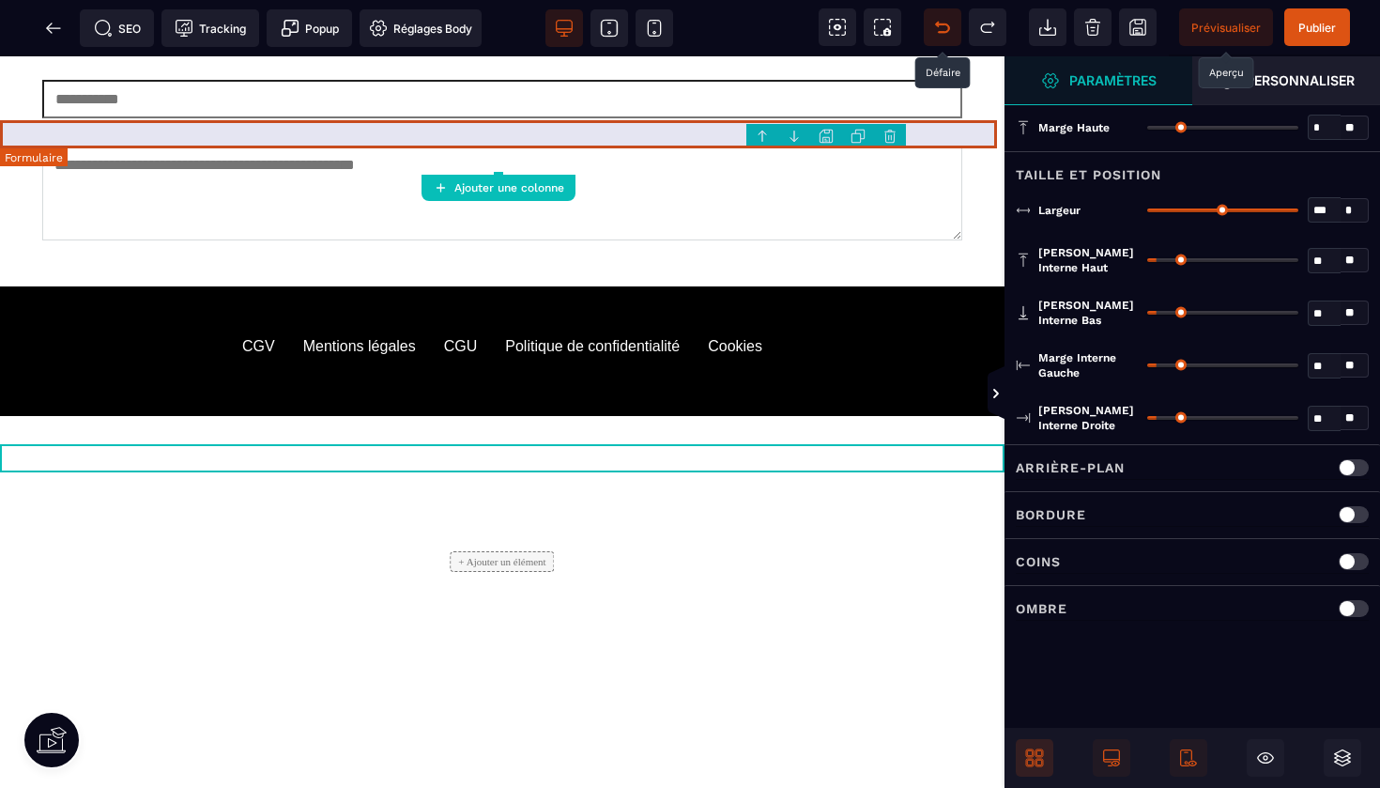
click at [895, 138] on body "B I U S A ******* Ajouter une colonne" at bounding box center [690, 394] width 1380 height 788
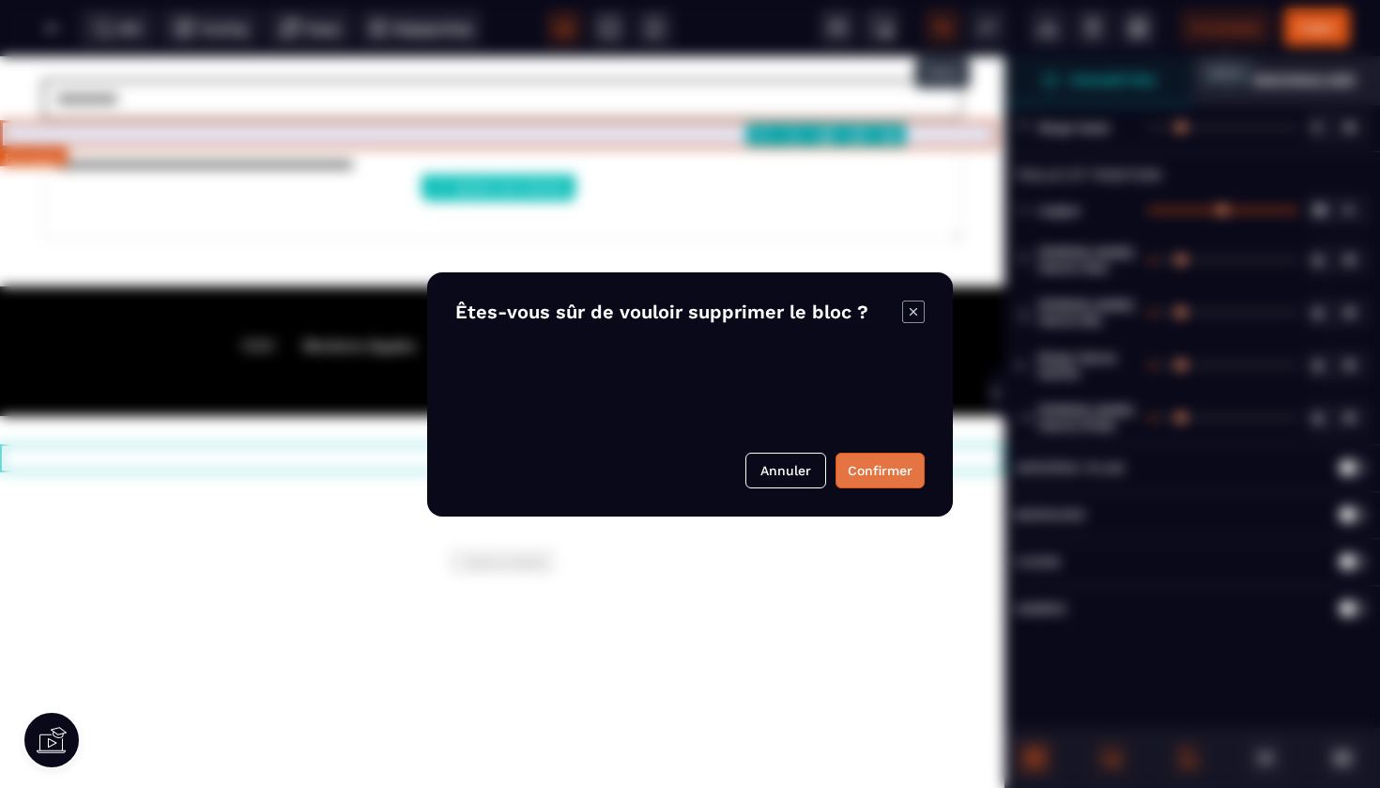
click at [900, 465] on button "Confirmer" at bounding box center [880, 471] width 89 height 36
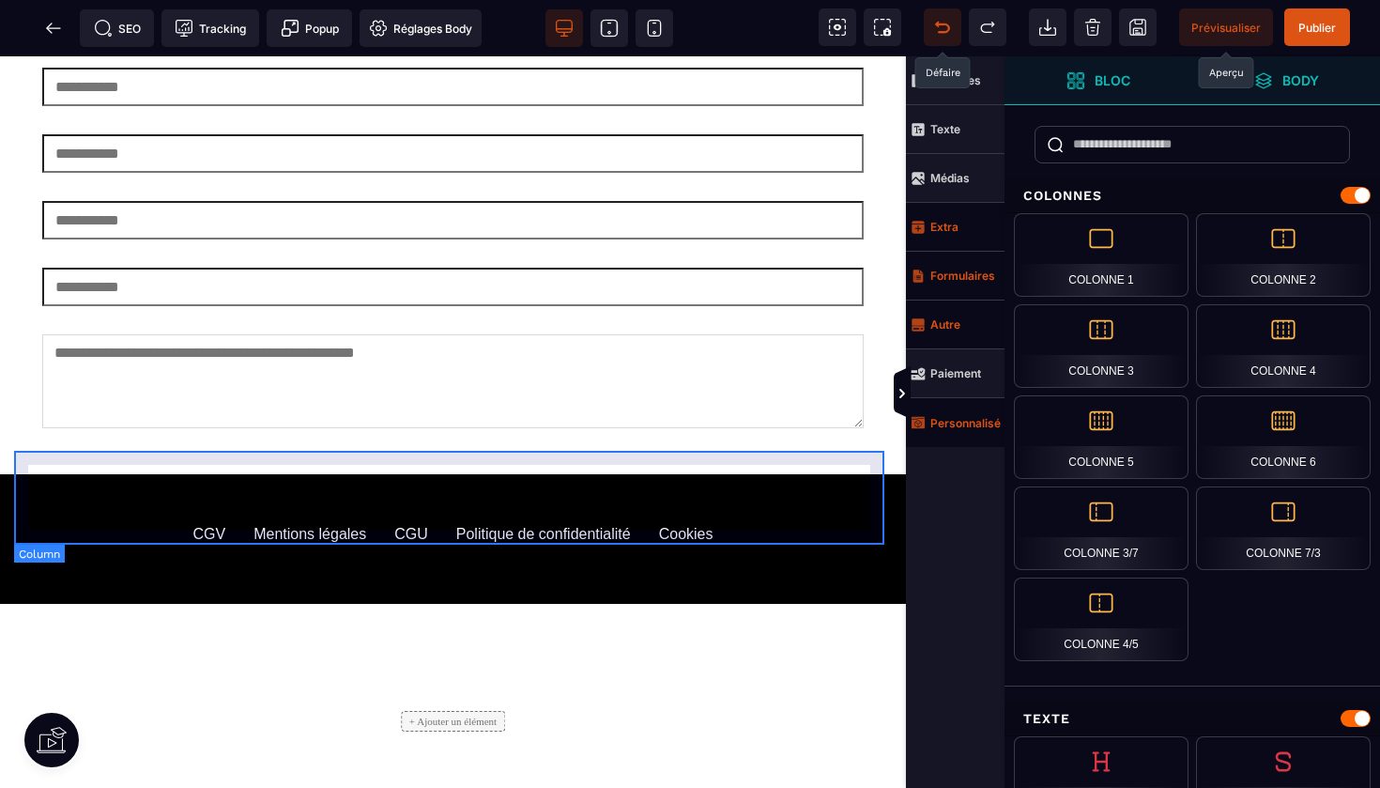
click at [835, 674] on div "+ Ajouter un élément" at bounding box center [453, 721] width 878 height 94
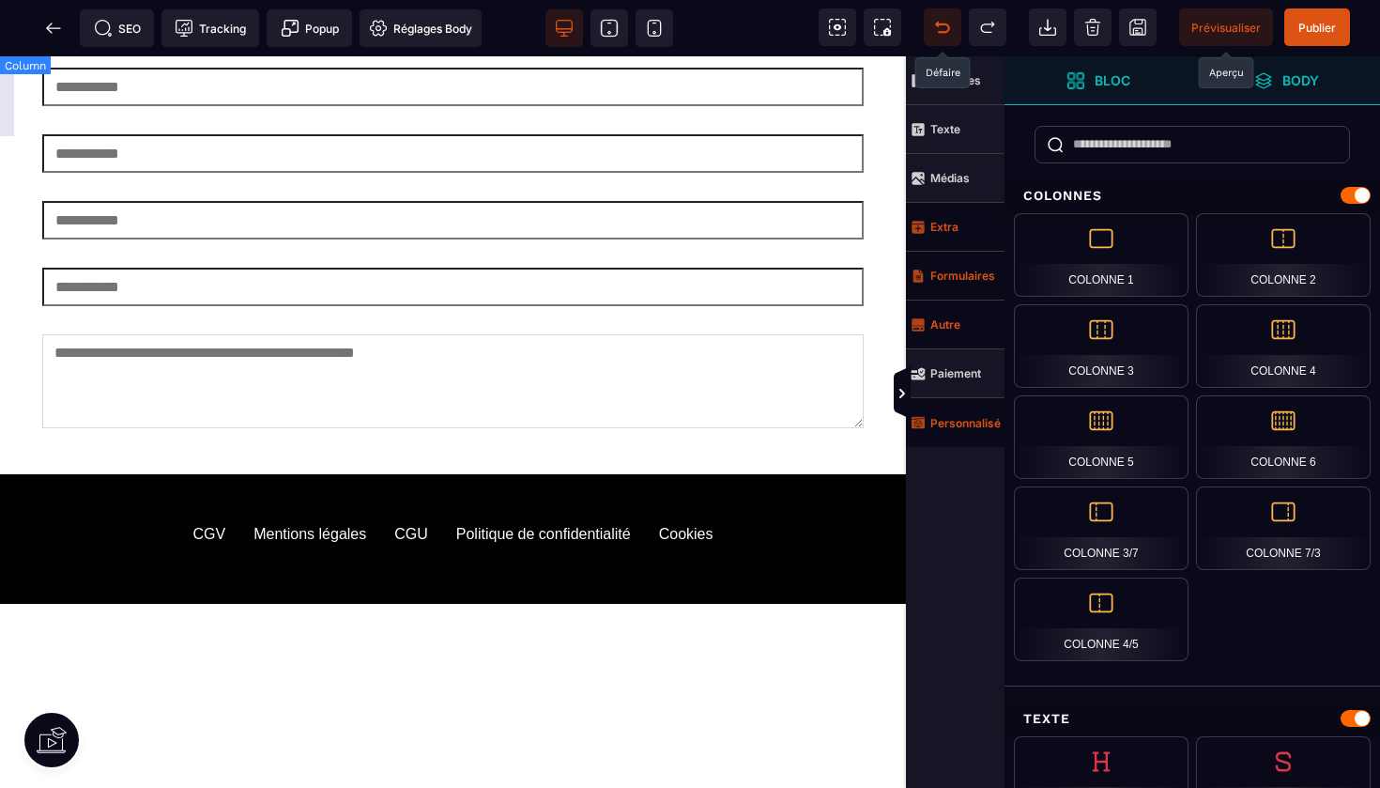
scroll to position [4253, 0]
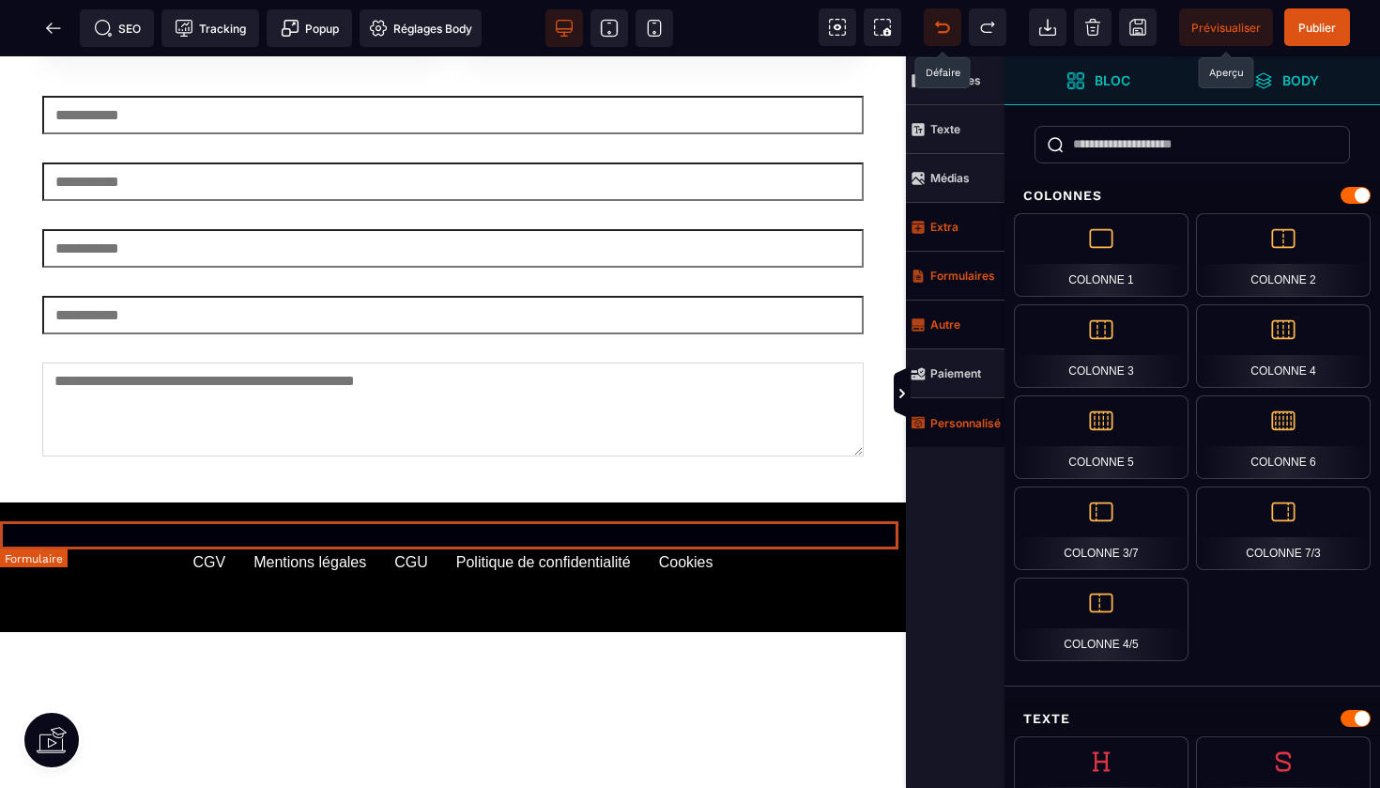
click at [731, 745] on form at bounding box center [453, 759] width 906 height 28
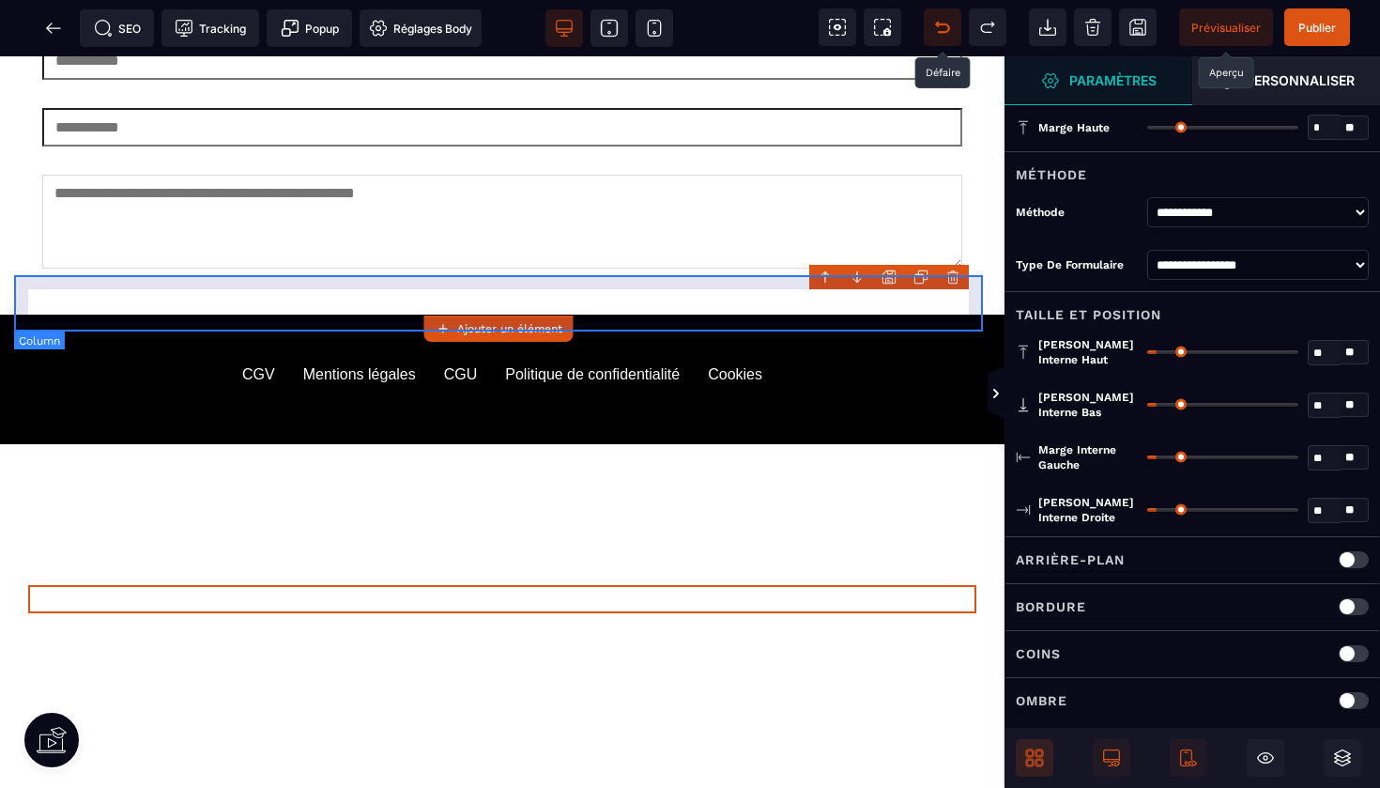
click at [956, 271] on body "B I U S A ******* Ajouter un élément" at bounding box center [690, 394] width 1380 height 788
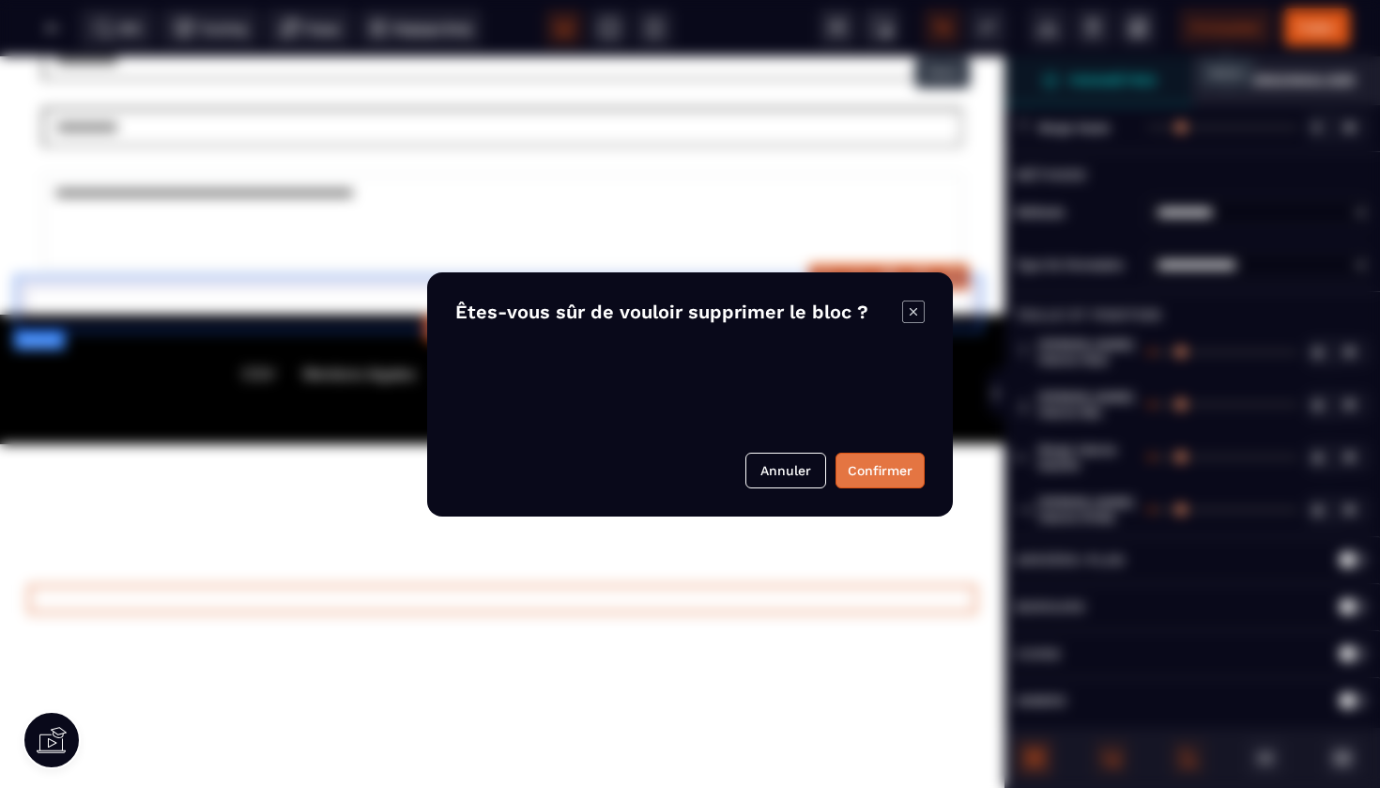
click at [875, 458] on button "Confirmer" at bounding box center [880, 471] width 89 height 36
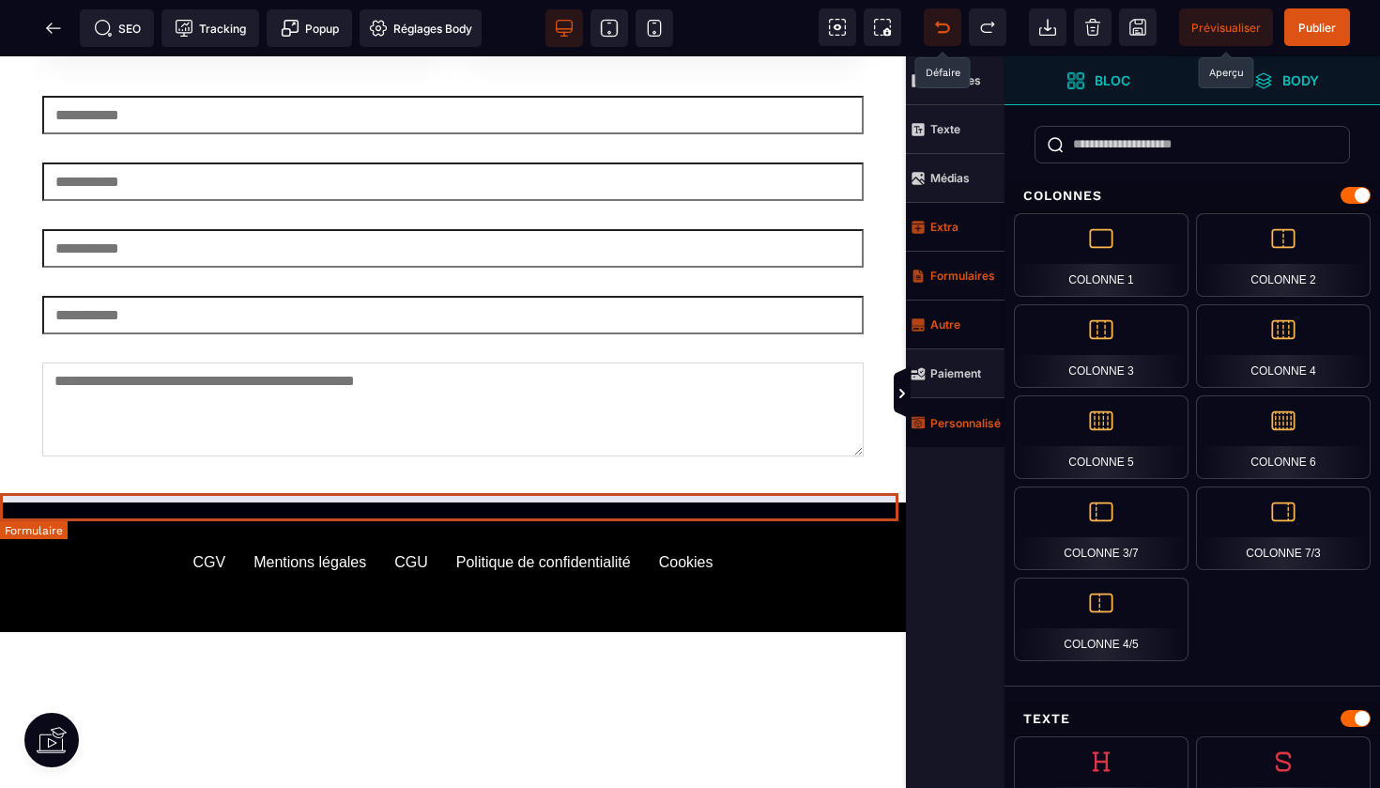
click at [780, 716] on form at bounding box center [453, 730] width 906 height 28
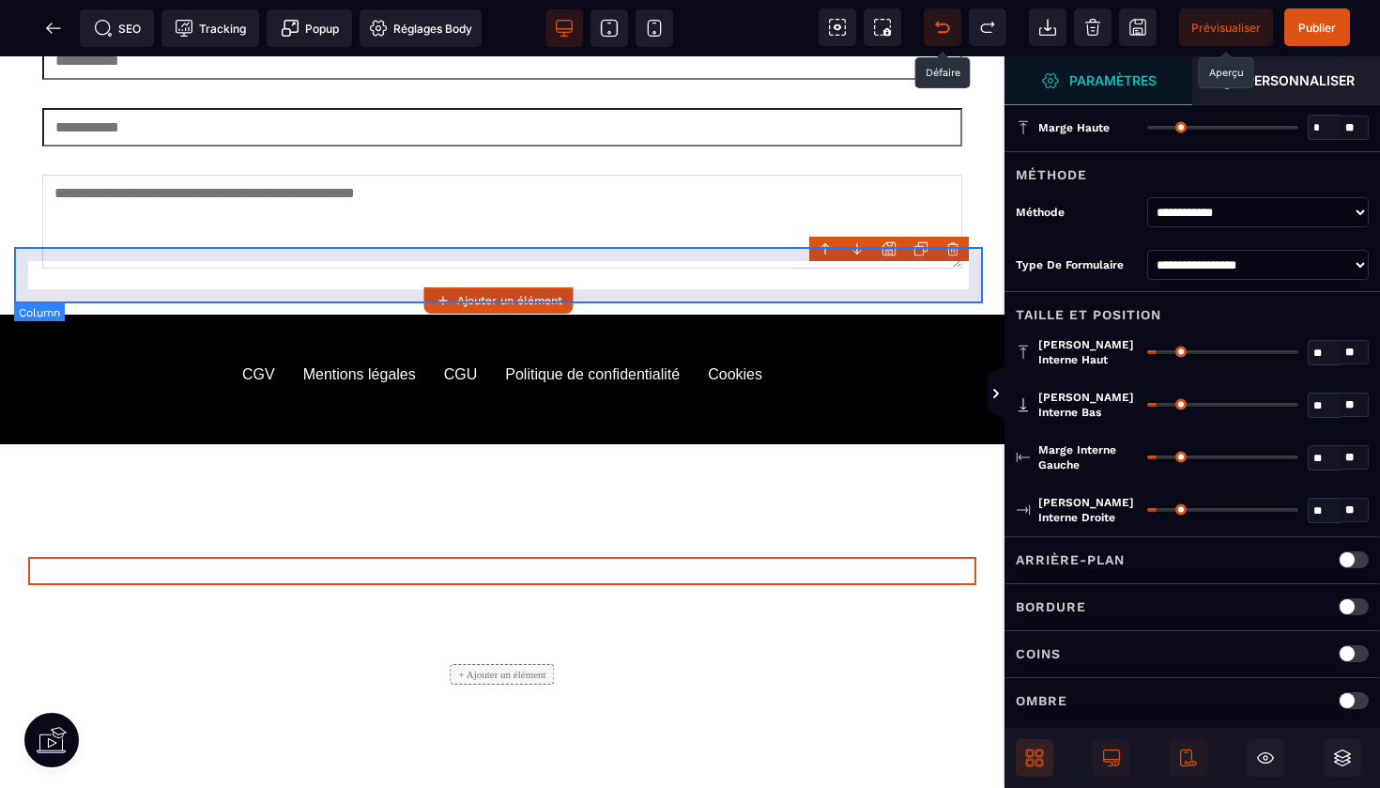
click at [951, 242] on body "B I U S A ******* Ajouter un élément" at bounding box center [690, 394] width 1380 height 788
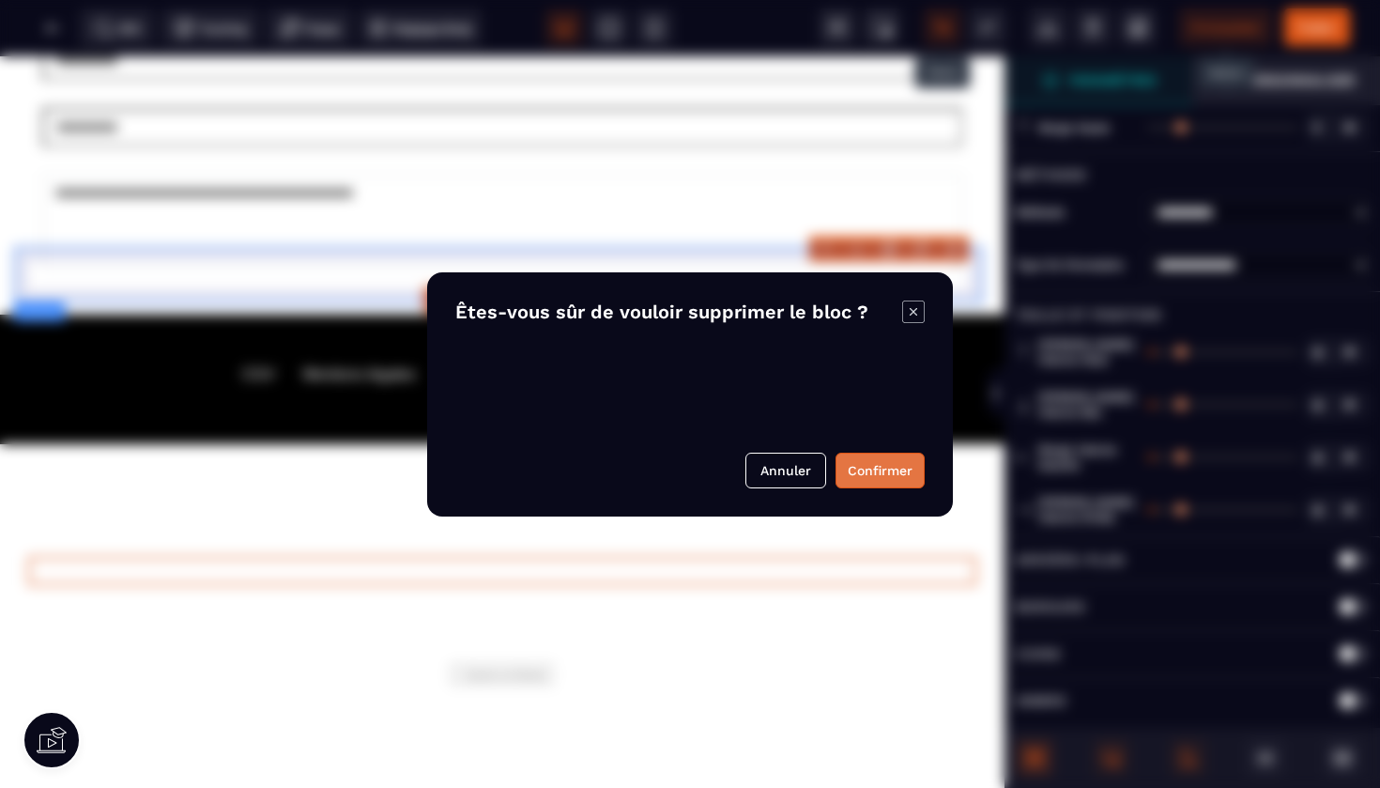
click at [873, 455] on button "Confirmer" at bounding box center [880, 471] width 89 height 36
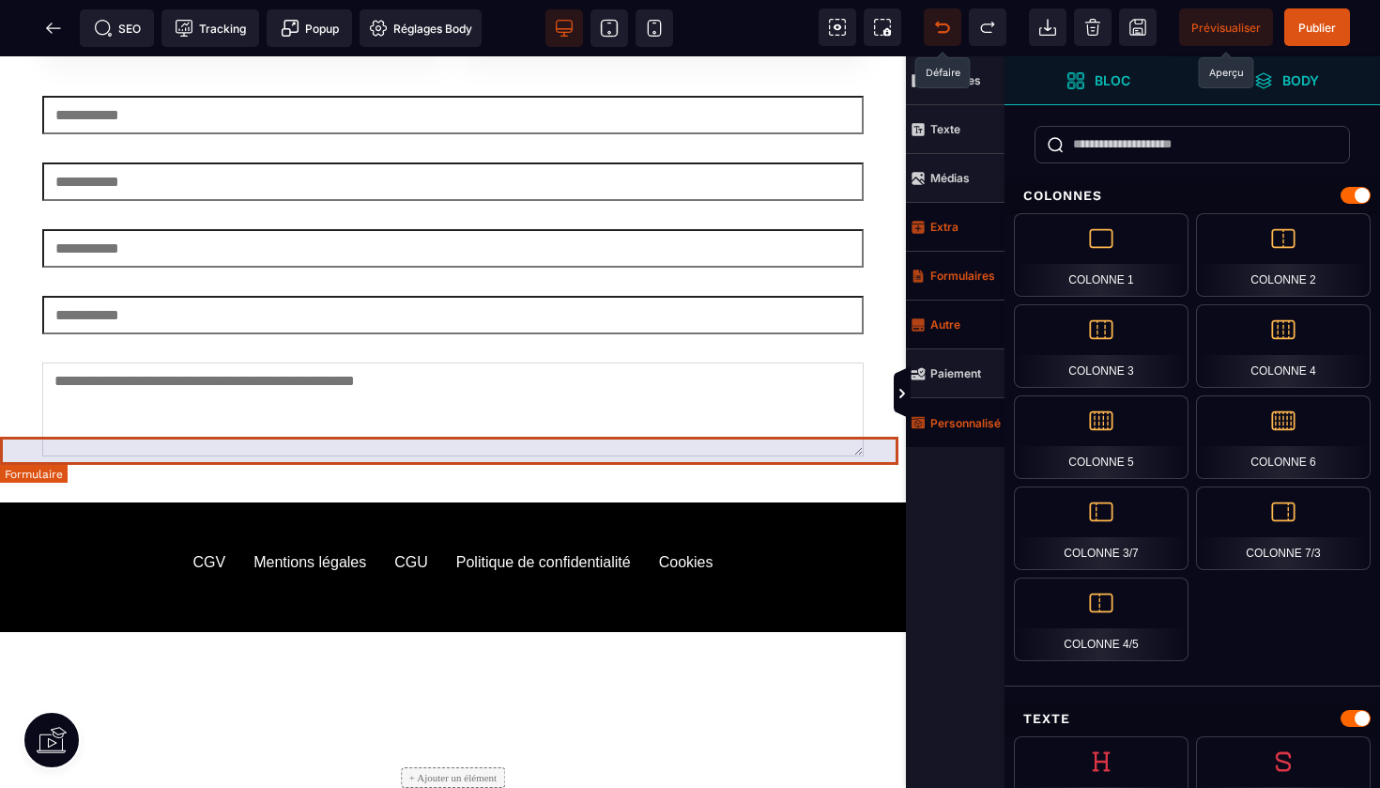
click at [809, 660] on form at bounding box center [453, 674] width 906 height 28
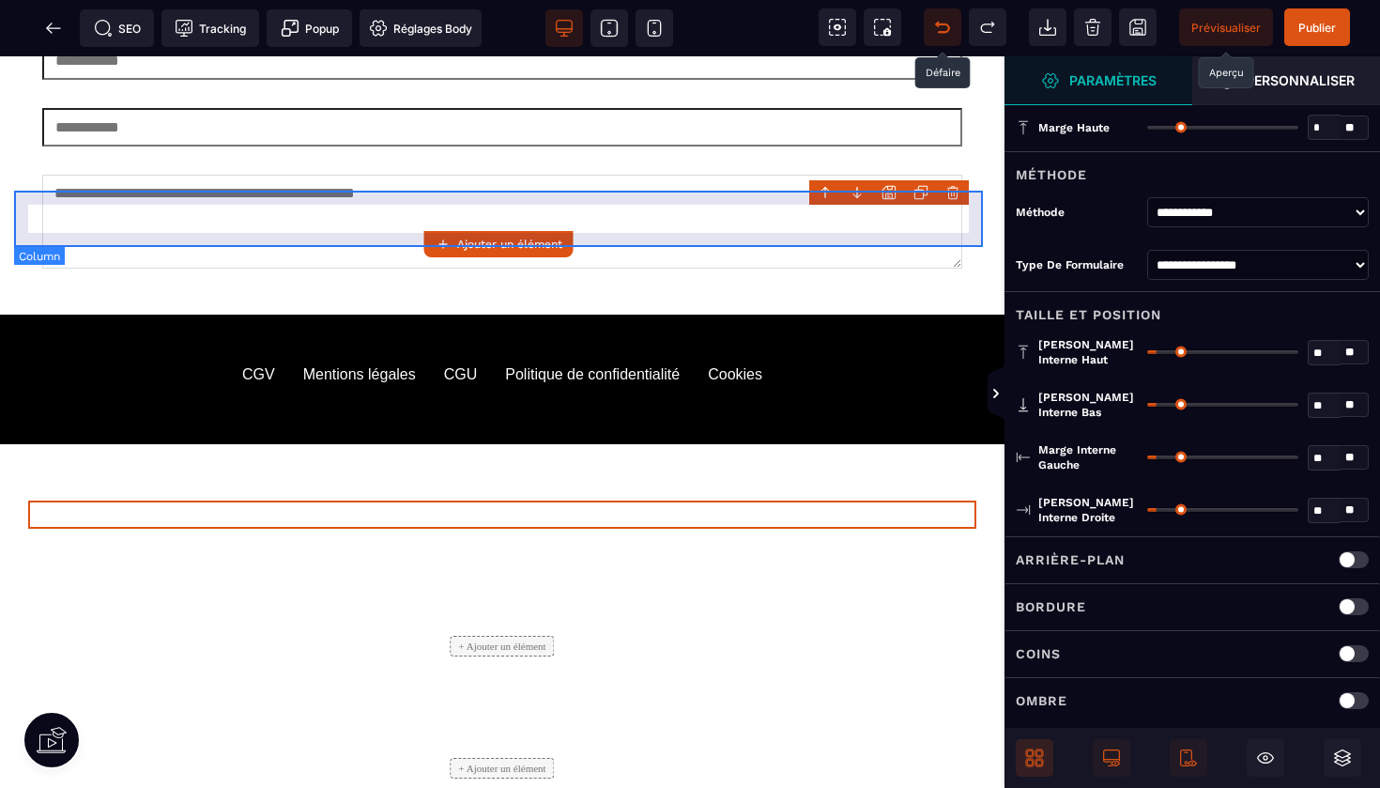
click at [956, 190] on body "B I U S A ******* Ajouter un élément" at bounding box center [690, 394] width 1380 height 788
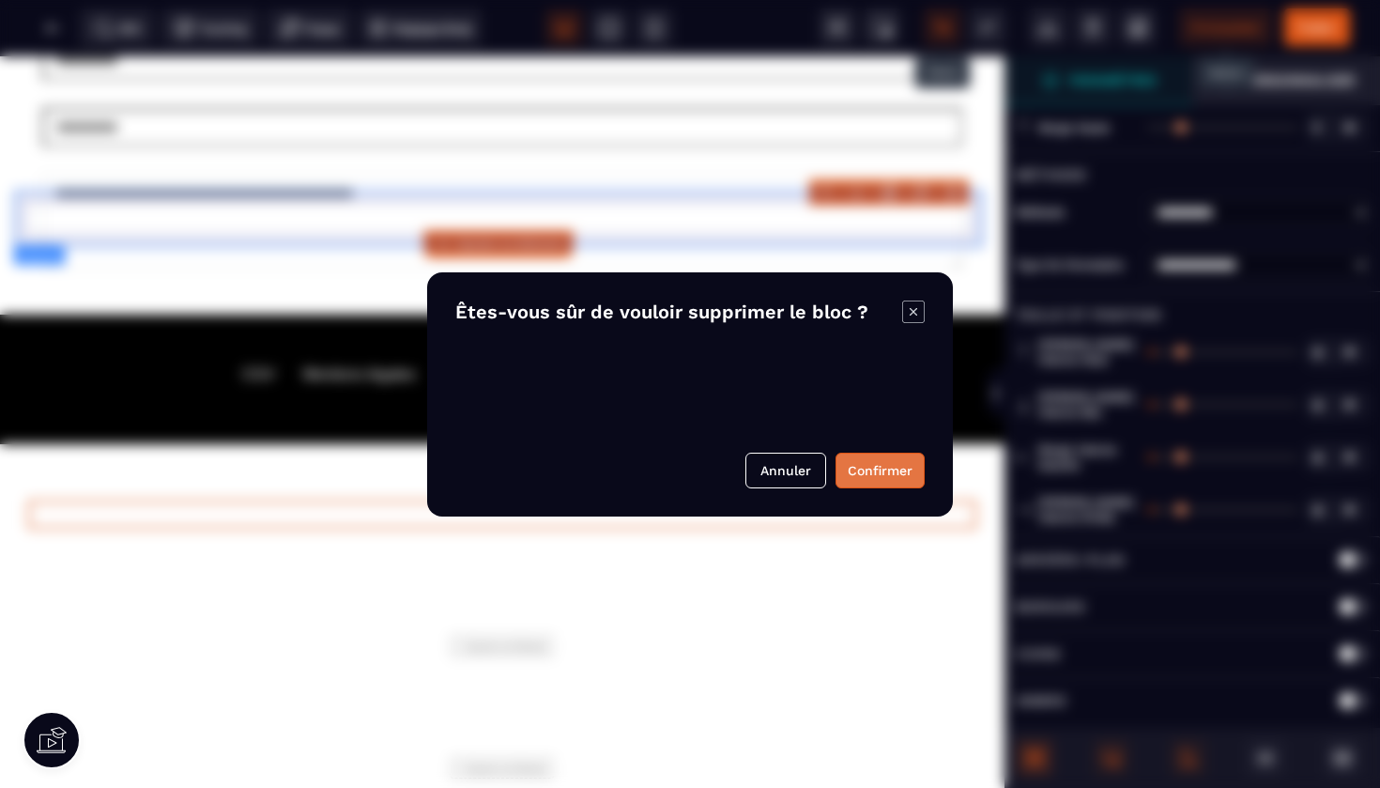
click at [884, 467] on button "Confirmer" at bounding box center [880, 471] width 89 height 36
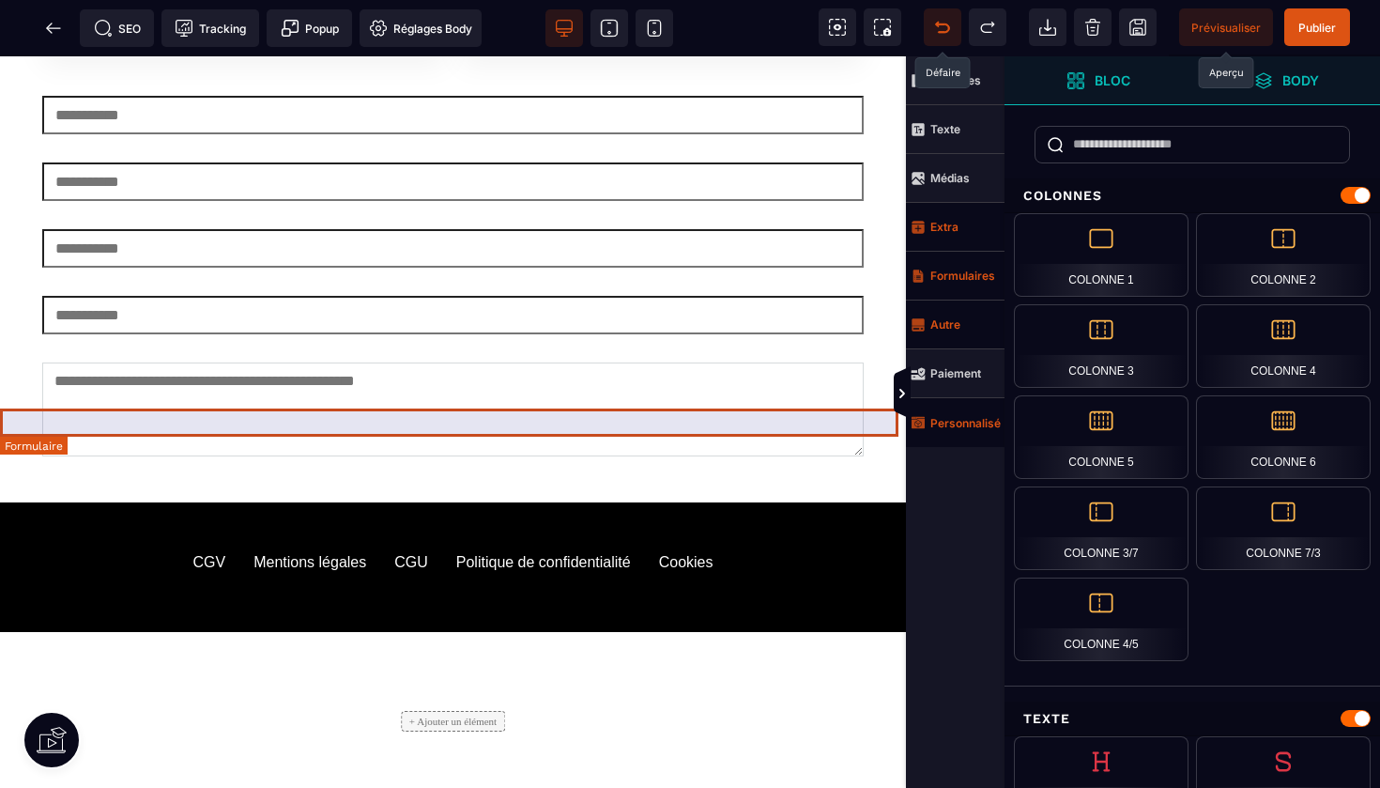
click at [818, 632] on form at bounding box center [453, 646] width 906 height 28
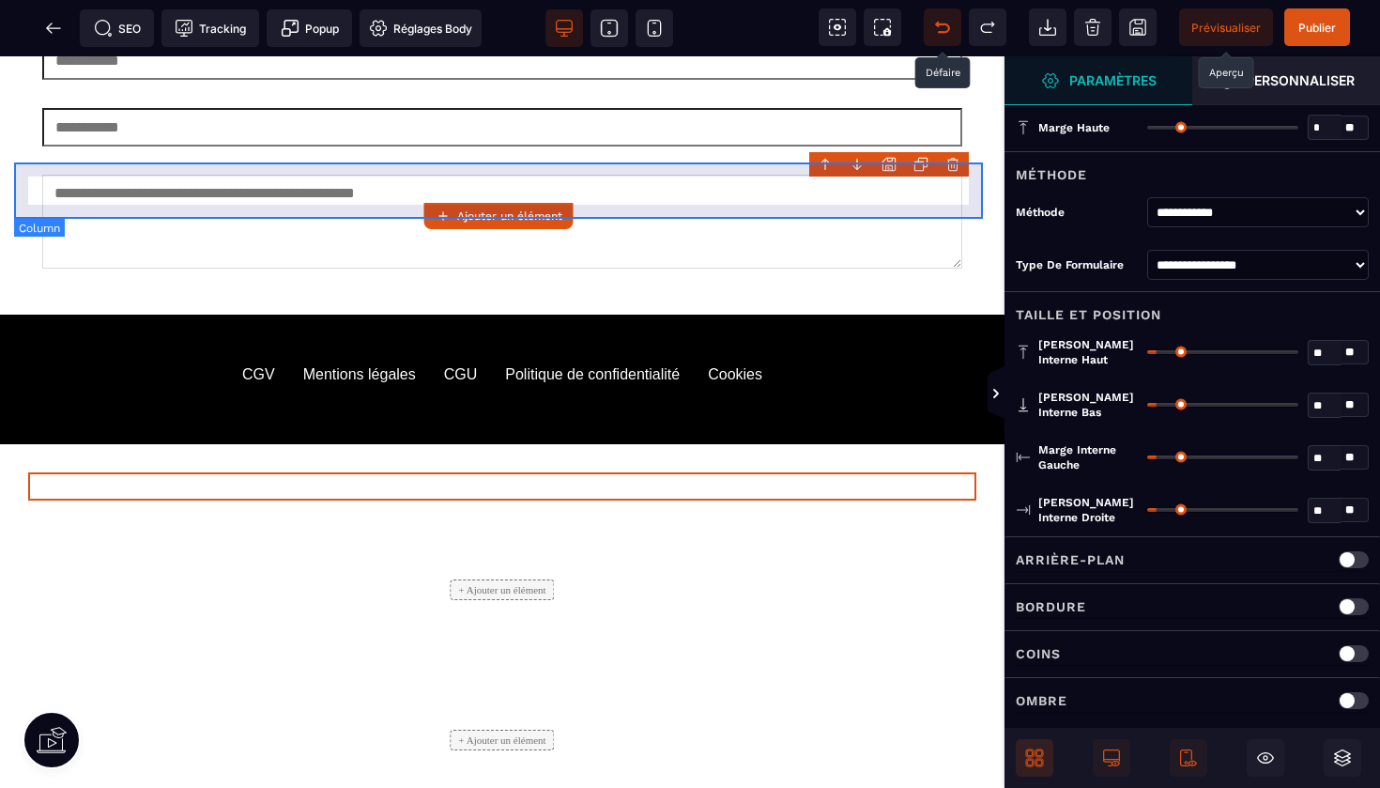
click at [955, 166] on body "B I U S A ******* Ajouter un élément" at bounding box center [690, 394] width 1380 height 788
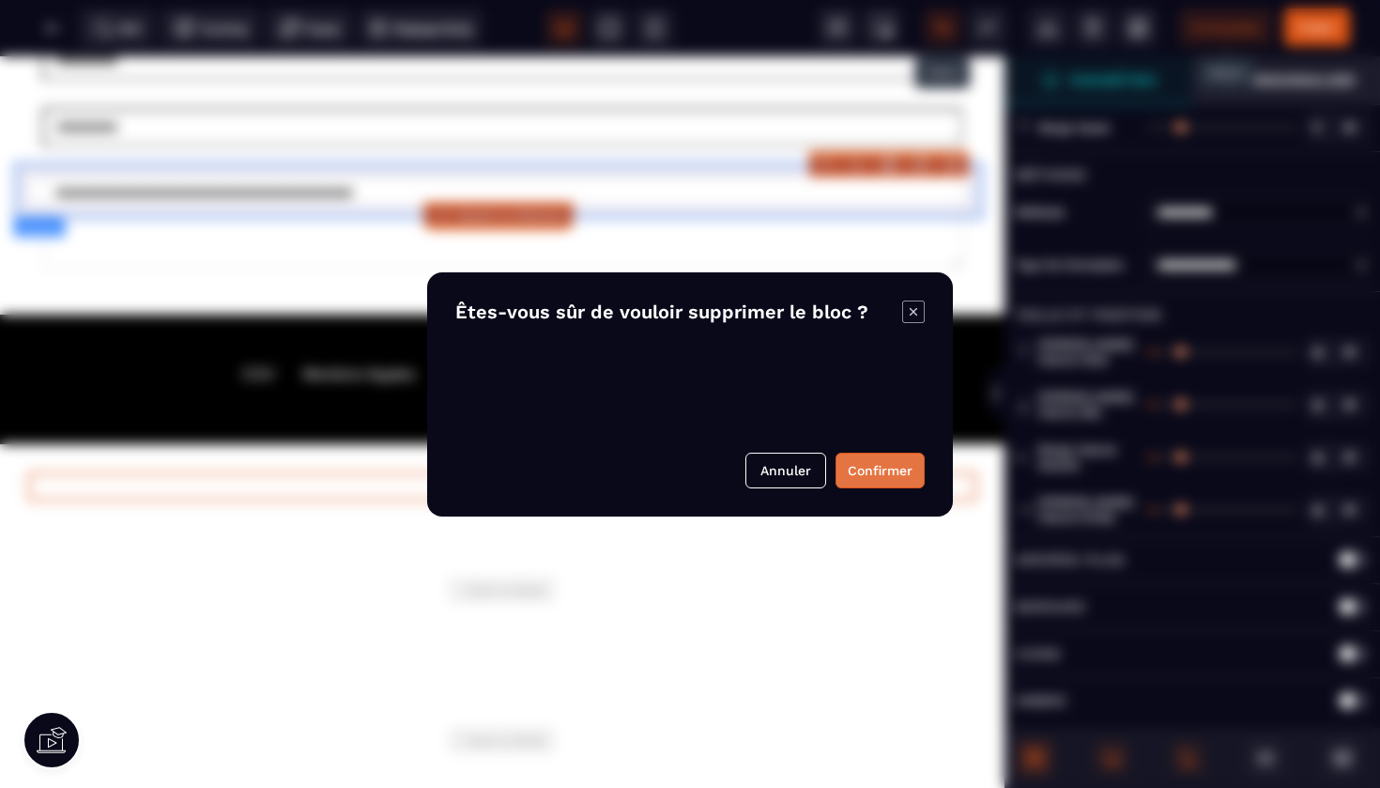
click at [871, 470] on button "Confirmer" at bounding box center [880, 471] width 89 height 36
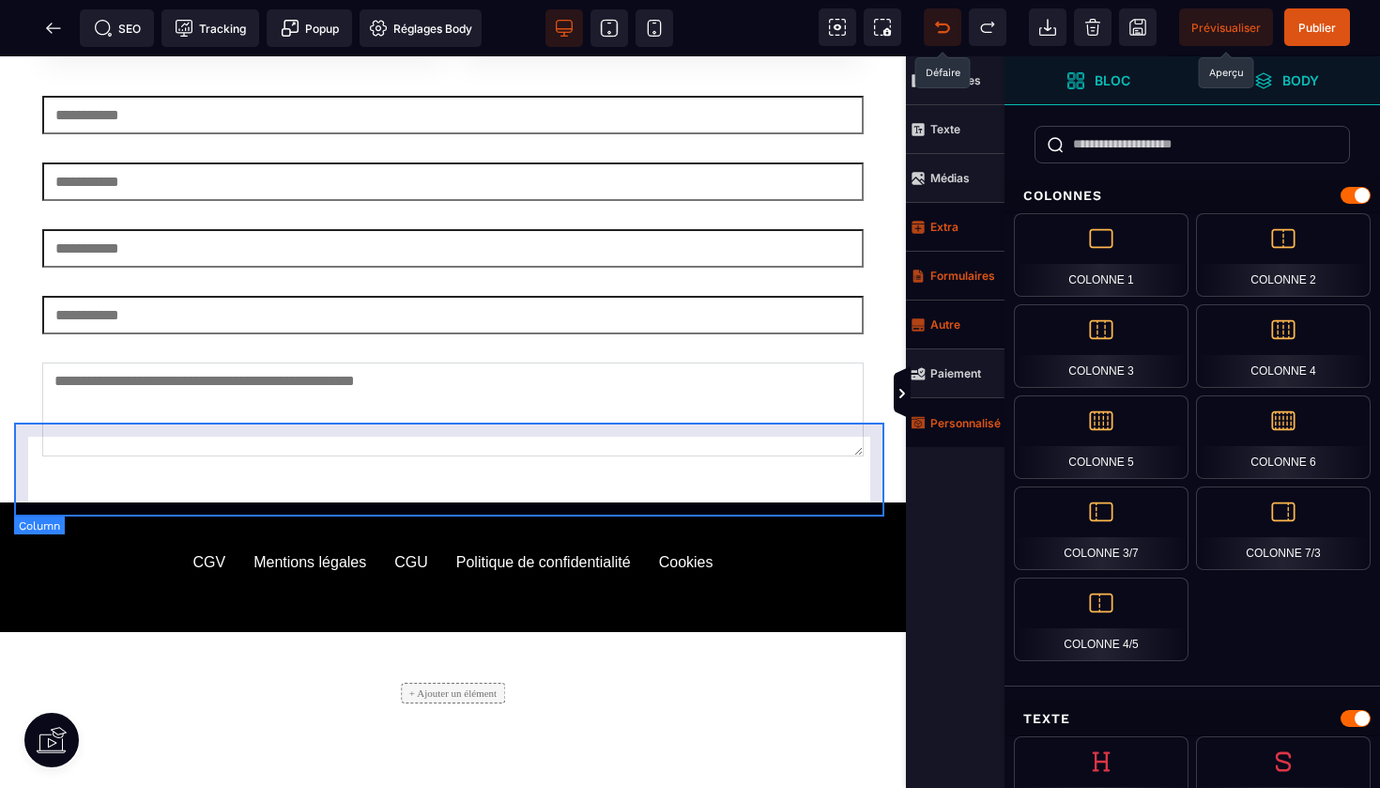
click at [759, 646] on div "+ Ajouter un élément" at bounding box center [453, 693] width 878 height 94
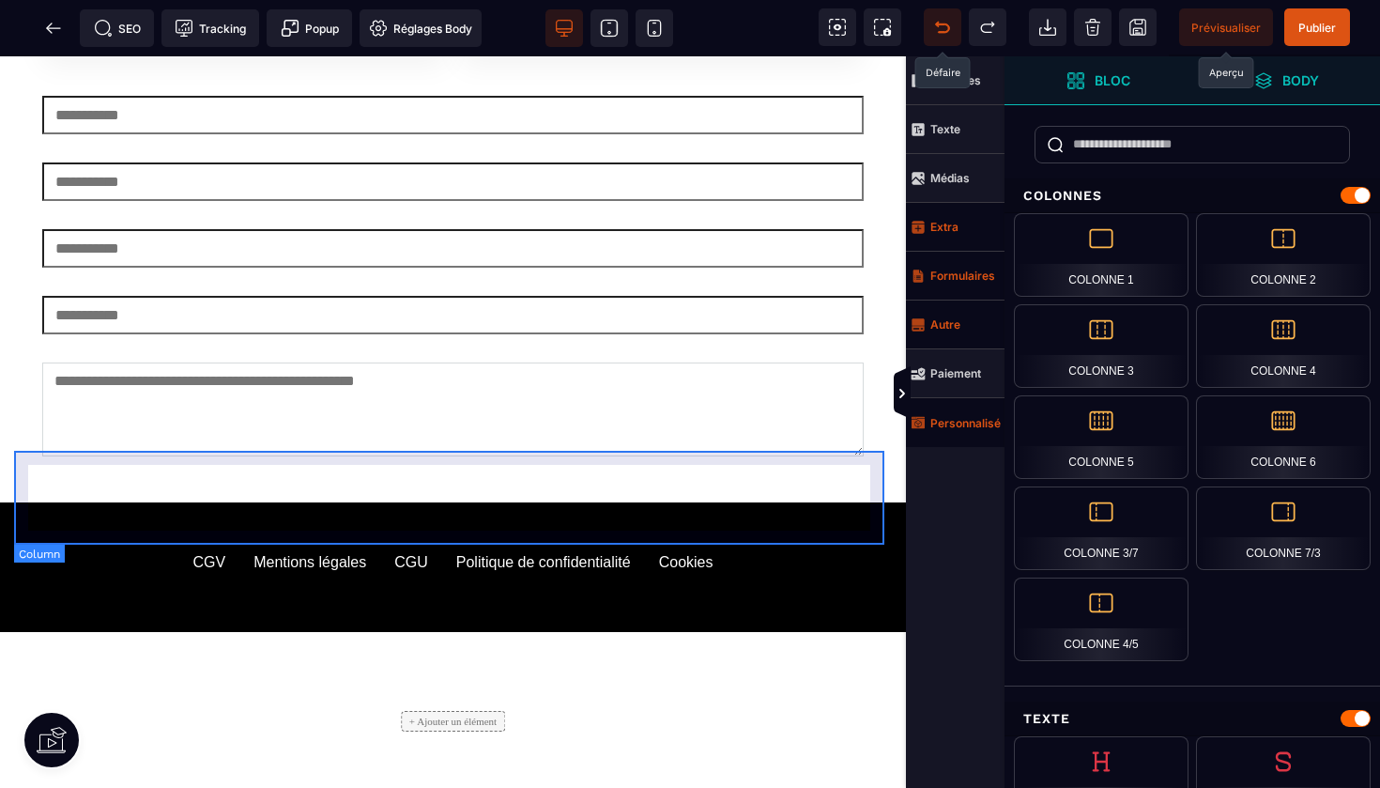
click at [681, 674] on div "+ Ajouter un élément" at bounding box center [453, 721] width 878 height 94
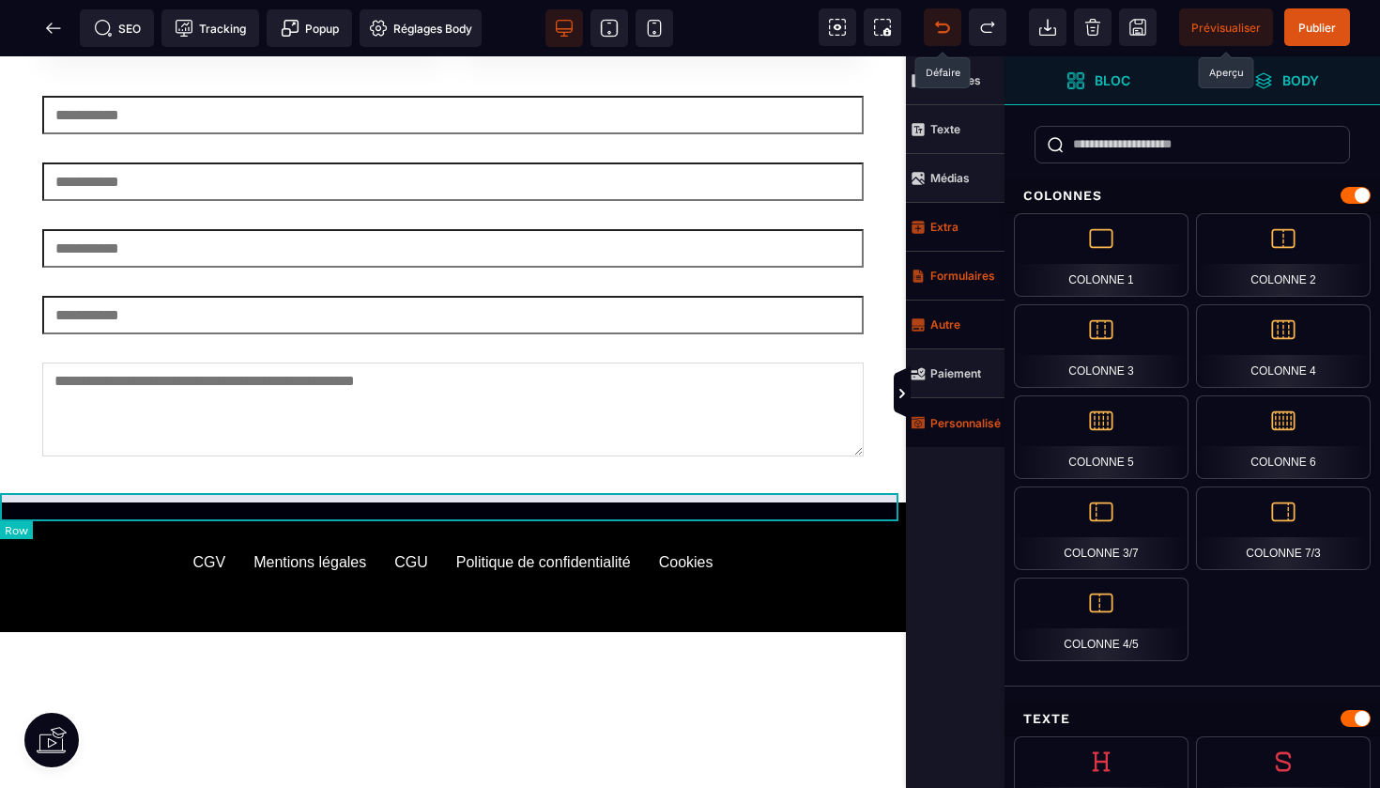
click at [588, 716] on div at bounding box center [453, 730] width 906 height 28
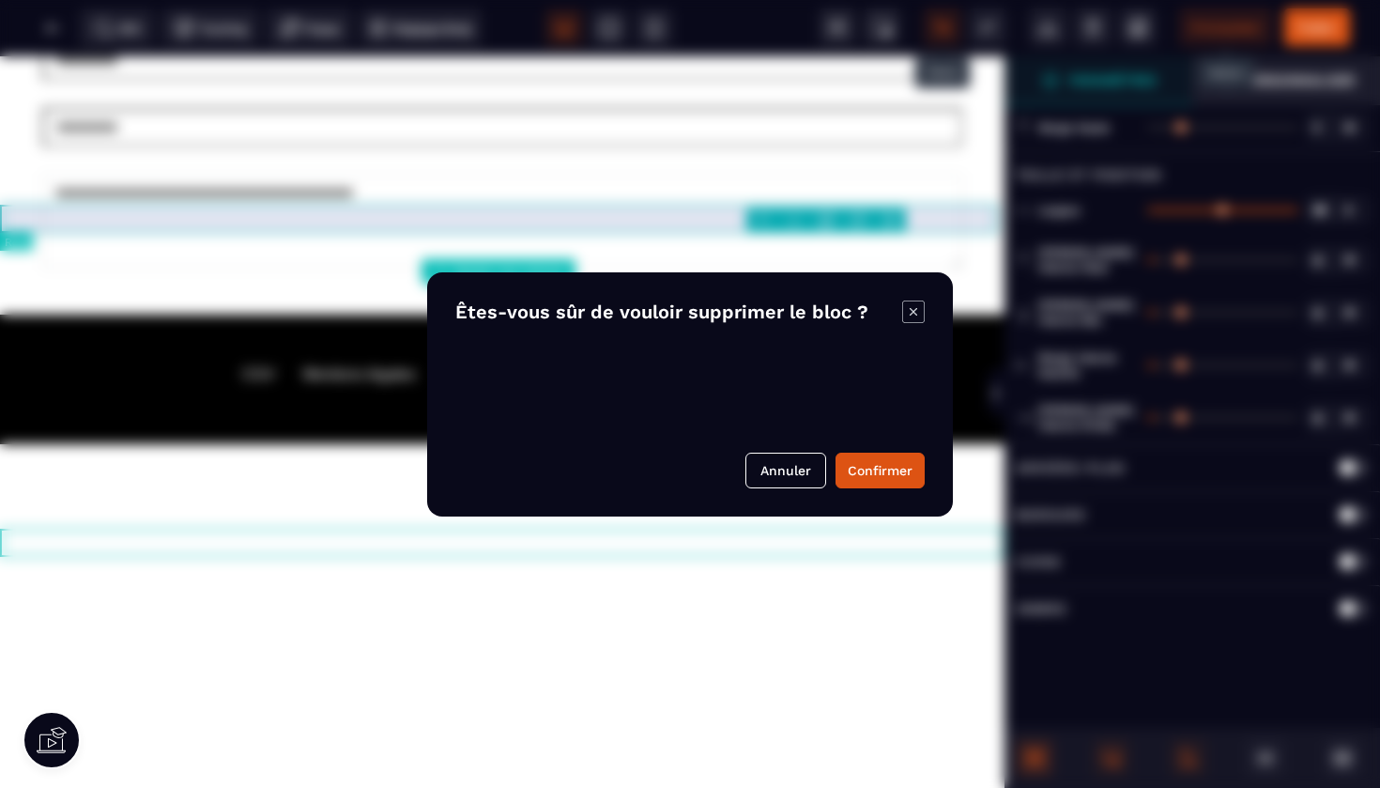
click at [887, 216] on body "B I U S A ******* Ajouter une colonne Row" at bounding box center [690, 394] width 1380 height 788
click at [862, 479] on button "Confirmer" at bounding box center [880, 471] width 89 height 36
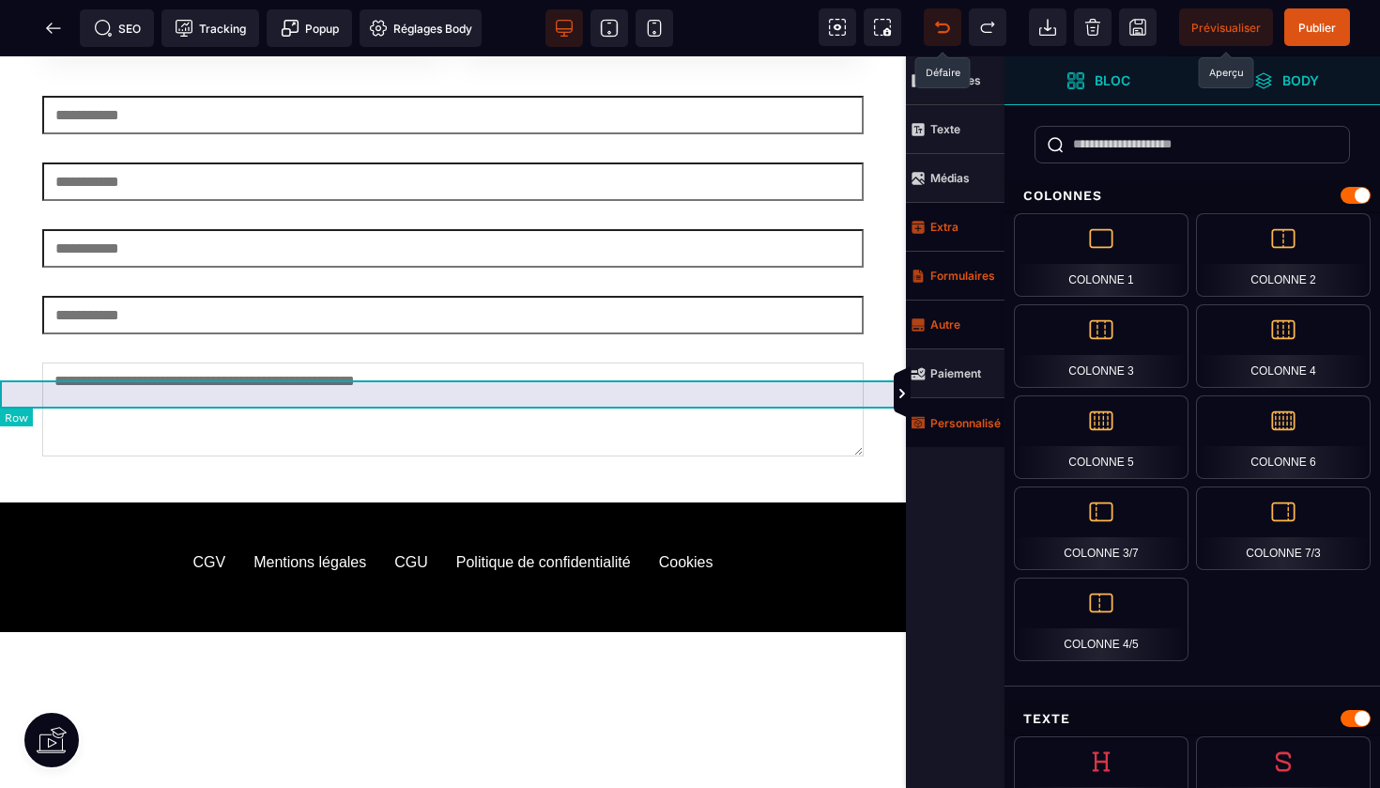
scroll to position [4225, 0]
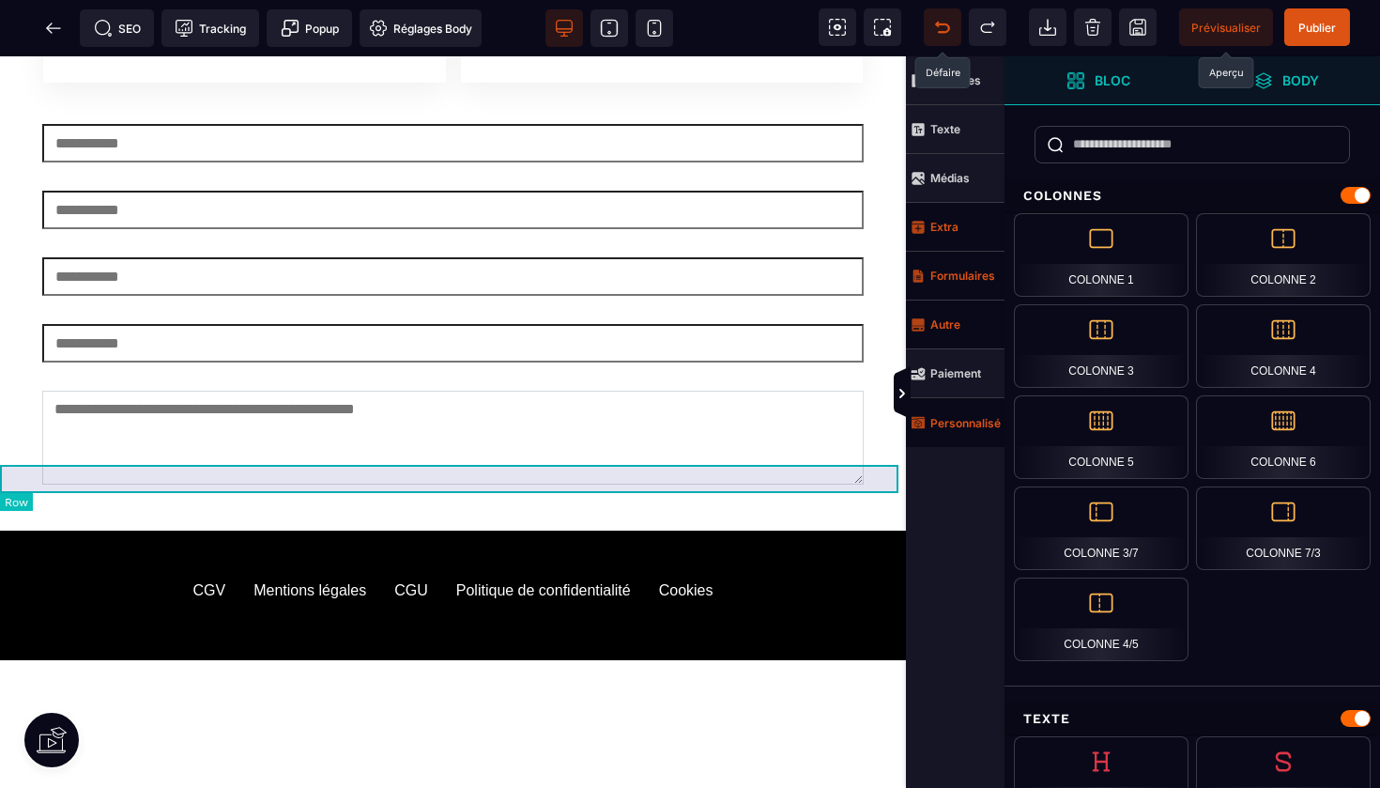
click at [799, 688] on div at bounding box center [453, 702] width 906 height 28
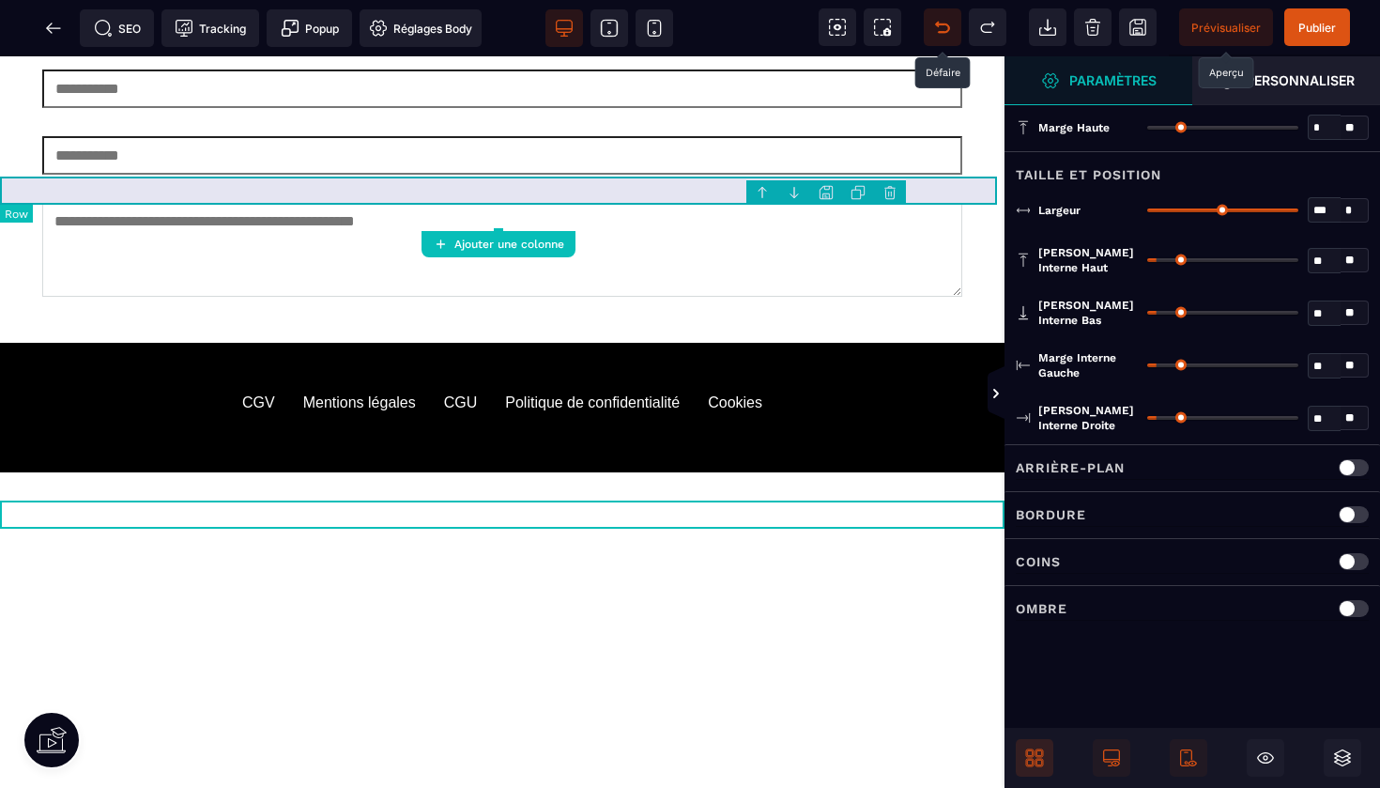
click at [890, 196] on body "B I U S A ******* Ajouter une colonne Row" at bounding box center [690, 394] width 1380 height 788
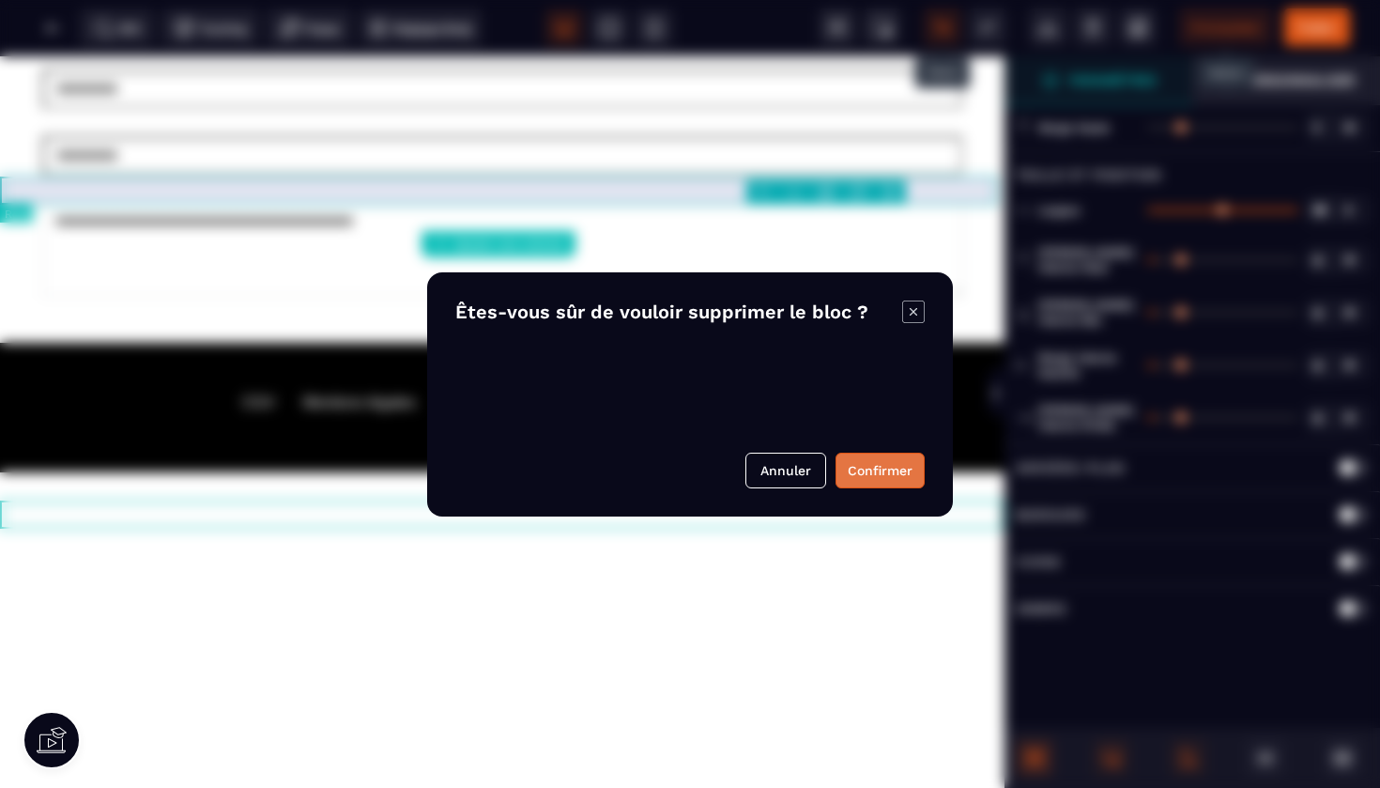
click at [877, 463] on button "Confirmer" at bounding box center [880, 471] width 89 height 36
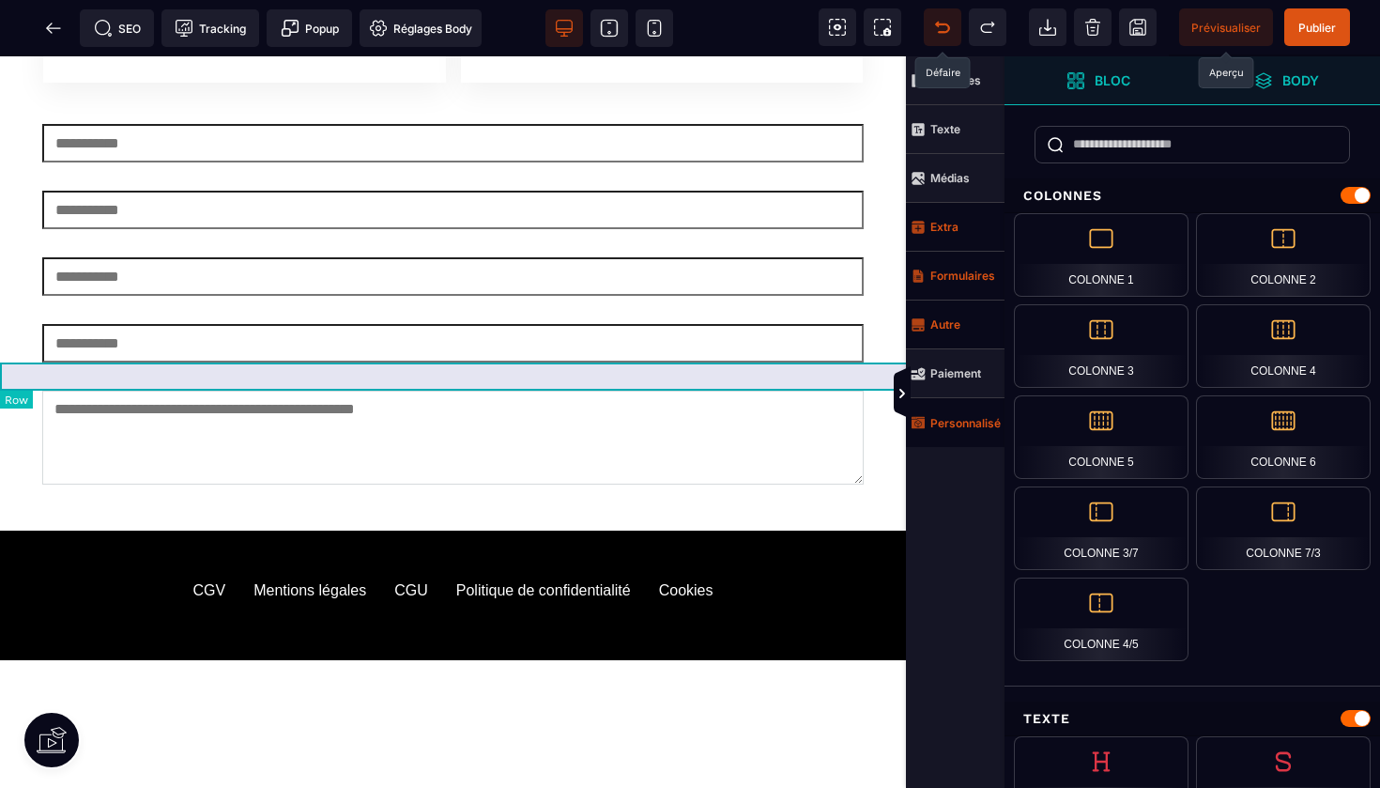
scroll to position [4197, 0]
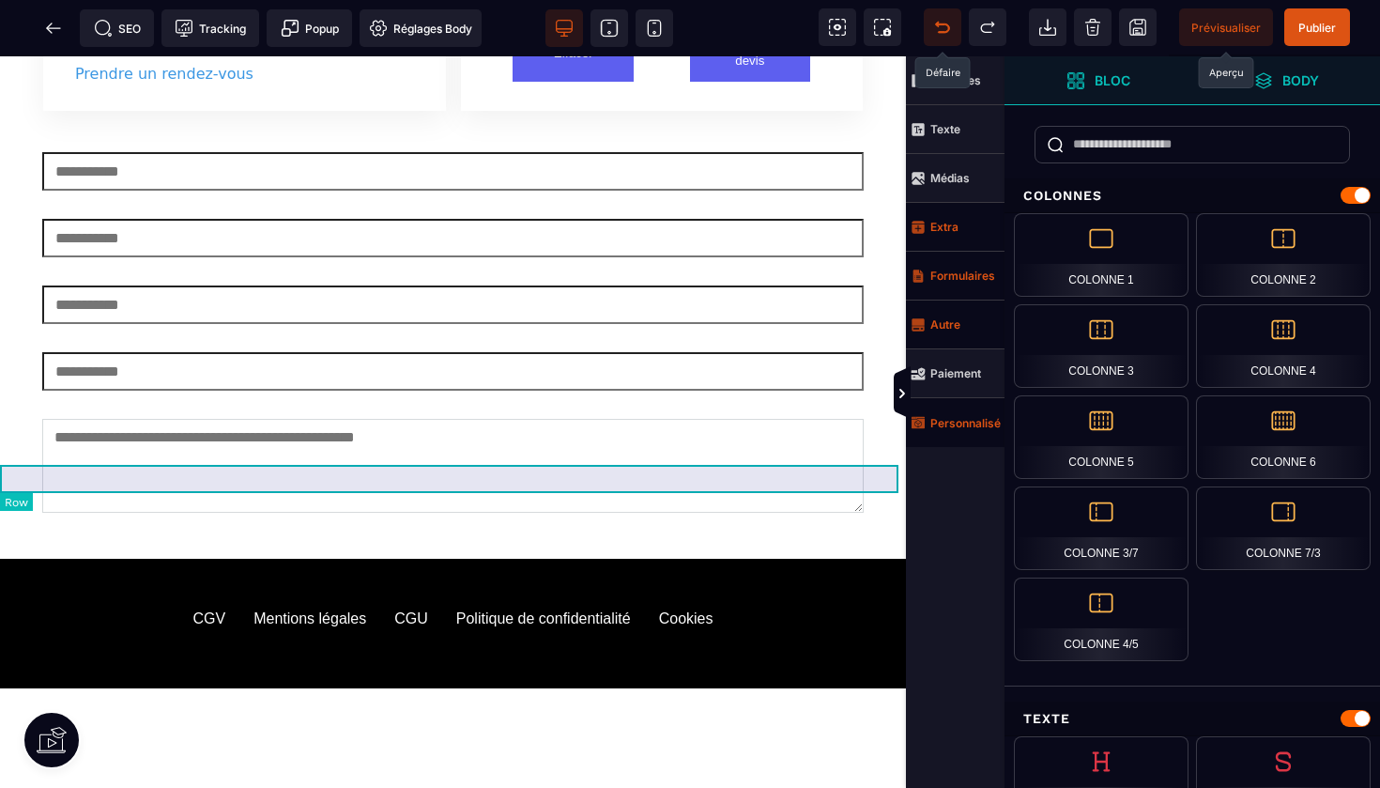
click at [828, 688] on div at bounding box center [453, 702] width 906 height 28
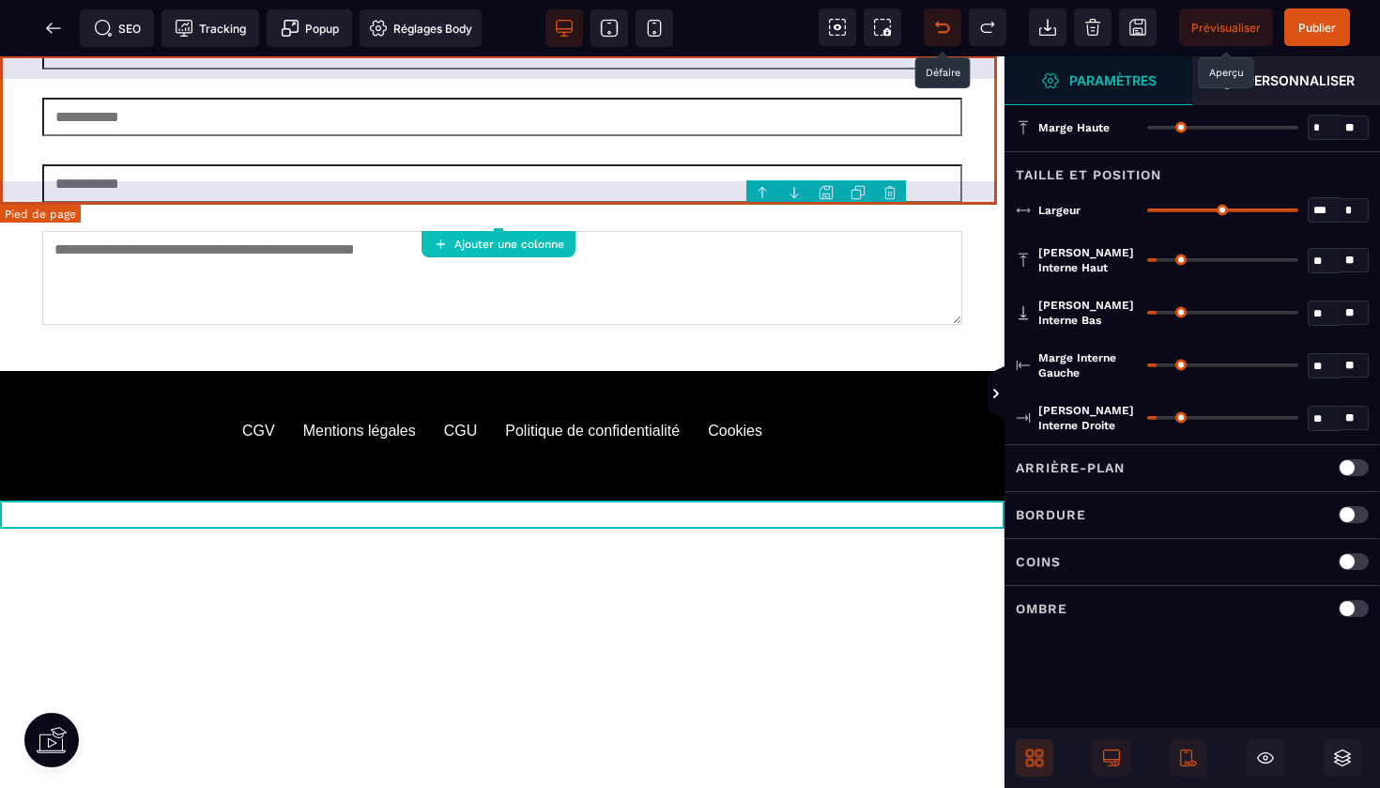
click at [885, 186] on body "B I U S A ******* Ajouter une colonne" at bounding box center [690, 394] width 1380 height 788
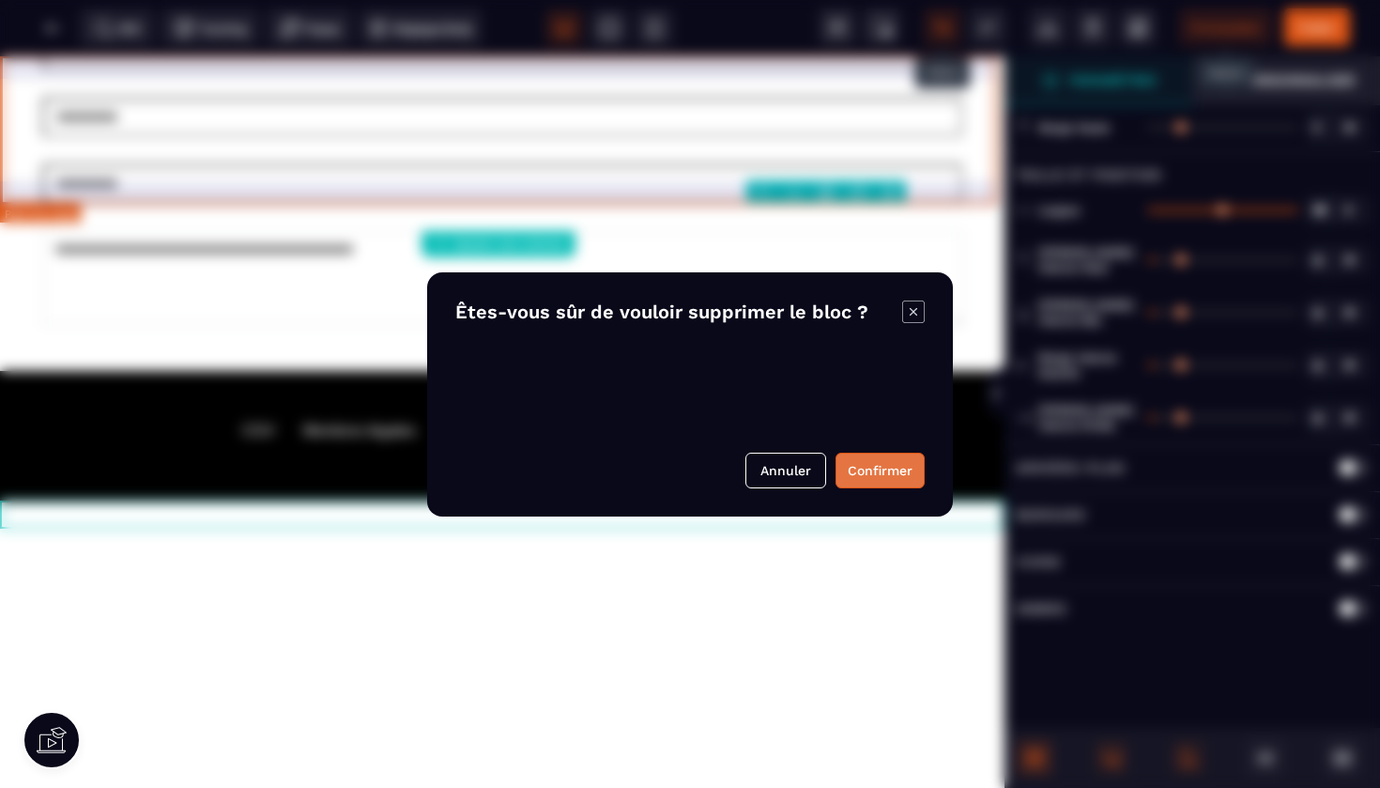
click at [874, 467] on button "Confirmer" at bounding box center [880, 471] width 89 height 36
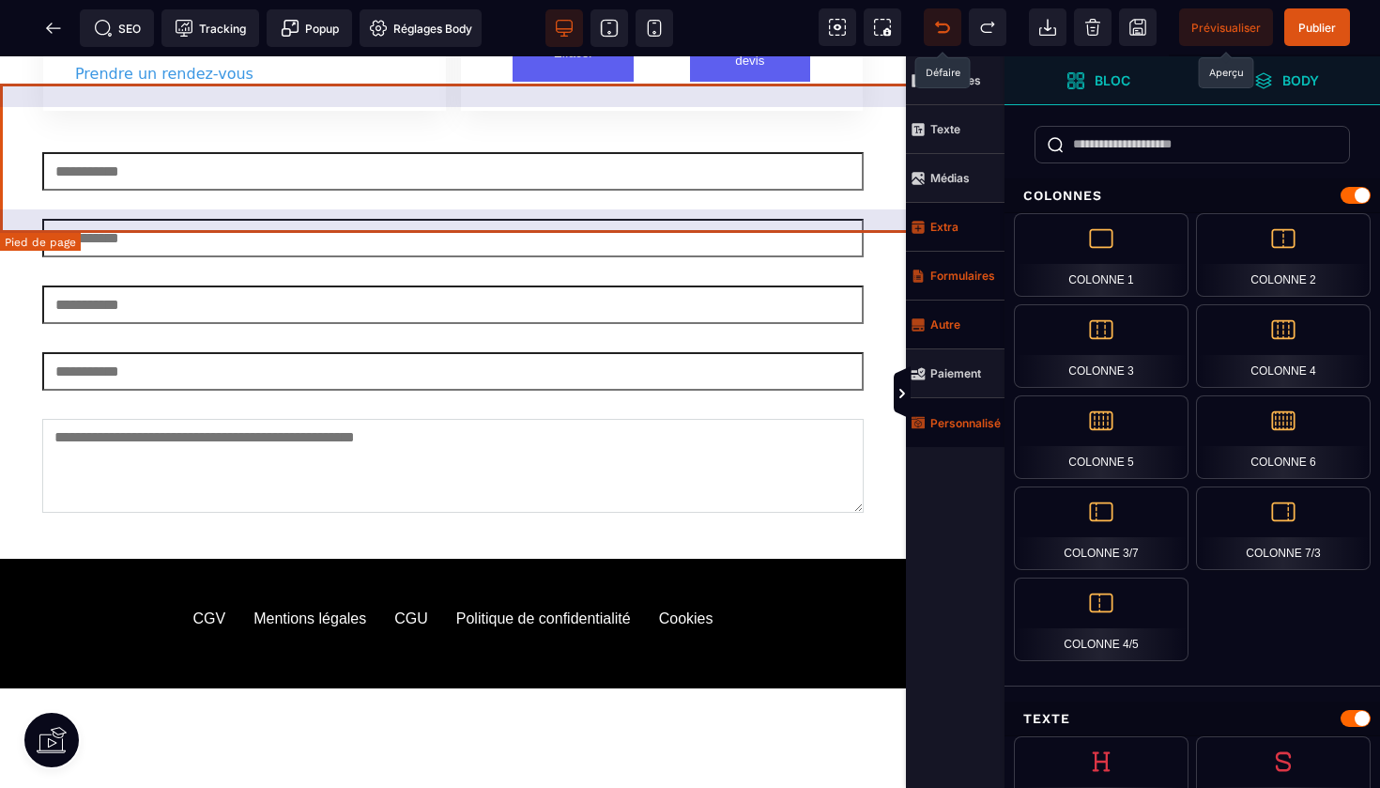
scroll to position [4169, 0]
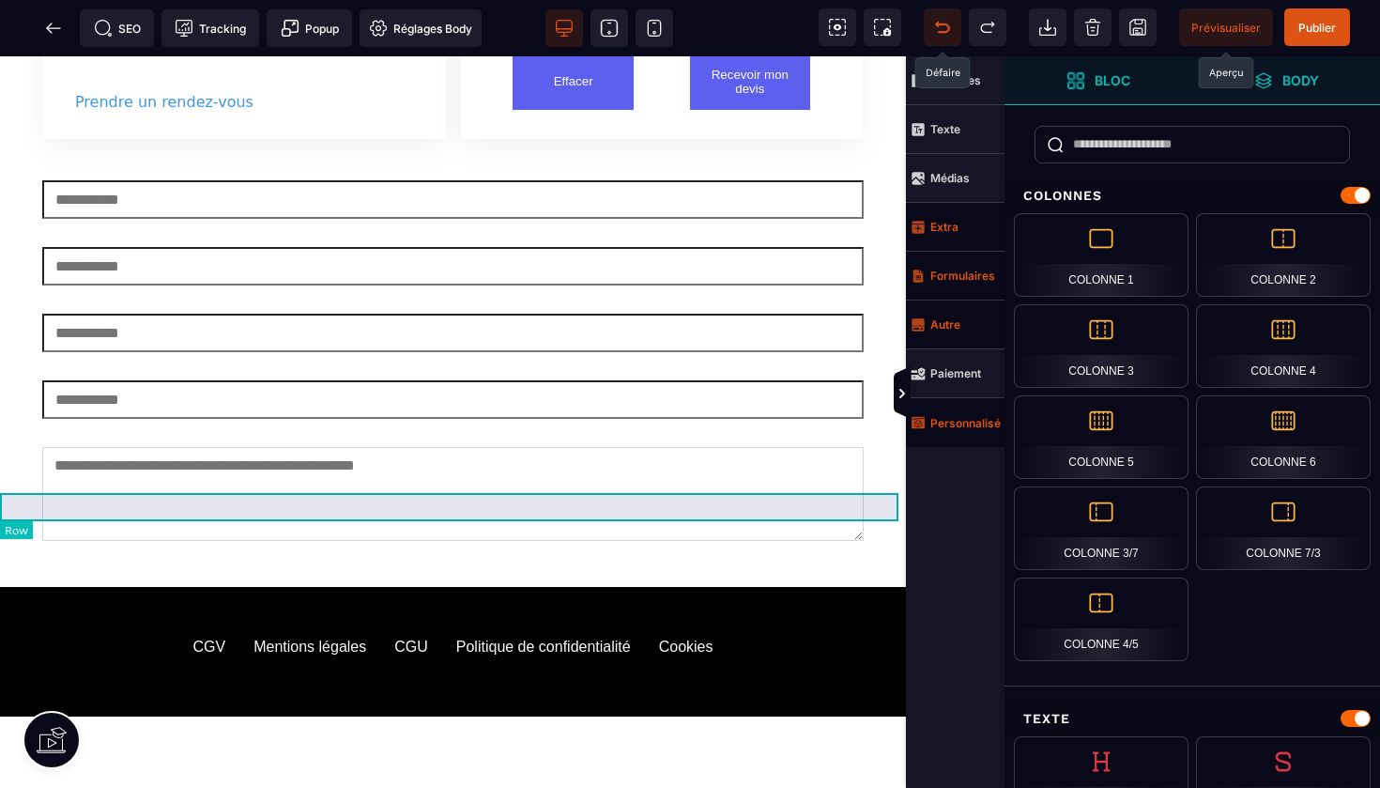
click at [804, 716] on div at bounding box center [453, 730] width 906 height 28
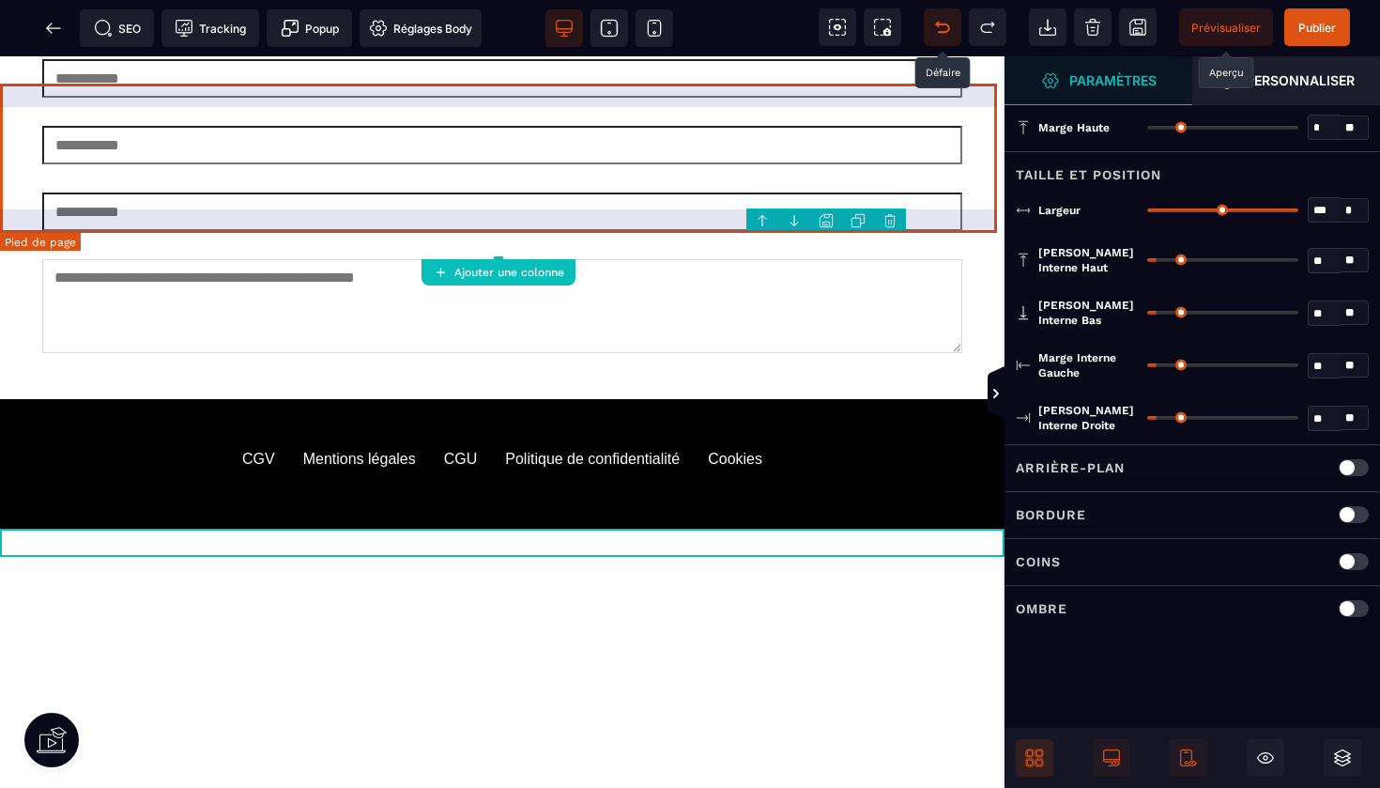
click at [892, 226] on body "B I U S A ******* Ajouter une colonne" at bounding box center [690, 394] width 1380 height 788
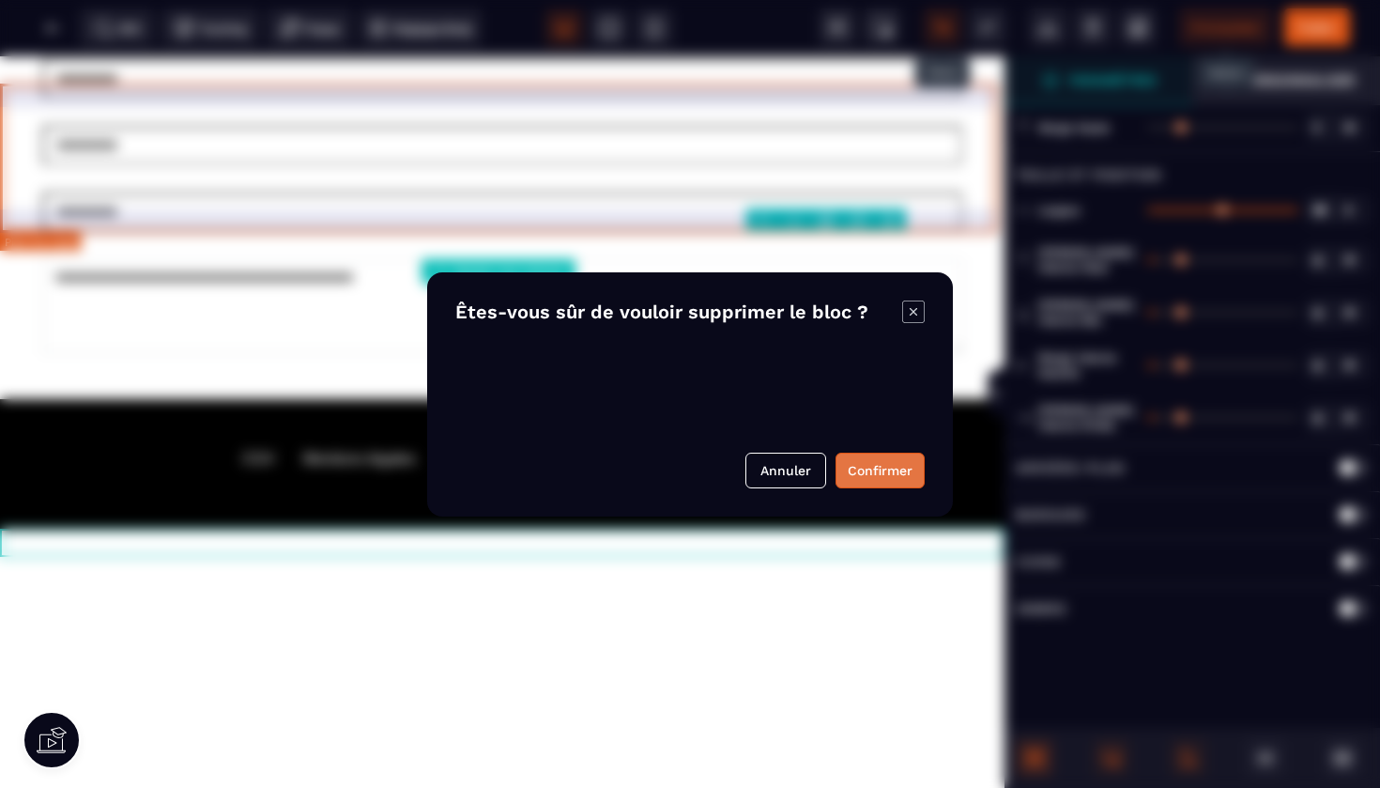
drag, startPoint x: 879, startPoint y: 472, endPoint x: 898, endPoint y: 156, distance: 317.0
click at [879, 472] on button "Confirmer" at bounding box center [880, 471] width 89 height 36
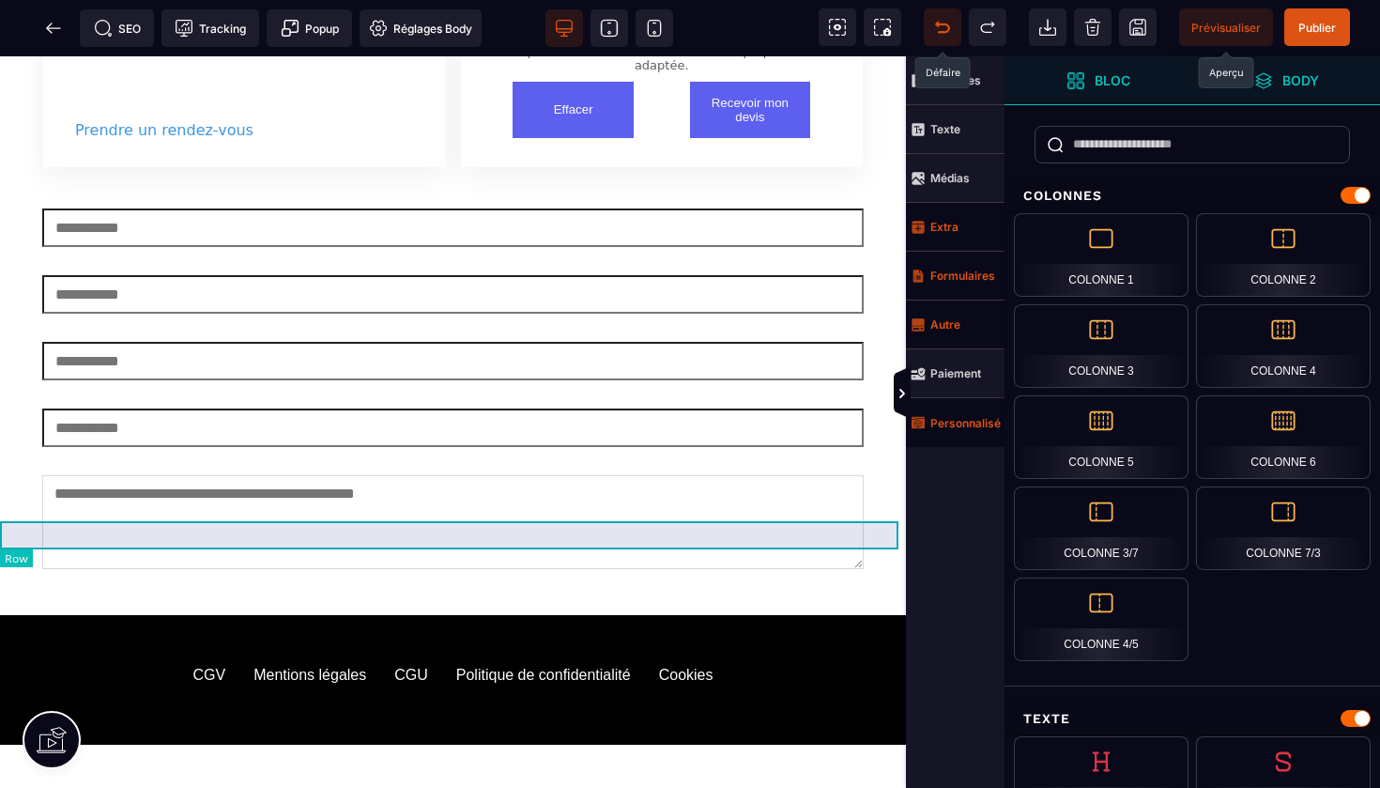
click at [822, 745] on div at bounding box center [453, 759] width 906 height 28
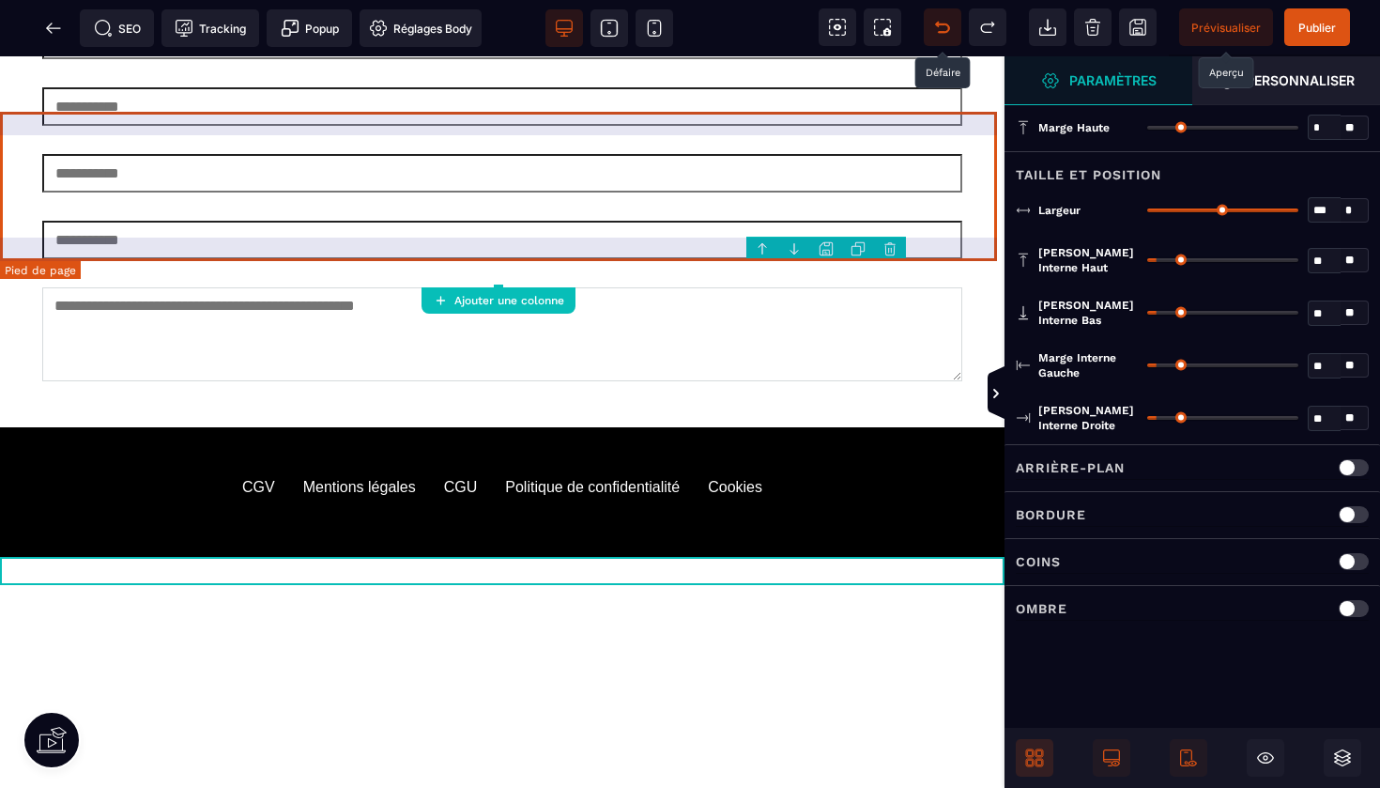
click at [892, 251] on body "B I U S A ******* Ajouter une colonne" at bounding box center [690, 394] width 1380 height 788
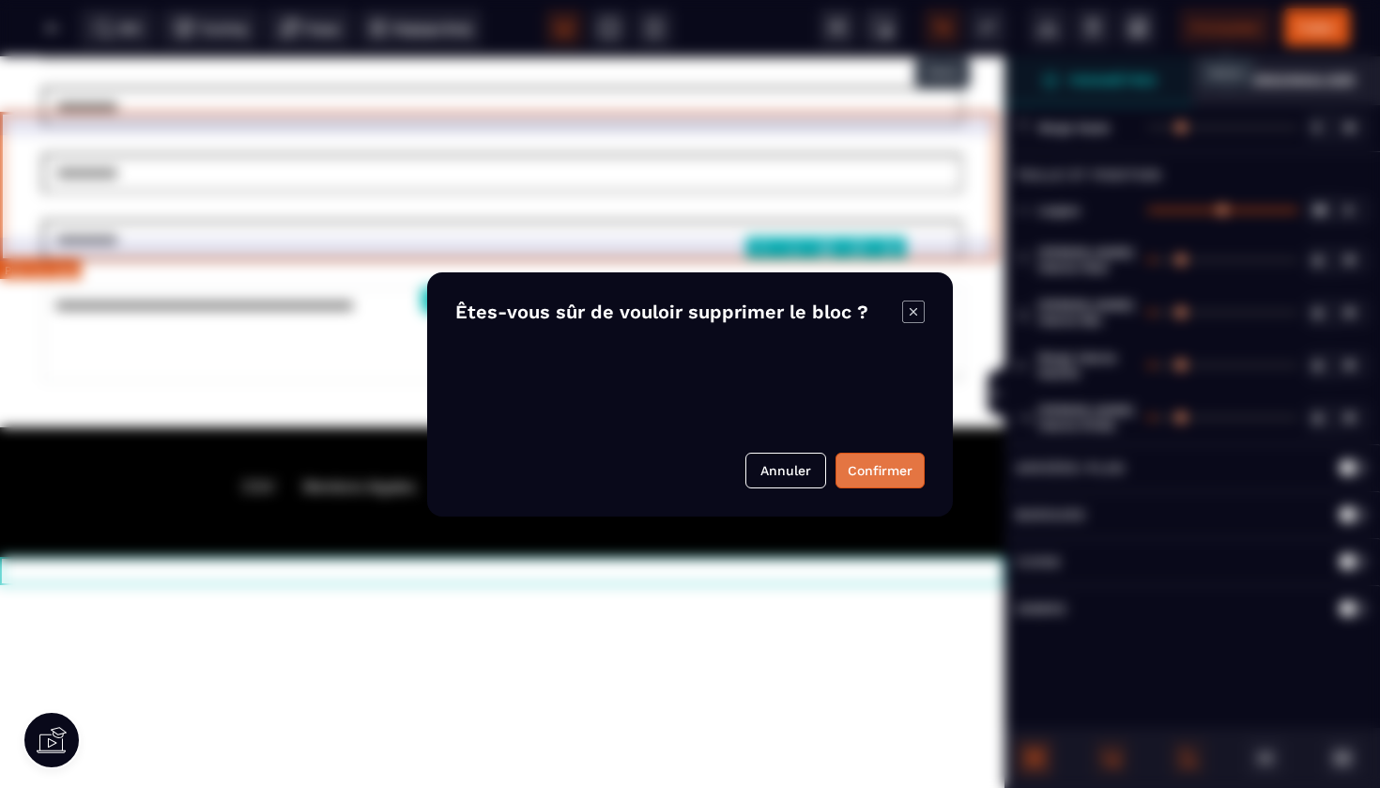
click at [875, 477] on button "Confirmer" at bounding box center [880, 471] width 89 height 36
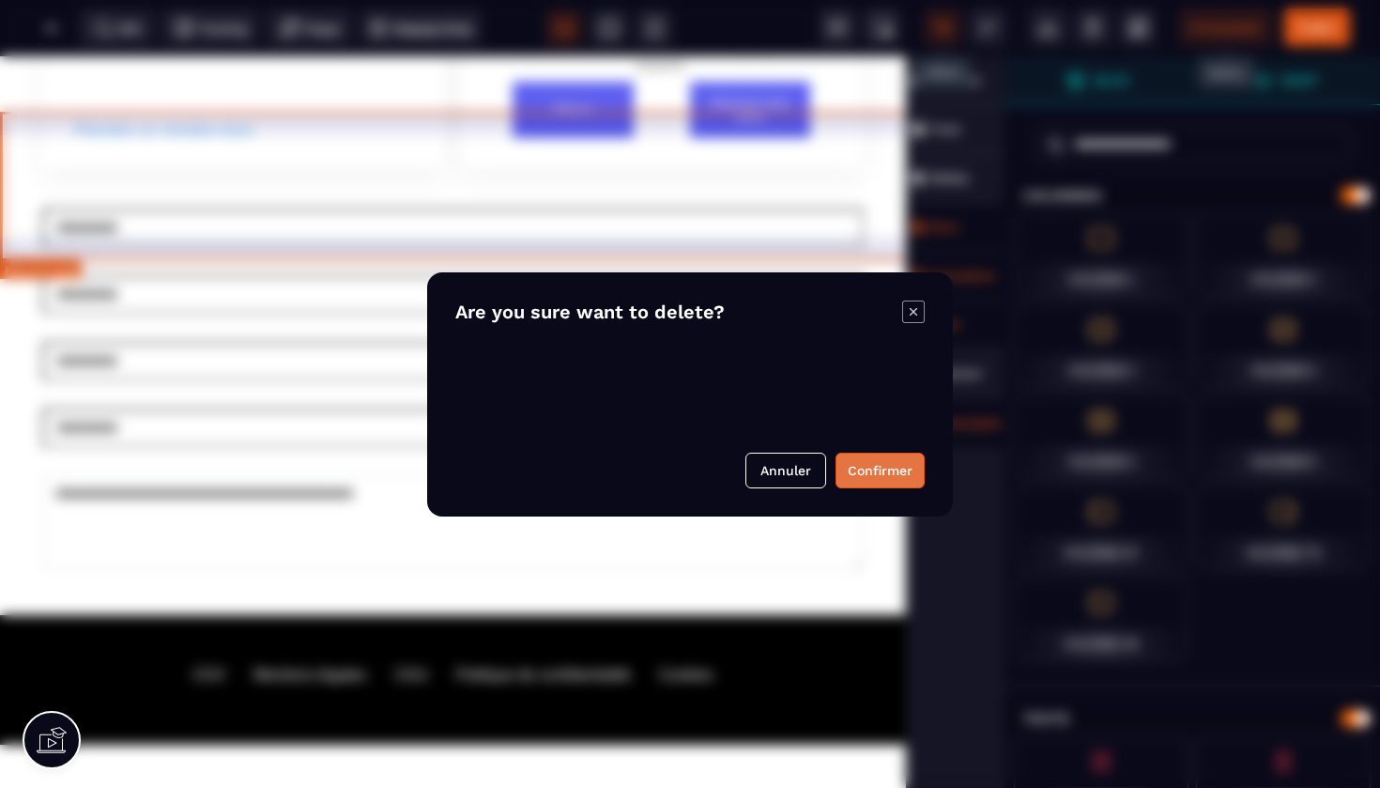
scroll to position [4113, 0]
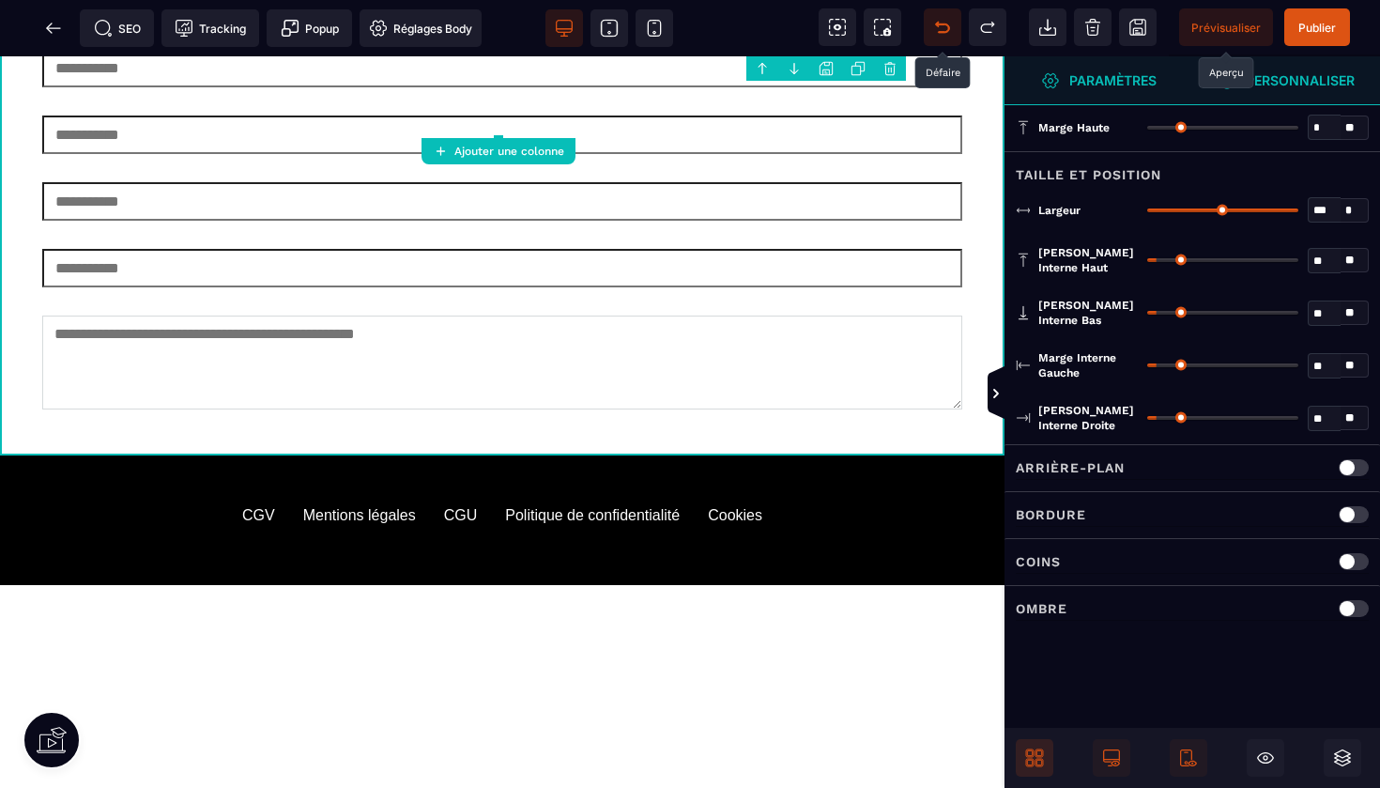
click at [1264, 80] on strong "Personnaliser" at bounding box center [1300, 80] width 109 height 14
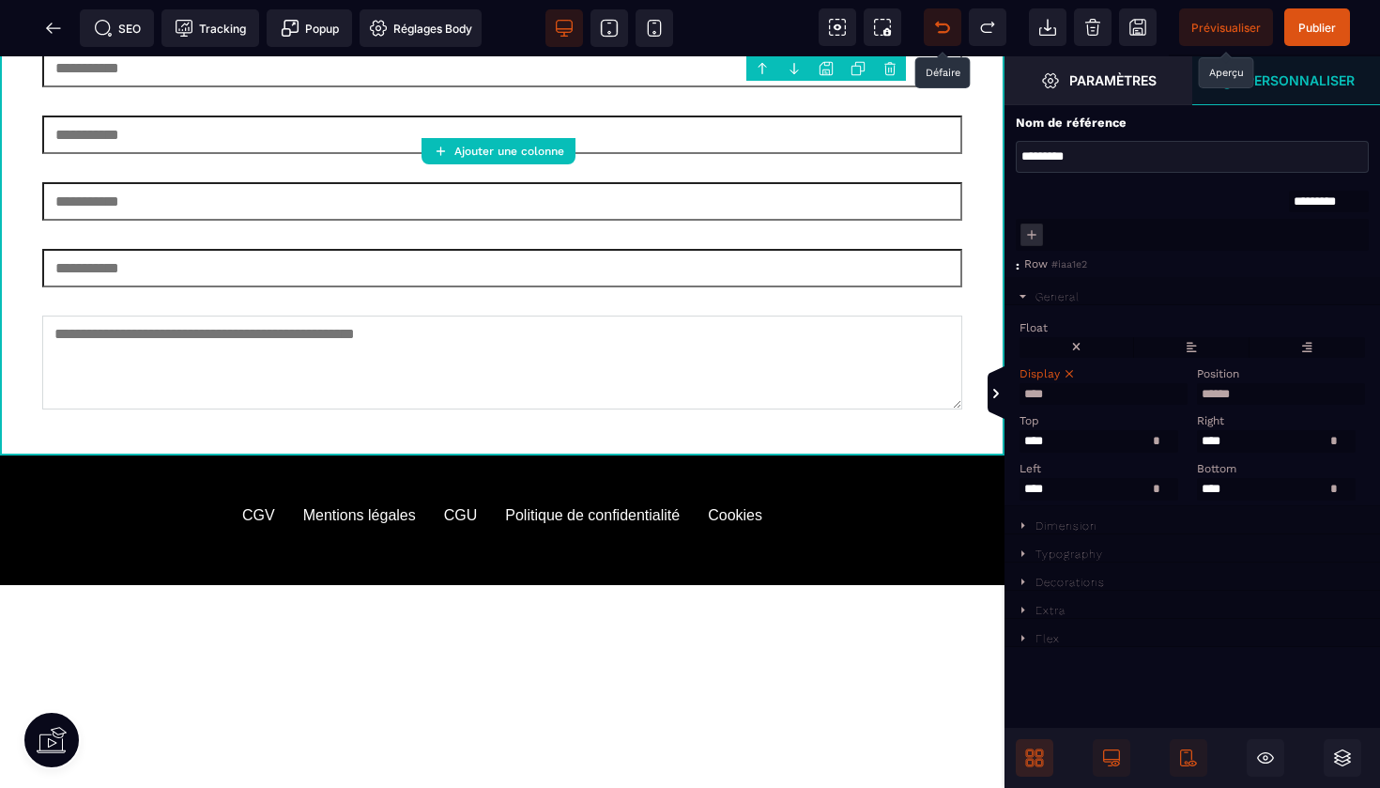
click at [1025, 525] on icon at bounding box center [1023, 525] width 16 height 16
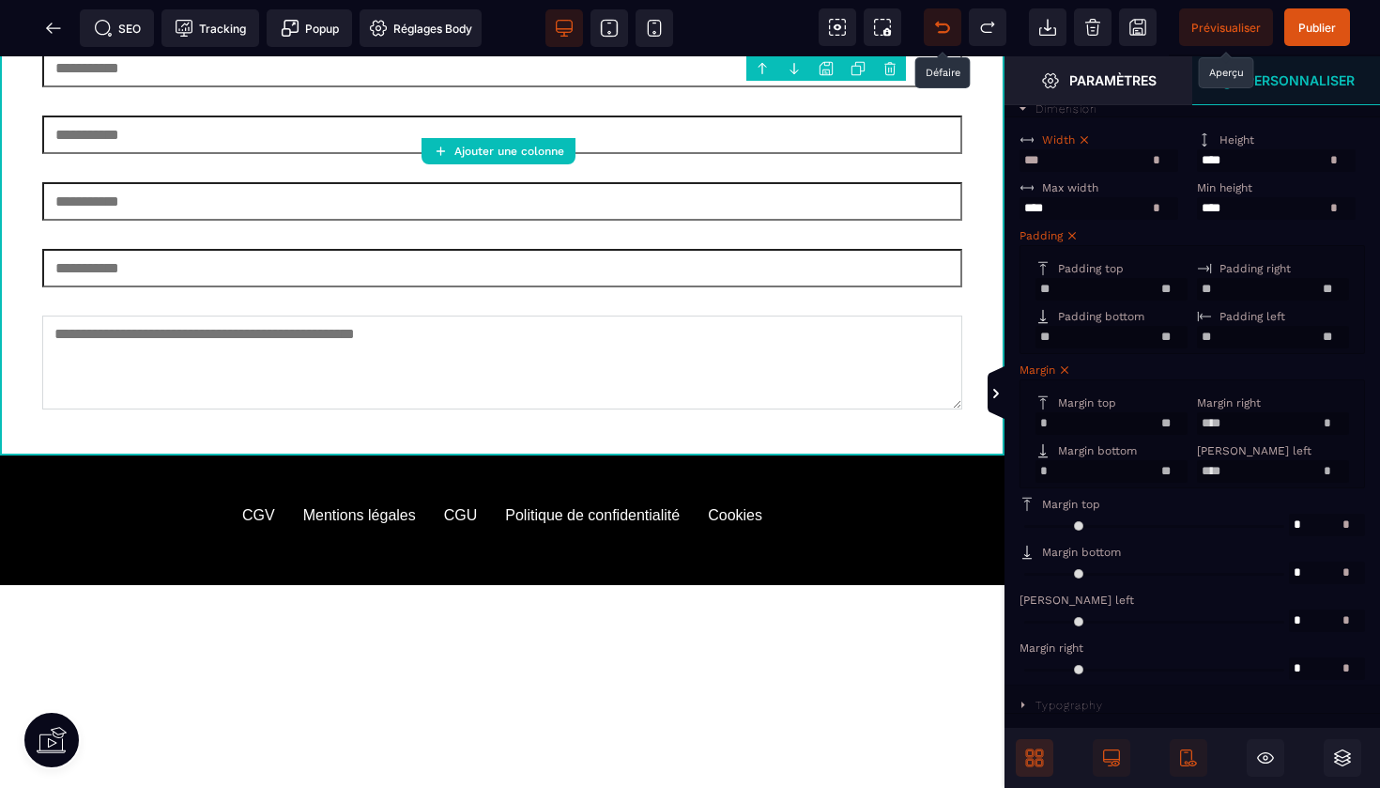
scroll to position [416, 0]
click at [1046, 465] on input "*" at bounding box center [1112, 472] width 152 height 23
click at [1040, 562] on input "range" at bounding box center [1154, 573] width 269 height 23
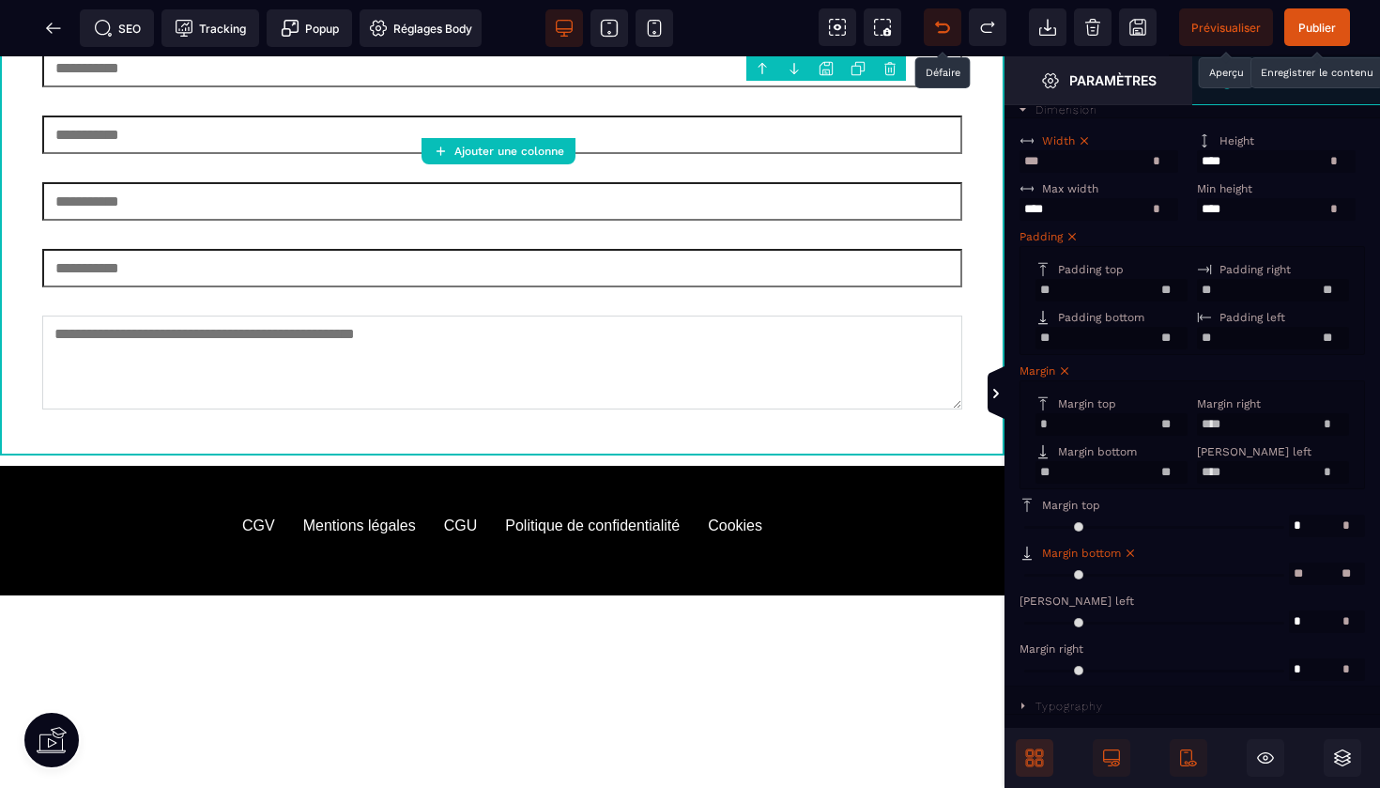
click at [1323, 25] on span "Publier" at bounding box center [1318, 28] width 38 height 14
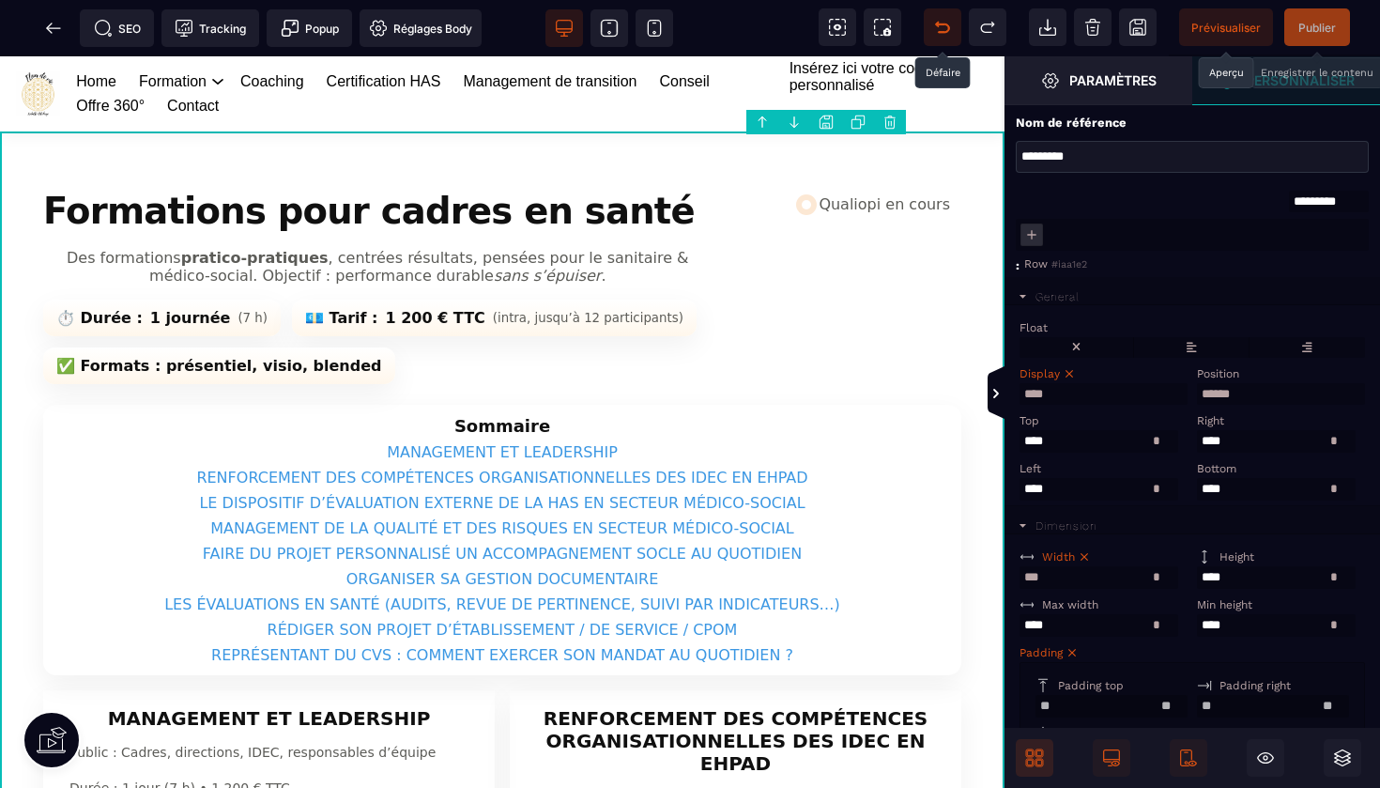
scroll to position [0, 0]
click at [1325, 26] on span "Publier" at bounding box center [1318, 28] width 38 height 14
click at [435, 33] on span "Réglages Body" at bounding box center [420, 28] width 103 height 19
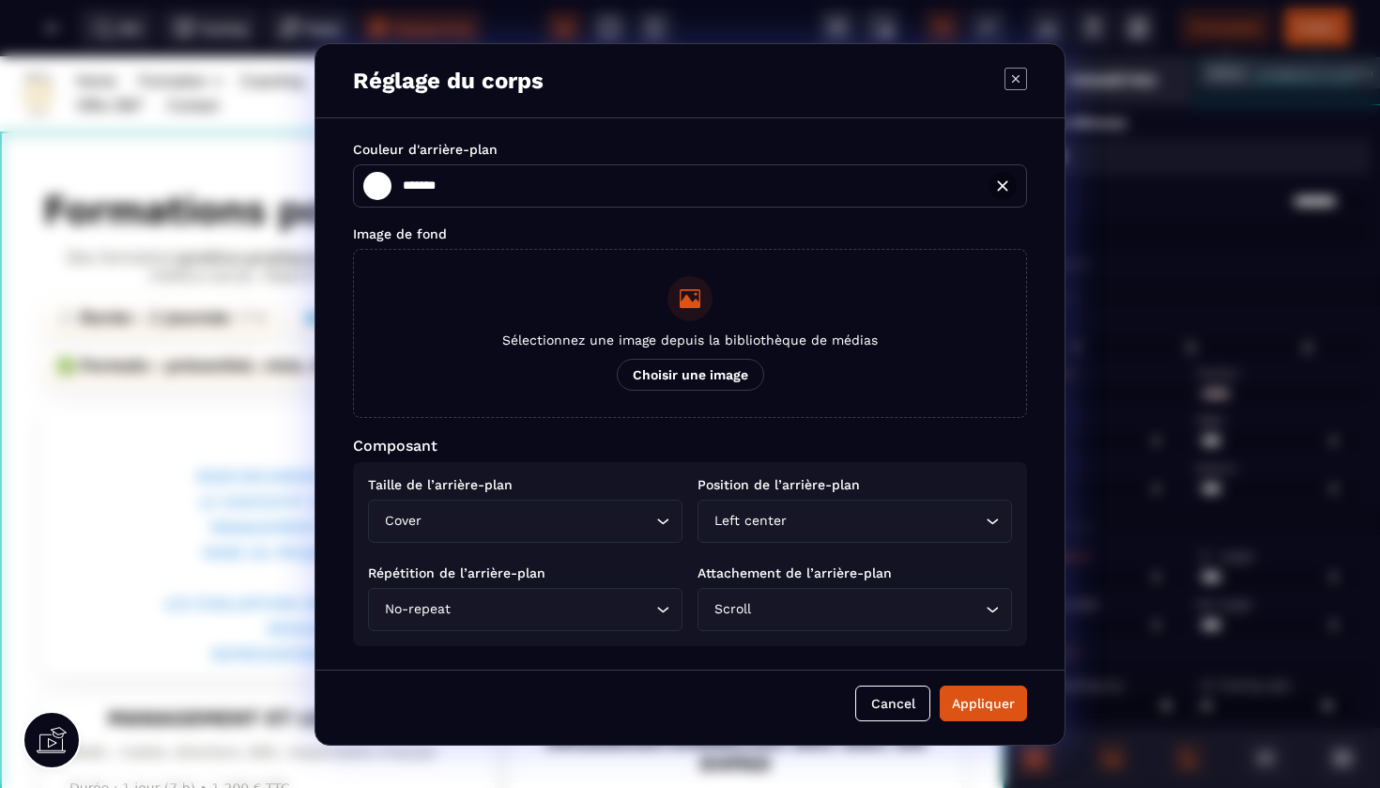
click at [368, 195] on input "*******" at bounding box center [386, 185] width 47 height 25
click at [991, 718] on button "Appliquer" at bounding box center [983, 703] width 87 height 36
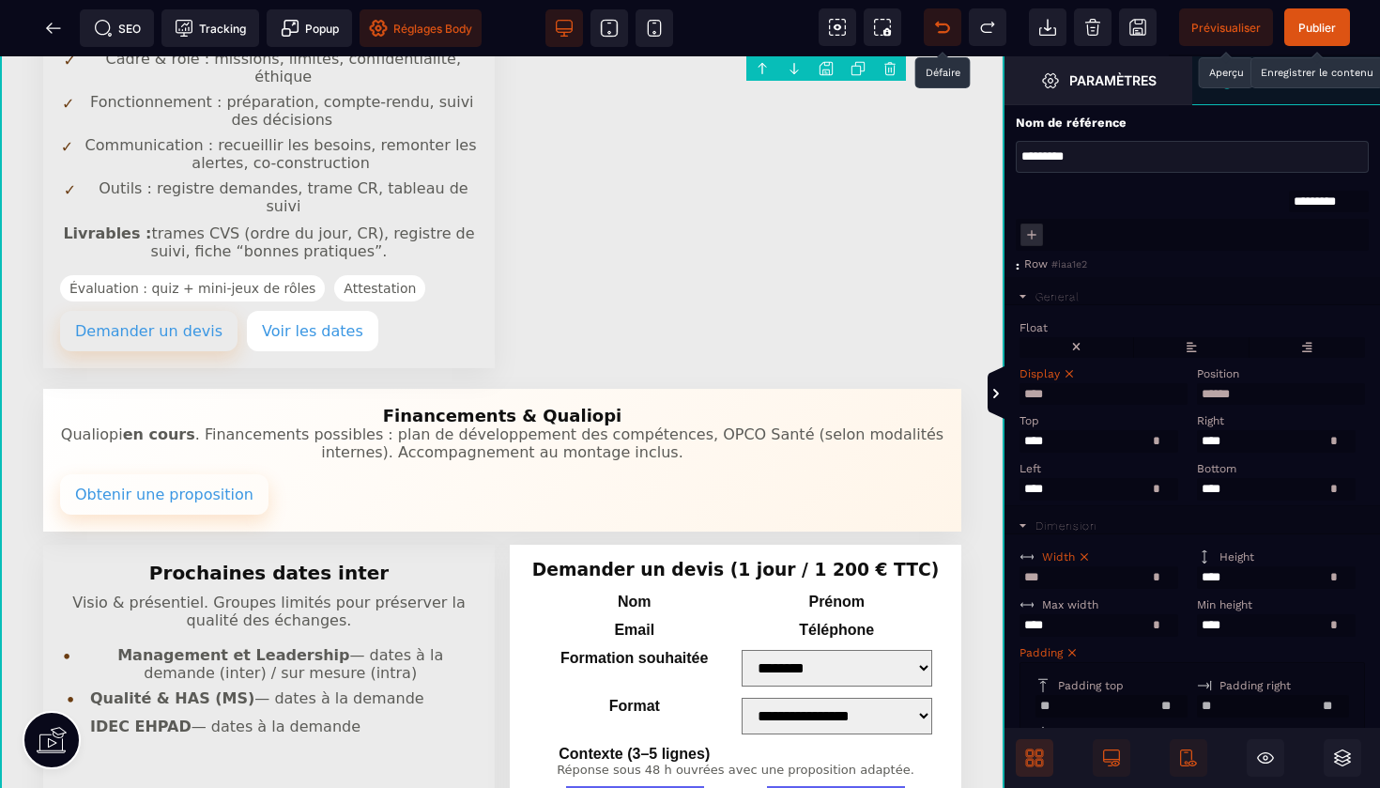
scroll to position [3234, 0]
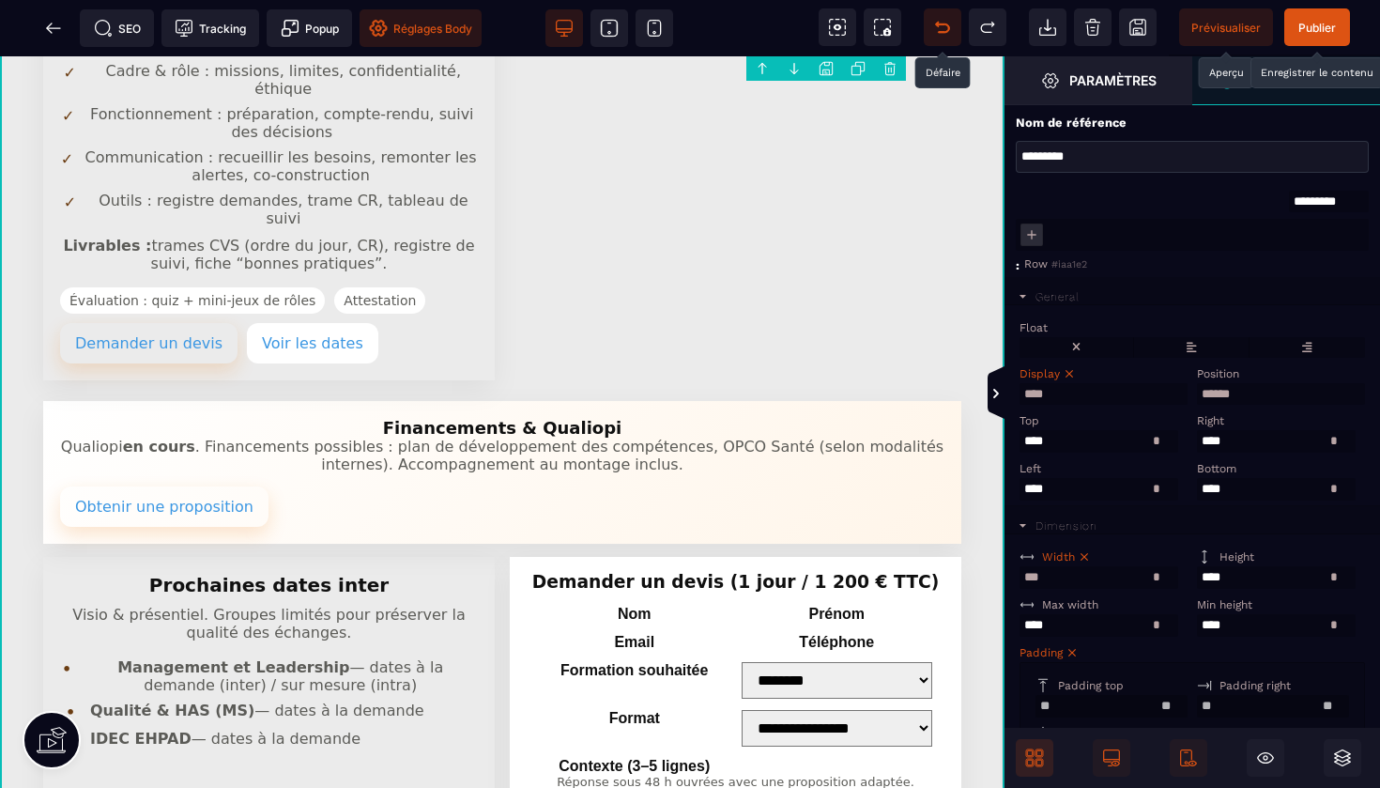
click at [1310, 25] on span "Publier" at bounding box center [1318, 28] width 38 height 14
